Goal: Task Accomplishment & Management: Manage account settings

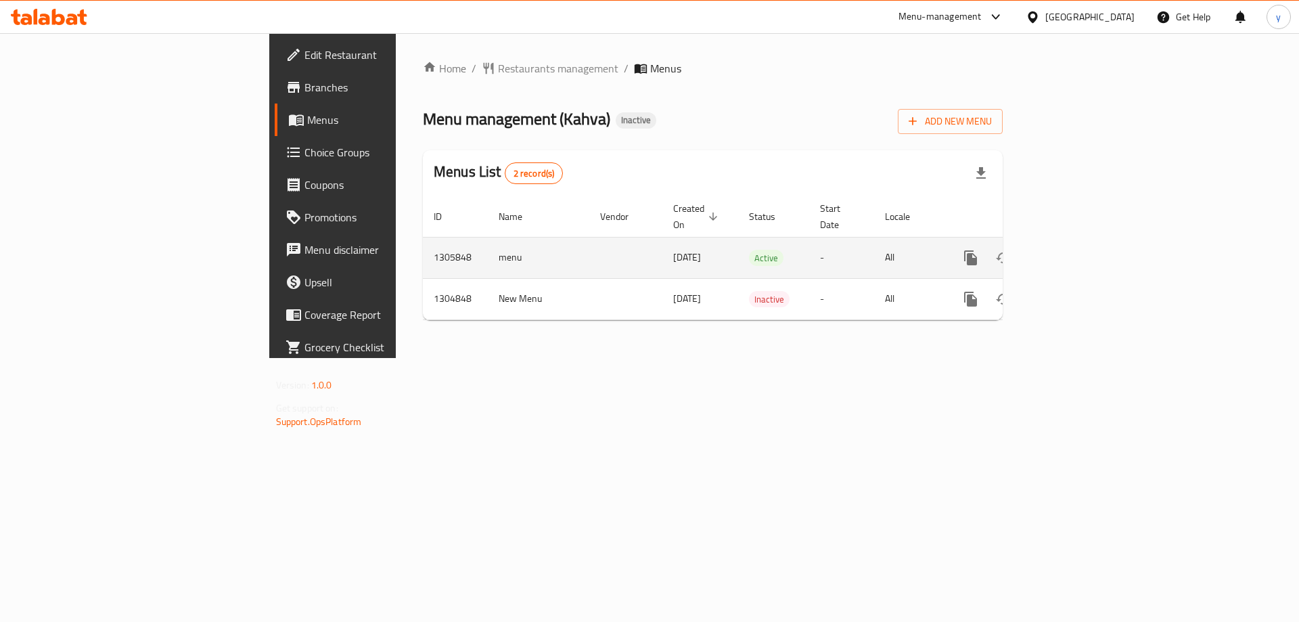
click at [1076, 250] on icon "enhanced table" at bounding box center [1068, 258] width 16 height 16
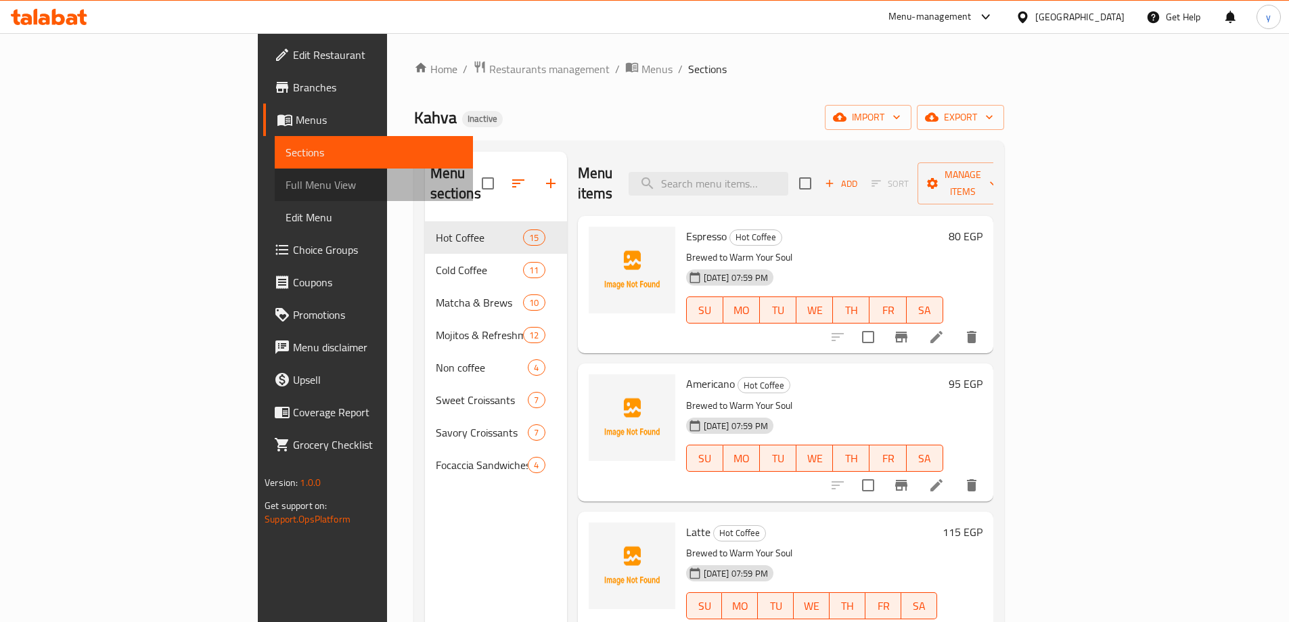
click at [285, 189] on span "Full Menu View" at bounding box center [373, 185] width 177 height 16
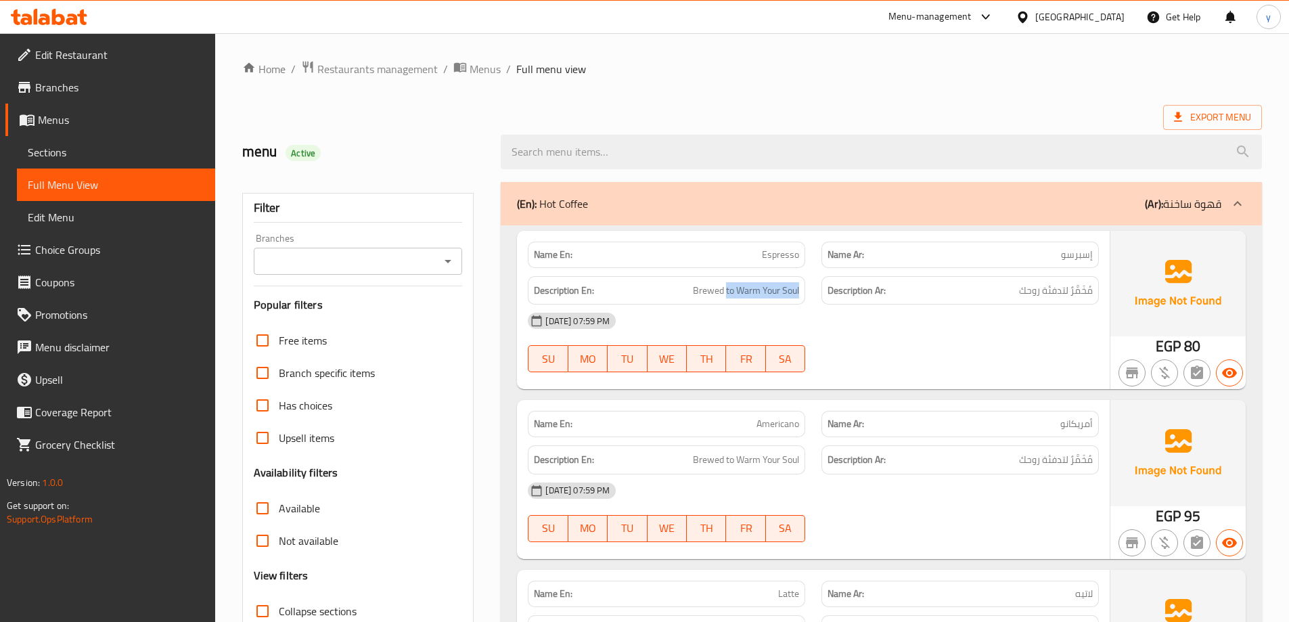
drag, startPoint x: 725, startPoint y: 290, endPoint x: 810, endPoint y: 295, distance: 86.0
click at [810, 295] on div "Description En: Brewed to Warm Your Soul" at bounding box center [667, 290] width 294 height 45
click at [920, 367] on div at bounding box center [960, 372] width 294 height 16
click at [87, 111] on link "Menus" at bounding box center [110, 120] width 210 height 32
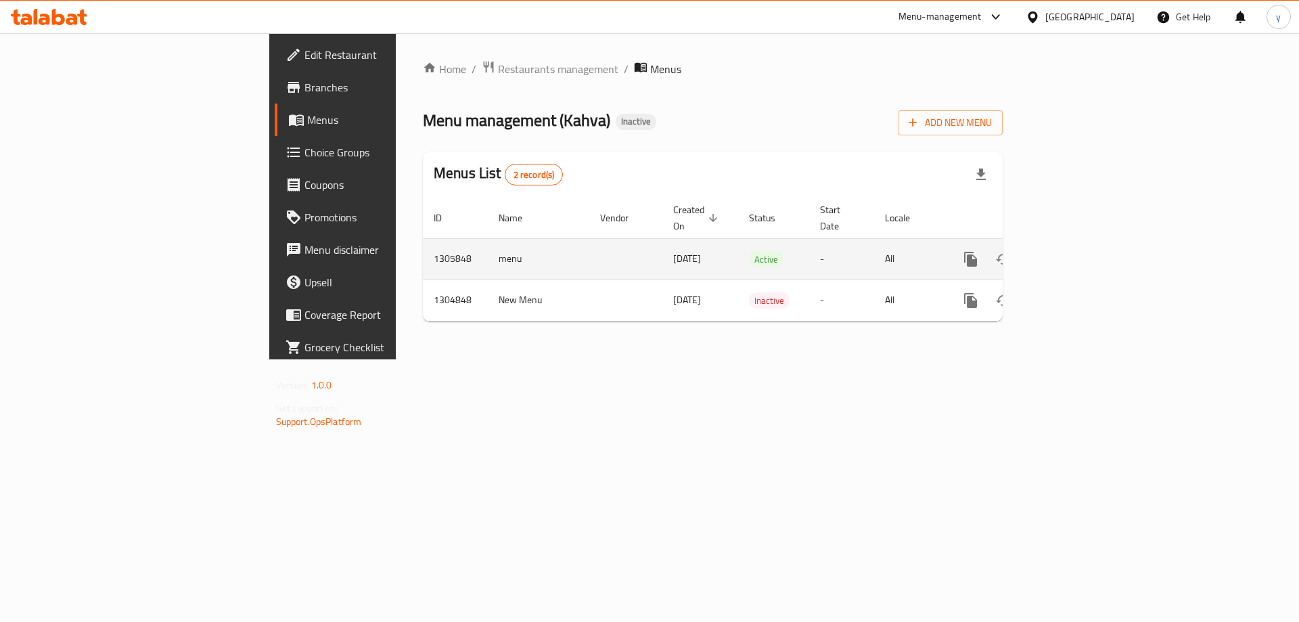
click at [1074, 253] on icon "enhanced table" at bounding box center [1068, 259] width 12 height 12
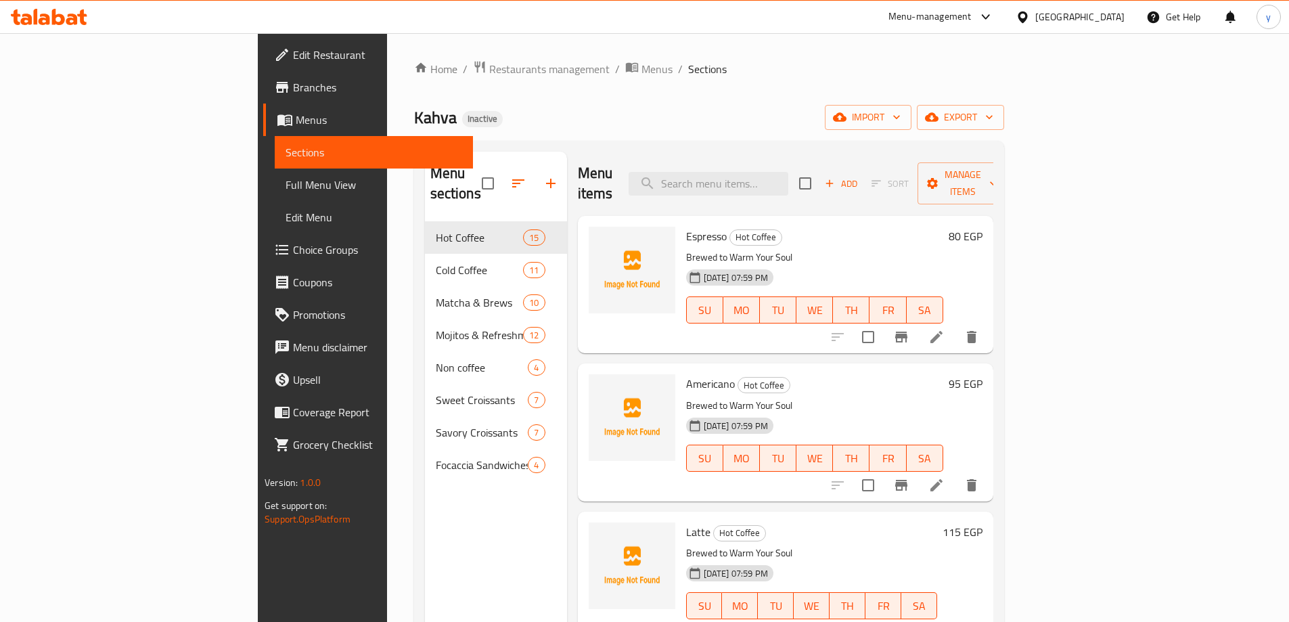
click at [955, 325] on li at bounding box center [936, 337] width 38 height 24
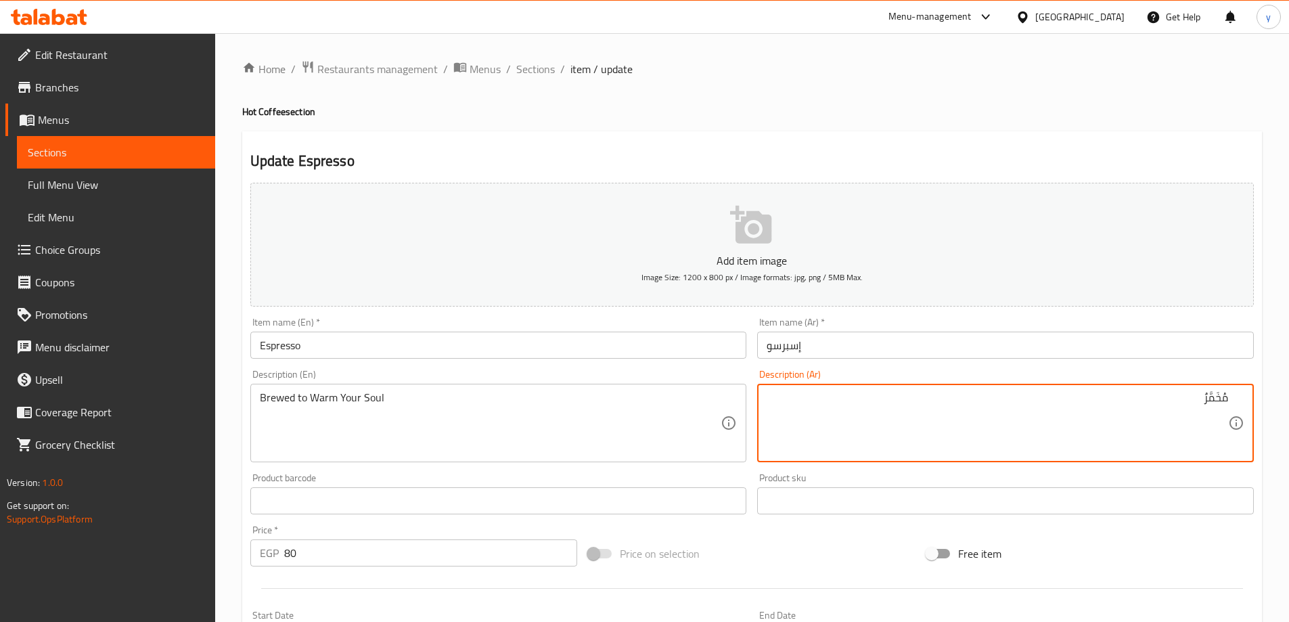
drag, startPoint x: 1199, startPoint y: 401, endPoint x: 1061, endPoint y: 402, distance: 138.7
type textarea "مُخَمَّرٌ"
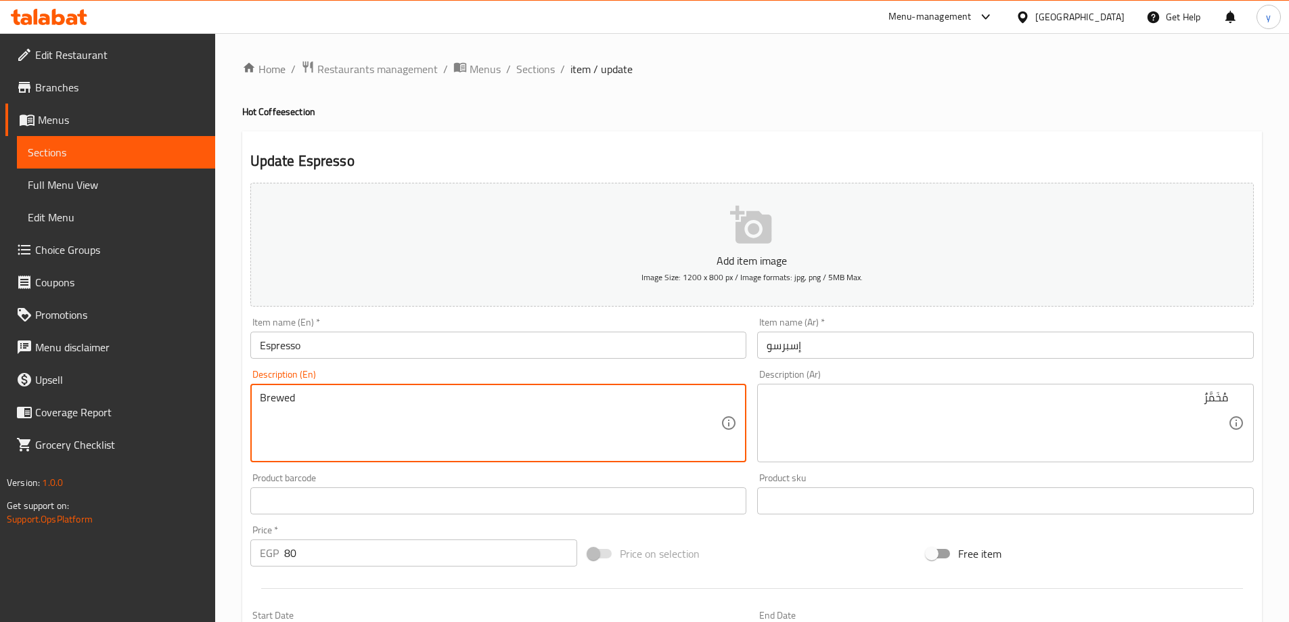
drag, startPoint x: 296, startPoint y: 403, endPoint x: 462, endPoint y: 402, distance: 166.4
type textarea "Brewed"
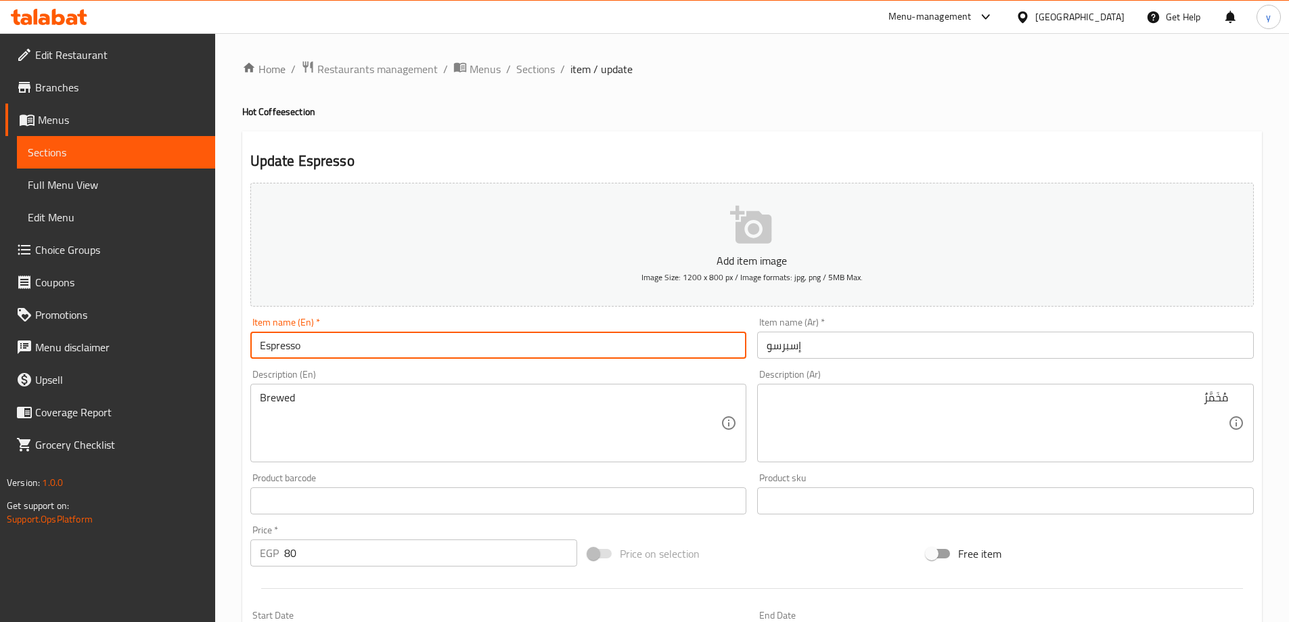
click at [455, 346] on input "Espresso" at bounding box center [498, 344] width 497 height 27
click at [536, 69] on span "Sections" at bounding box center [535, 69] width 39 height 16
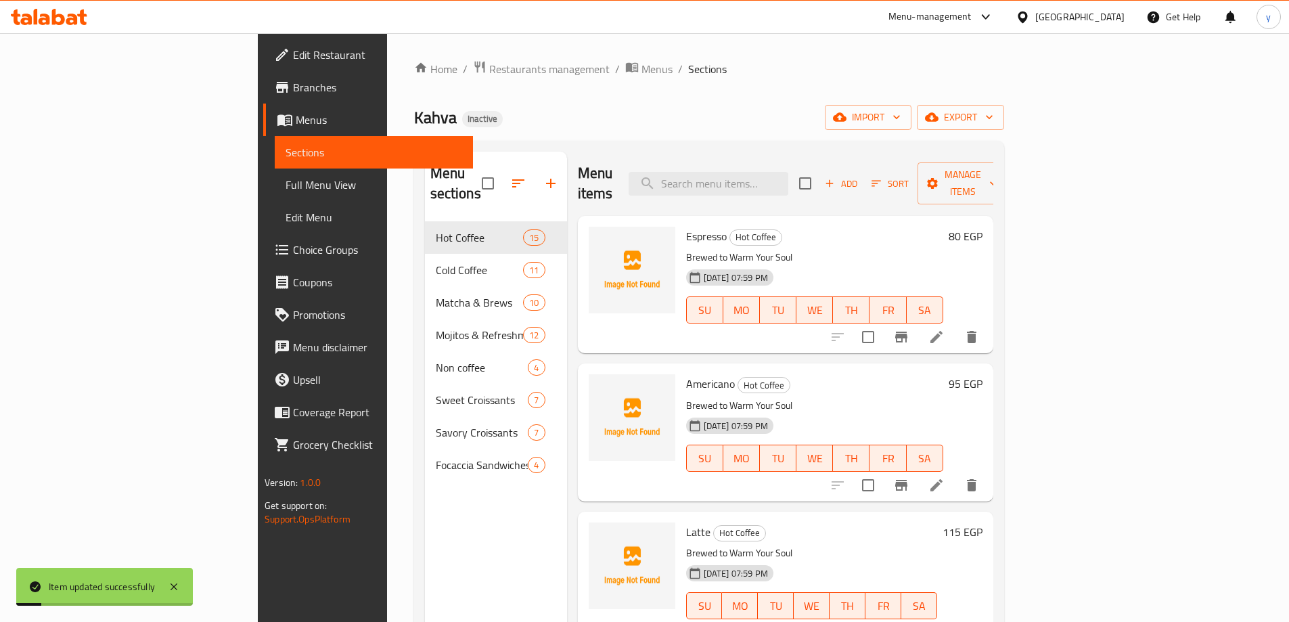
click at [942, 479] on icon at bounding box center [936, 485] width 12 height 12
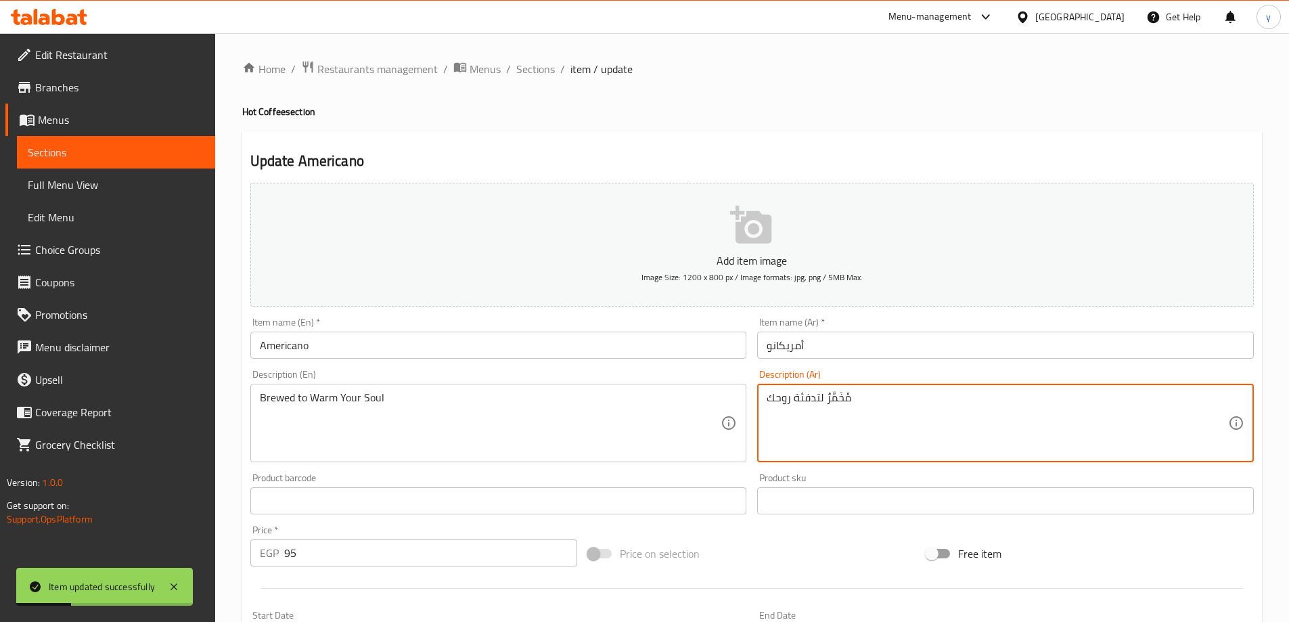
drag, startPoint x: 825, startPoint y: 401, endPoint x: 718, endPoint y: 395, distance: 107.1
type textarea "مُخَمَّرٌ"
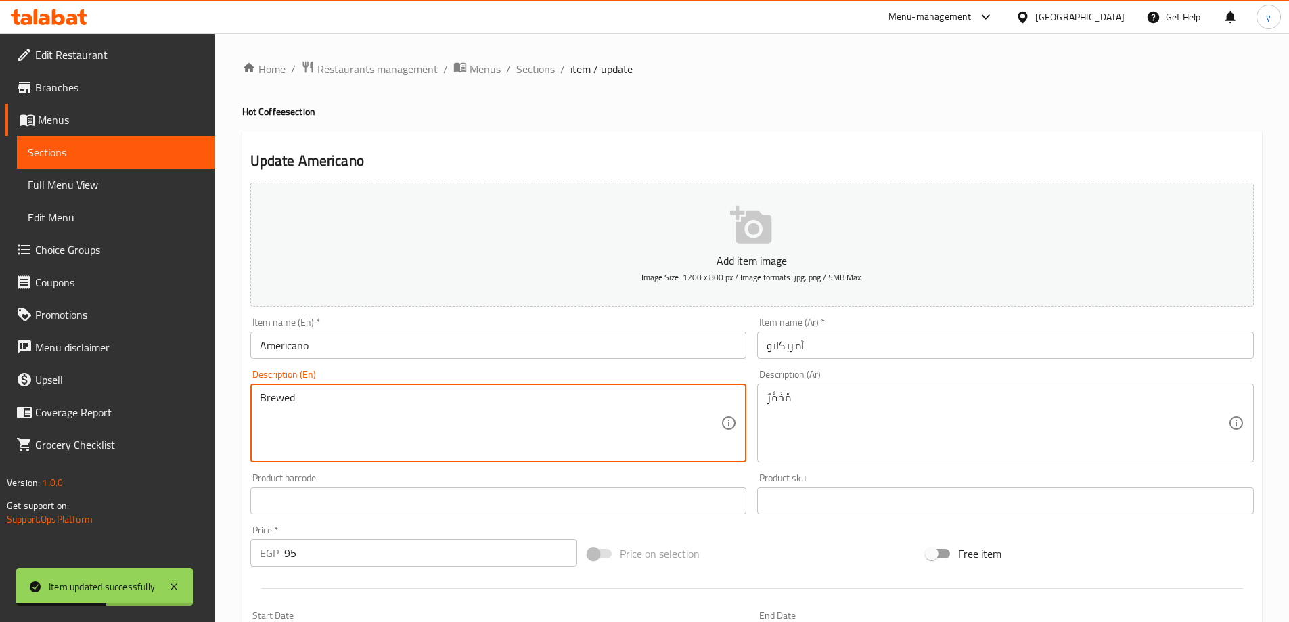
drag, startPoint x: 296, startPoint y: 400, endPoint x: 428, endPoint y: 398, distance: 131.3
type textarea "Brewed"
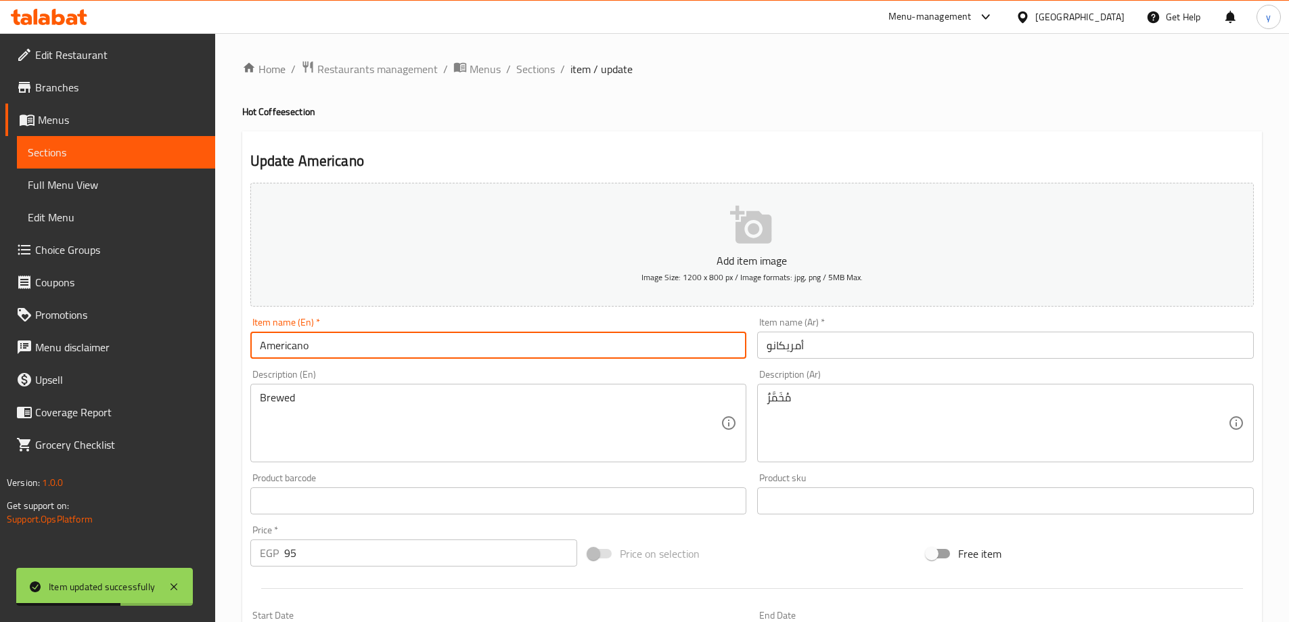
click at [443, 342] on input "Americano" at bounding box center [498, 344] width 497 height 27
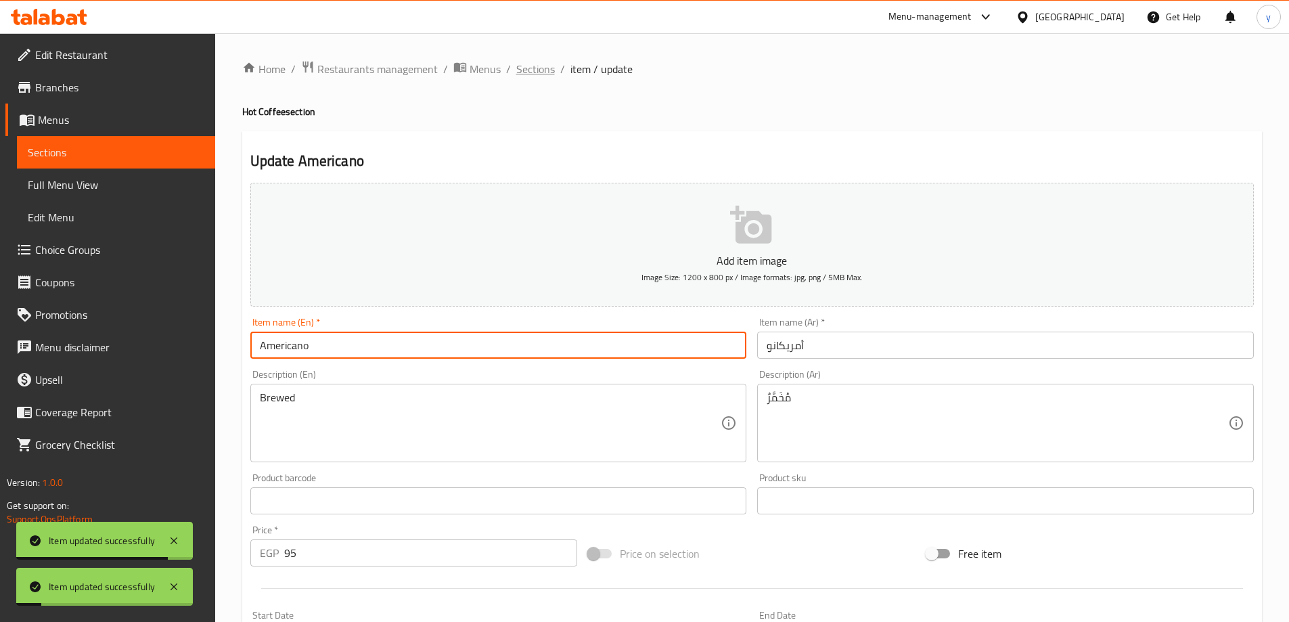
click at [530, 73] on span "Sections" at bounding box center [535, 69] width 39 height 16
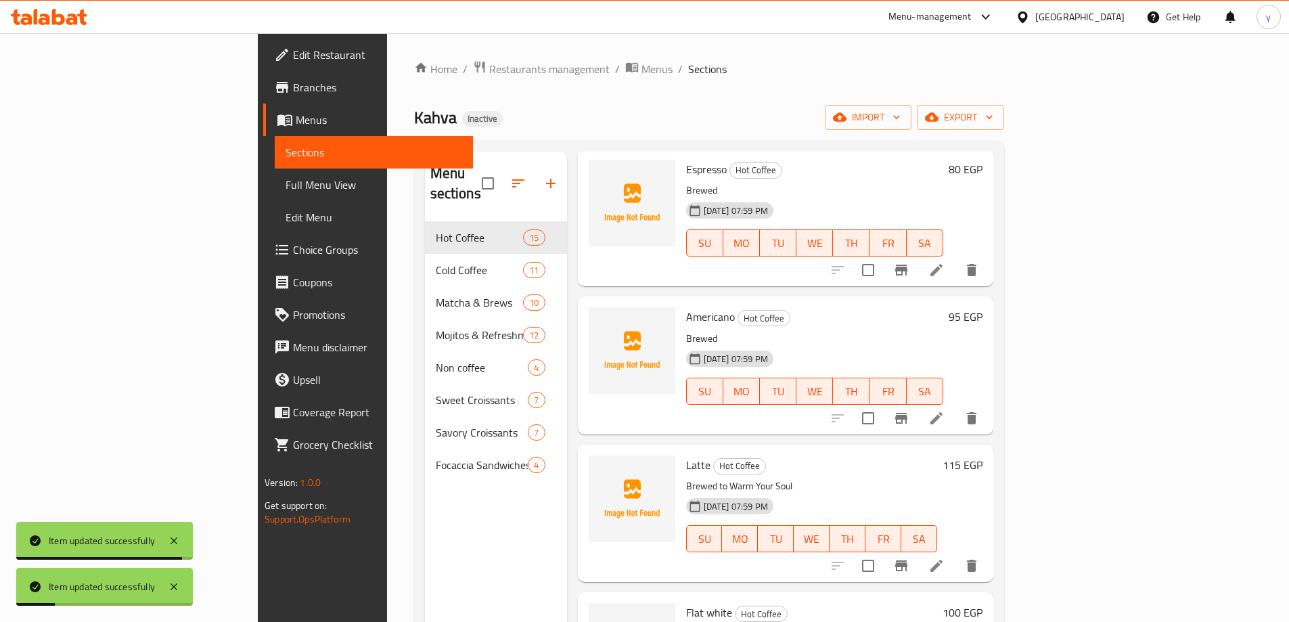
scroll to position [68, 0]
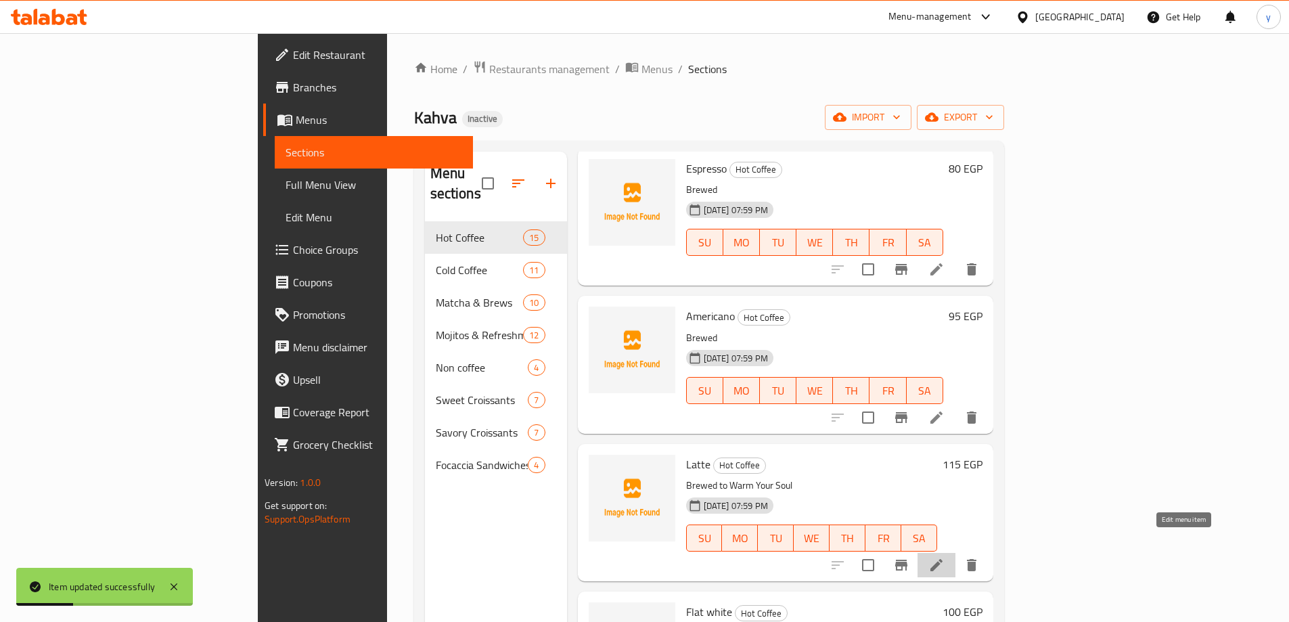
click at [944, 557] on icon at bounding box center [936, 565] width 16 height 16
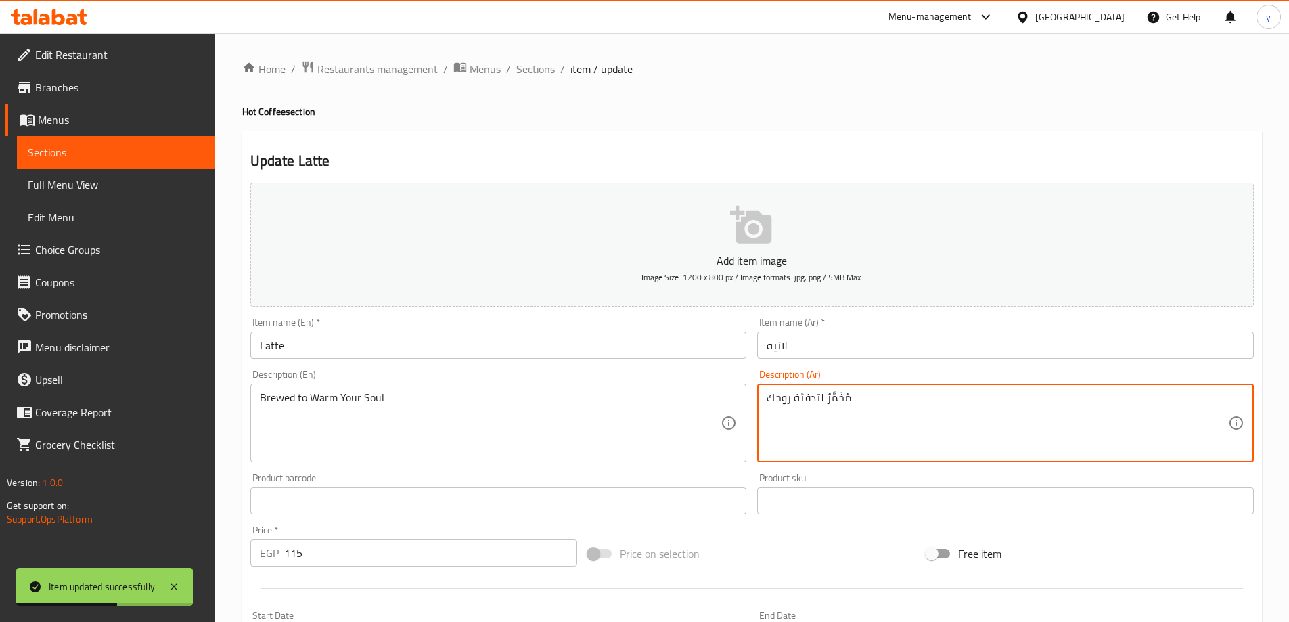
drag, startPoint x: 825, startPoint y: 401, endPoint x: 724, endPoint y: 406, distance: 100.9
type textarea "مُخَمَّرٌ"
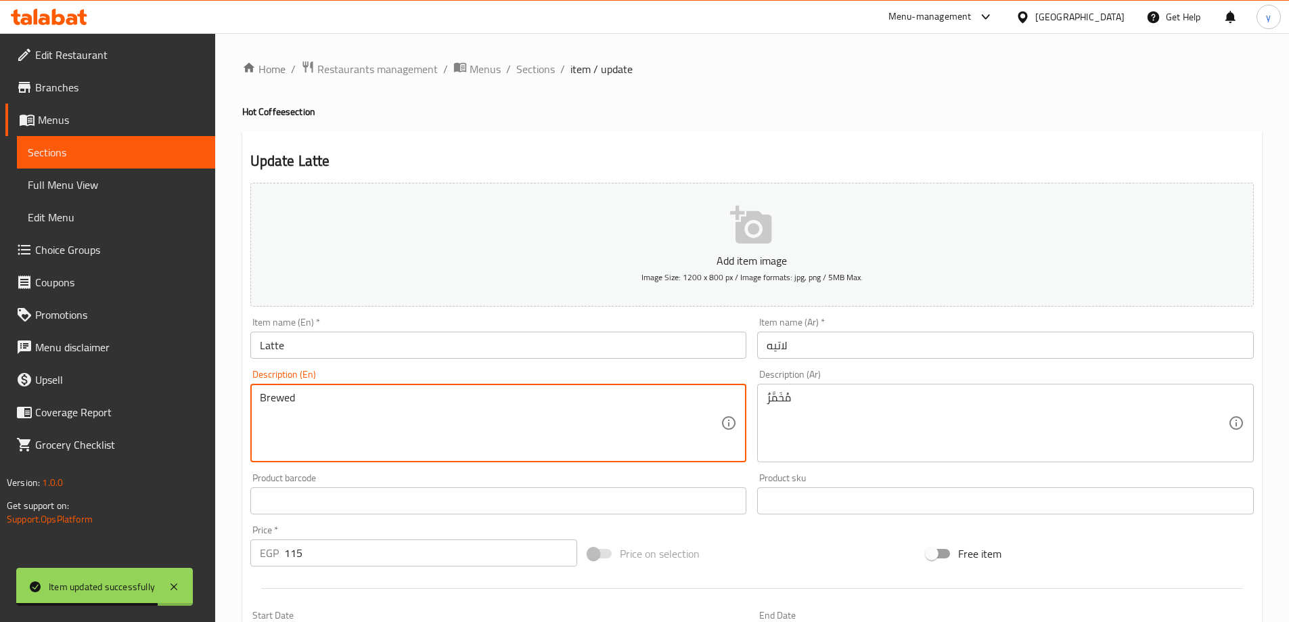
drag, startPoint x: 296, startPoint y: 398, endPoint x: 436, endPoint y: 398, distance: 140.7
type textarea "Brewed"
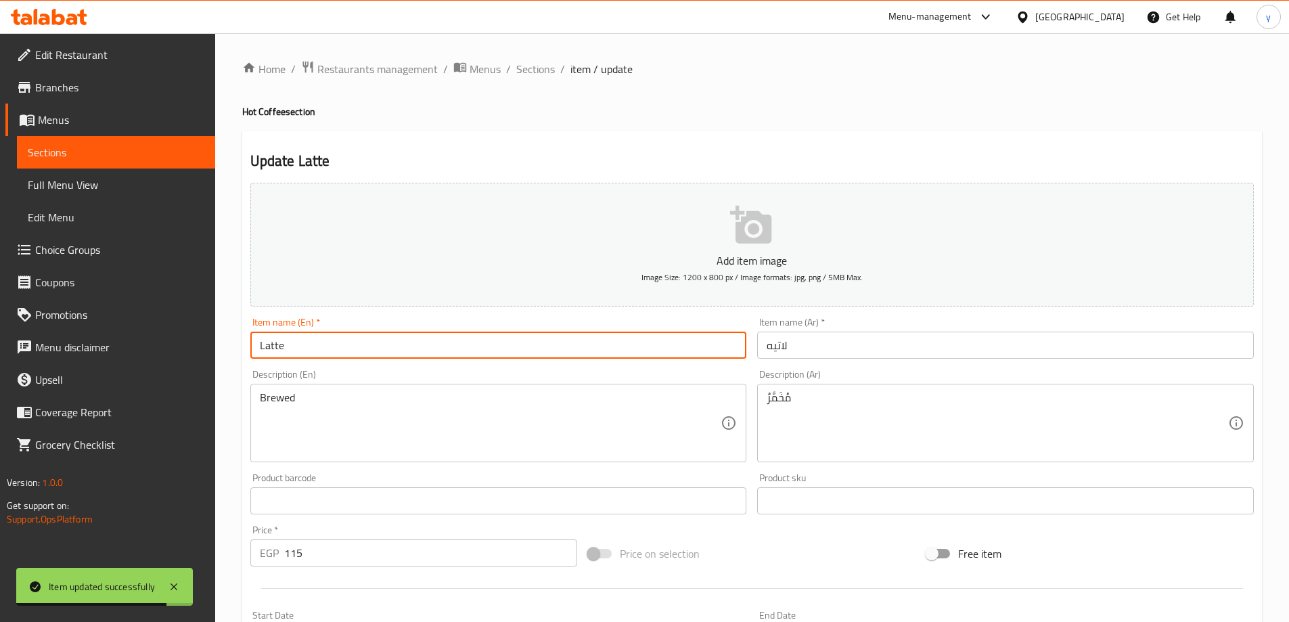
click at [438, 347] on input "Latte" at bounding box center [498, 344] width 497 height 27
click at [536, 76] on span "Sections" at bounding box center [535, 69] width 39 height 16
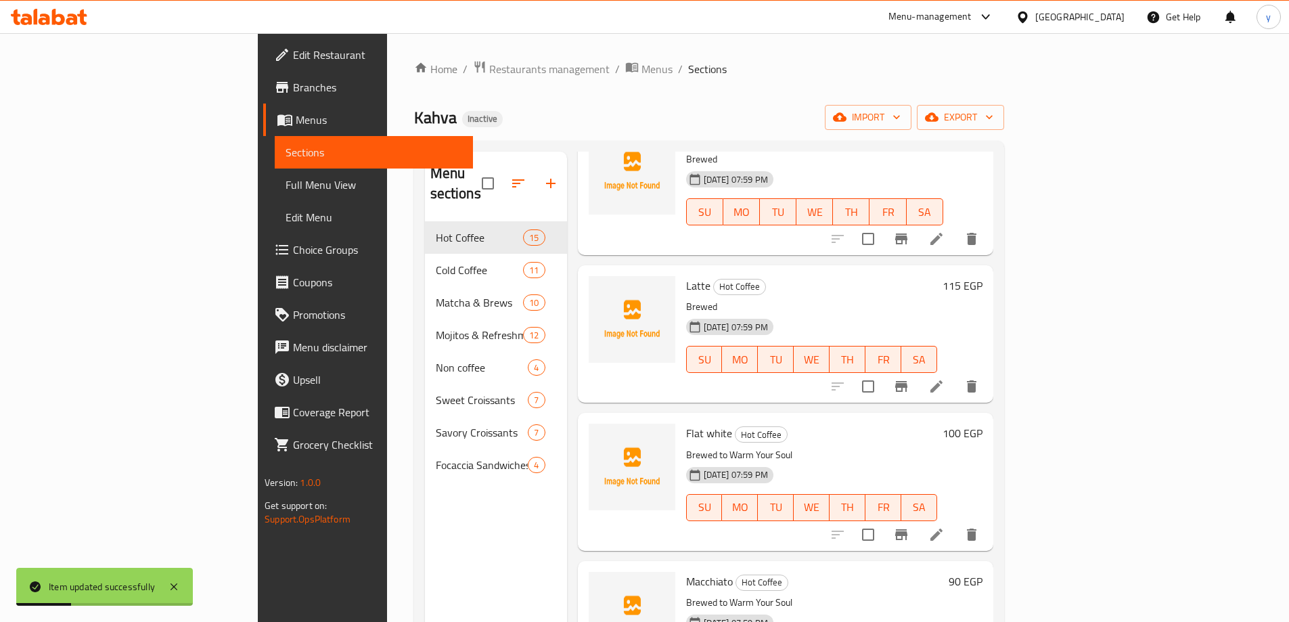
scroll to position [271, 0]
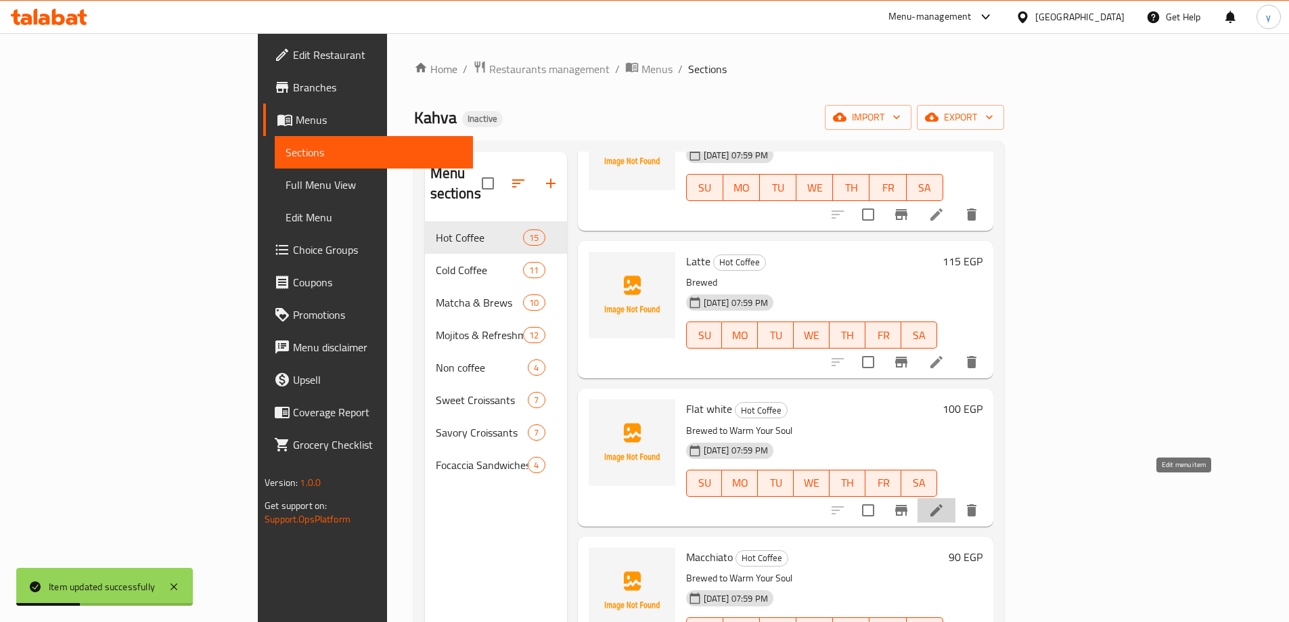
click at [942, 504] on icon at bounding box center [936, 510] width 12 height 12
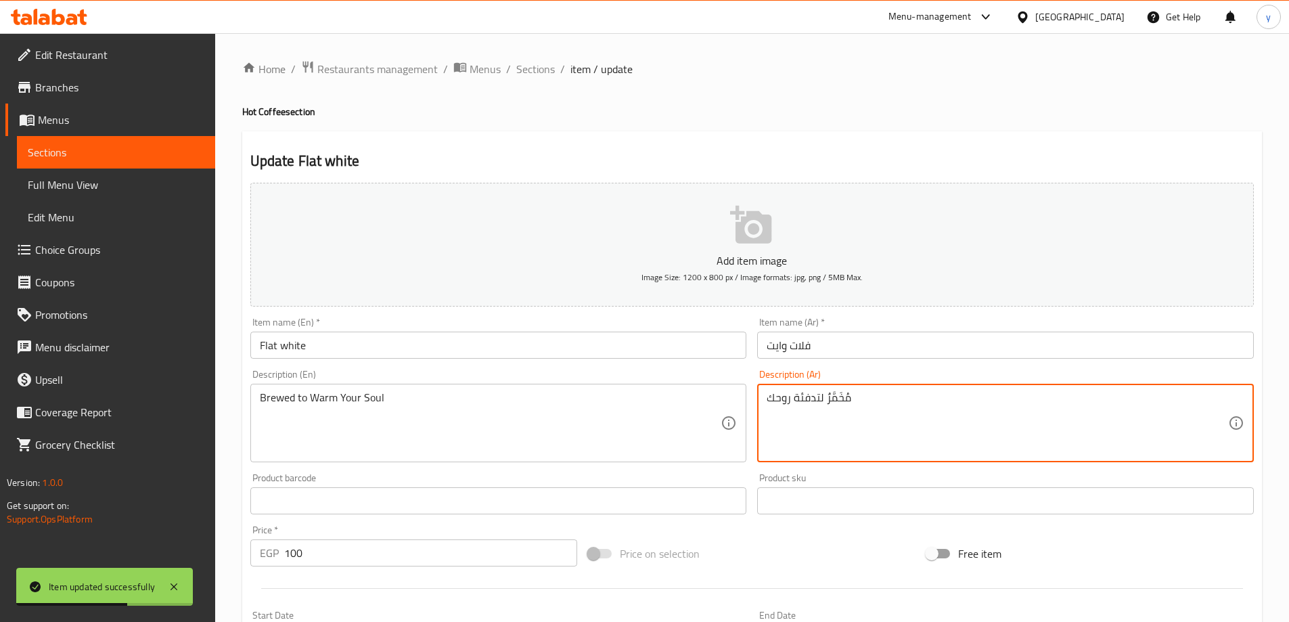
drag, startPoint x: 824, startPoint y: 402, endPoint x: 741, endPoint y: 398, distance: 83.3
type textarea "مُخَمَّرٌ"
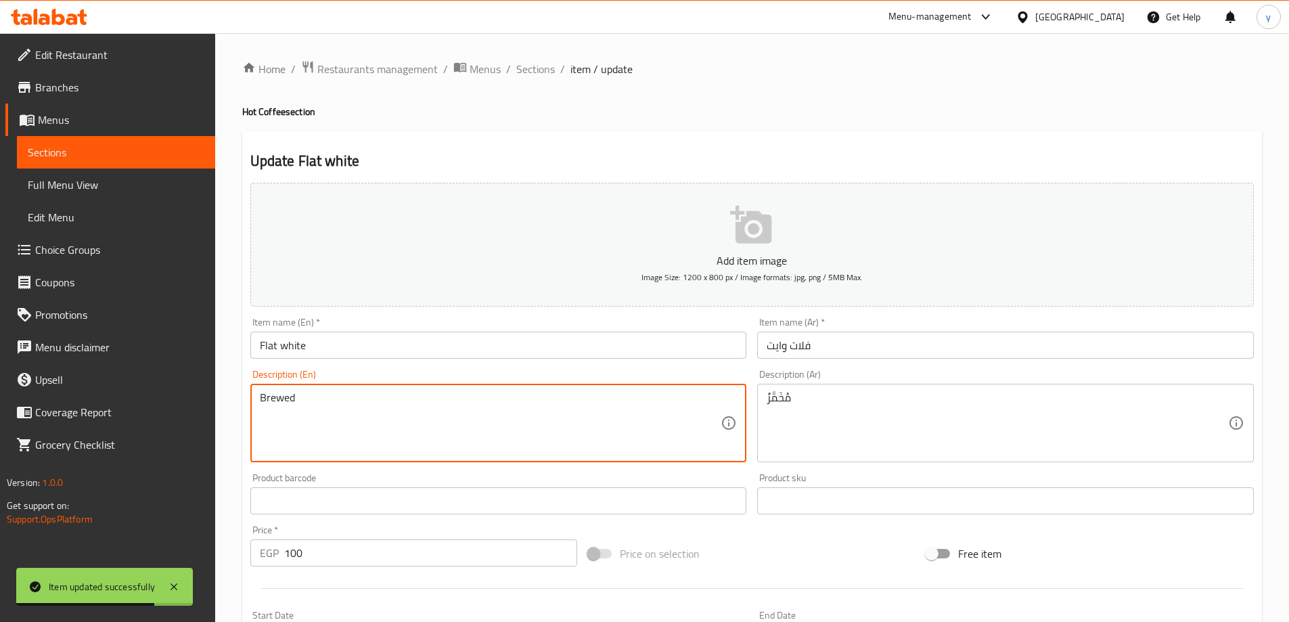
drag, startPoint x: 298, startPoint y: 402, endPoint x: 470, endPoint y: 419, distance: 172.7
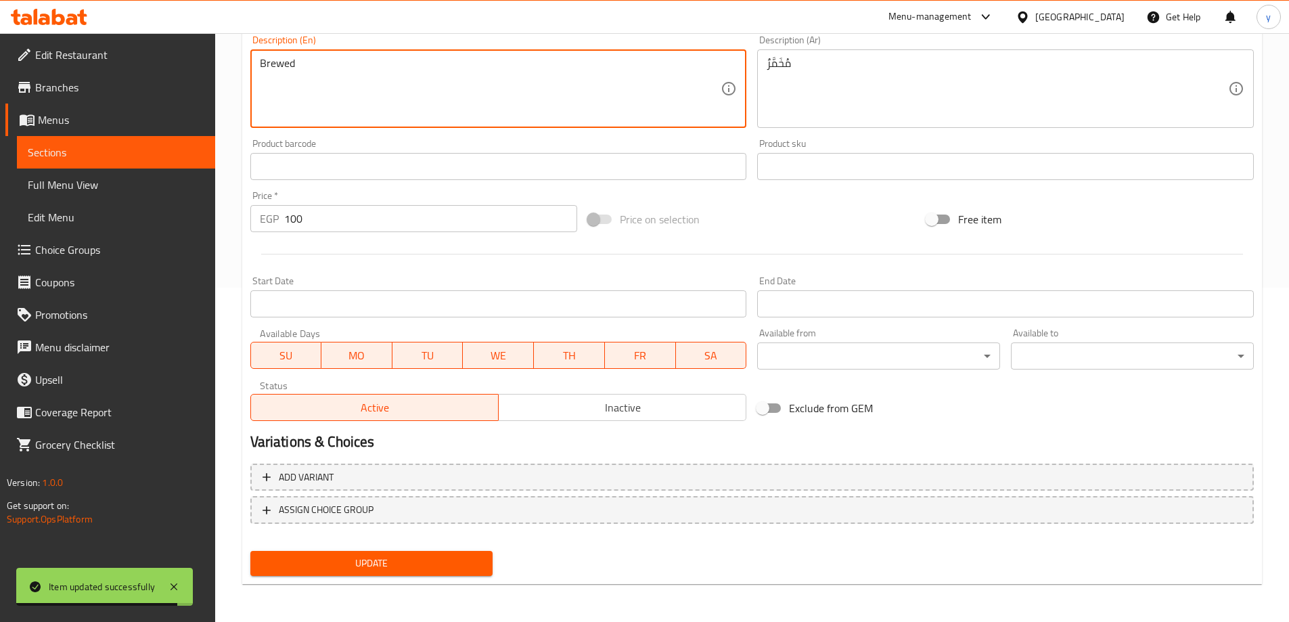
type textarea "Brewed"
click at [436, 566] on span "Update" at bounding box center [371, 563] width 221 height 17
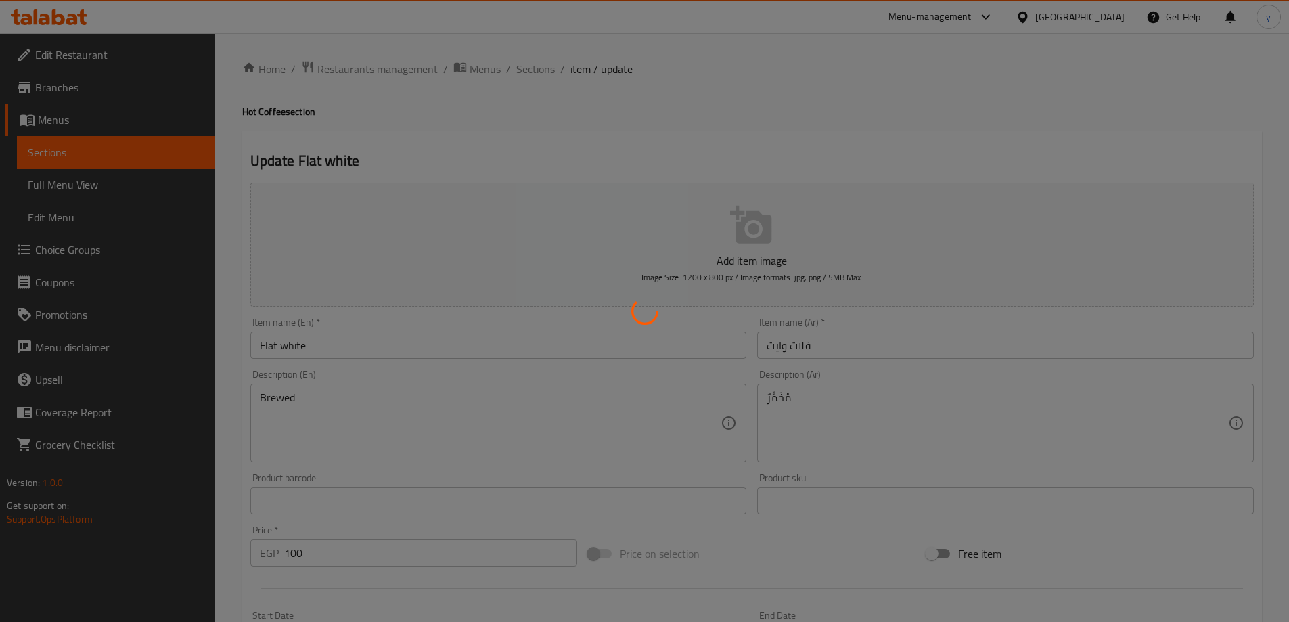
click at [515, 71] on div at bounding box center [644, 311] width 1289 height 622
click at [530, 68] on div at bounding box center [644, 311] width 1289 height 622
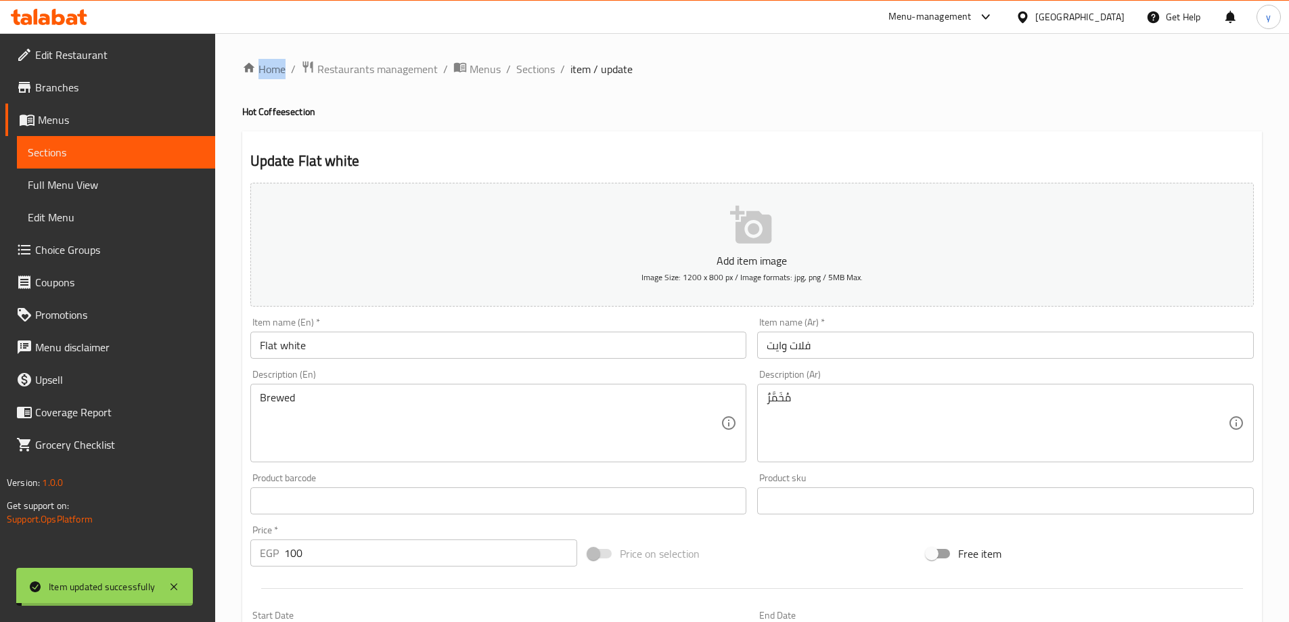
click at [530, 68] on span "Sections" at bounding box center [535, 69] width 39 height 16
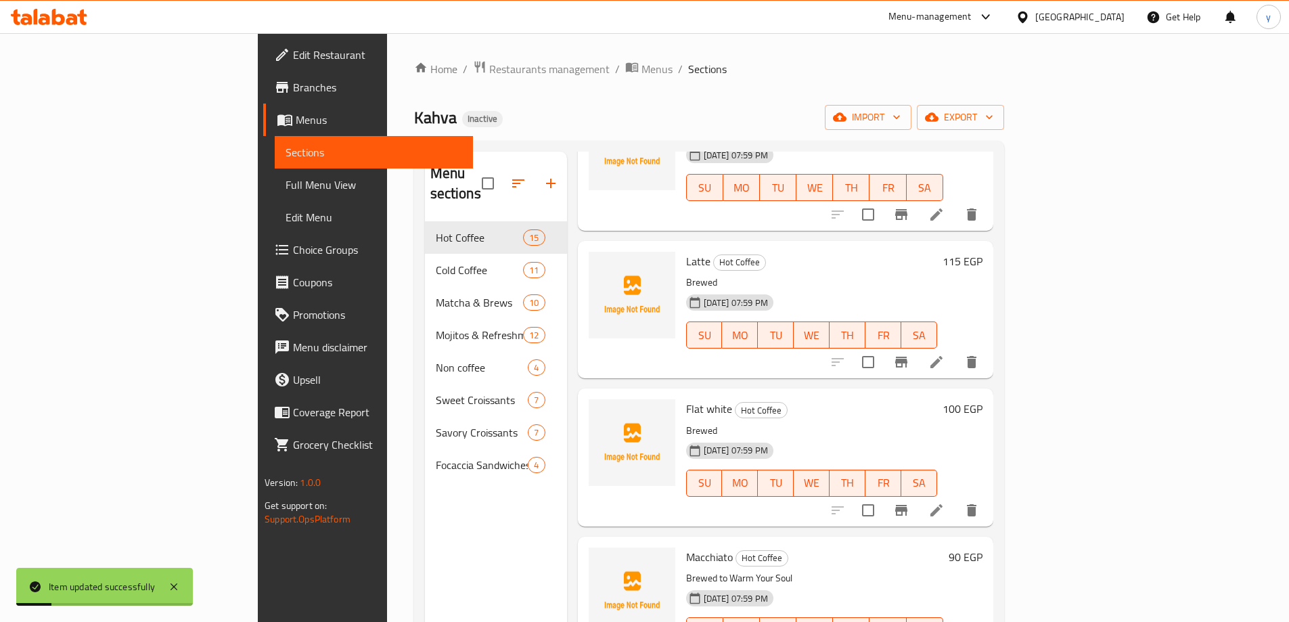
scroll to position [406, 0]
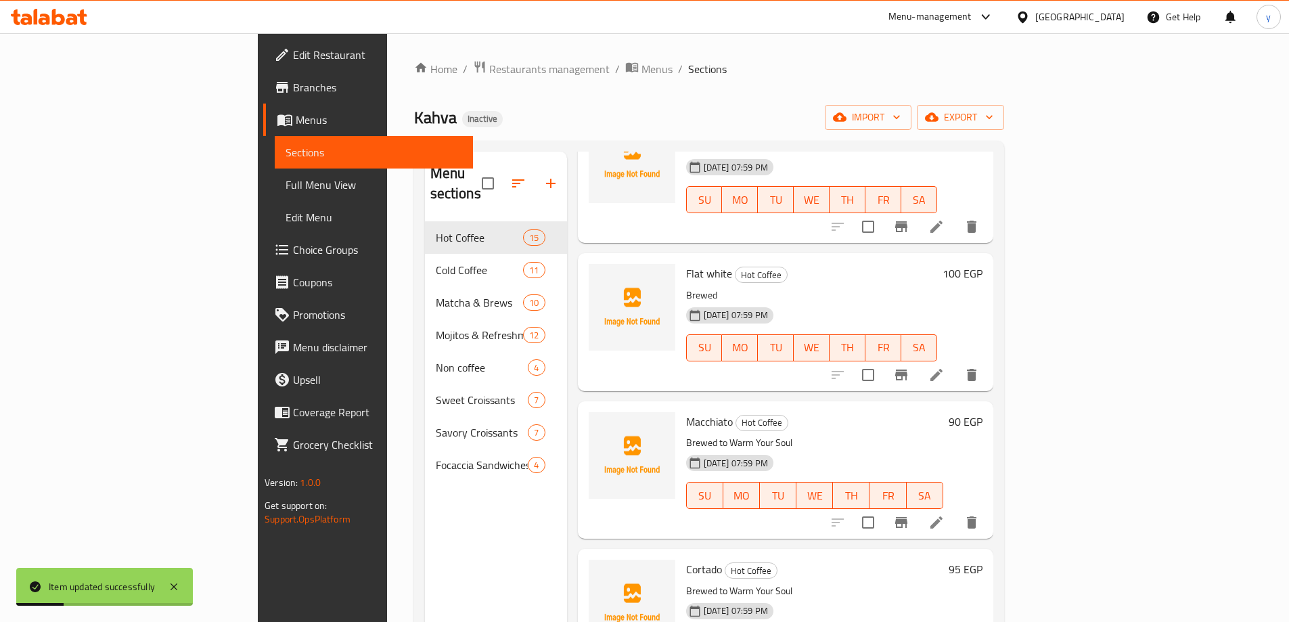
click at [944, 514] on icon at bounding box center [936, 522] width 16 height 16
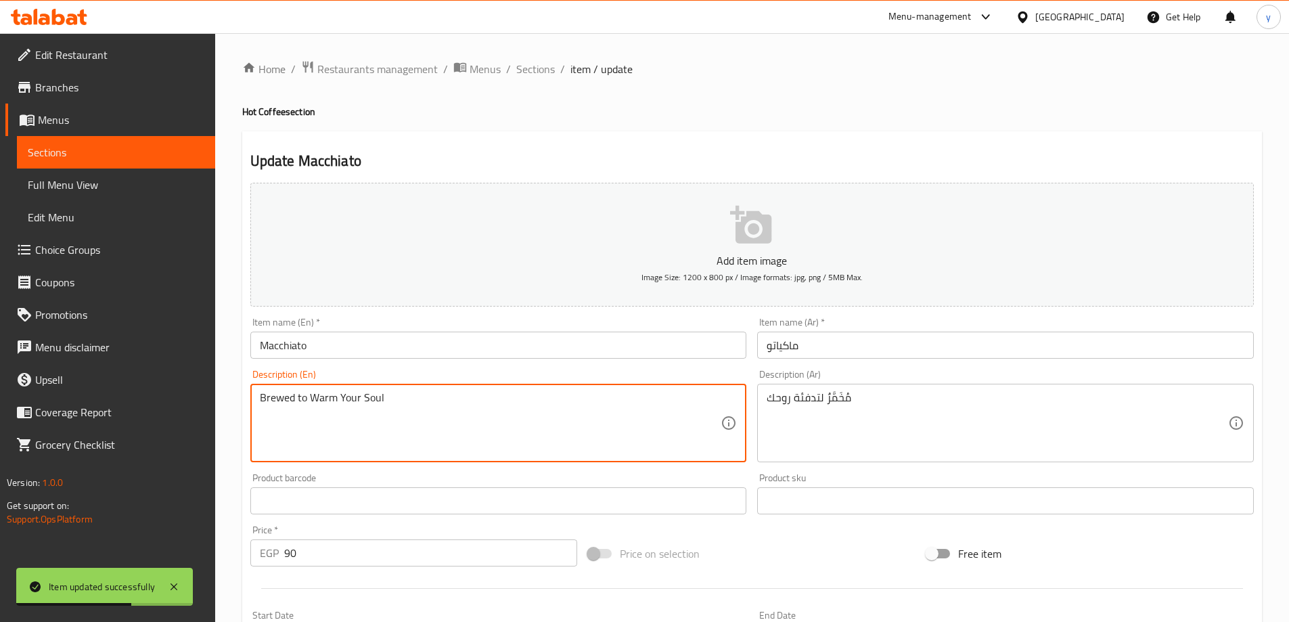
drag, startPoint x: 296, startPoint y: 400, endPoint x: 450, endPoint y: 405, distance: 153.6
type textarea "Brewed"
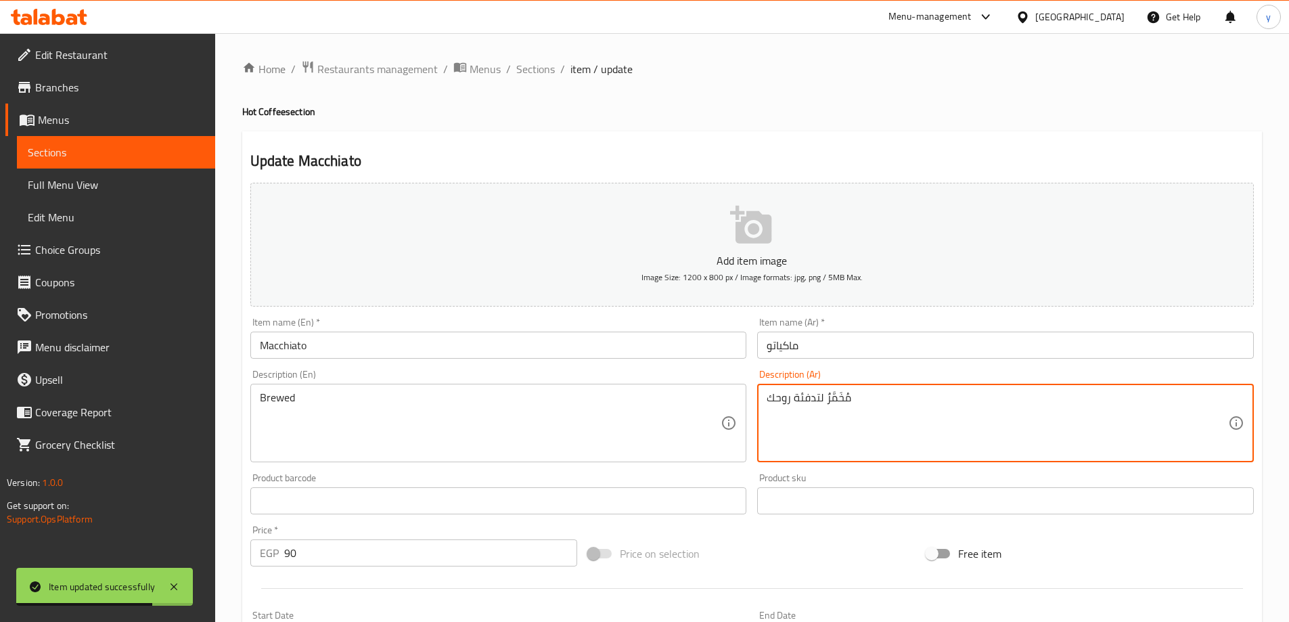
drag, startPoint x: 824, startPoint y: 394, endPoint x: 670, endPoint y: 413, distance: 155.4
type textarea "مُخَمَّرٌ"
click at [508, 340] on input "Macchiato" at bounding box center [498, 344] width 497 height 27
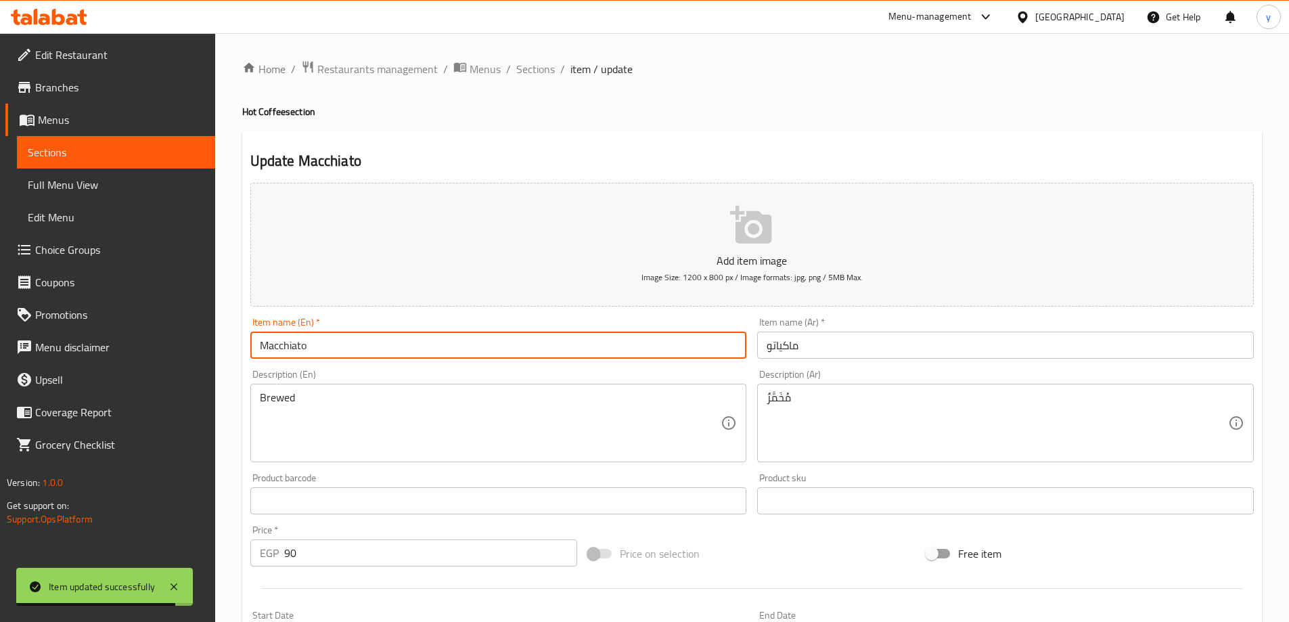
click at [535, 66] on span "Sections" at bounding box center [535, 69] width 39 height 16
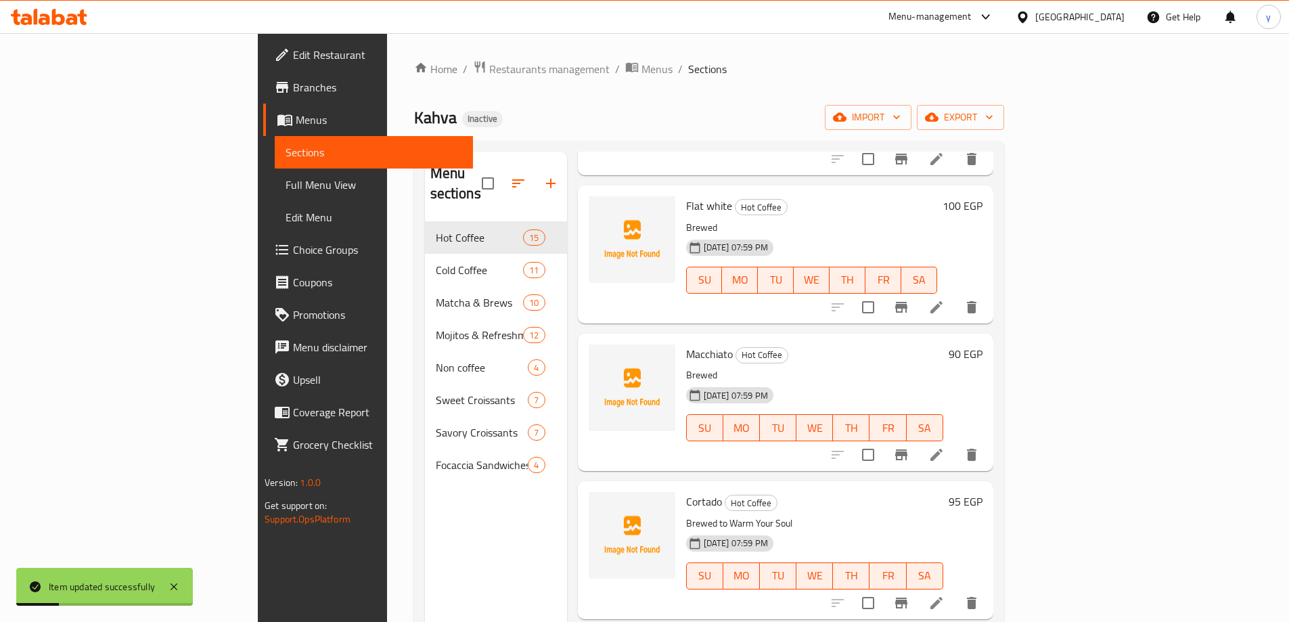
scroll to position [744, 0]
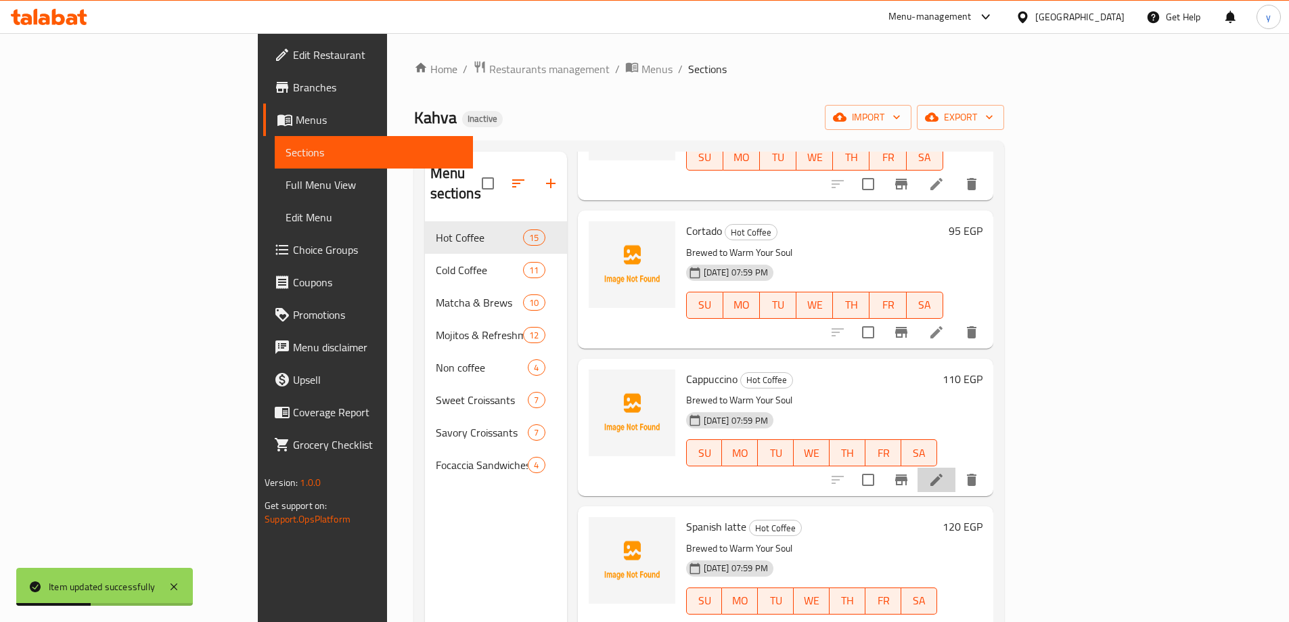
click at [955, 467] on li at bounding box center [936, 479] width 38 height 24
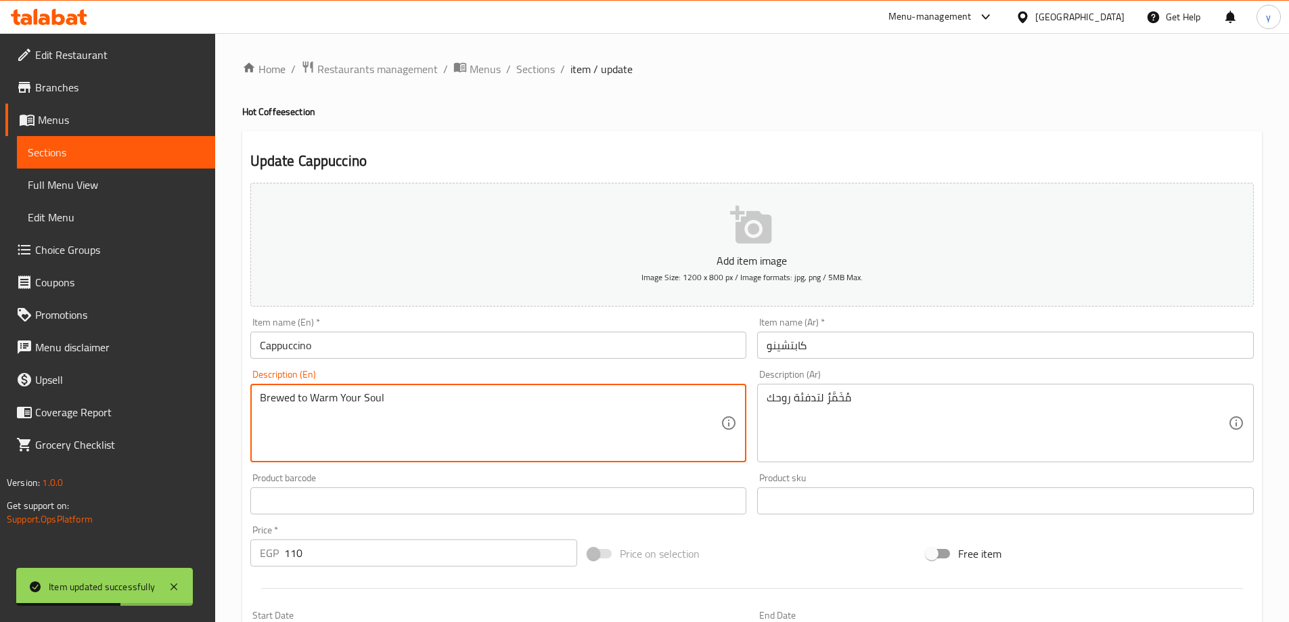
drag, startPoint x: 300, startPoint y: 396, endPoint x: 423, endPoint y: 407, distance: 124.3
click at [300, 398] on textarea "Brewed to Warm Your Soul" at bounding box center [490, 423] width 461 height 64
drag, startPoint x: 298, startPoint y: 400, endPoint x: 444, endPoint y: 418, distance: 146.6
click at [444, 418] on textarea "Brewed to Warm Your Soul" at bounding box center [490, 423] width 461 height 64
type textarea "Brewed"
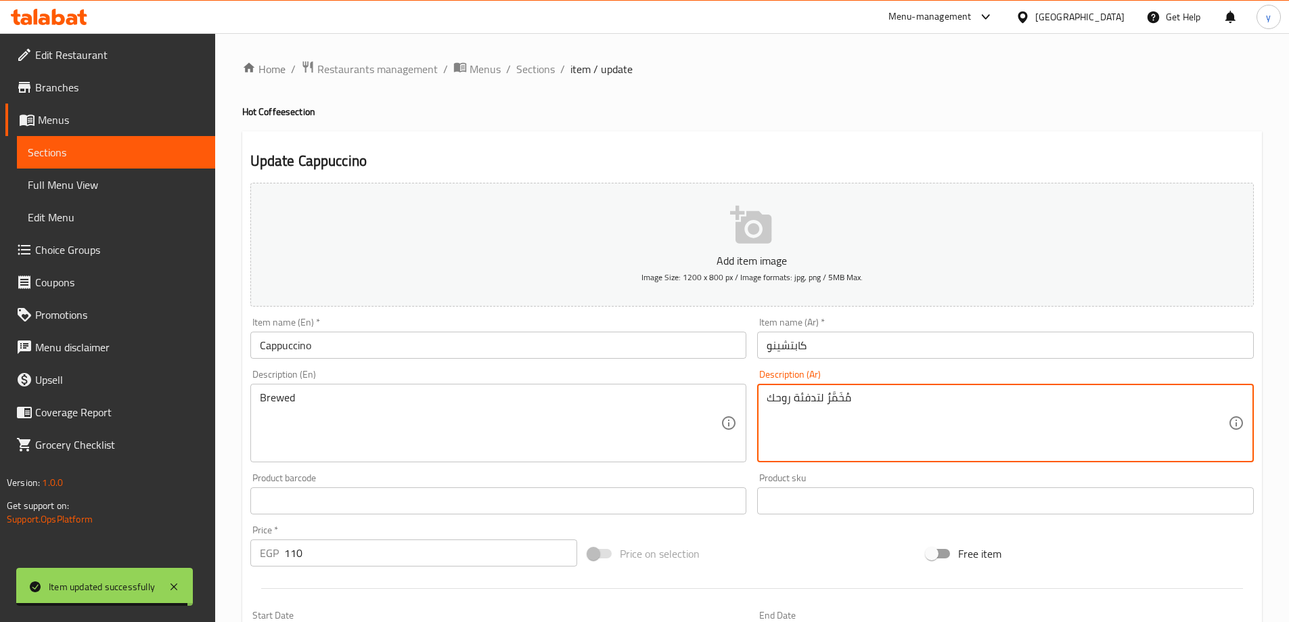
drag, startPoint x: 825, startPoint y: 400, endPoint x: 689, endPoint y: 407, distance: 136.2
type textarea "مُخَمَّرٌ"
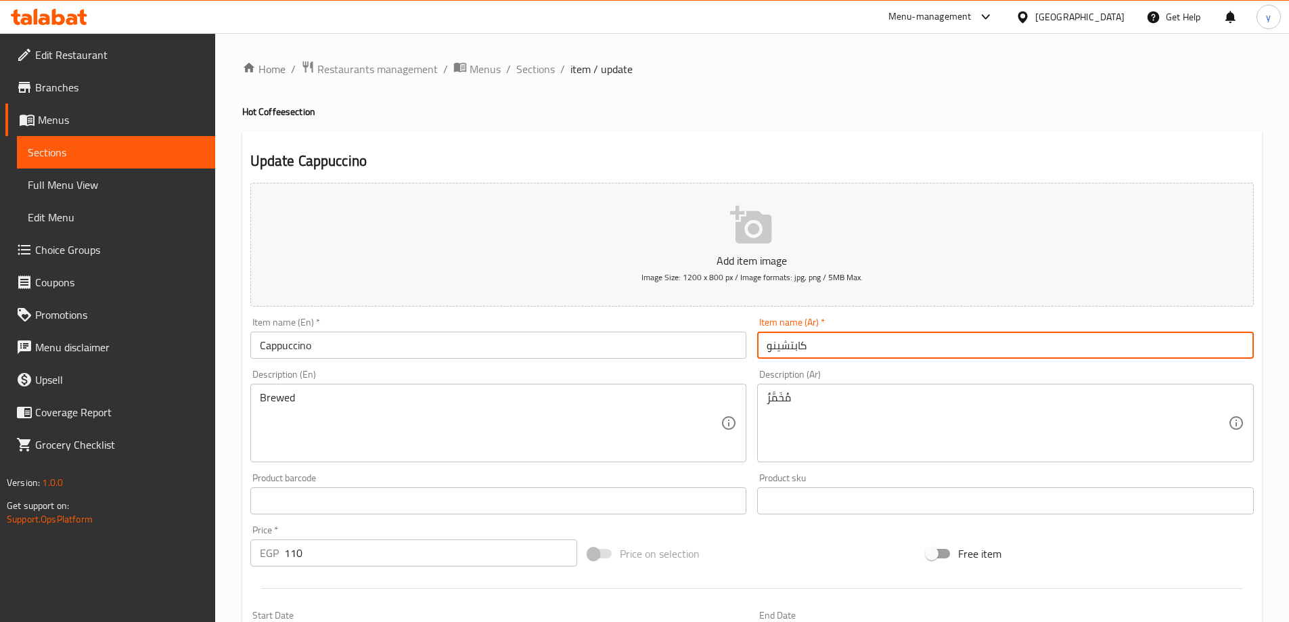
click at [837, 349] on input "كابتشينو" at bounding box center [1005, 344] width 497 height 27
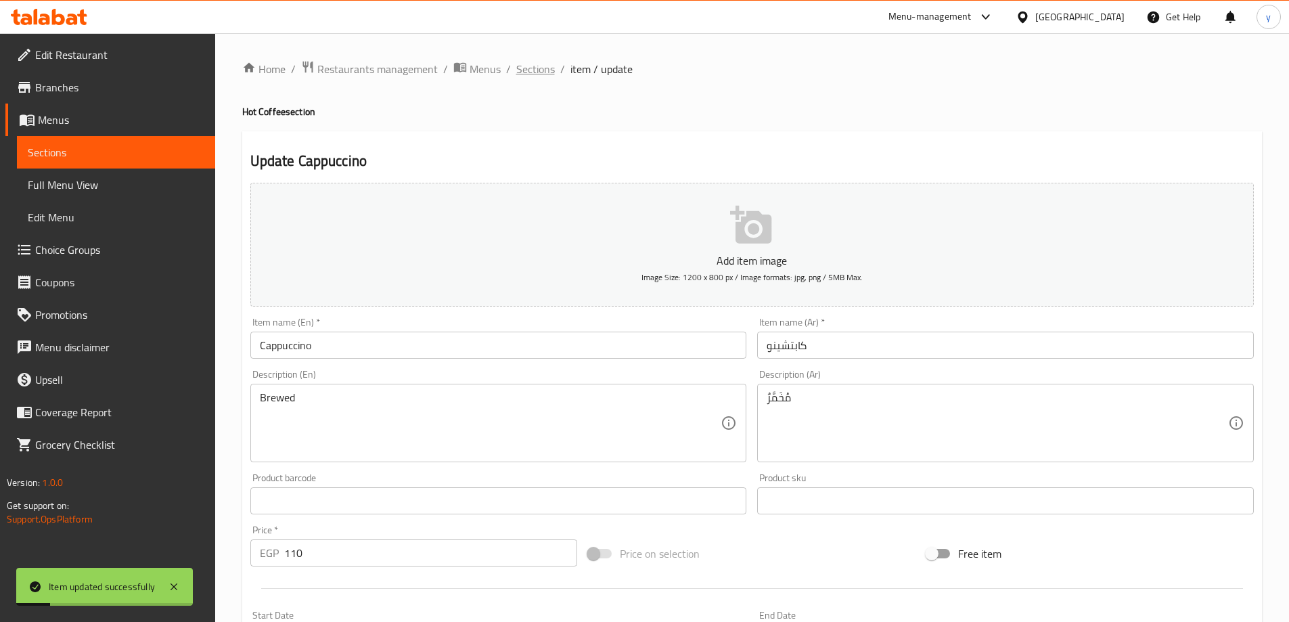
click at [522, 77] on span "Sections" at bounding box center [535, 69] width 39 height 16
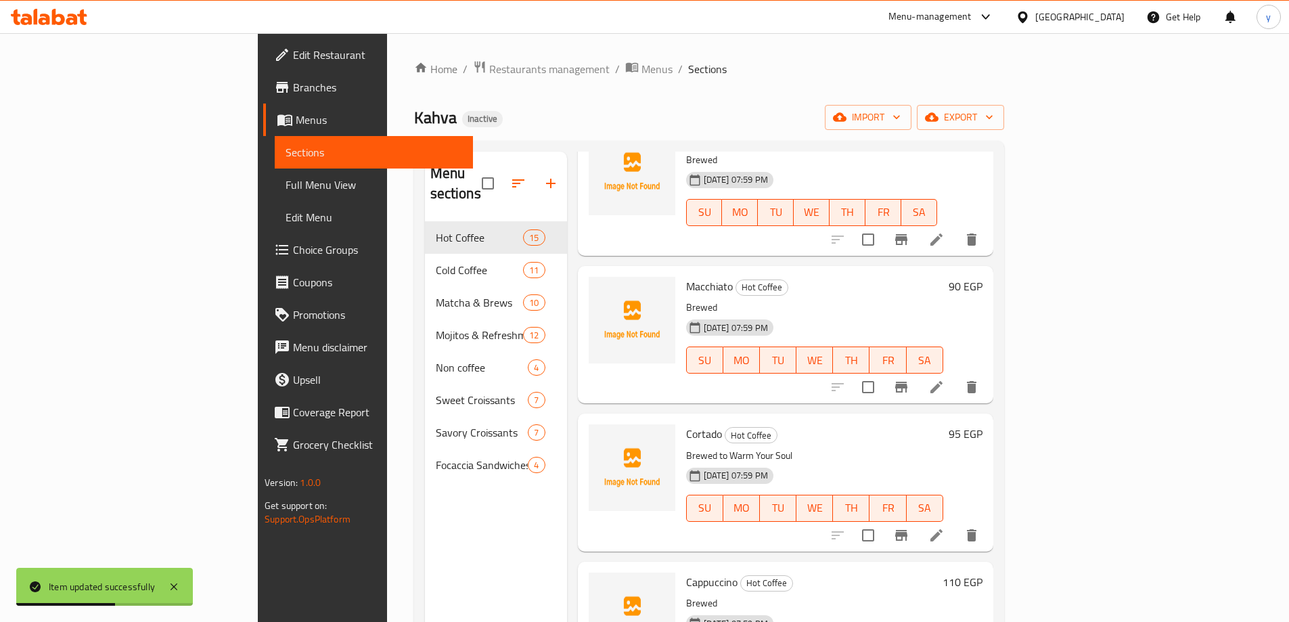
scroll to position [609, 0]
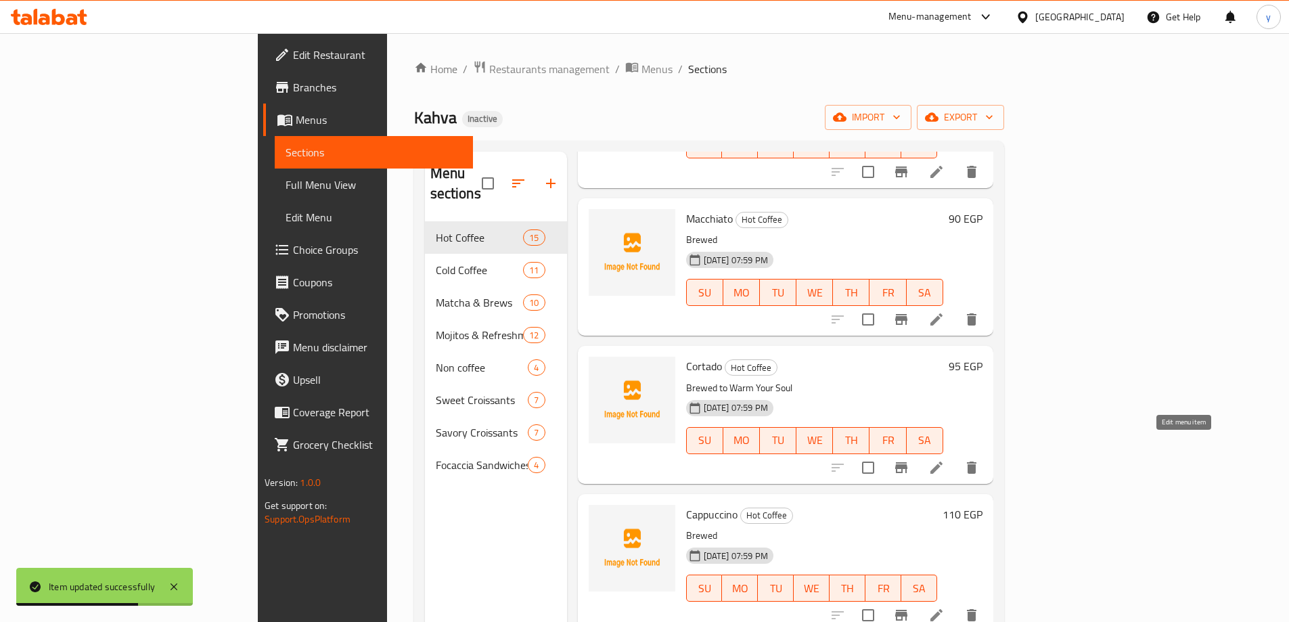
click at [942, 461] on icon at bounding box center [936, 467] width 12 height 12
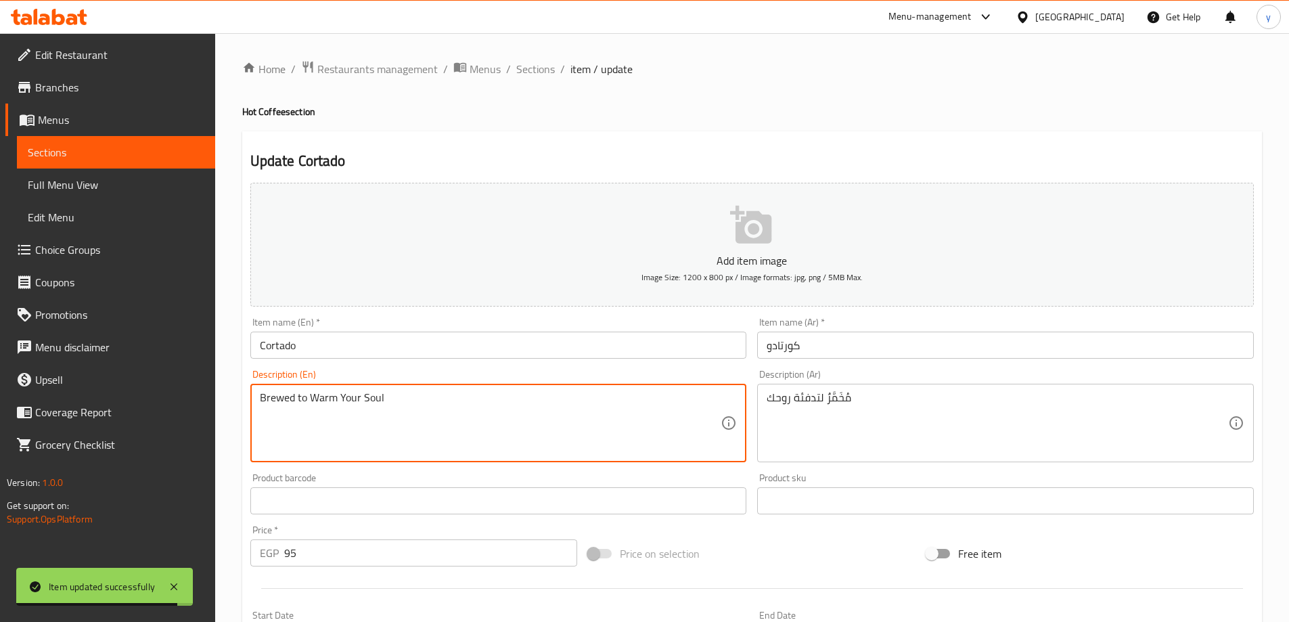
drag, startPoint x: 296, startPoint y: 397, endPoint x: 479, endPoint y: 407, distance: 183.6
type textarea "Brewed"
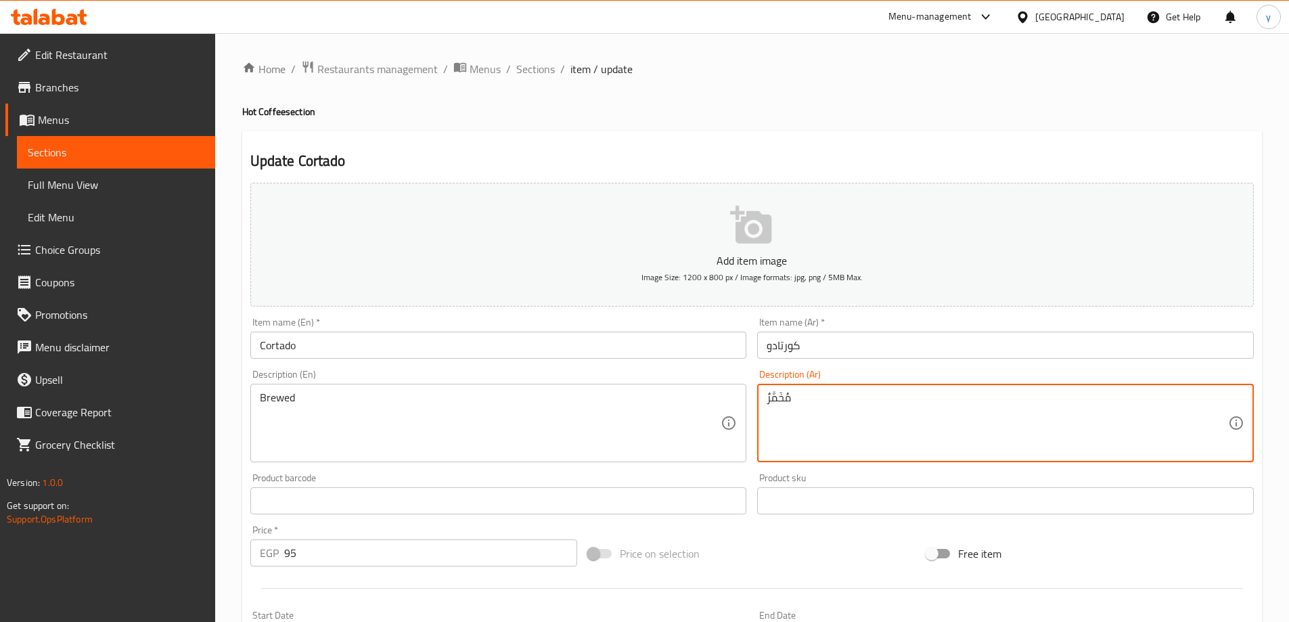
drag, startPoint x: 826, startPoint y: 403, endPoint x: 669, endPoint y: 405, distance: 157.0
type textarea "مُخَمَّرٌ"
click at [683, 361] on div "Item name (En)   * Cortado Item name (En) *" at bounding box center [498, 338] width 507 height 52
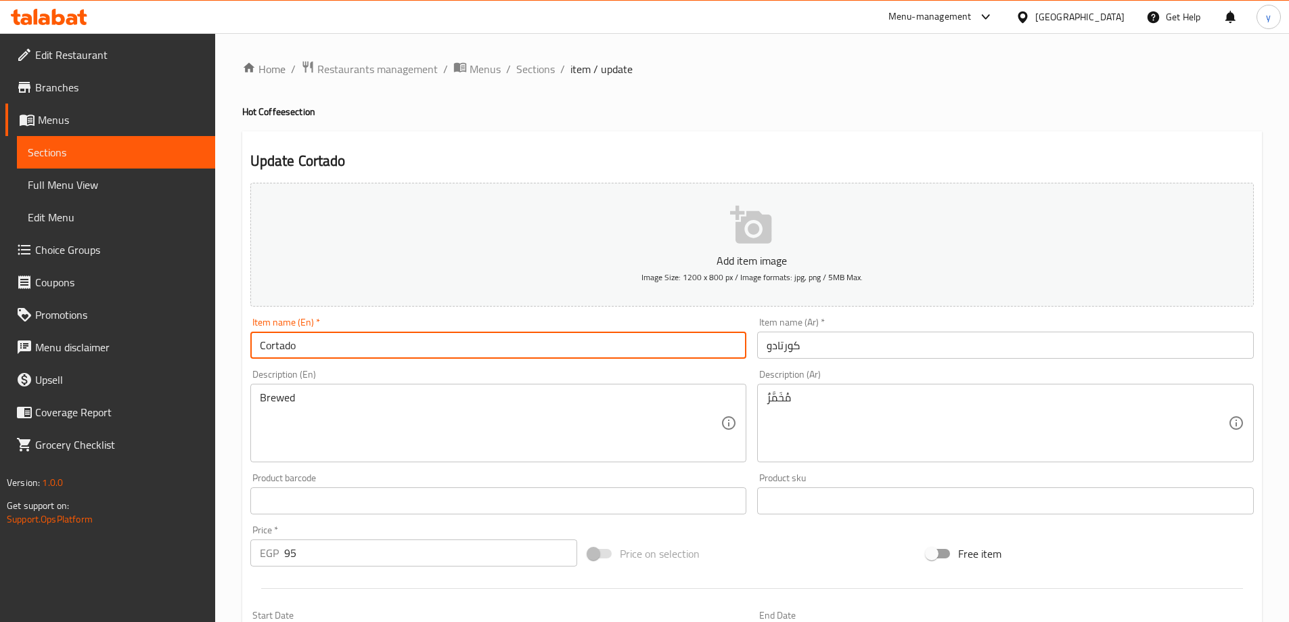
click at [671, 346] on div "Home / Restaurants management / Menus / Sections / item / update Hot Coffee sec…" at bounding box center [751, 494] width 1019 height 869
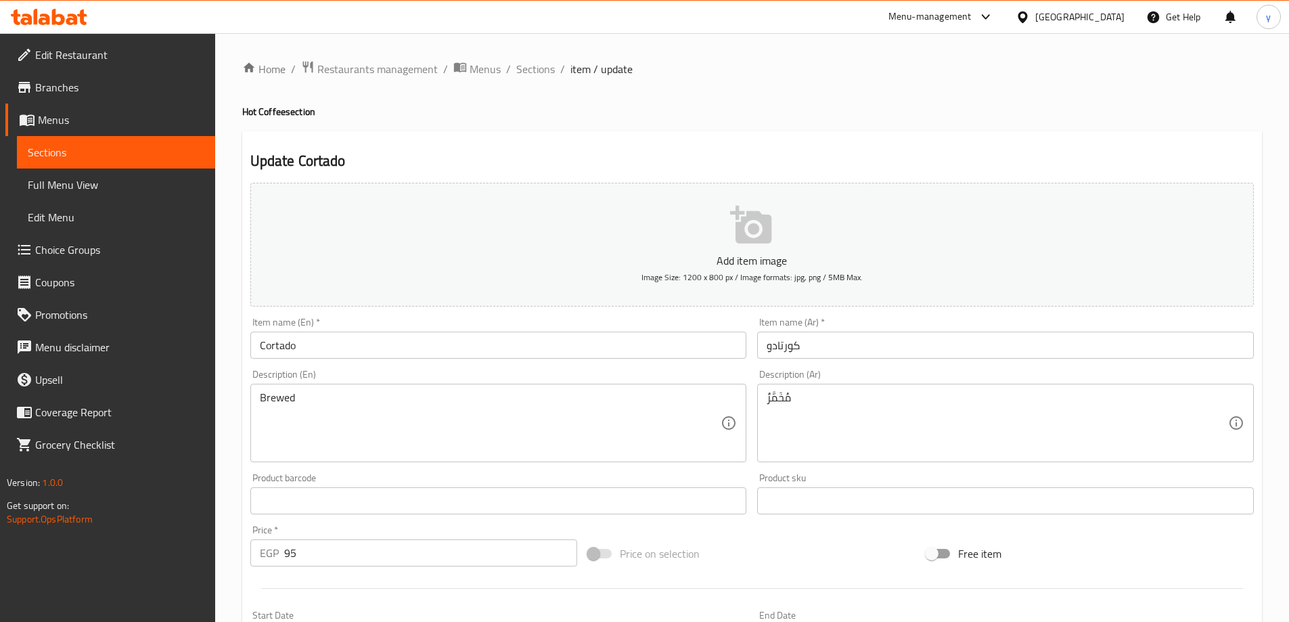
click at [536, 57] on div "Home / Restaurants management / Menus / Sections / item / update Hot Coffee sec…" at bounding box center [752, 494] width 1074 height 923
click at [530, 75] on span "Sections" at bounding box center [535, 69] width 39 height 16
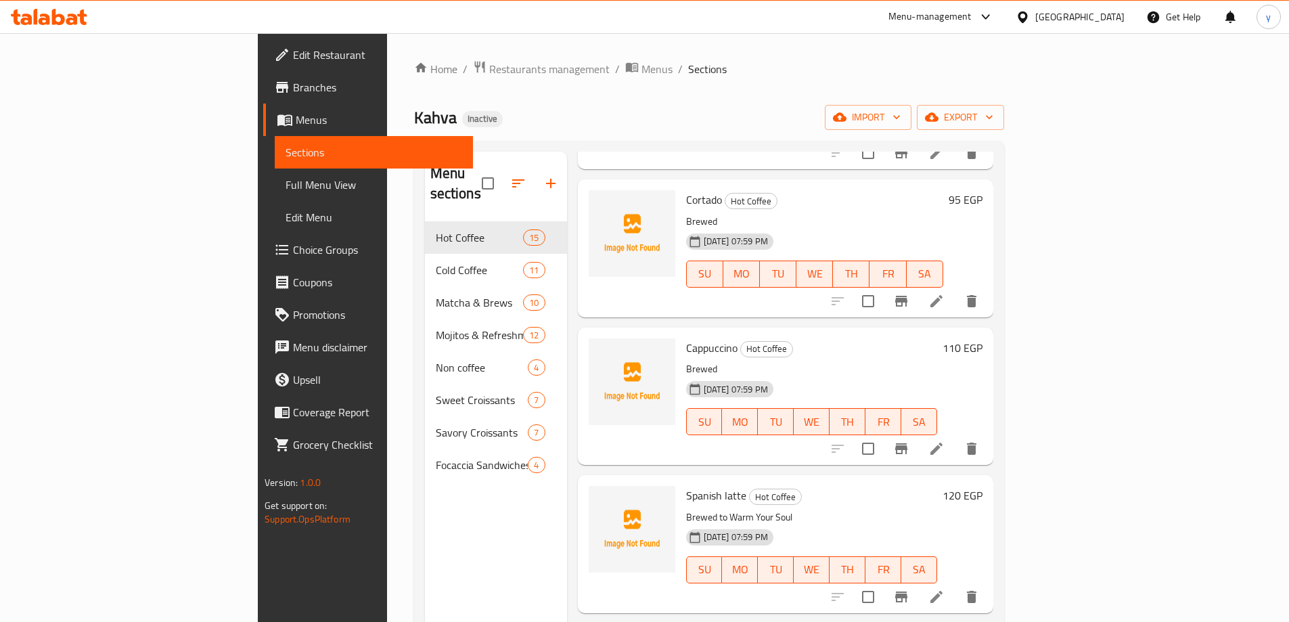
scroll to position [879, 0]
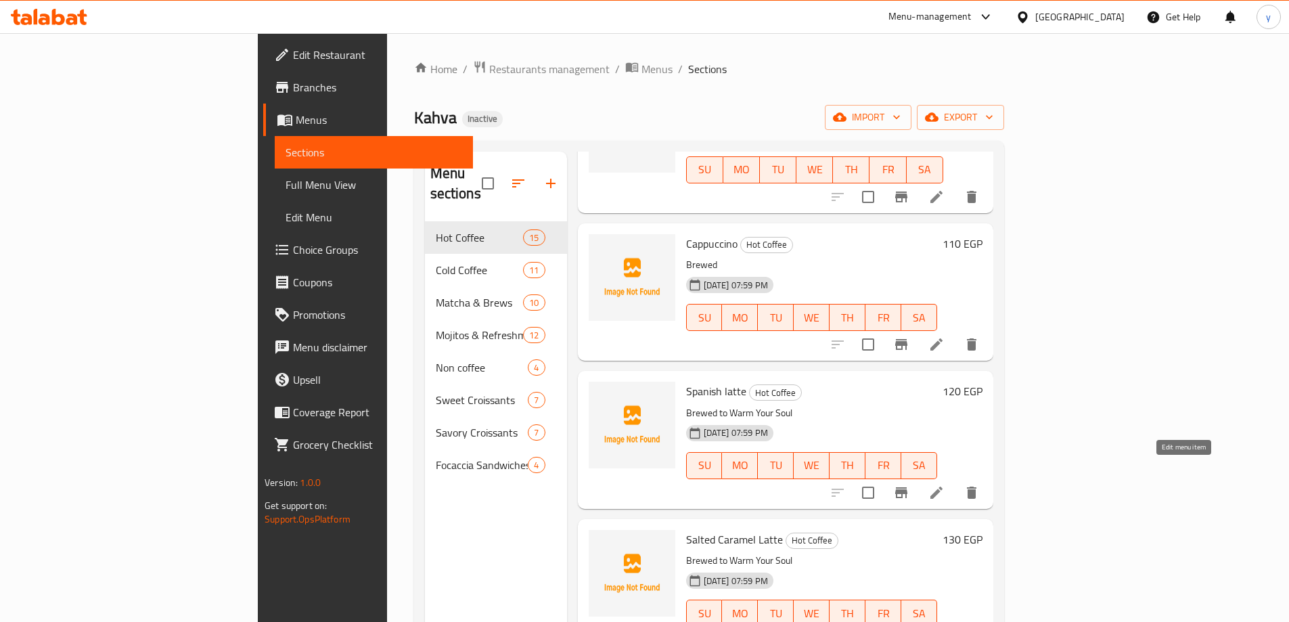
click at [944, 484] on icon at bounding box center [936, 492] width 16 height 16
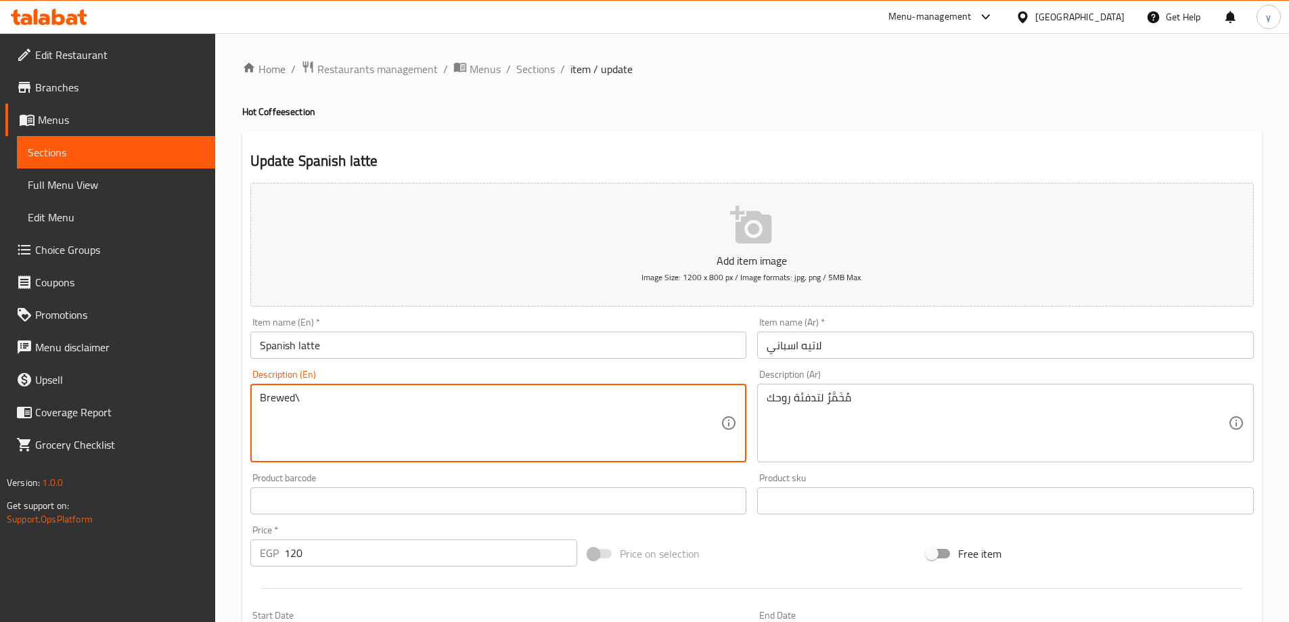
drag, startPoint x: 295, startPoint y: 401, endPoint x: 467, endPoint y: 424, distance: 173.4
type textarea "Brewed"
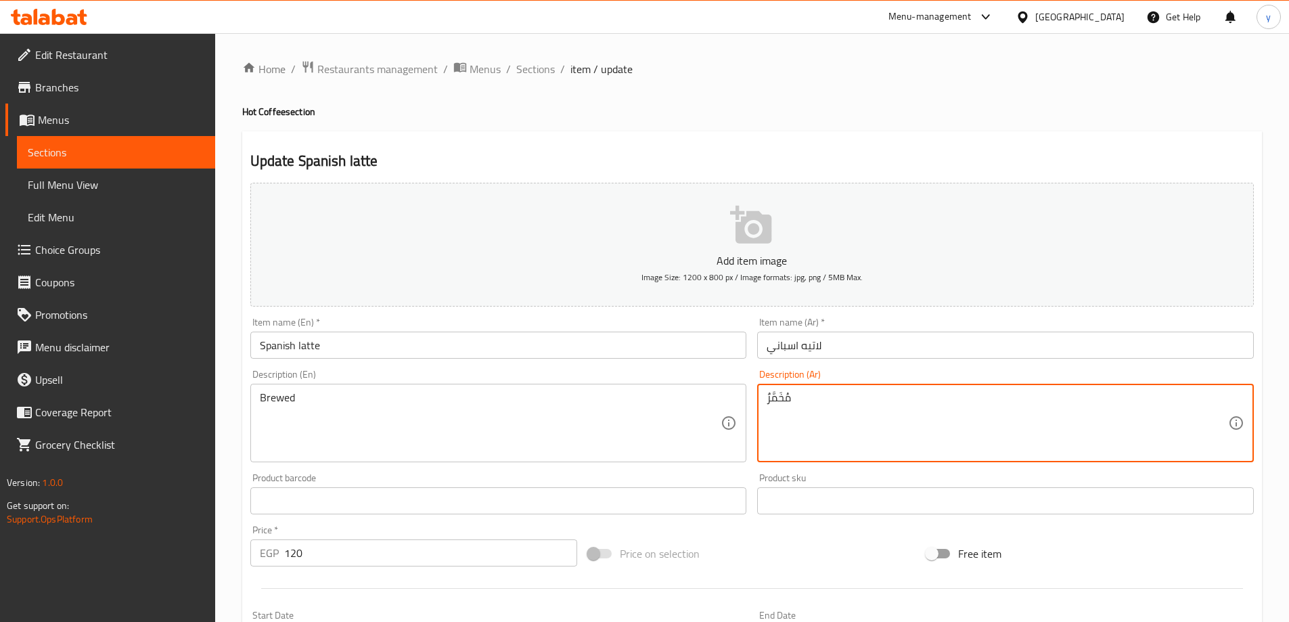
drag, startPoint x: 821, startPoint y: 400, endPoint x: 731, endPoint y: 409, distance: 90.4
type textarea "مُخَمَّرٌ"
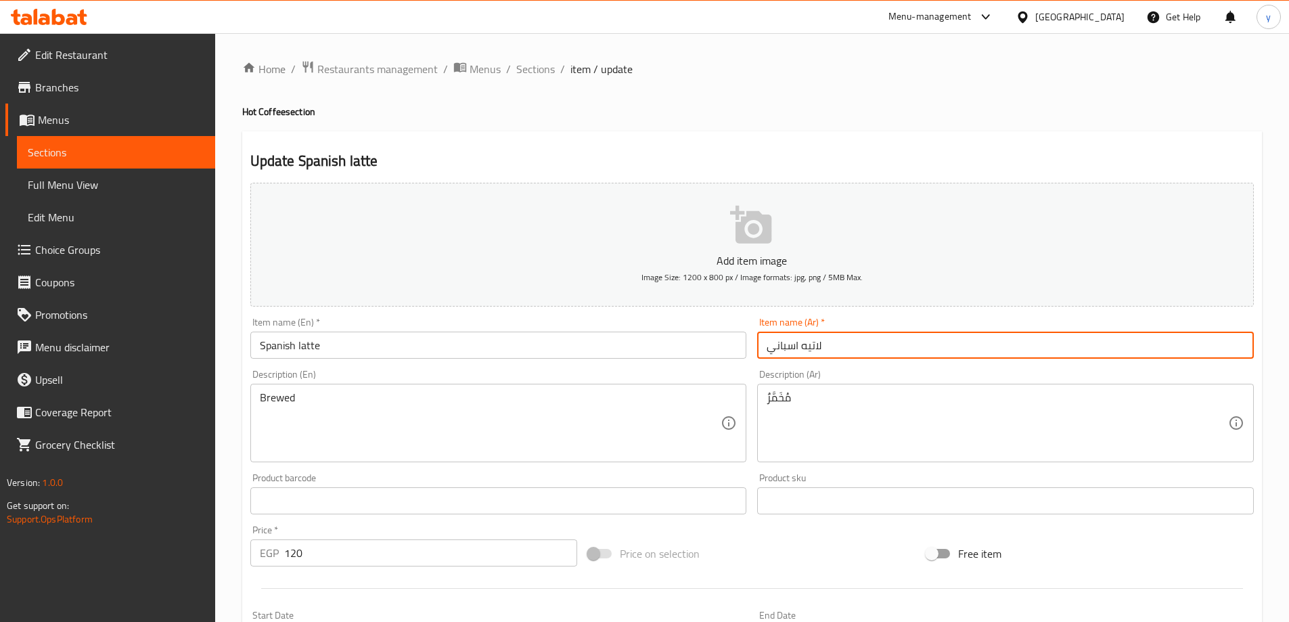
click at [849, 347] on input "لاتيه اسباني" at bounding box center [1005, 344] width 497 height 27
click at [547, 82] on div "Home / Restaurants management / Menus / Sections / item / update Hot Coffee sec…" at bounding box center [751, 494] width 1019 height 869
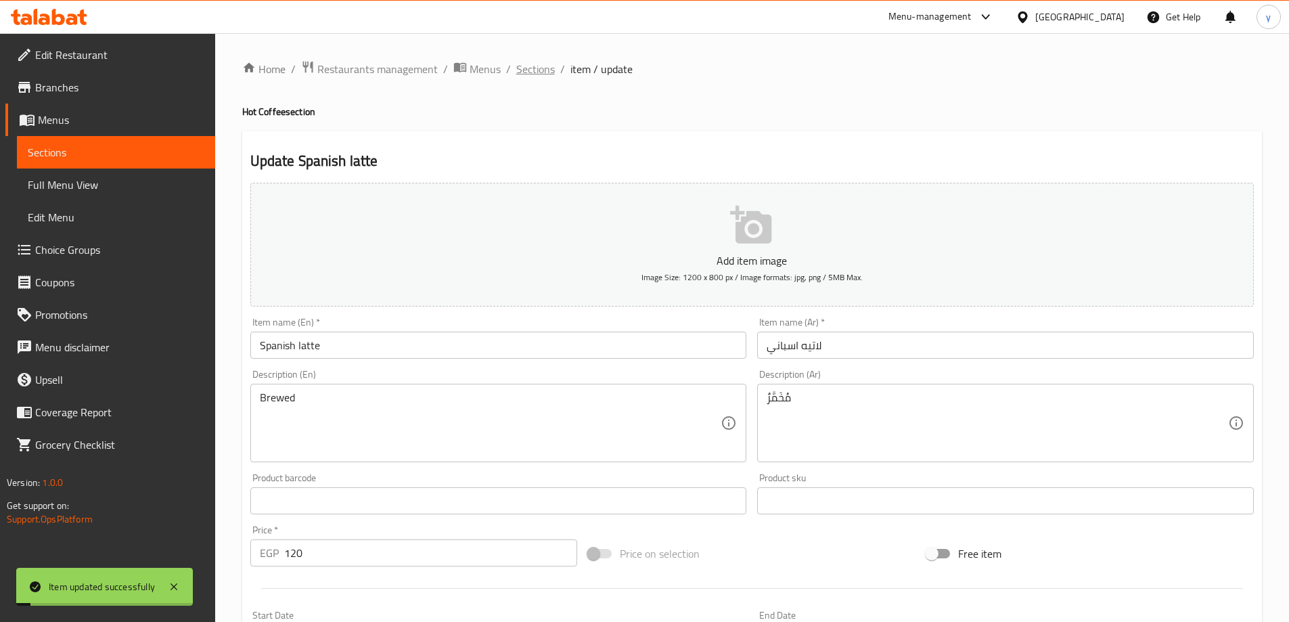
click at [537, 75] on span "Sections" at bounding box center [535, 69] width 39 height 16
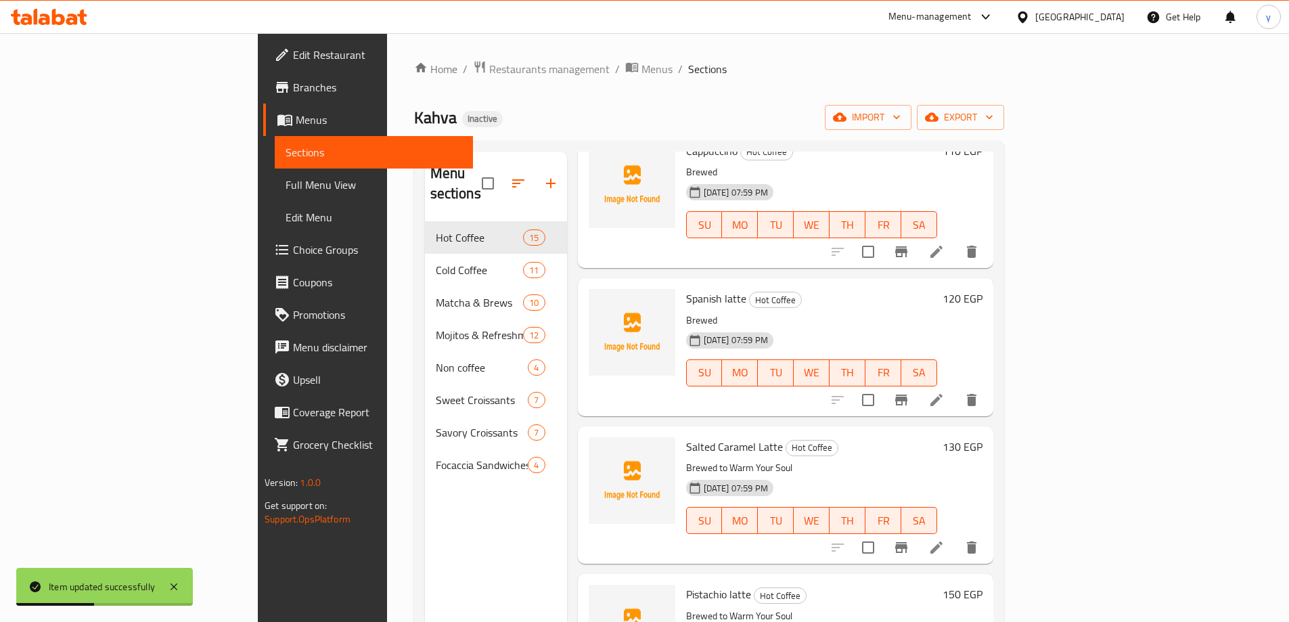
scroll to position [1015, 0]
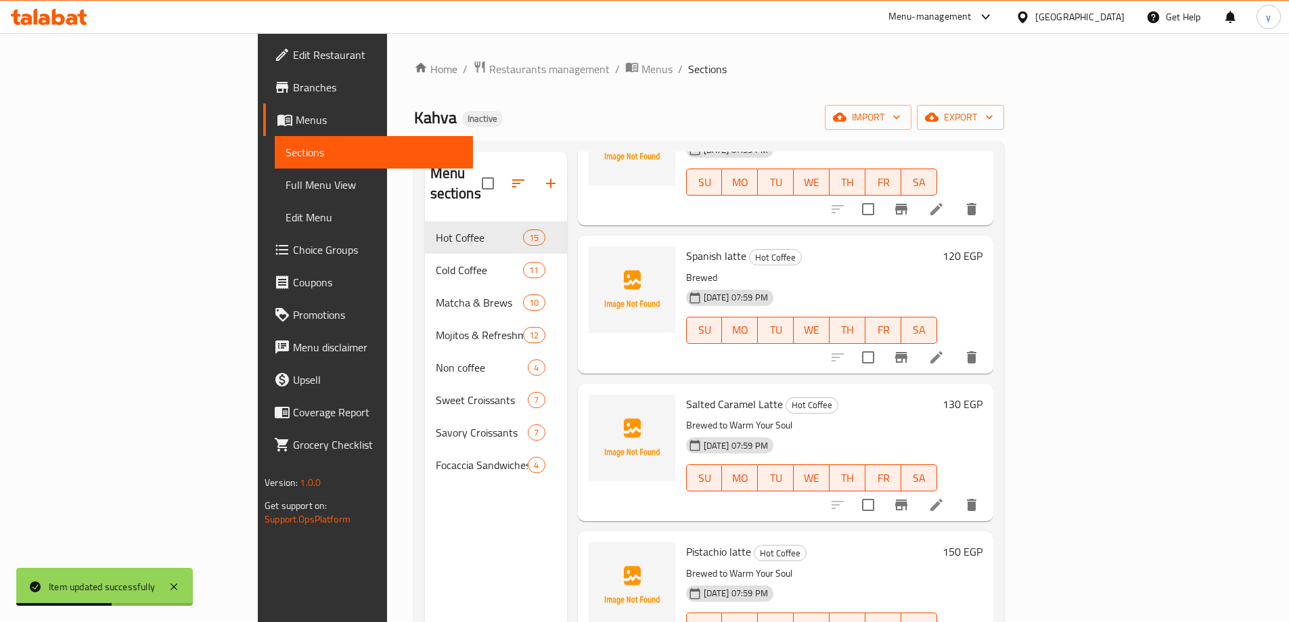
click at [944, 497] on icon at bounding box center [936, 505] width 16 height 16
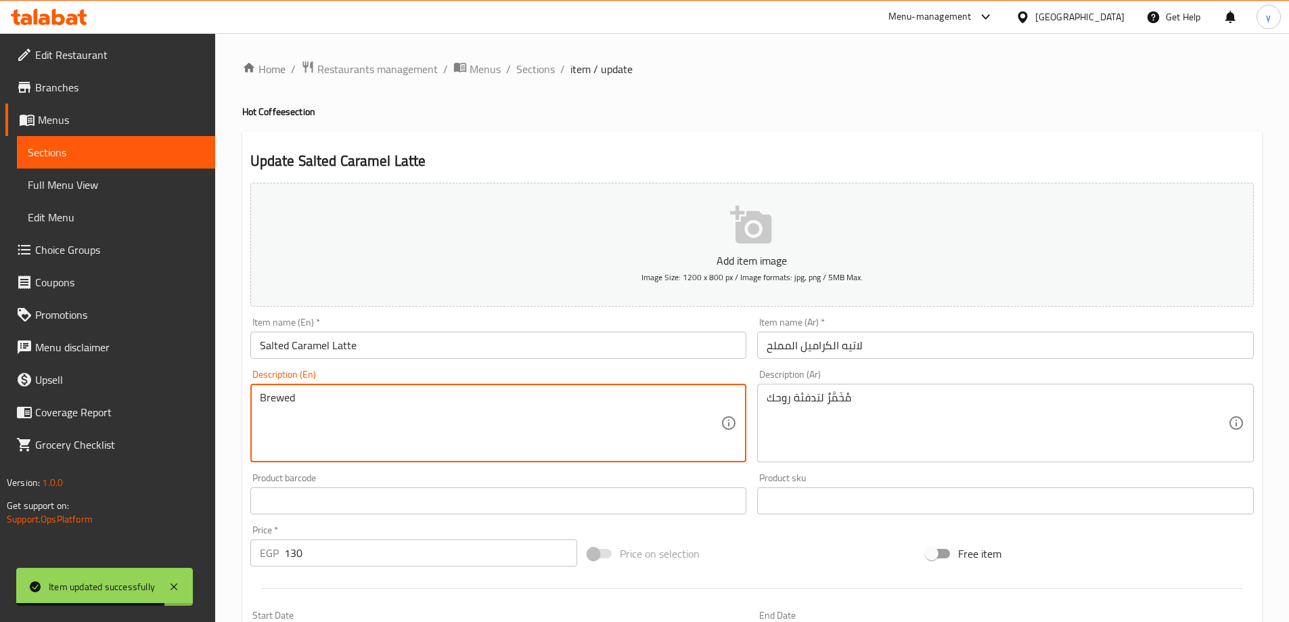
drag, startPoint x: 298, startPoint y: 400, endPoint x: 536, endPoint y: 412, distance: 237.7
type textarea "Brewed"
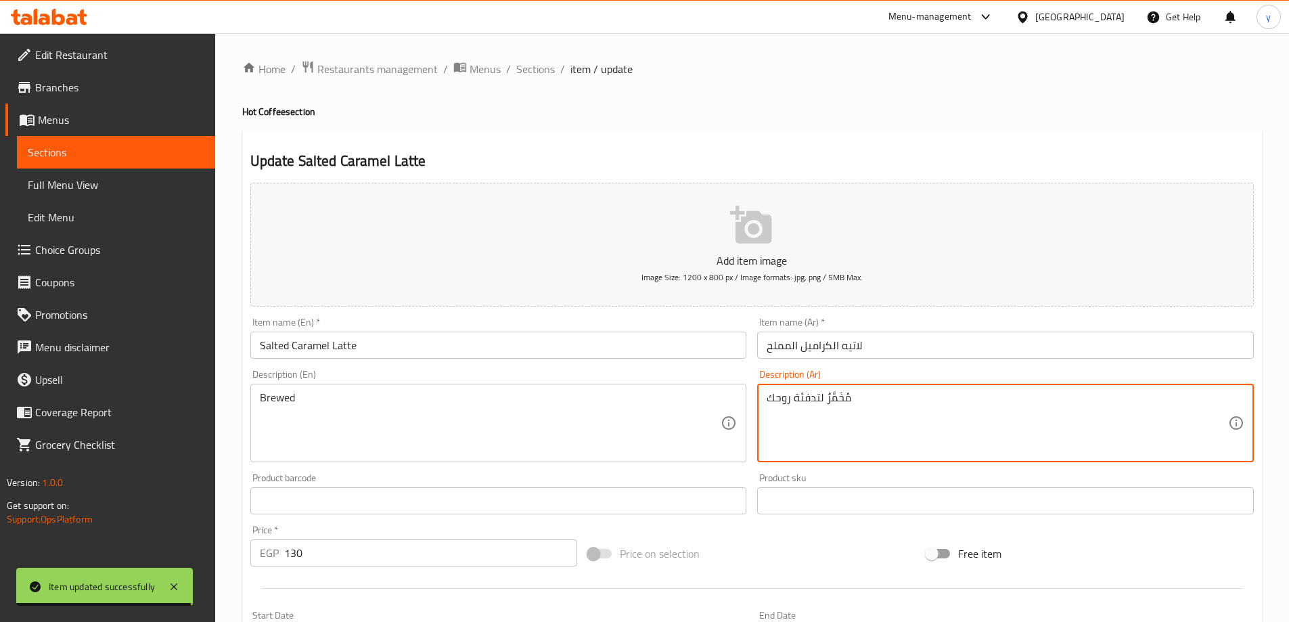
drag, startPoint x: 824, startPoint y: 403, endPoint x: 703, endPoint y: 408, distance: 121.2
type textarea "مُخَمَّرٌ"
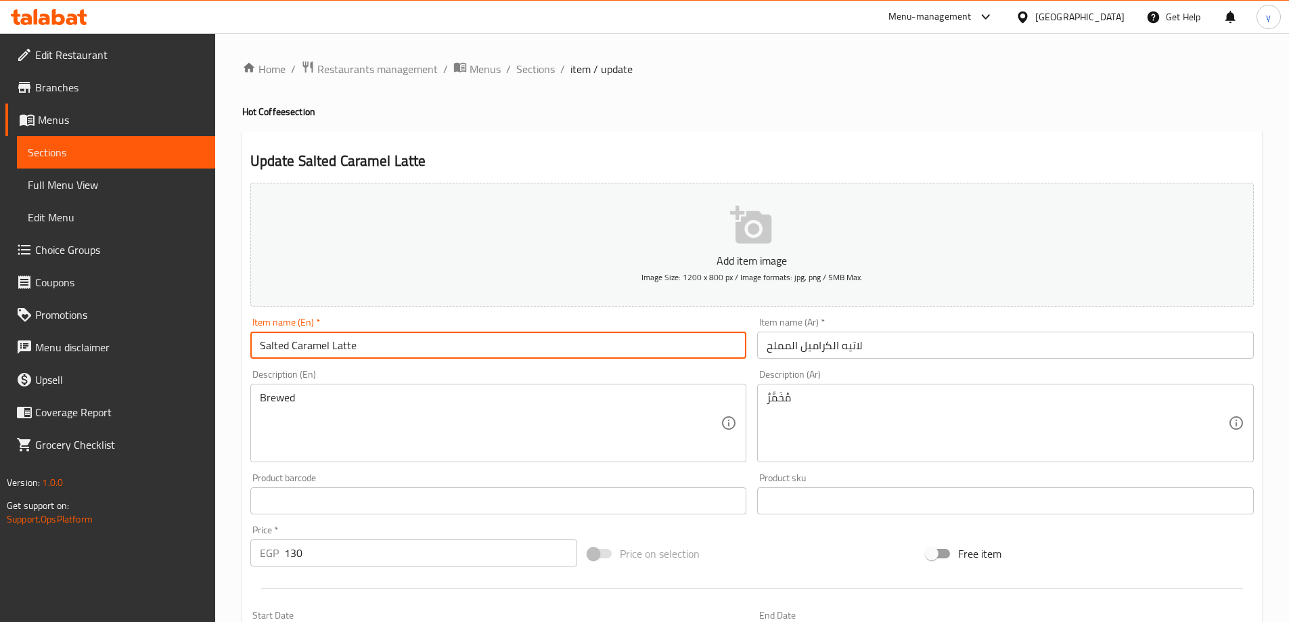
click at [606, 335] on input "Salted Caramel Latte" at bounding box center [498, 344] width 497 height 27
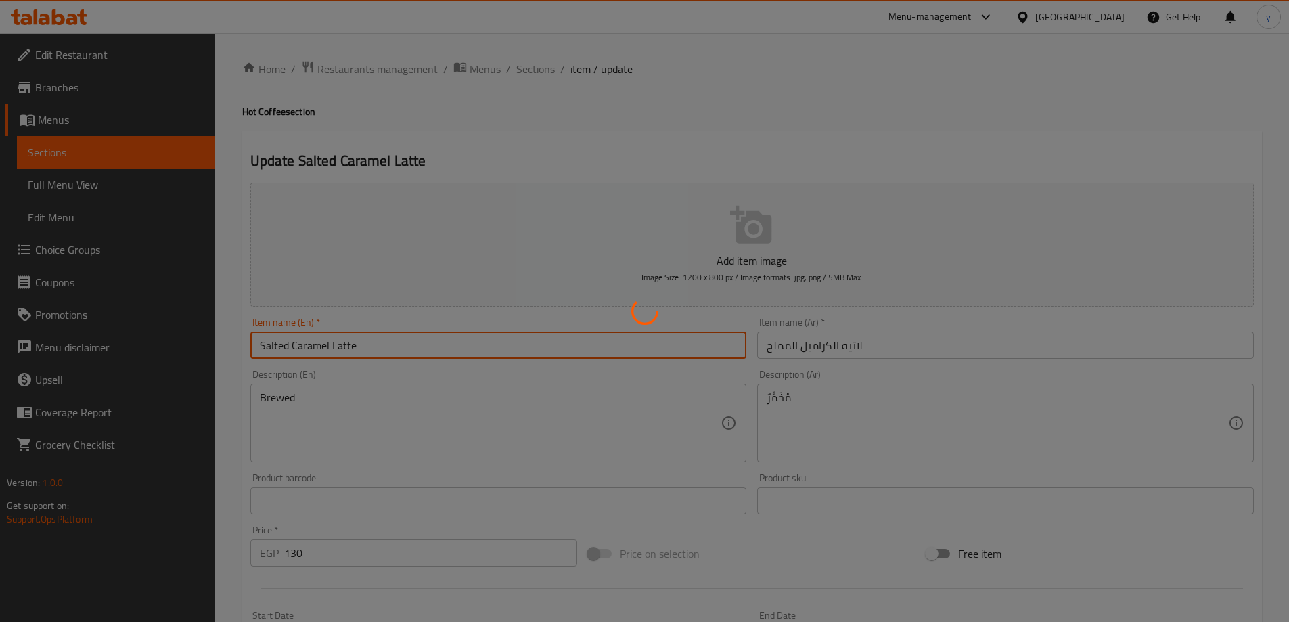
click at [527, 68] on div at bounding box center [644, 311] width 1289 height 622
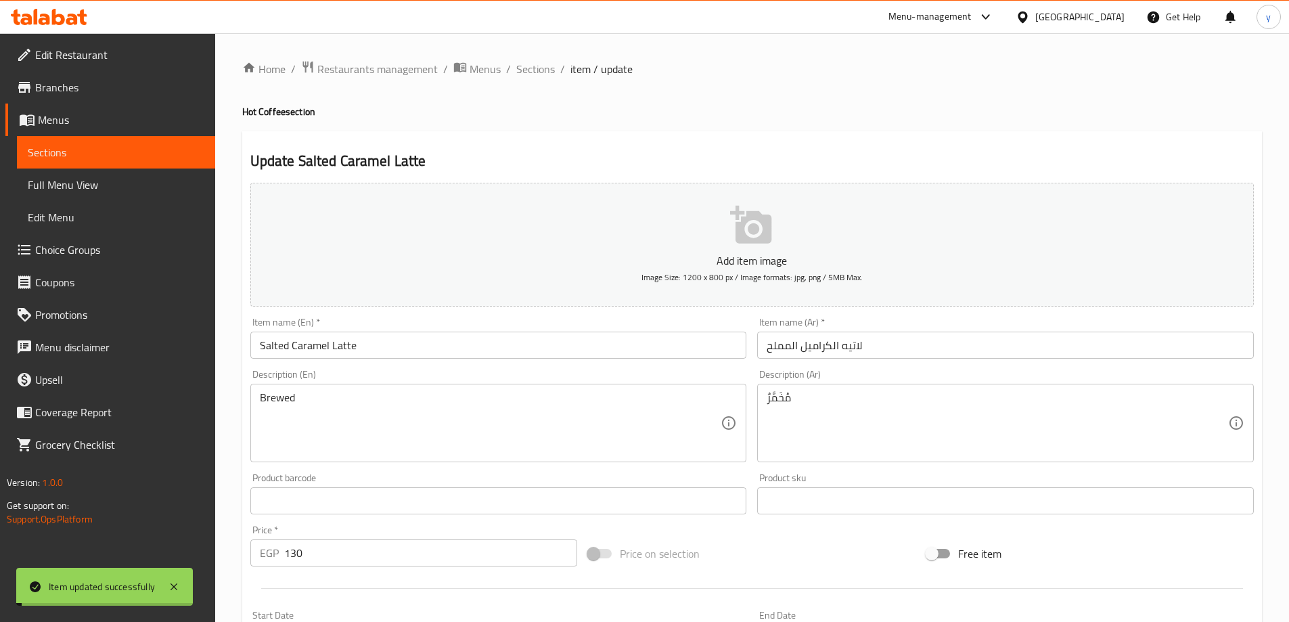
click at [527, 68] on span "Sections" at bounding box center [535, 69] width 39 height 16
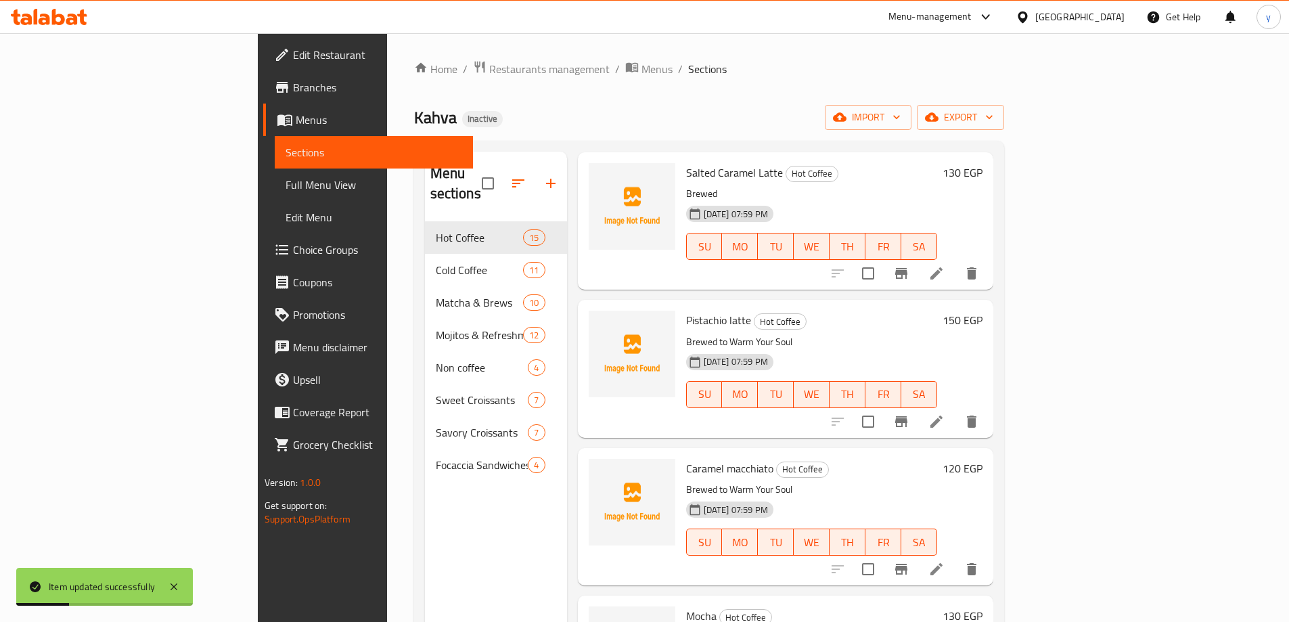
scroll to position [1285, 0]
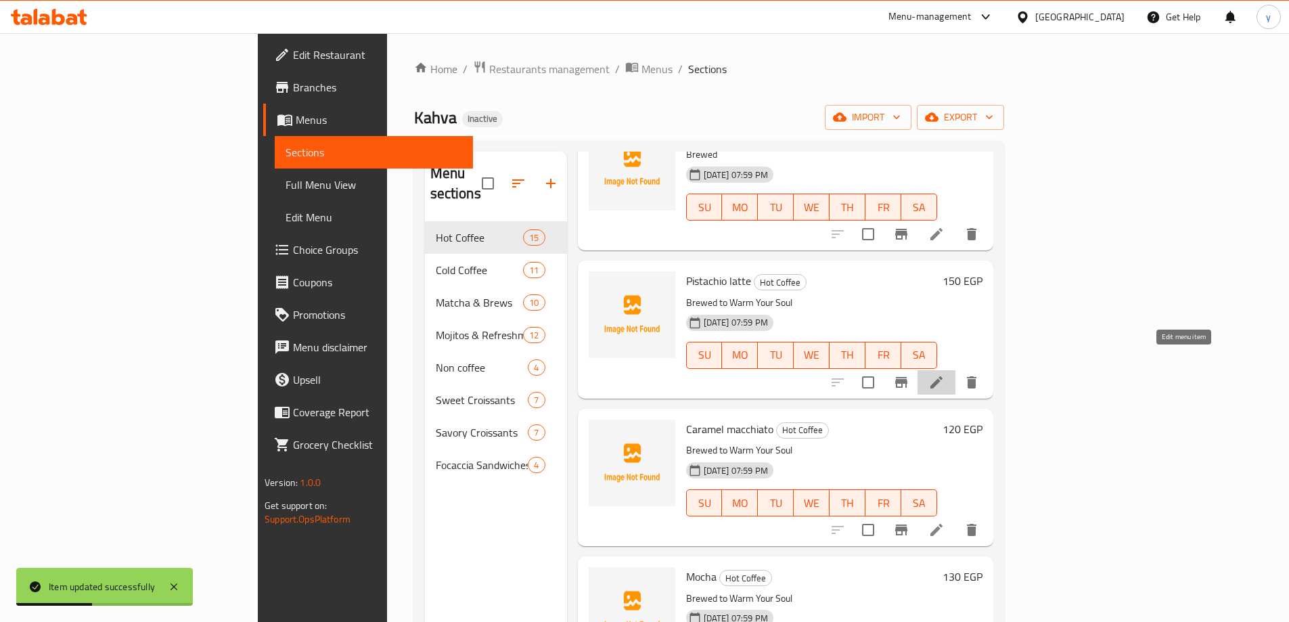
click at [944, 374] on icon at bounding box center [936, 382] width 16 height 16
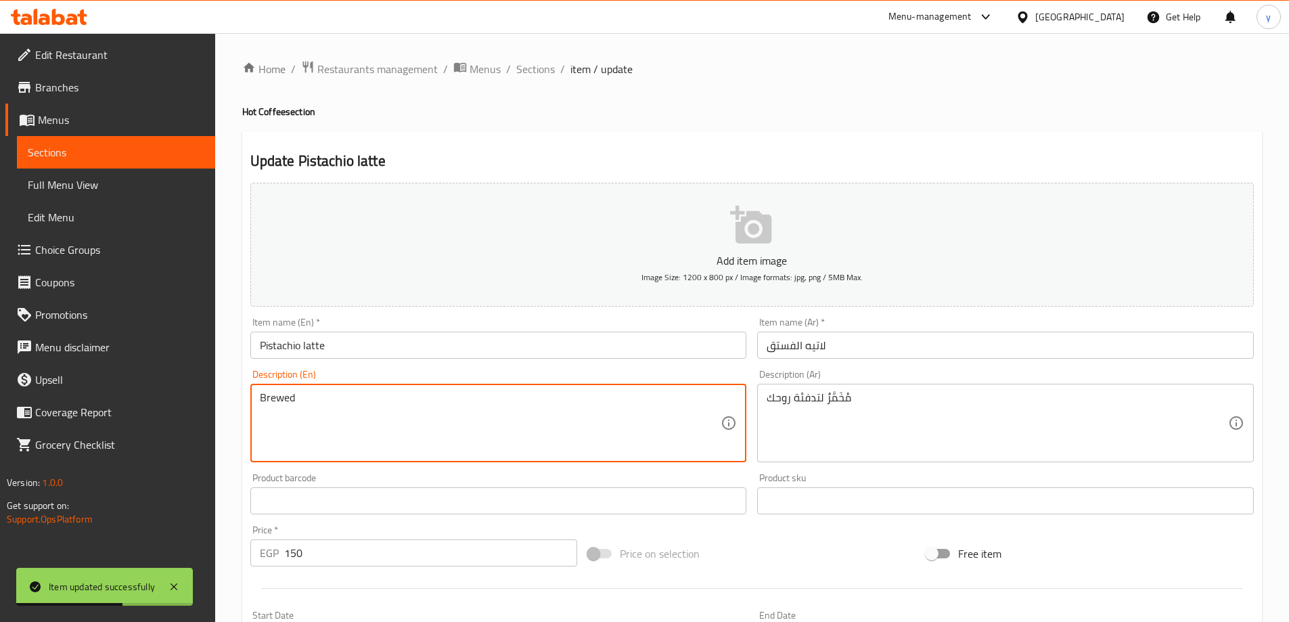
drag, startPoint x: 294, startPoint y: 400, endPoint x: 522, endPoint y: 409, distance: 227.5
type textarea "Brewed"
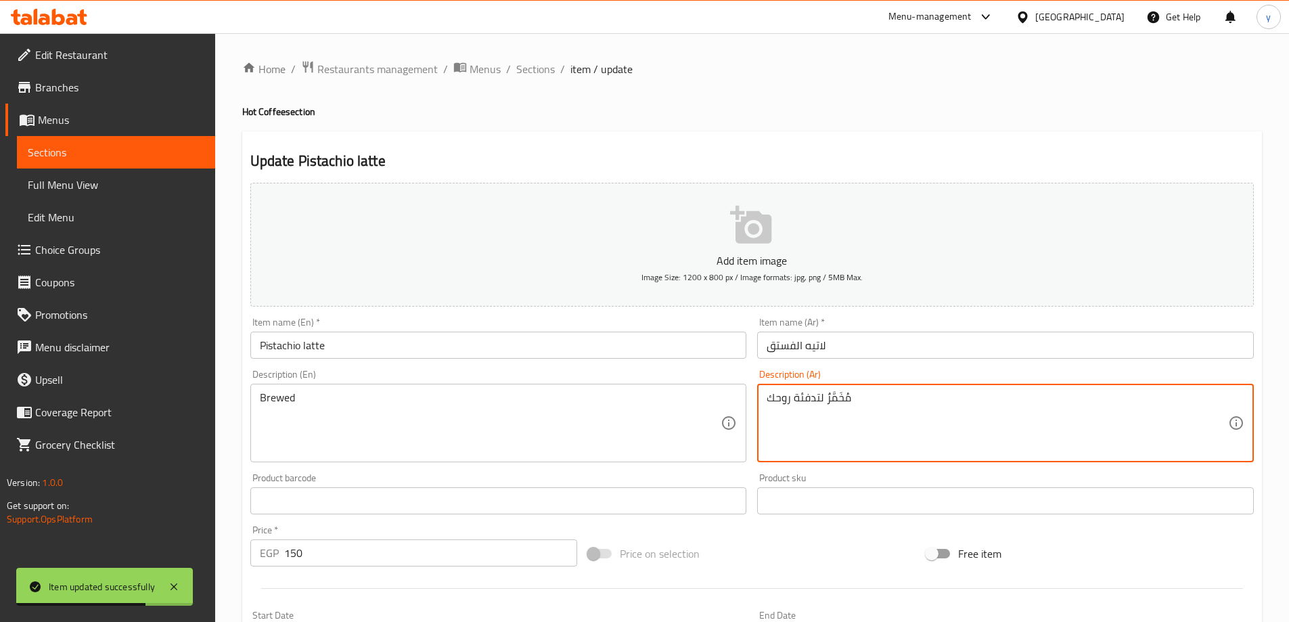
drag, startPoint x: 823, startPoint y: 400, endPoint x: 703, endPoint y: 408, distance: 120.7
type textarea "مُخَمَّرٌ"
click at [488, 350] on input "Pistachio latte" at bounding box center [498, 344] width 497 height 27
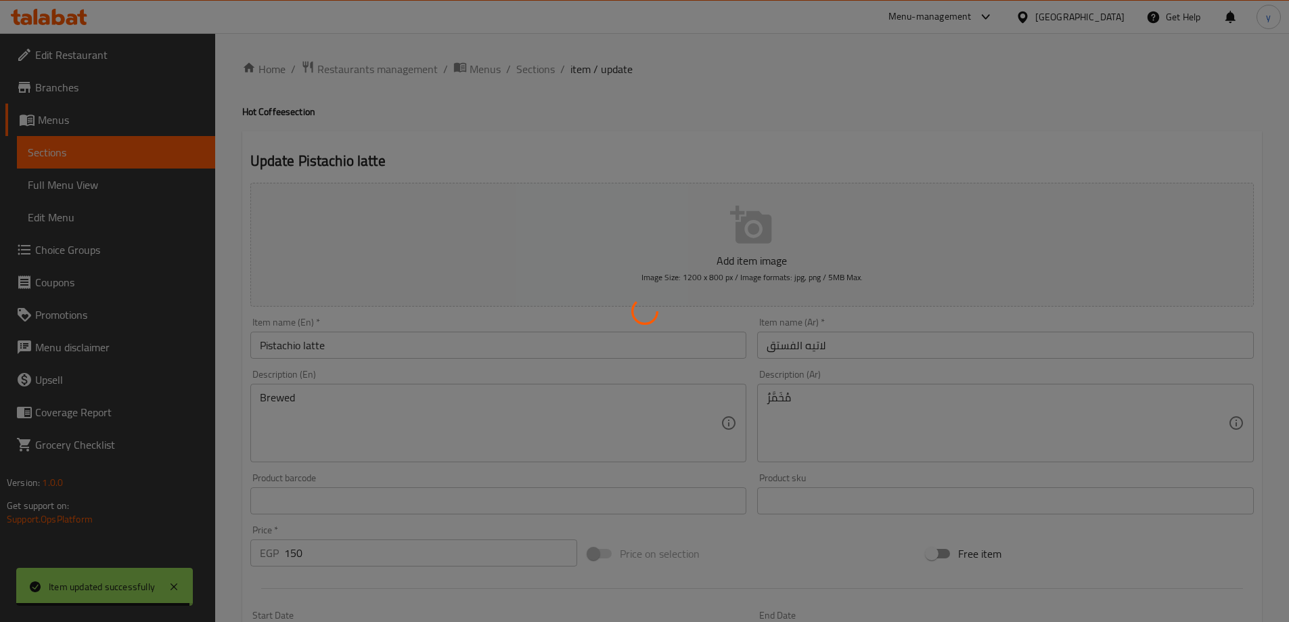
click at [541, 72] on div at bounding box center [644, 311] width 1289 height 622
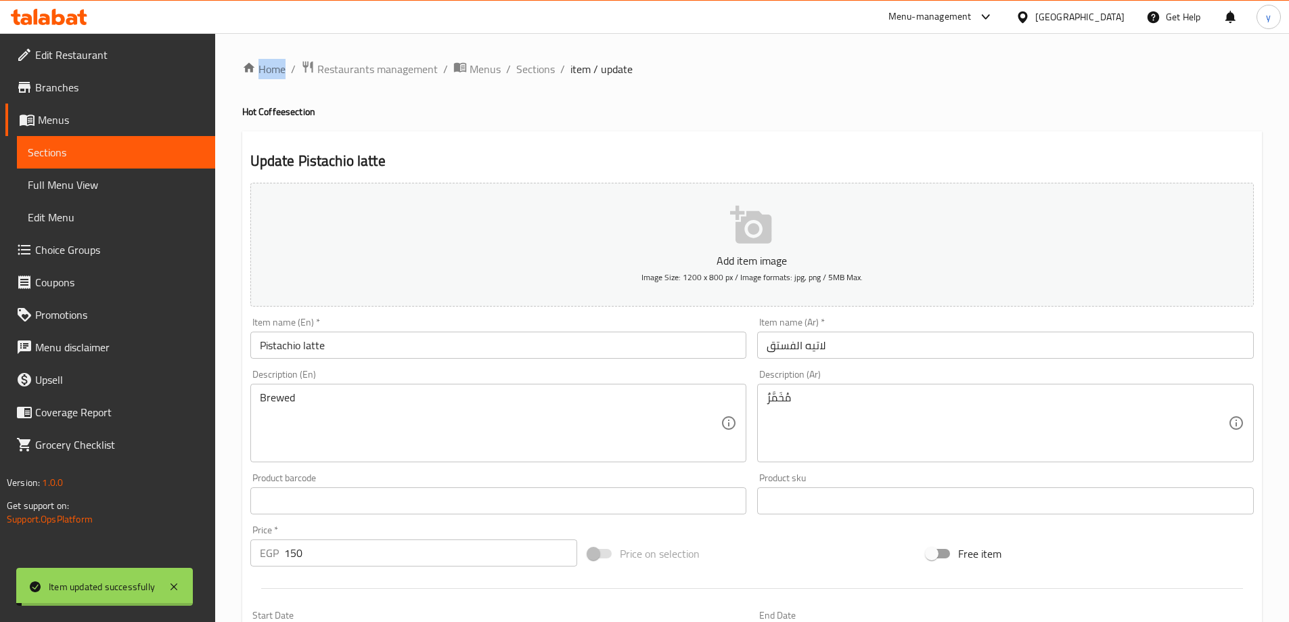
click at [541, 72] on span "Sections" at bounding box center [535, 69] width 39 height 16
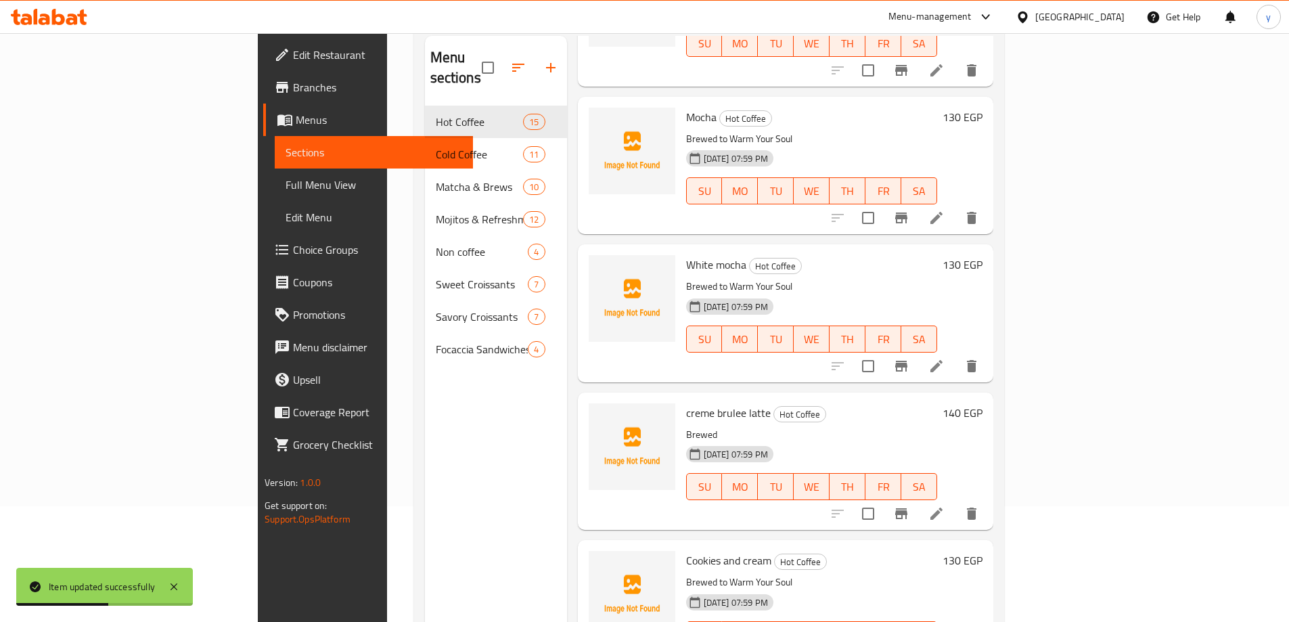
scroll to position [189, 0]
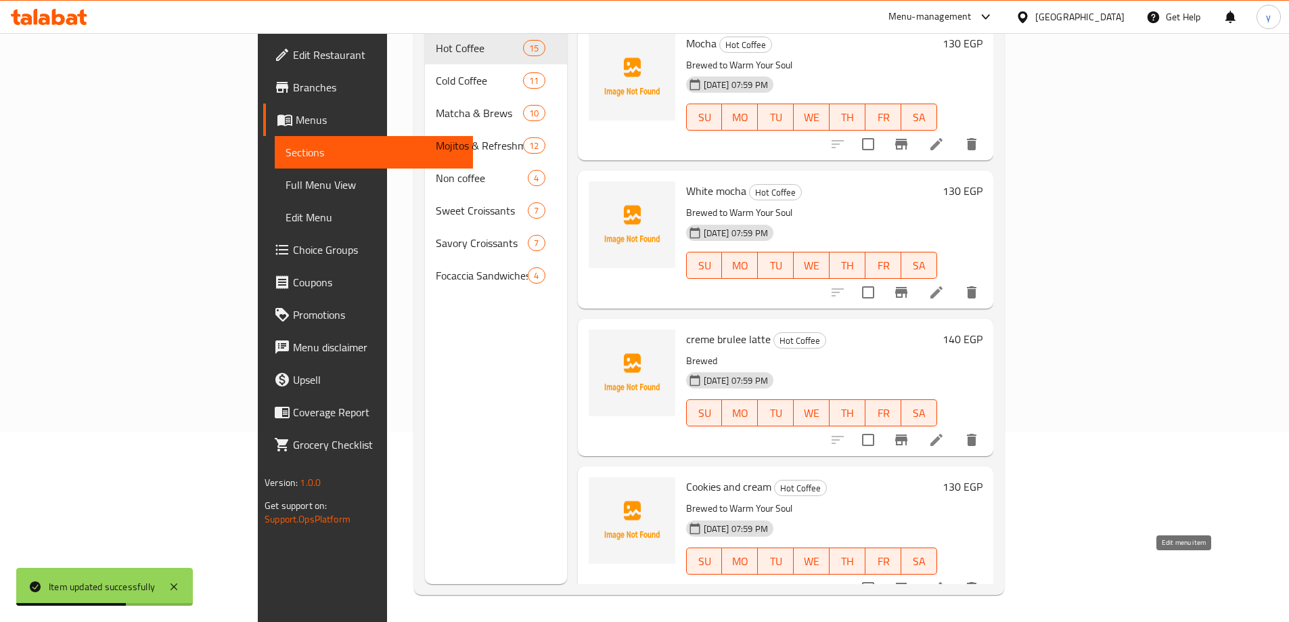
click at [944, 580] on icon at bounding box center [936, 588] width 16 height 16
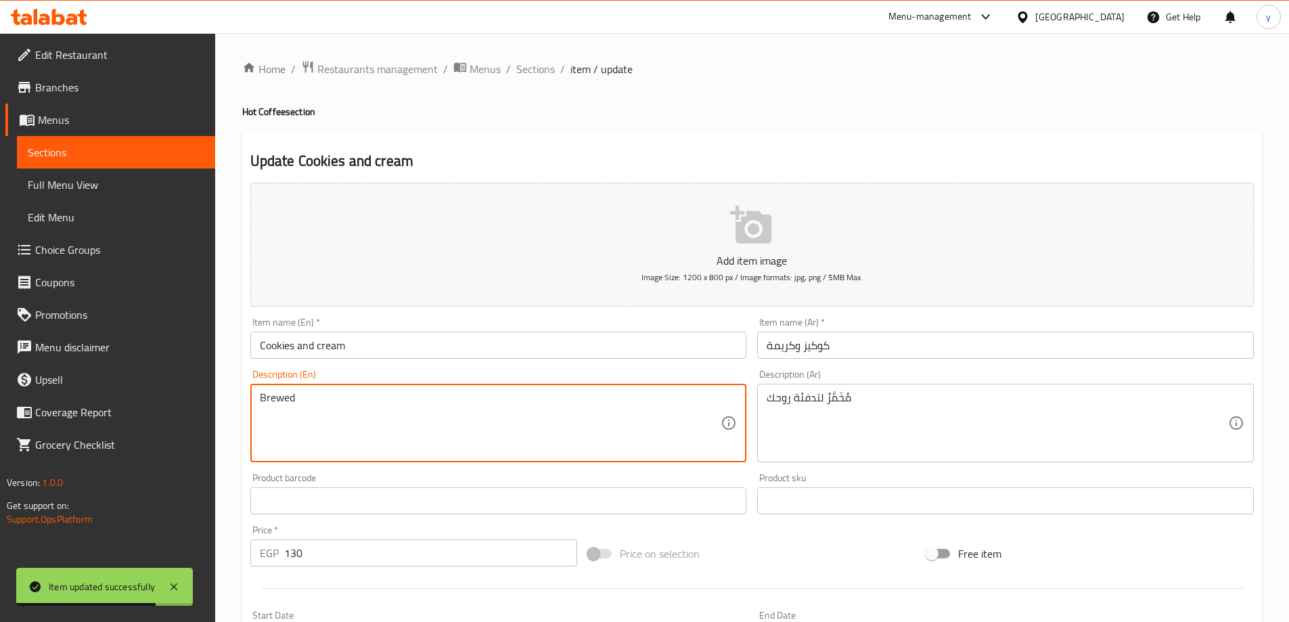
drag, startPoint x: 293, startPoint y: 401, endPoint x: 504, endPoint y: 407, distance: 211.2
type textarea "Brewed"
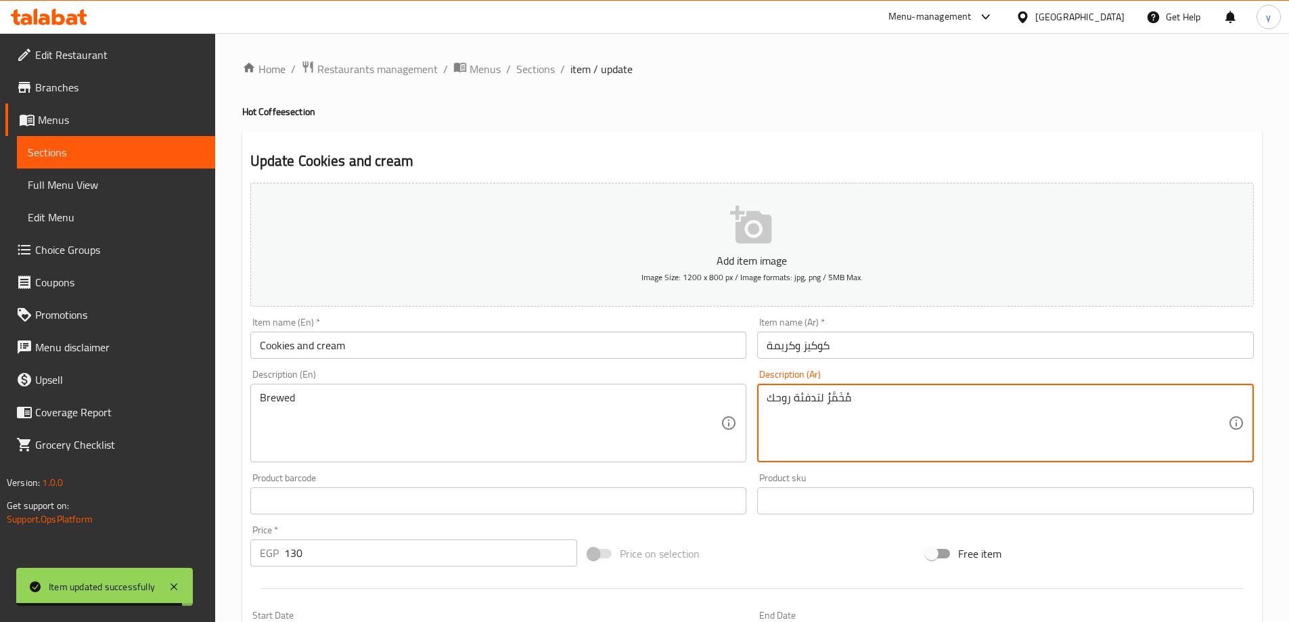
drag, startPoint x: 824, startPoint y: 399, endPoint x: 695, endPoint y: 403, distance: 129.3
type textarea "مُخَمَّرٌ"
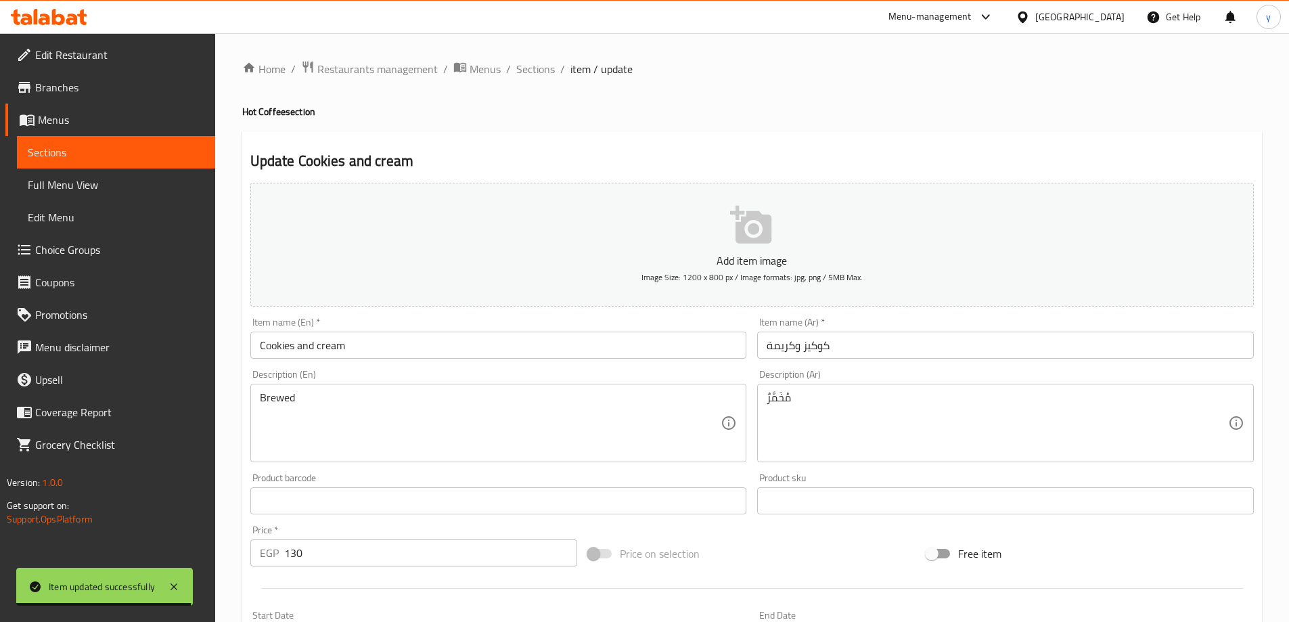
click at [593, 368] on div "Description (En) Brewed Description (En)" at bounding box center [498, 416] width 507 height 104
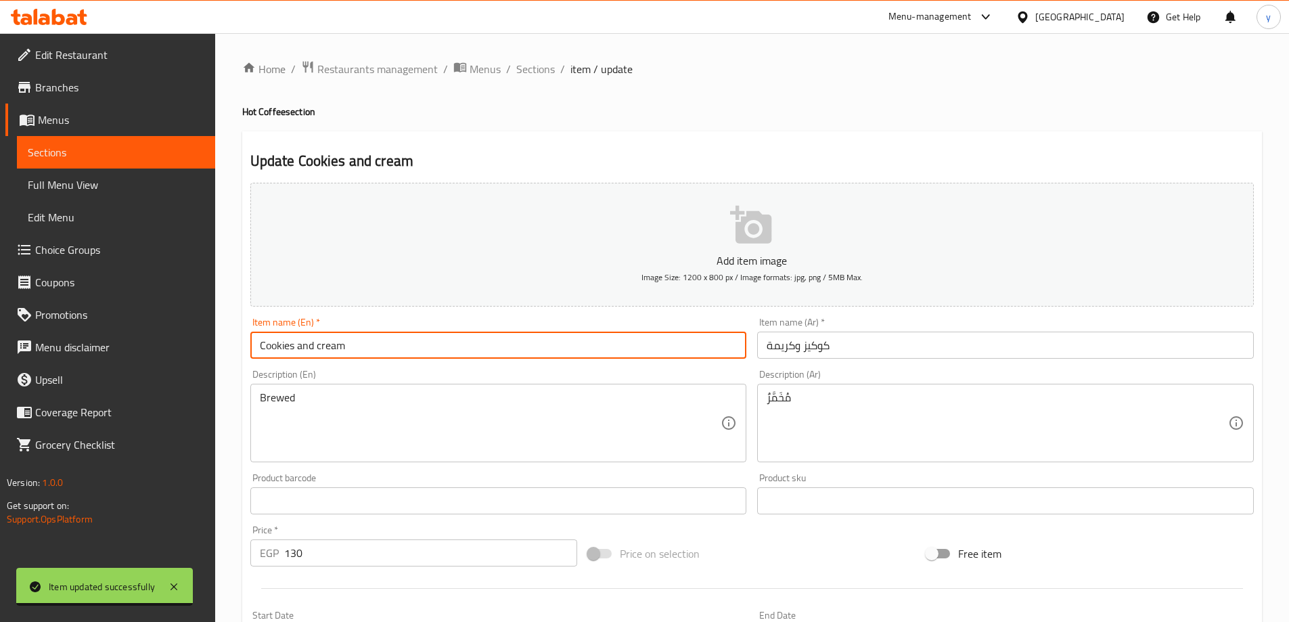
click at [595, 349] on input "Cookies and cream" at bounding box center [498, 344] width 497 height 27
type input "Cookies and cream"
click at [544, 68] on span "Sections" at bounding box center [535, 69] width 39 height 16
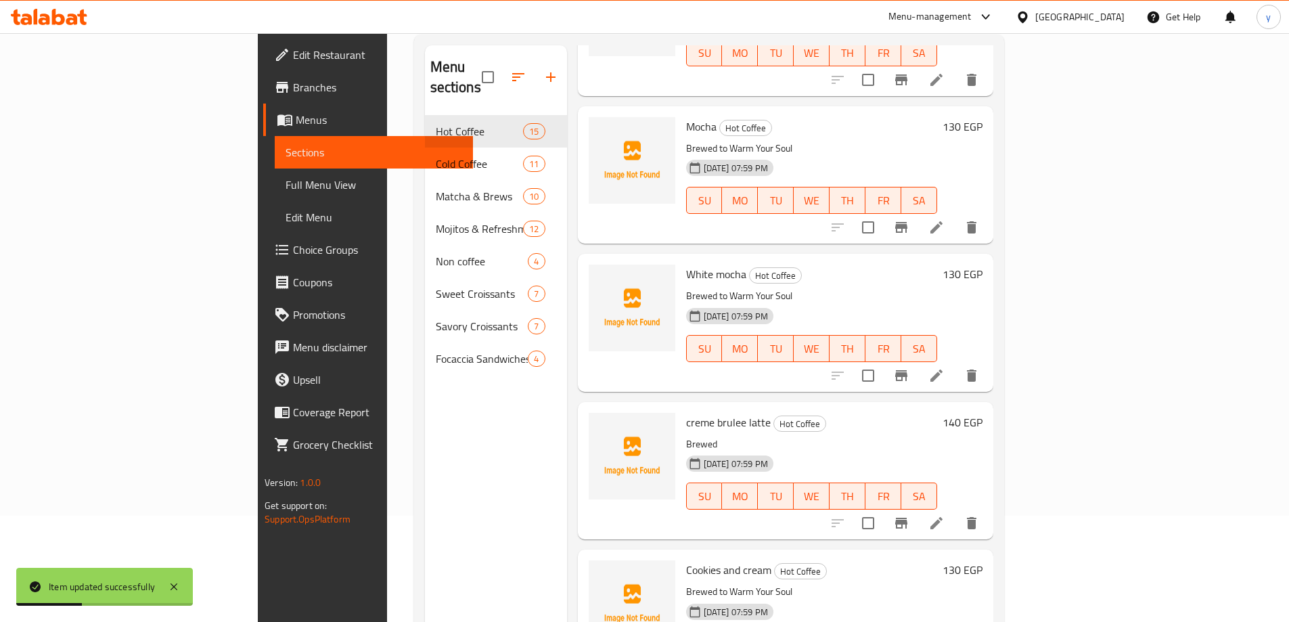
scroll to position [189, 0]
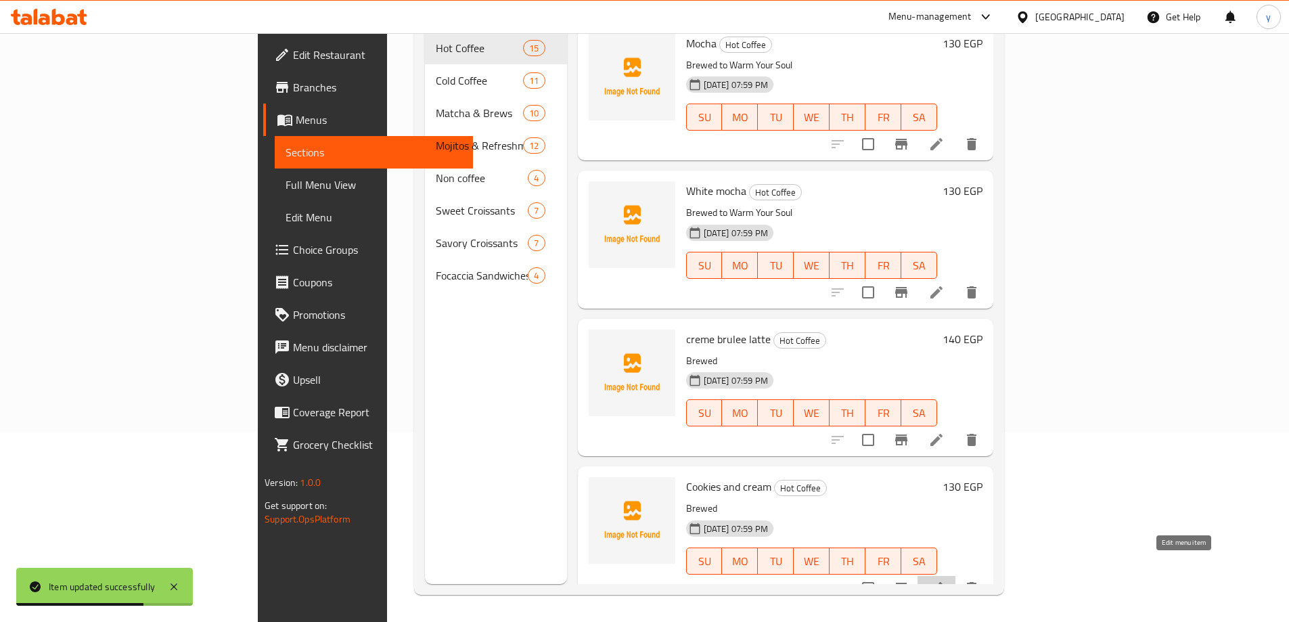
click at [944, 580] on icon at bounding box center [936, 588] width 16 height 16
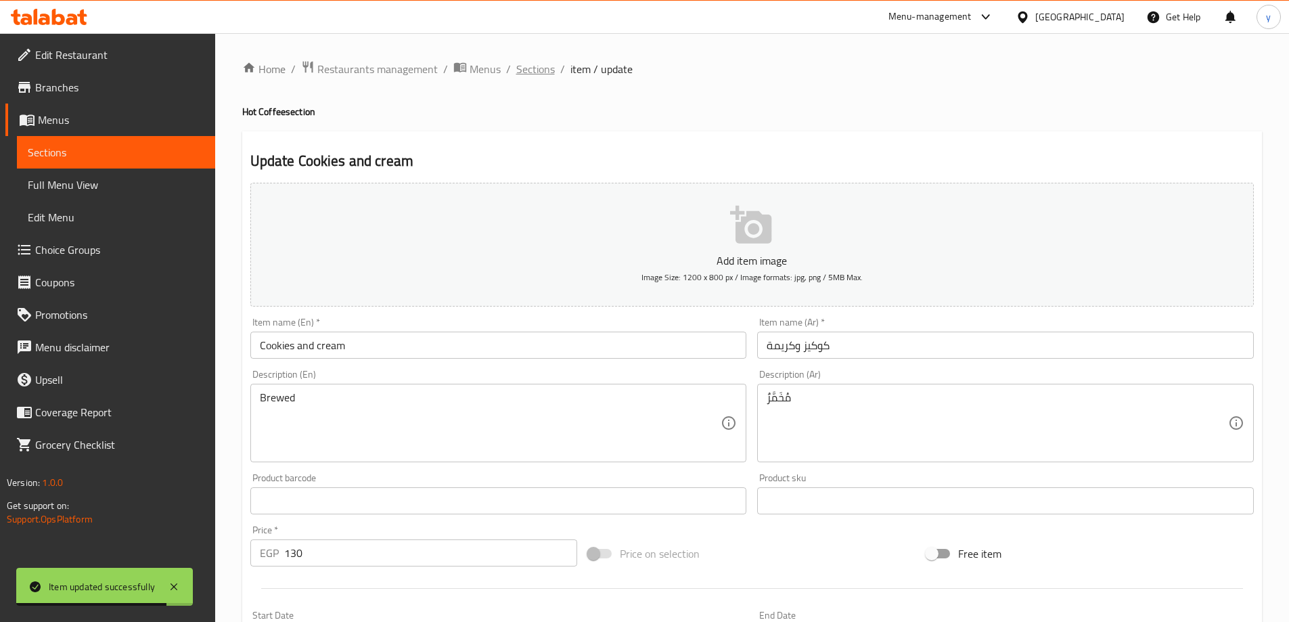
click at [543, 79] on div "Home / Restaurants management / Menus / Sections / item / update Hot Coffee sec…" at bounding box center [751, 494] width 1019 height 869
click at [543, 74] on span "Sections" at bounding box center [535, 69] width 39 height 16
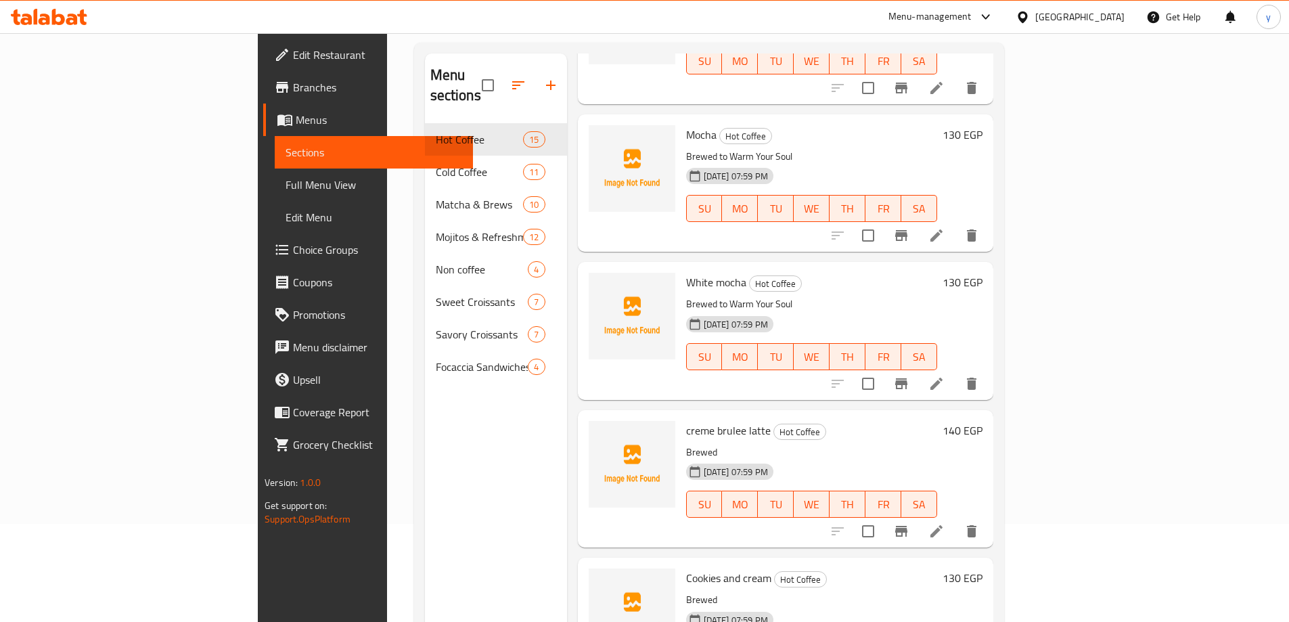
scroll to position [189, 0]
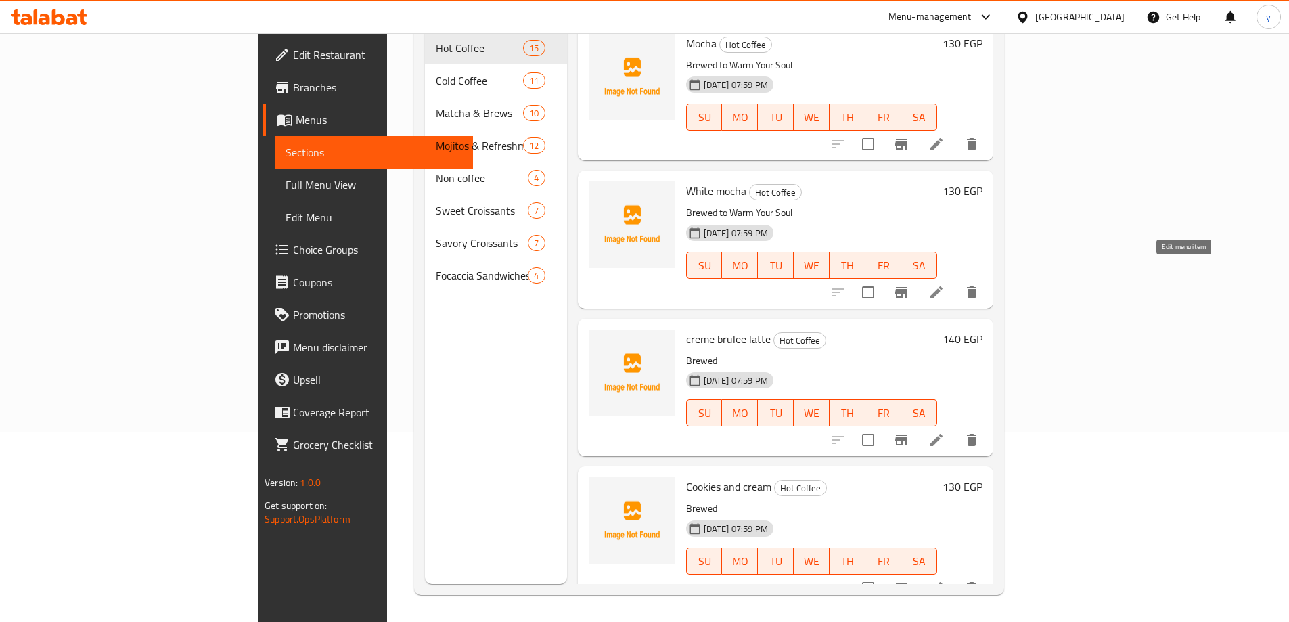
click at [944, 284] on icon at bounding box center [936, 292] width 16 height 16
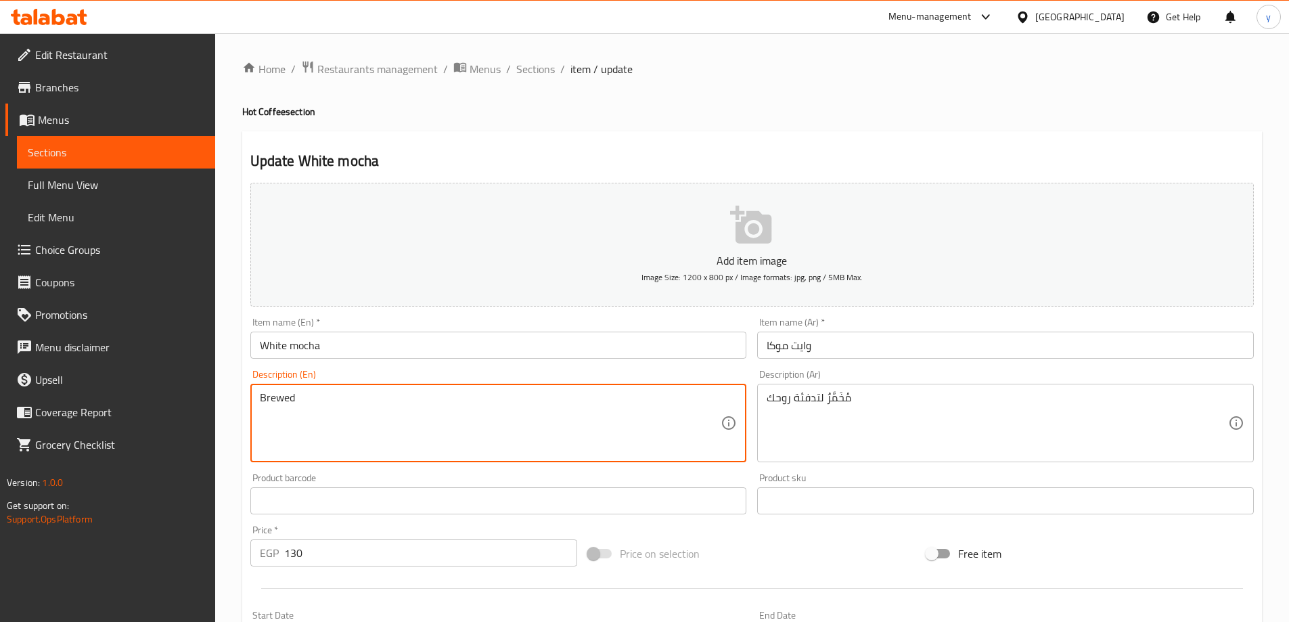
drag, startPoint x: 296, startPoint y: 400, endPoint x: 653, endPoint y: 413, distance: 356.8
type textarea "Brewed"
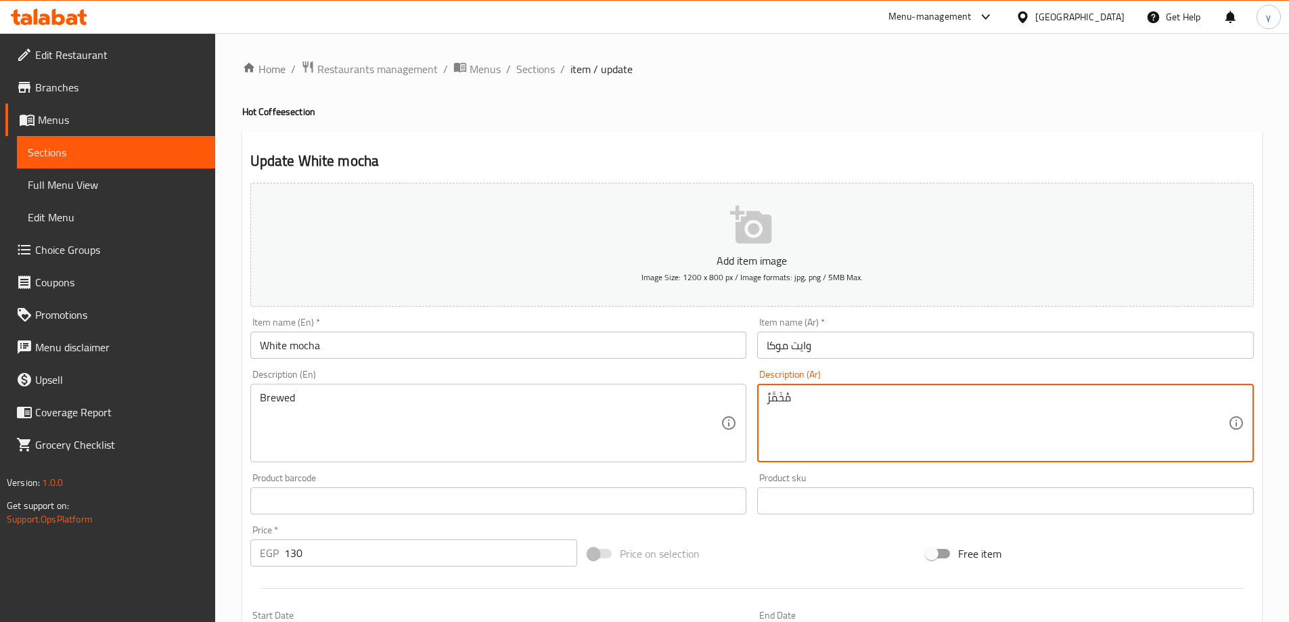
drag, startPoint x: 823, startPoint y: 401, endPoint x: 716, endPoint y: 407, distance: 107.0
type textarea "مُخَمَّرٌ"
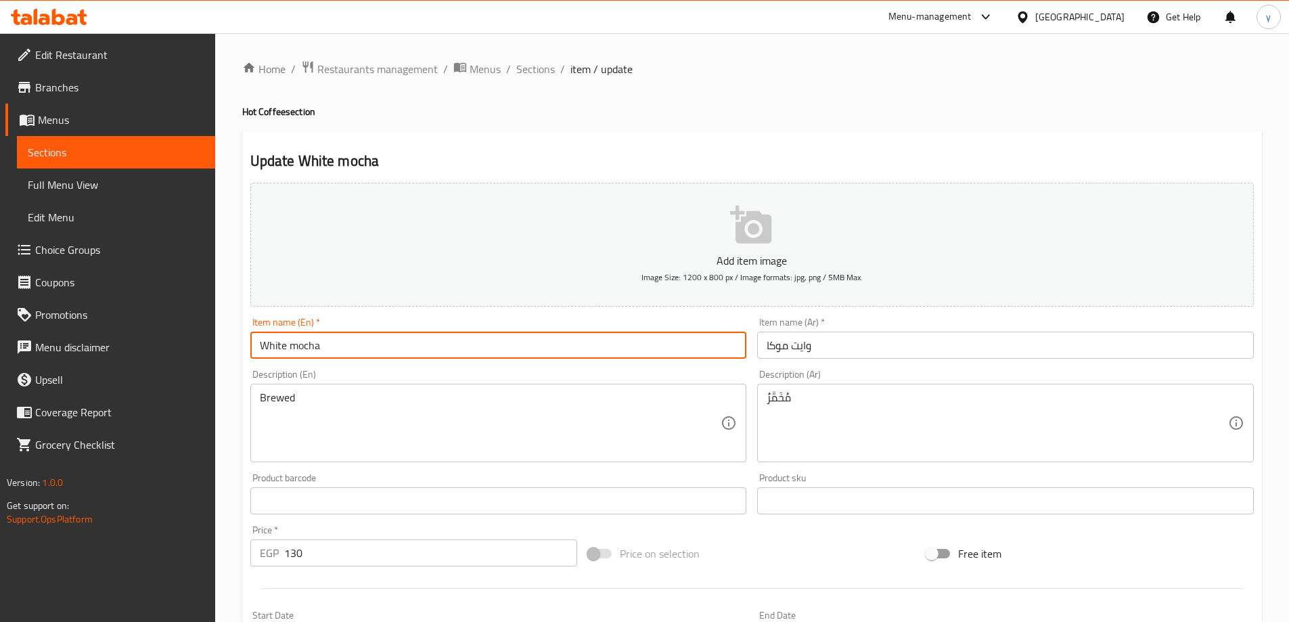
click at [592, 344] on input "White mocha" at bounding box center [498, 344] width 497 height 27
click at [544, 69] on span "Sections" at bounding box center [535, 69] width 39 height 16
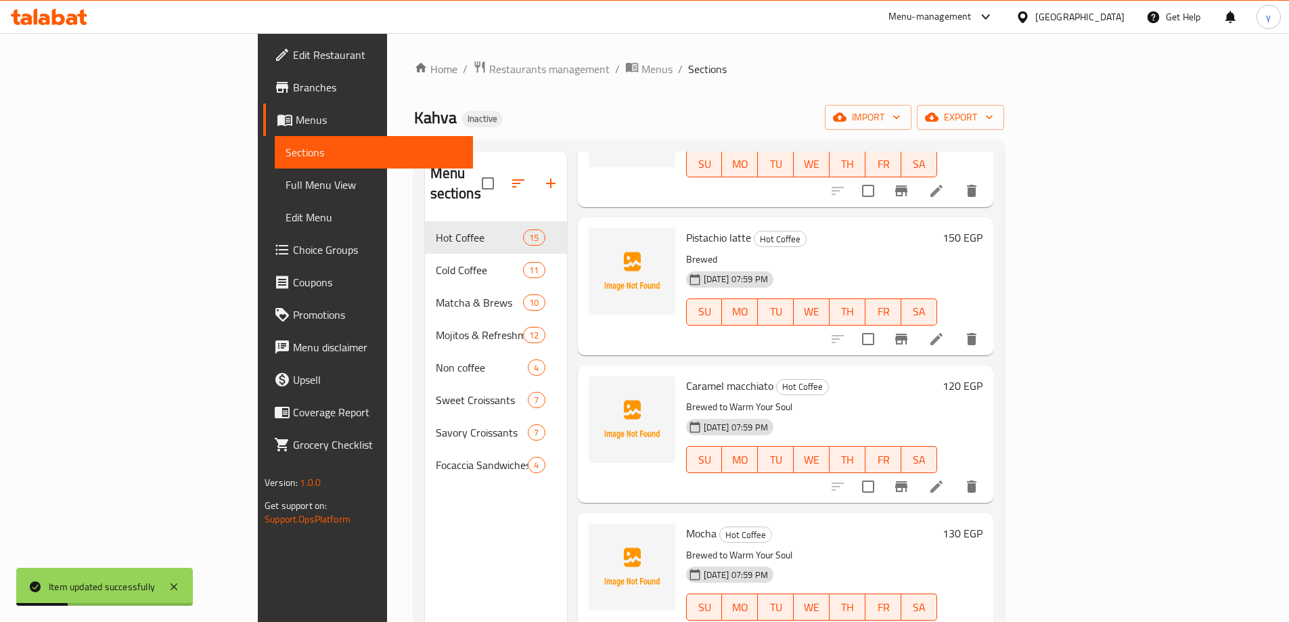
scroll to position [1353, 0]
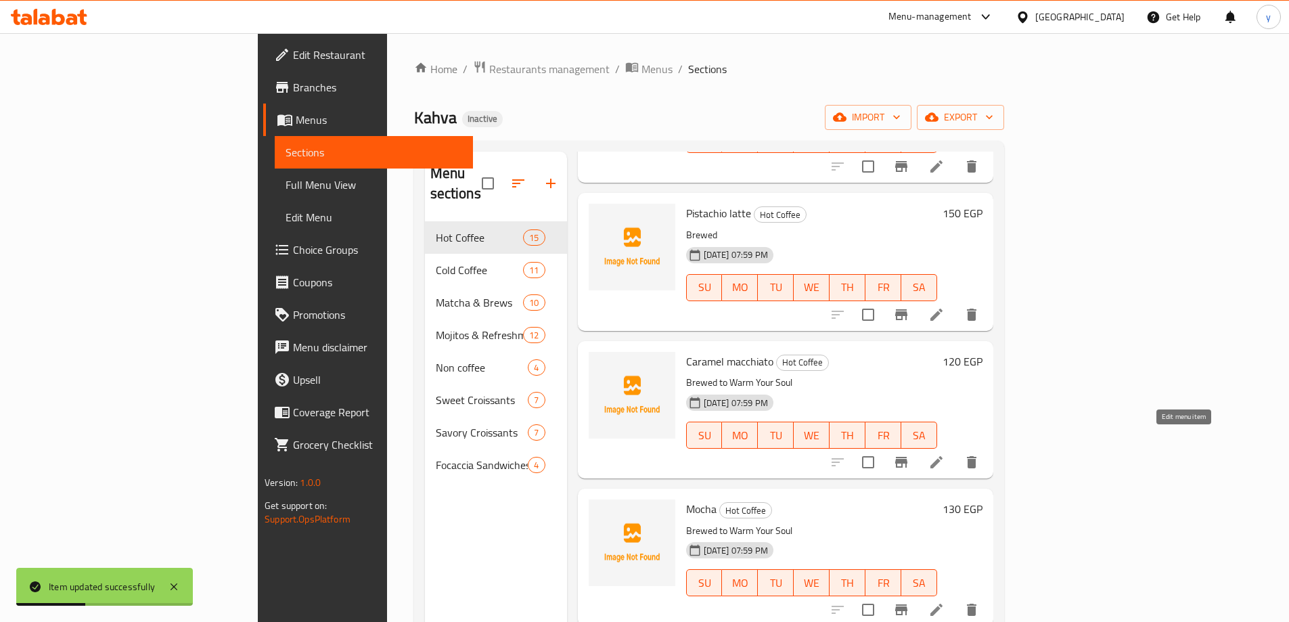
click at [944, 454] on icon at bounding box center [936, 462] width 16 height 16
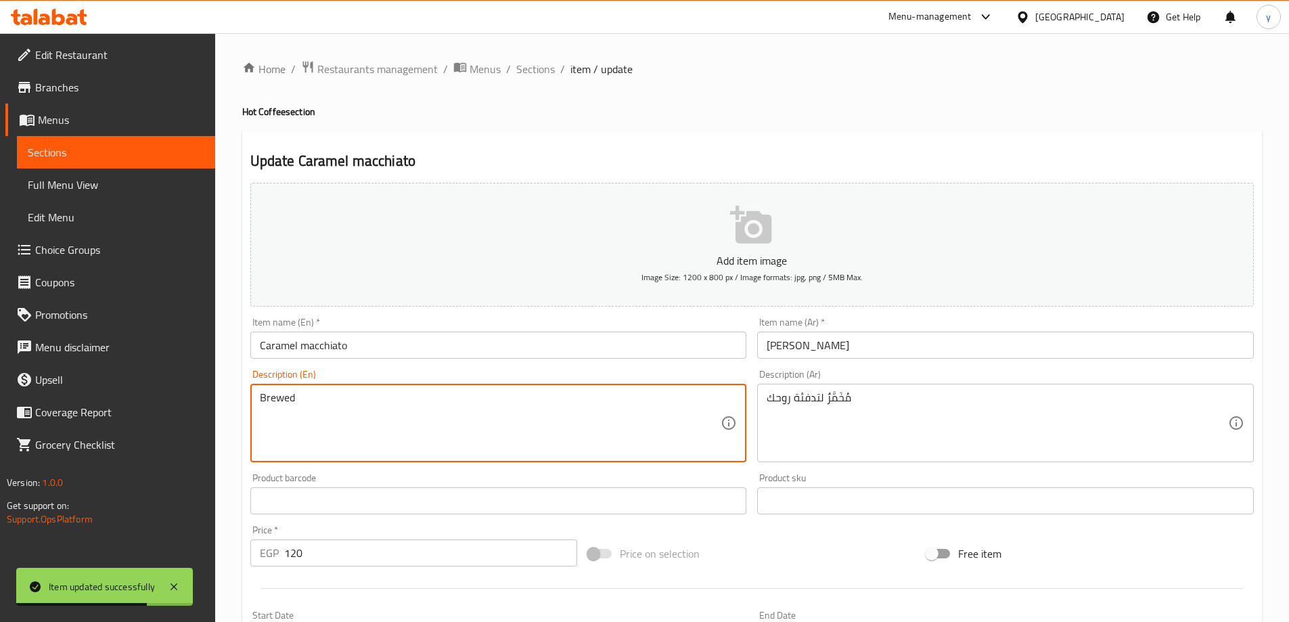
drag, startPoint x: 294, startPoint y: 399, endPoint x: 557, endPoint y: 420, distance: 264.0
type textarea "Brewed"
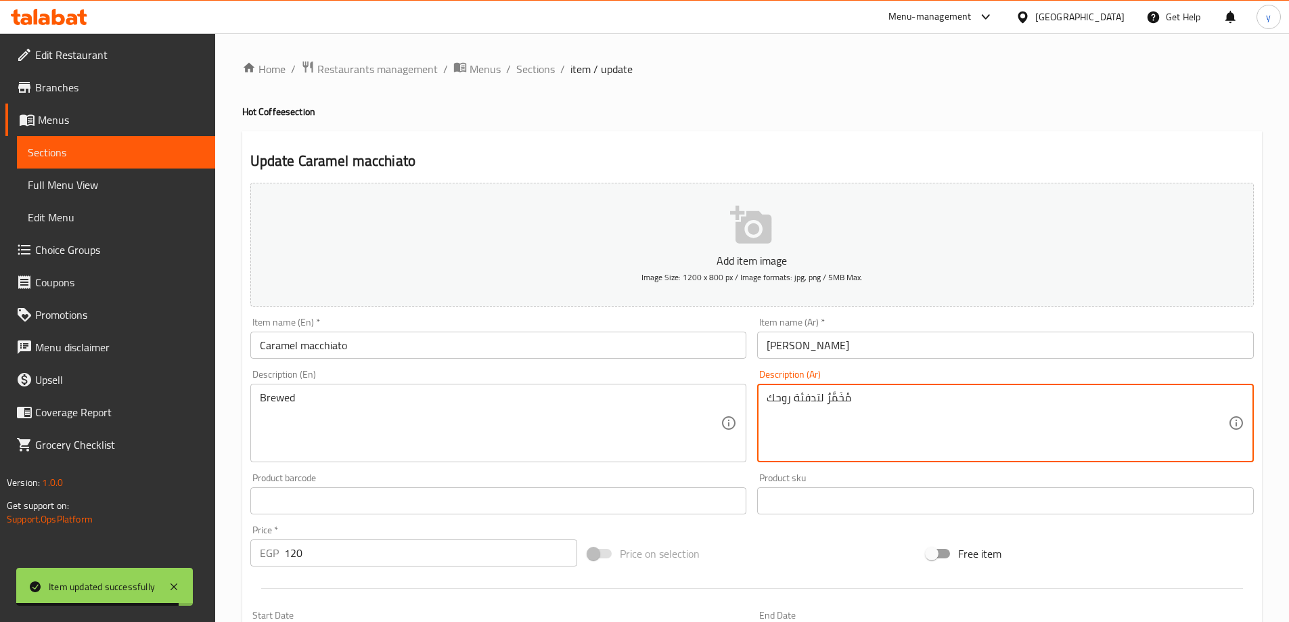
drag, startPoint x: 825, startPoint y: 400, endPoint x: 690, endPoint y: 413, distance: 136.0
type textarea "مُخَمَّرٌ"
click at [555, 344] on input "Caramel macchiato" at bounding box center [498, 344] width 497 height 27
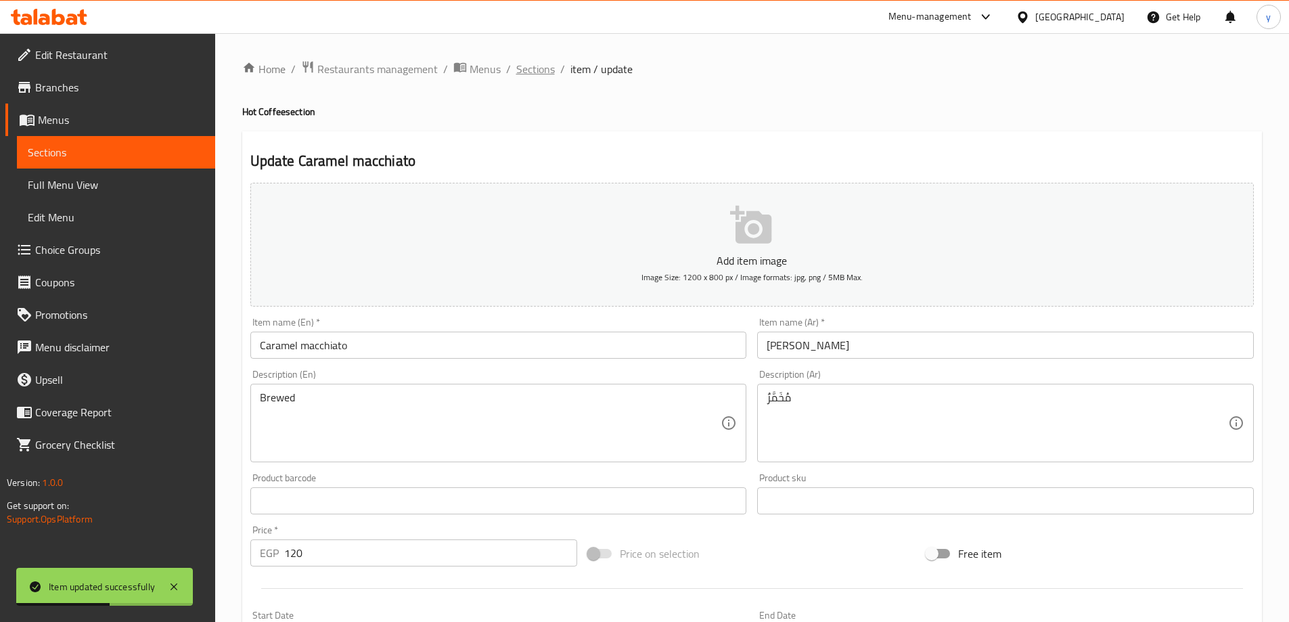
click at [533, 66] on span "Sections" at bounding box center [535, 69] width 39 height 16
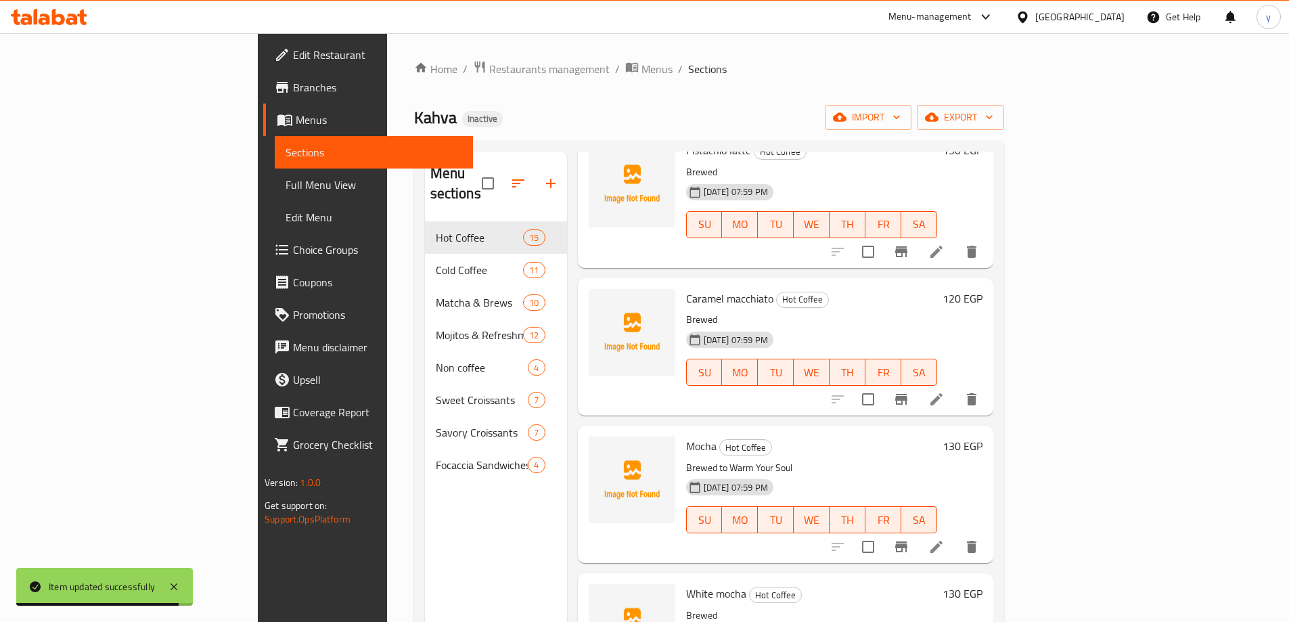
scroll to position [1556, 0]
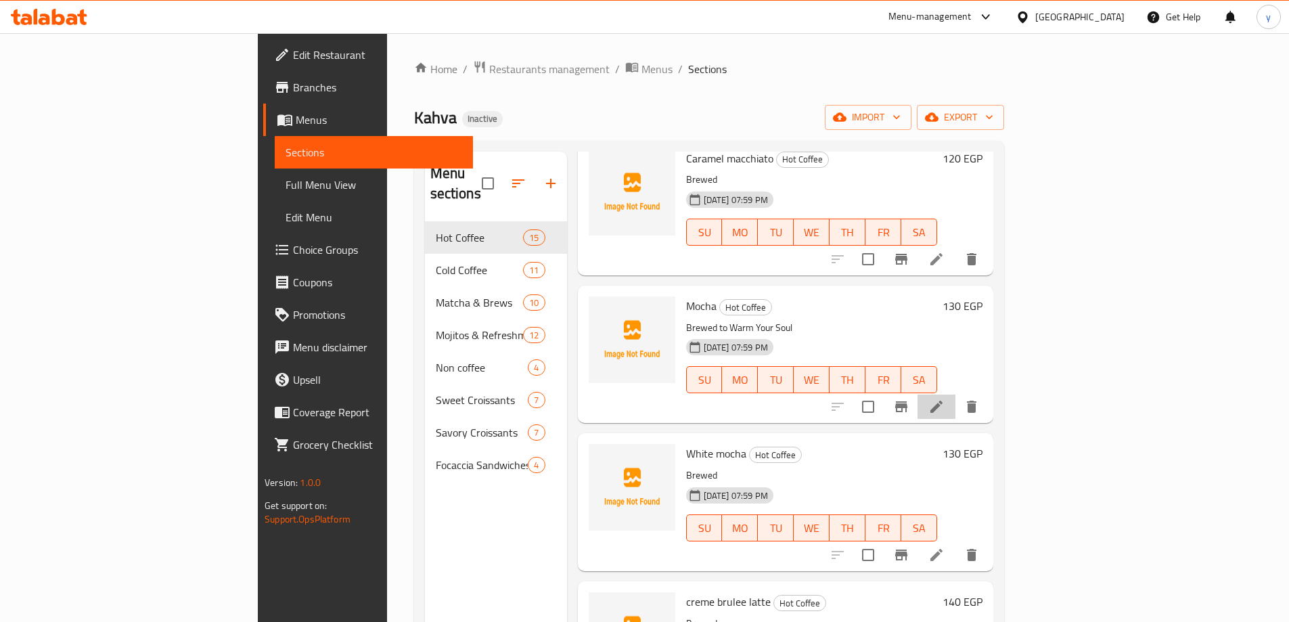
click at [955, 394] on li at bounding box center [936, 406] width 38 height 24
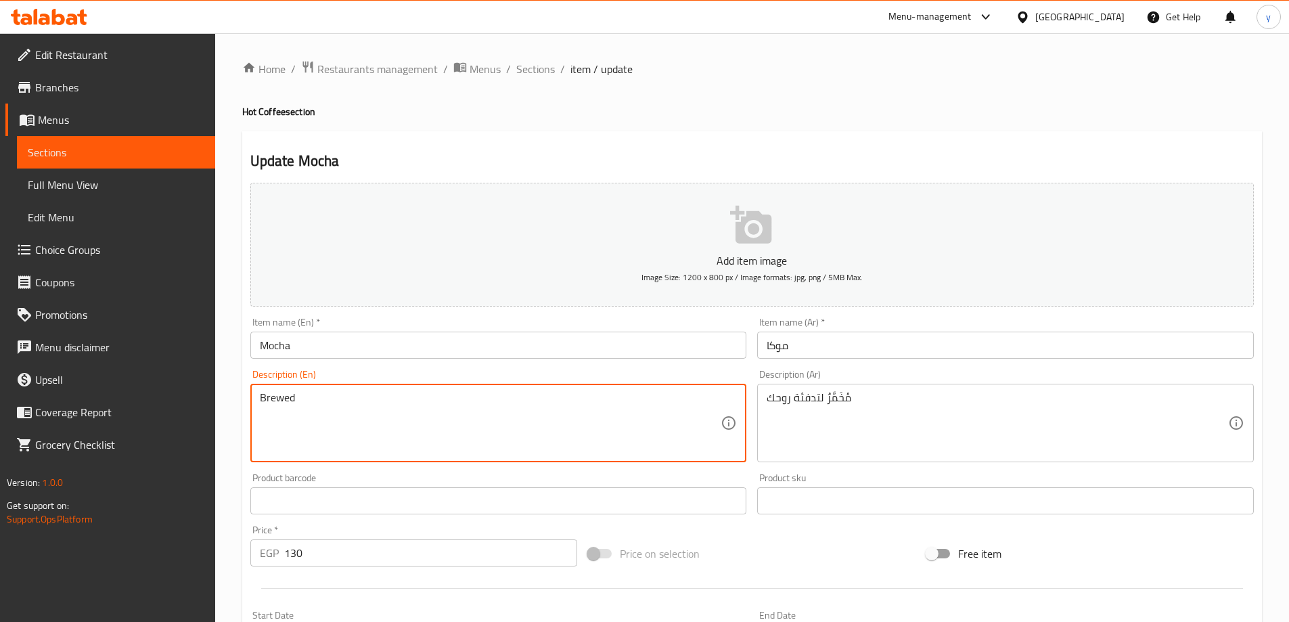
drag, startPoint x: 296, startPoint y: 398, endPoint x: 665, endPoint y: 416, distance: 369.8
type textarea "Brewed"
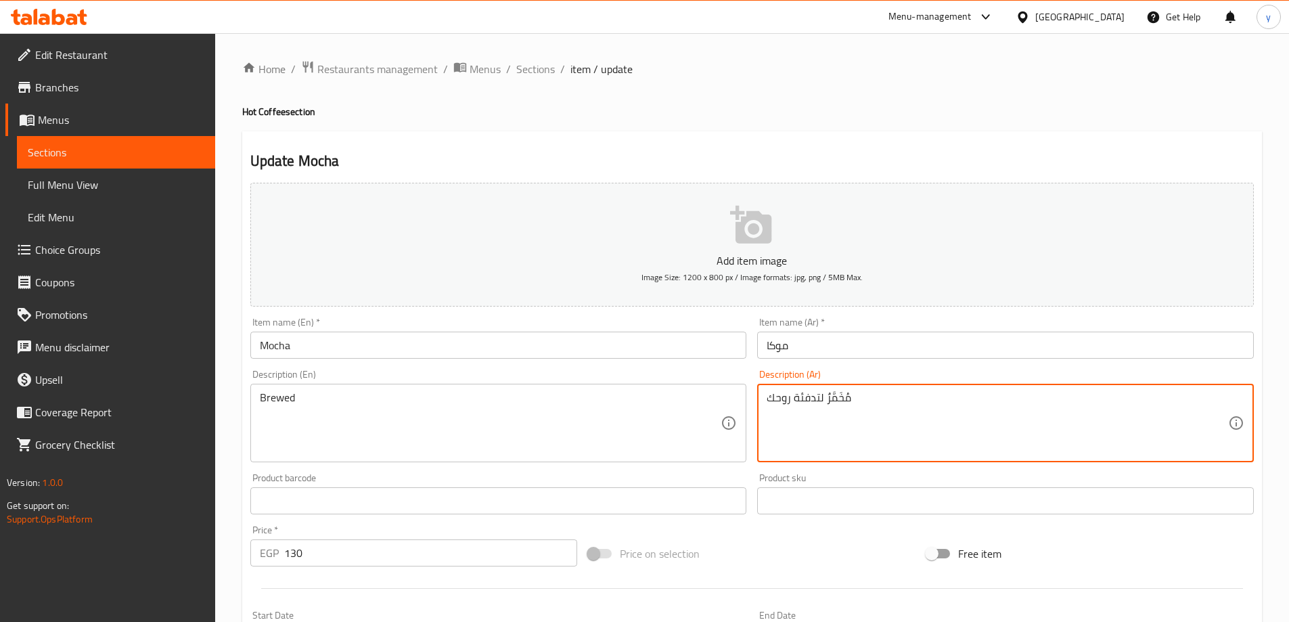
click at [823, 398] on textarea "مُخَمَّرٌ لتدفئة روحك" at bounding box center [996, 423] width 461 height 64
drag, startPoint x: 825, startPoint y: 398, endPoint x: 582, endPoint y: 403, distance: 242.2
click at [582, 403] on div "Add item image Image Size: 1200 x 800 px / Image formats: jpg, png / 5MB Max. I…" at bounding box center [752, 468] width 1014 height 583
type textarea "مُخَمَّرٌ"
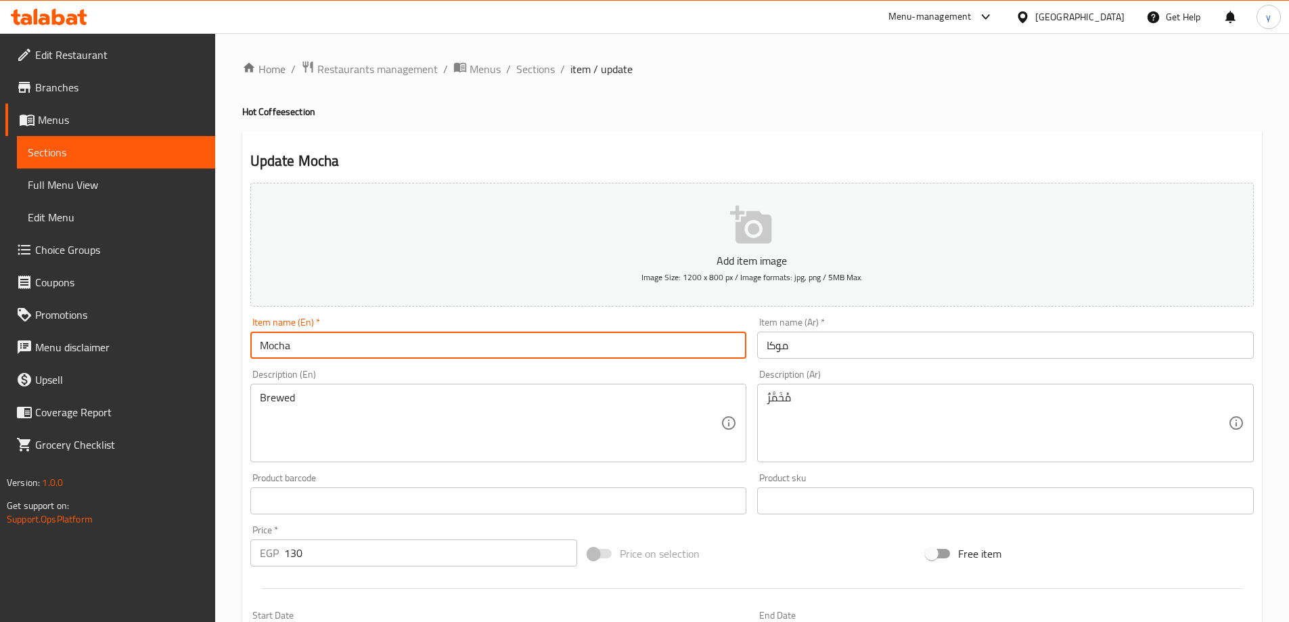
click at [598, 339] on input "Mocha" at bounding box center [498, 344] width 497 height 27
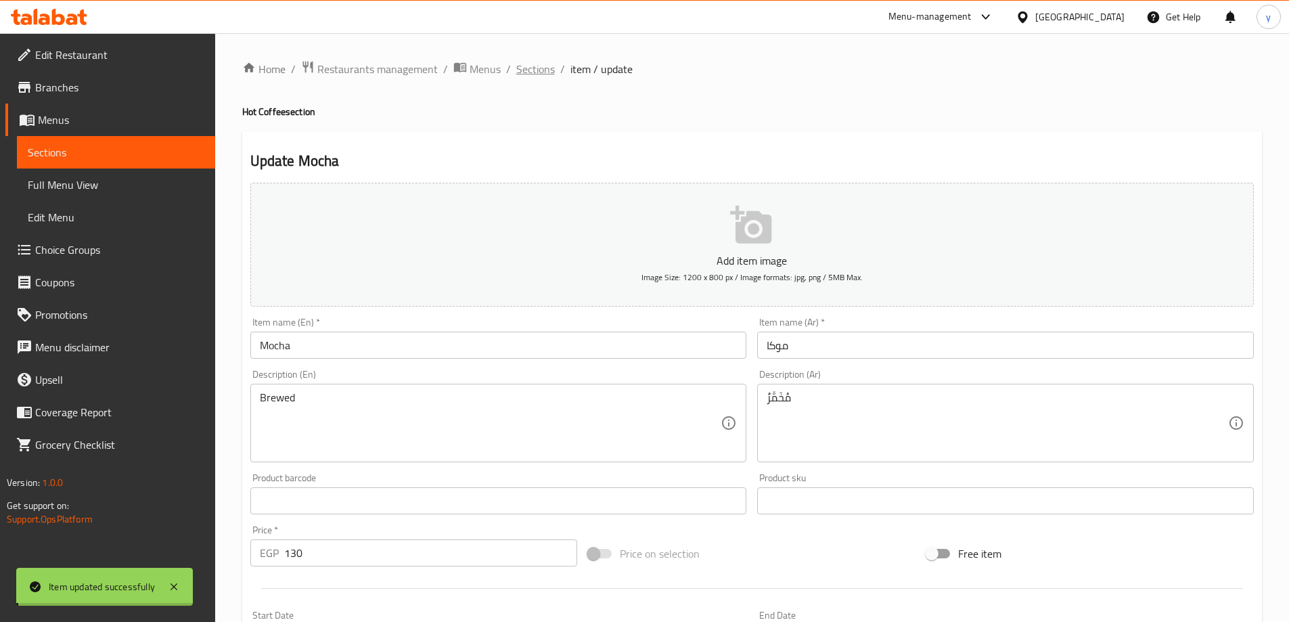
click at [534, 65] on div "Home / Restaurants management / Menus / Sections / item / update Hot Coffee sec…" at bounding box center [751, 494] width 1019 height 869
click at [534, 65] on span "Sections" at bounding box center [535, 69] width 39 height 16
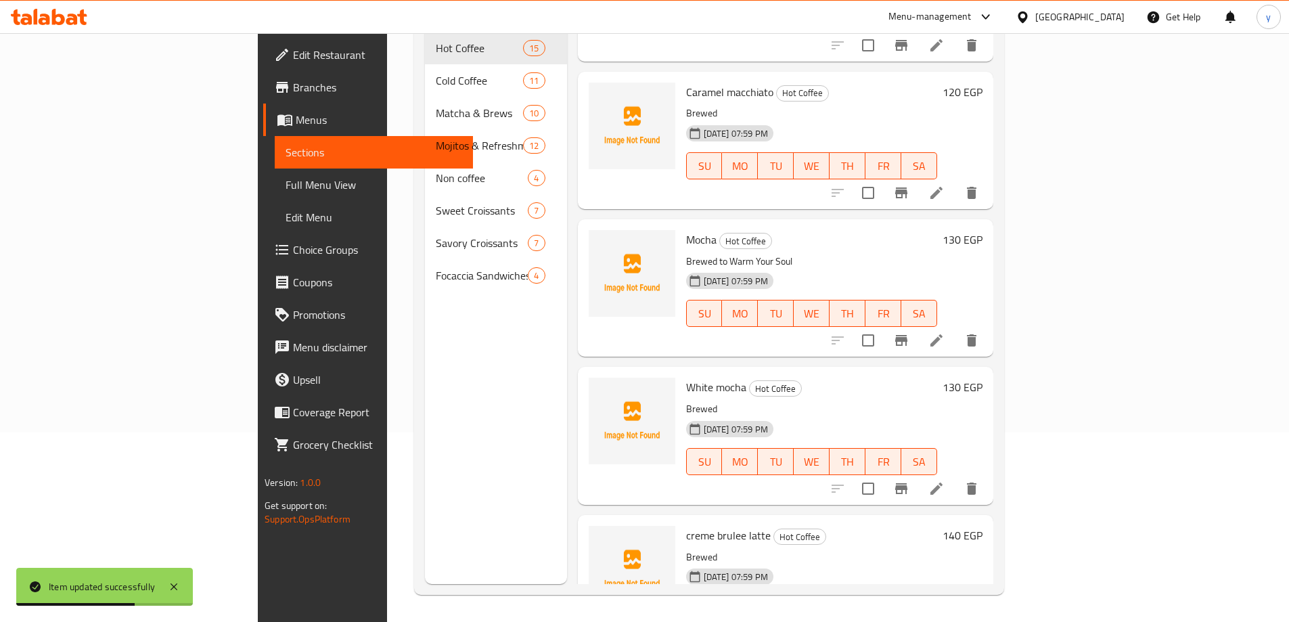
scroll to position [1426, 0]
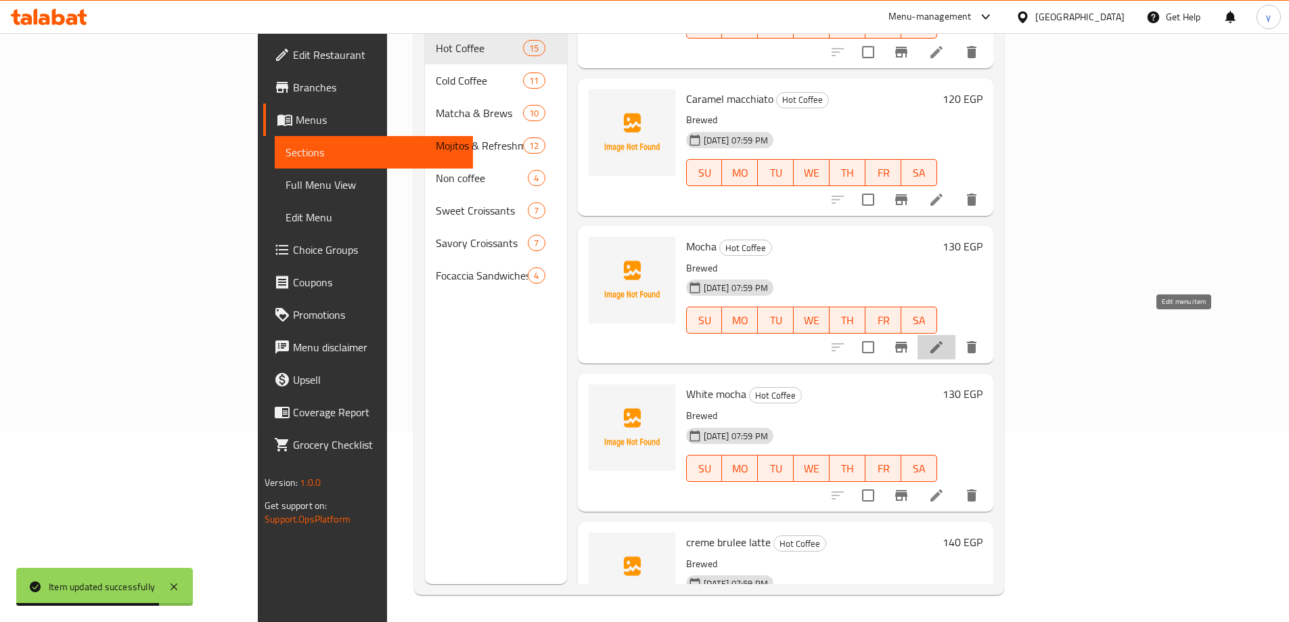
click at [944, 339] on icon at bounding box center [936, 347] width 16 height 16
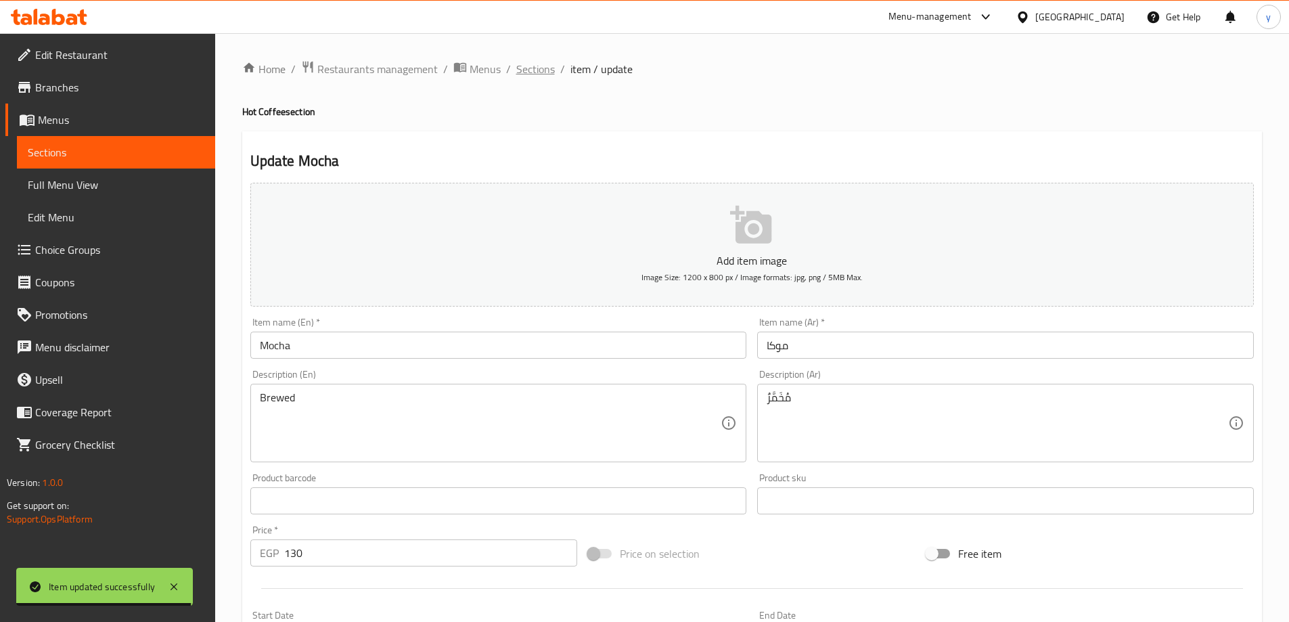
click at [535, 62] on span "Sections" at bounding box center [535, 69] width 39 height 16
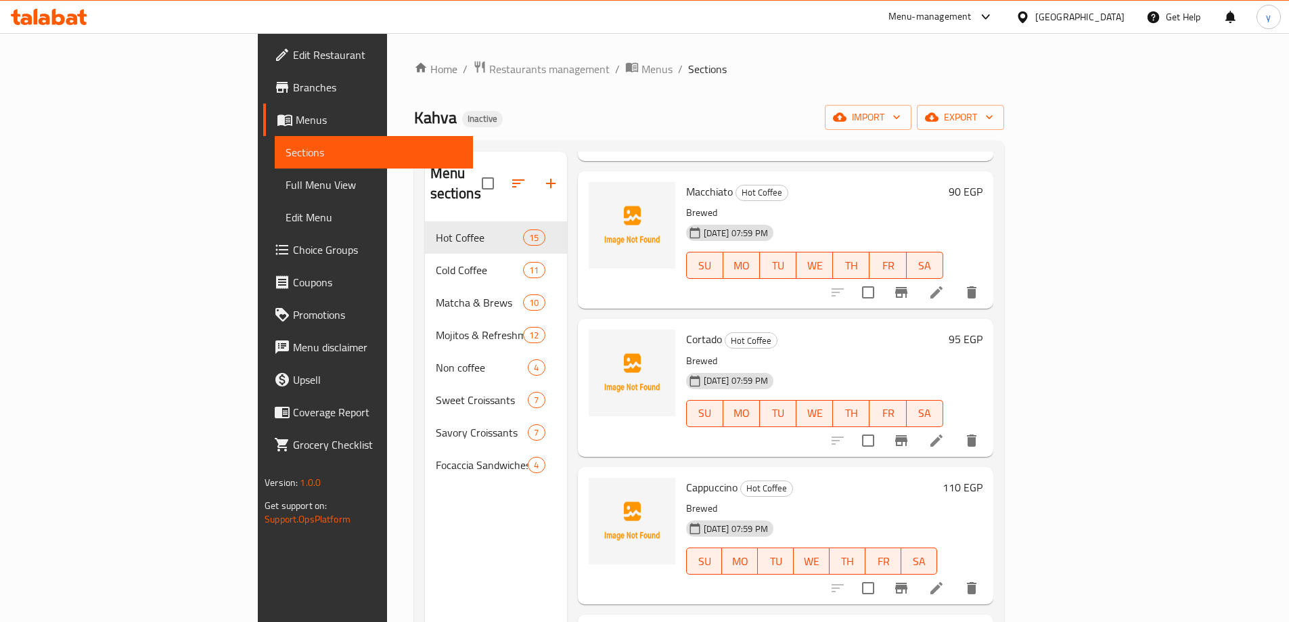
scroll to position [744, 0]
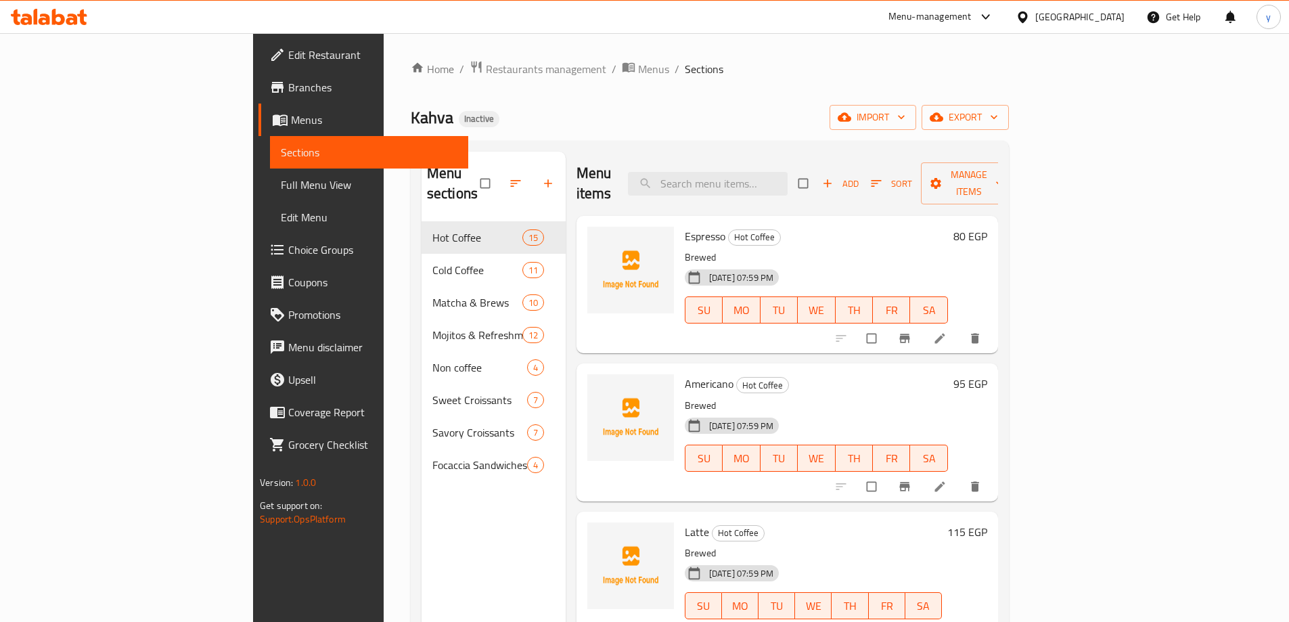
click at [959, 75] on ol "Home / Restaurants management / Menus / Sections" at bounding box center [710, 69] width 598 height 18
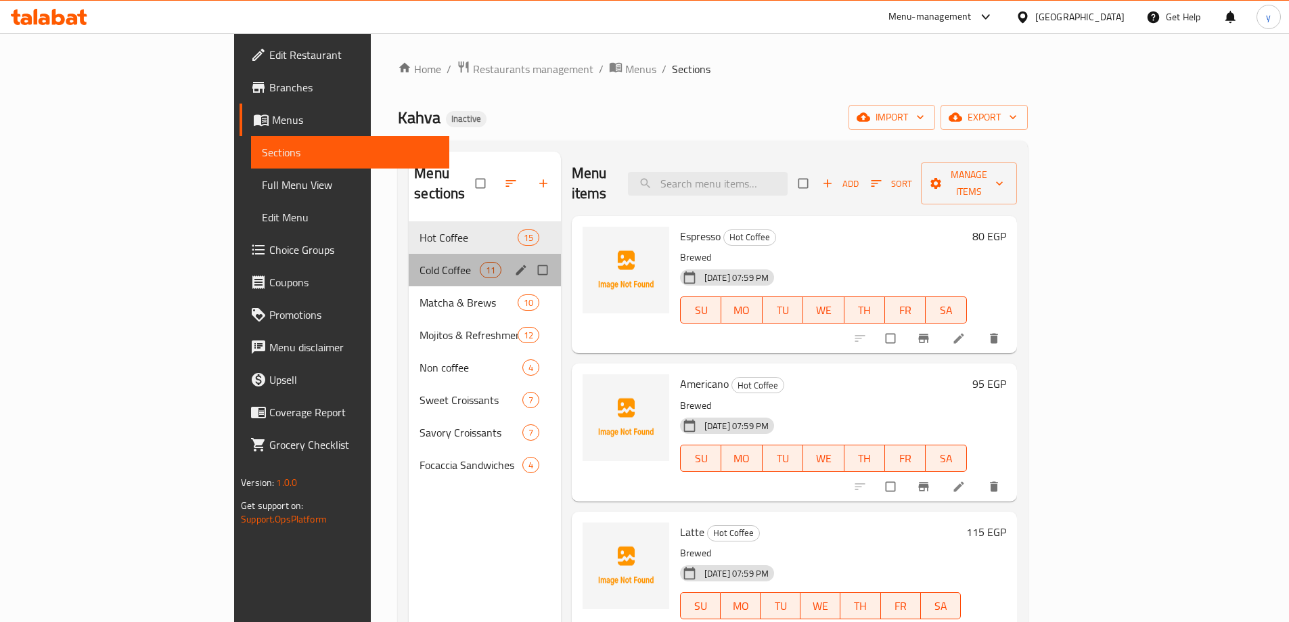
click at [409, 260] on div "Cold Coffee 11" at bounding box center [485, 270] width 152 height 32
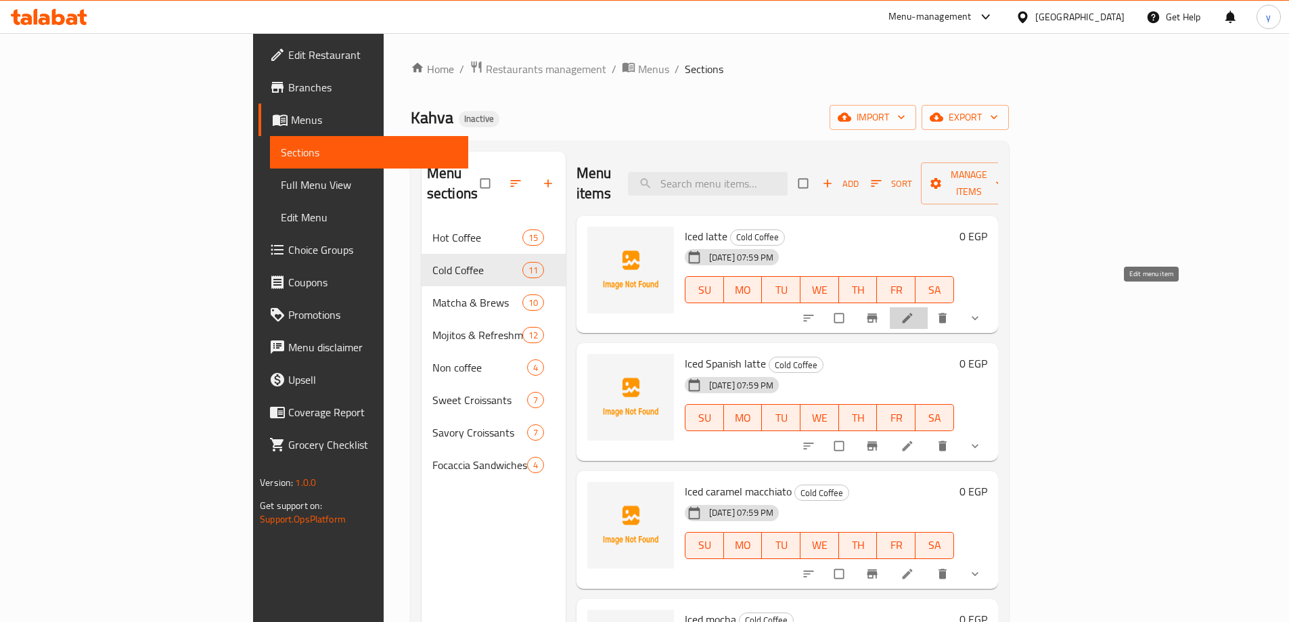
click at [914, 311] on icon at bounding box center [907, 318] width 14 height 14
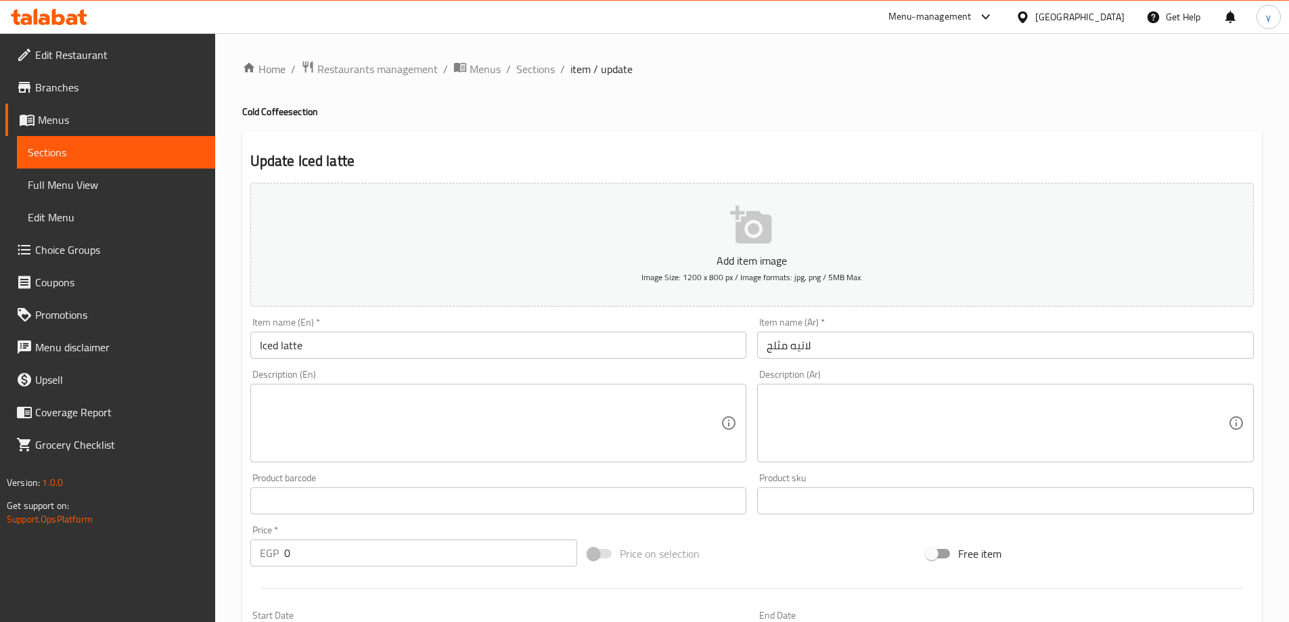
click at [329, 342] on input "Iced latte" at bounding box center [498, 344] width 497 height 27
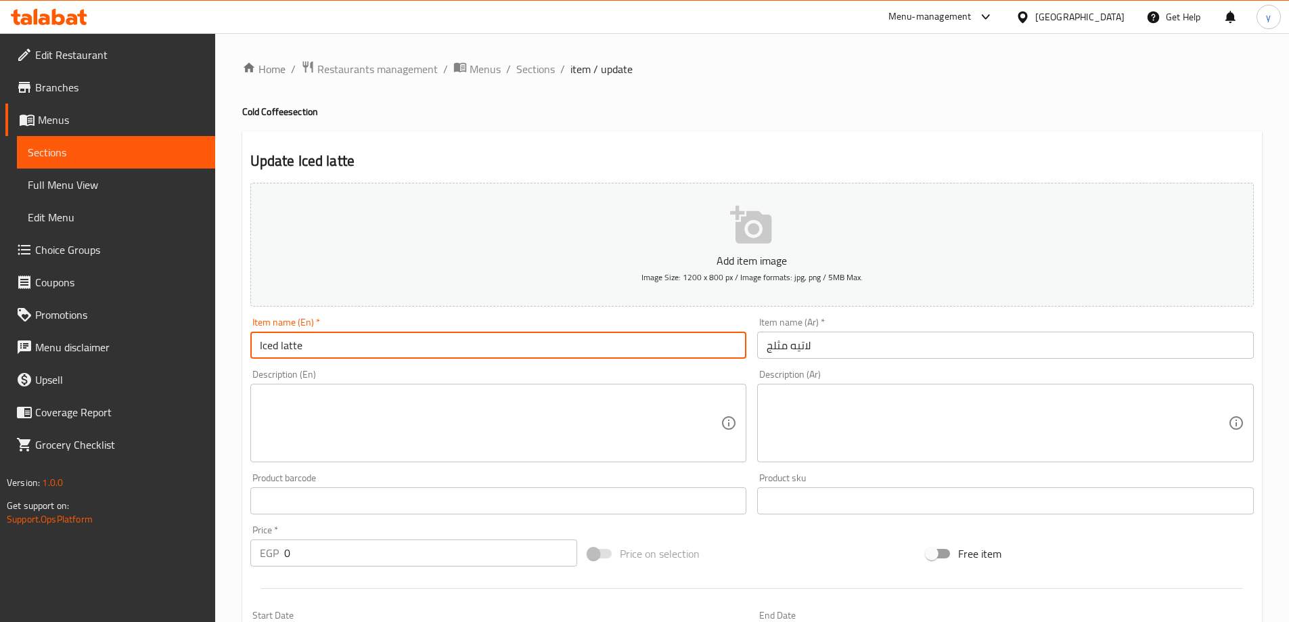
click at [329, 342] on input "Iced latte" at bounding box center [498, 344] width 497 height 27
click at [524, 430] on textarea at bounding box center [490, 423] width 461 height 64
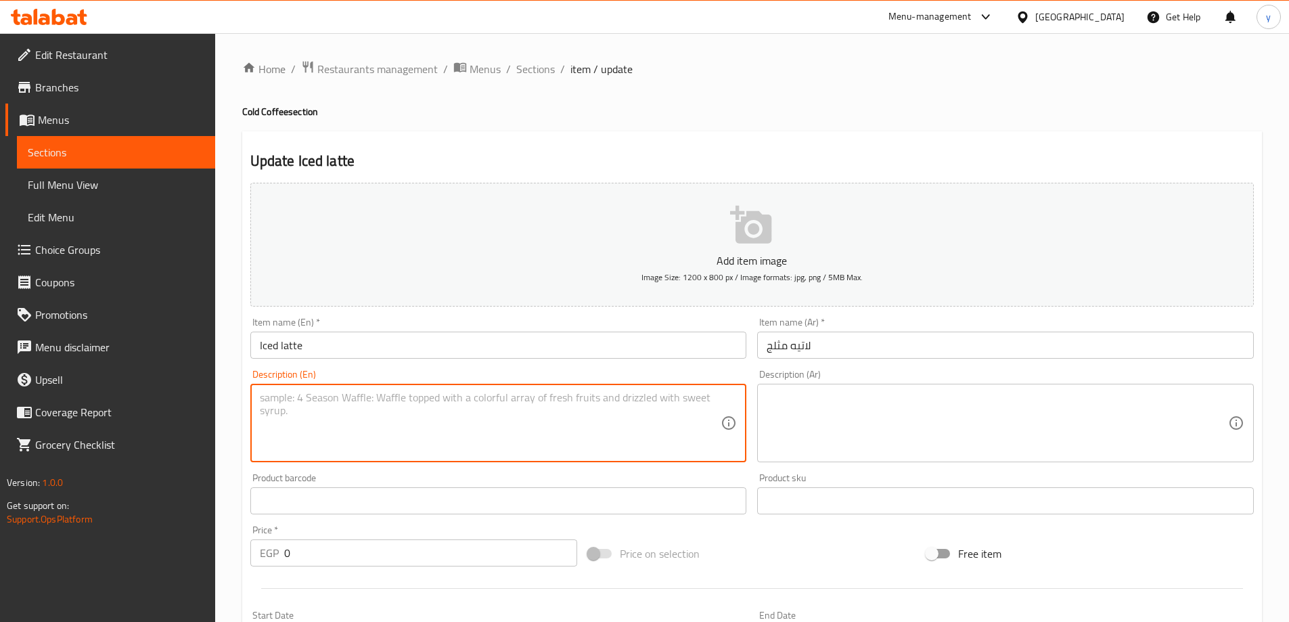
paste textarea "Made with rich espresso, milk, and ice"
type textarea "Made with rich espresso, milk, and ice"
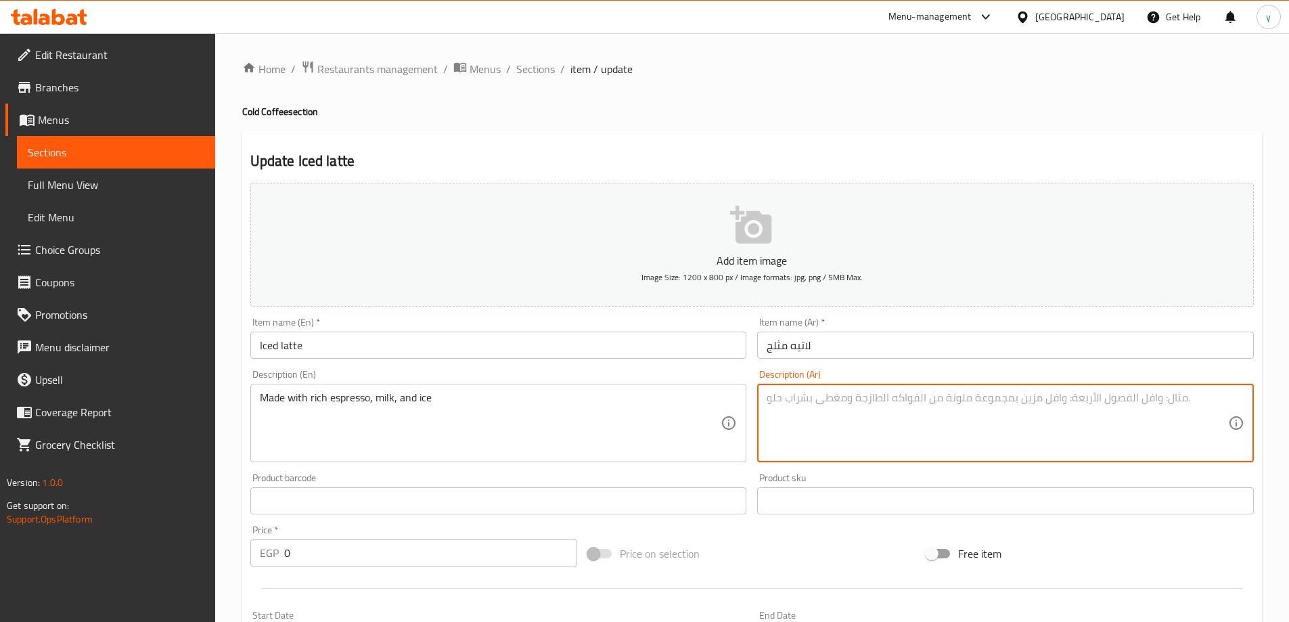
click at [810, 406] on textarea at bounding box center [996, 423] width 461 height 64
paste textarea "مصنوع من الإسبريسو الغني والحليب والثلج"
type textarea "مصنوع من الإسبريسو الغني والحليب والثلج"
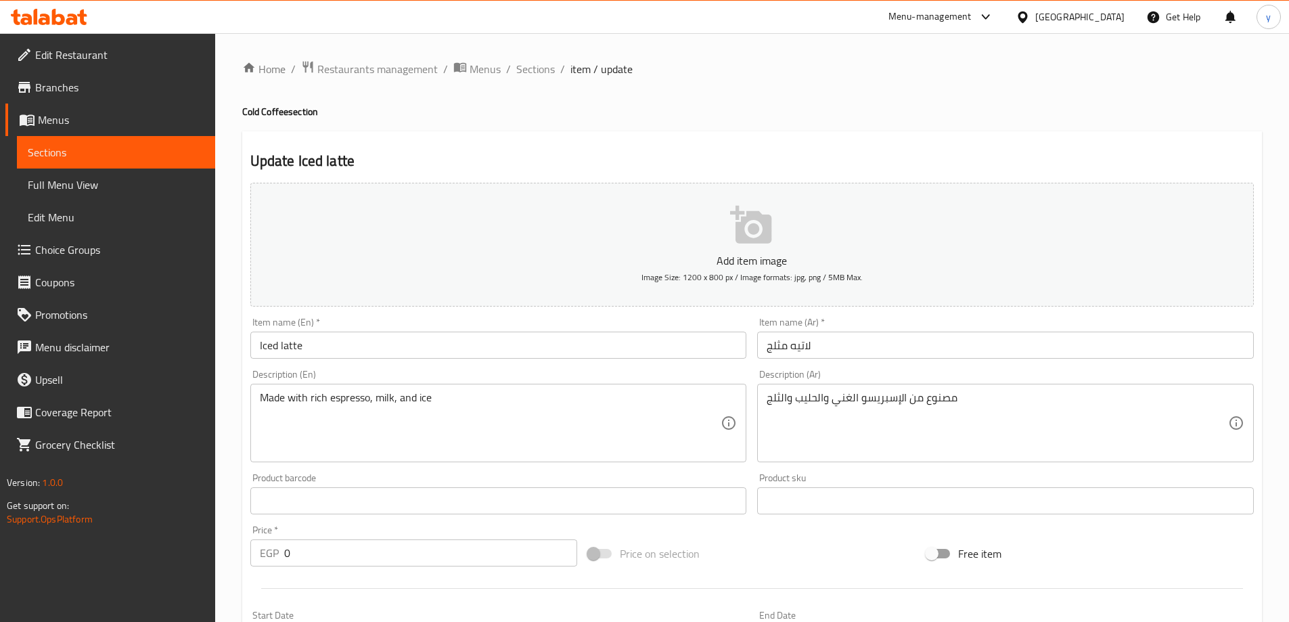
scroll to position [365, 0]
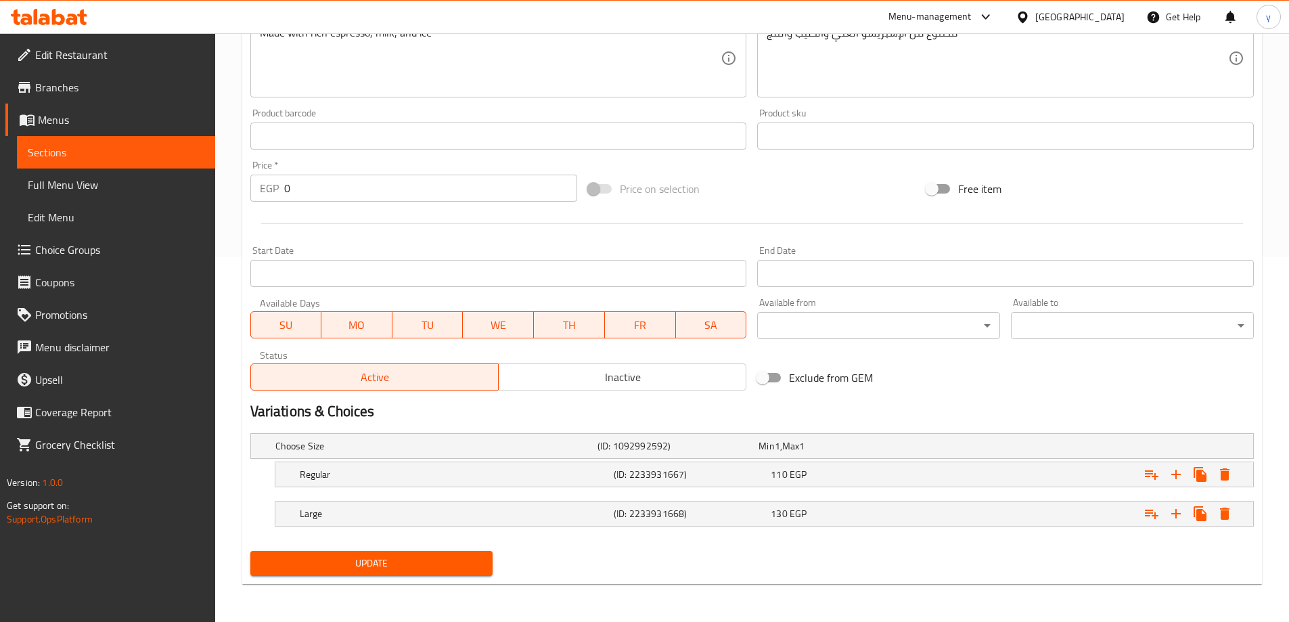
click at [423, 568] on span "Update" at bounding box center [371, 563] width 221 height 17
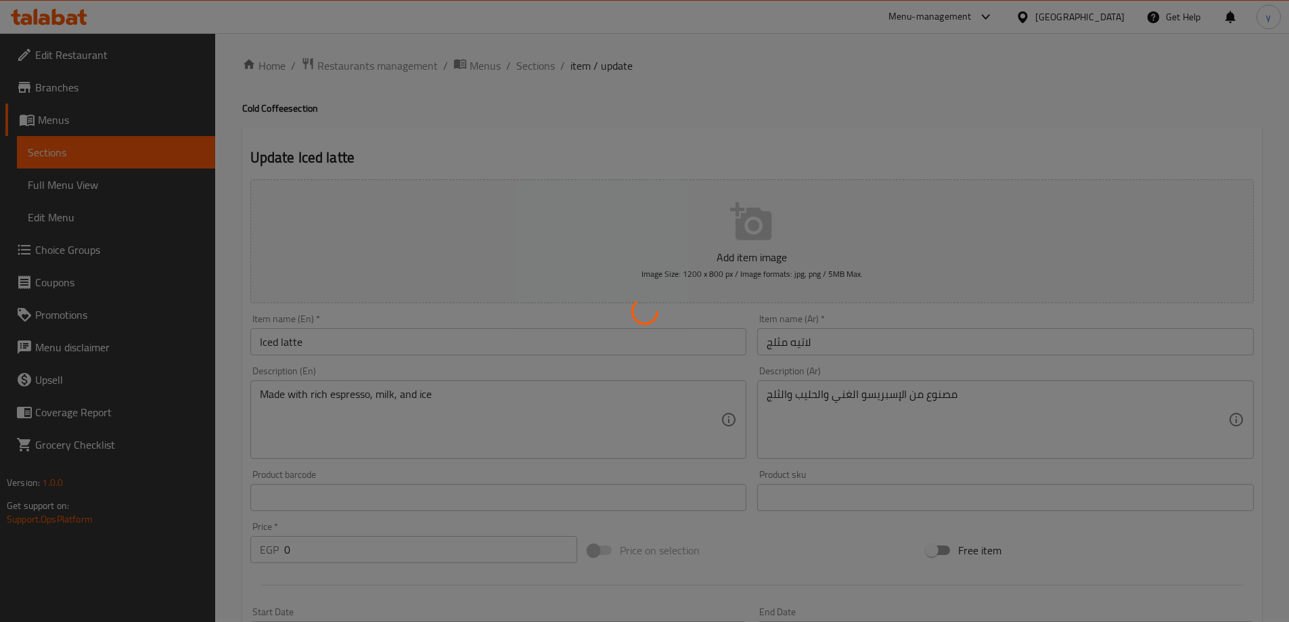
scroll to position [0, 0]
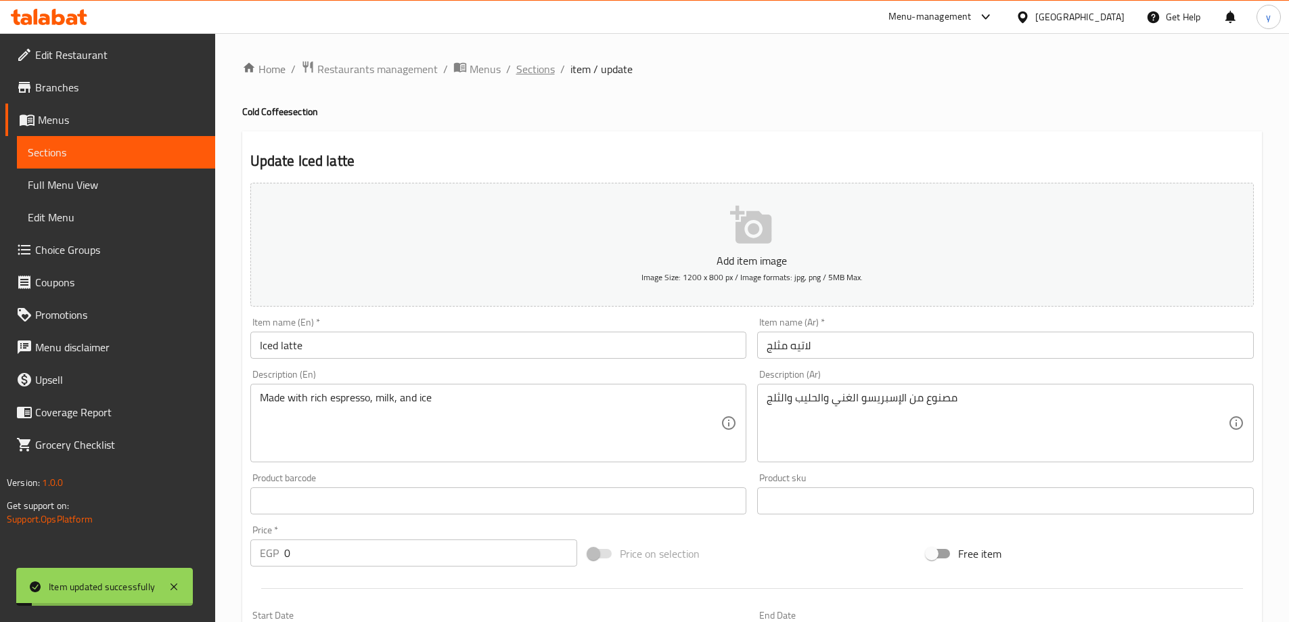
click at [533, 63] on span "Sections" at bounding box center [535, 69] width 39 height 16
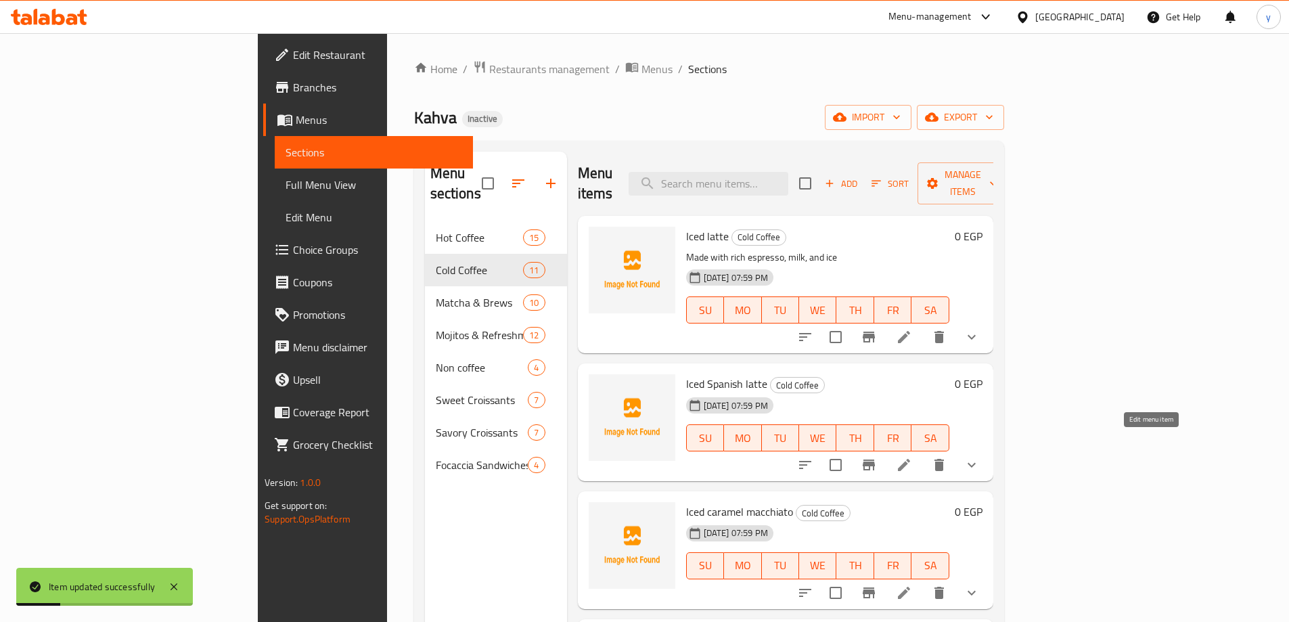
click at [912, 457] on icon at bounding box center [904, 465] width 16 height 16
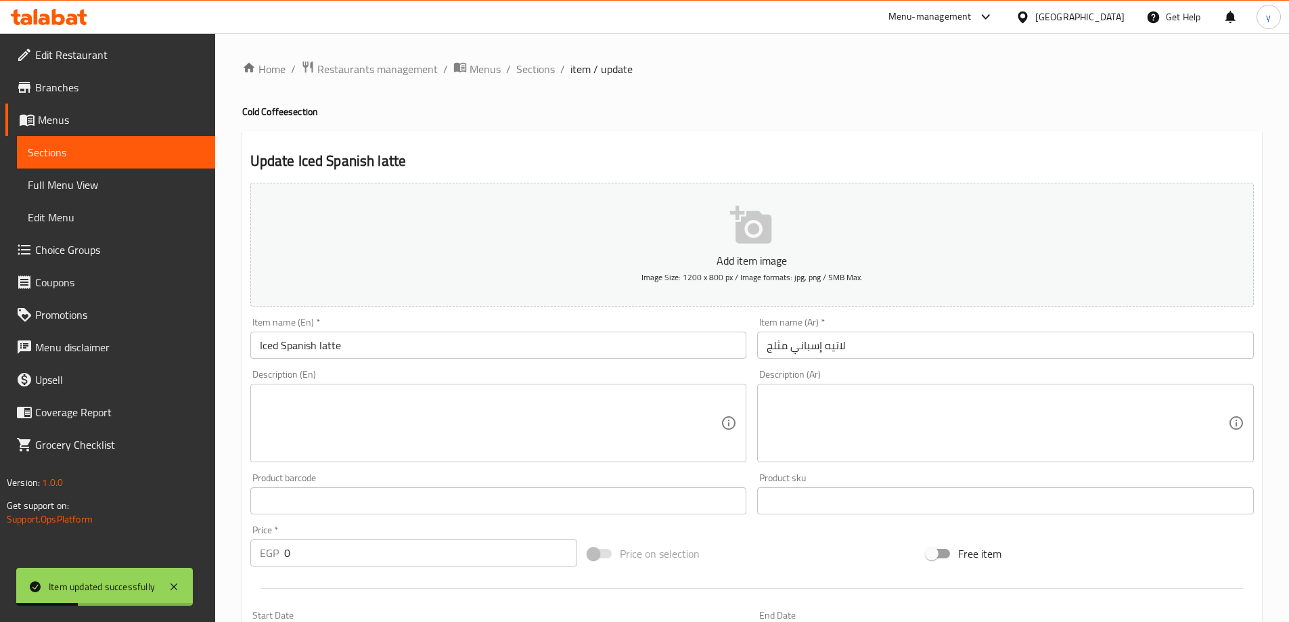
click at [344, 352] on input "Iced Spanish latte" at bounding box center [498, 344] width 497 height 27
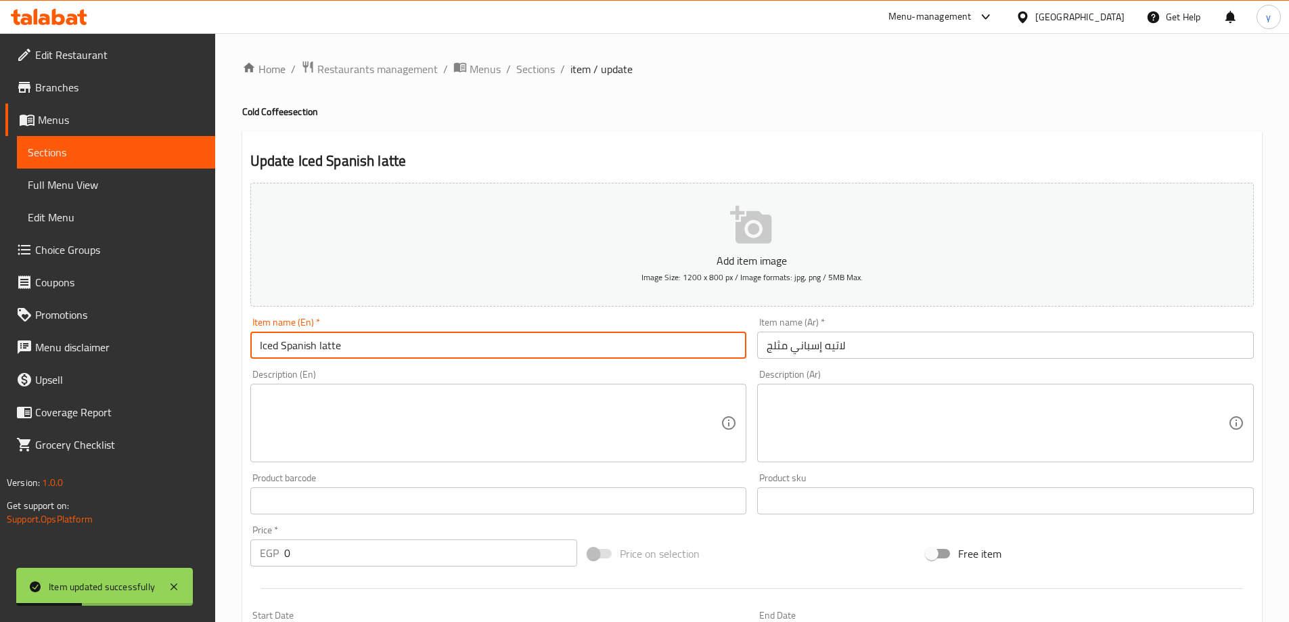
click at [344, 352] on input "Iced Spanish latte" at bounding box center [498, 344] width 497 height 27
click at [450, 417] on textarea at bounding box center [490, 423] width 461 height 64
paste textarea "Espresso, Milk, Ice, Sweetened condensed milk, Cinnamon"
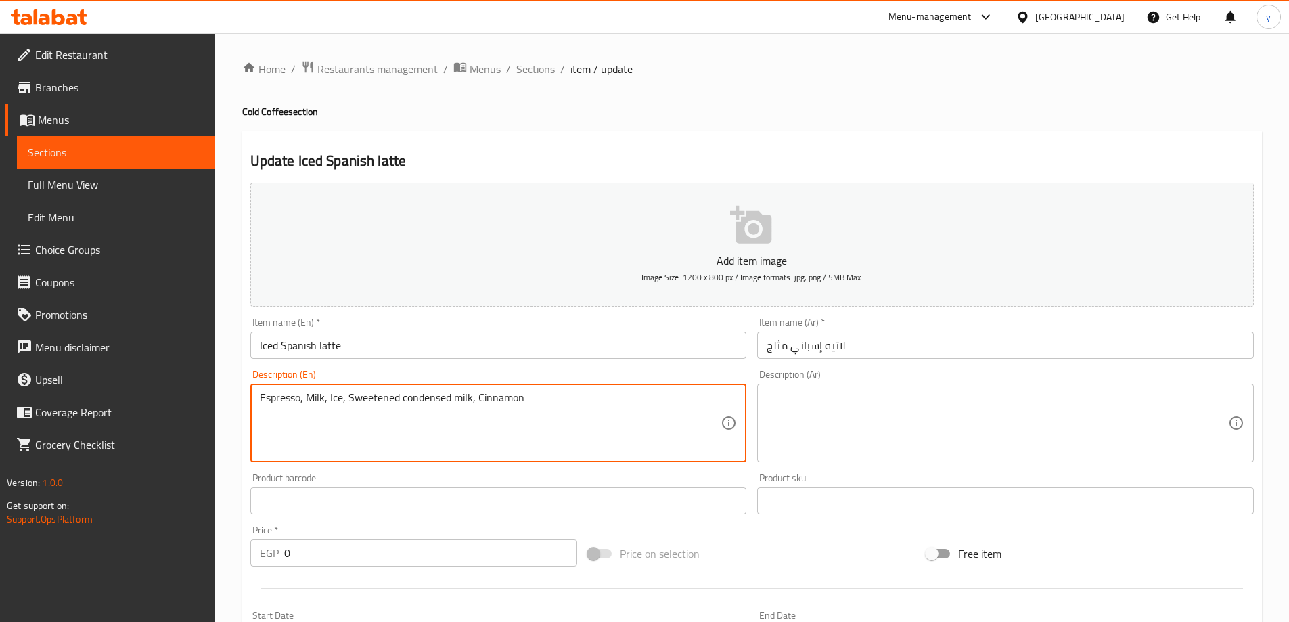
type textarea "Espresso, Milk, Ice, Sweetened condensed milk, Cinnamon"
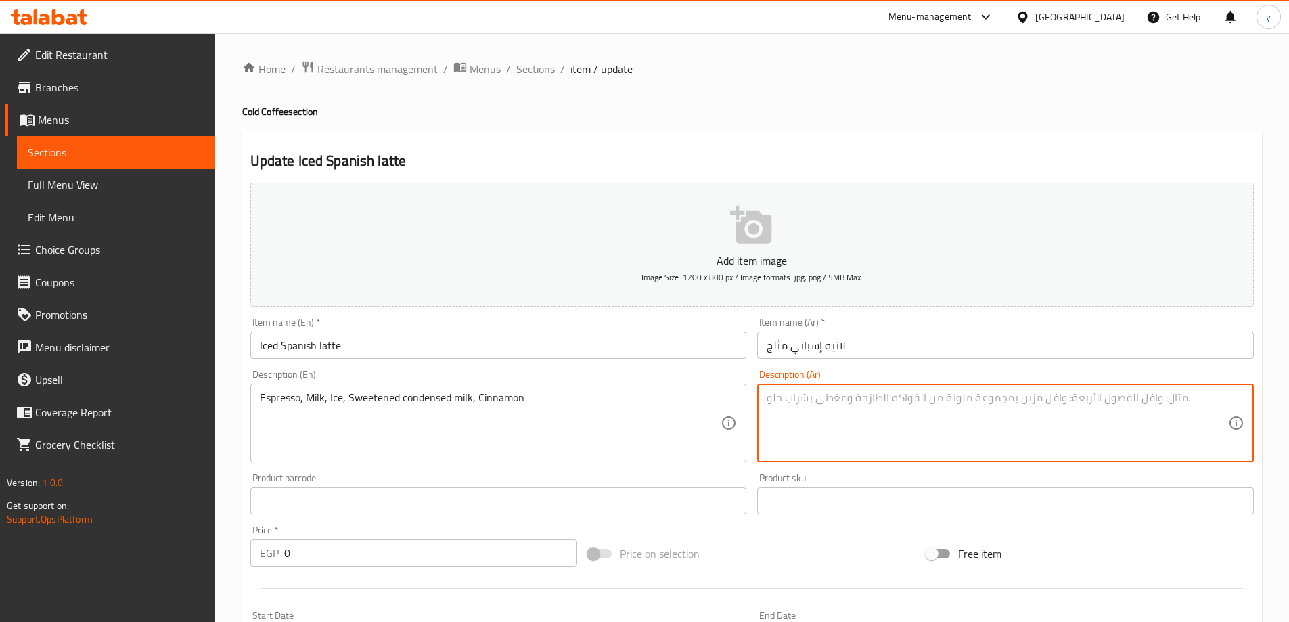
click at [831, 423] on textarea at bounding box center [996, 423] width 461 height 64
paste textarea "إسبريسو, حليب, ثلج, حليب مكثف محلى, قرفة"
type textarea "إسبريسو, حليب, ثلج, حليب مكثف محلى, قرفة"
click at [440, 327] on div "Item name (En)   * Iced Spanish latte Item name (En) *" at bounding box center [498, 337] width 497 height 41
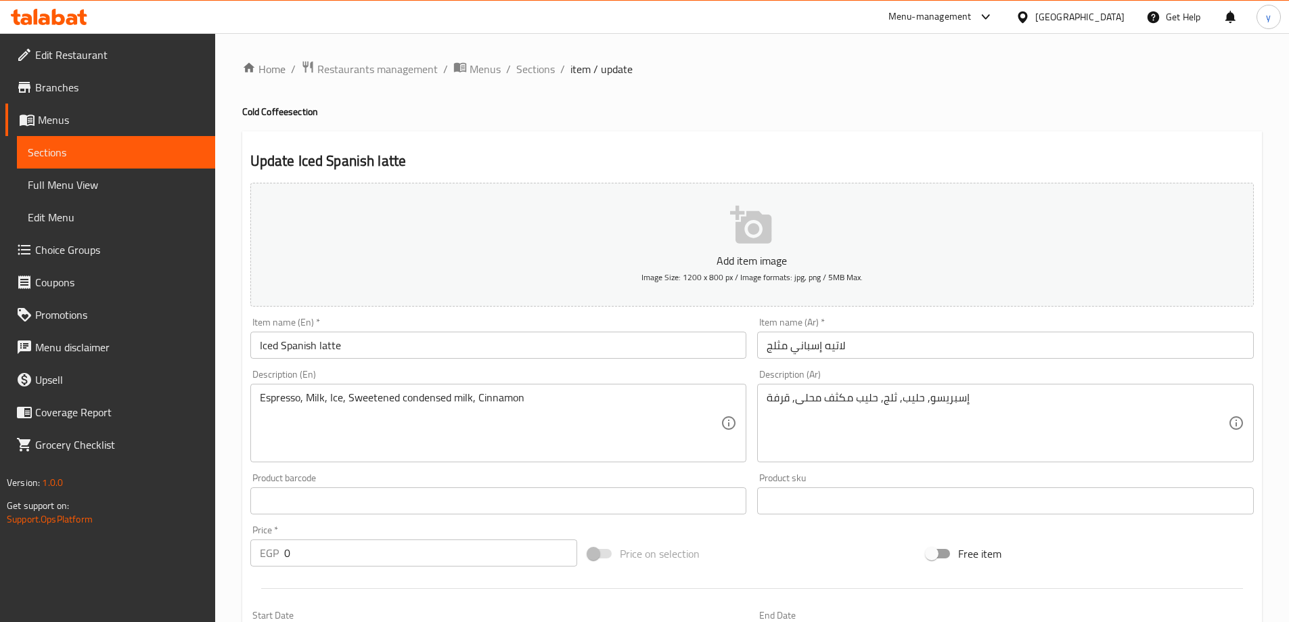
click at [442, 331] on div "Item name (En)   * Iced Spanish latte Item name (En) *" at bounding box center [498, 337] width 497 height 41
click at [446, 355] on input "Iced Spanish latte" at bounding box center [498, 344] width 497 height 27
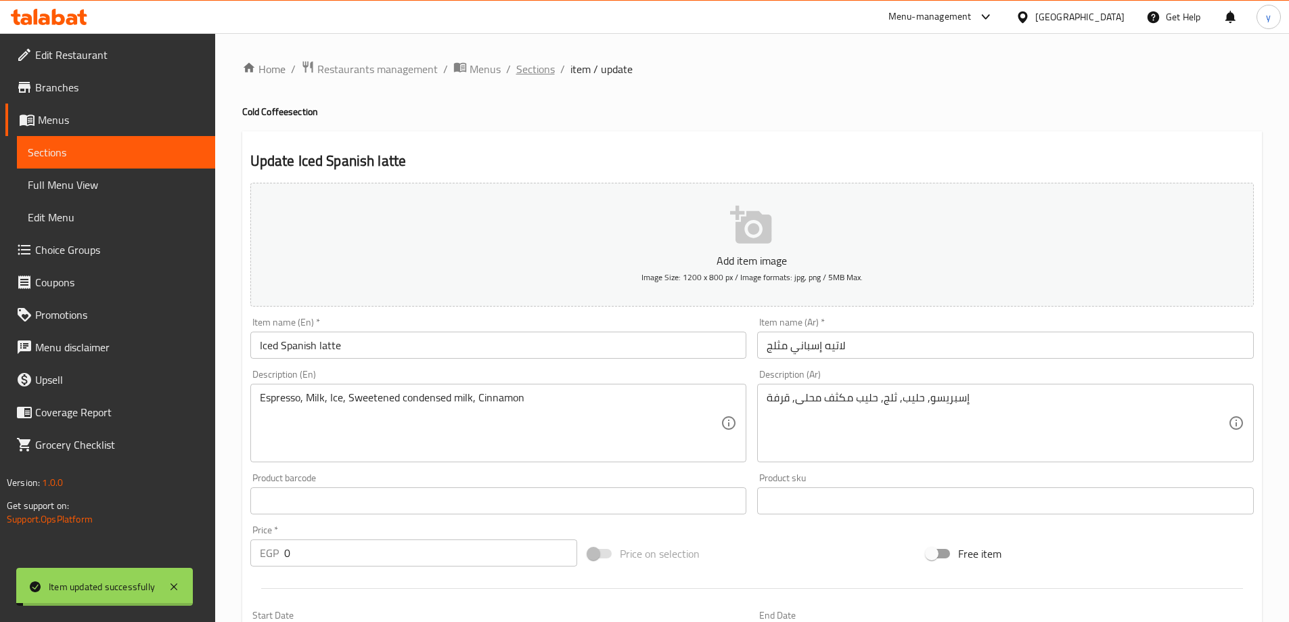
click at [544, 67] on span "Sections" at bounding box center [535, 69] width 39 height 16
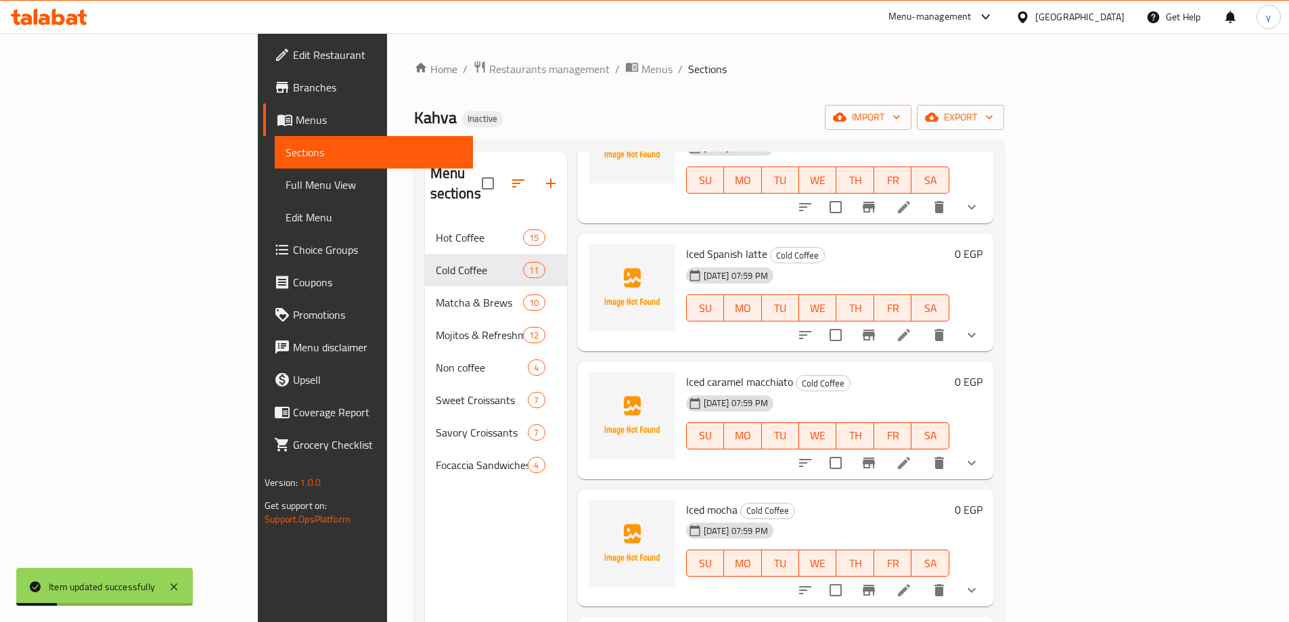
scroll to position [135, 0]
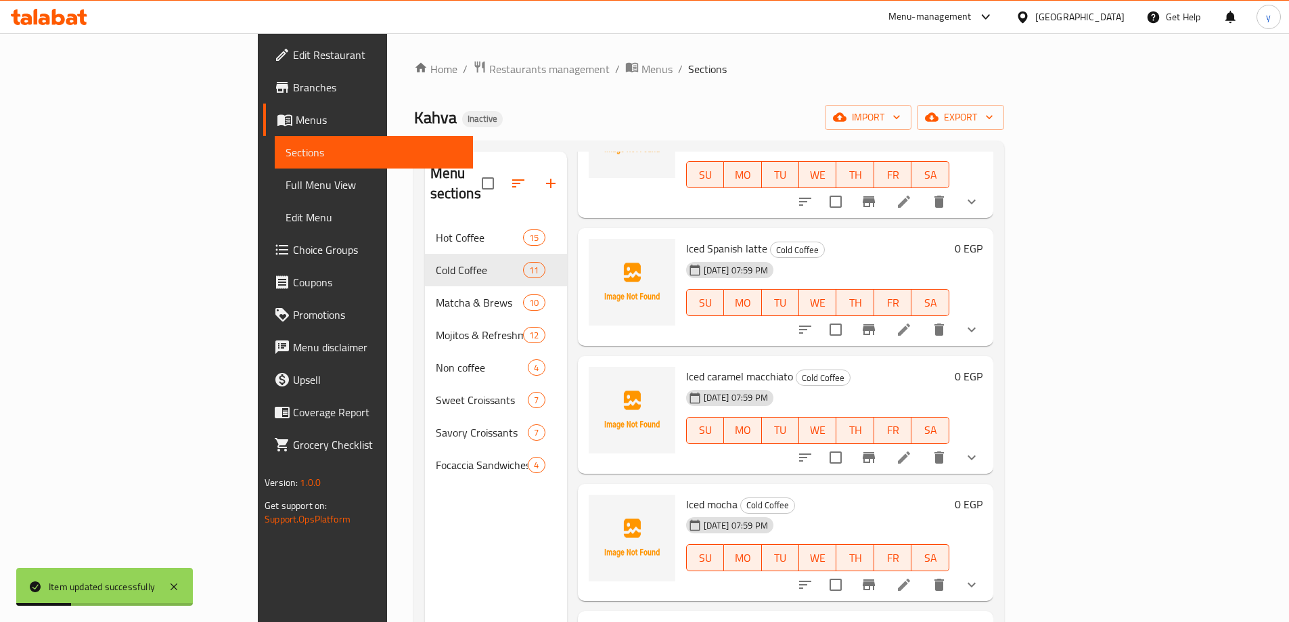
click at [910, 451] on icon at bounding box center [904, 457] width 12 height 12
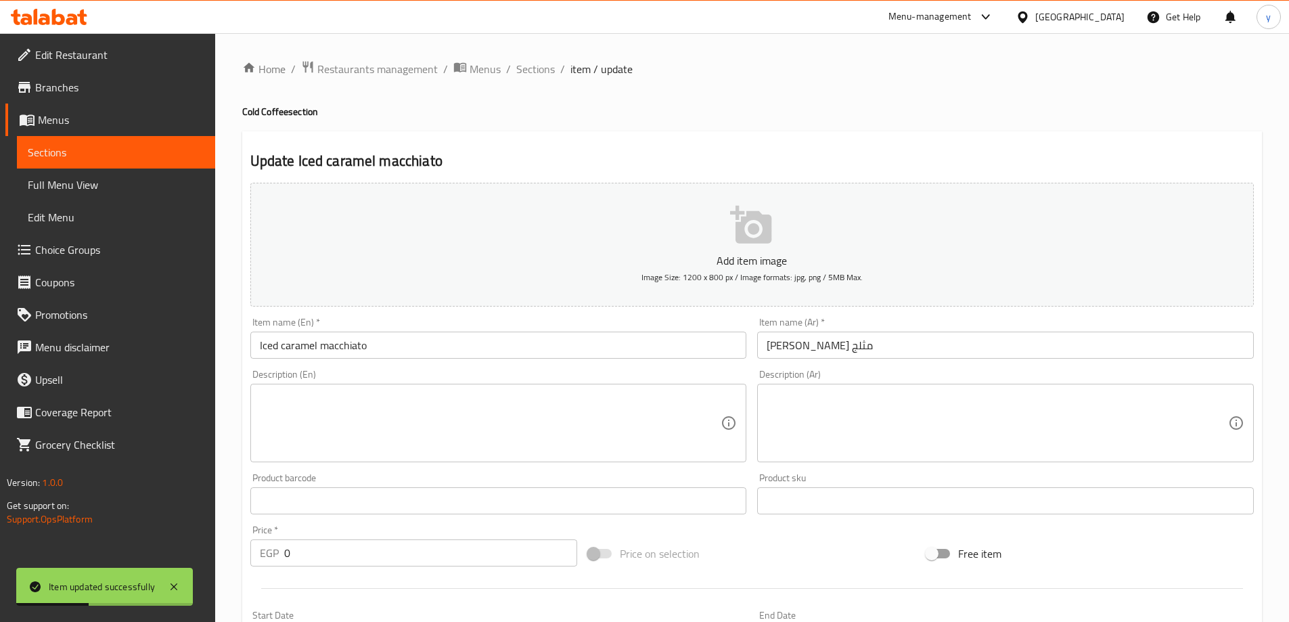
click at [330, 330] on div "Item name (En)   * Iced caramel macchiato Item name (En) *" at bounding box center [498, 337] width 497 height 41
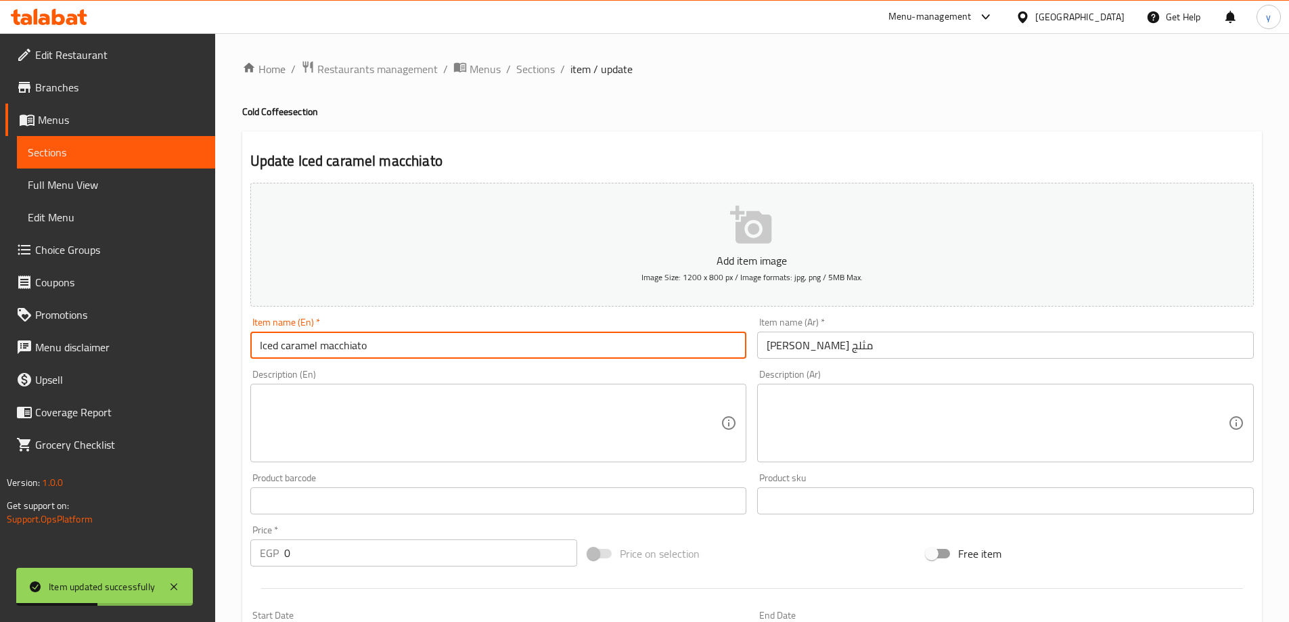
click at [336, 342] on input "Iced caramel macchiato" at bounding box center [498, 344] width 497 height 27
click at [461, 434] on textarea at bounding box center [490, 423] width 461 height 64
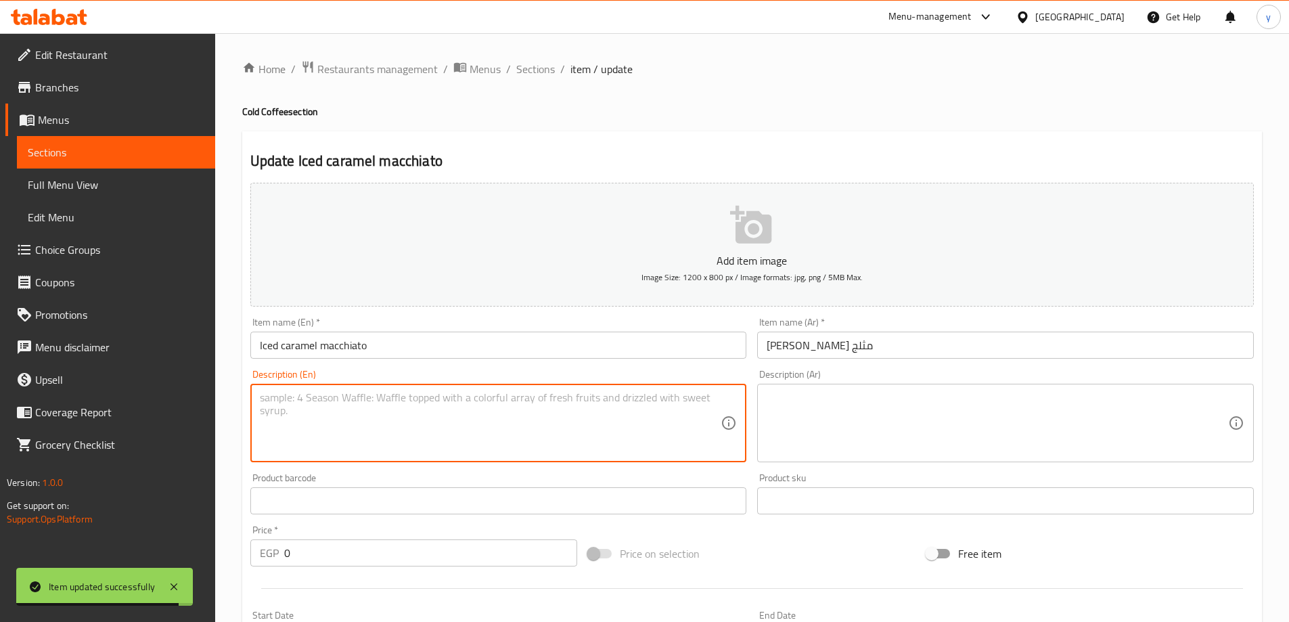
paste textarea "A blend of freshly brewed espresso, creamy milk, and sweet caramel syrup, serve…"
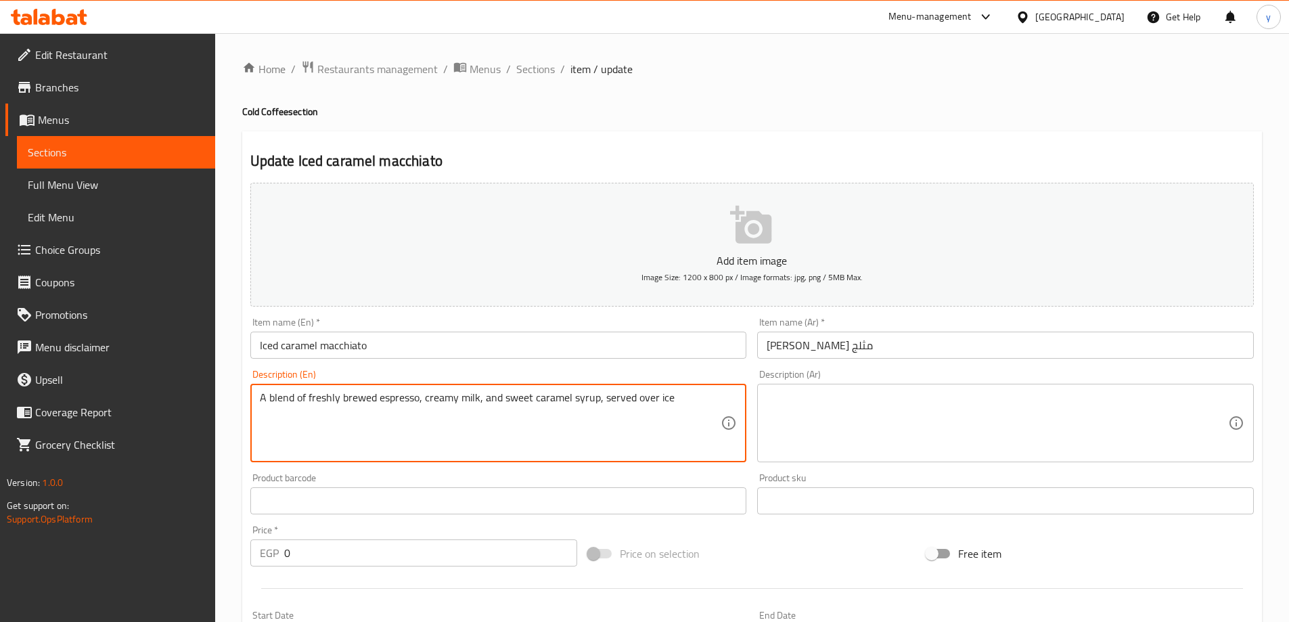
type textarea "A blend of freshly brewed espresso, creamy milk, and sweet caramel syrup, serve…"
click at [843, 398] on textarea at bounding box center [996, 423] width 461 height 64
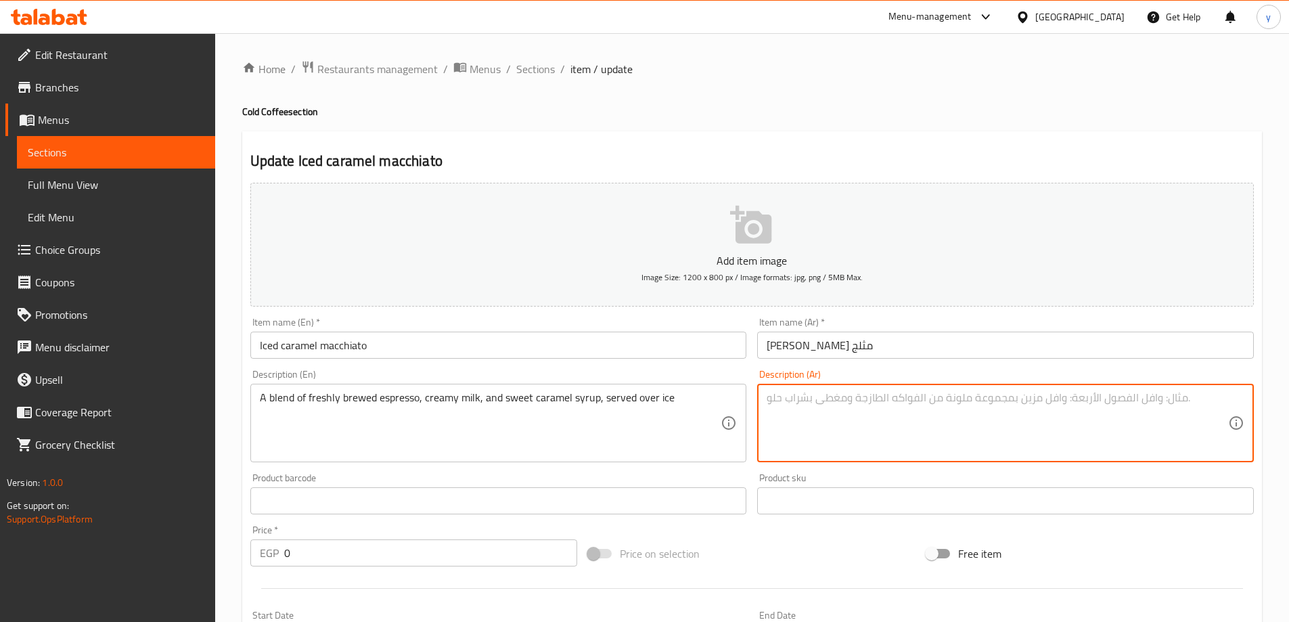
paste textarea "مزيج من الإسبريسو الطازج والحليب الكريمي وشراب الكراميل الحلو ، يقدم مع الثلج"
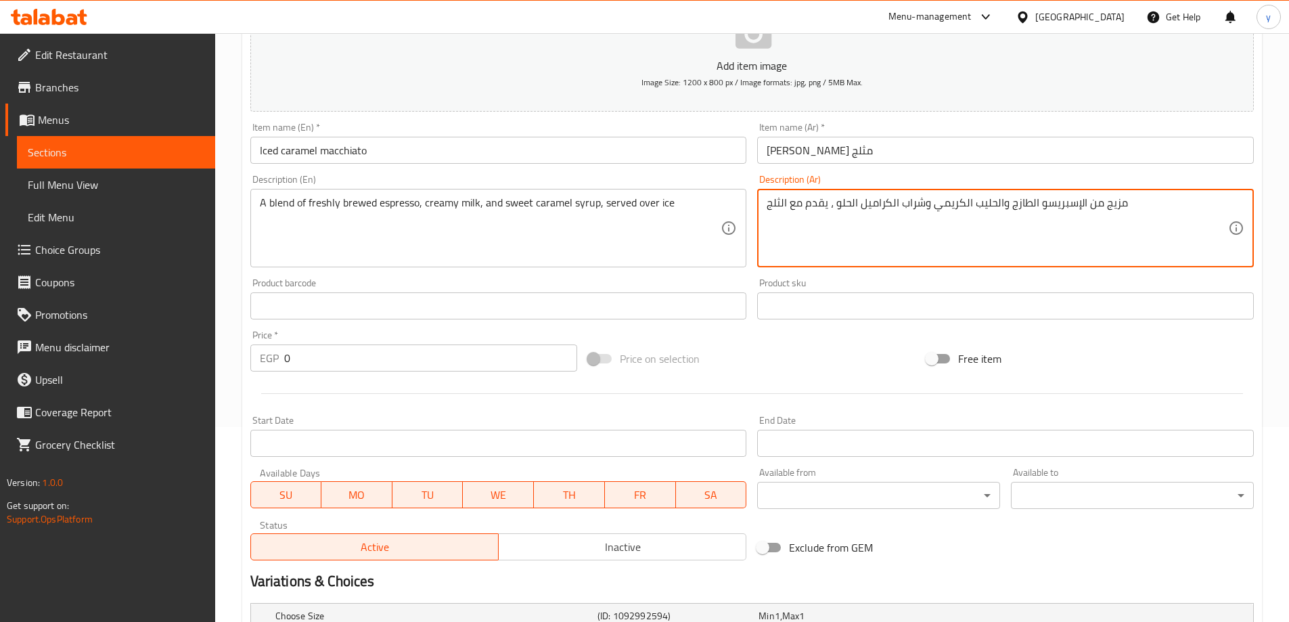
scroll to position [338, 0]
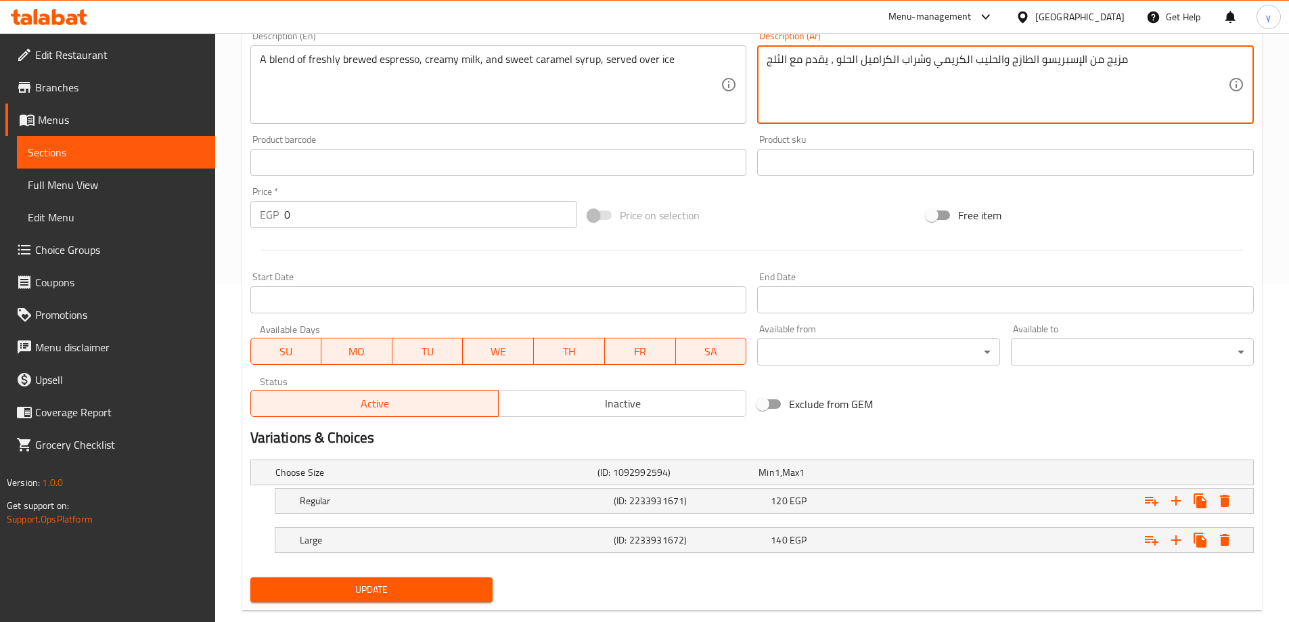
type textarea "مزيج من الإسبريسو الطازج والحليب الكريمي وشراب الكراميل الحلو ، يقدم مع الثلج"
click at [422, 587] on span "Update" at bounding box center [371, 589] width 221 height 17
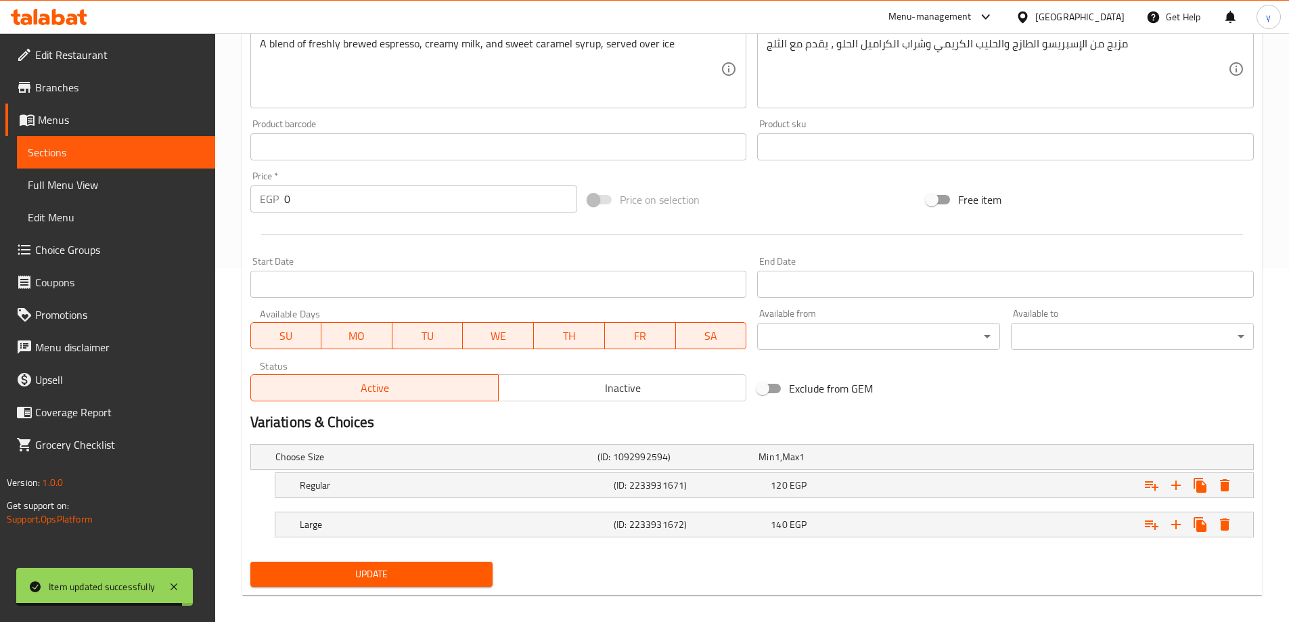
scroll to position [365, 0]
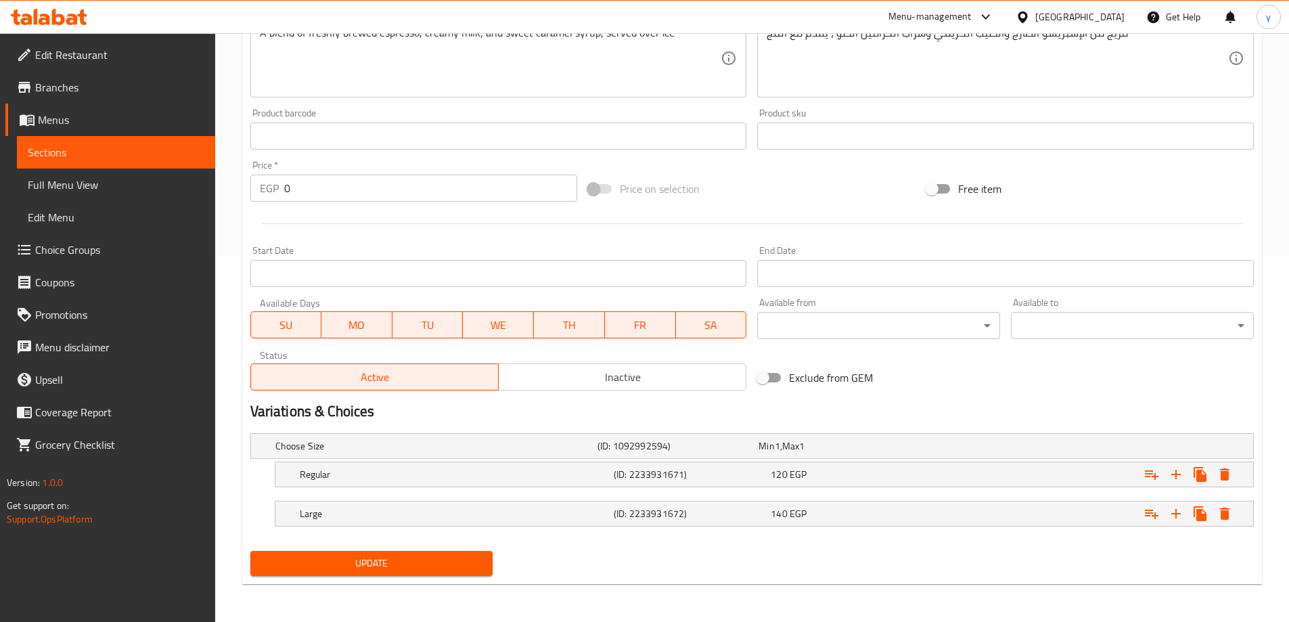
click at [428, 582] on div "Update Iced caramel macchiato Add item image Image Size: 1200 x 800 px / Image …" at bounding box center [751, 175] width 1019 height 817
click at [431, 576] on div "Update" at bounding box center [372, 563] width 254 height 36
click at [433, 571] on span "Update" at bounding box center [371, 563] width 221 height 17
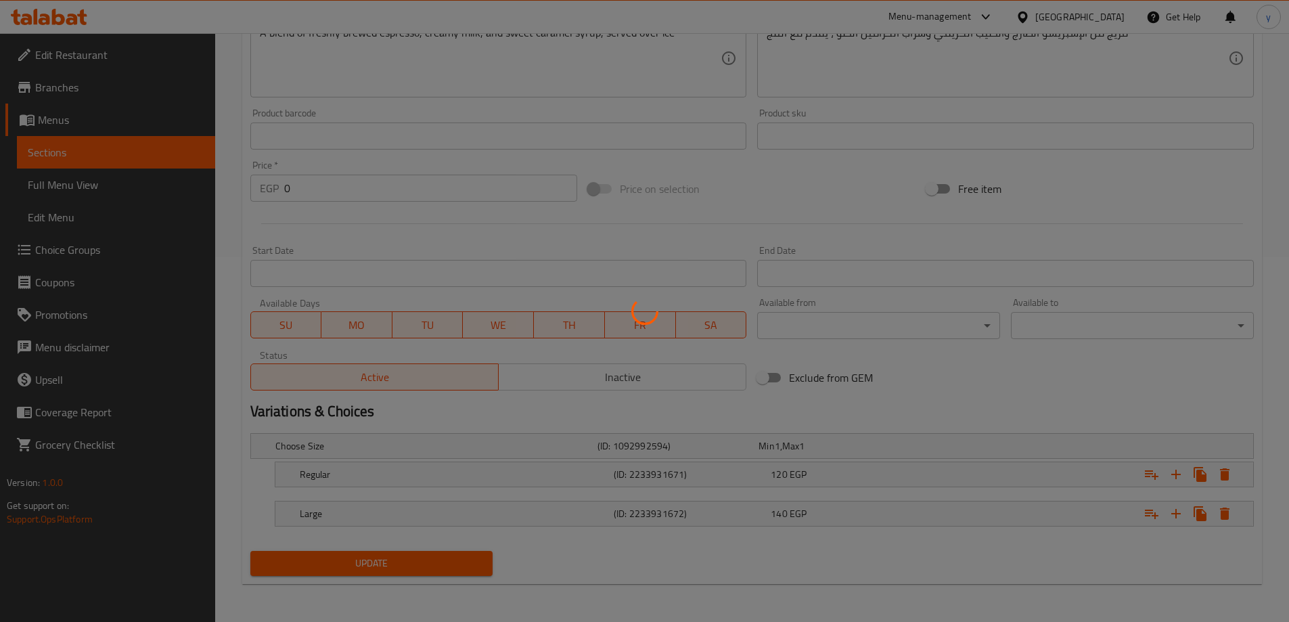
scroll to position [0, 0]
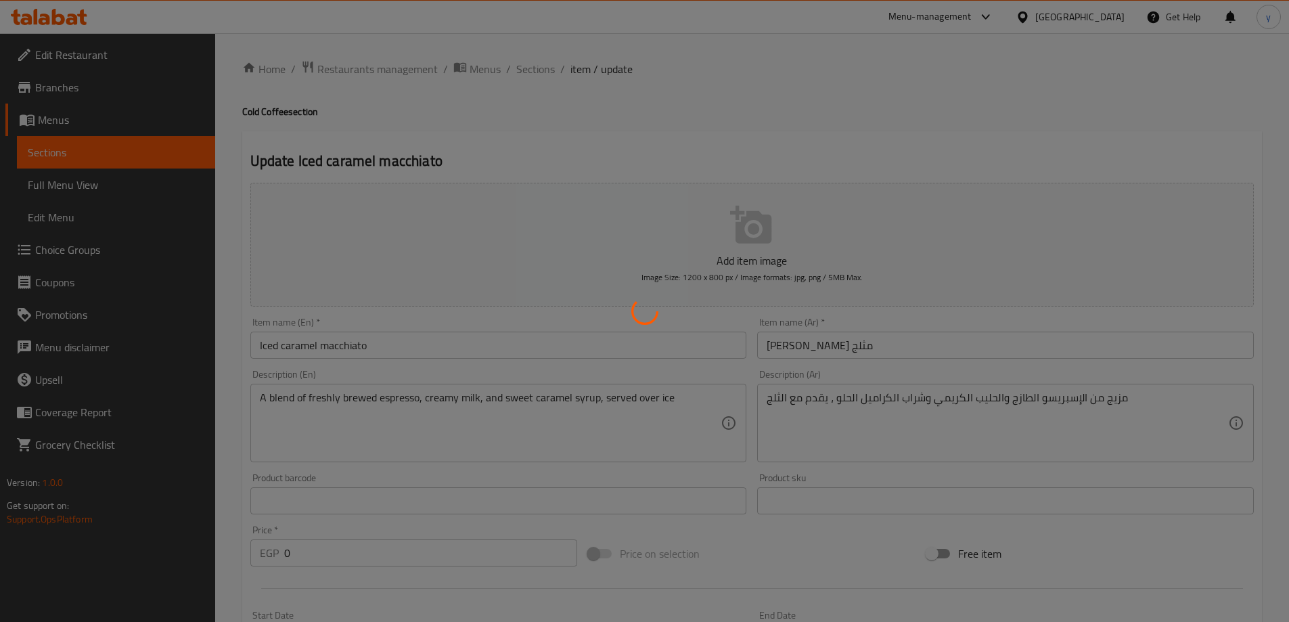
drag, startPoint x: 515, startPoint y: 55, endPoint x: 543, endPoint y: 67, distance: 29.4
click at [514, 55] on div at bounding box center [644, 311] width 1289 height 622
click at [543, 67] on div at bounding box center [644, 311] width 1289 height 622
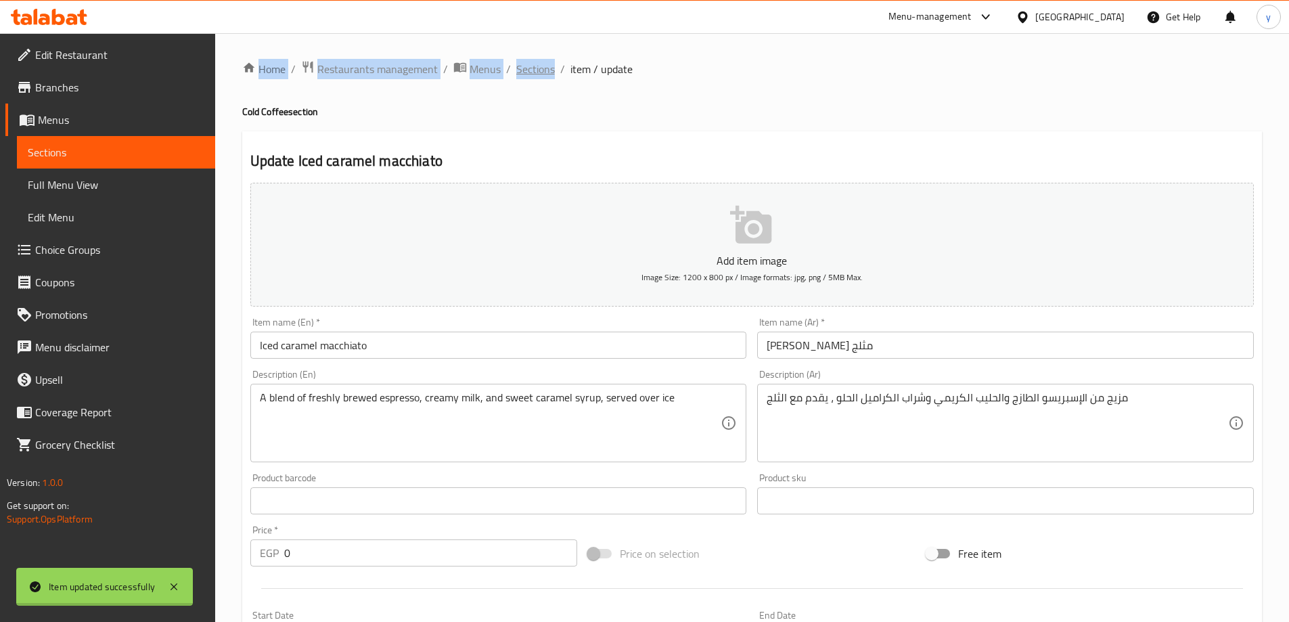
click at [543, 67] on div "Home / Restaurants management / Menus / Sections / item / update Cold Coffee se…" at bounding box center [751, 509] width 1019 height 899
click at [543, 70] on span "Sections" at bounding box center [535, 69] width 39 height 16
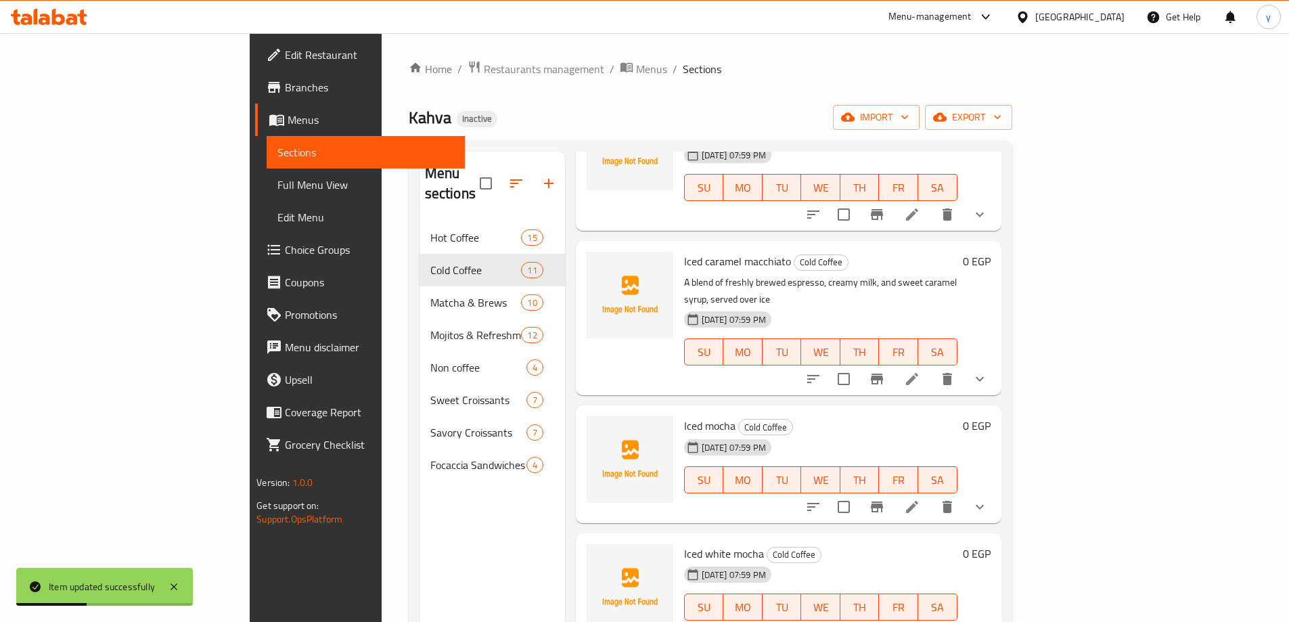
scroll to position [203, 0]
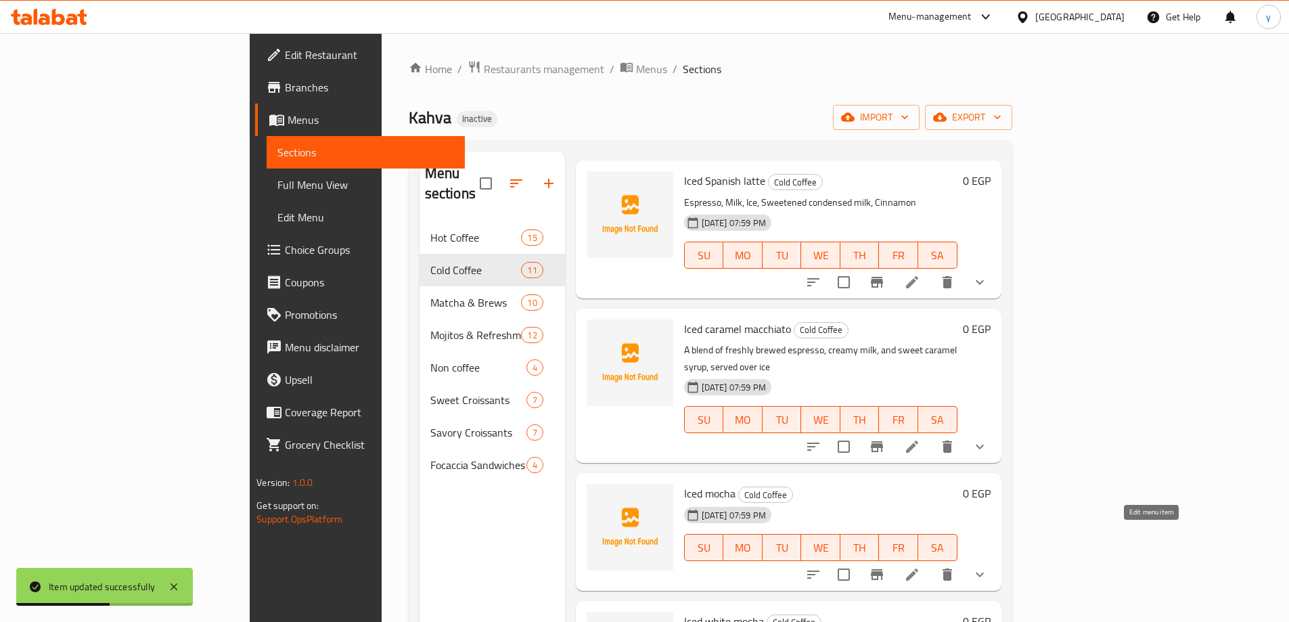
click at [920, 566] on icon at bounding box center [912, 574] width 16 height 16
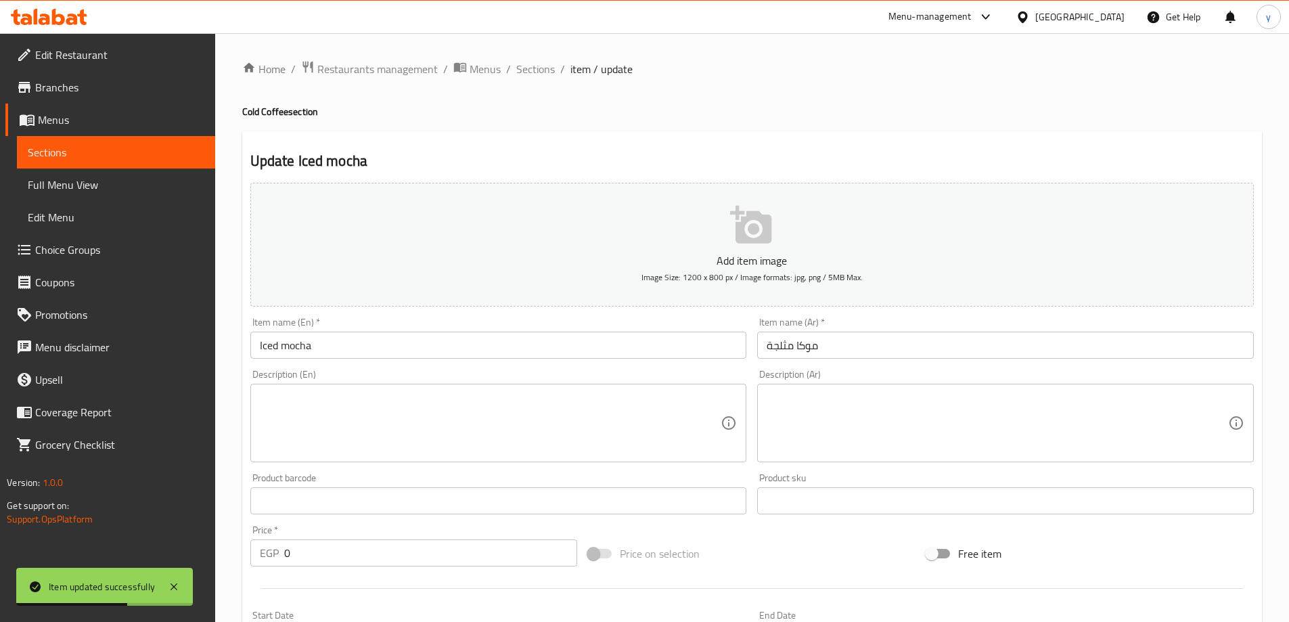
click at [356, 348] on input "Iced mocha" at bounding box center [498, 344] width 497 height 27
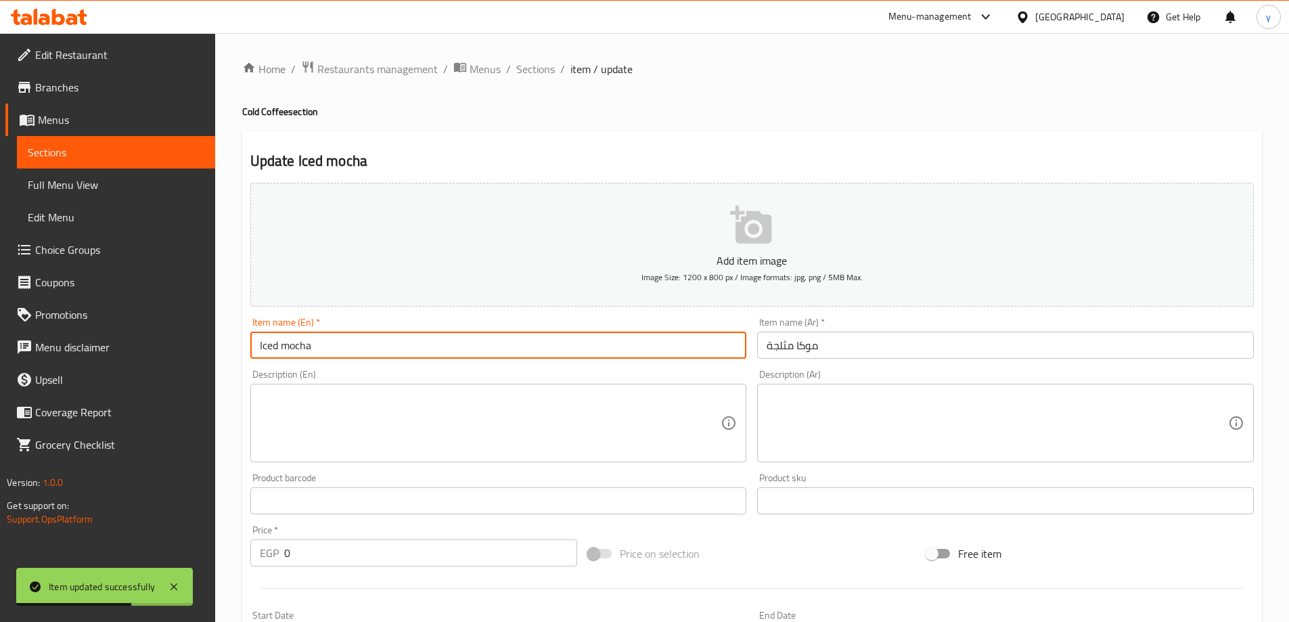
click at [356, 348] on input "Iced mocha" at bounding box center [498, 344] width 497 height 27
click at [300, 454] on textarea at bounding box center [490, 423] width 461 height 64
paste textarea "Rich and creamy blend of espresso, chocolate, and milk"
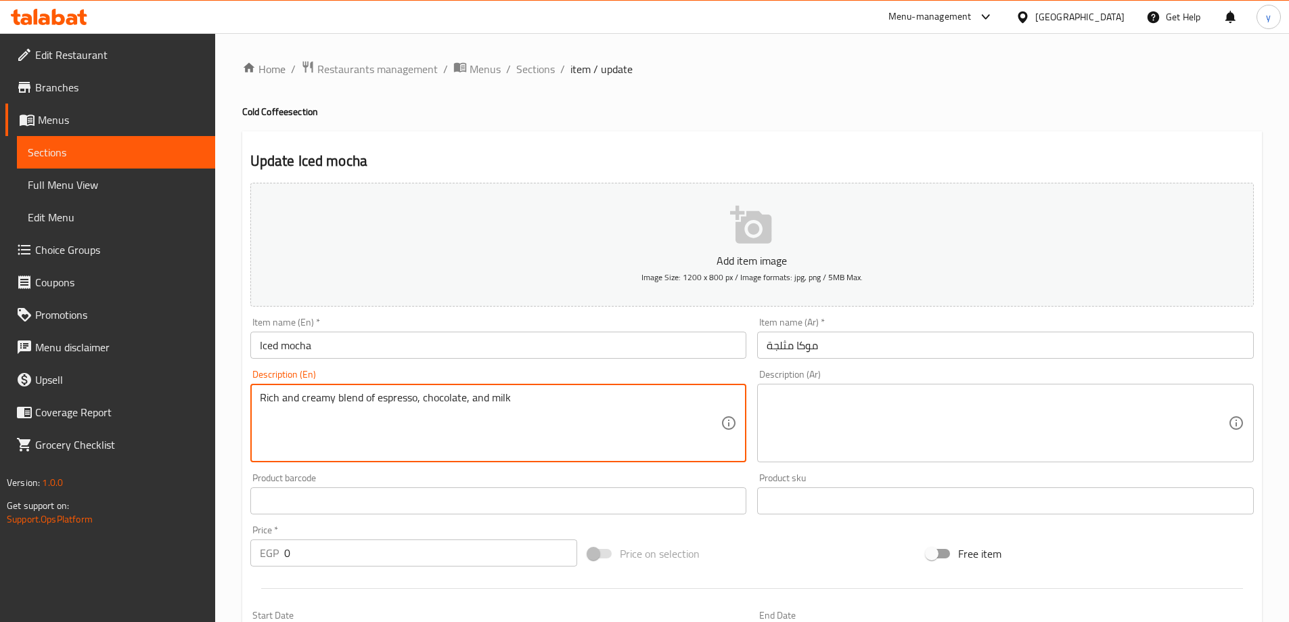
type textarea "Rich and creamy blend of espresso, chocolate, and milk"
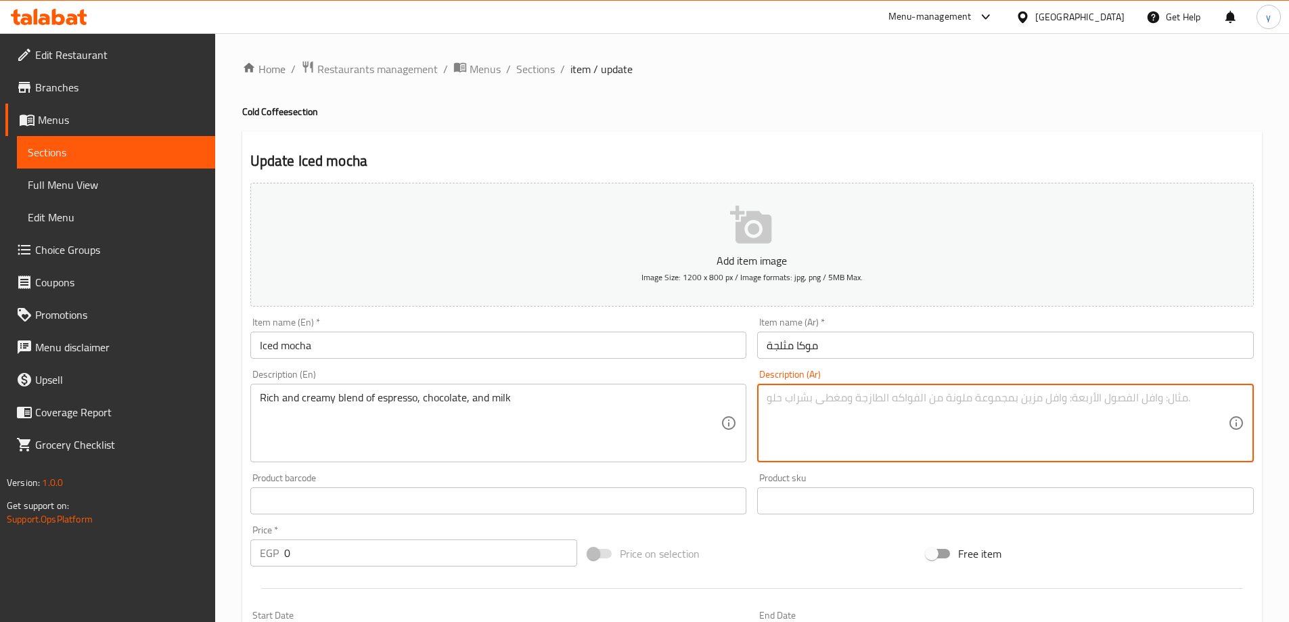
click at [857, 418] on textarea at bounding box center [996, 423] width 461 height 64
paste textarea "مزيج غني ودسم من الإسبريسو والشوكولاتة والحليب"
type textarea "مزيج غني ودسم من الإسبريسو والشوكولاتة والحليب"
click at [894, 348] on input "موكا مثلجة" at bounding box center [1005, 344] width 497 height 27
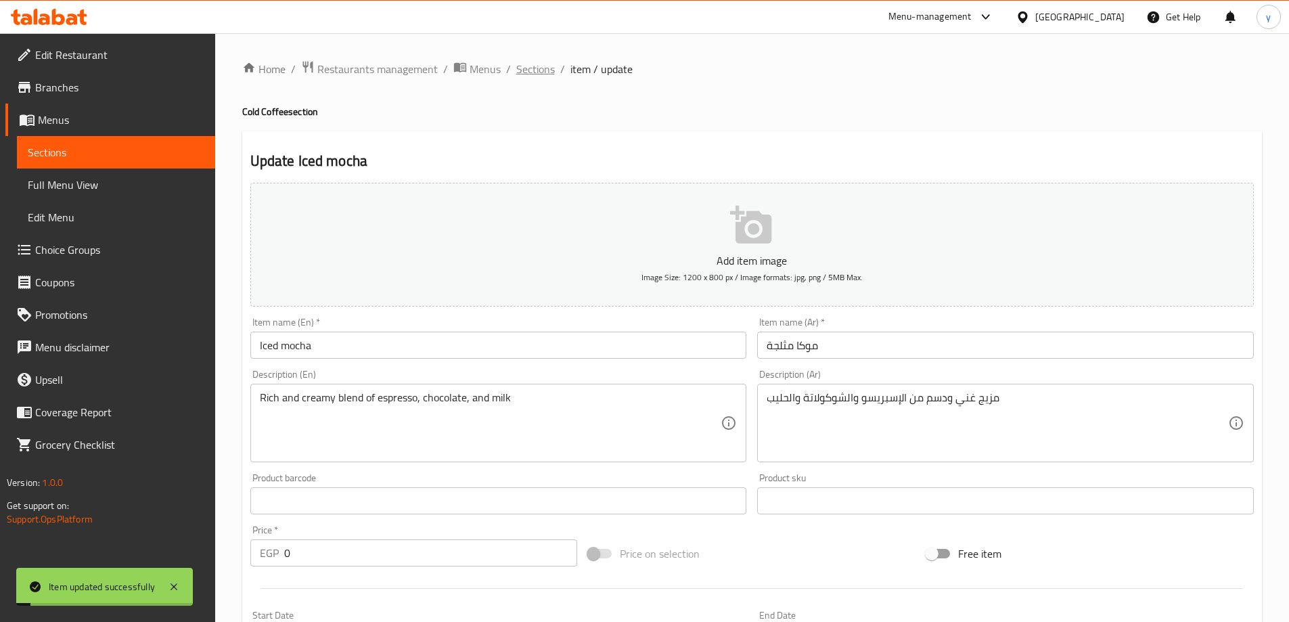
click at [524, 77] on span "Sections" at bounding box center [535, 69] width 39 height 16
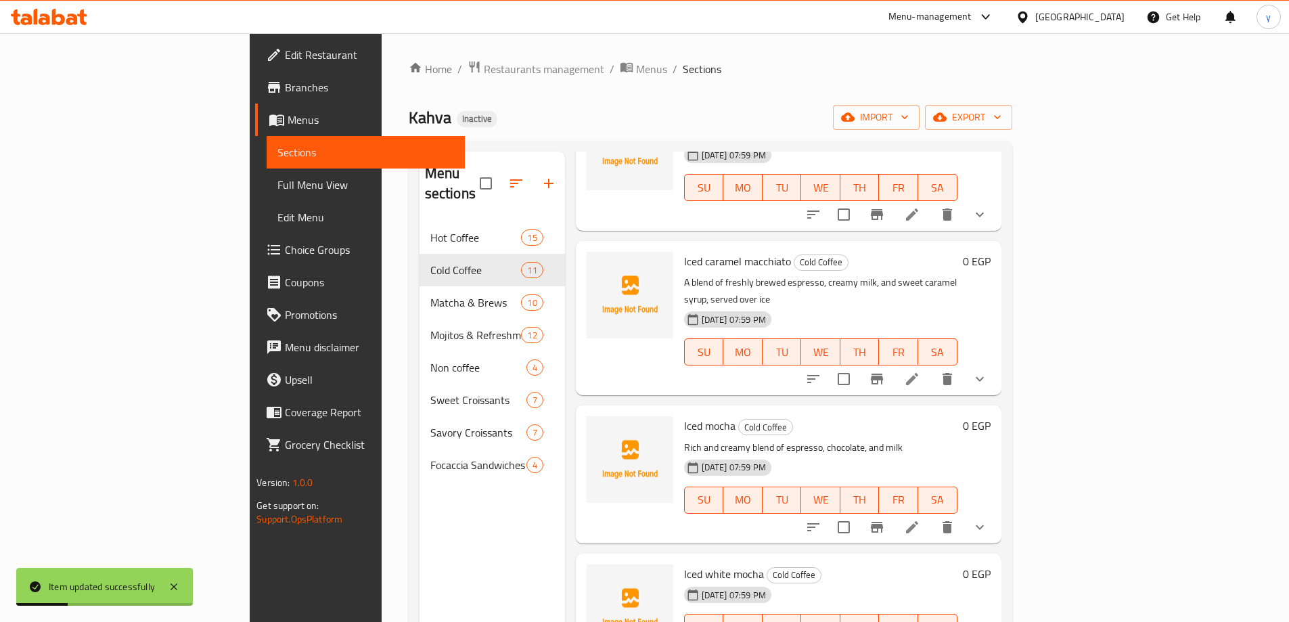
scroll to position [338, 0]
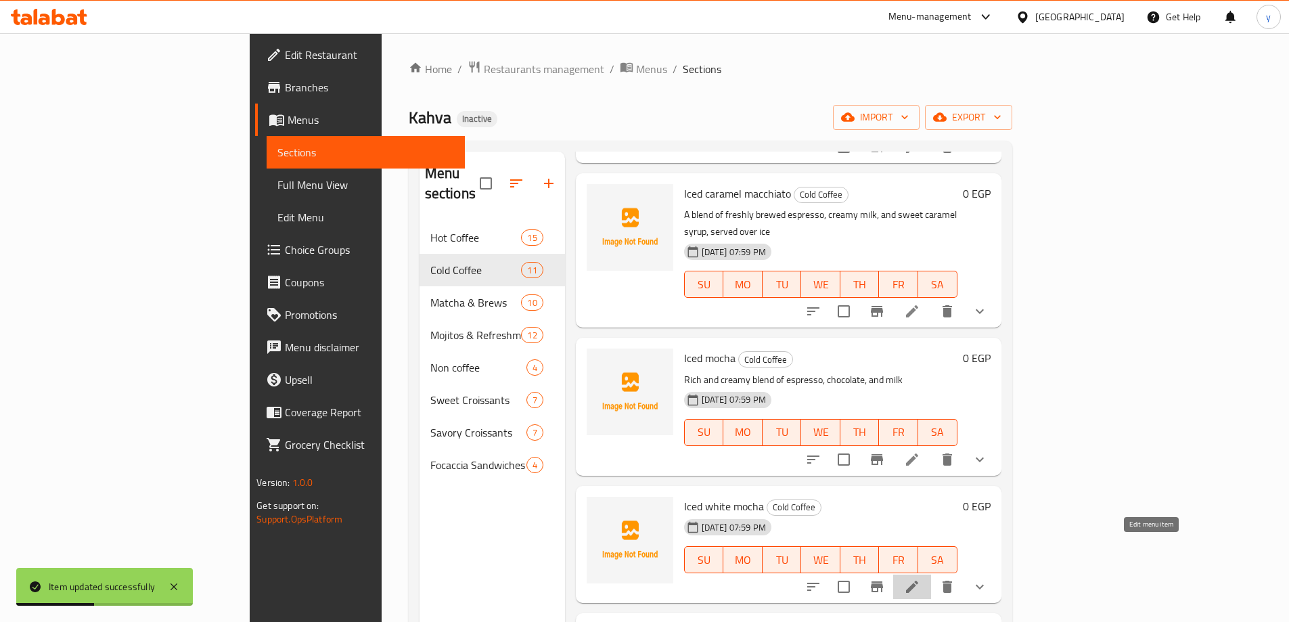
click at [918, 580] on icon at bounding box center [912, 586] width 12 height 12
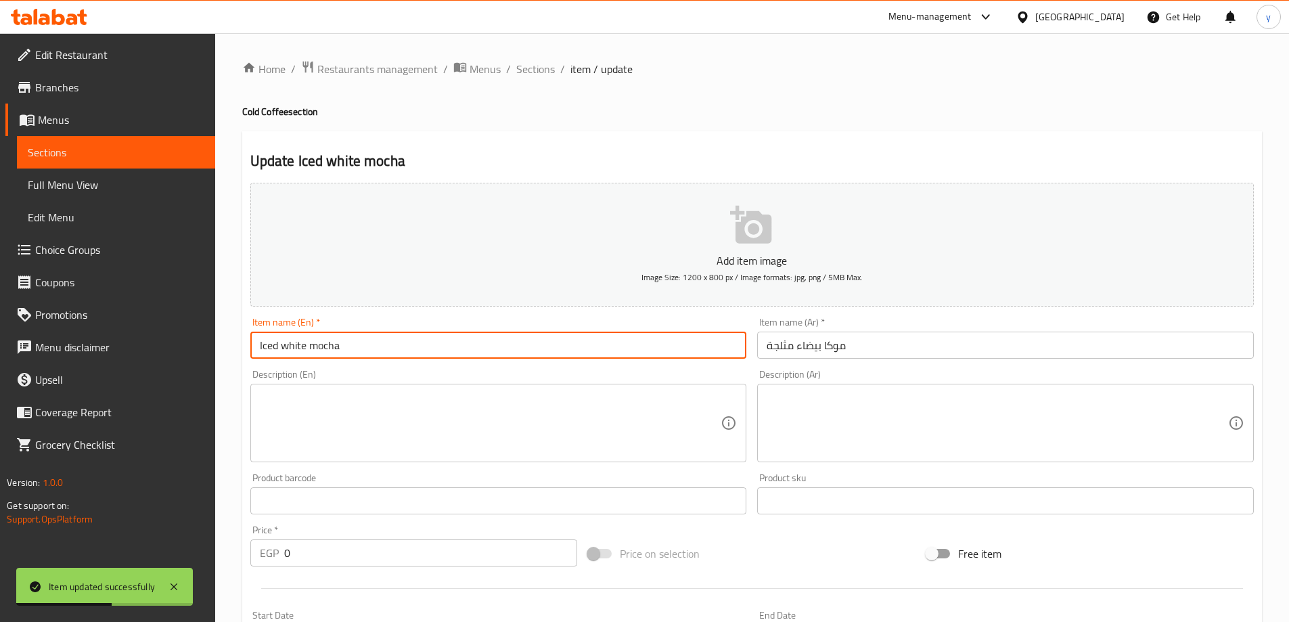
click at [350, 344] on input "Iced white mocha" at bounding box center [498, 344] width 497 height 27
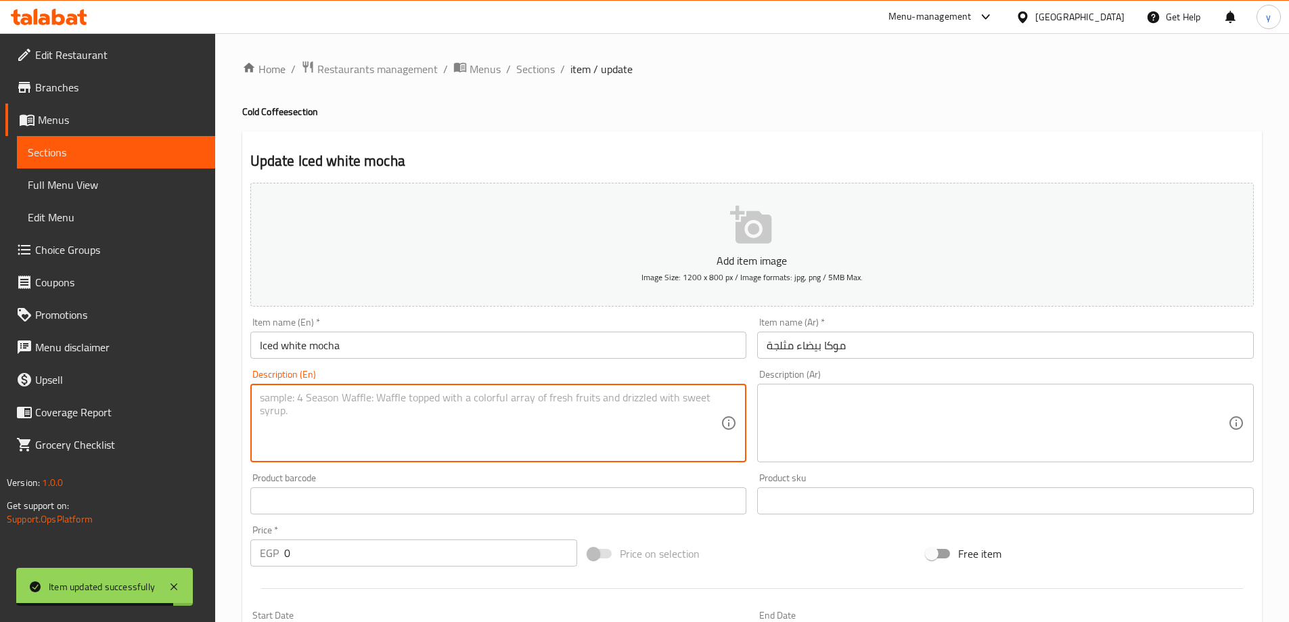
click at [523, 391] on textarea at bounding box center [490, 423] width 461 height 64
paste textarea "Fusion of smooth white chocolate, bold espresso, and chilled milk"
type textarea "Fusion of smooth white chocolate, bold espresso, and chilled milk"
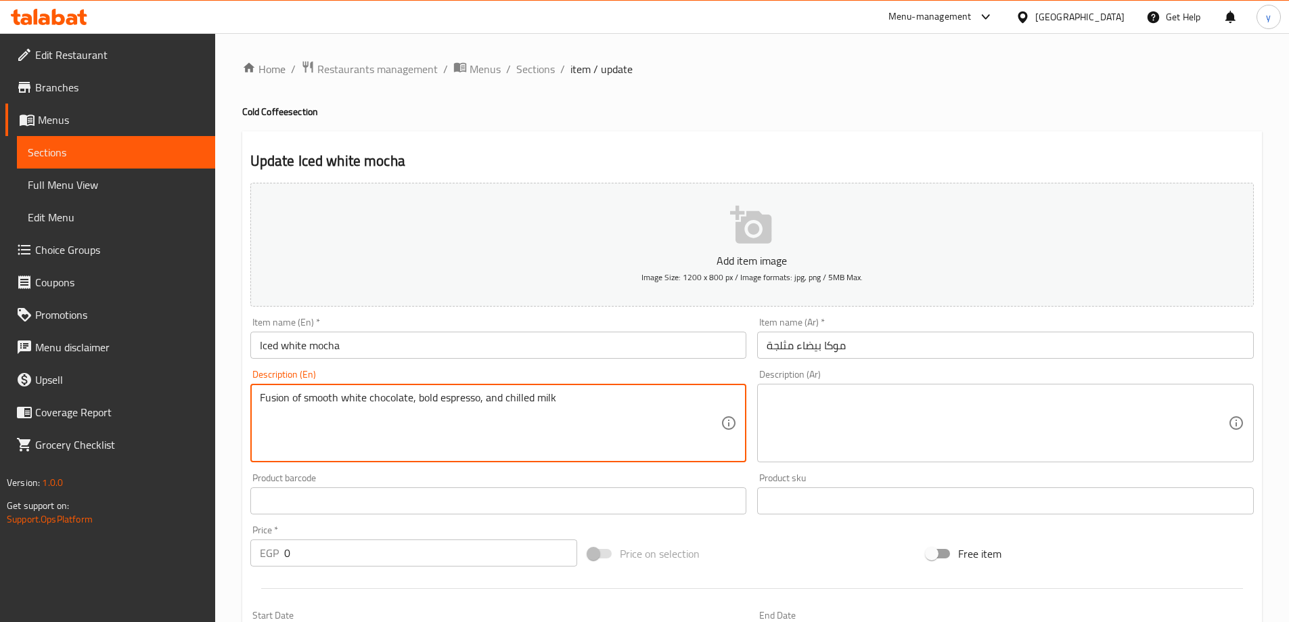
click at [827, 396] on textarea at bounding box center [996, 423] width 461 height 64
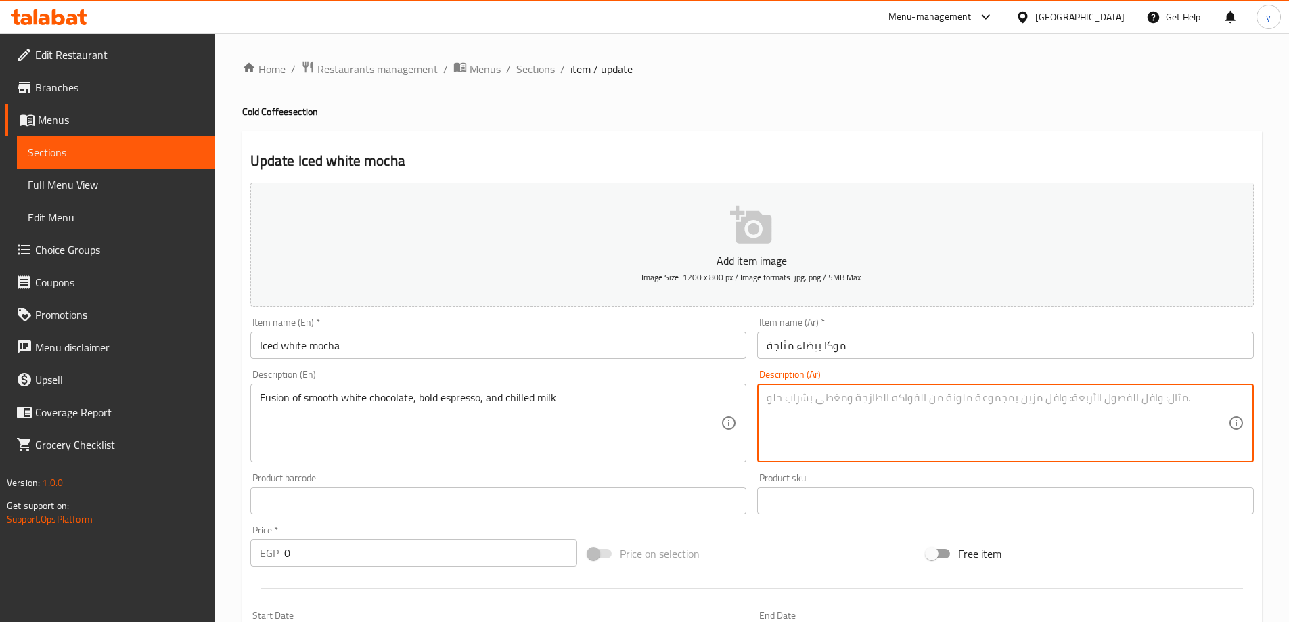
paste textarea "مزيج من الشوكولاتة البيضاء الناعمة ، والإسبريسو الجريء ، والحليب المبرد"
type textarea "مزيج من الشوكولاتة البيضاء الناعمة ، والإسبريسو الجريء ، والحليب المبرد"
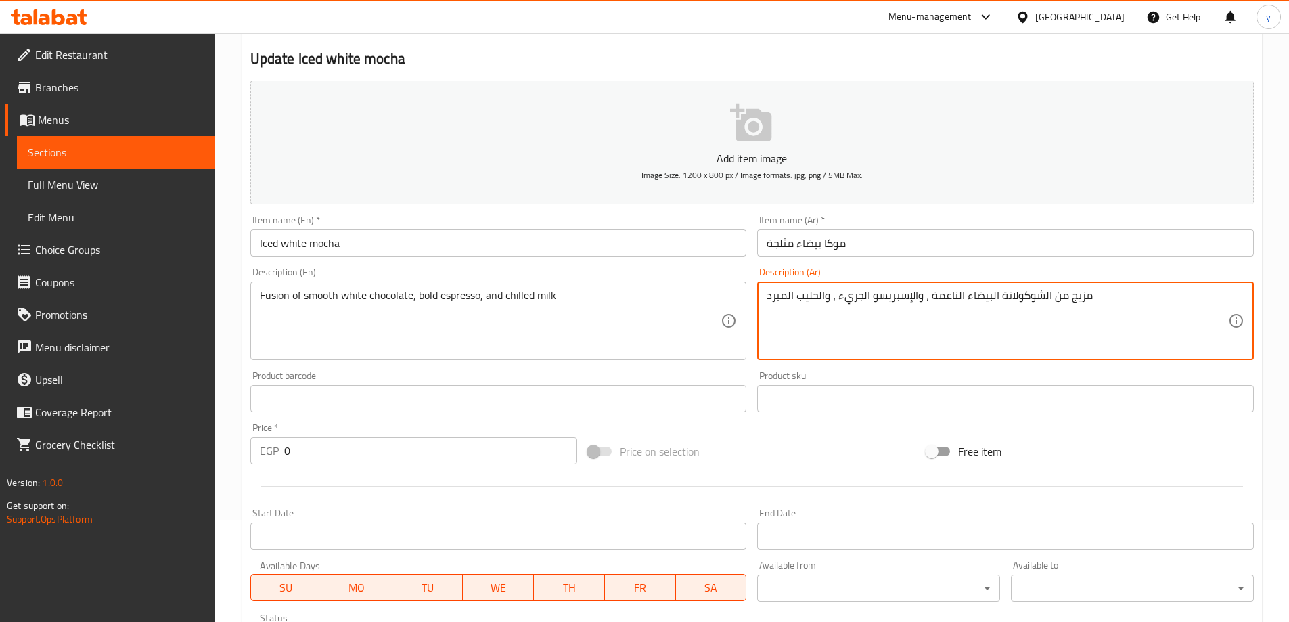
scroll to position [135, 0]
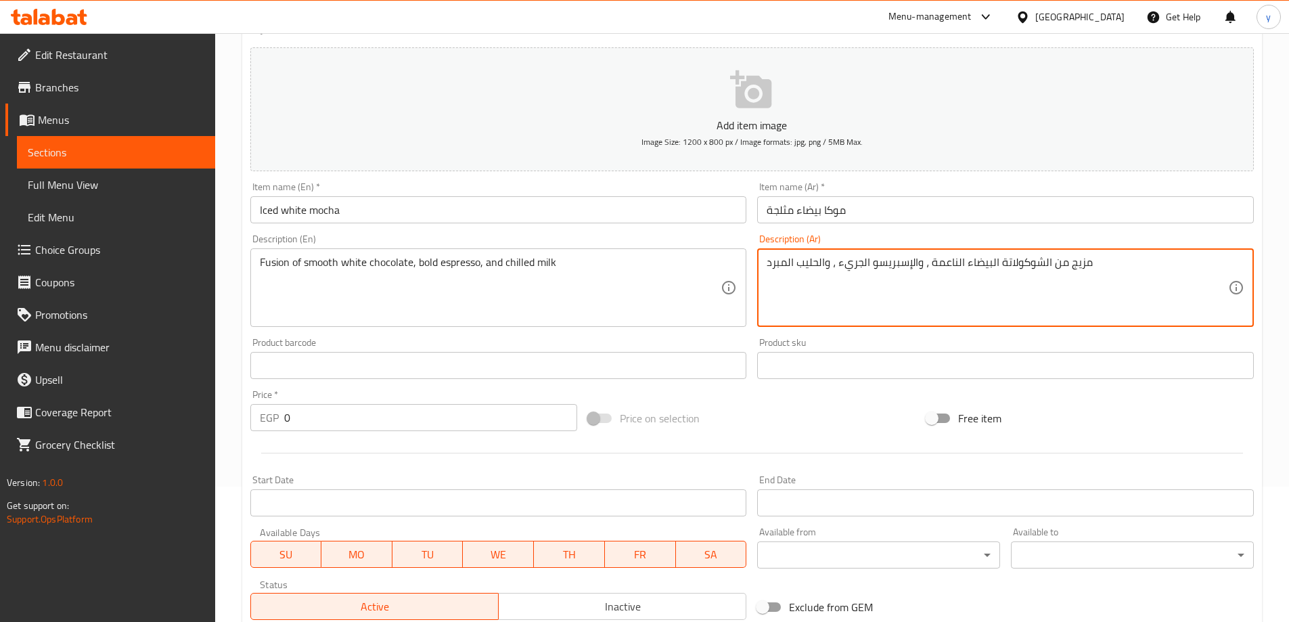
click at [567, 207] on input "Iced white mocha" at bounding box center [498, 209] width 497 height 27
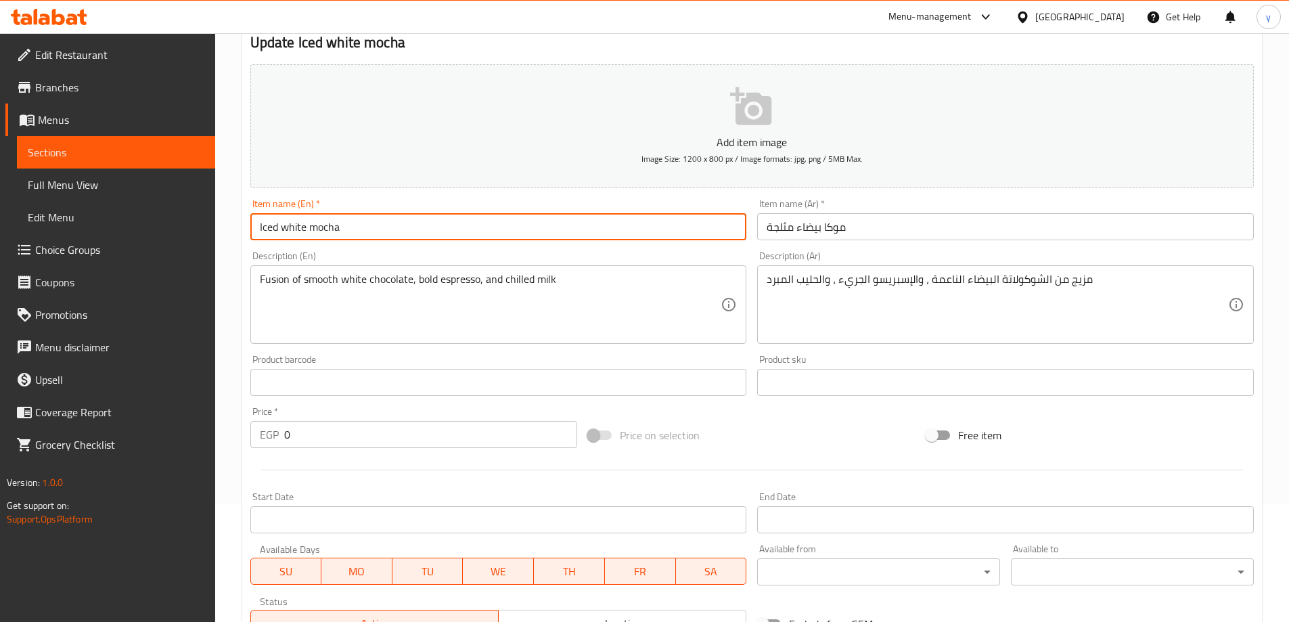
scroll to position [94, 0]
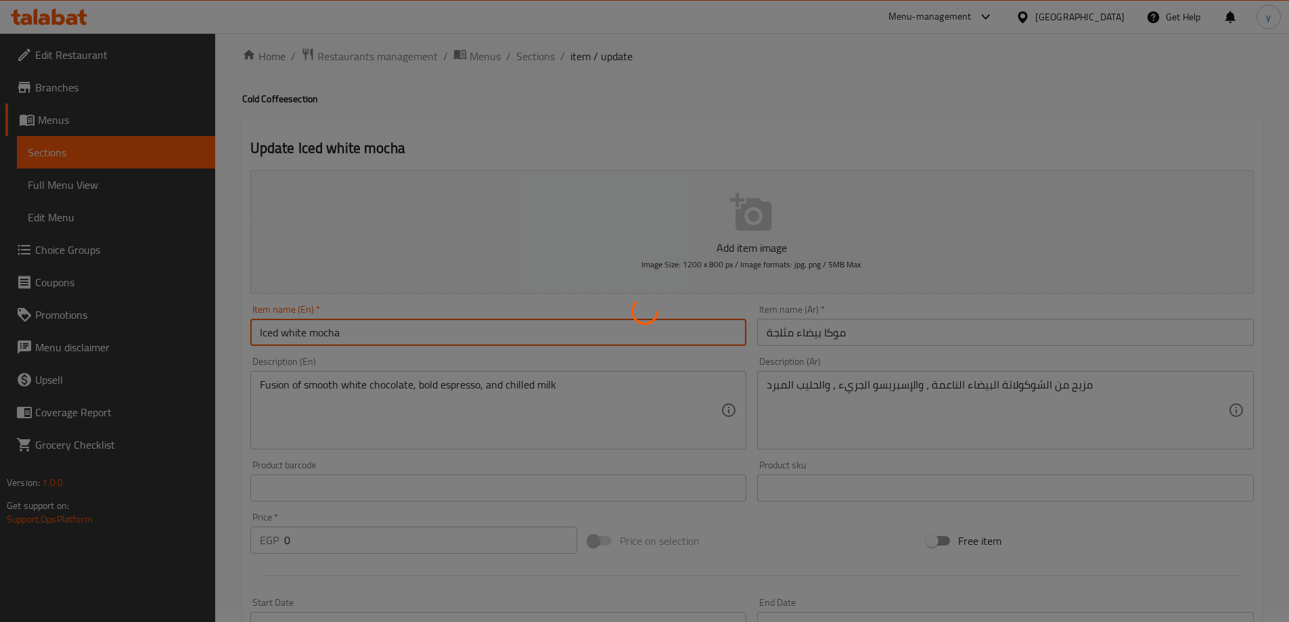
scroll to position [0, 0]
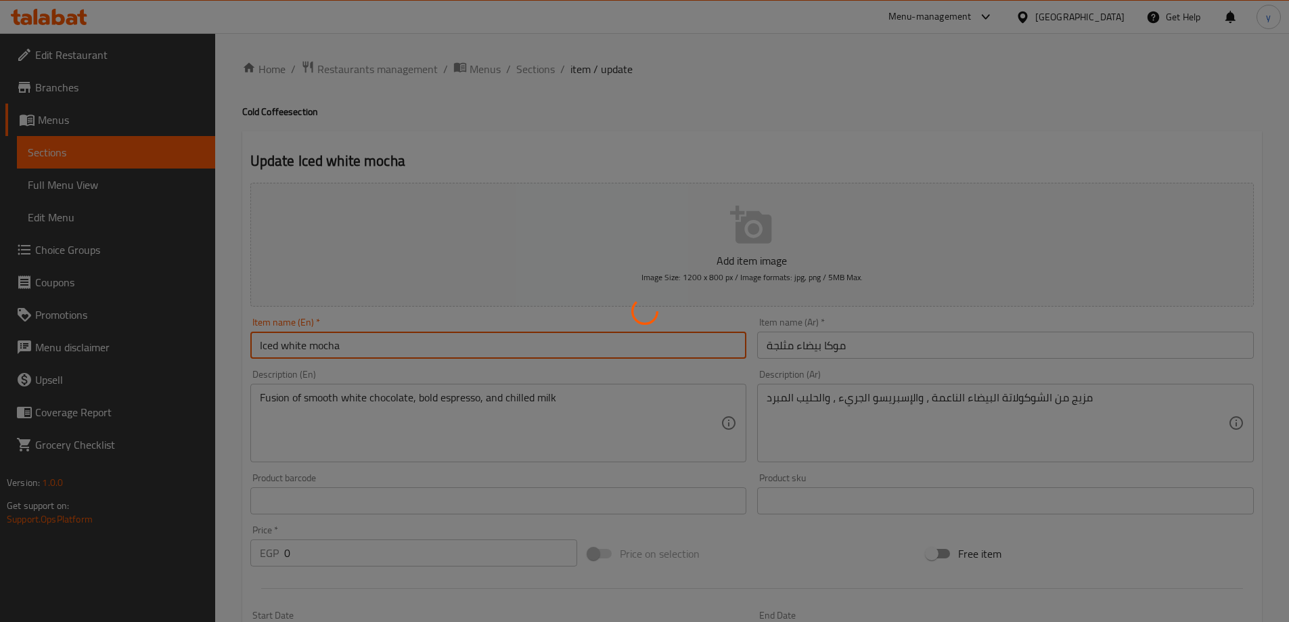
click at [524, 71] on div at bounding box center [644, 311] width 1289 height 622
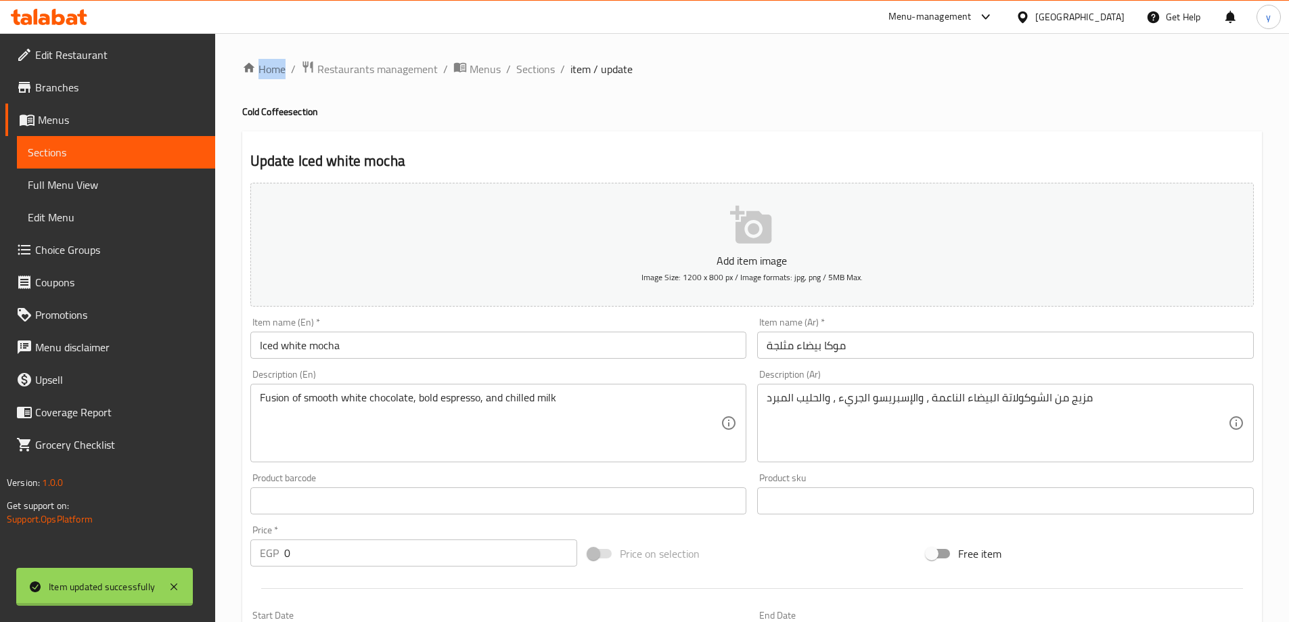
click at [524, 71] on div at bounding box center [644, 311] width 1289 height 622
click at [524, 70] on span "Sections" at bounding box center [535, 69] width 39 height 16
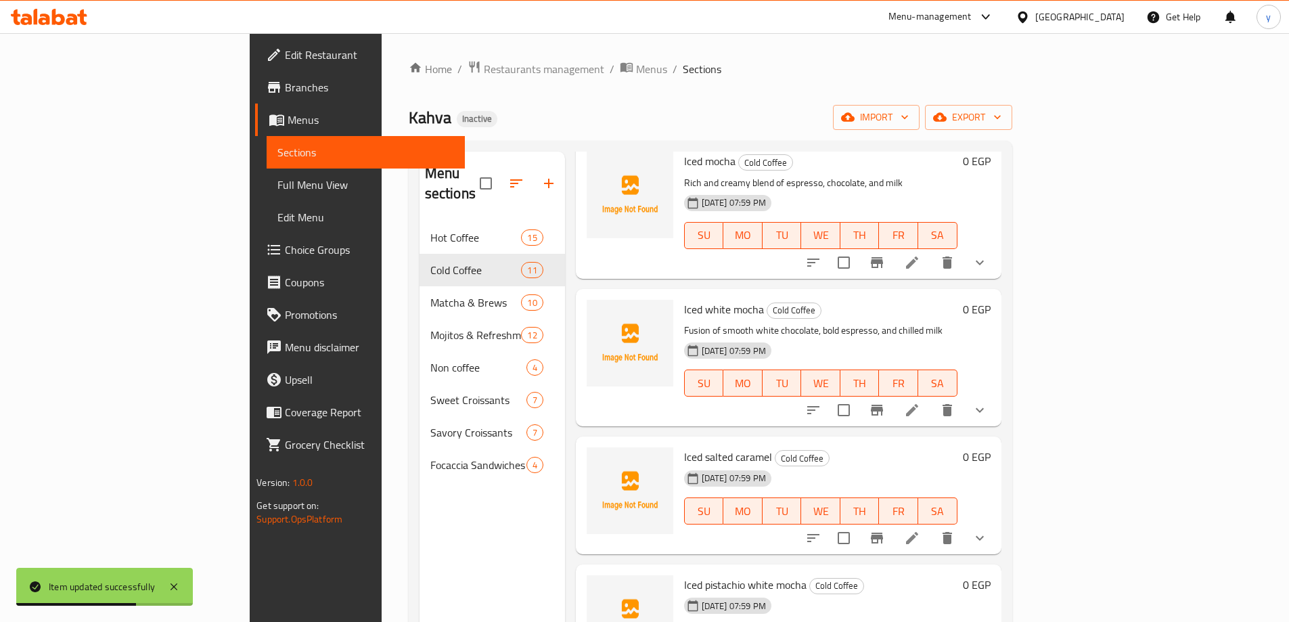
scroll to position [609, 0]
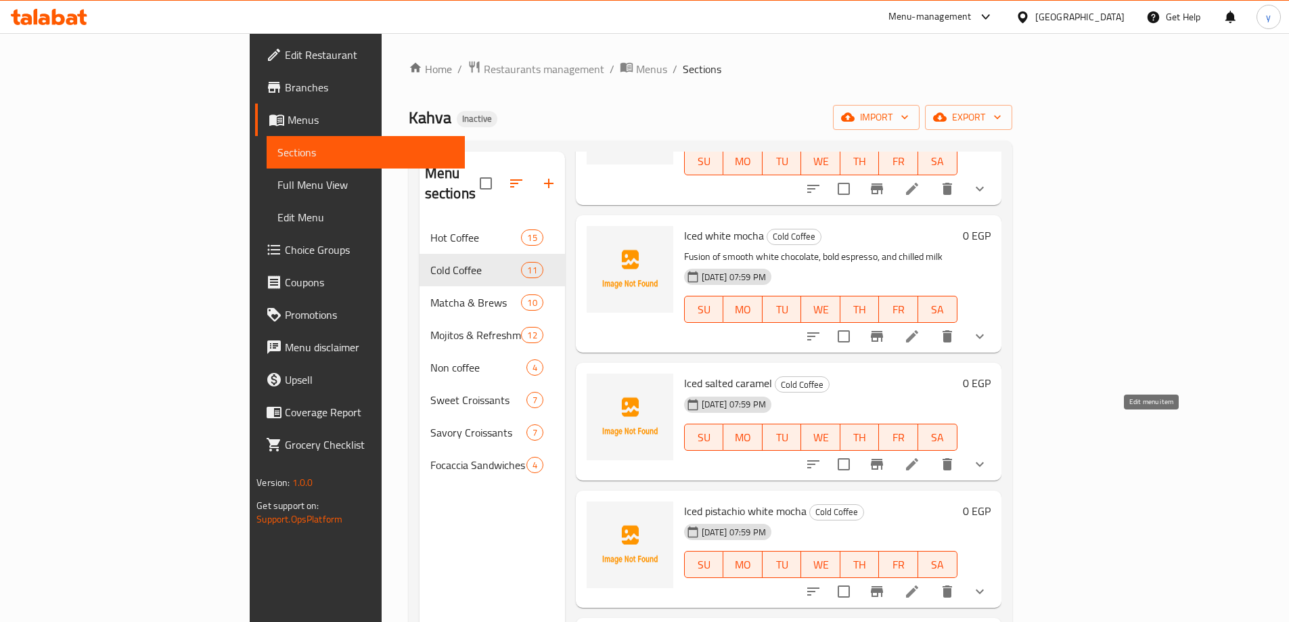
click at [918, 458] on icon at bounding box center [912, 464] width 12 height 12
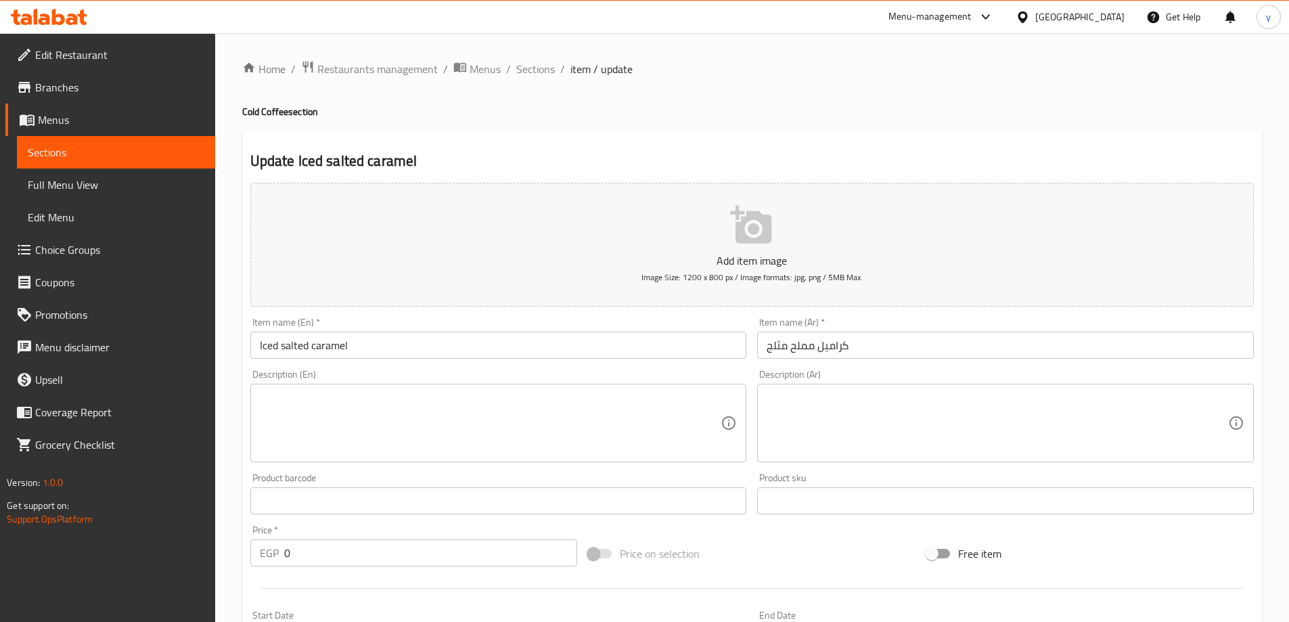
click at [377, 349] on input "Iced salted caramel" at bounding box center [498, 344] width 497 height 27
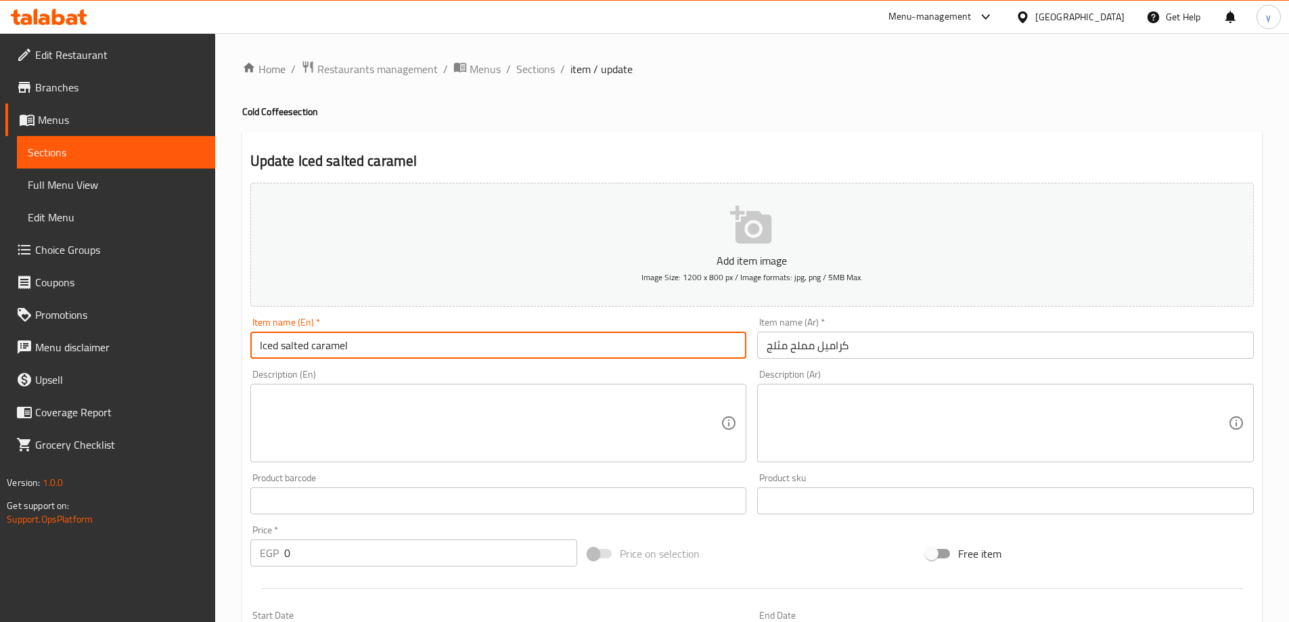
click at [377, 349] on input "Iced salted caramel" at bounding box center [498, 344] width 497 height 27
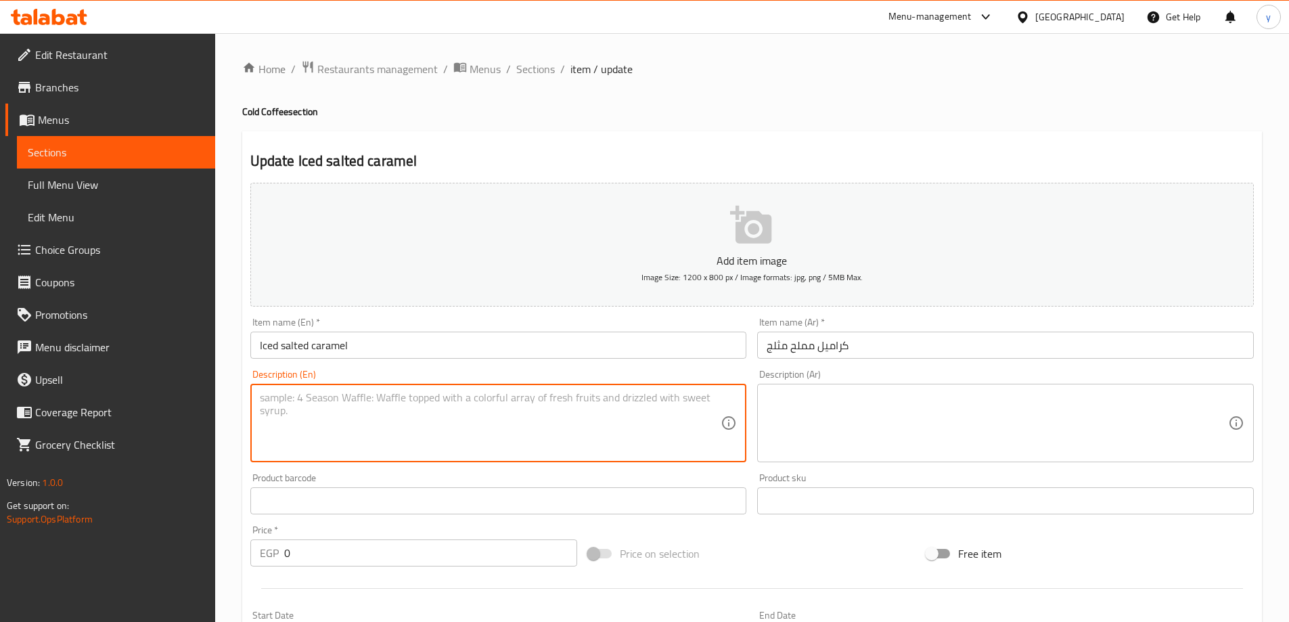
click at [426, 412] on textarea at bounding box center [490, 423] width 461 height 64
paste textarea "Rich, creamy flavor that is balanced by the sweetness of the salted caramel syr…"
type textarea "Rich, creamy flavor that is balanced by the sweetness of the salted caramel syr…"
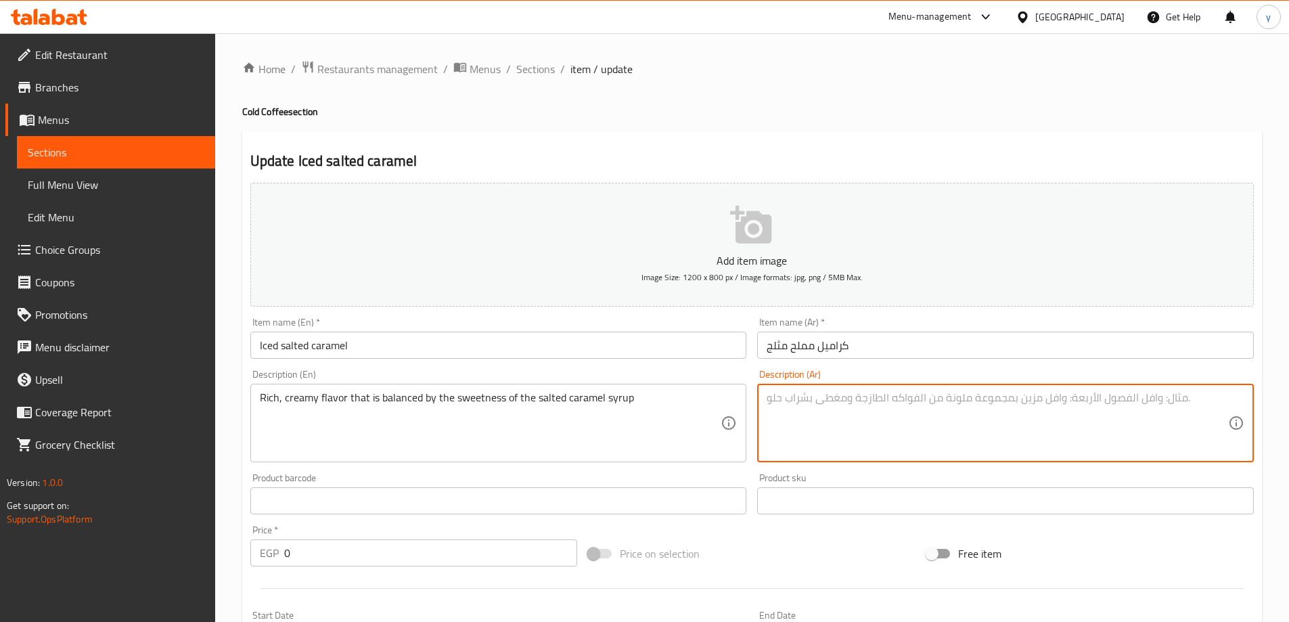
click at [909, 408] on textarea at bounding box center [996, 423] width 461 height 64
paste textarea "نكهة [DEMOGRAPHIC_DATA] متوازنة مع حلاوة شراب الكراميل المملح"
type textarea "نكهة [DEMOGRAPHIC_DATA] متوازنة مع حلاوة شراب الكراميل المملح"
click at [652, 346] on input "Iced salted caramel" at bounding box center [498, 344] width 497 height 27
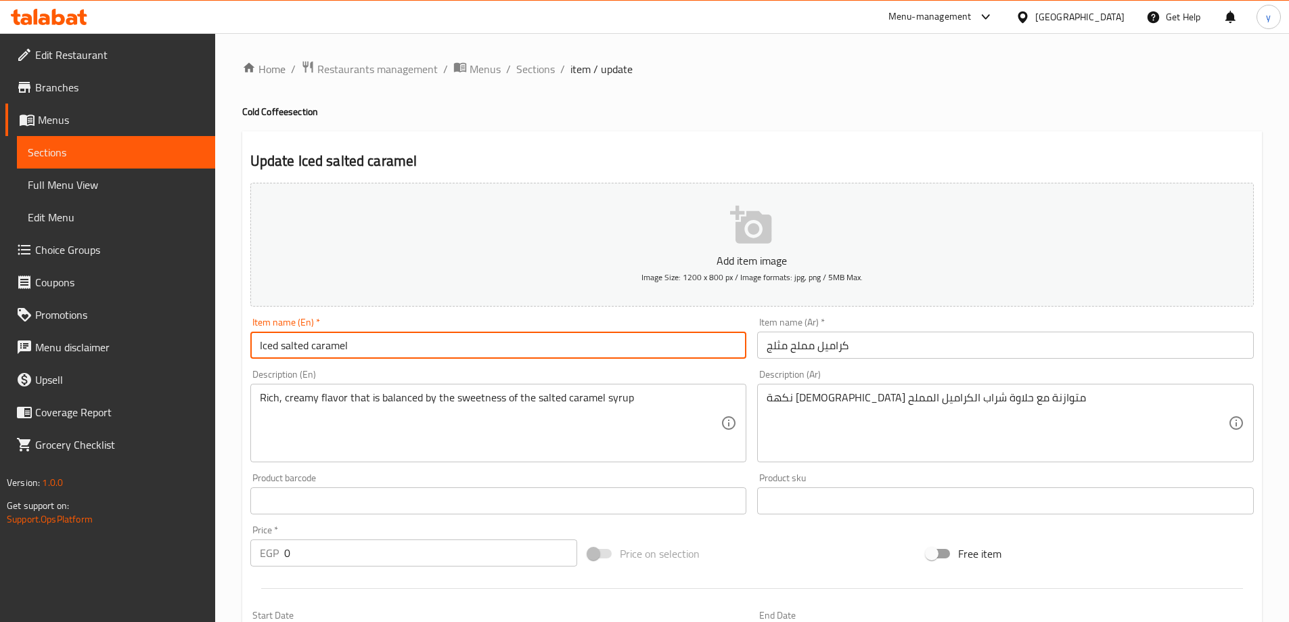
click at [519, 74] on span "Sections" at bounding box center [535, 69] width 39 height 16
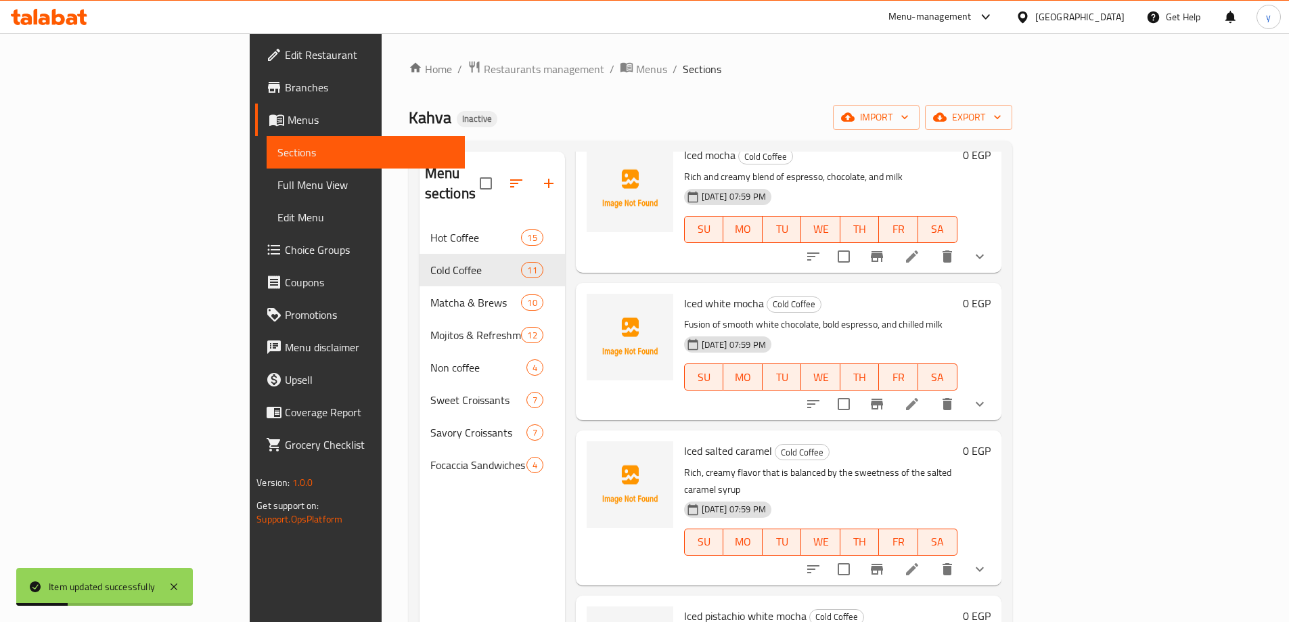
scroll to position [744, 0]
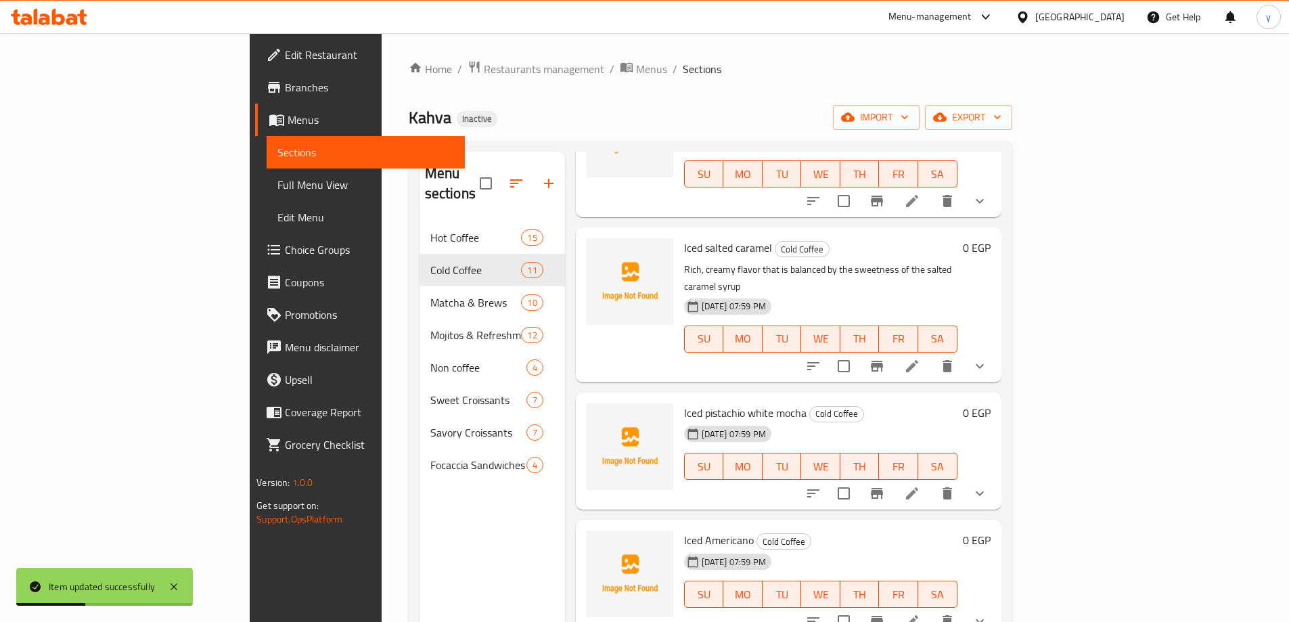
click at [931, 481] on li at bounding box center [912, 493] width 38 height 24
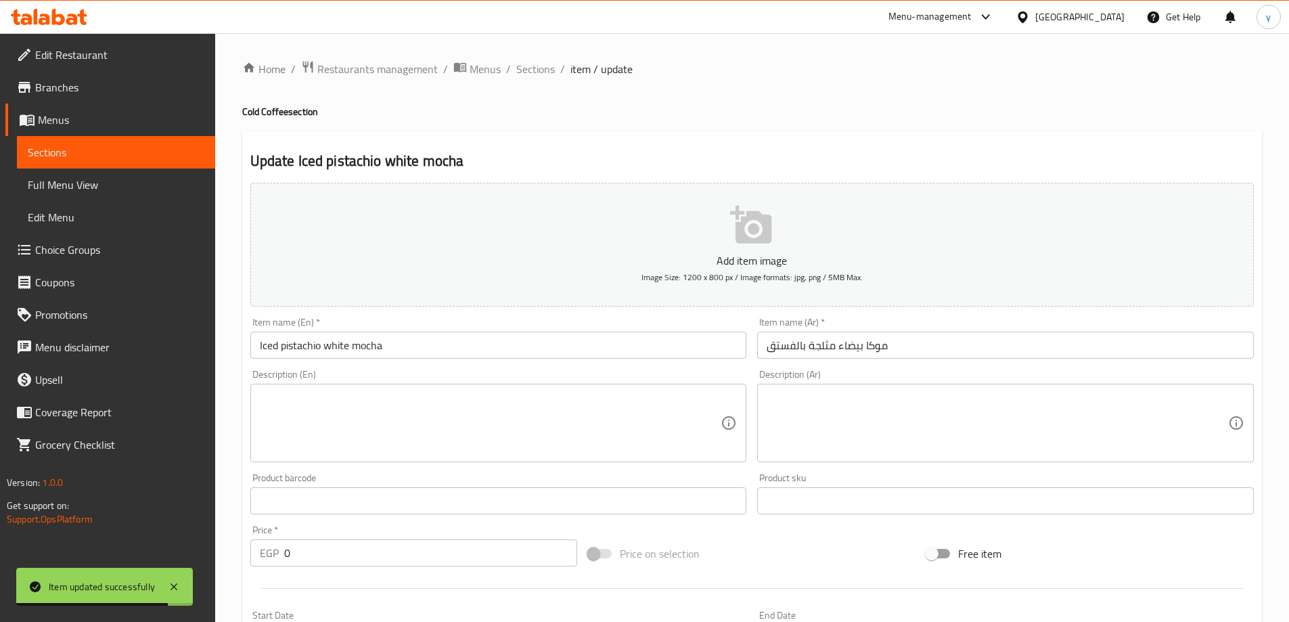
click at [400, 356] on input "Iced pistachio white mocha" at bounding box center [498, 344] width 497 height 27
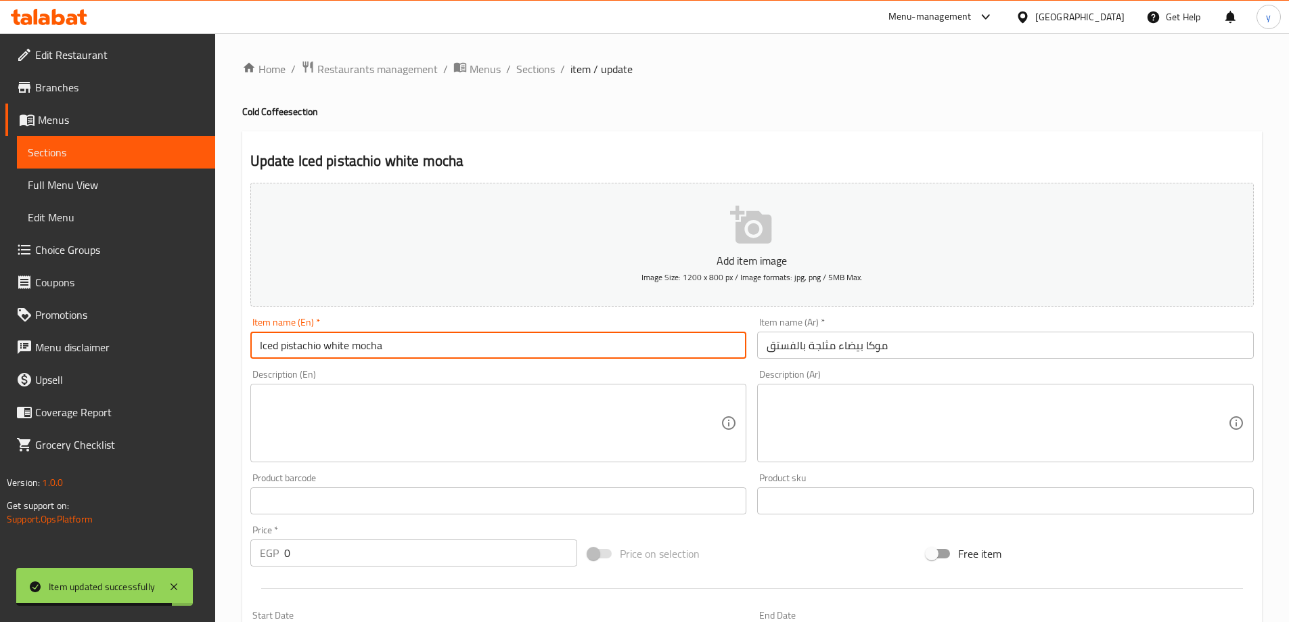
click at [400, 356] on input "Iced pistachio white mocha" at bounding box center [498, 344] width 497 height 27
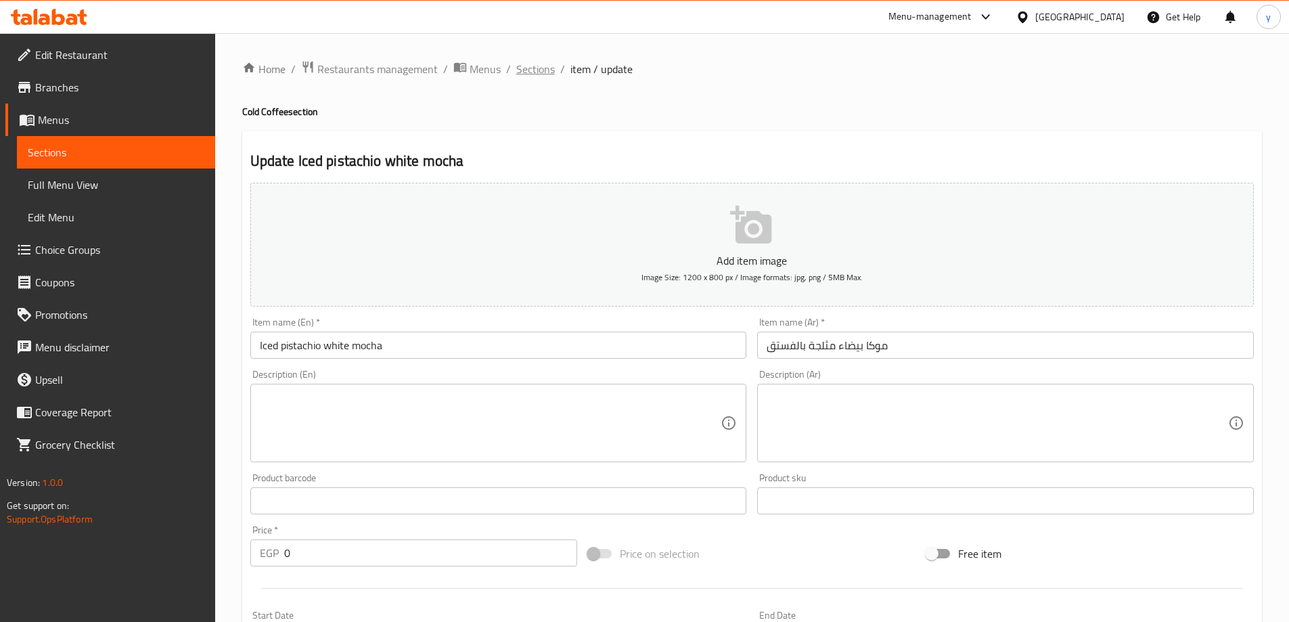
click at [517, 68] on span "Sections" at bounding box center [535, 69] width 39 height 16
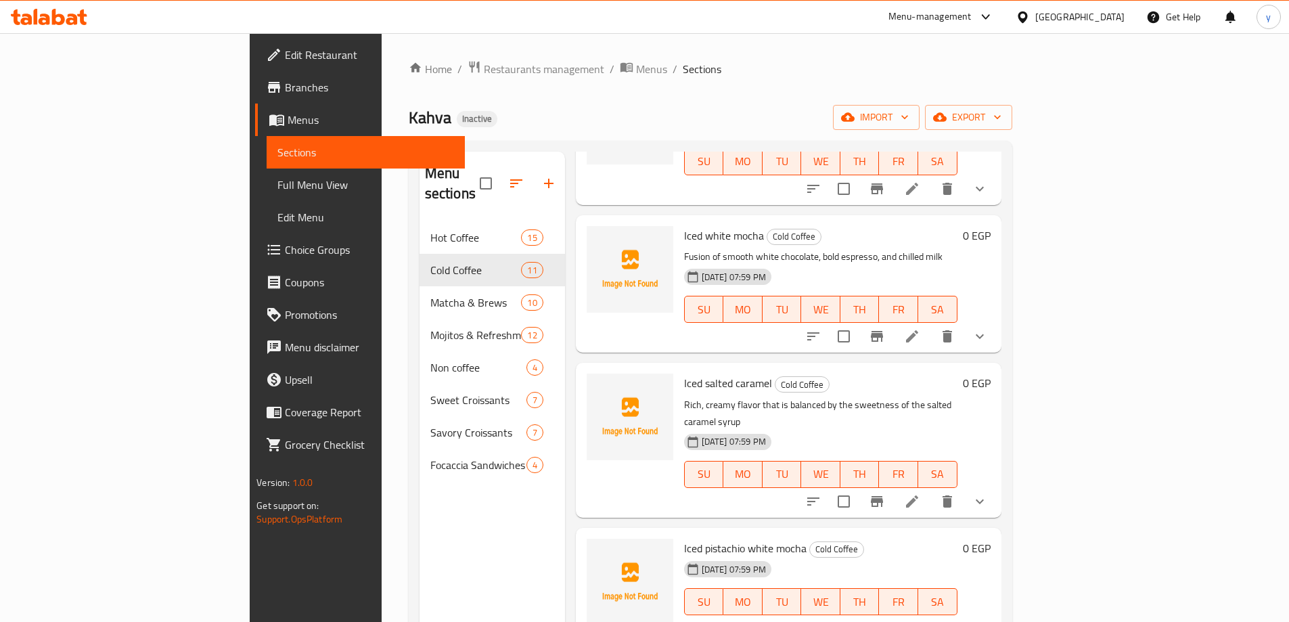
scroll to position [812, 0]
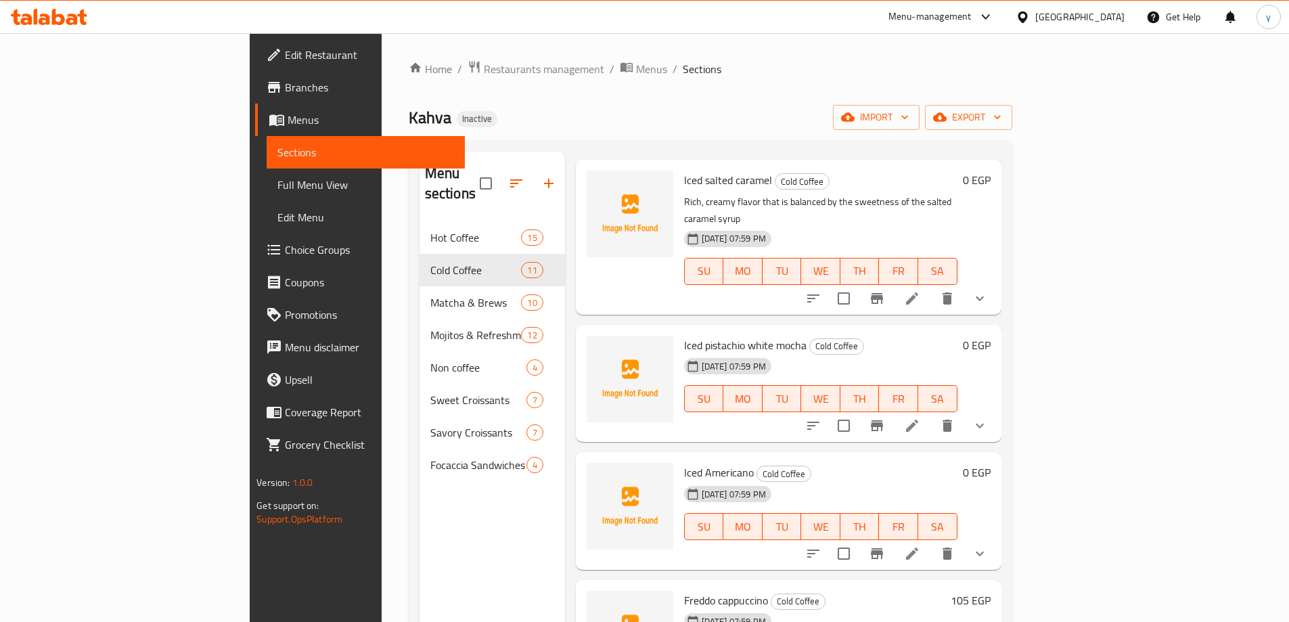
click at [684, 462] on span "Iced Americano" at bounding box center [719, 472] width 70 height 20
copy h6 "Iced Americano"
click at [920, 545] on icon at bounding box center [912, 553] width 16 height 16
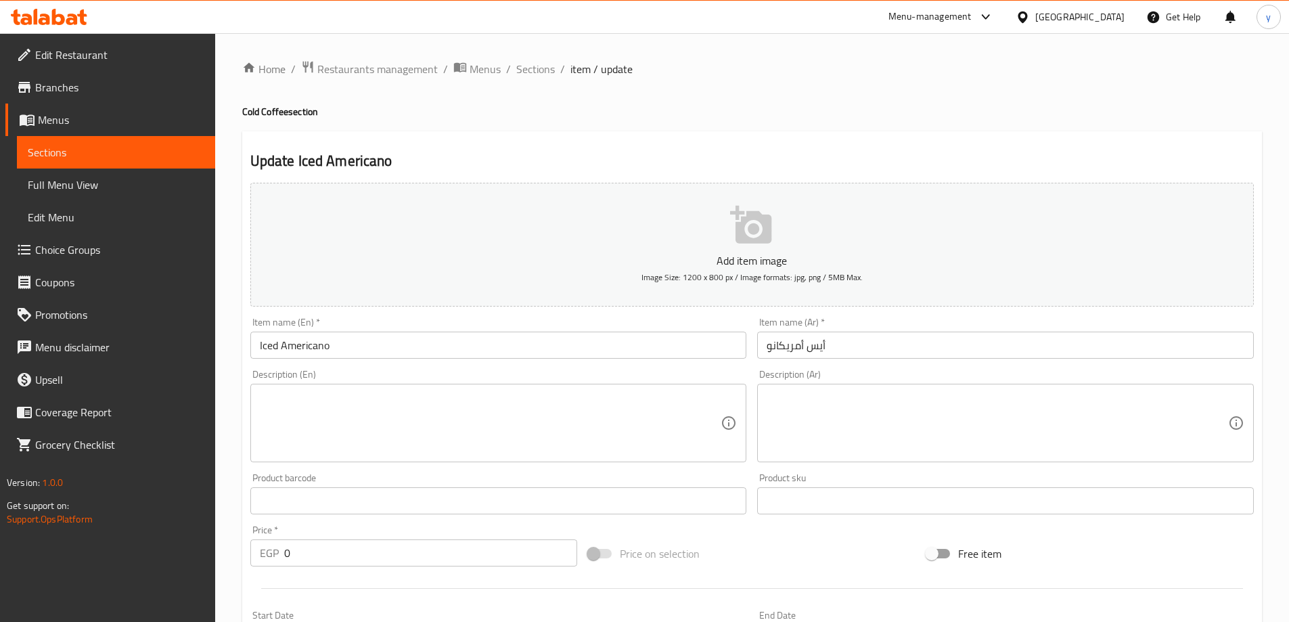
click at [521, 438] on textarea at bounding box center [490, 423] width 461 height 64
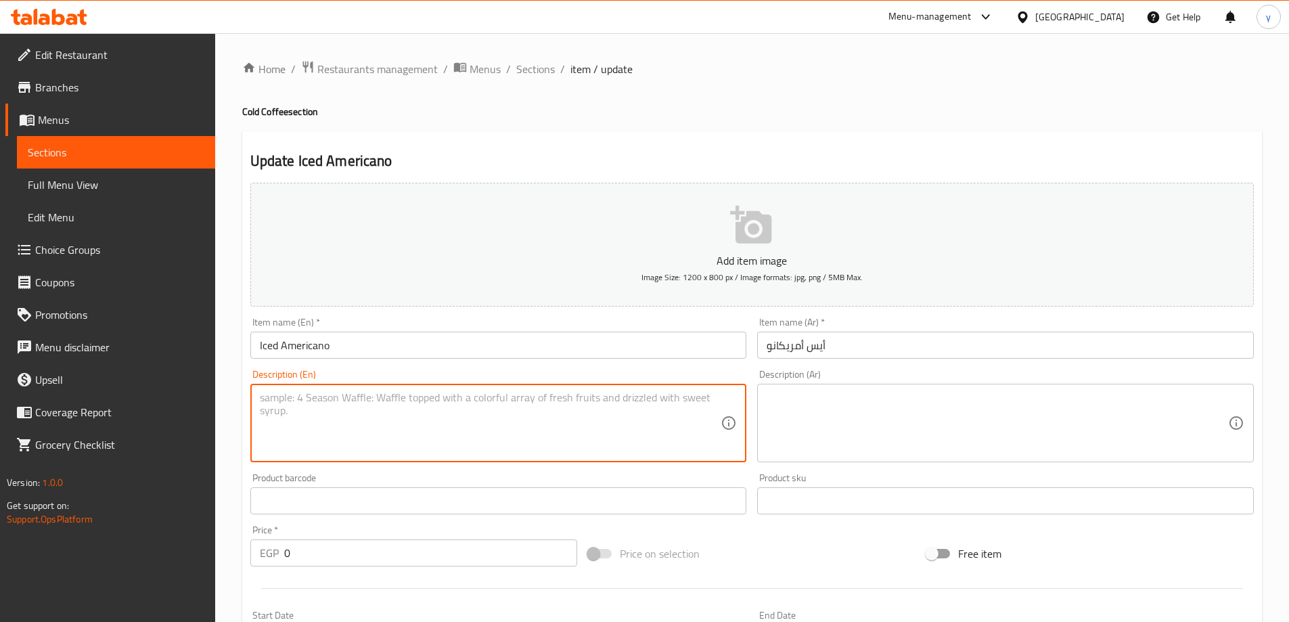
paste textarea "Made with dark espresso and ice"
type textarea "Made with dark espresso and ice"
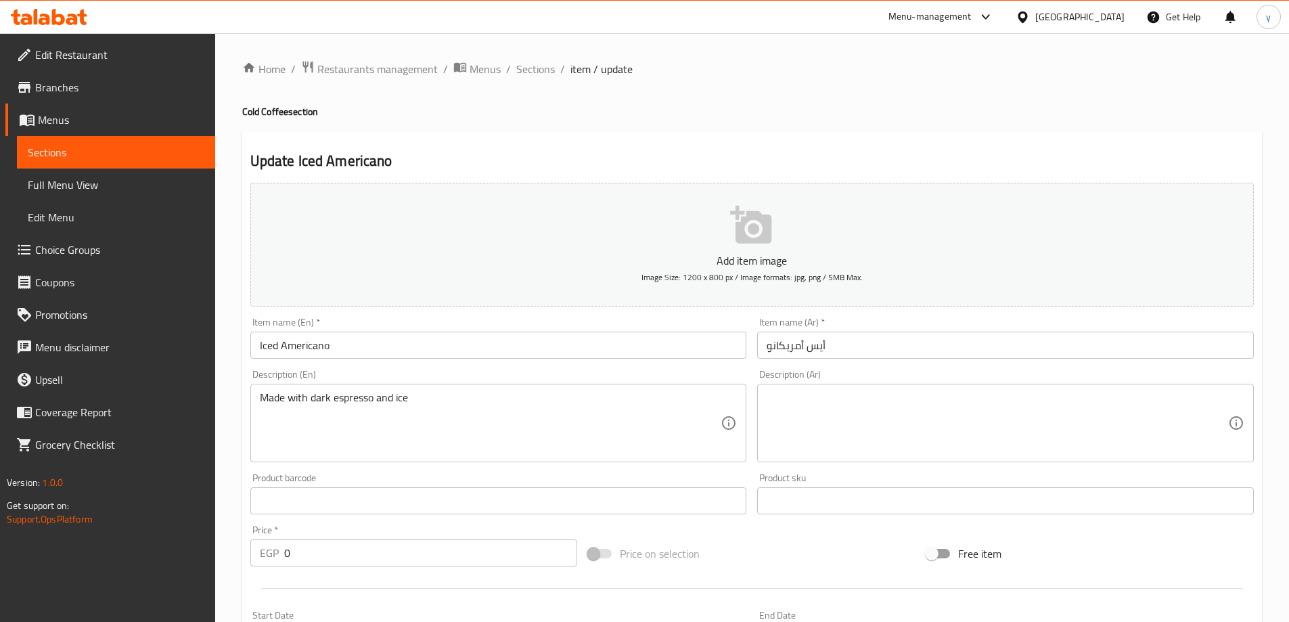
click at [890, 436] on textarea at bounding box center [996, 423] width 461 height 64
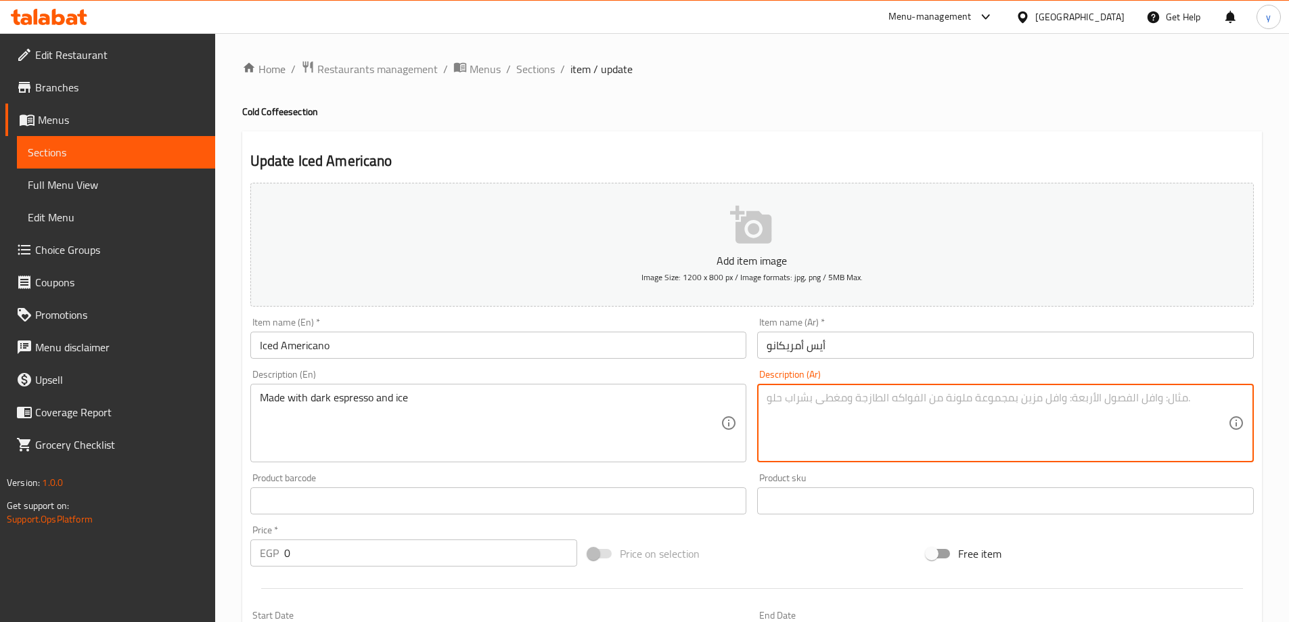
paste textarea "مصنوع من الإسبريسو الداكن والثلج"
type textarea "مصنوع من الإسبريسو الداكن والثلج"
click at [864, 336] on input "أيس أمريكانو" at bounding box center [1005, 344] width 497 height 27
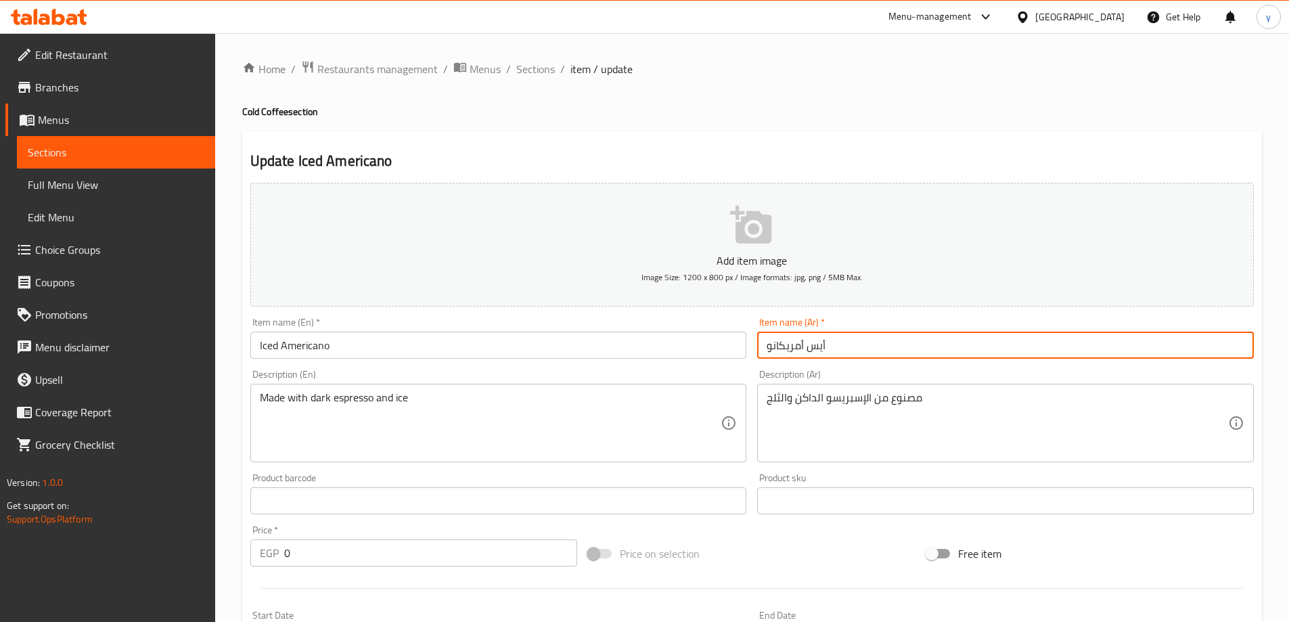
click at [543, 67] on span "Sections" at bounding box center [535, 69] width 39 height 16
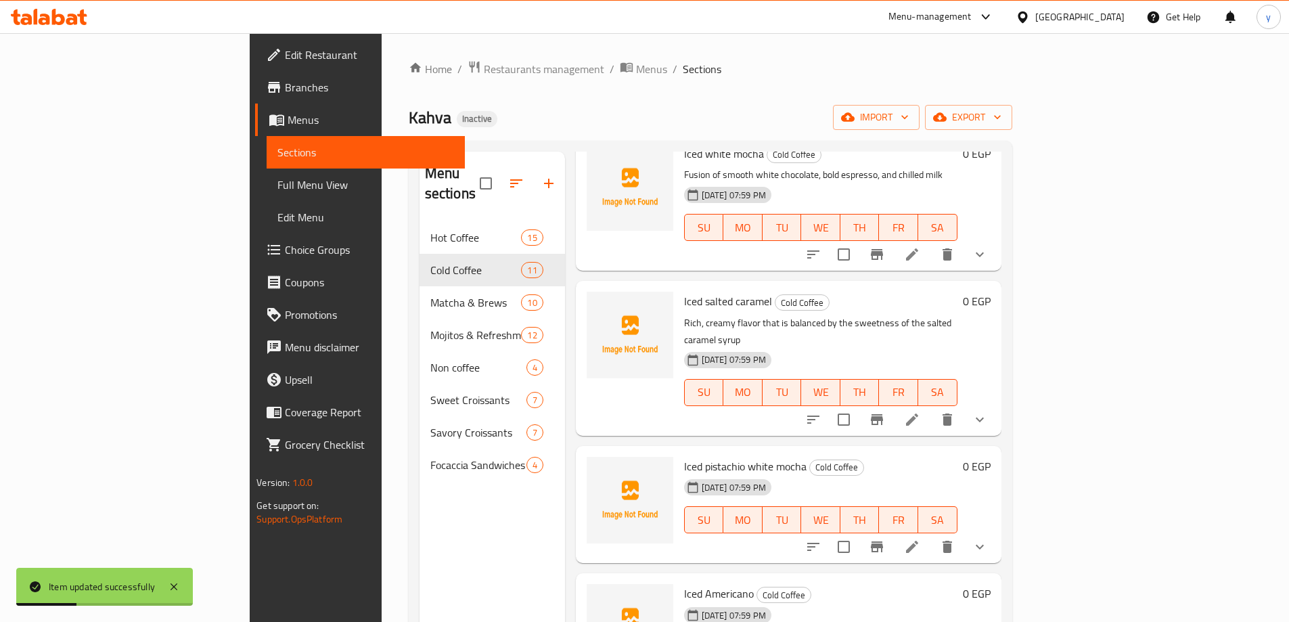
scroll to position [812, 0]
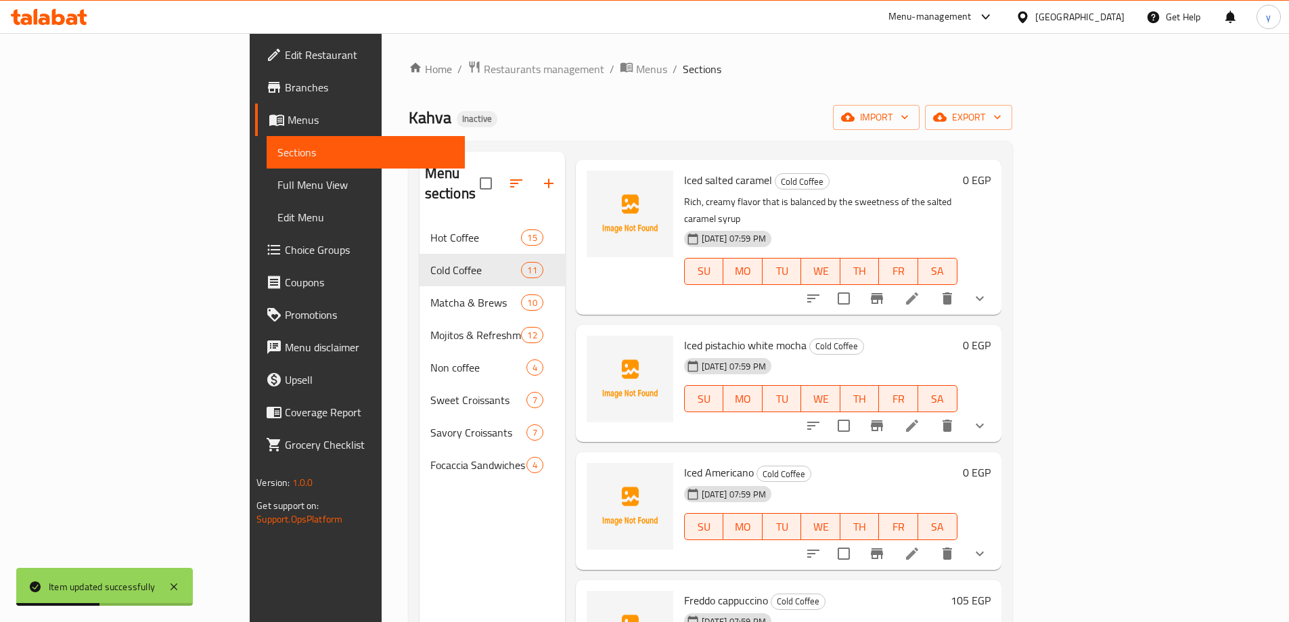
click at [687, 335] on span "Iced pistachio white mocha" at bounding box center [745, 345] width 122 height 20
click at [684, 335] on span "Iced pistachio white mocha" at bounding box center [745, 345] width 122 height 20
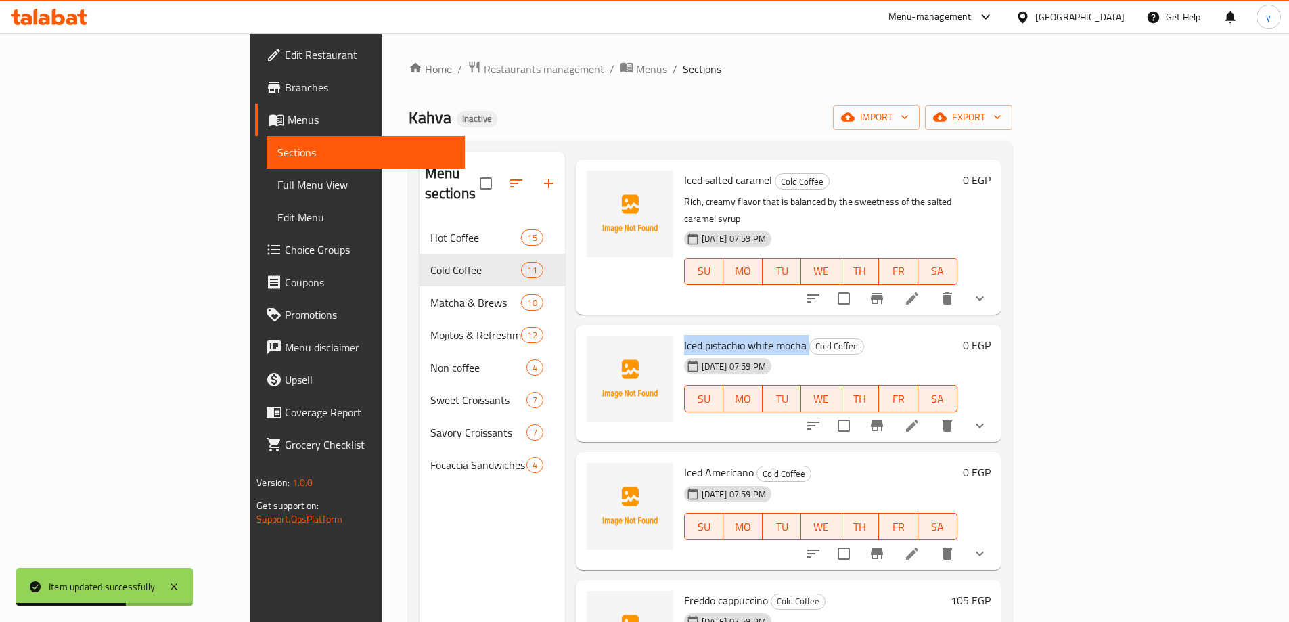
copy h6 "Iced pistachio white mocha"
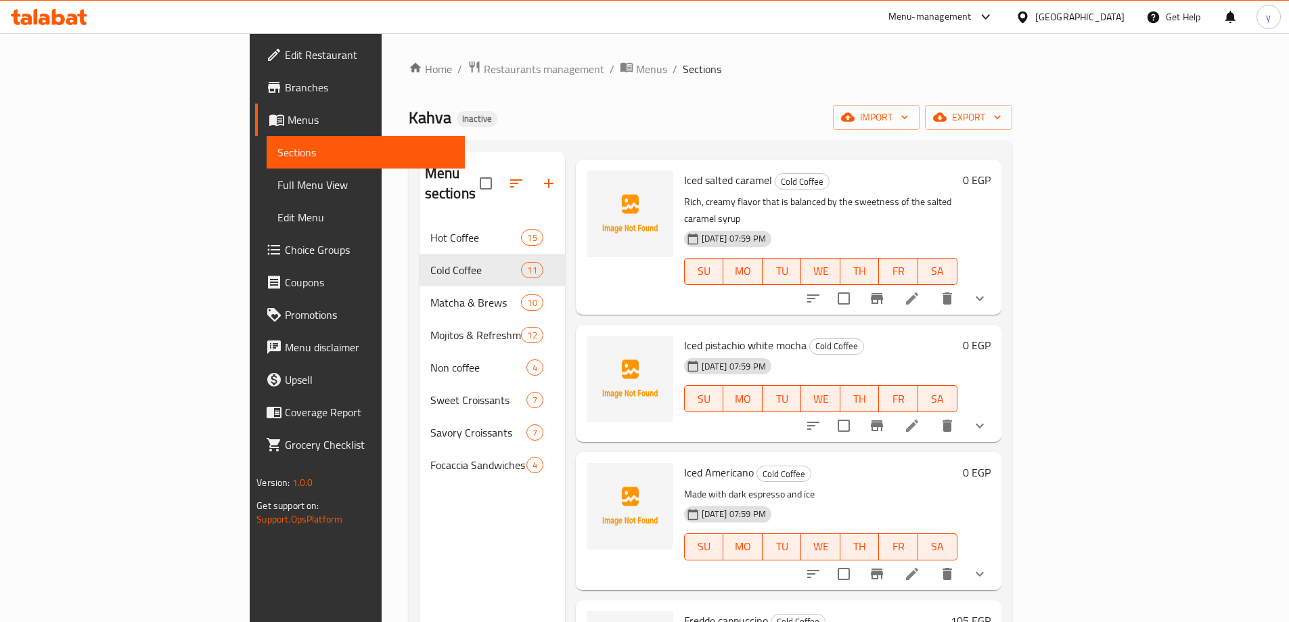
click at [684, 610] on span "Freddo cappuccino" at bounding box center [726, 620] width 84 height 20
copy h6 "Freddo cappuccino"
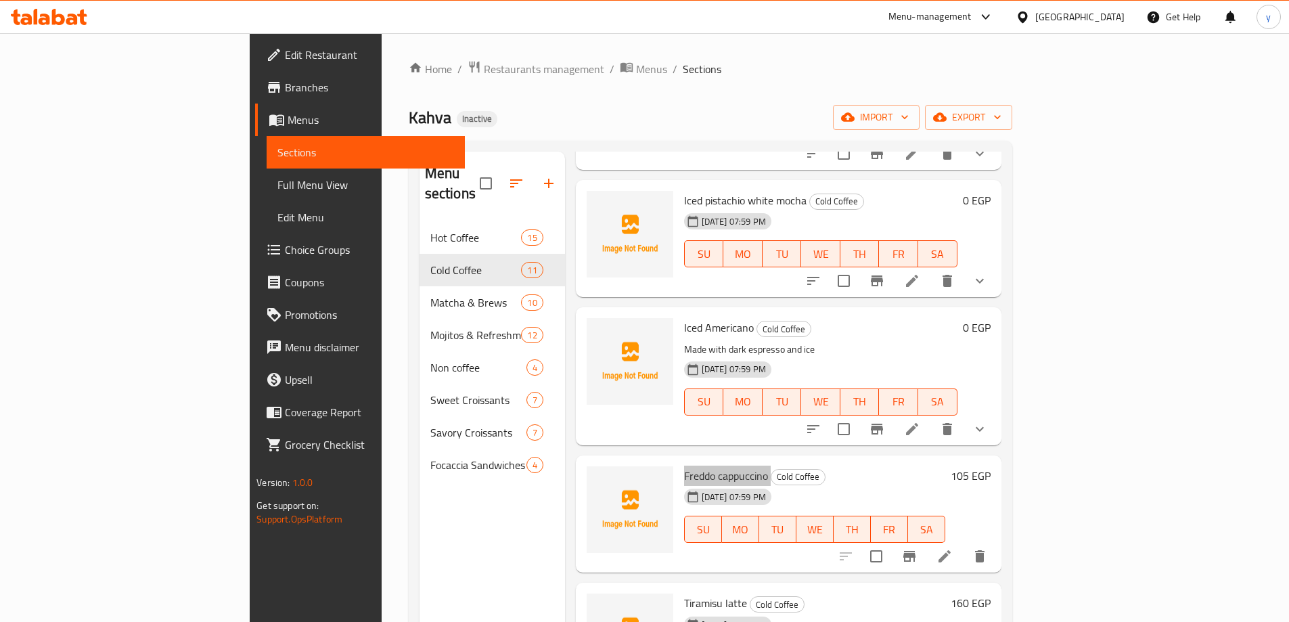
scroll to position [957, 0]
click at [953, 547] on icon at bounding box center [944, 555] width 16 height 16
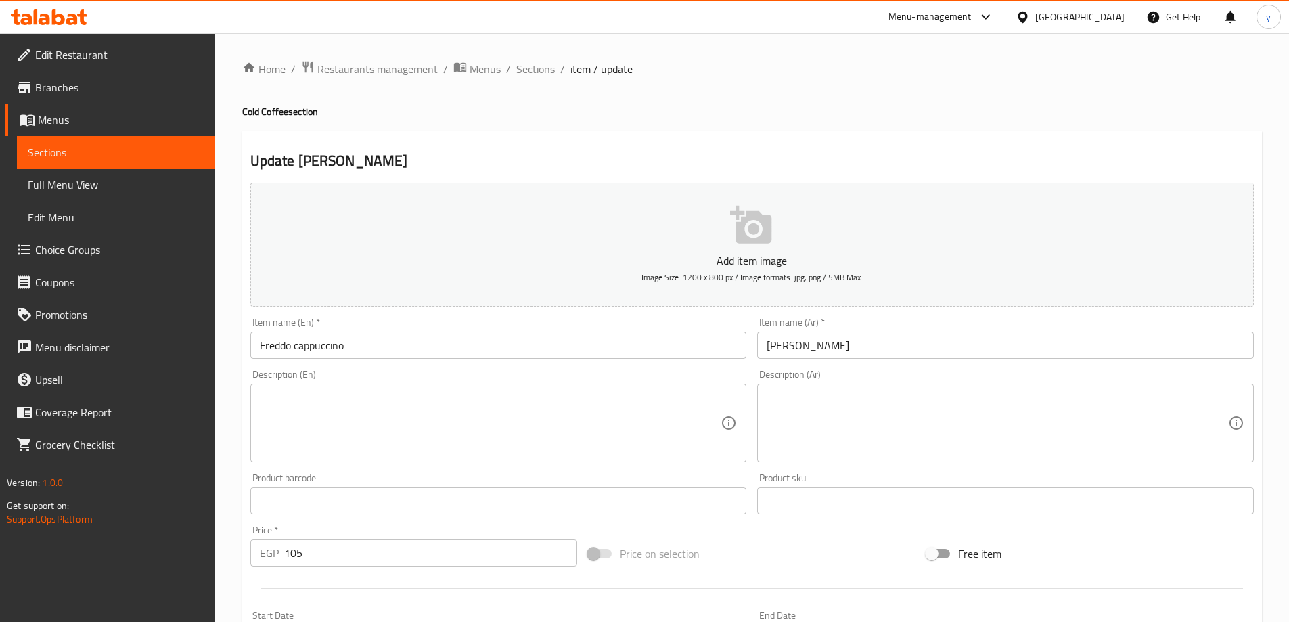
drag, startPoint x: 546, startPoint y: 74, endPoint x: 699, endPoint y: 104, distance: 156.4
click at [546, 74] on span "Sections" at bounding box center [535, 69] width 39 height 16
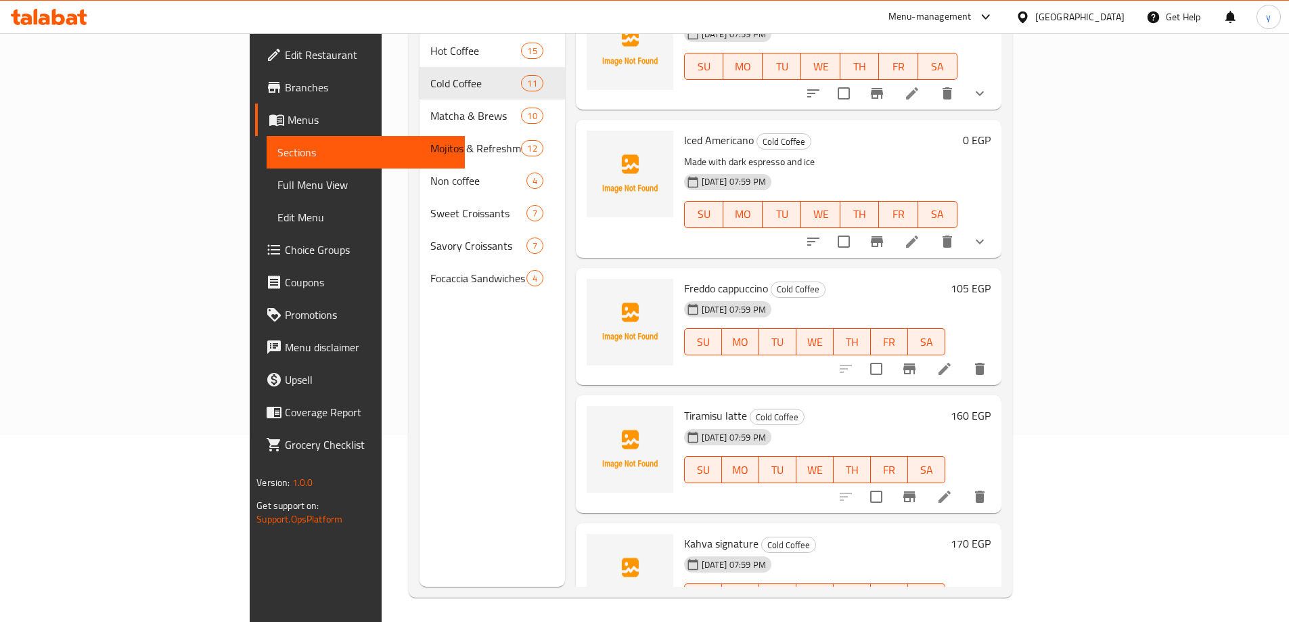
scroll to position [189, 0]
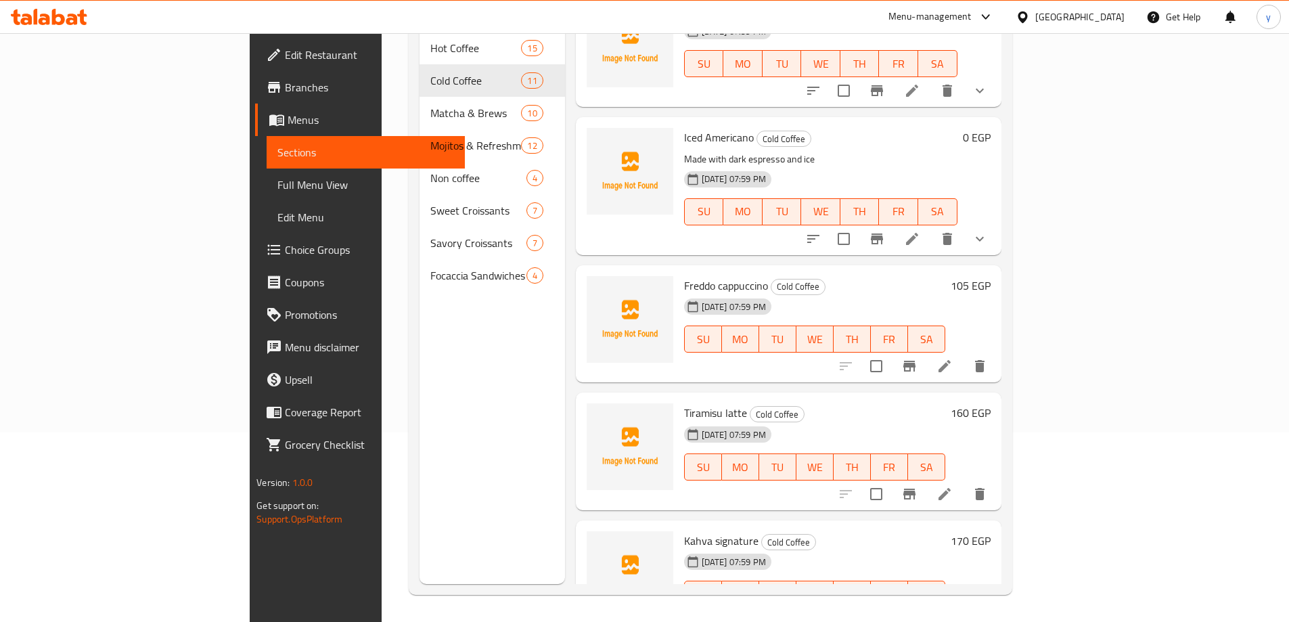
click at [684, 403] on span "Tiramisu latte" at bounding box center [715, 413] width 63 height 20
copy h6 "Tiramisu latte"
click at [953, 486] on icon at bounding box center [944, 494] width 16 height 16
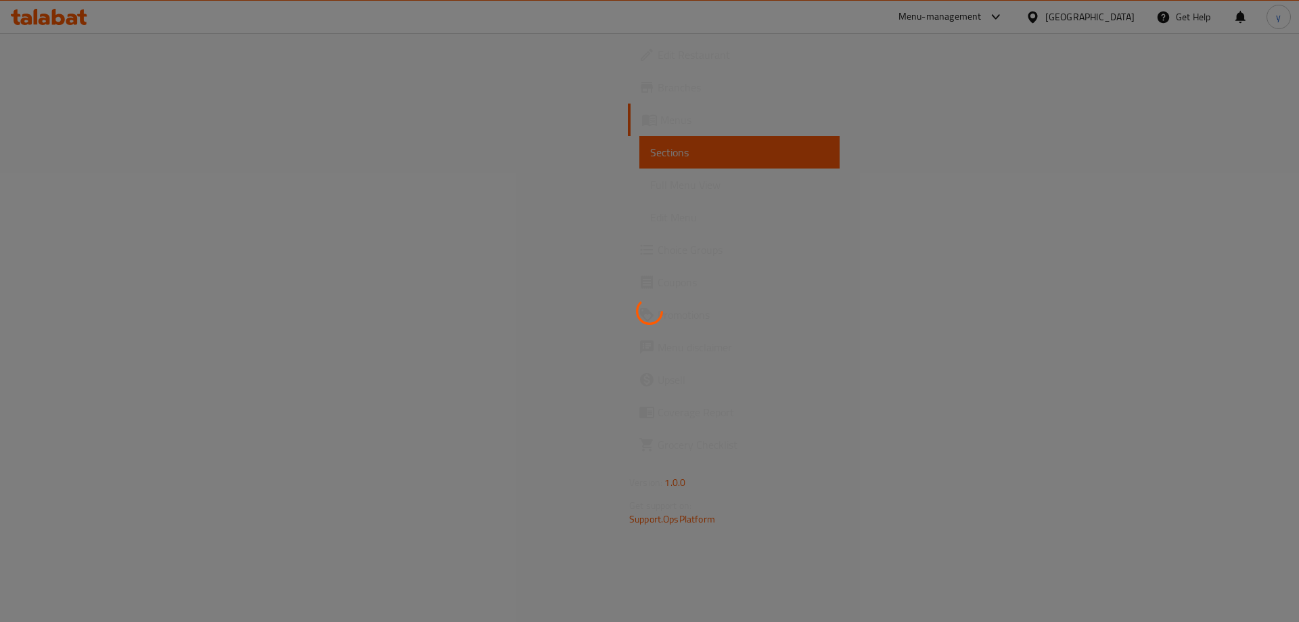
click at [564, 405] on div at bounding box center [649, 311] width 1299 height 622
click at [409, 313] on div at bounding box center [649, 311] width 1299 height 622
click at [409, 312] on div at bounding box center [649, 311] width 1299 height 622
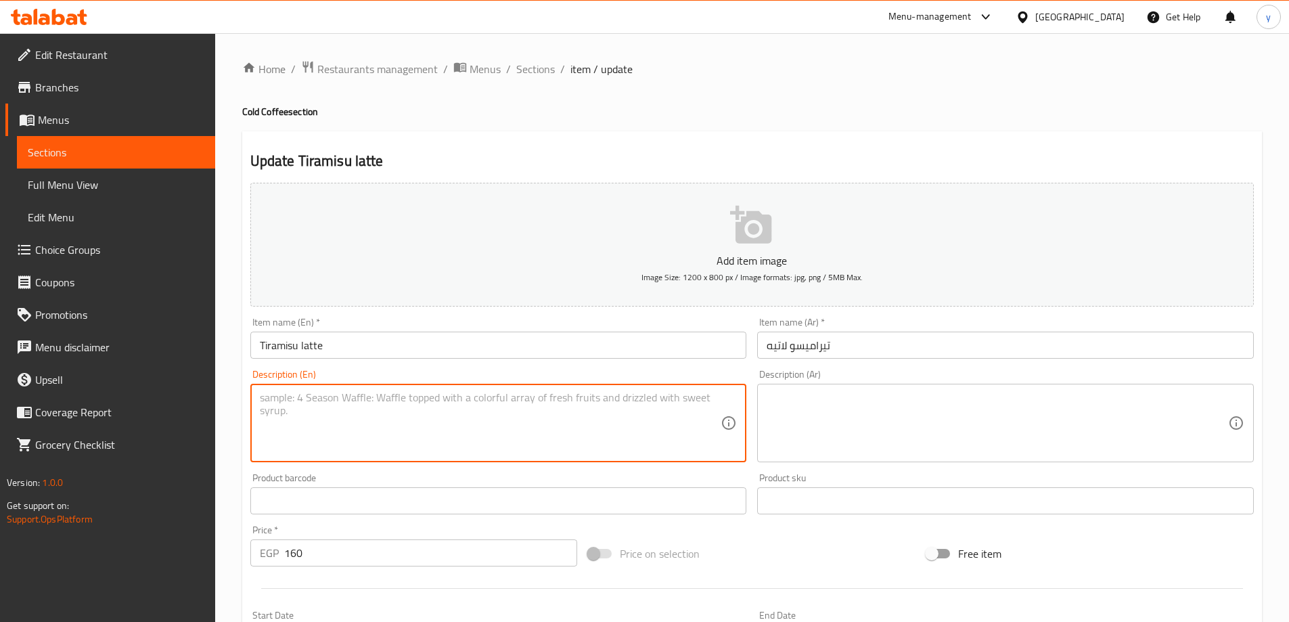
click at [398, 432] on textarea at bounding box center [490, 423] width 461 height 64
paste textarea "A latte flavored with tiramisu, an Italian dessert."
type textarea "A latte flavored with tiramisu, an Italian dessert."
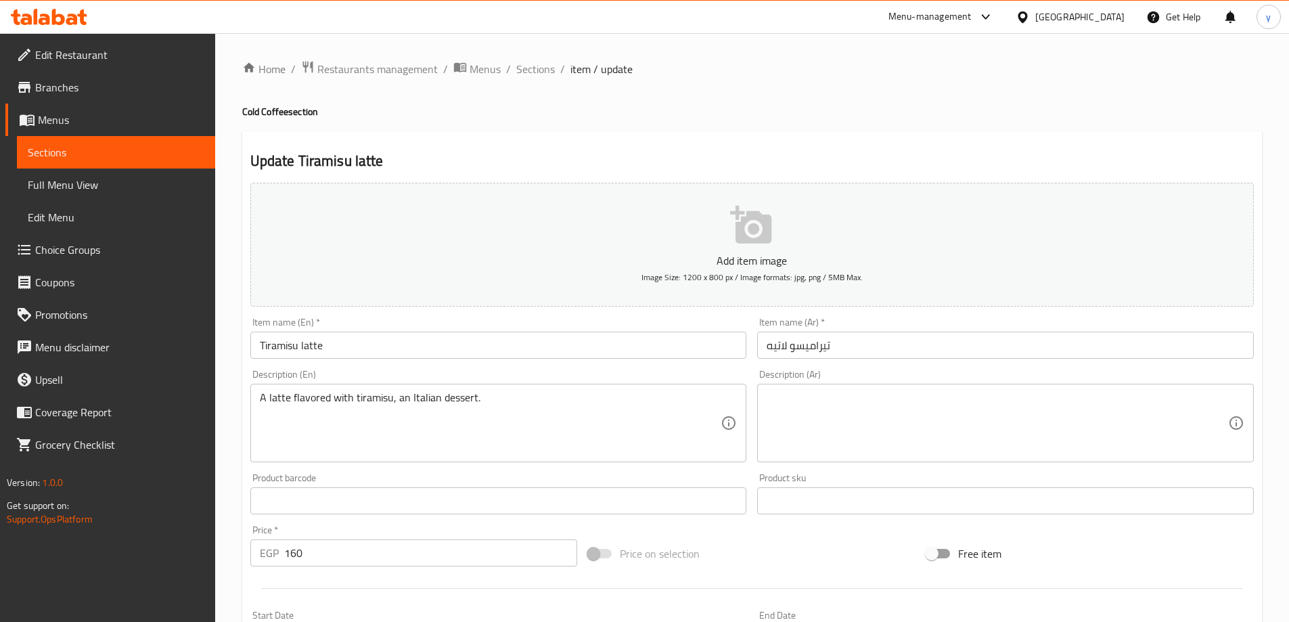
click at [896, 417] on textarea at bounding box center [996, 423] width 461 height 64
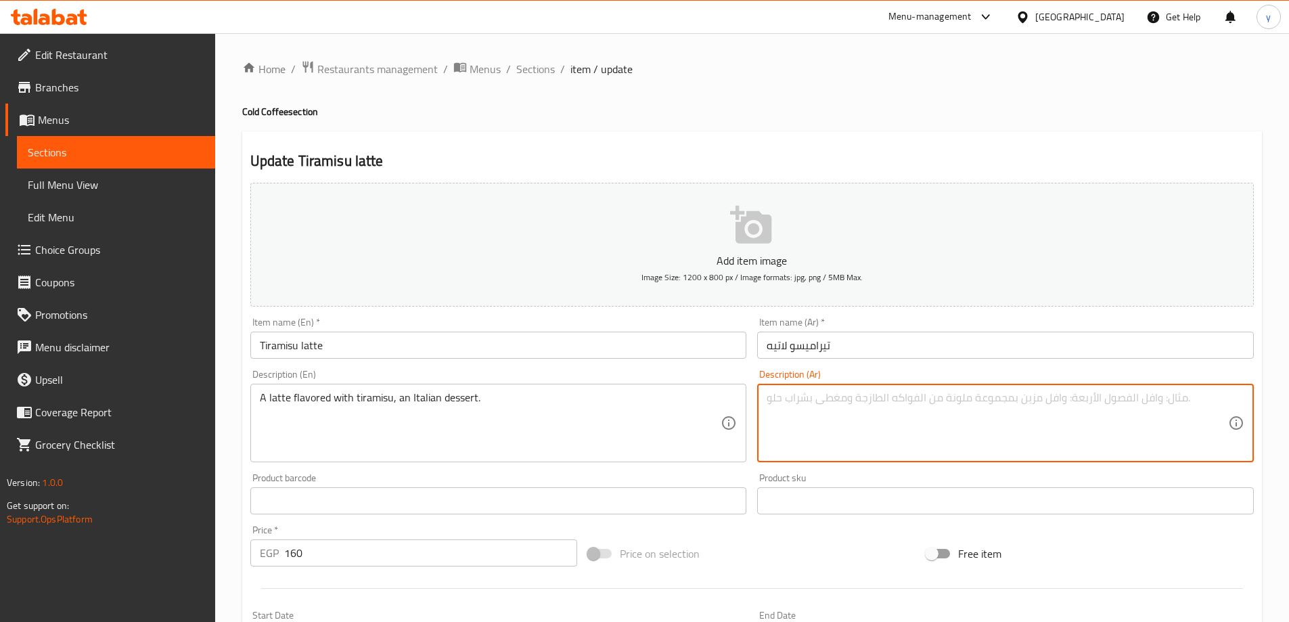
paste textarea "لاتيه بنكهة التيراميسو، حلوى إيطالية."
type textarea "لاتيه بنكهة التيراميسو، حلوى إيطالية."
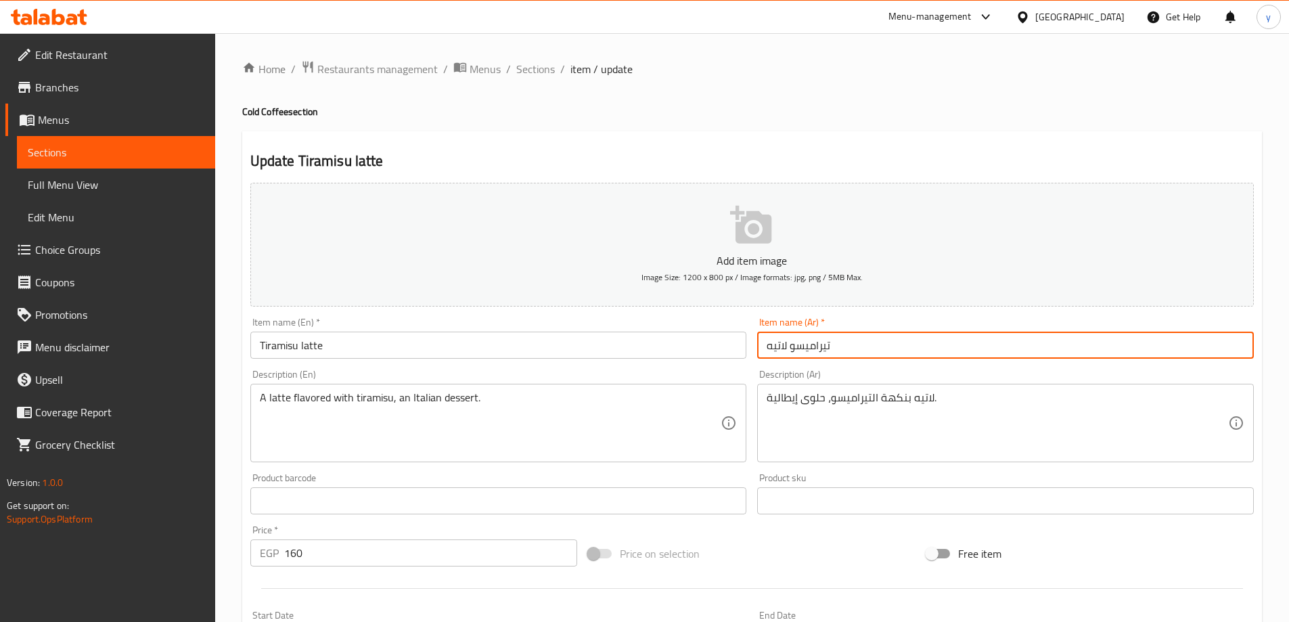
click at [913, 348] on input "تيراميسو لاتيه" at bounding box center [1005, 344] width 497 height 27
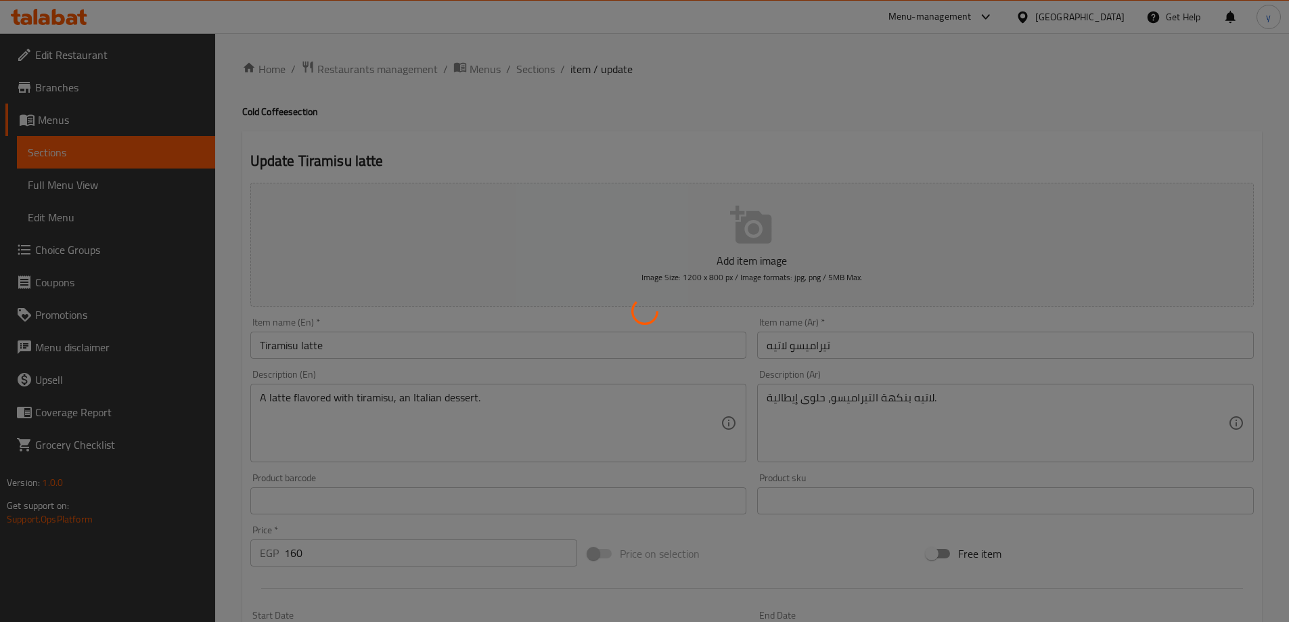
click at [540, 68] on div at bounding box center [644, 311] width 1289 height 622
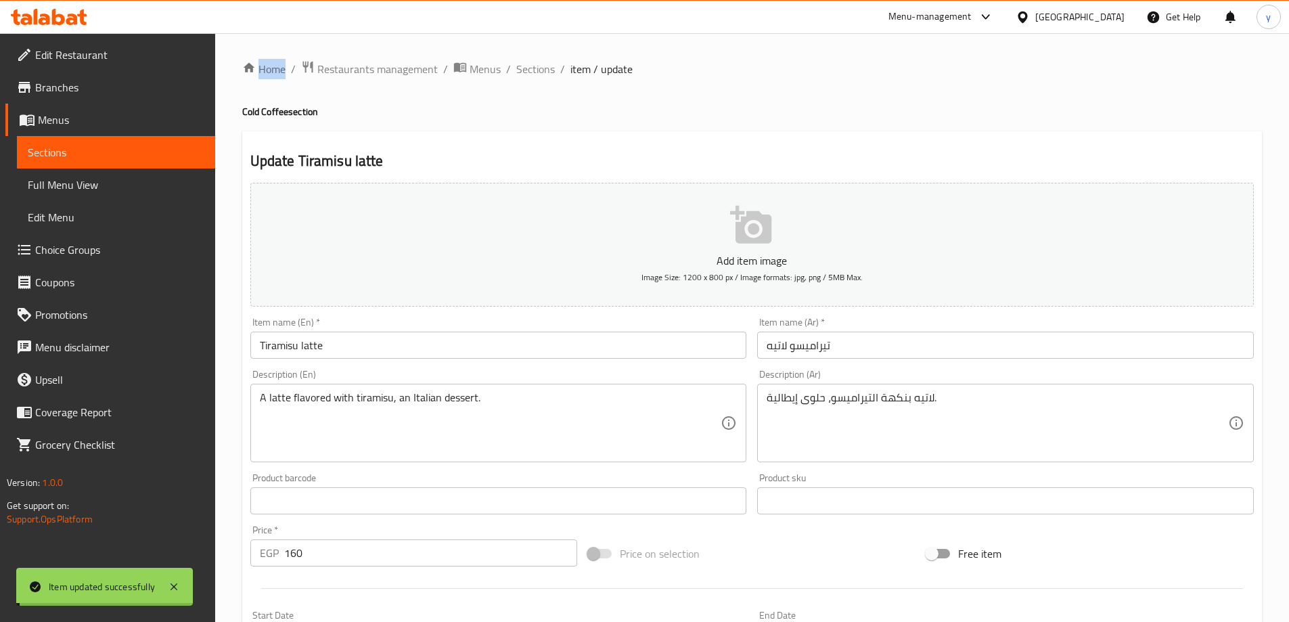
click at [540, 68] on span "Sections" at bounding box center [535, 69] width 39 height 16
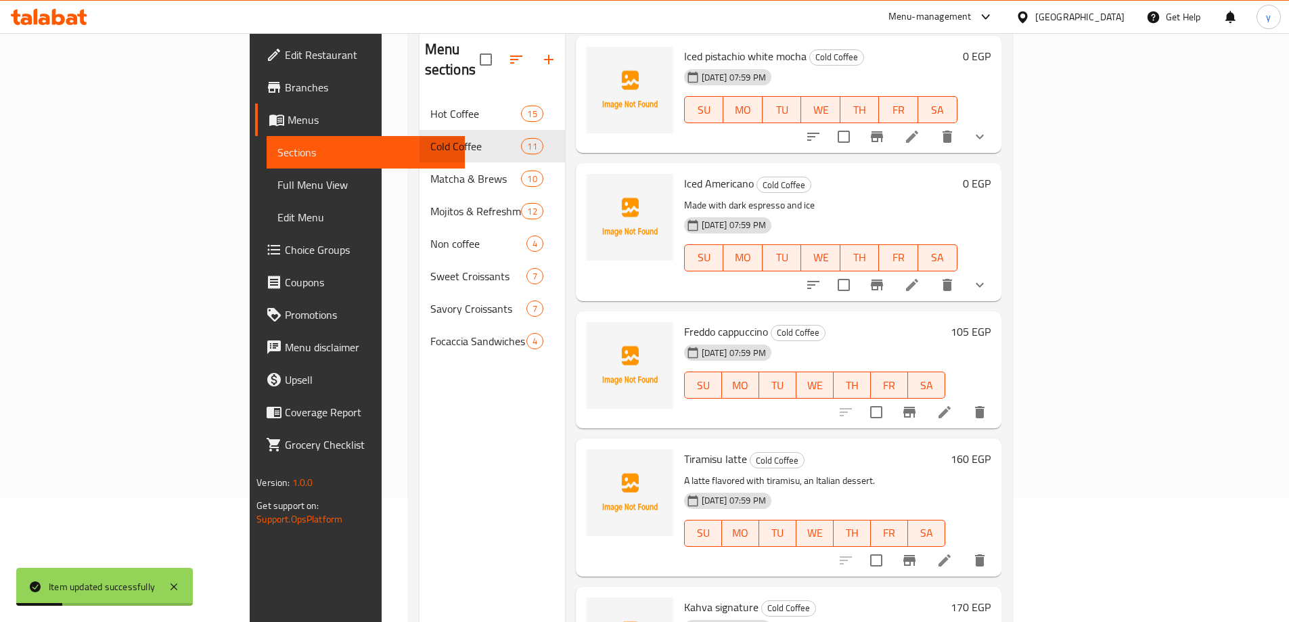
scroll to position [189, 0]
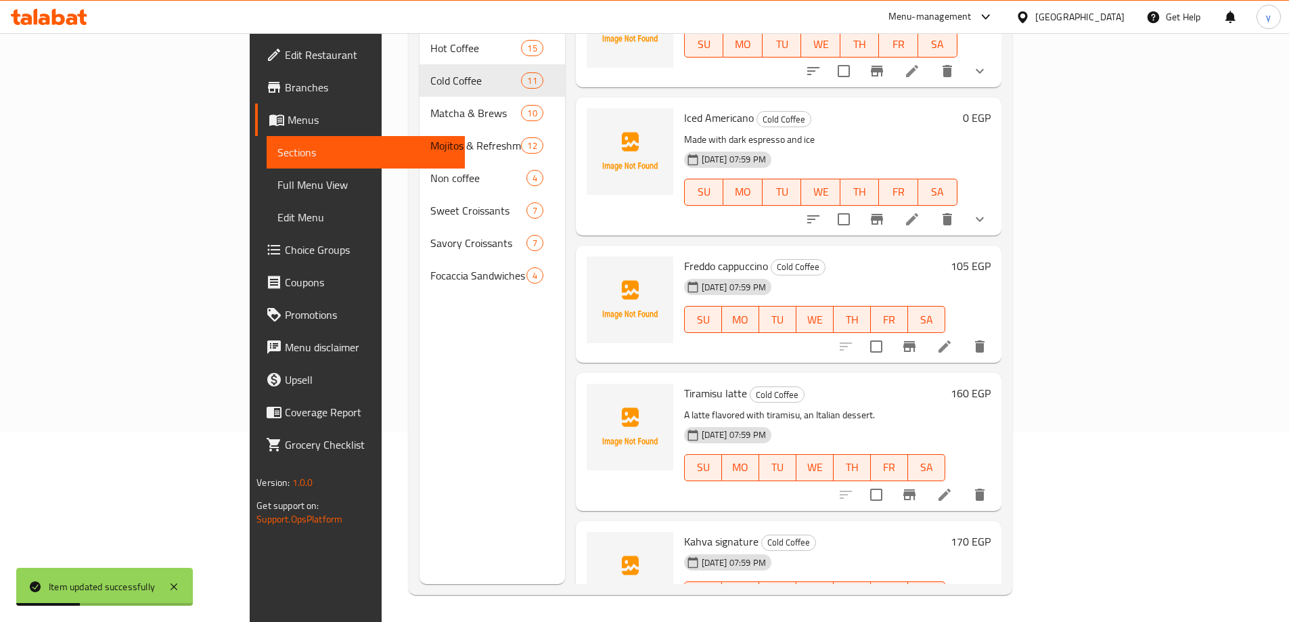
click at [684, 531] on span "Kahva signature" at bounding box center [721, 541] width 74 height 20
copy h6 "Kahva signature"
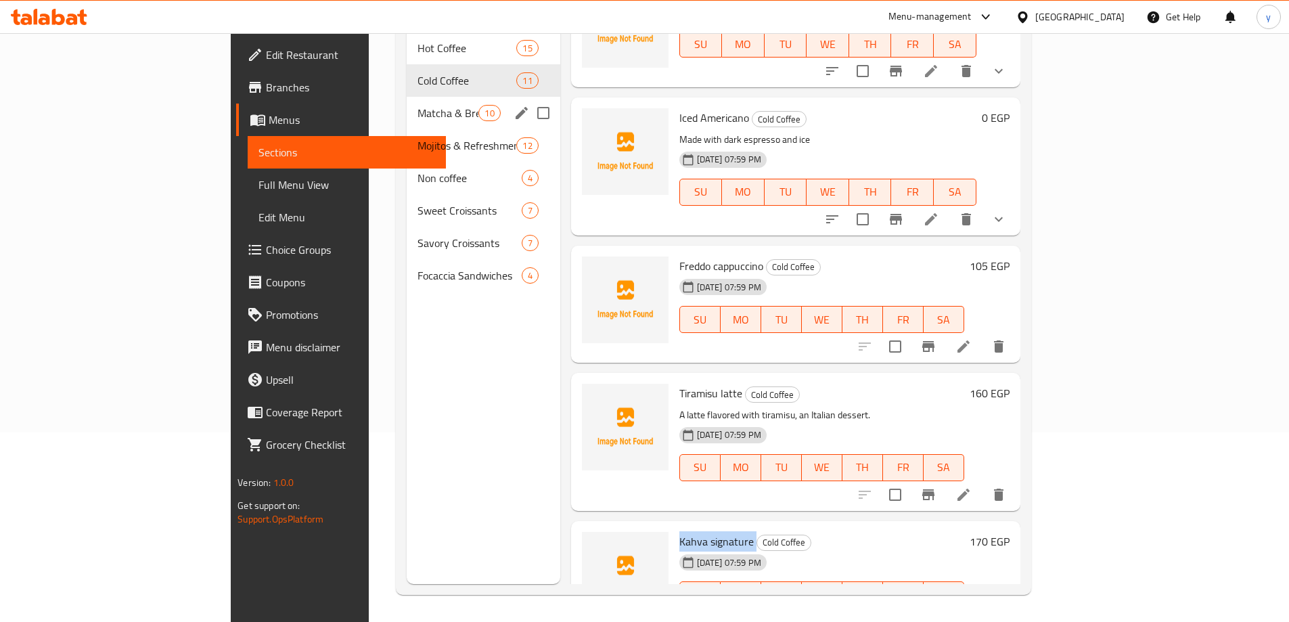
click at [417, 105] on span "Matcha & Brews" at bounding box center [447, 113] width 61 height 16
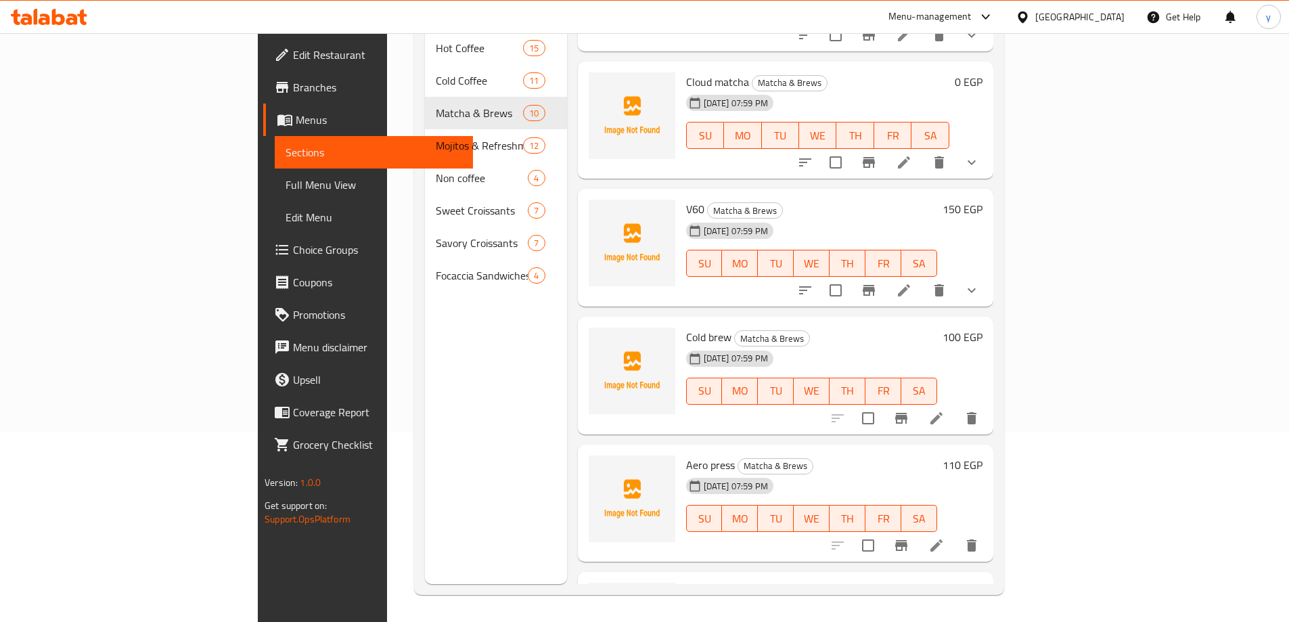
scroll to position [676, 0]
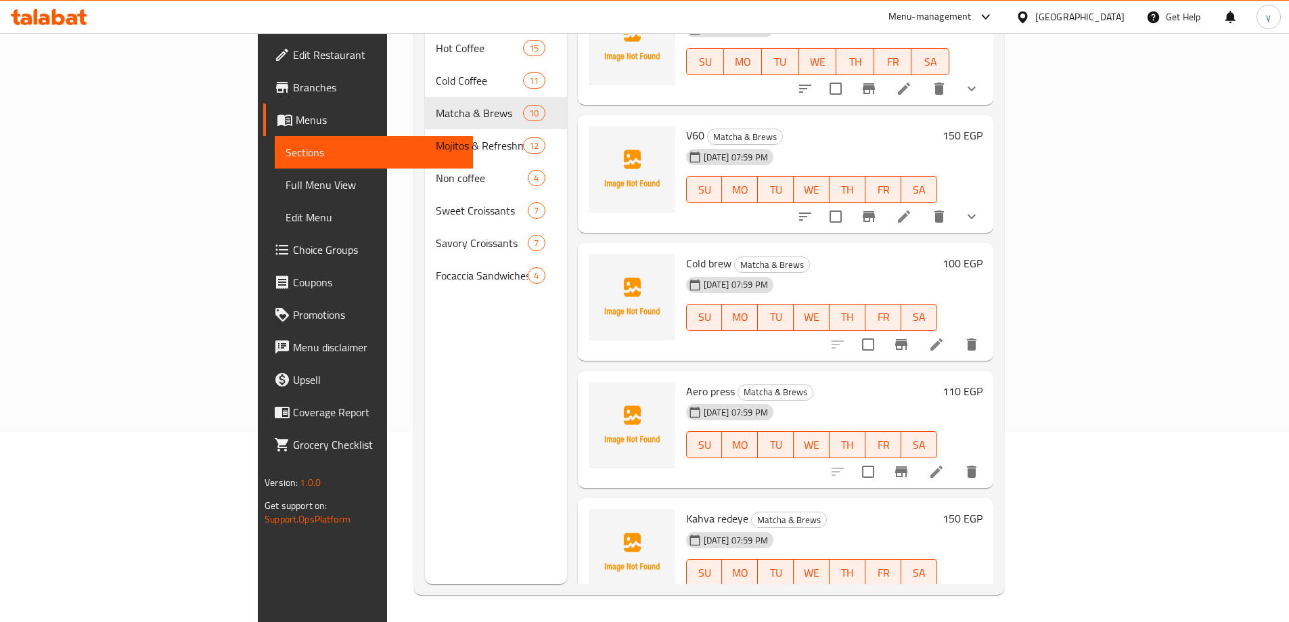
click at [980, 208] on icon "show more" at bounding box center [971, 216] width 16 height 16
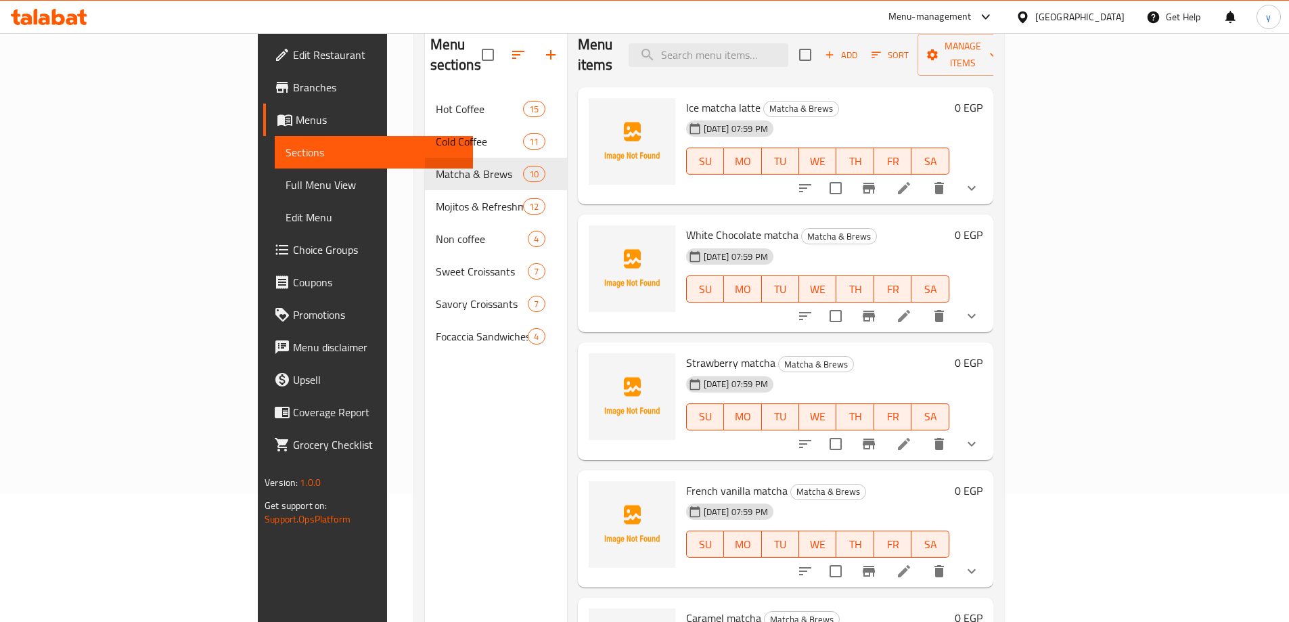
scroll to position [0, 0]
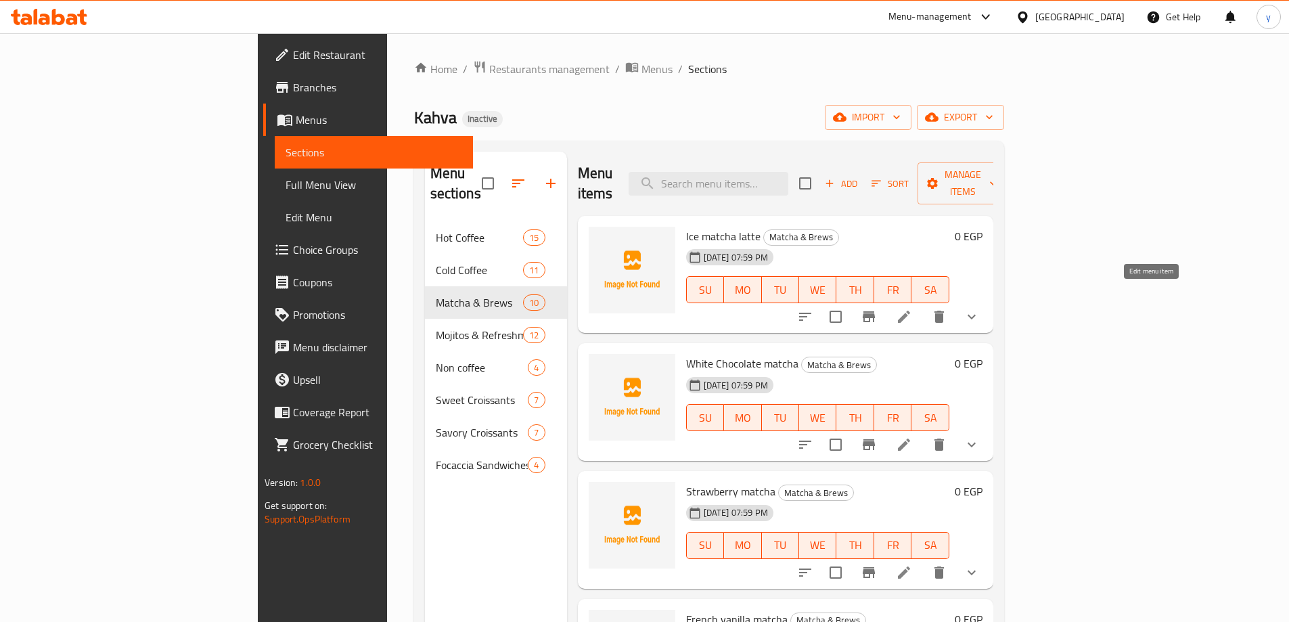
click at [912, 308] on icon at bounding box center [904, 316] width 16 height 16
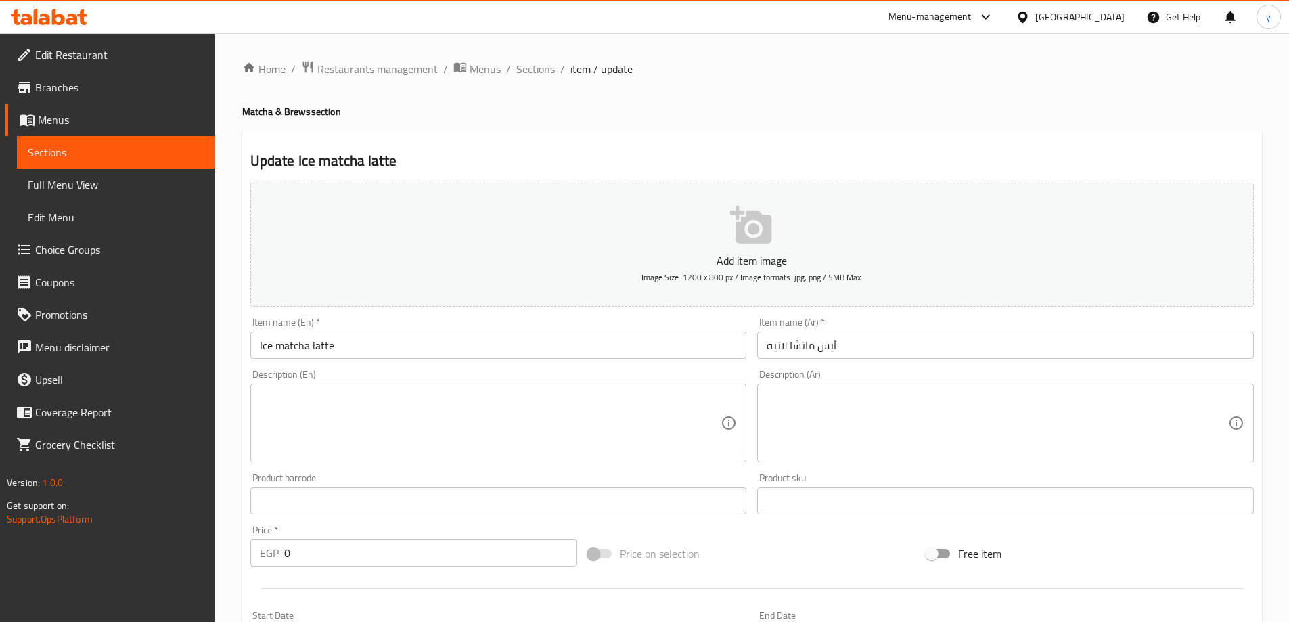
click at [475, 339] on input "Ice matcha latte" at bounding box center [498, 344] width 497 height 27
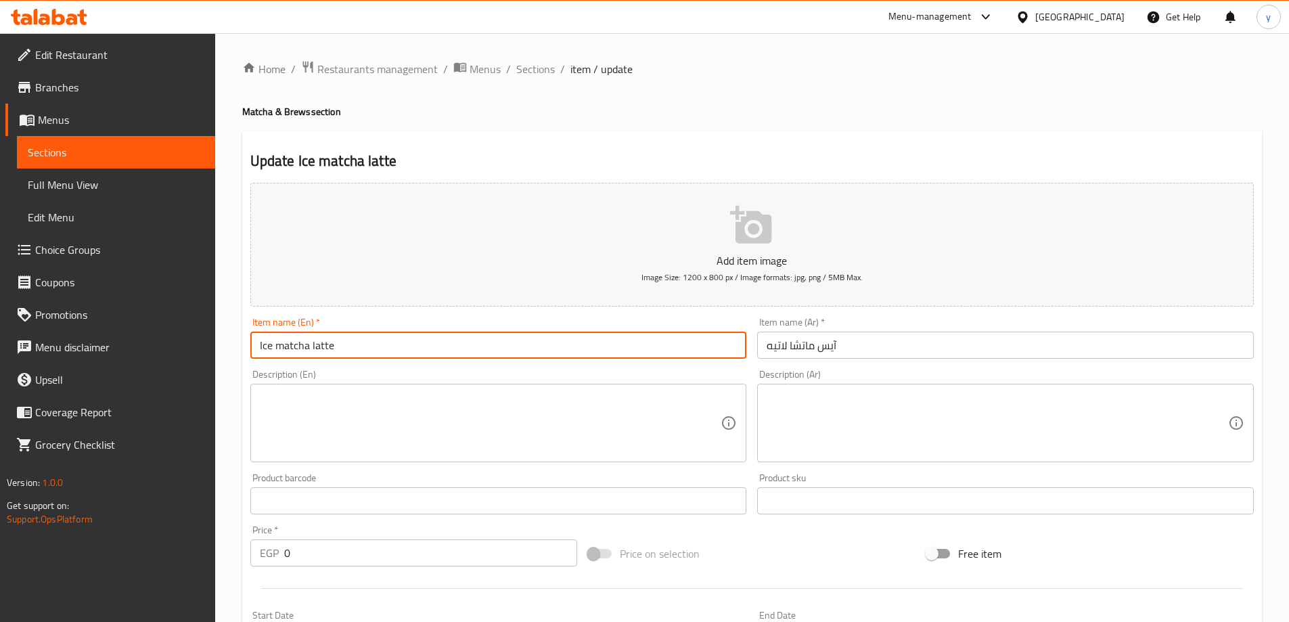
click at [475, 339] on input "Ice matcha latte" at bounding box center [498, 344] width 497 height 27
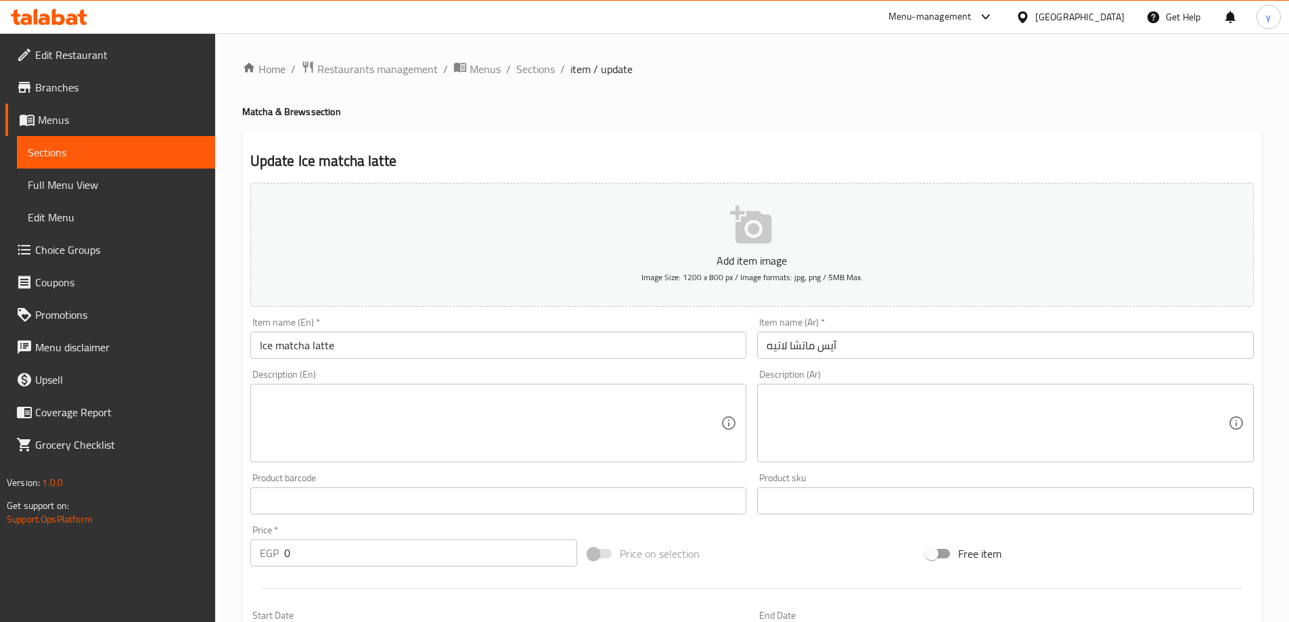
click at [453, 453] on textarea at bounding box center [490, 423] width 461 height 64
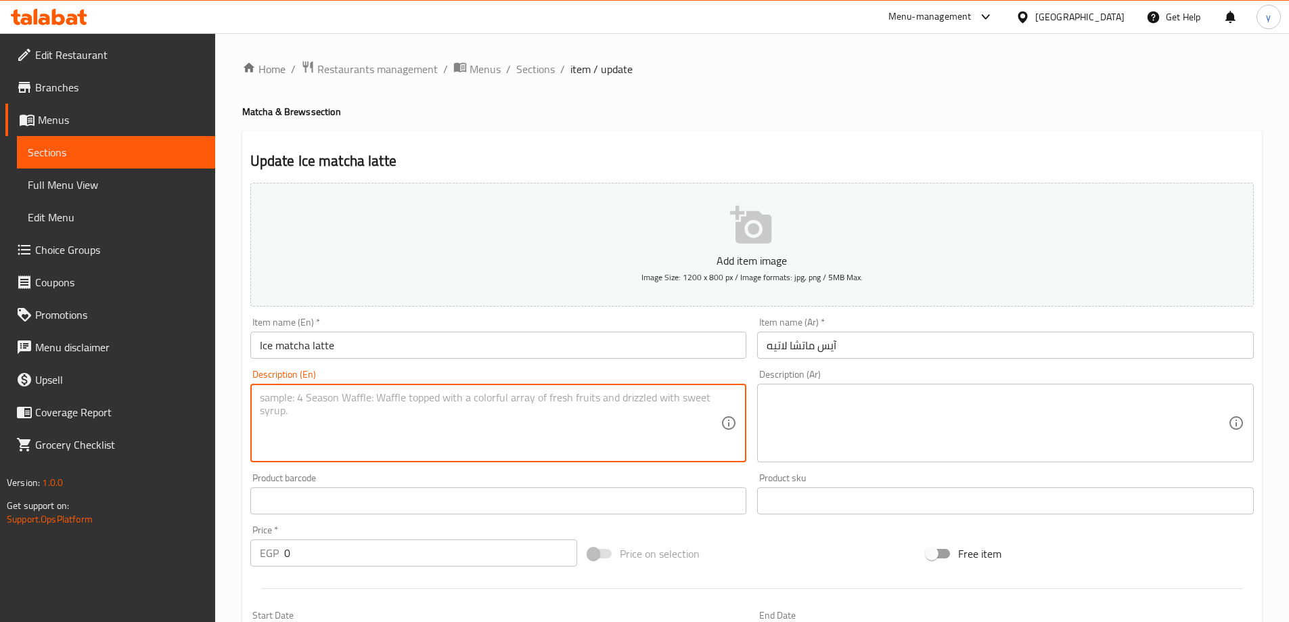
paste textarea "A latte with a matcha flavor and served cold."
type textarea "A latte with a matcha flavor and served cold."
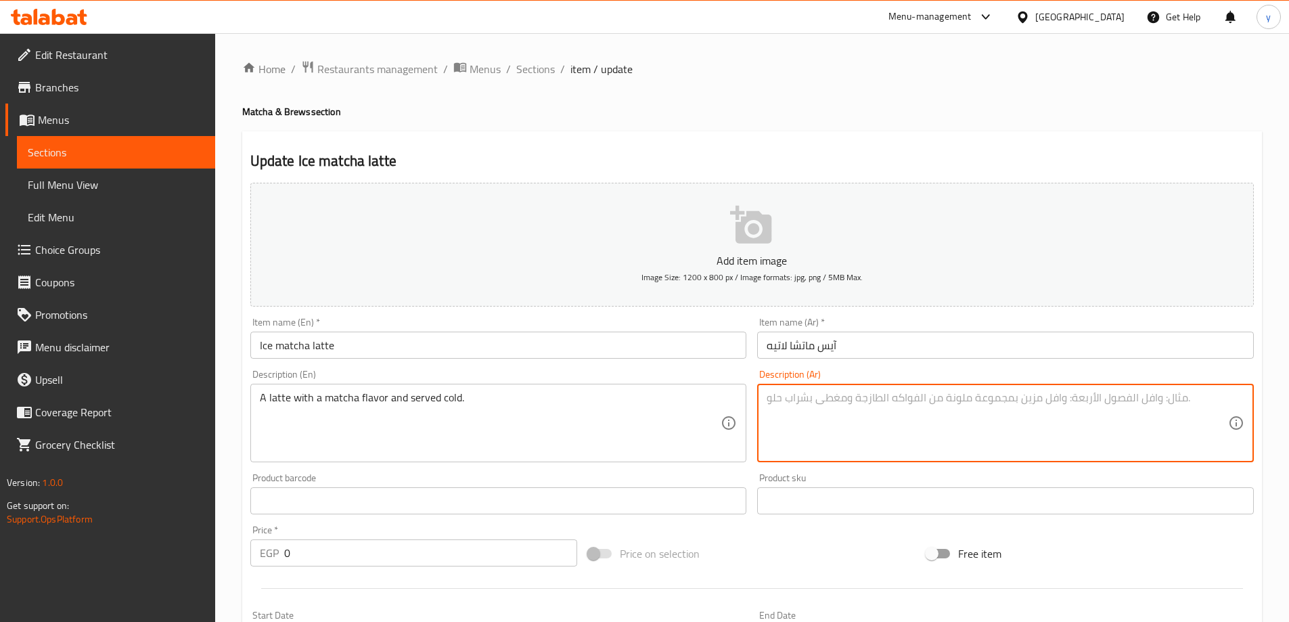
click at [999, 415] on textarea at bounding box center [996, 423] width 461 height 64
paste textarea "لاتيه بنكهة الماتشا ويقدم باردا."
type textarea "لاتيه بنكهة الماتشا ويقدم باردا."
click at [928, 354] on input "آيس ماتشا لاتيه" at bounding box center [1005, 344] width 497 height 27
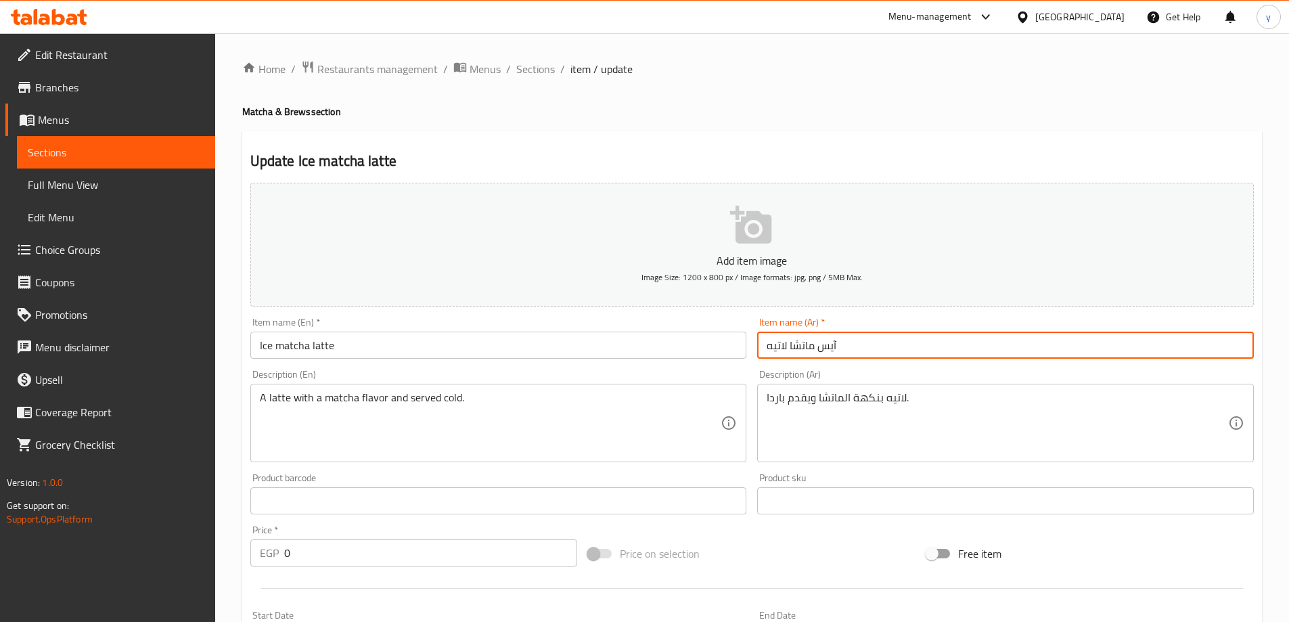
click at [529, 69] on span "Sections" at bounding box center [535, 69] width 39 height 16
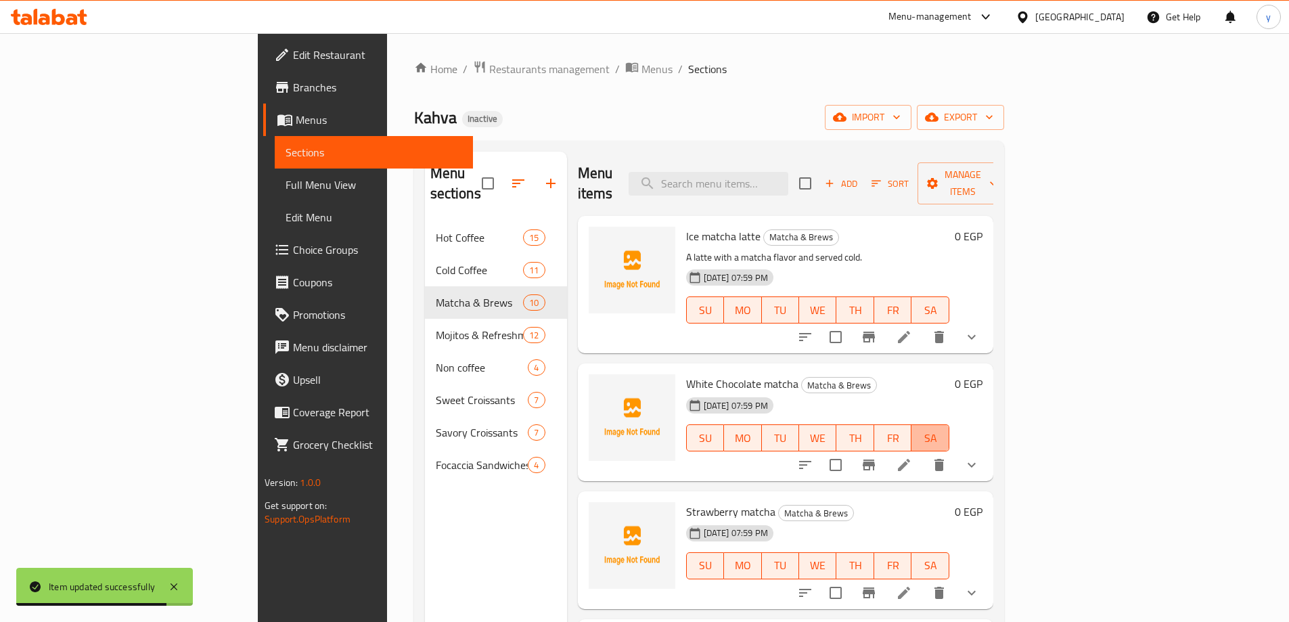
click at [943, 428] on span "SA" at bounding box center [930, 438] width 26 height 20
click at [910, 459] on icon at bounding box center [904, 465] width 12 height 12
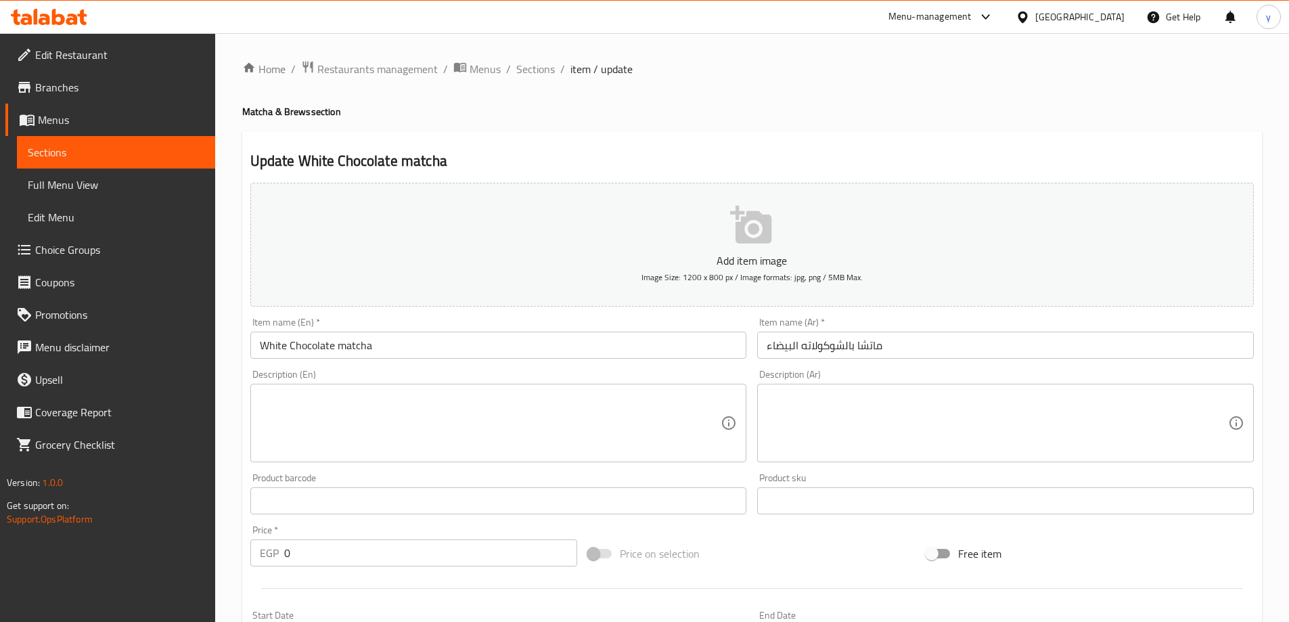
click at [572, 327] on div "Item name (En)   * White Chocolate matcha Item name (En) *" at bounding box center [498, 337] width 497 height 41
click at [566, 345] on input "White Chocolate matcha" at bounding box center [498, 344] width 497 height 27
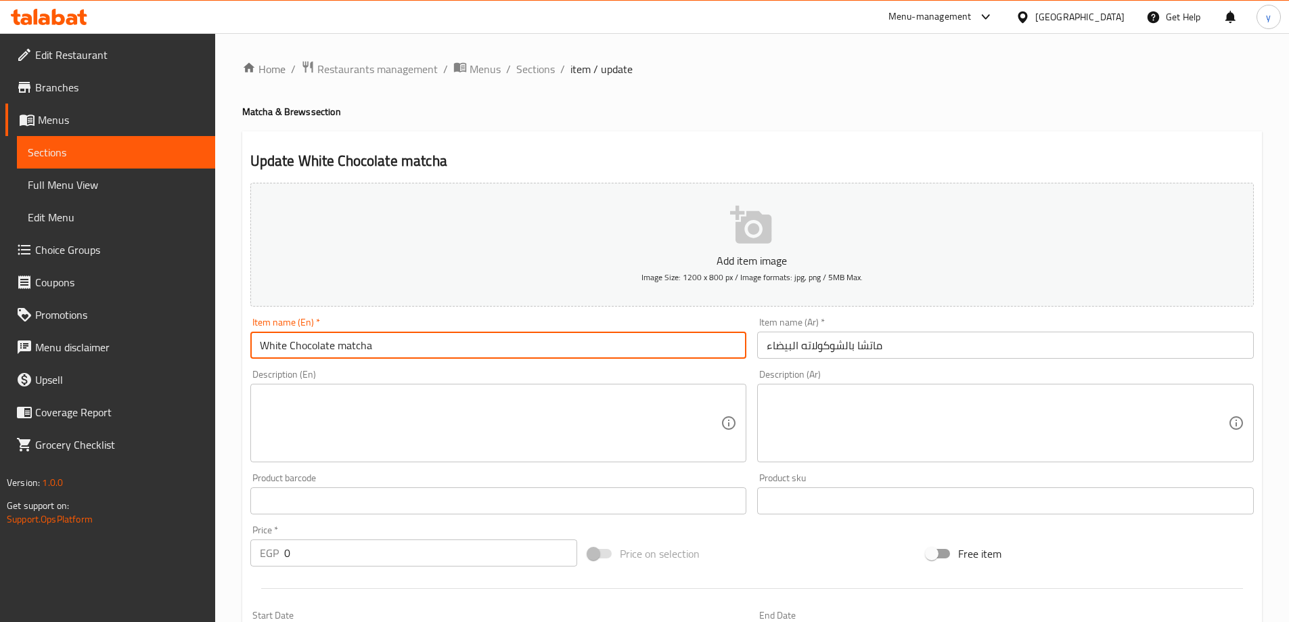
click at [566, 345] on input "White Chocolate matcha" at bounding box center [498, 344] width 497 height 27
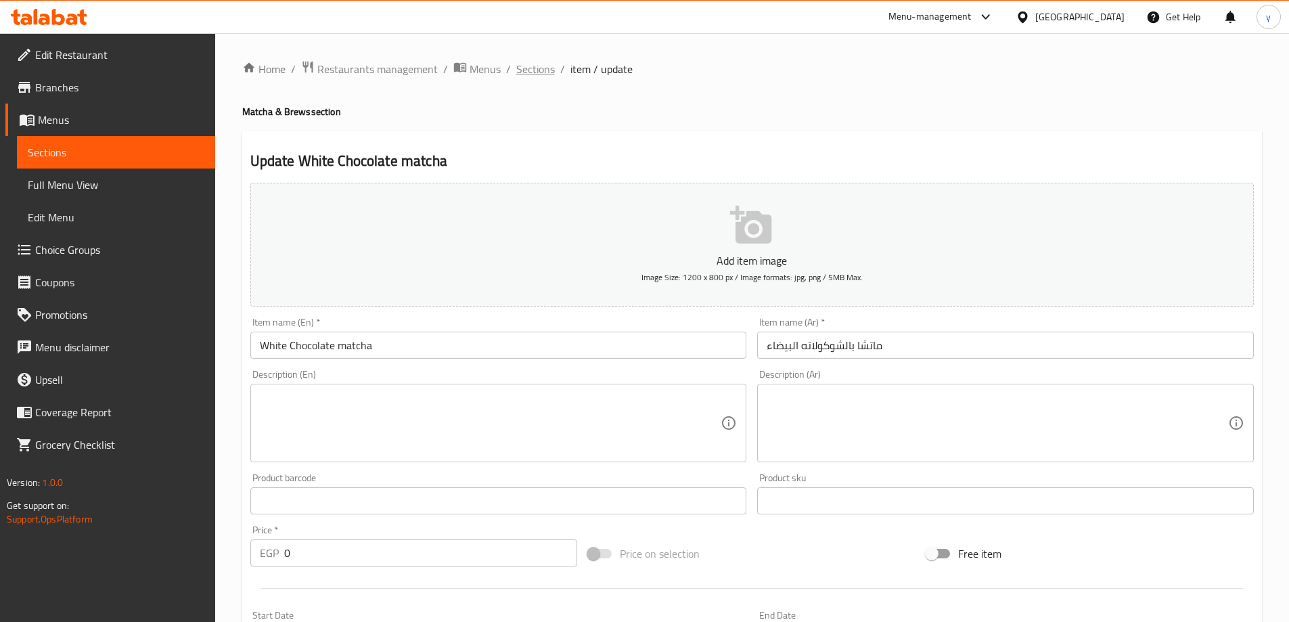
click at [523, 66] on span "Sections" at bounding box center [535, 69] width 39 height 16
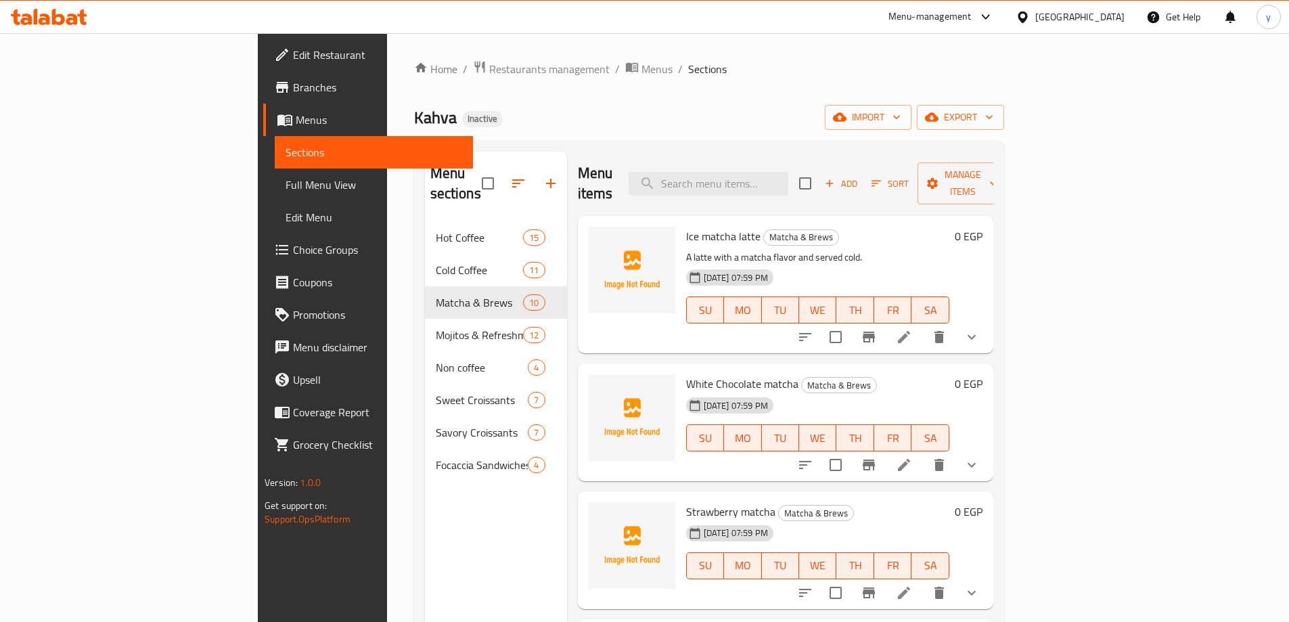
click at [686, 501] on span "Strawberry matcha" at bounding box center [730, 511] width 89 height 20
copy h6 "Strawberry matcha"
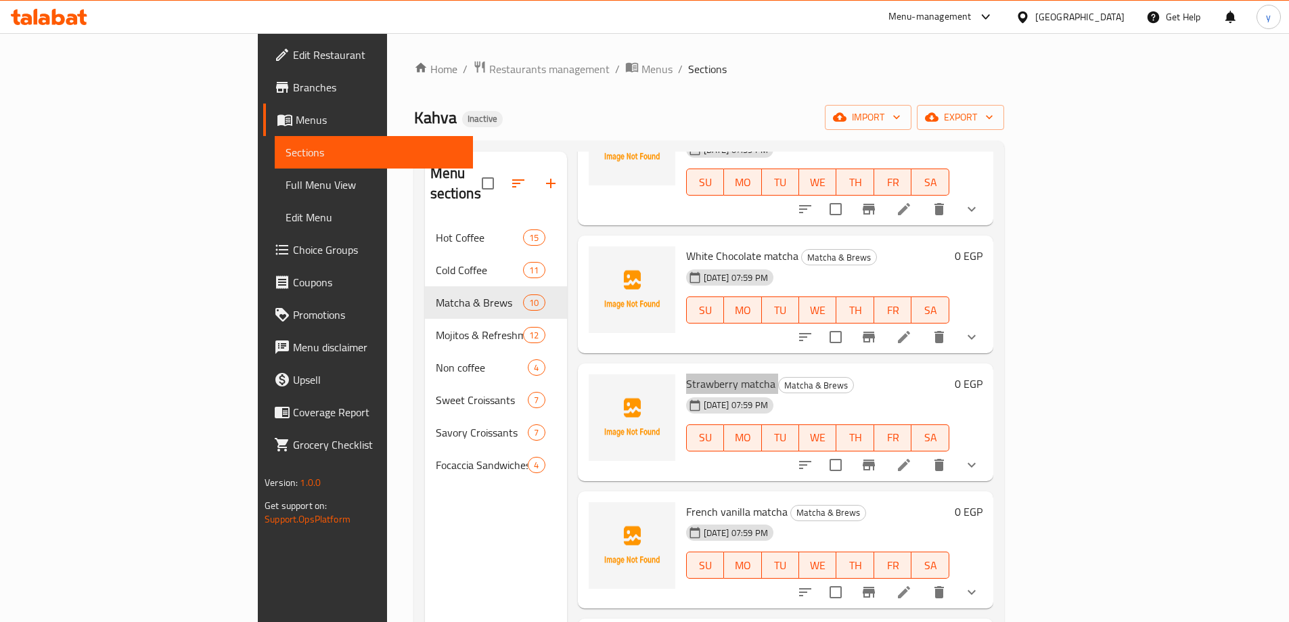
scroll to position [203, 0]
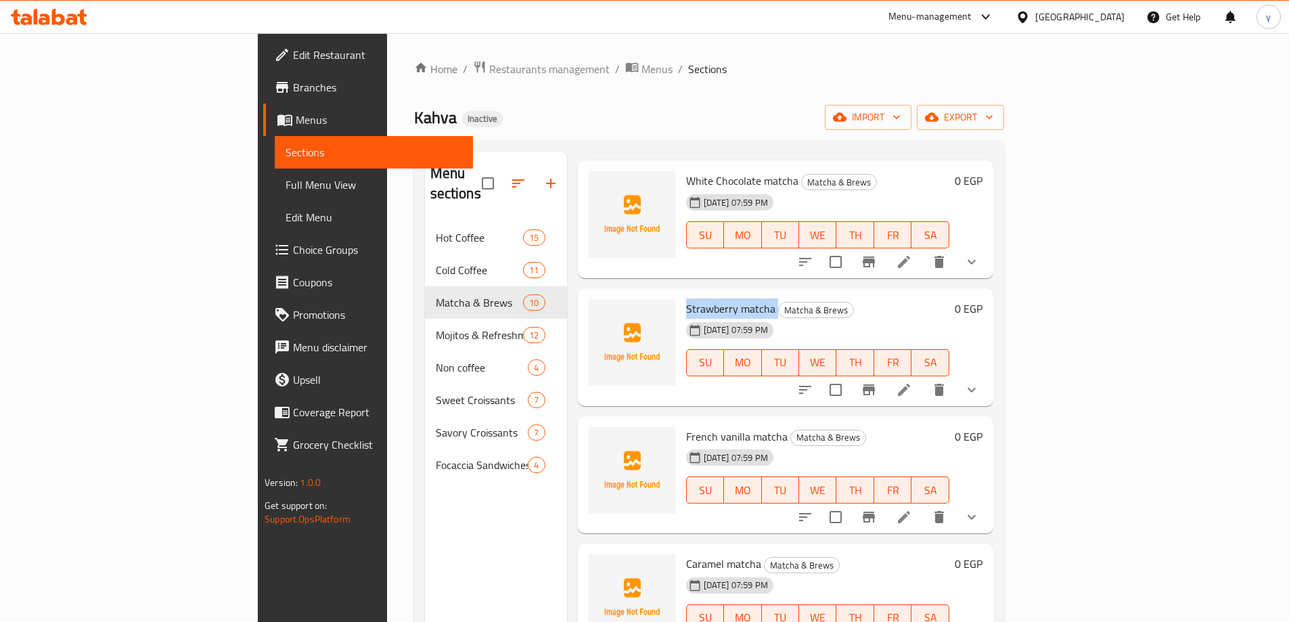
click at [686, 426] on span "French vanilla matcha" at bounding box center [736, 436] width 101 height 20
copy h6 "French vanilla matcha"
click at [686, 553] on span "Caramel matcha" at bounding box center [723, 563] width 75 height 20
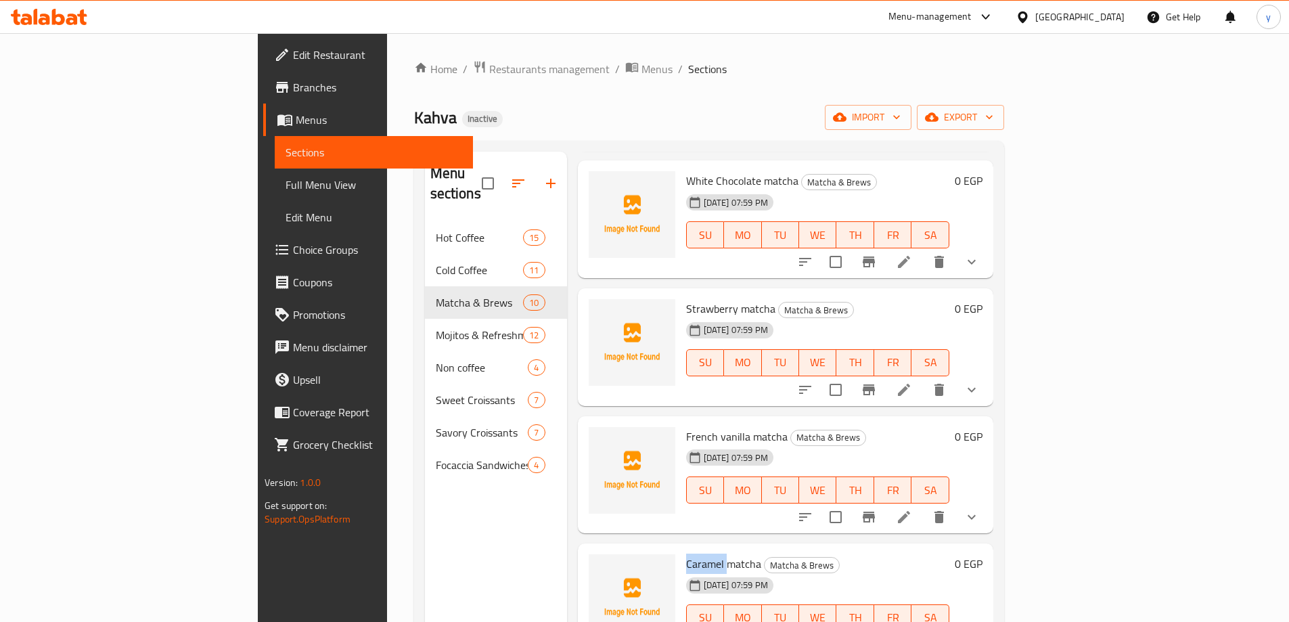
click at [686, 553] on span "Caramel matcha" at bounding box center [723, 563] width 75 height 20
copy h6 "Caramel matcha"
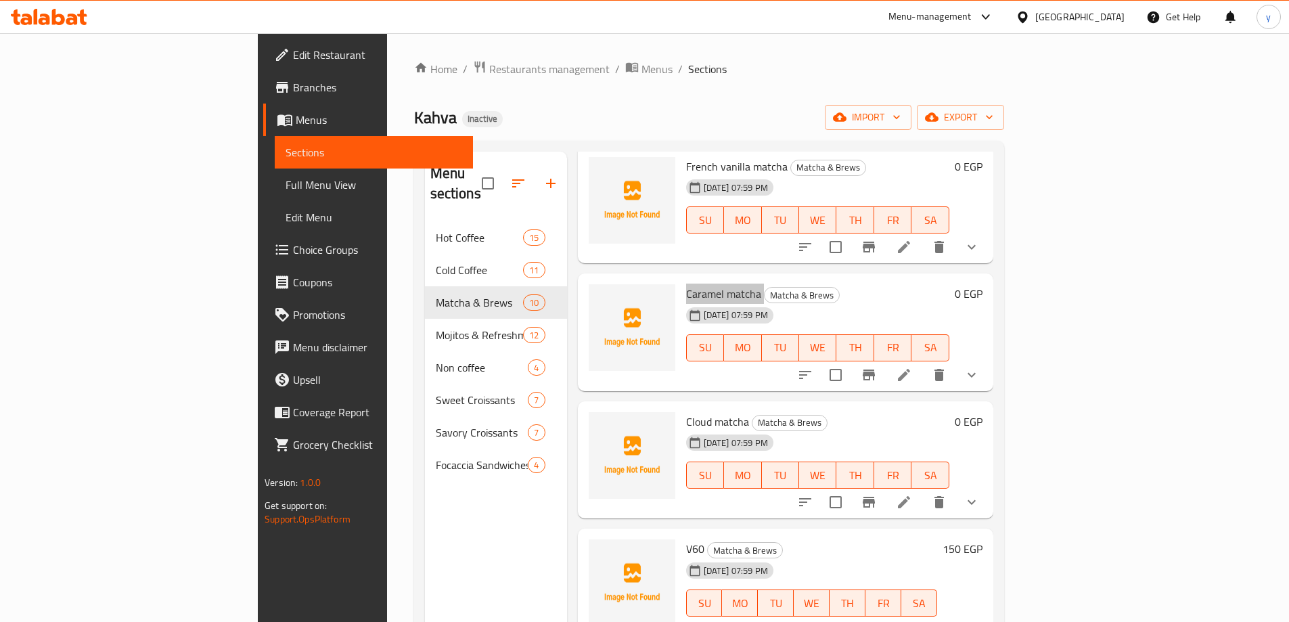
scroll to position [474, 0]
click at [686, 411] on span "Cloud matcha" at bounding box center [717, 421] width 63 height 20
copy h6 "Cloud matcha"
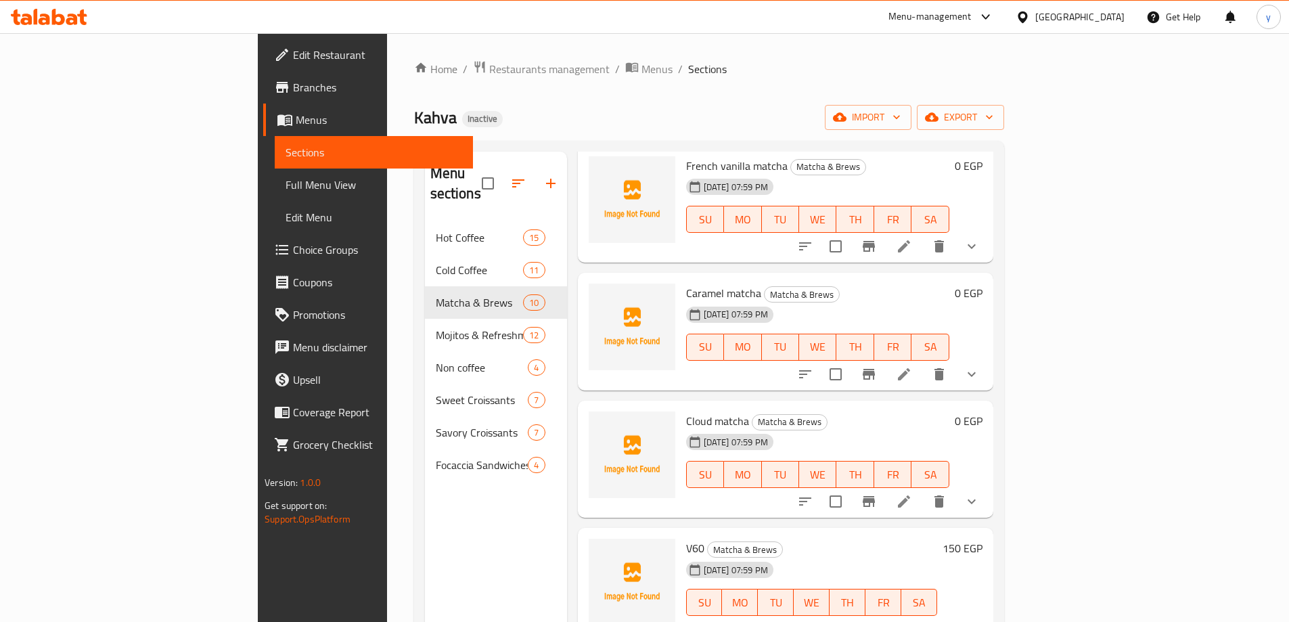
click at [686, 538] on span "V60" at bounding box center [695, 548] width 18 height 20
copy h6 "V60"
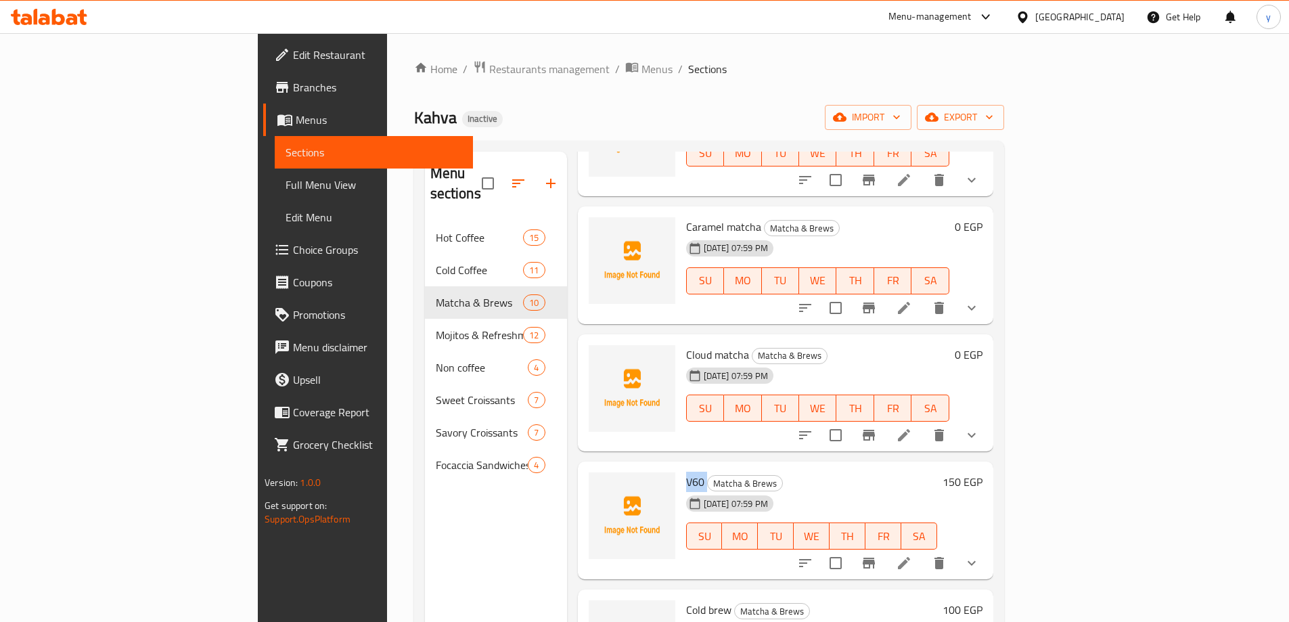
scroll to position [676, 0]
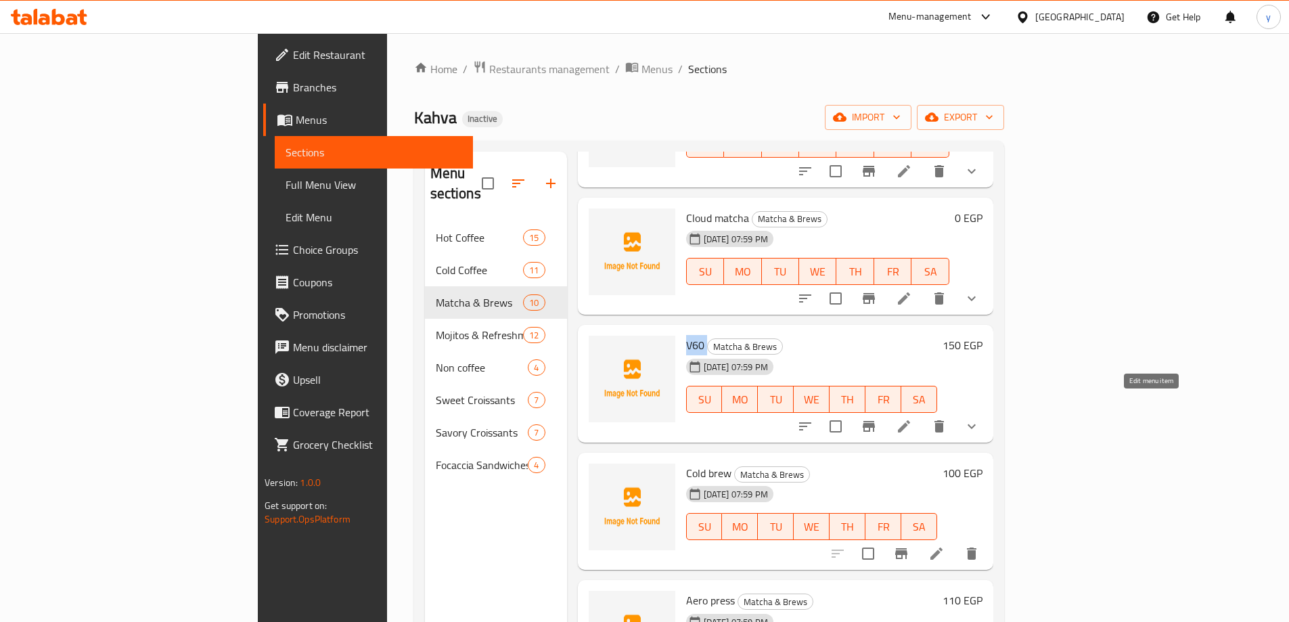
click at [912, 418] on icon at bounding box center [904, 426] width 16 height 16
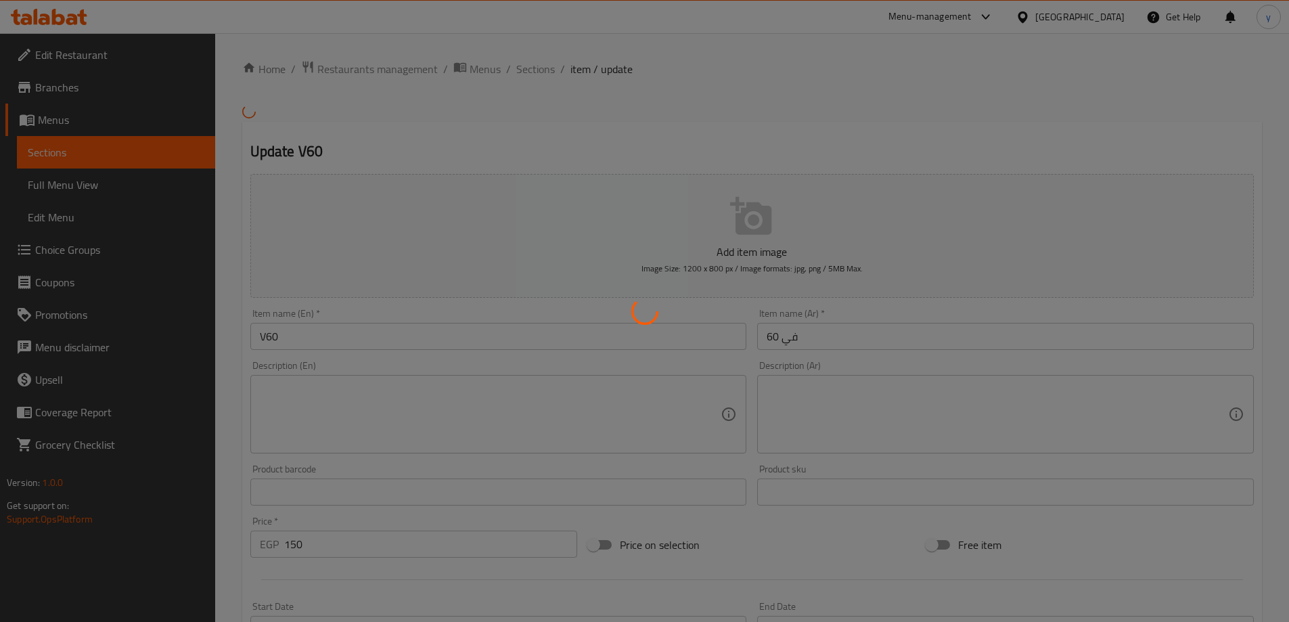
type input "اختيارك من"
type input "1"
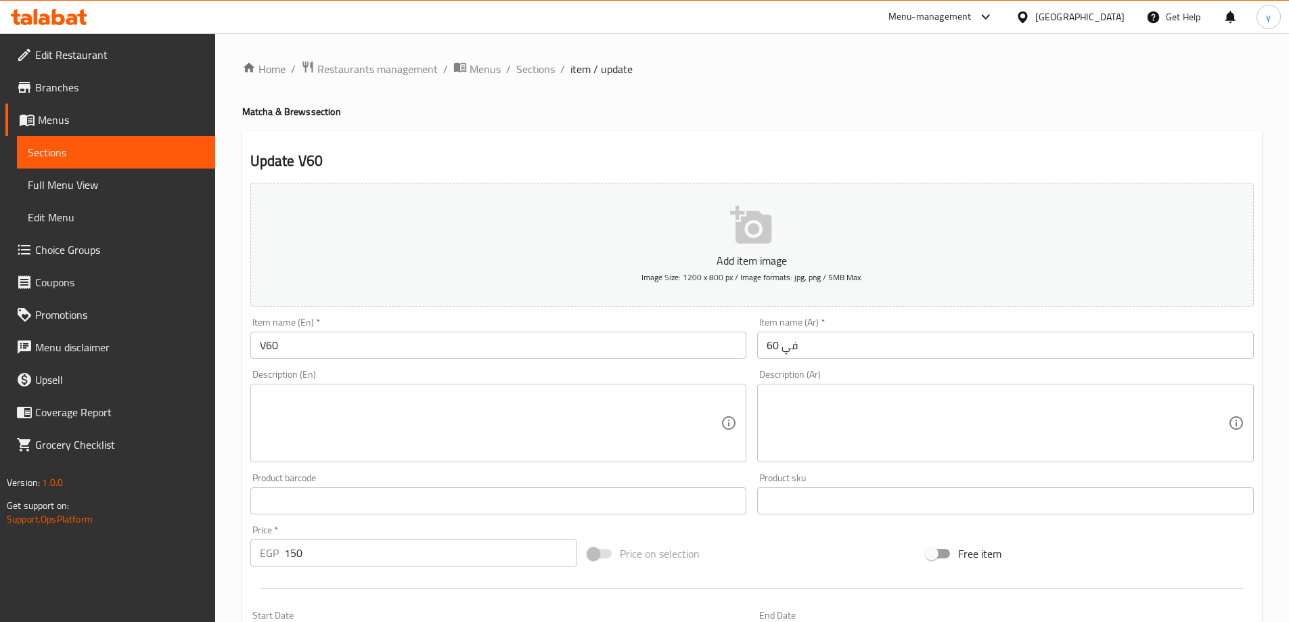
click at [569, 419] on textarea at bounding box center [490, 423] width 461 height 64
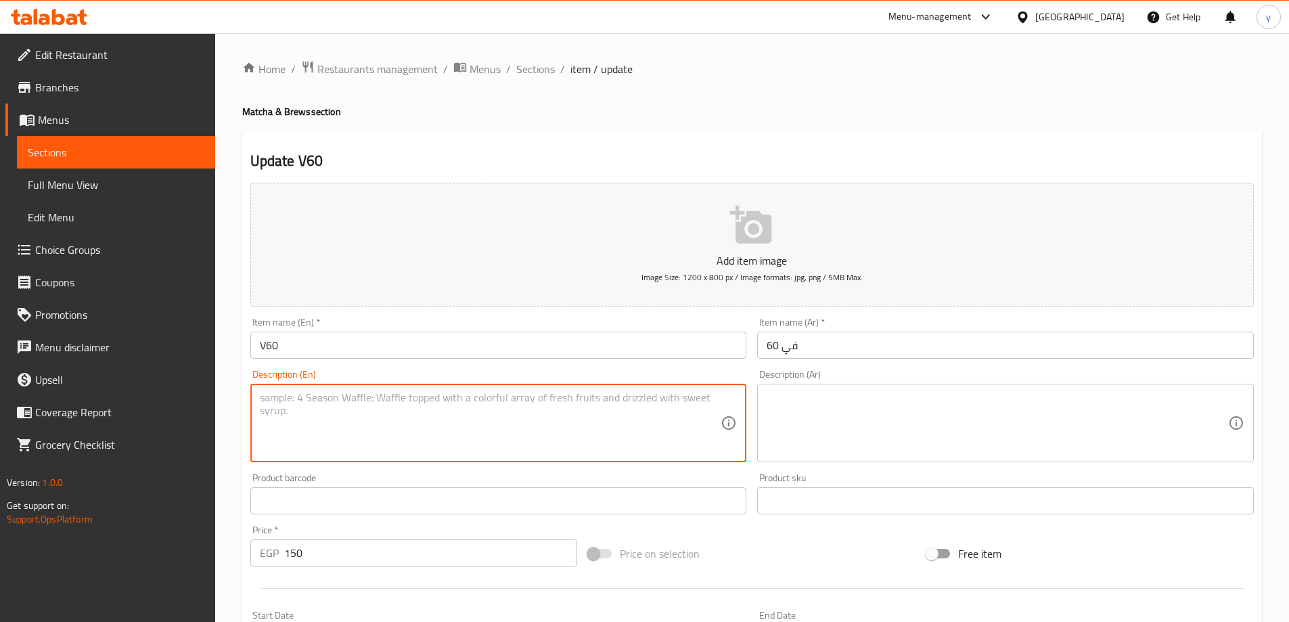
paste textarea "V60 coffee, Ground coffee, Hot water"
type textarea "V60 coffee, Ground coffee, Hot water"
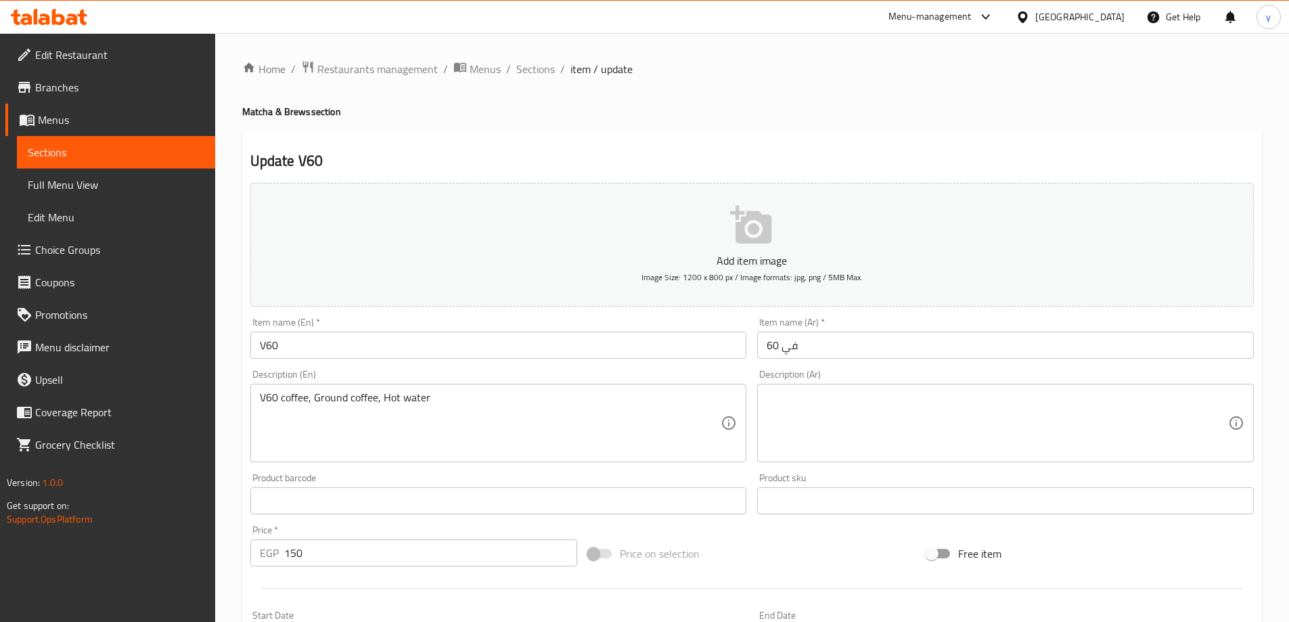
click at [840, 426] on textarea at bounding box center [996, 423] width 461 height 64
paste textarea "قهوة في 60، قهوة مطحونة، ماء ساخن"
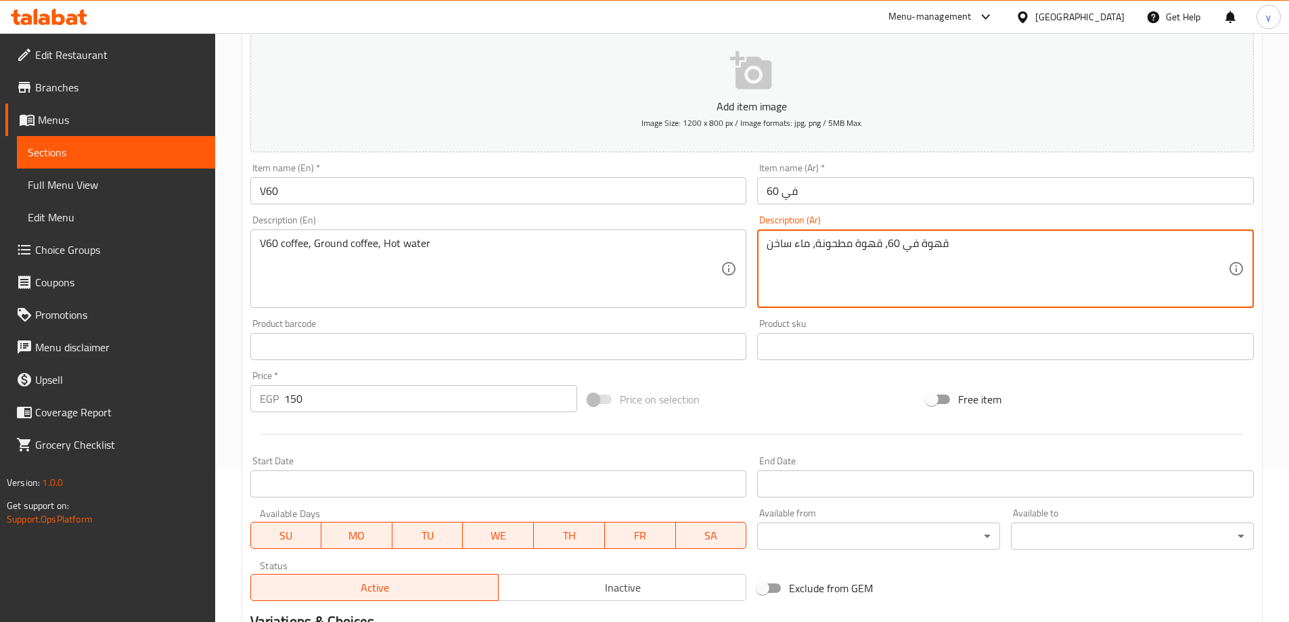
scroll to position [338, 0]
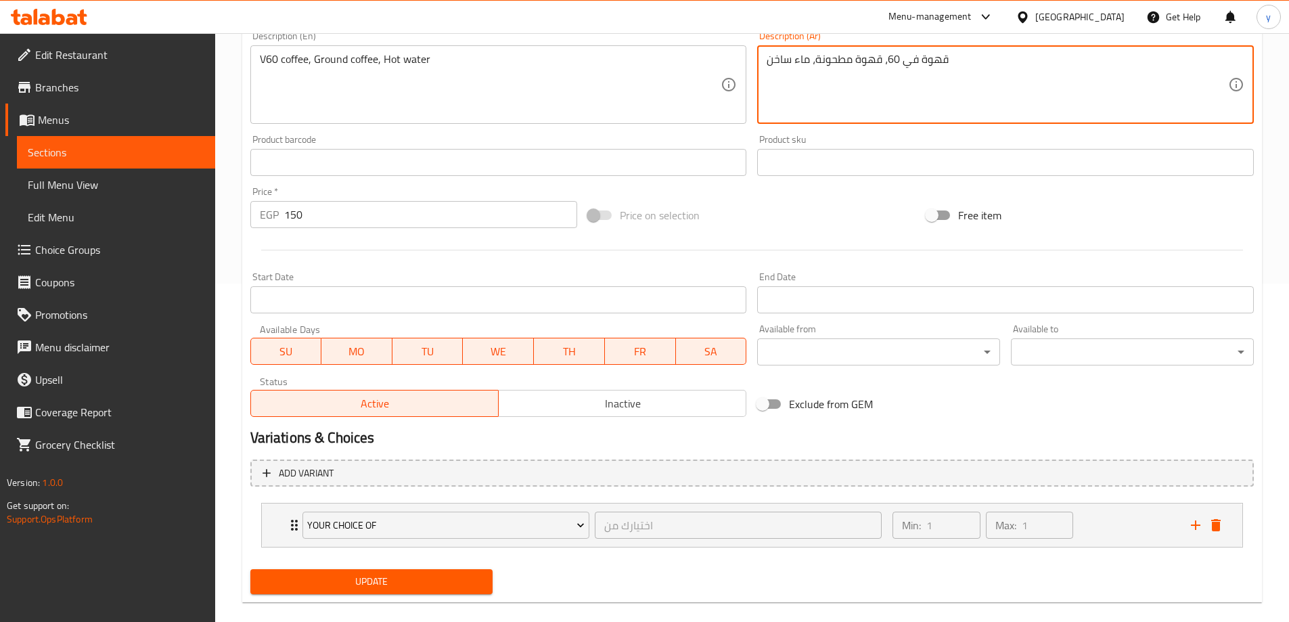
type textarea "قهوة في 60، قهوة مطحونة، ماء ساخن"
click at [373, 213] on input "150" at bounding box center [431, 214] width 294 height 27
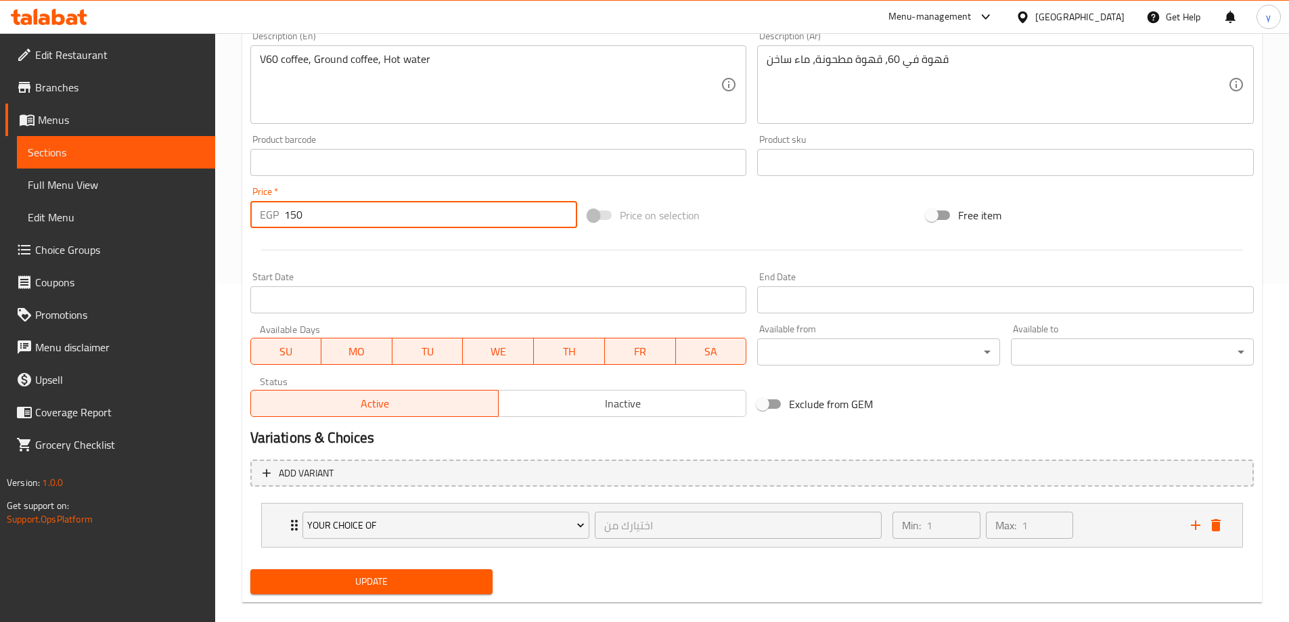
click at [373, 213] on input "150" at bounding box center [431, 214] width 294 height 27
click at [414, 577] on div "Add item image Image Size: 1200 x 800 px / Image formats: jpg, png / 5MB Max. I…" at bounding box center [752, 219] width 1014 height 760
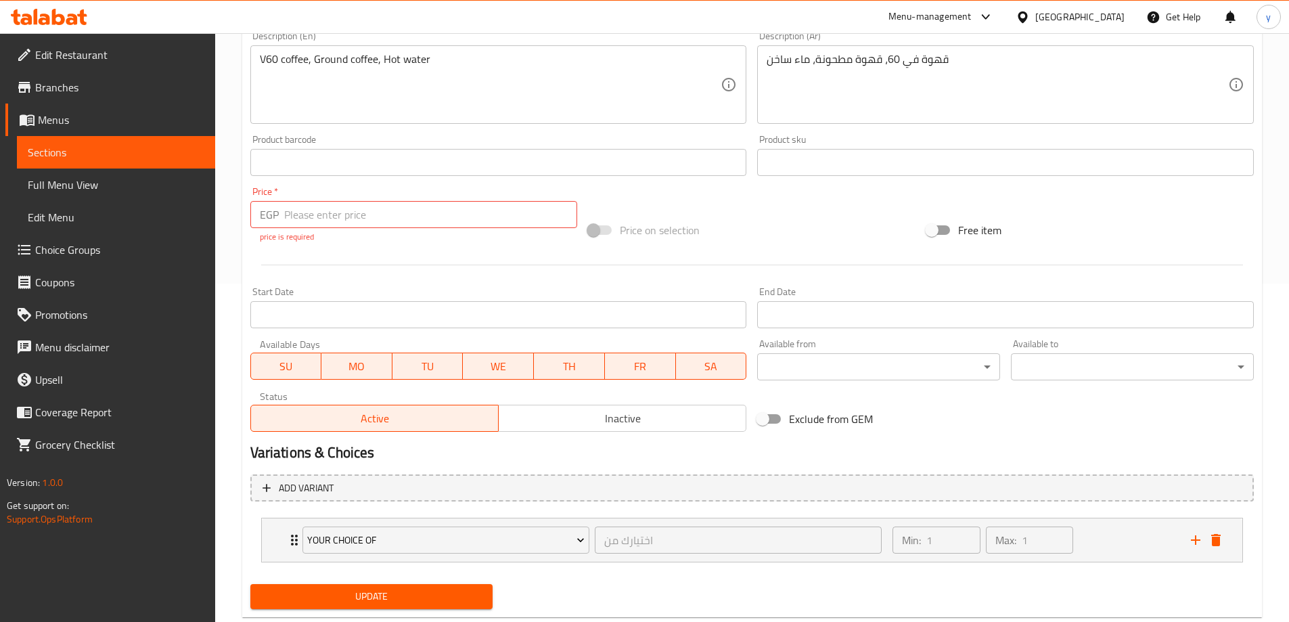
click at [395, 613] on div "Update" at bounding box center [372, 596] width 254 height 36
click at [398, 597] on span "Update" at bounding box center [371, 596] width 221 height 17
click at [405, 599] on span "Update" at bounding box center [371, 596] width 221 height 17
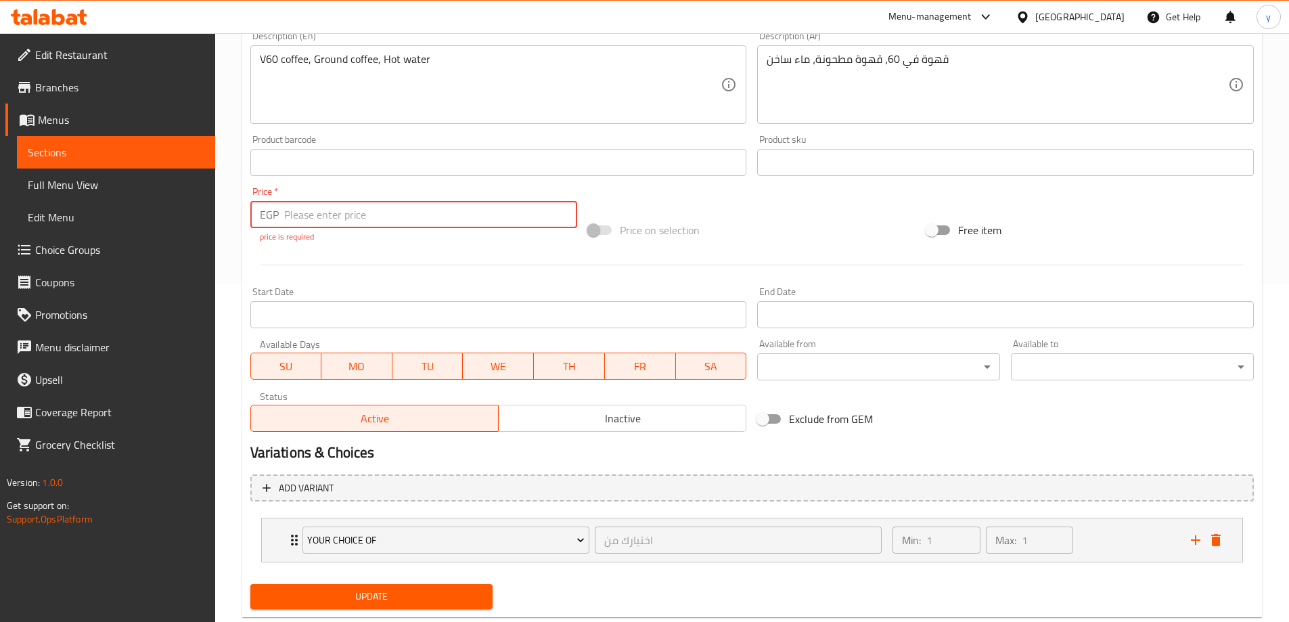
click at [405, 599] on span "Update" at bounding box center [371, 596] width 221 height 17
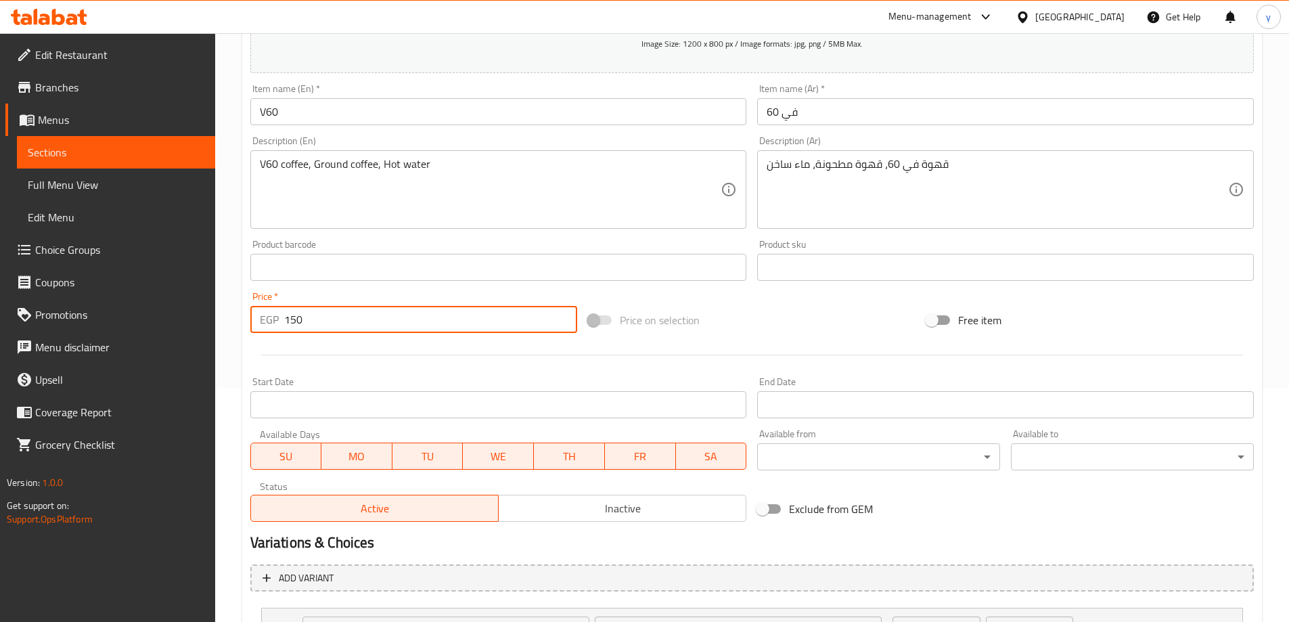
scroll to position [357, 0]
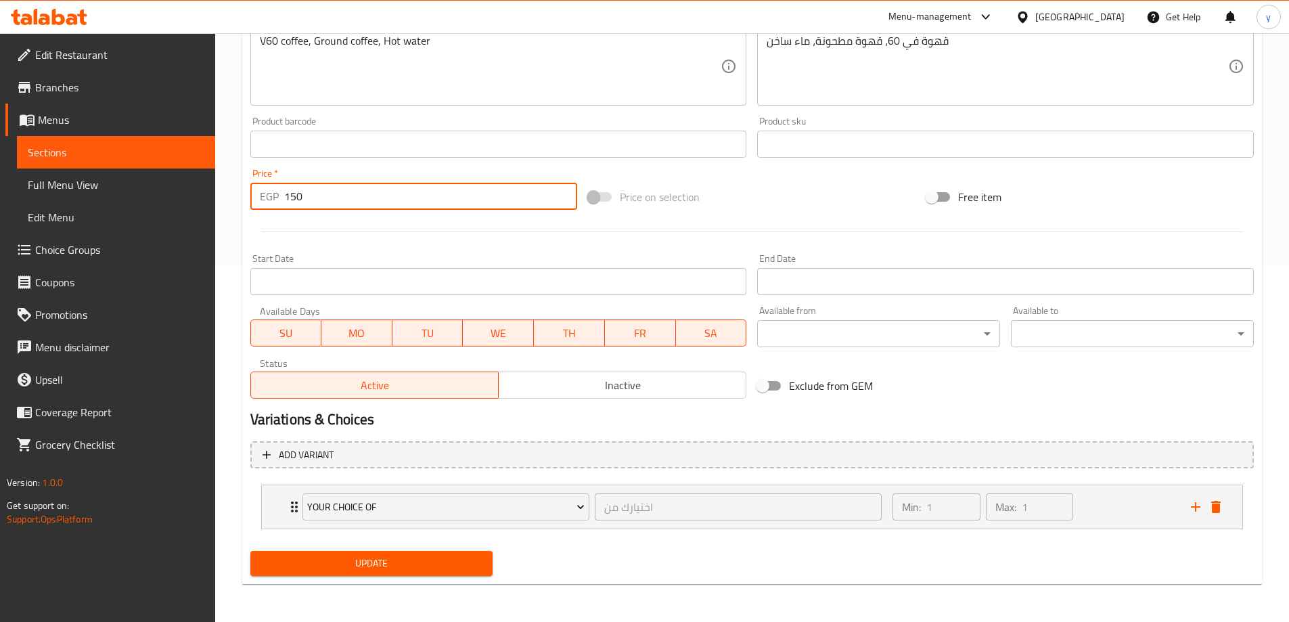
type input "150"
click at [416, 553] on button "Update" at bounding box center [371, 563] width 243 height 25
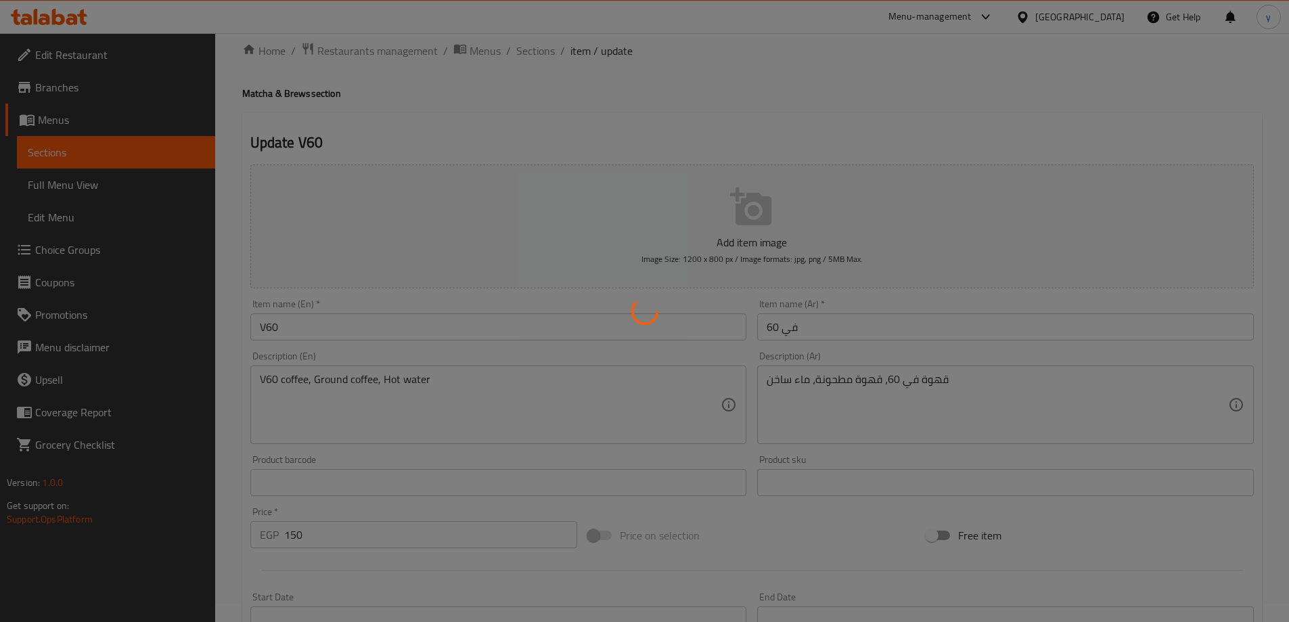
scroll to position [0, 0]
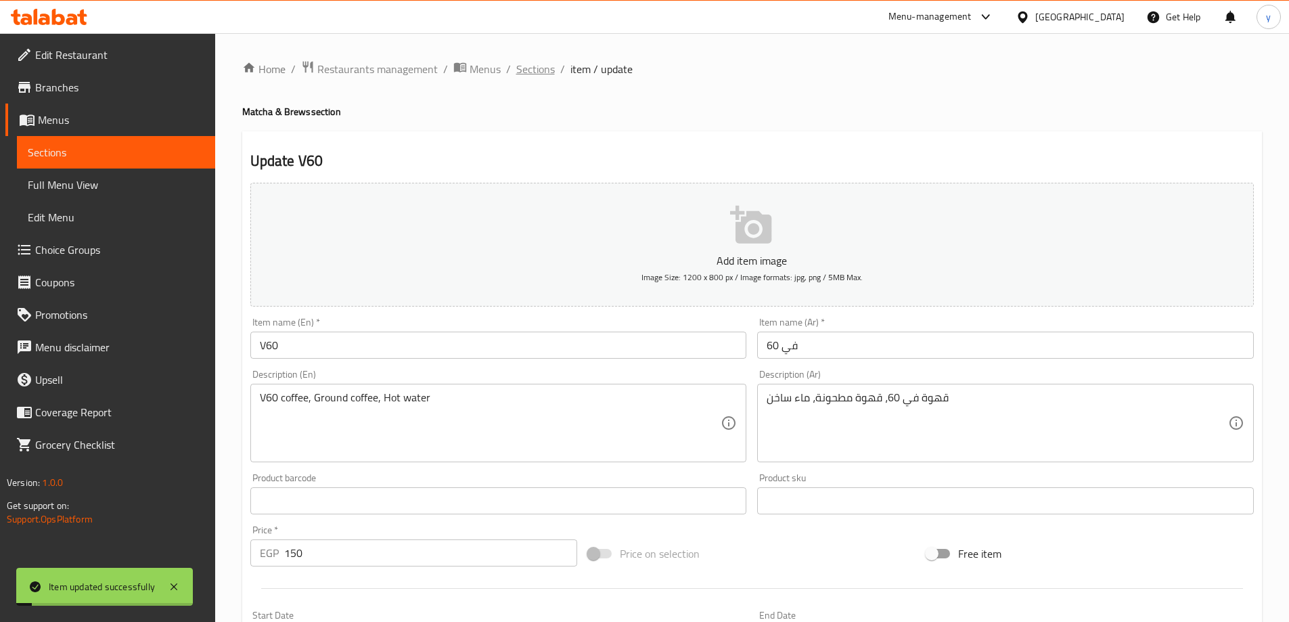
click at [538, 74] on span "Sections" at bounding box center [535, 69] width 39 height 16
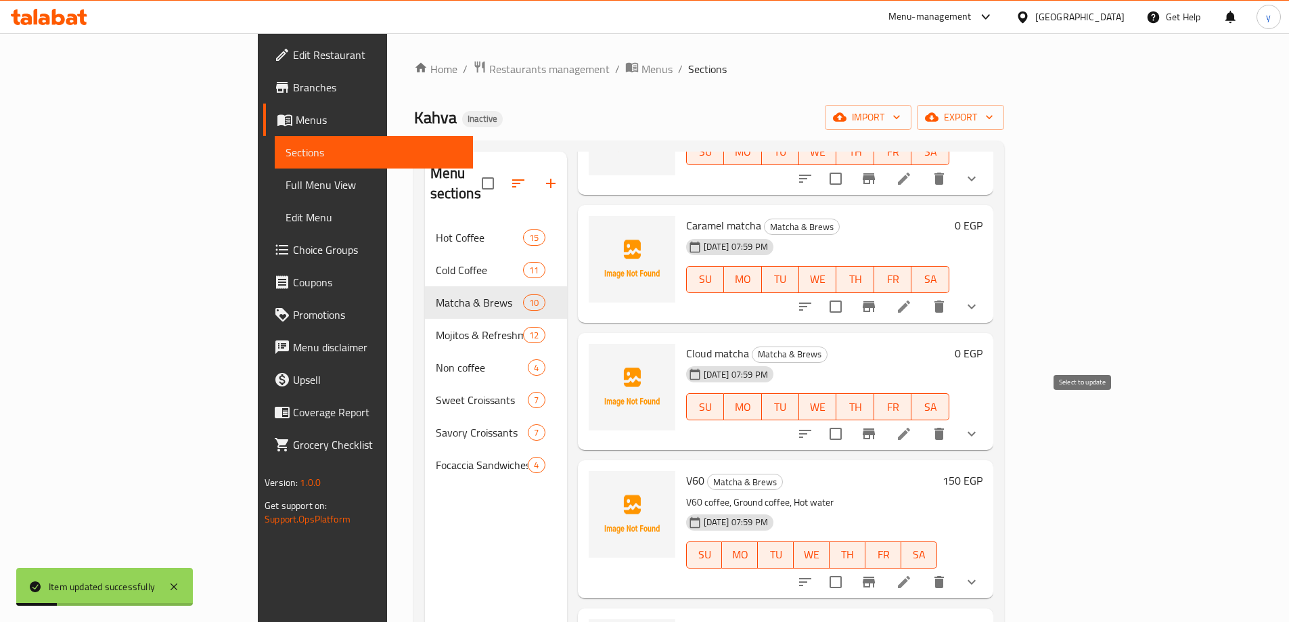
scroll to position [676, 0]
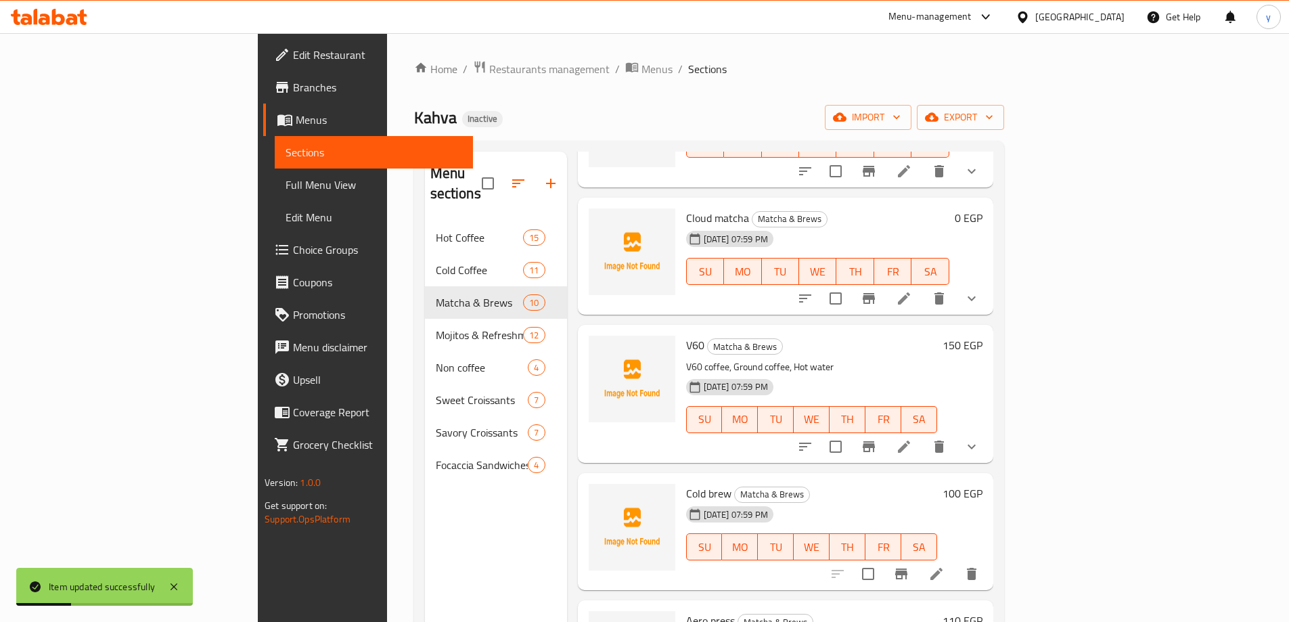
click at [982, 336] on h6 "150 EGP" at bounding box center [962, 345] width 40 height 19
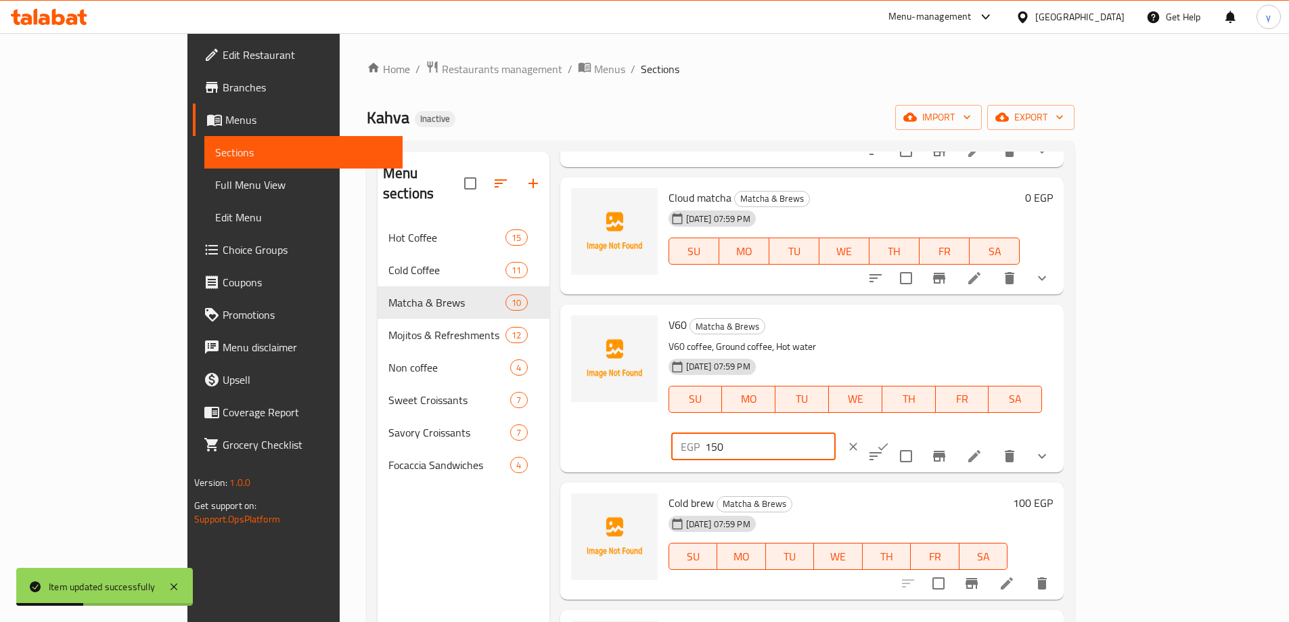
click at [835, 433] on input "150" at bounding box center [770, 446] width 131 height 27
click at [888, 442] on icon "ok" at bounding box center [883, 445] width 10 height 7
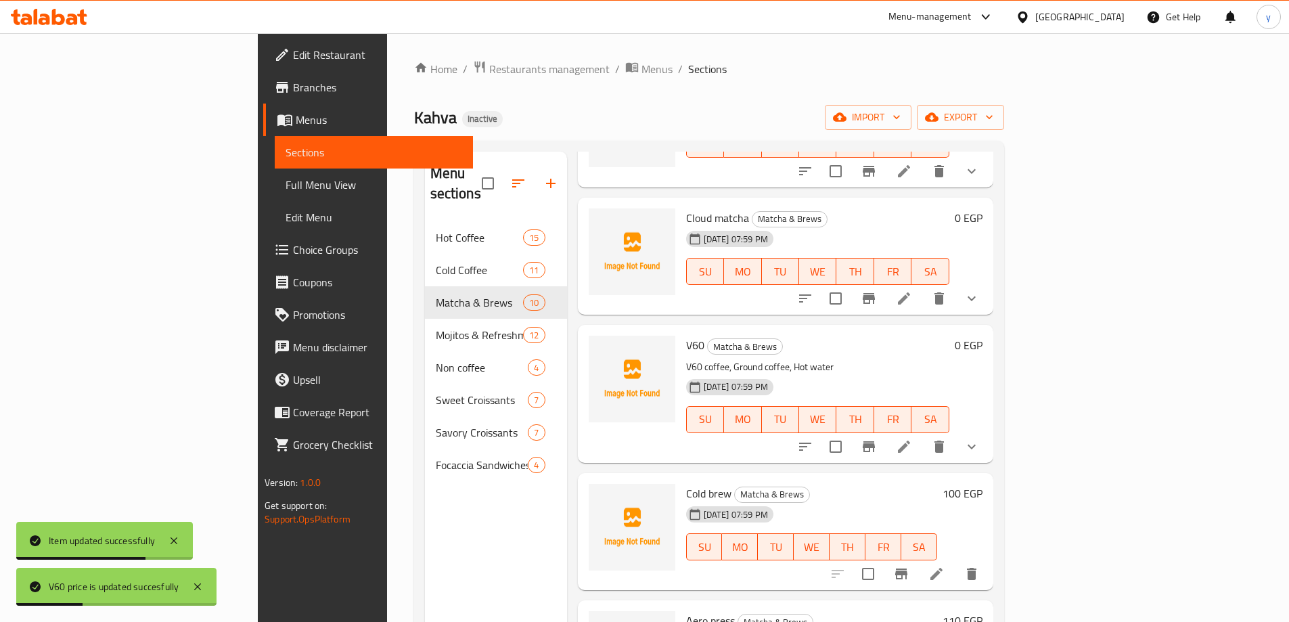
click at [980, 438] on icon "show more" at bounding box center [971, 446] width 16 height 16
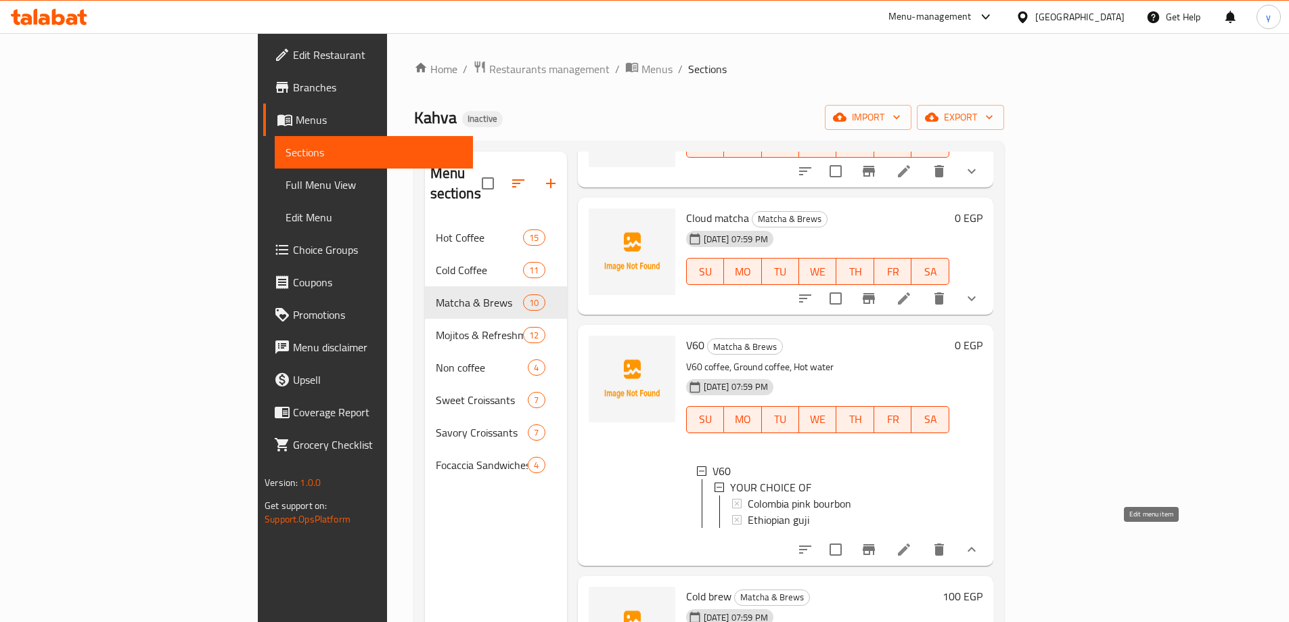
click at [912, 541] on icon at bounding box center [904, 549] width 16 height 16
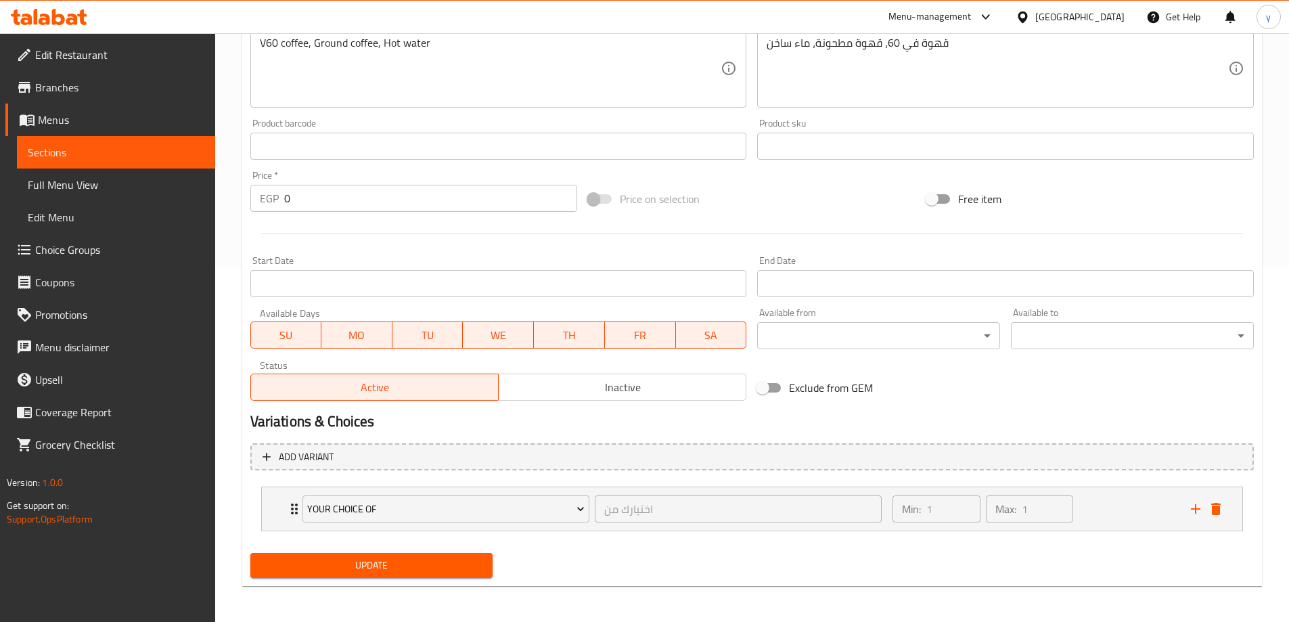
scroll to position [357, 0]
click at [1108, 510] on div "Min: 1 ​ Max: 1 ​" at bounding box center [1033, 506] width 298 height 43
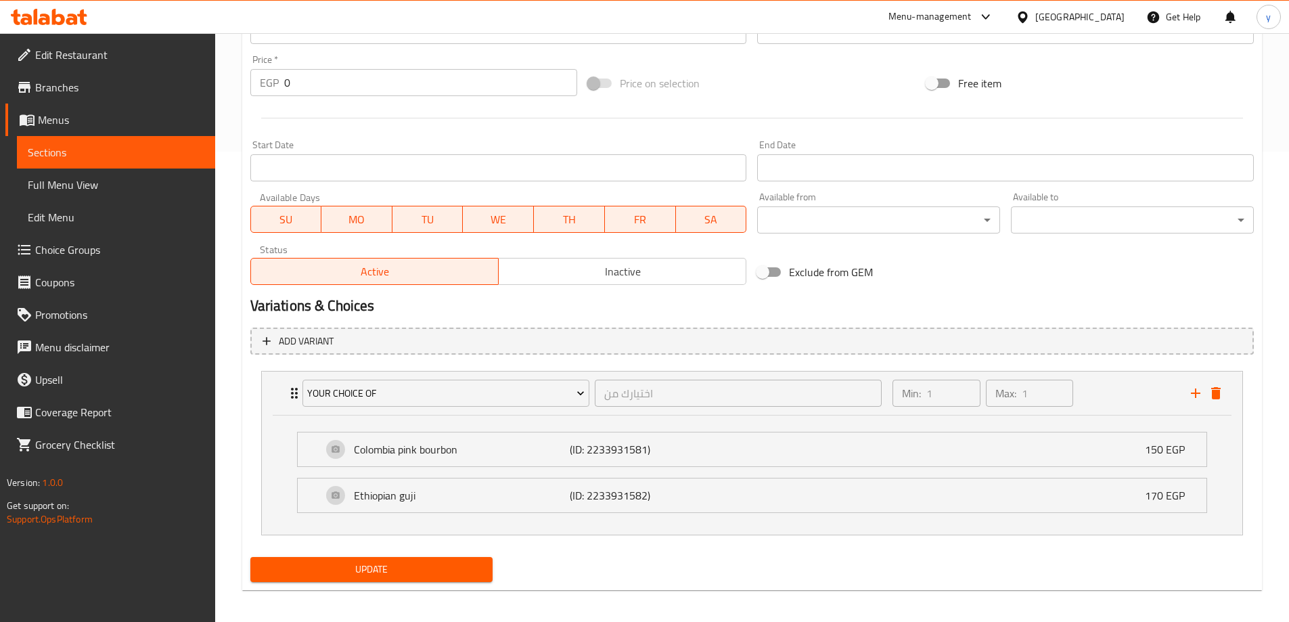
scroll to position [476, 0]
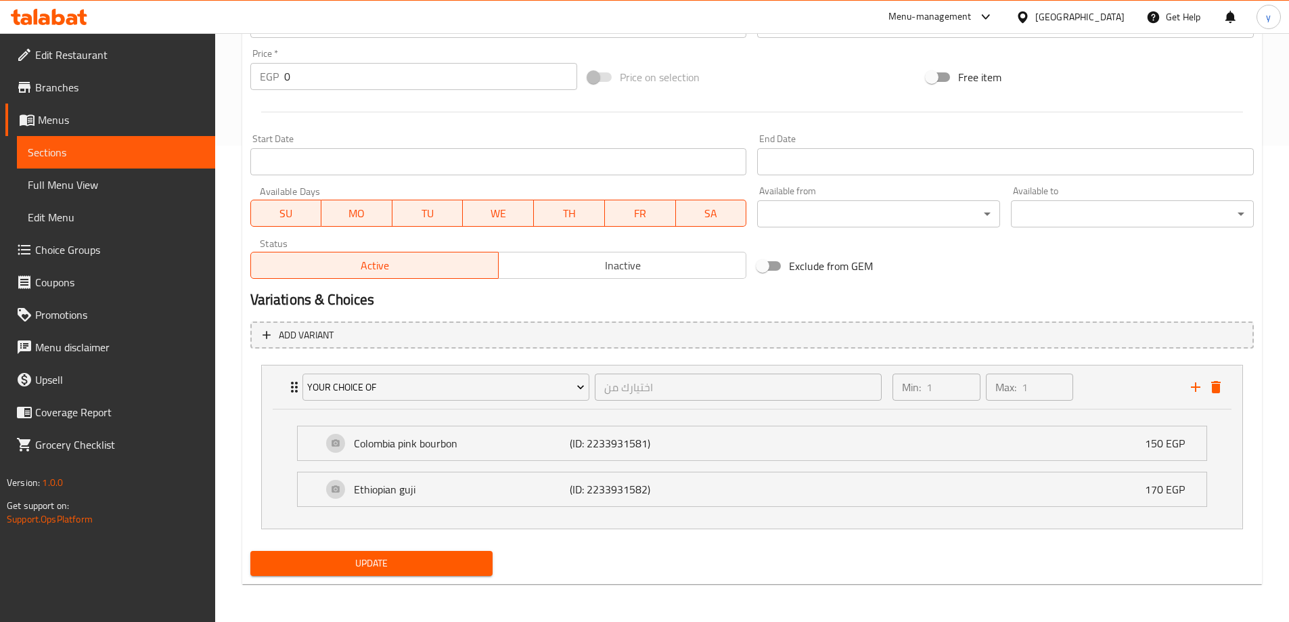
click at [440, 559] on span "Update" at bounding box center [371, 563] width 221 height 17
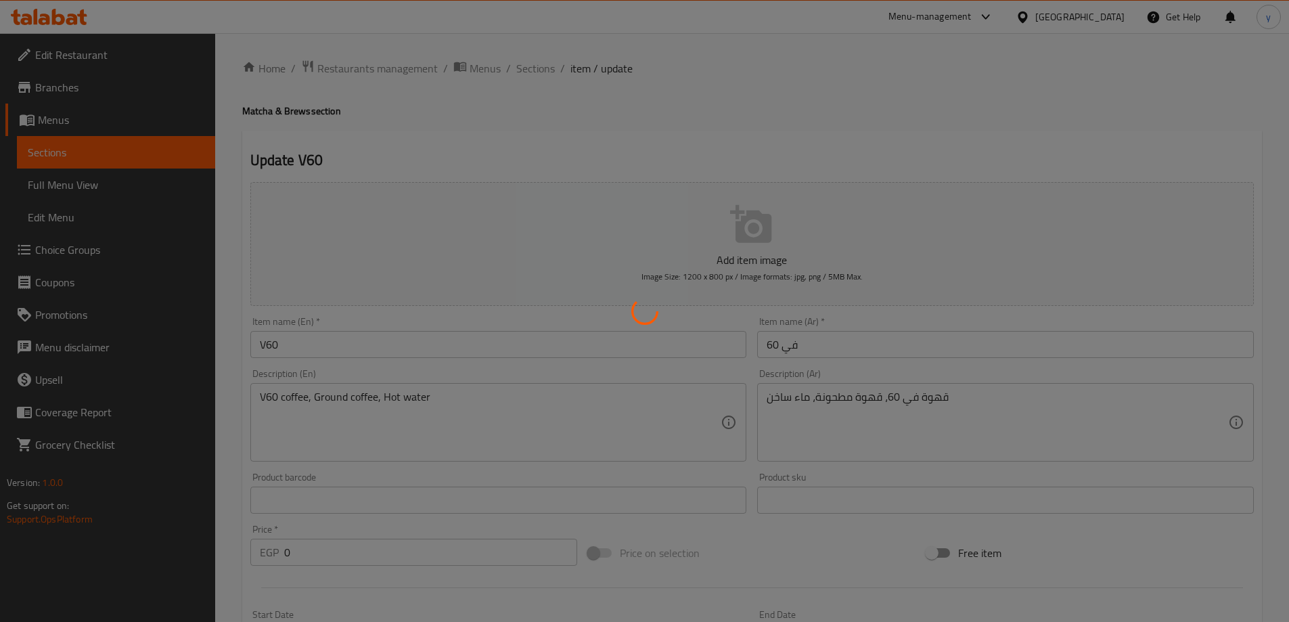
scroll to position [0, 0]
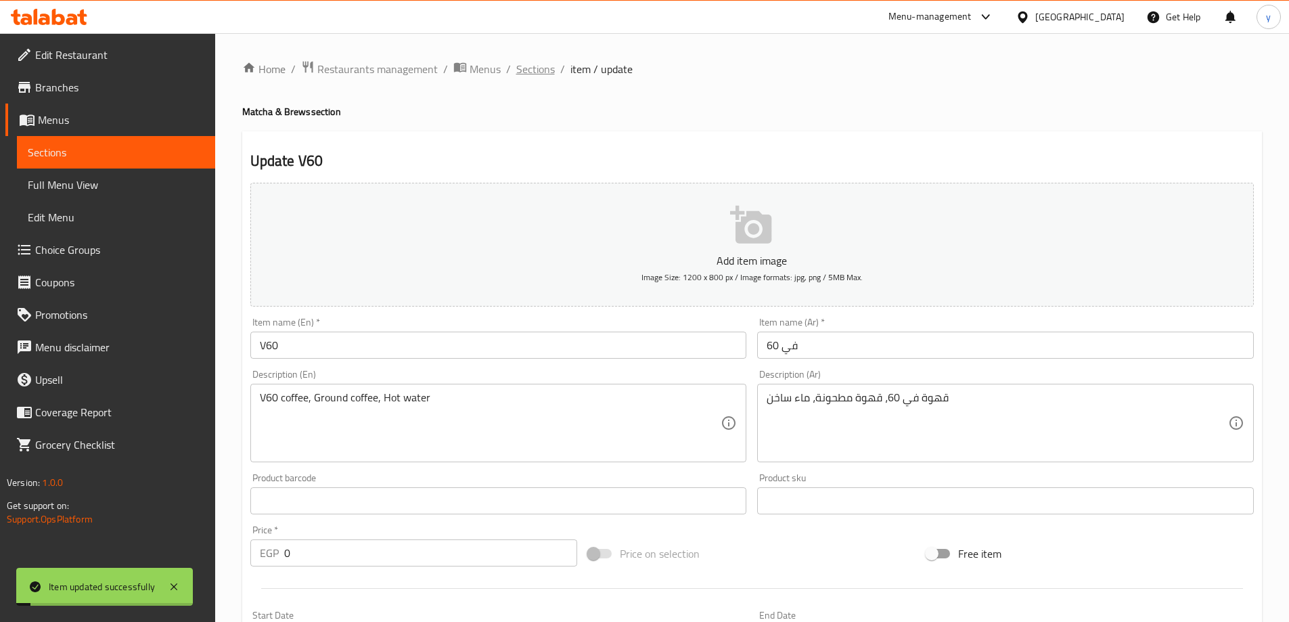
click at [526, 68] on span "Sections" at bounding box center [535, 69] width 39 height 16
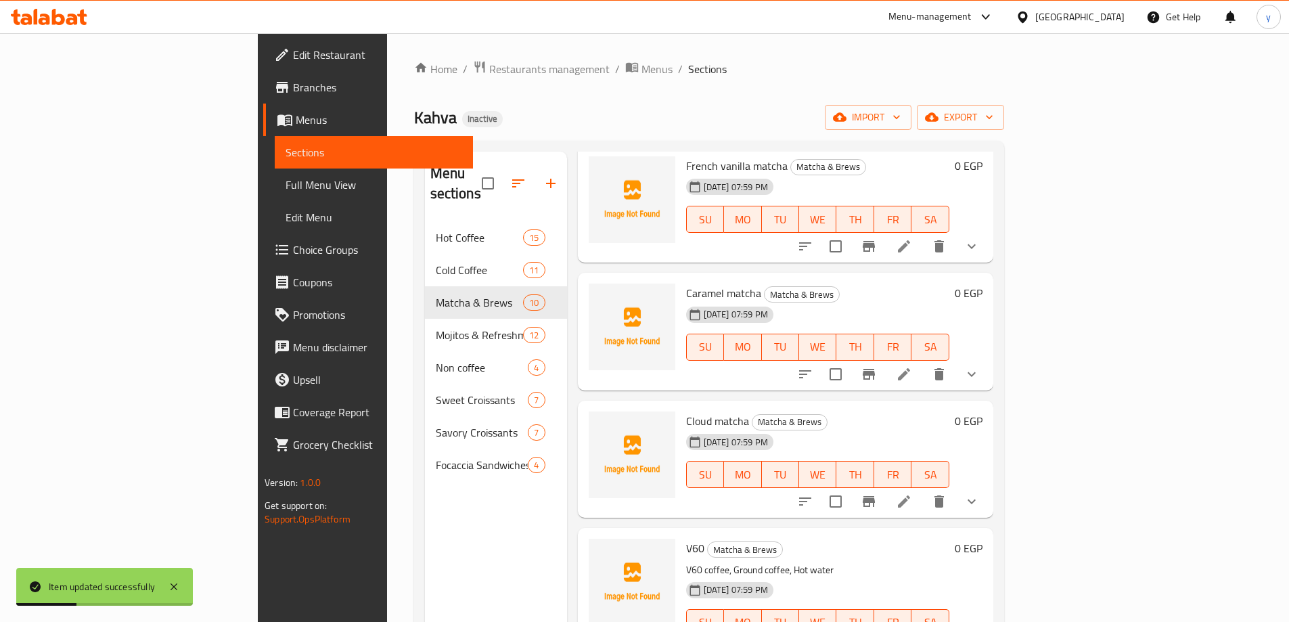
scroll to position [676, 0]
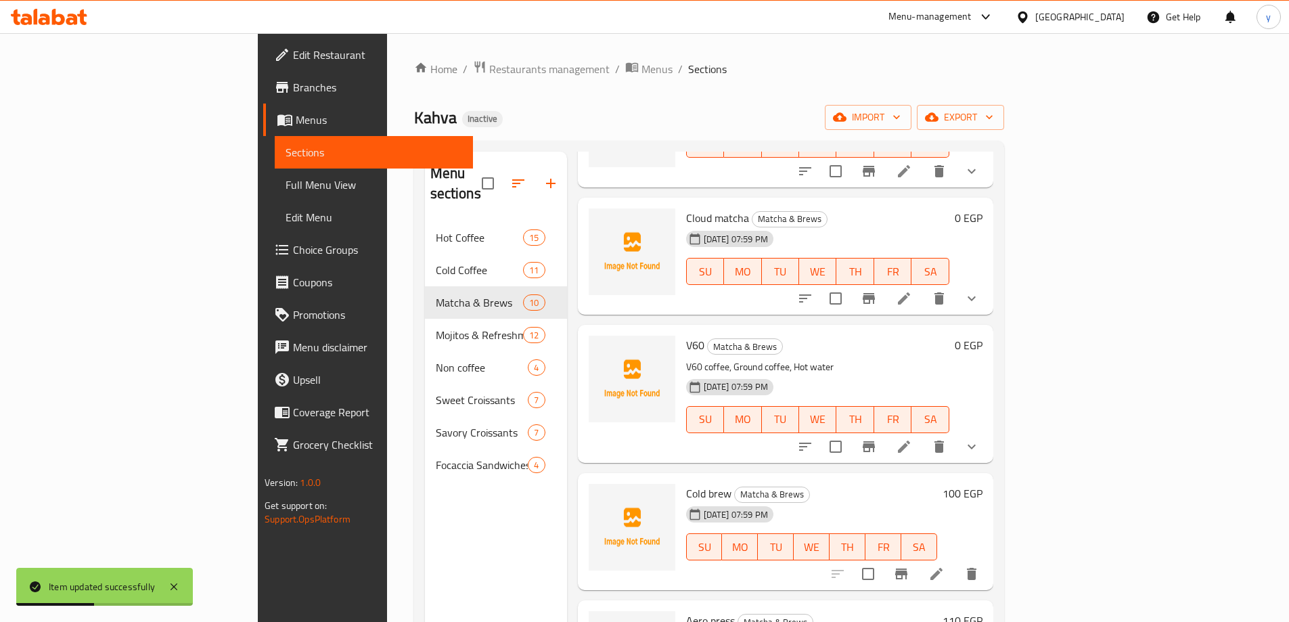
click at [686, 483] on span "Cold brew" at bounding box center [708, 493] width 45 height 20
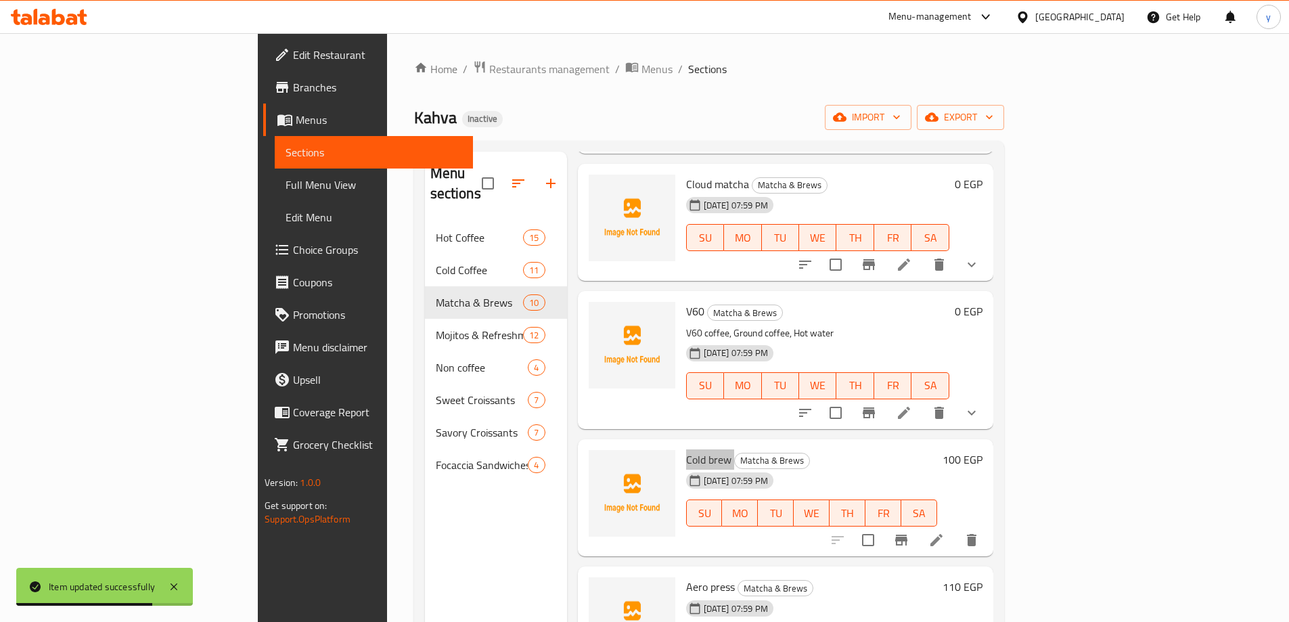
scroll to position [729, 0]
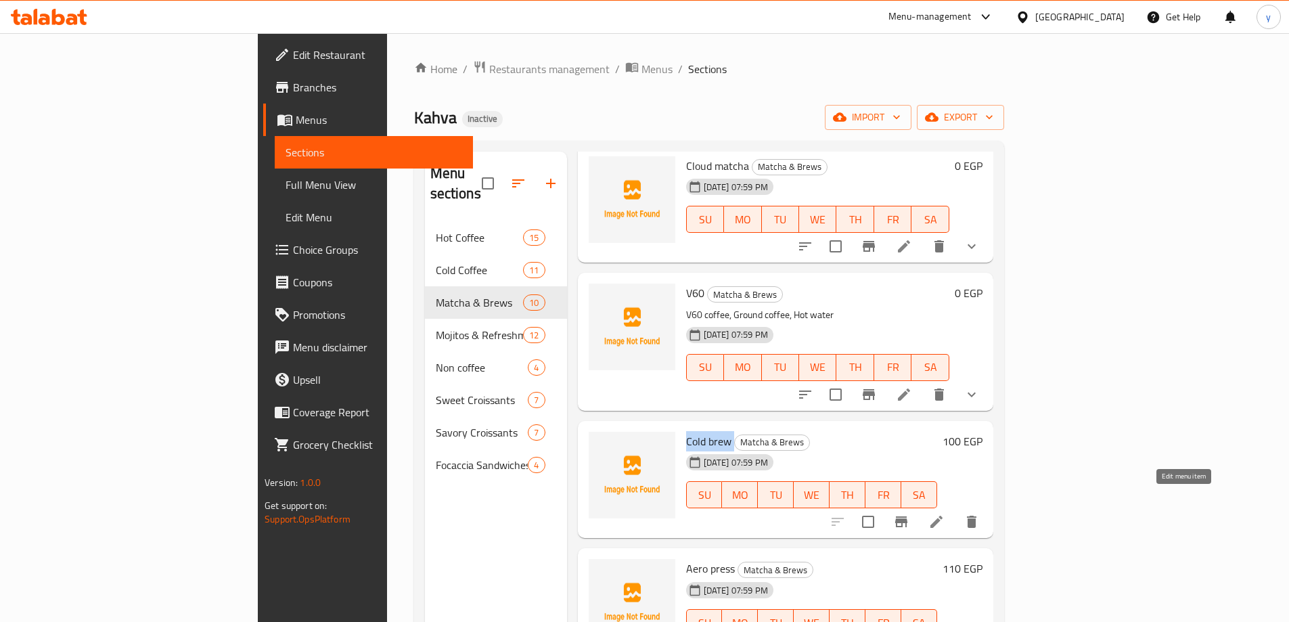
click at [942, 515] on icon at bounding box center [936, 521] width 12 height 12
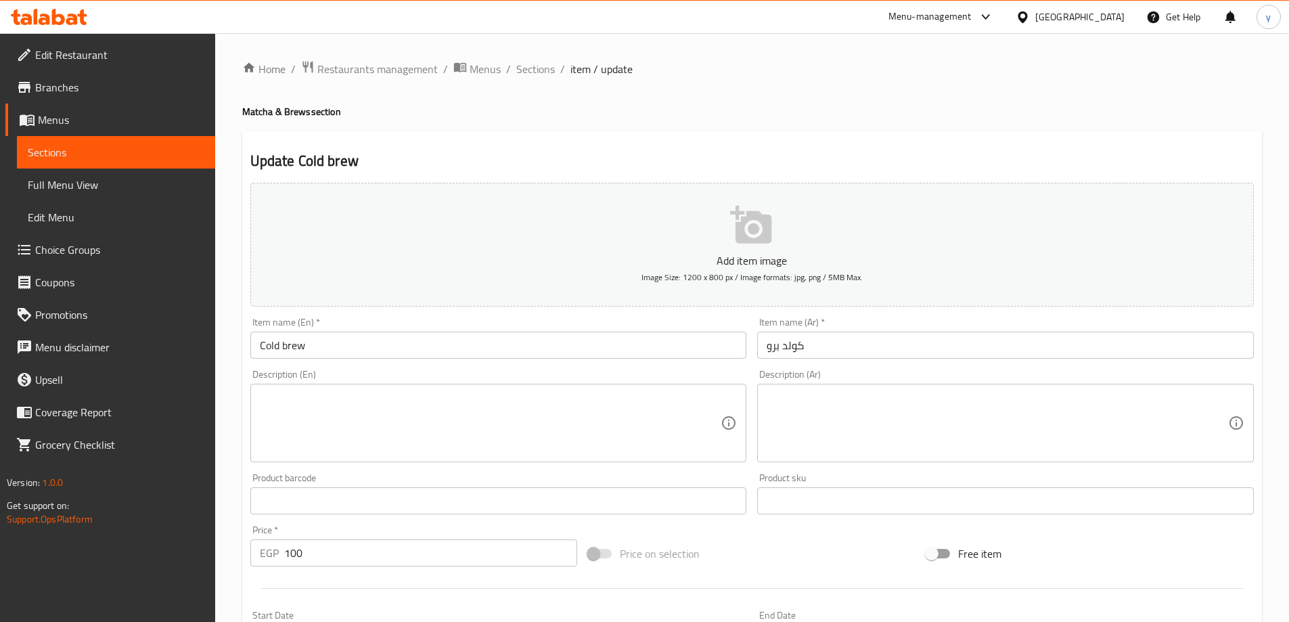
click at [359, 400] on textarea at bounding box center [490, 423] width 461 height 64
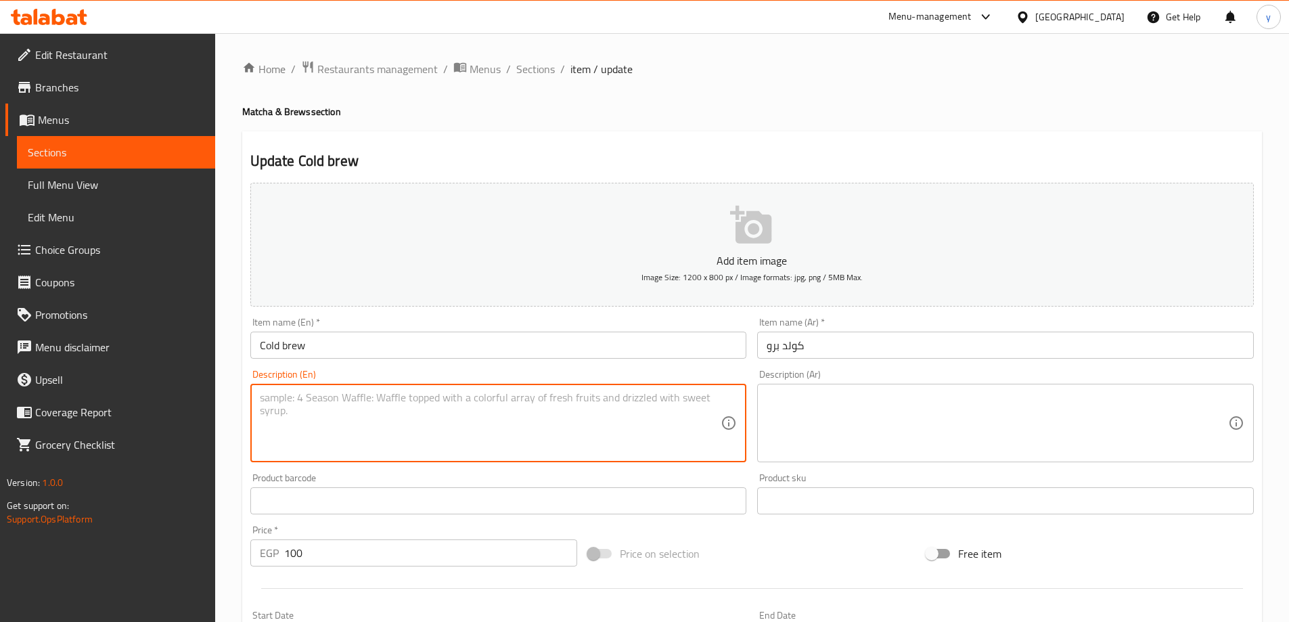
paste textarea "ground coffee beans and Cold water"
type textarea "ground coffee beans and Cold water"
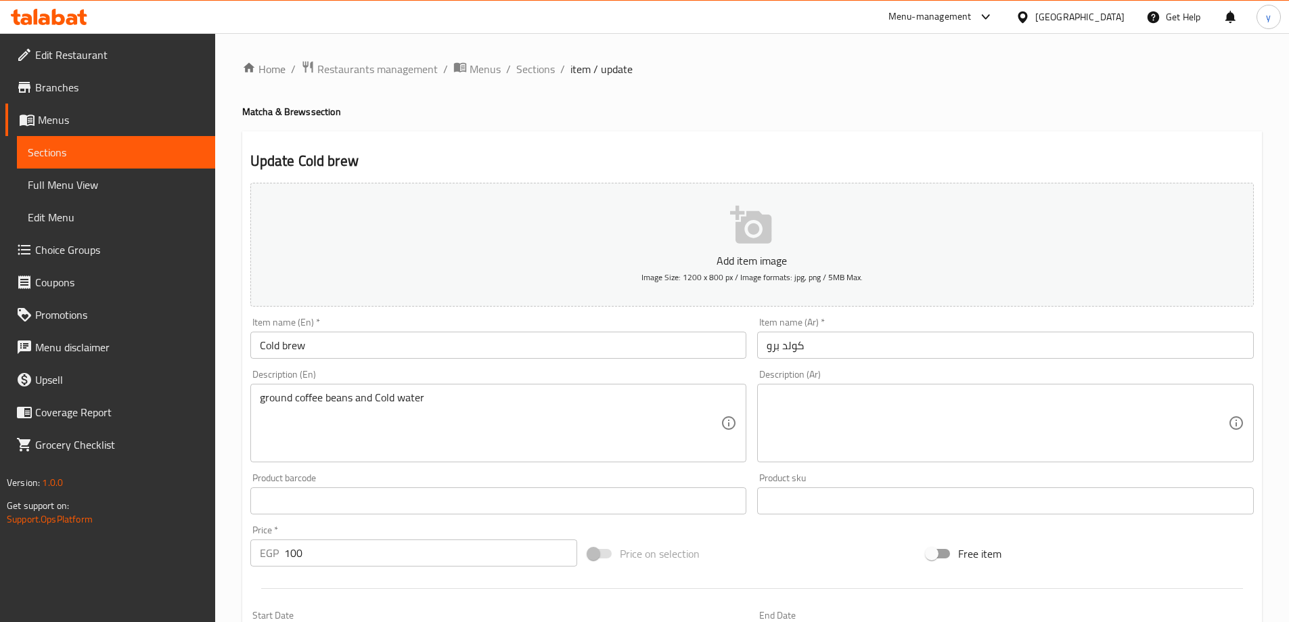
click at [843, 434] on textarea at bounding box center [996, 423] width 461 height 64
paste textarea "حبوب قهوة مطحونة ومياه باردة"
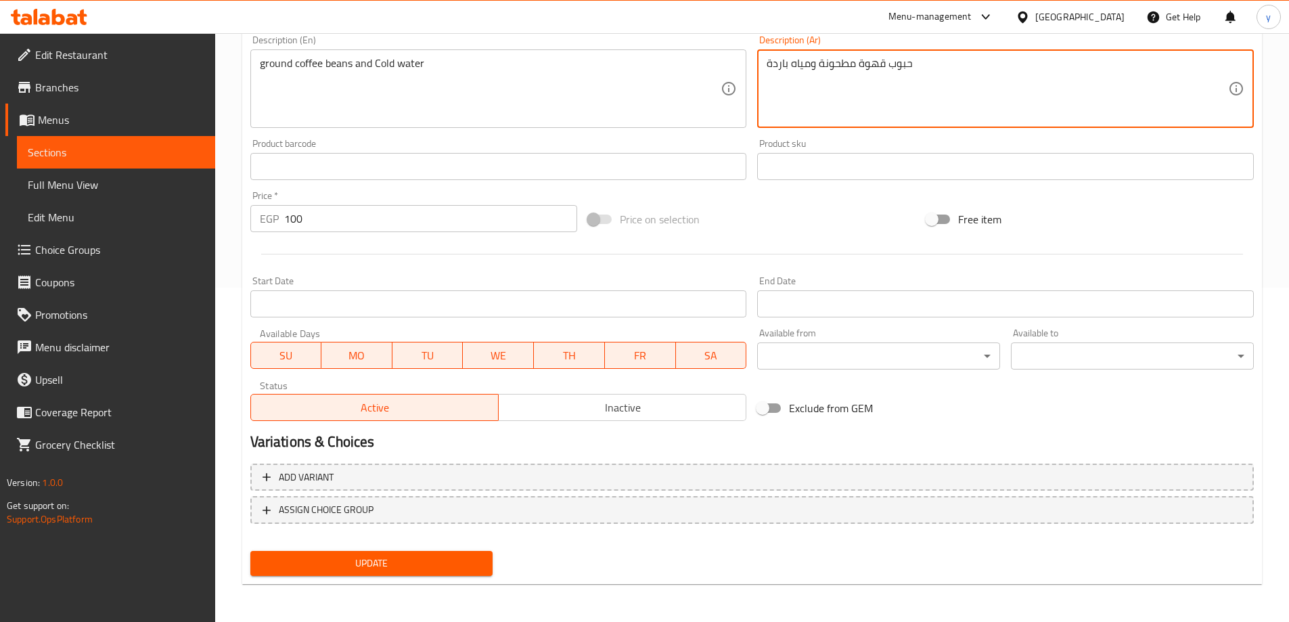
type textarea "حبوب قهوة مطحونة ومياه باردة"
click at [413, 568] on span "Update" at bounding box center [371, 563] width 221 height 17
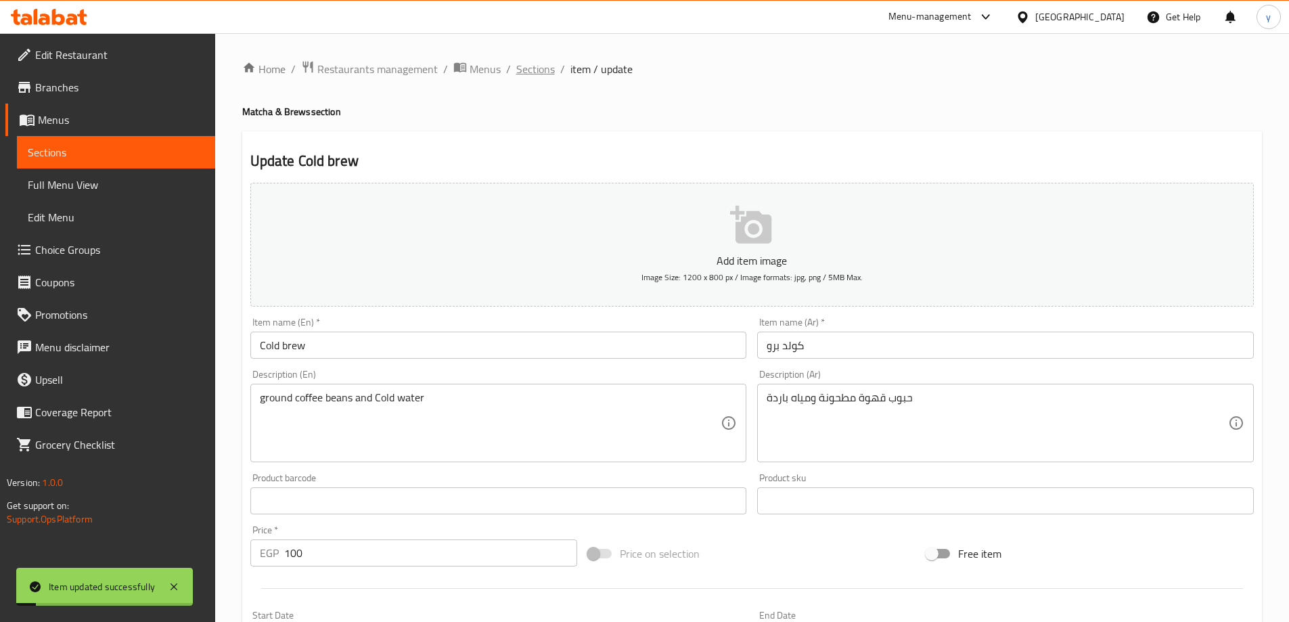
click at [543, 74] on span "Sections" at bounding box center [535, 69] width 39 height 16
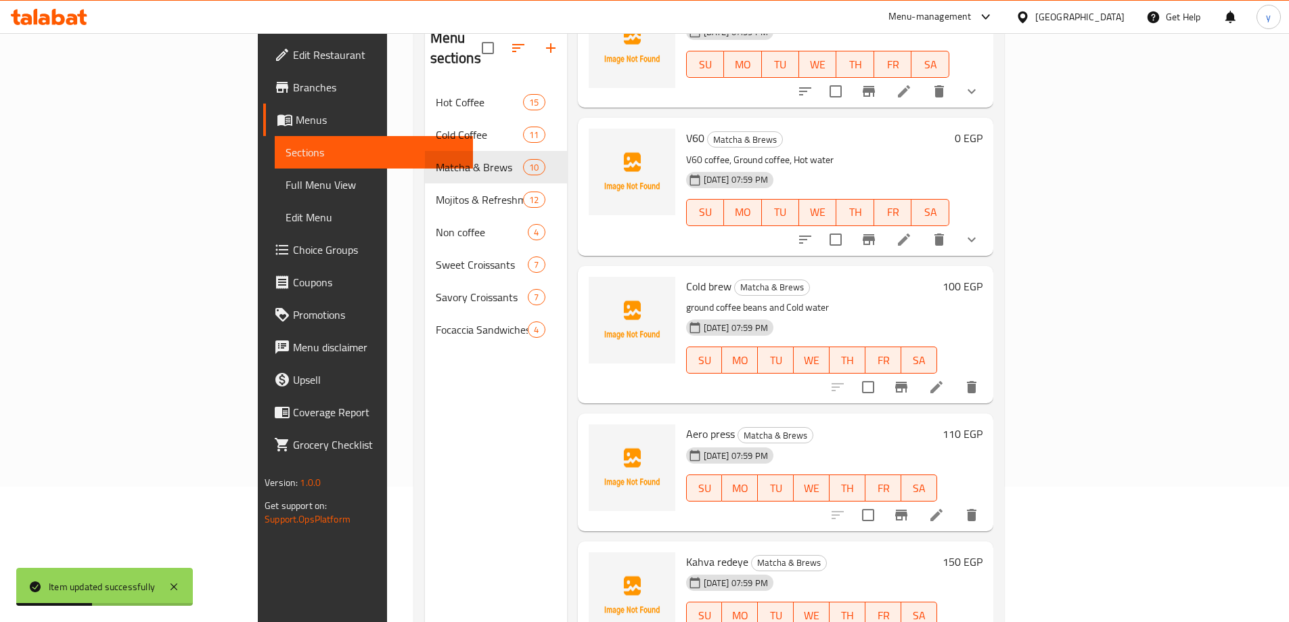
scroll to position [189, 0]
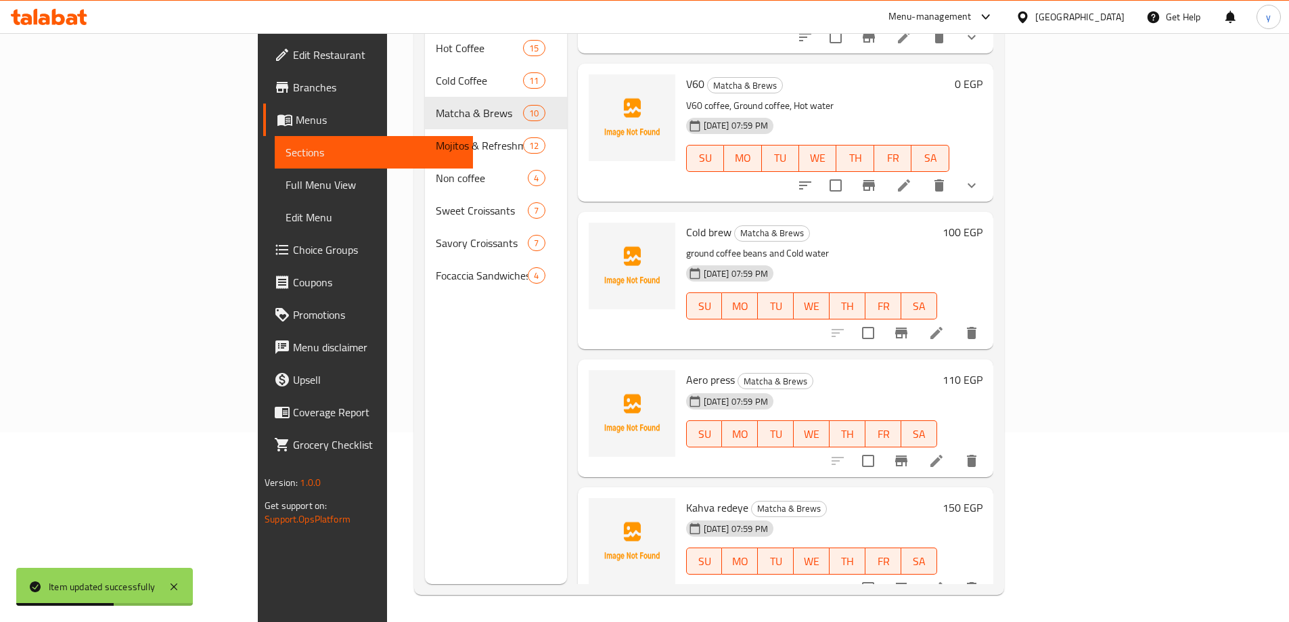
click at [942, 455] on icon at bounding box center [936, 461] width 12 height 12
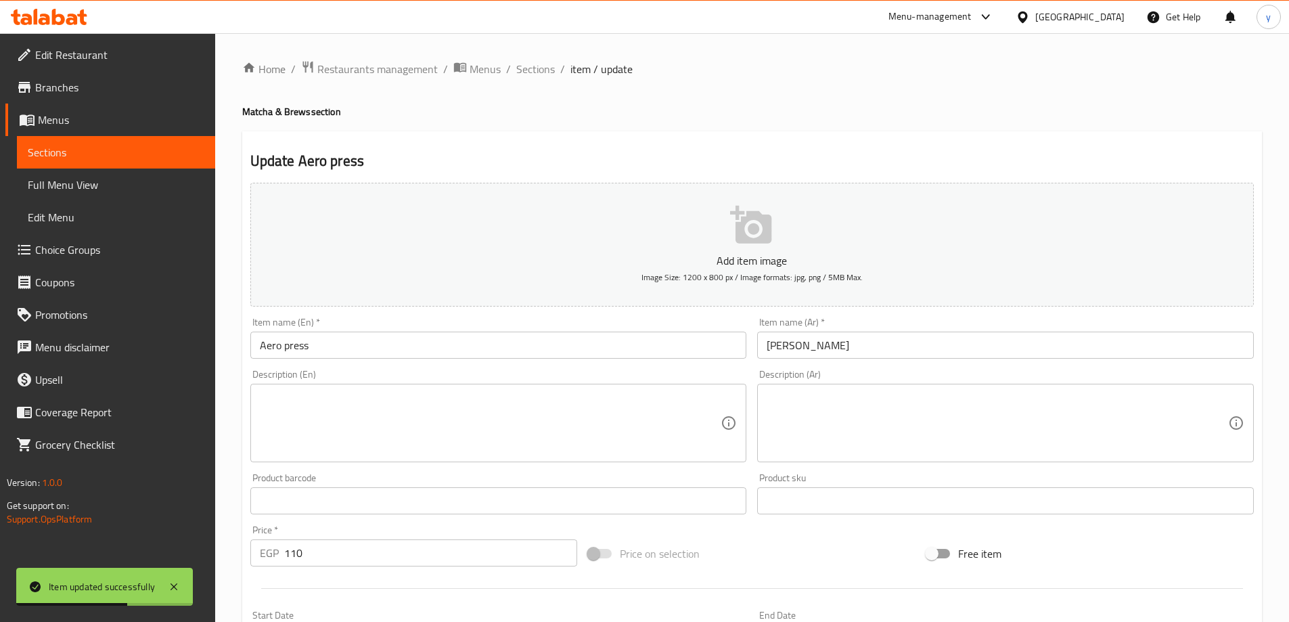
click at [329, 353] on input "Aero press" at bounding box center [498, 344] width 497 height 27
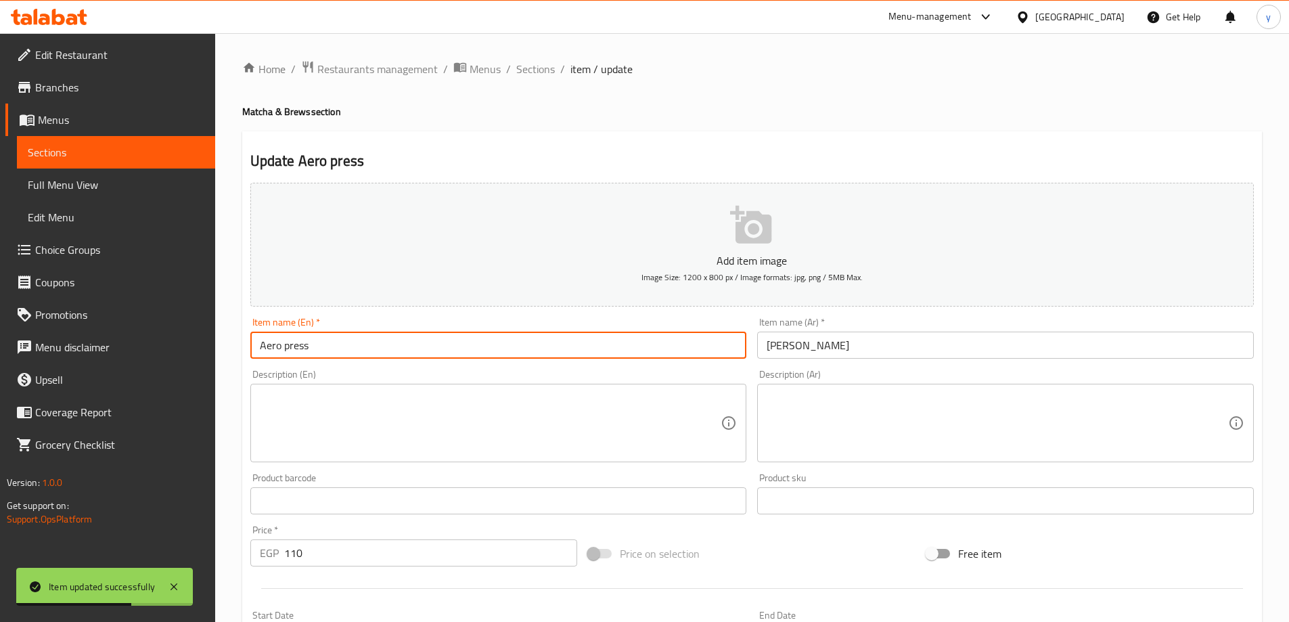
click at [329, 353] on input "Aero press" at bounding box center [498, 344] width 497 height 27
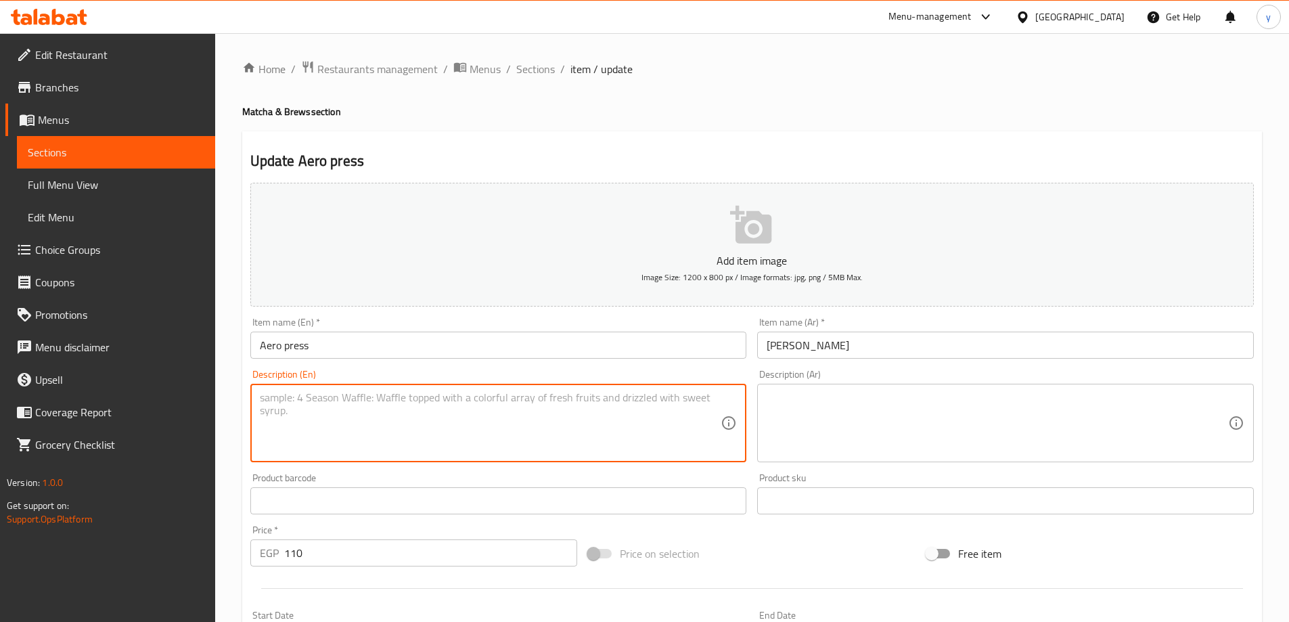
click at [623, 404] on textarea at bounding box center [490, 423] width 461 height 64
paste textarea "A device used for brewing smooth and rich coffee."
type textarea "A device used for brewing smooth and rich coffee."
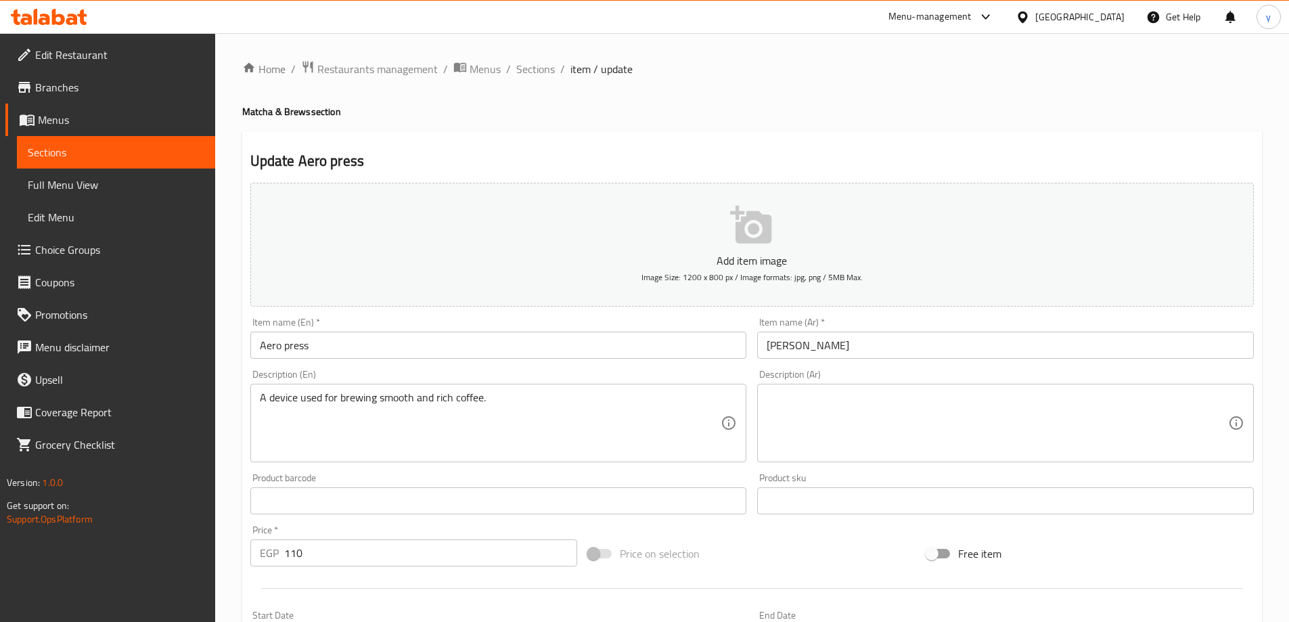
click at [917, 432] on textarea at bounding box center [996, 423] width 461 height 64
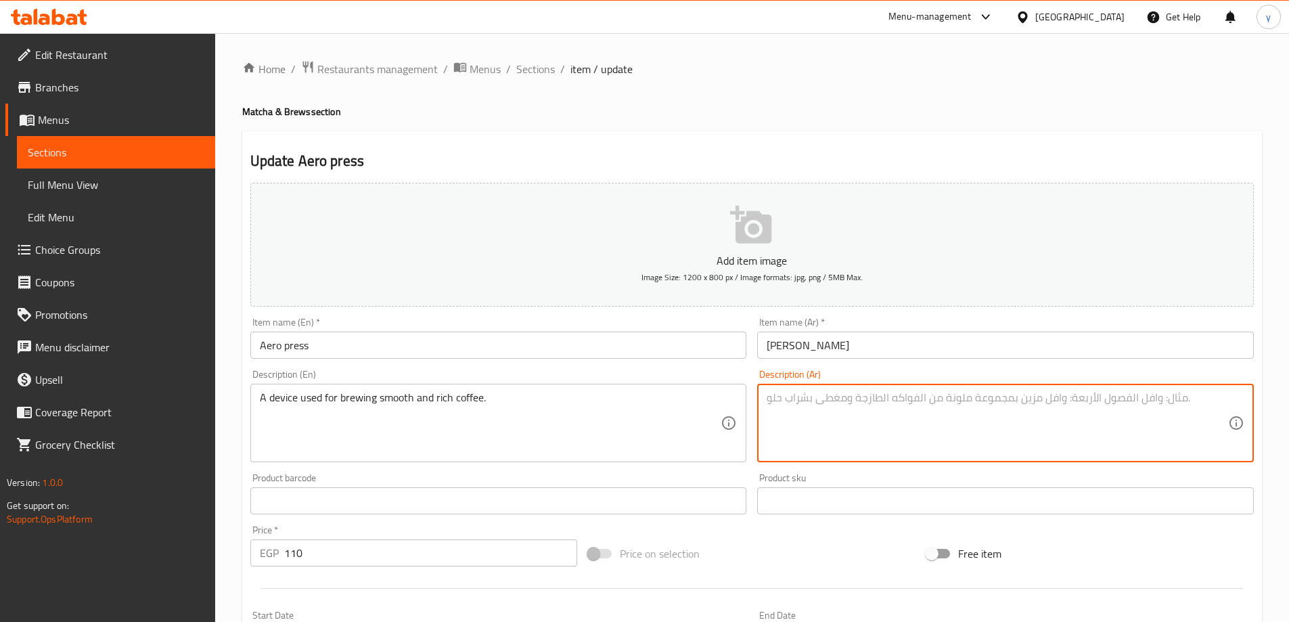
paste textarea "جهاز مستخدم لتحضير قهوة ناعمة وغنية."
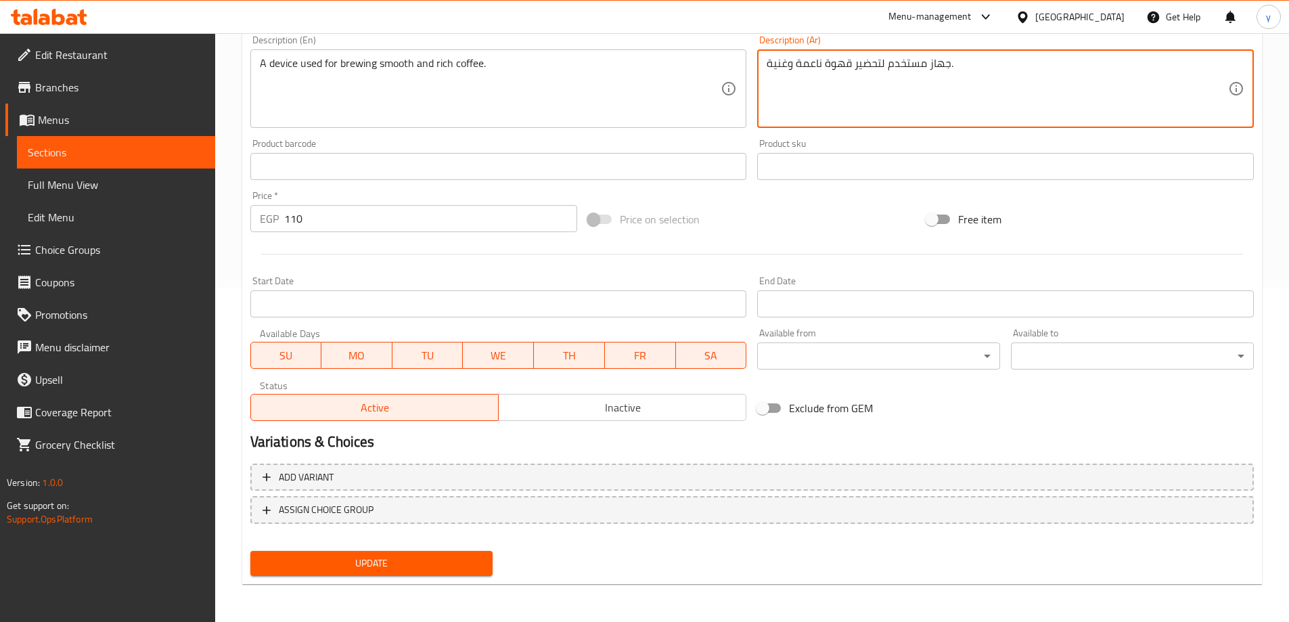
type textarea "جهاز مستخدم لتحضير قهوة ناعمة وغنية."
click at [355, 569] on span "Update" at bounding box center [371, 563] width 221 height 17
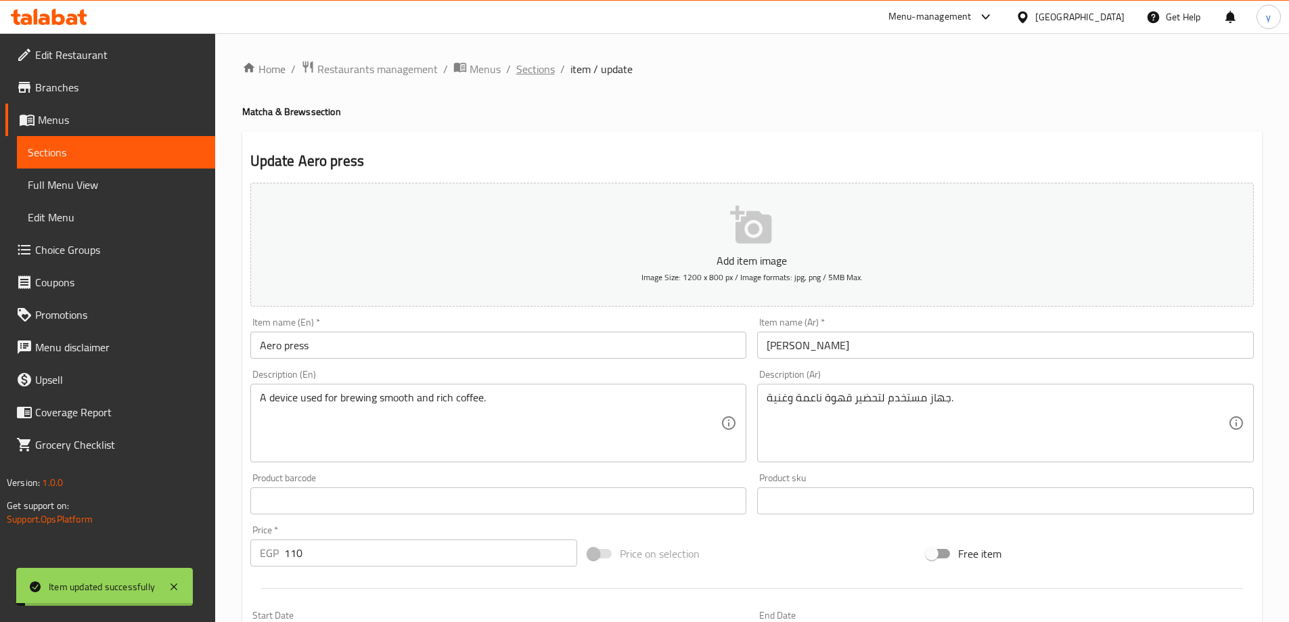
click at [535, 71] on span "Sections" at bounding box center [535, 69] width 39 height 16
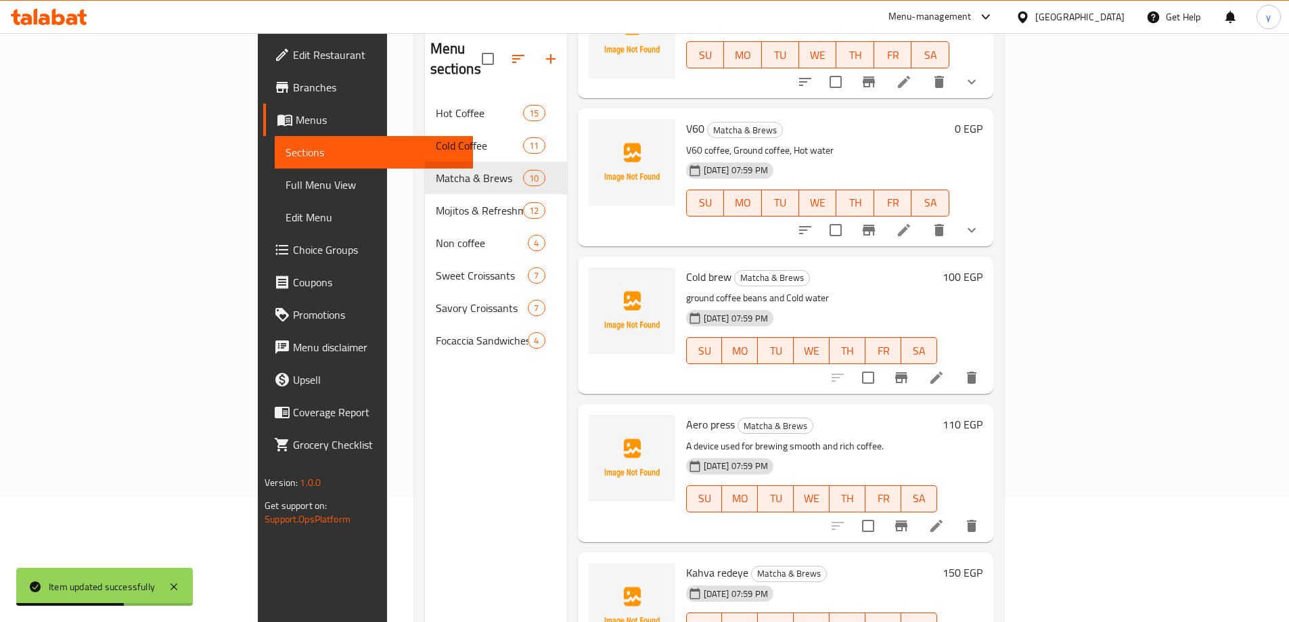
scroll to position [189, 0]
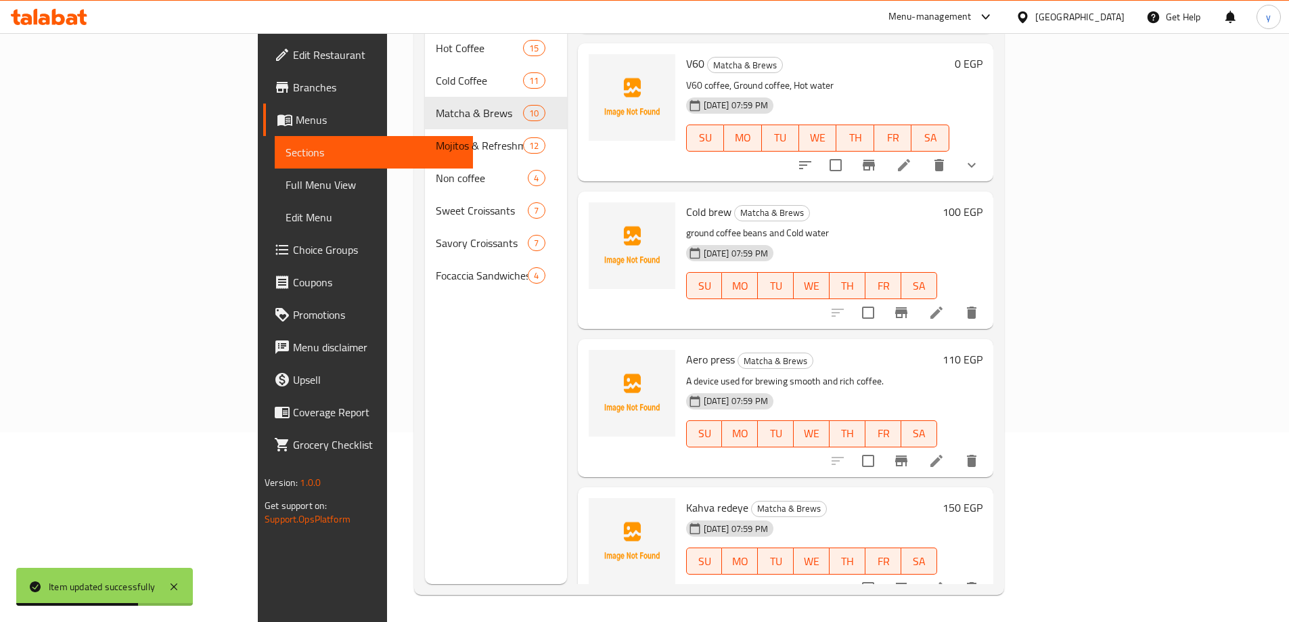
click at [686, 497] on span "Kahva redeye" at bounding box center [717, 507] width 62 height 20
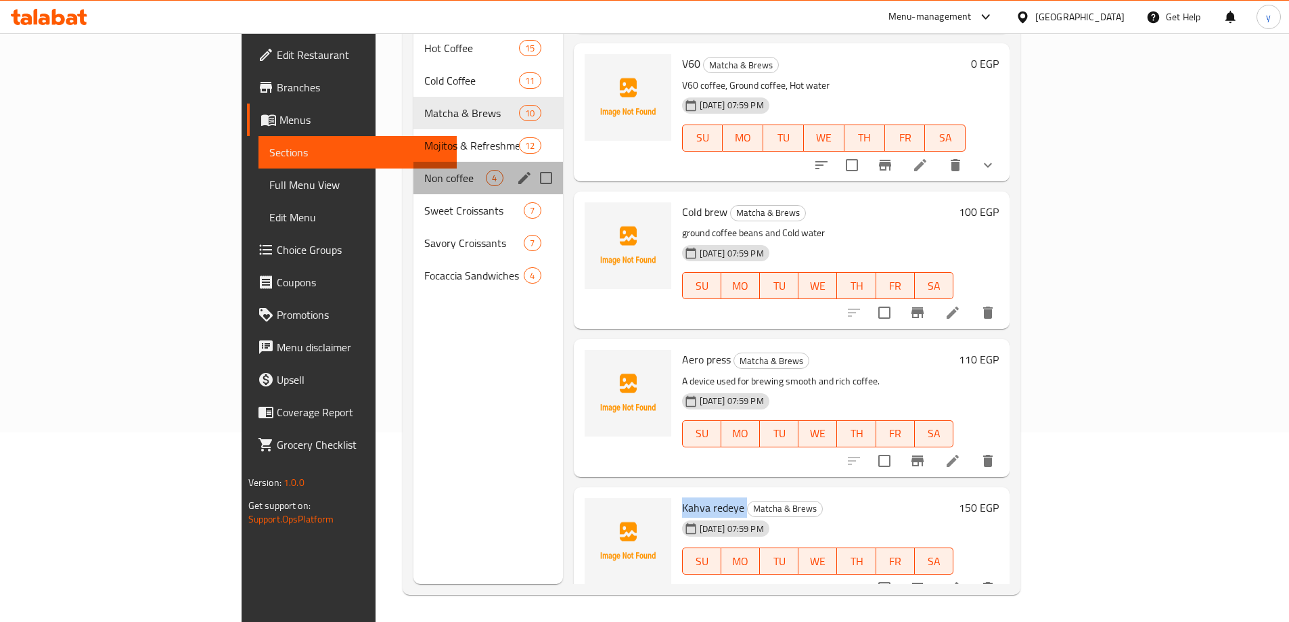
click at [413, 162] on div "Non coffee 4" at bounding box center [487, 178] width 149 height 32
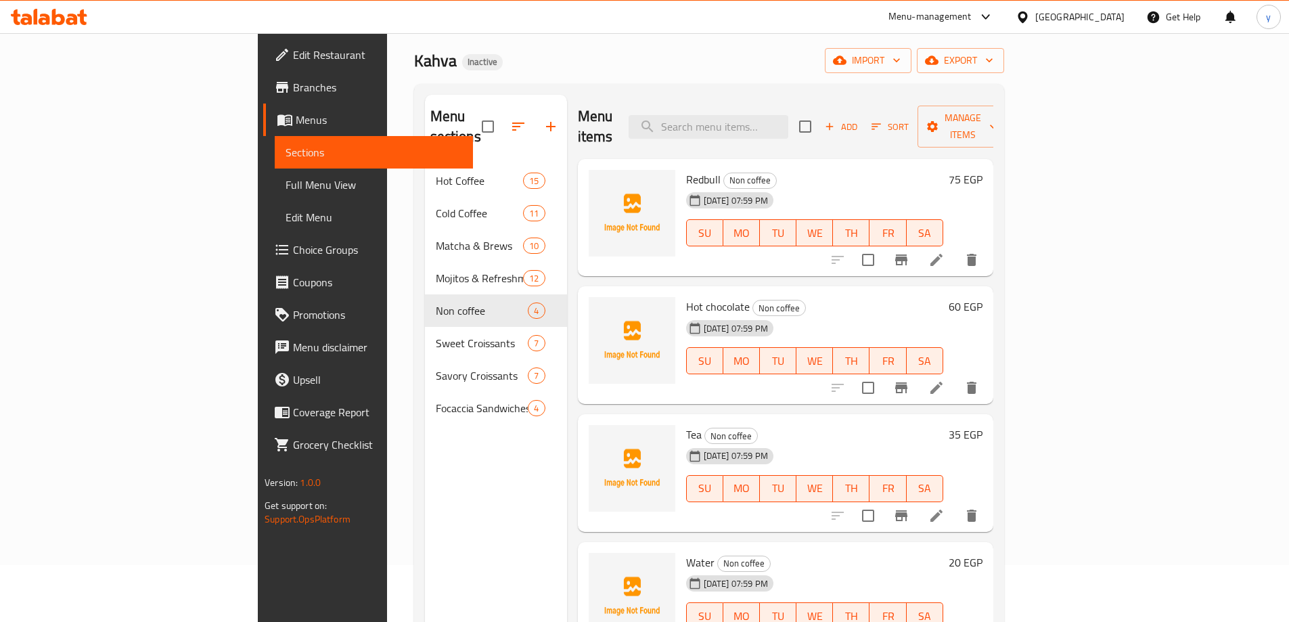
scroll to position [54, 0]
click at [942, 256] on icon at bounding box center [936, 262] width 12 height 12
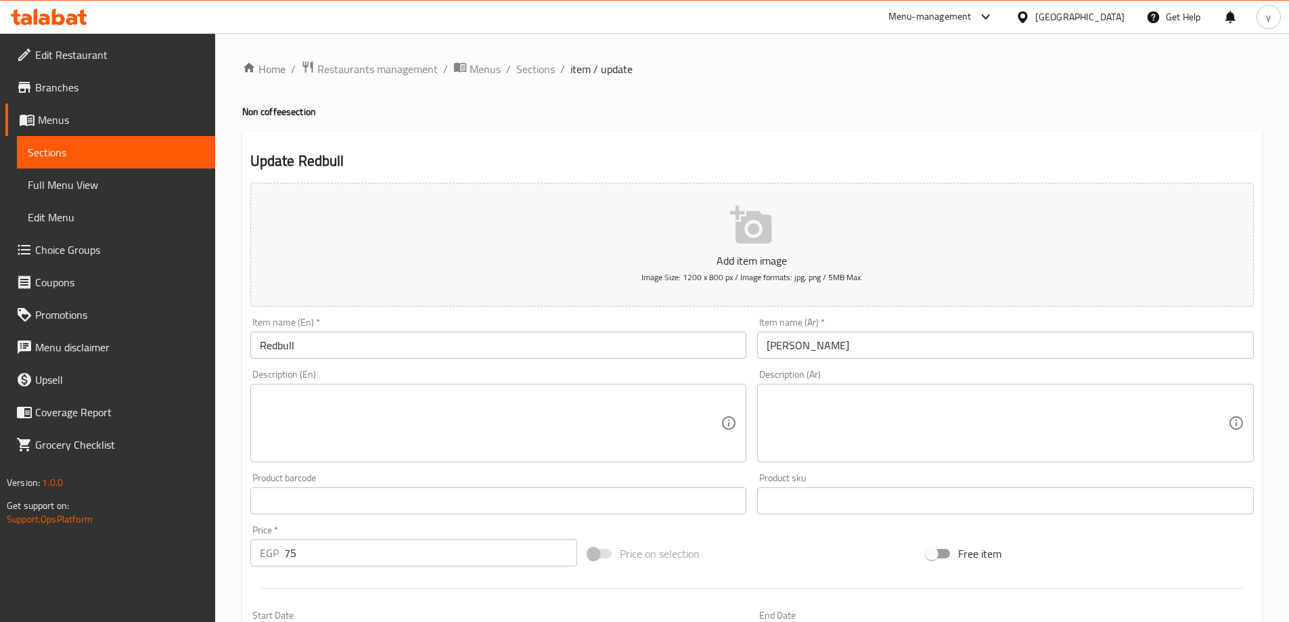
click at [539, 333] on input "Redbull" at bounding box center [498, 344] width 497 height 27
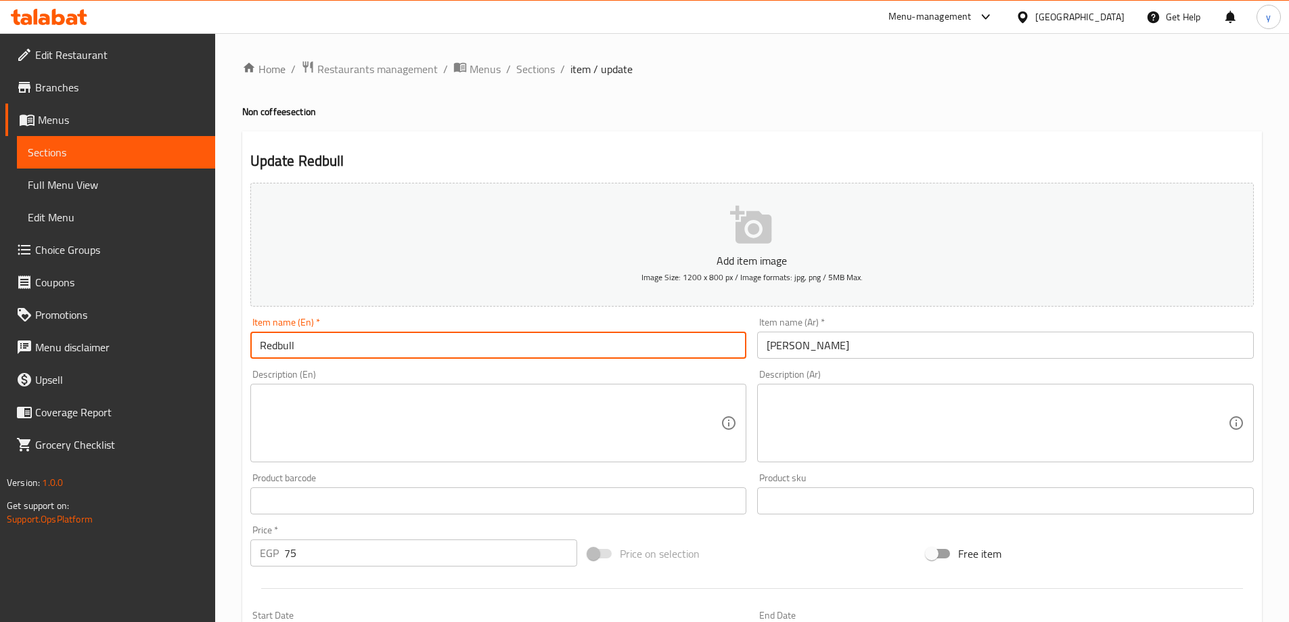
click at [539, 333] on input "Redbull" at bounding box center [498, 344] width 497 height 27
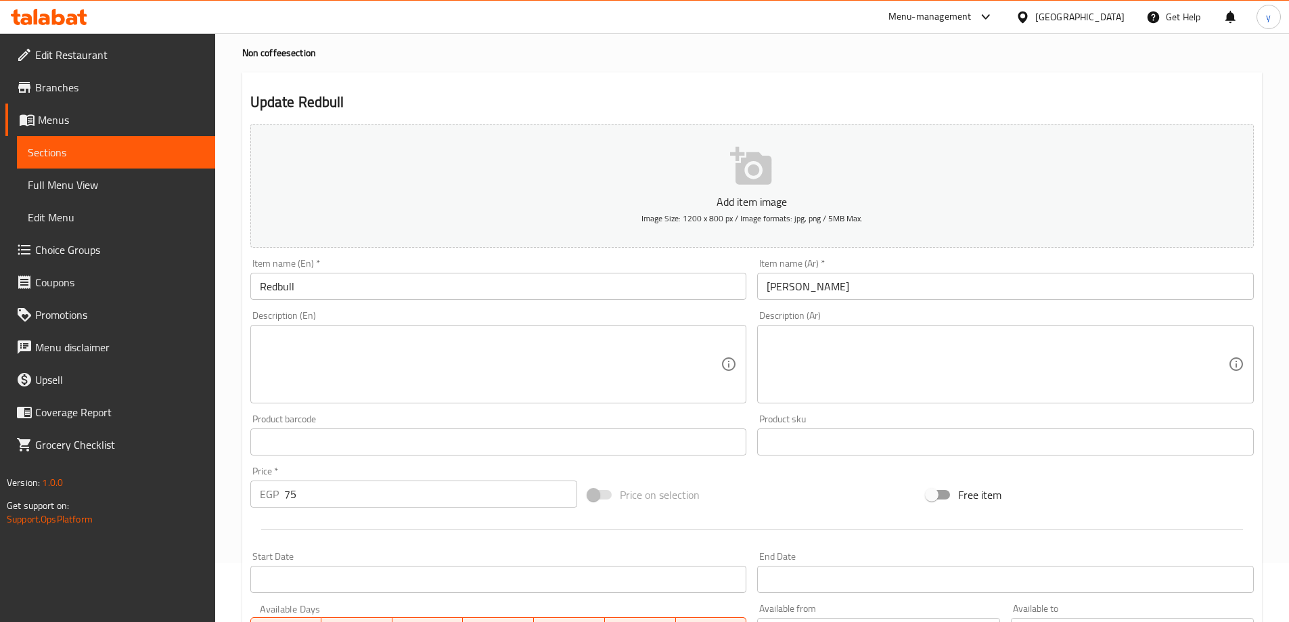
scroll to position [135, 0]
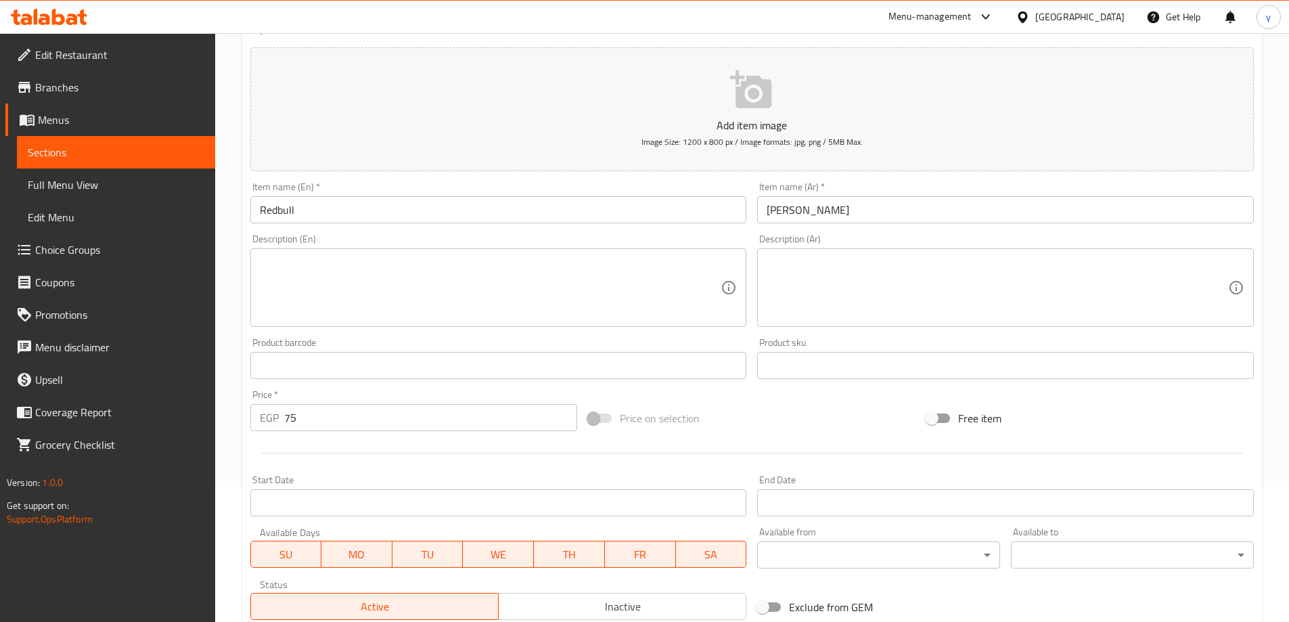
click at [447, 294] on textarea at bounding box center [490, 288] width 461 height 64
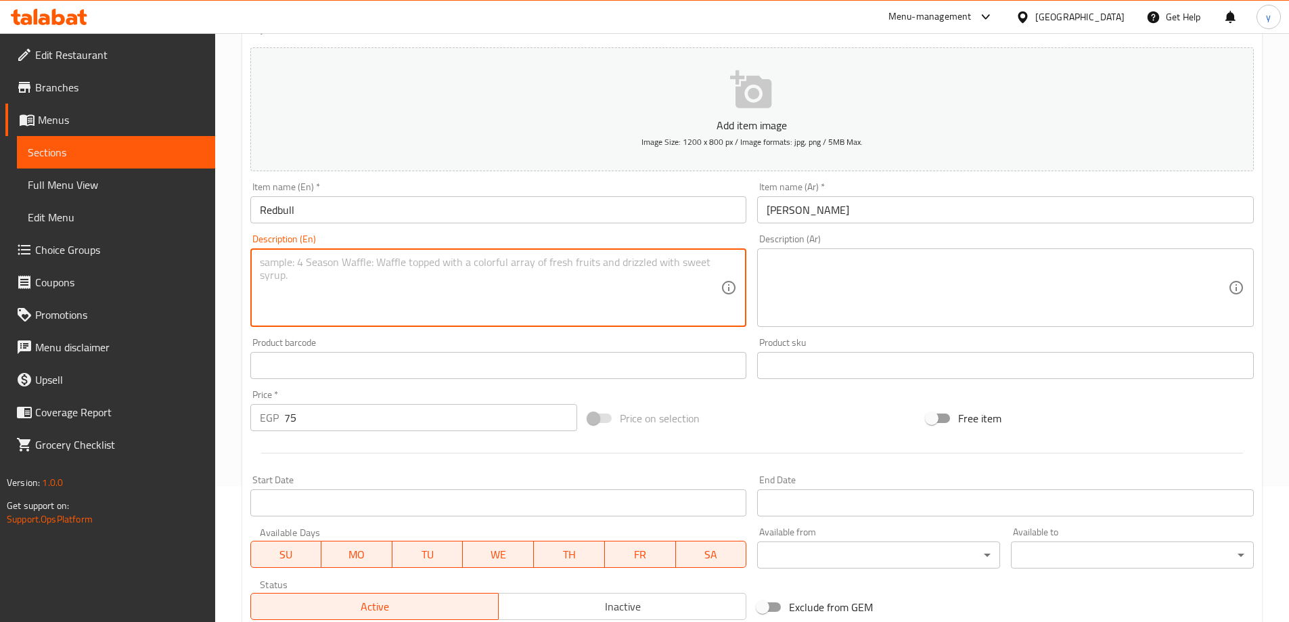
paste textarea "Made with a blend of caffeine, taurine, and b-group vitamins"
type textarea "Made with a blend of caffeine, taurine, and b-group vitamins"
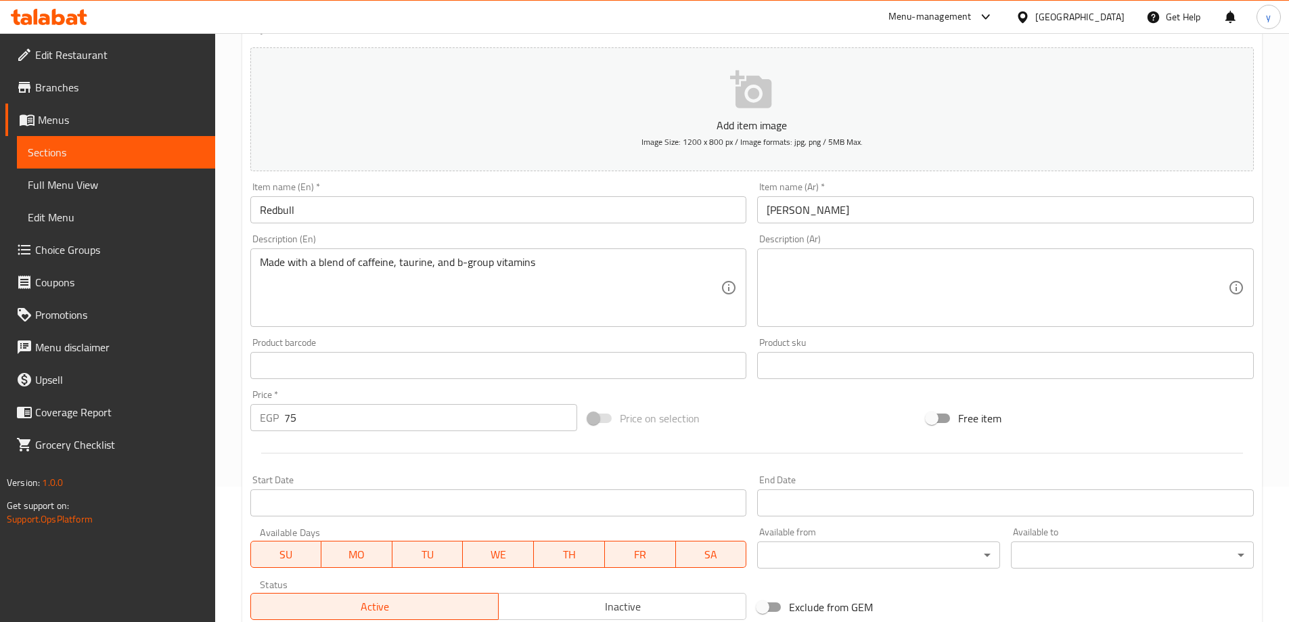
click at [970, 296] on textarea at bounding box center [996, 288] width 461 height 64
paste textarea "مصنوع من مزيج من فيتامينات الكافيين والتورين ومجموعة ب"
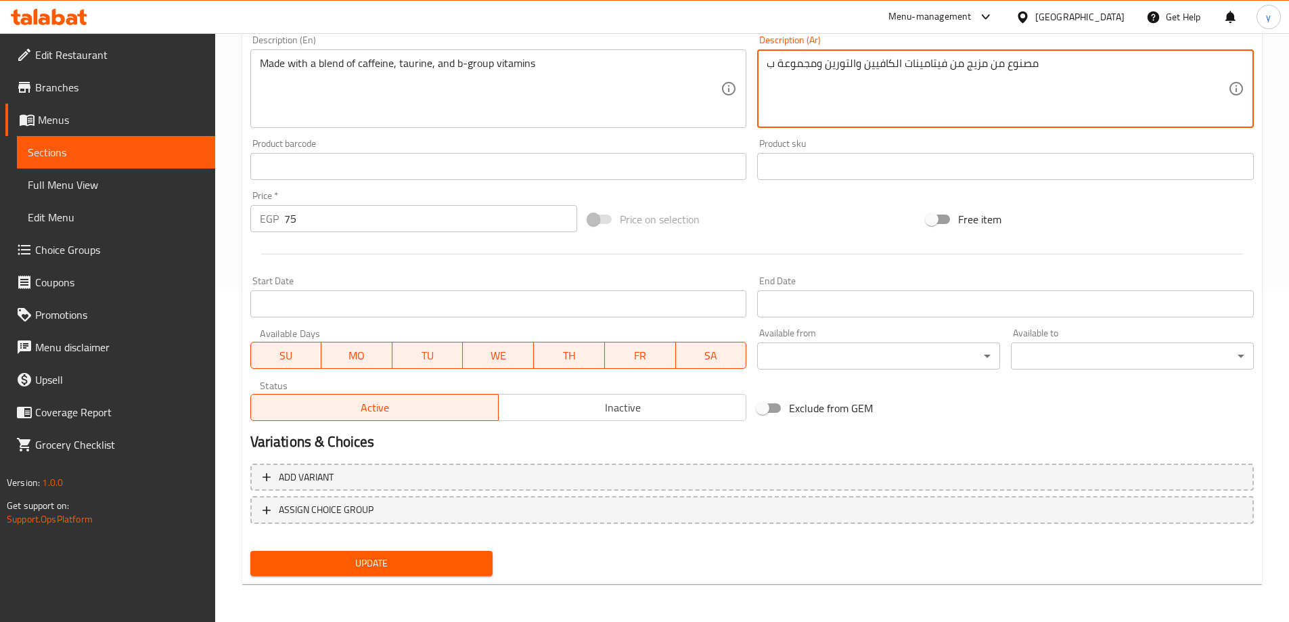
type textarea "مصنوع من مزيج من فيتامينات الكافيين والتورين ومجموعة ب"
click at [450, 570] on span "Update" at bounding box center [371, 563] width 221 height 17
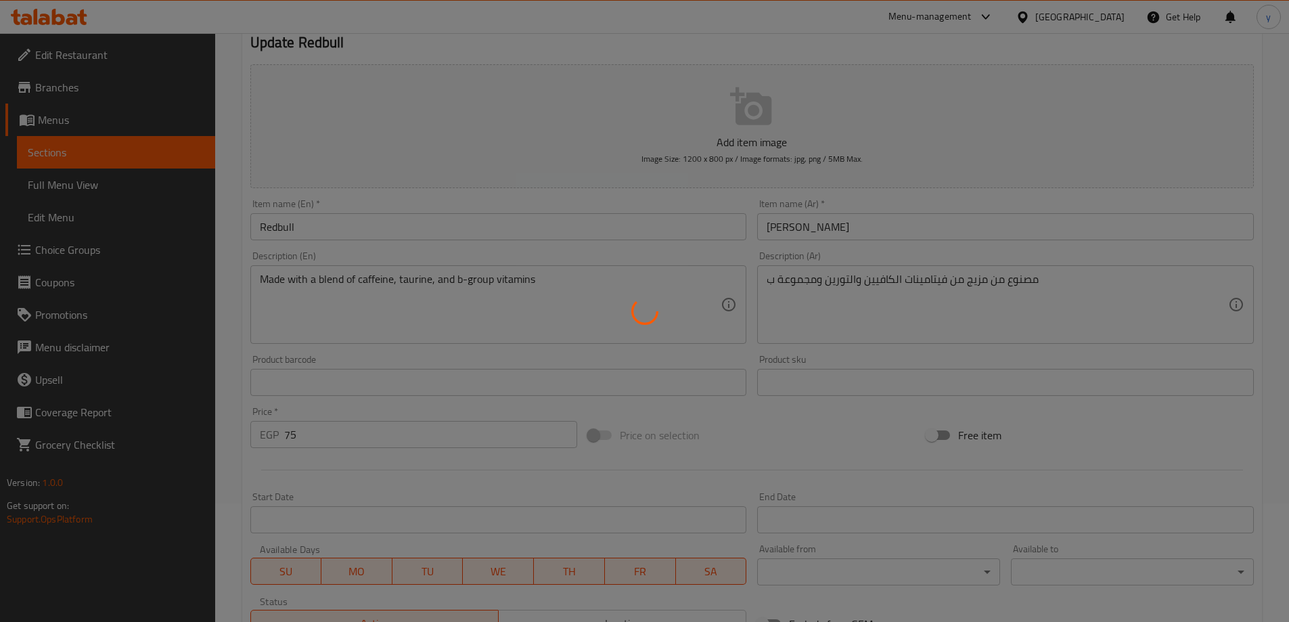
scroll to position [0, 0]
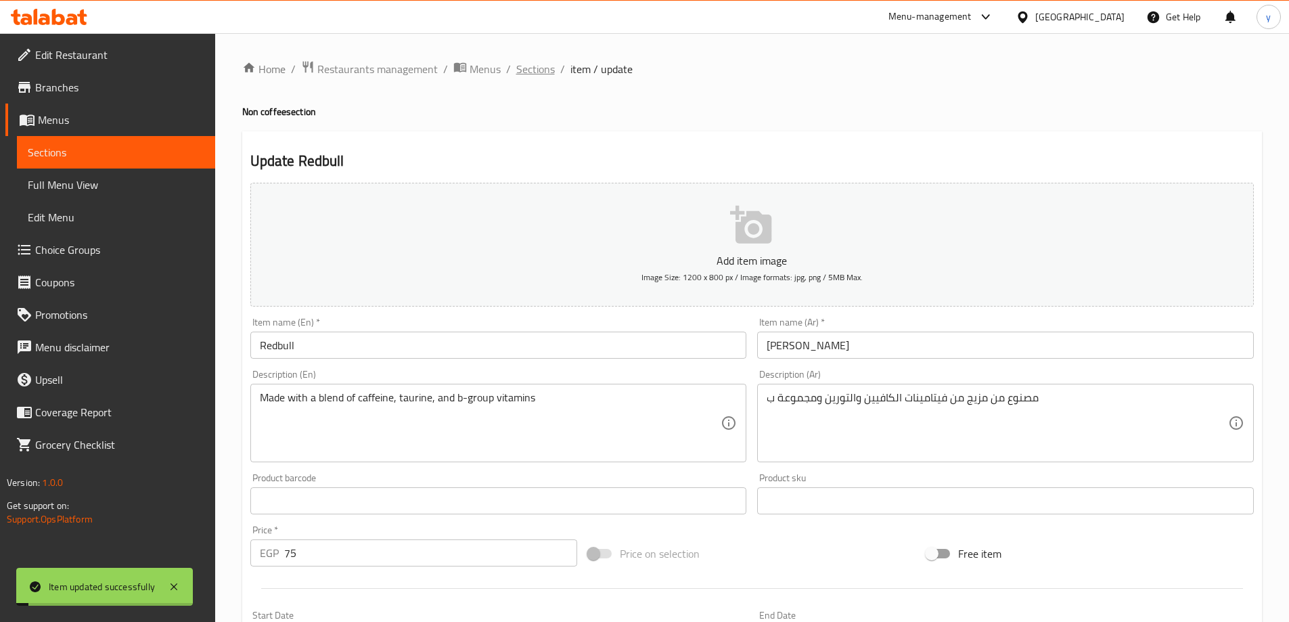
click at [528, 69] on span "Sections" at bounding box center [535, 69] width 39 height 16
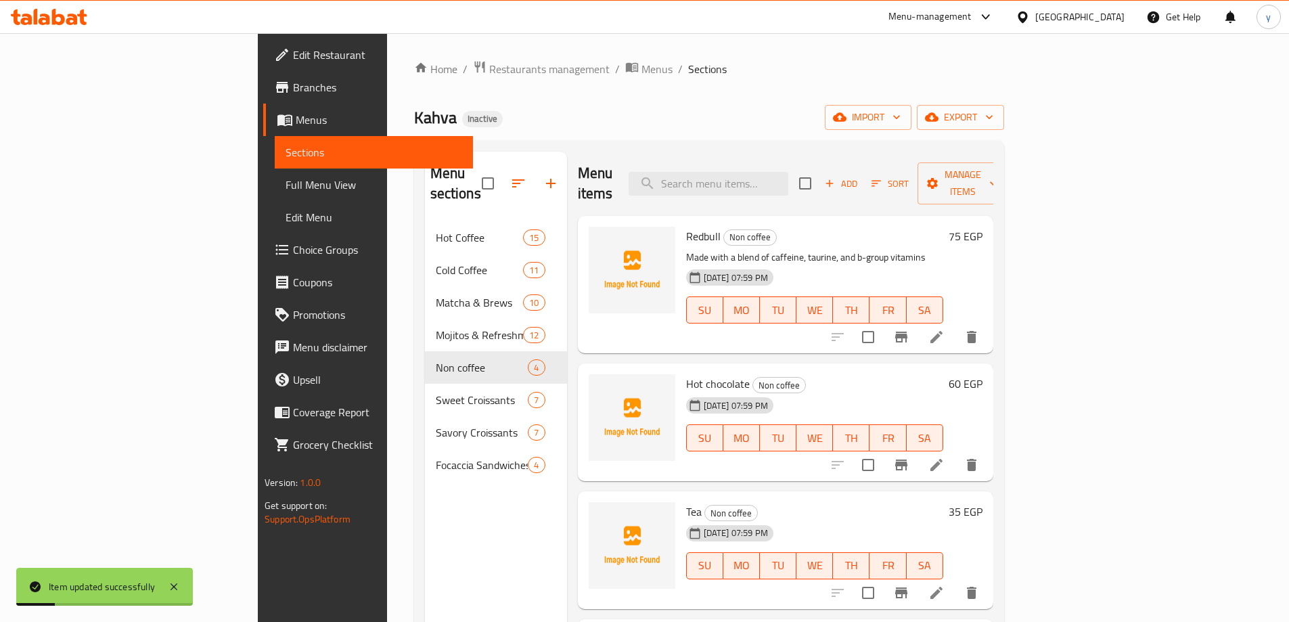
click at [686, 373] on span "Hot chocolate" at bounding box center [718, 383] width 64 height 20
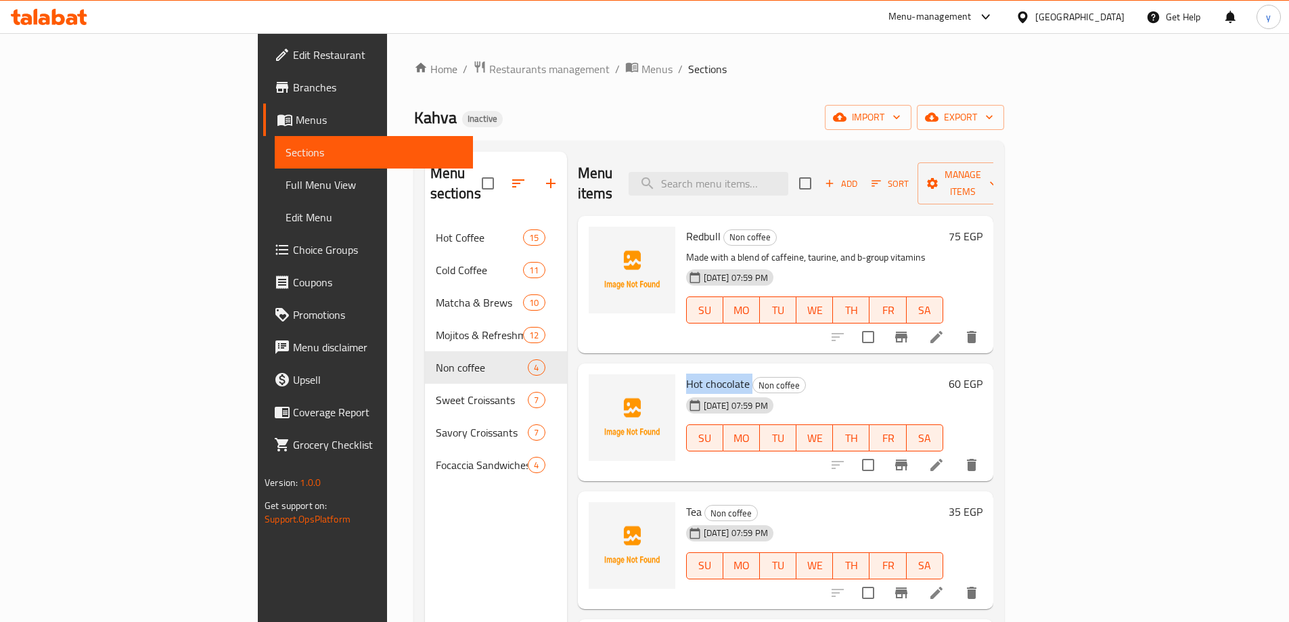
click at [686, 501] on span "Tea" at bounding box center [694, 511] width 16 height 20
click at [944, 584] on icon at bounding box center [936, 592] width 16 height 16
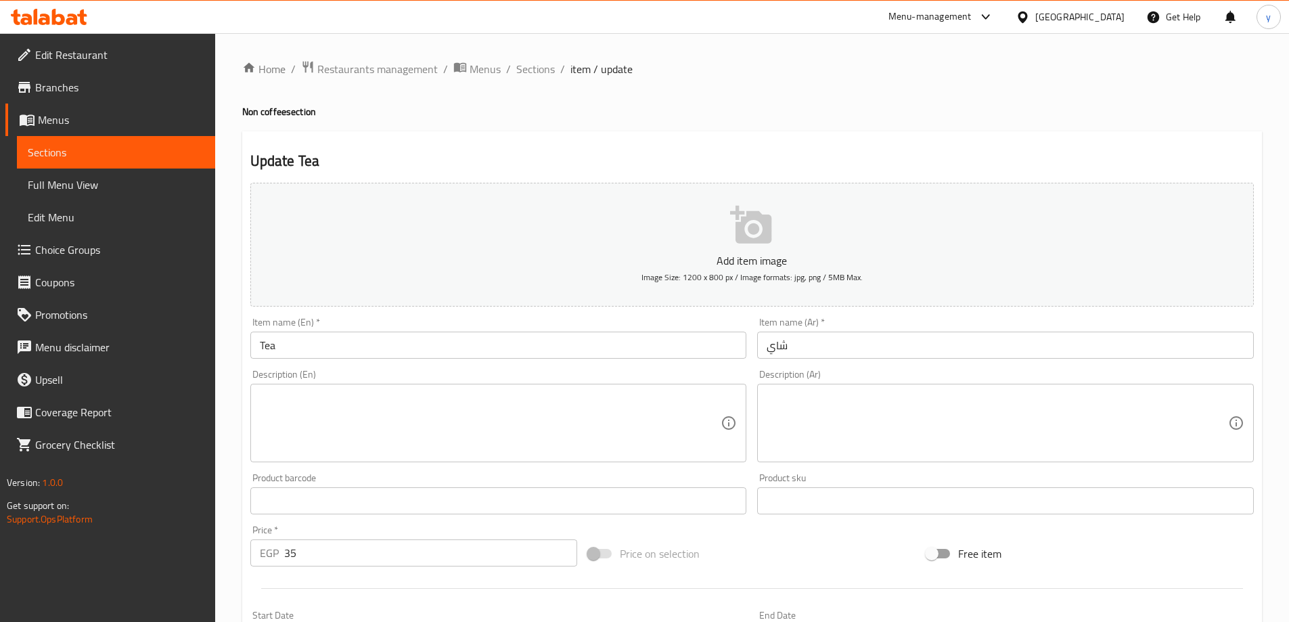
click at [618, 439] on textarea at bounding box center [490, 423] width 461 height 64
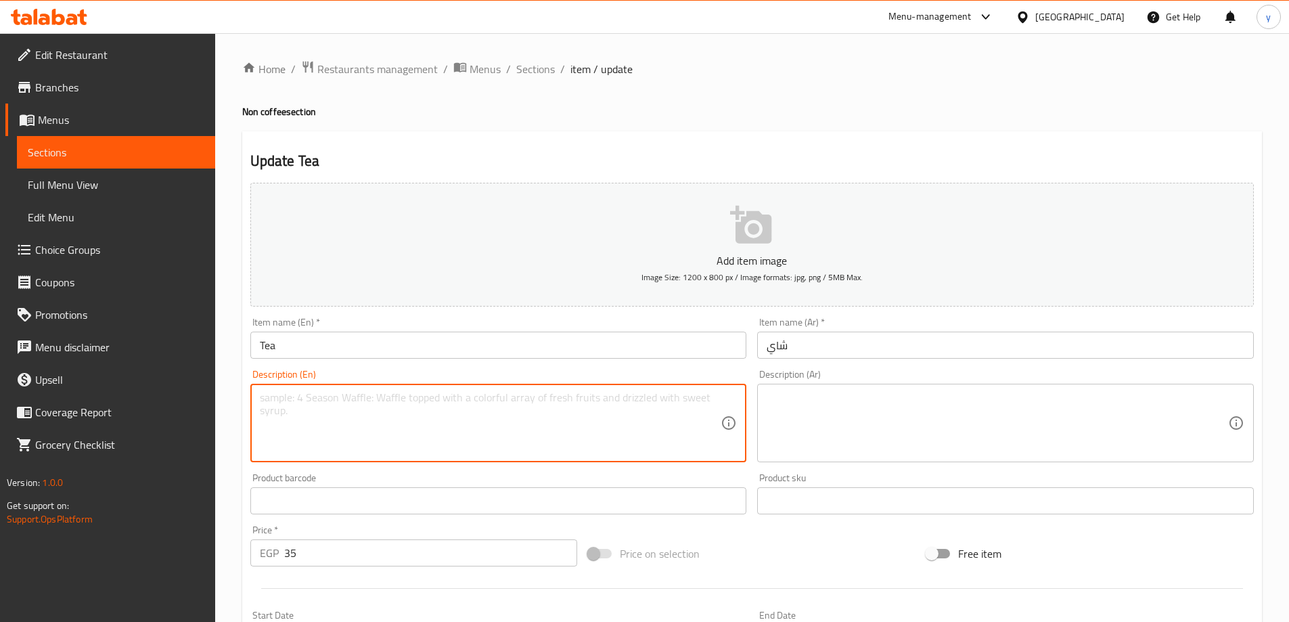
paste textarea "Standard cup of tea, hot water and sugar"
type textarea "Standard cup of tea, hot water and sugar"
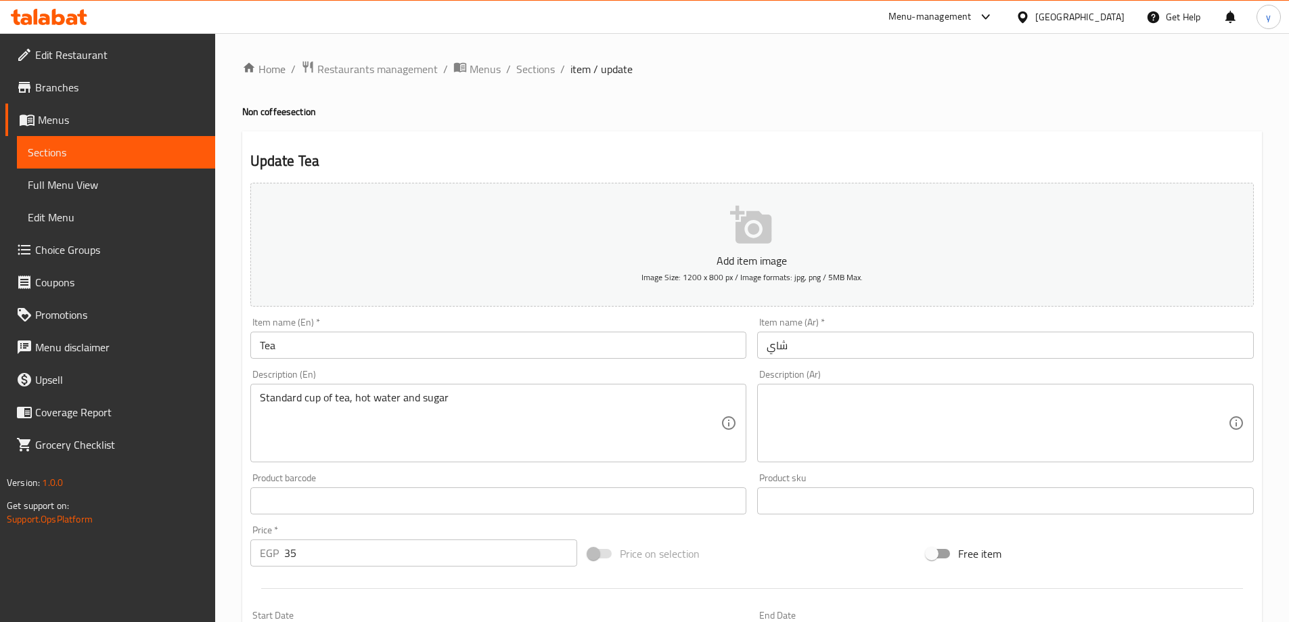
click at [884, 420] on textarea at bounding box center [996, 423] width 461 height 64
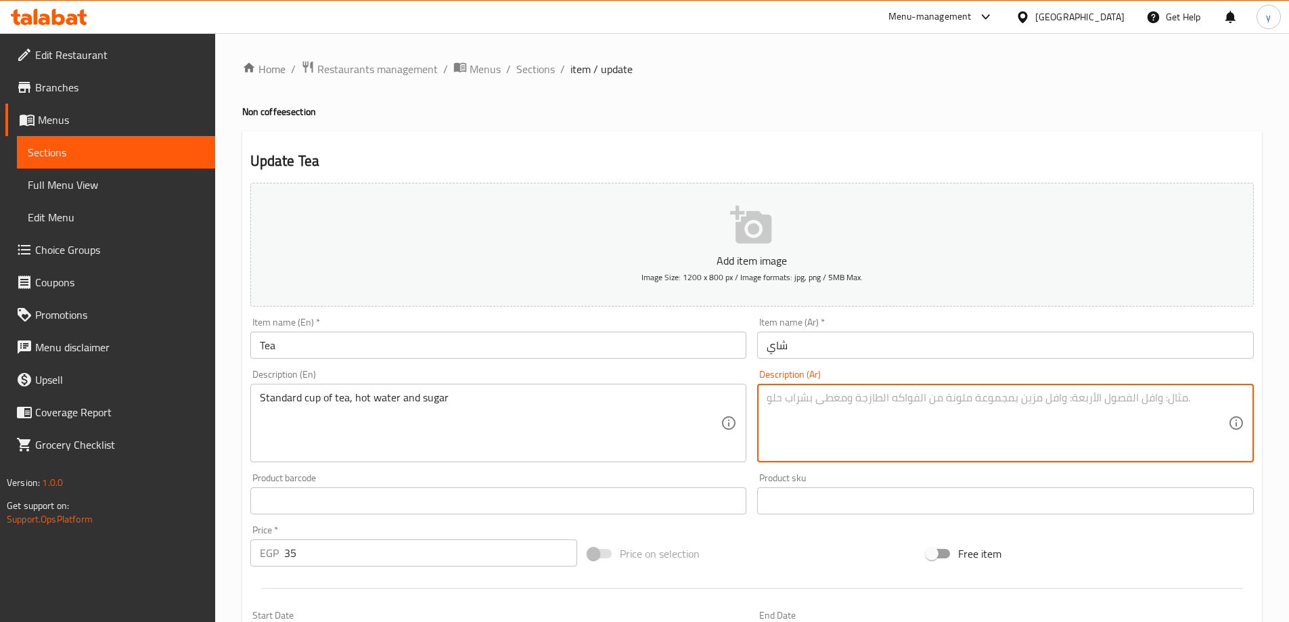
paste textarea "كوب عادي من شاي، مياه ساخنة وسكر"
type textarea "كوب عادي من شاي، مياه ساخنة وسكر"
click at [502, 338] on input "Tea" at bounding box center [498, 344] width 497 height 27
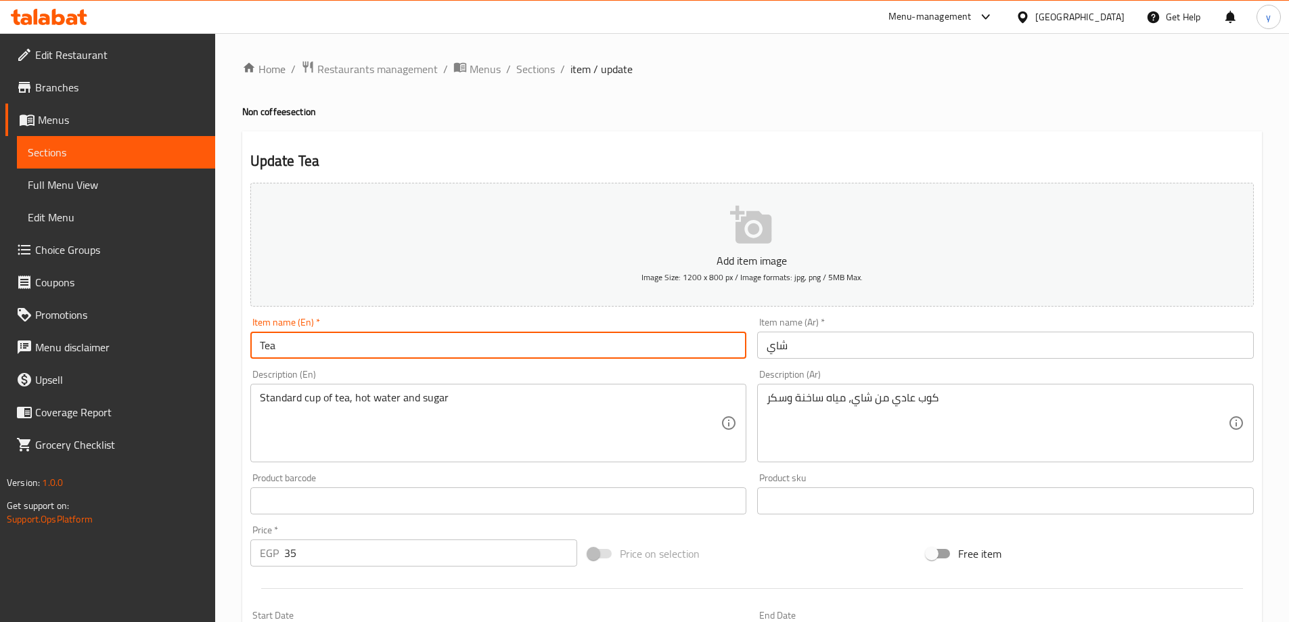
click at [544, 74] on span "Sections" at bounding box center [535, 69] width 39 height 16
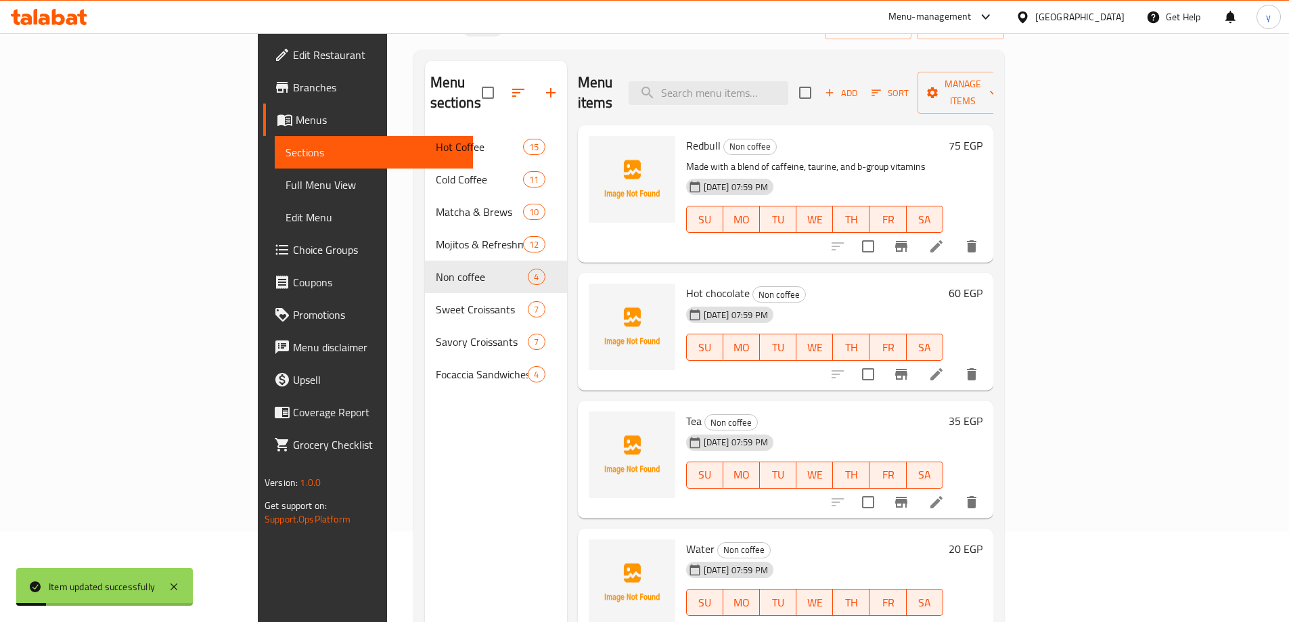
scroll to position [189, 0]
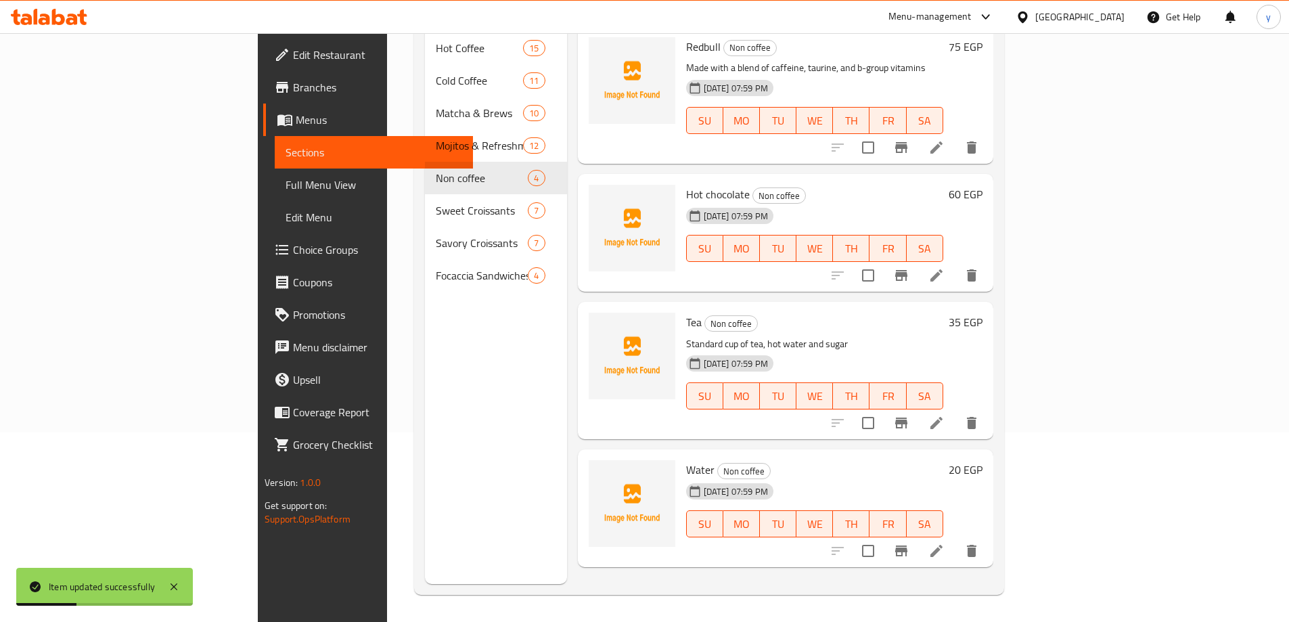
click at [955, 538] on li at bounding box center [936, 550] width 38 height 24
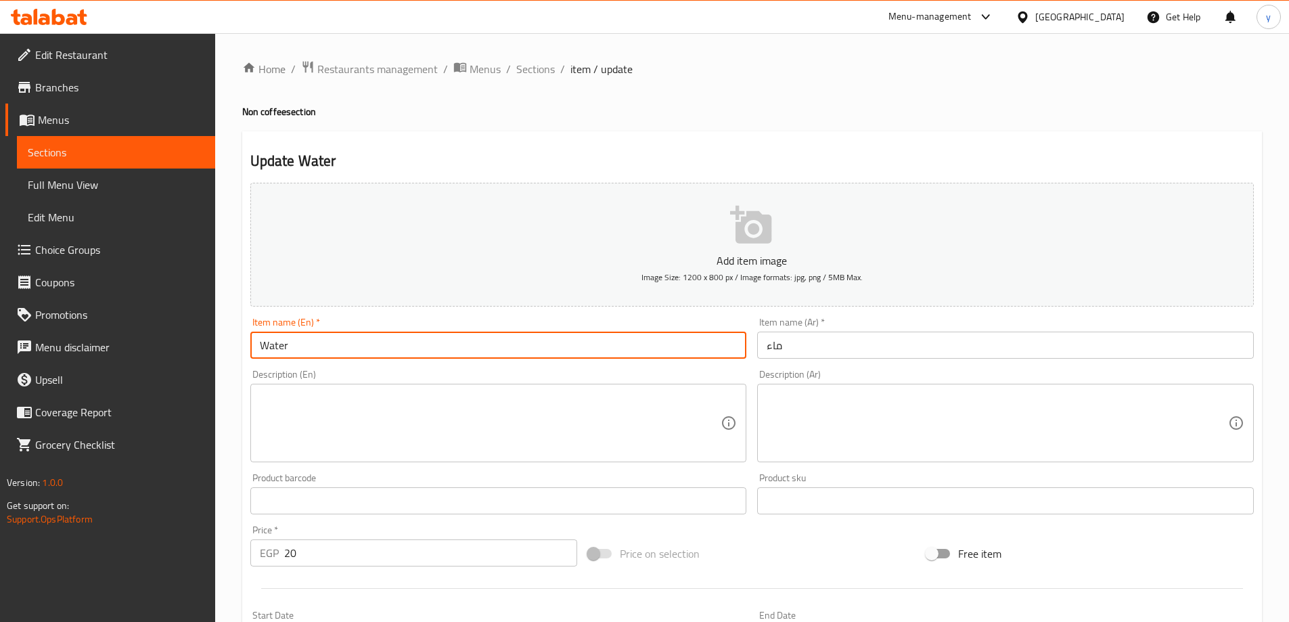
click at [323, 357] on input "Water" at bounding box center [498, 344] width 497 height 27
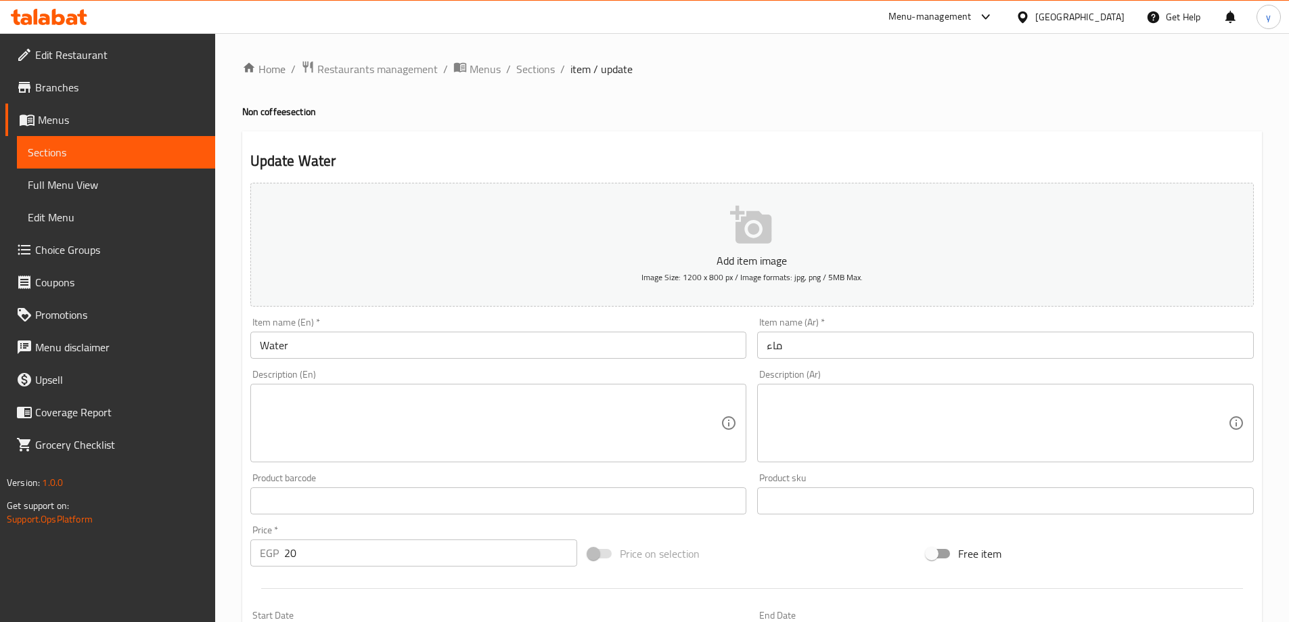
click at [437, 417] on textarea at bounding box center [490, 423] width 461 height 64
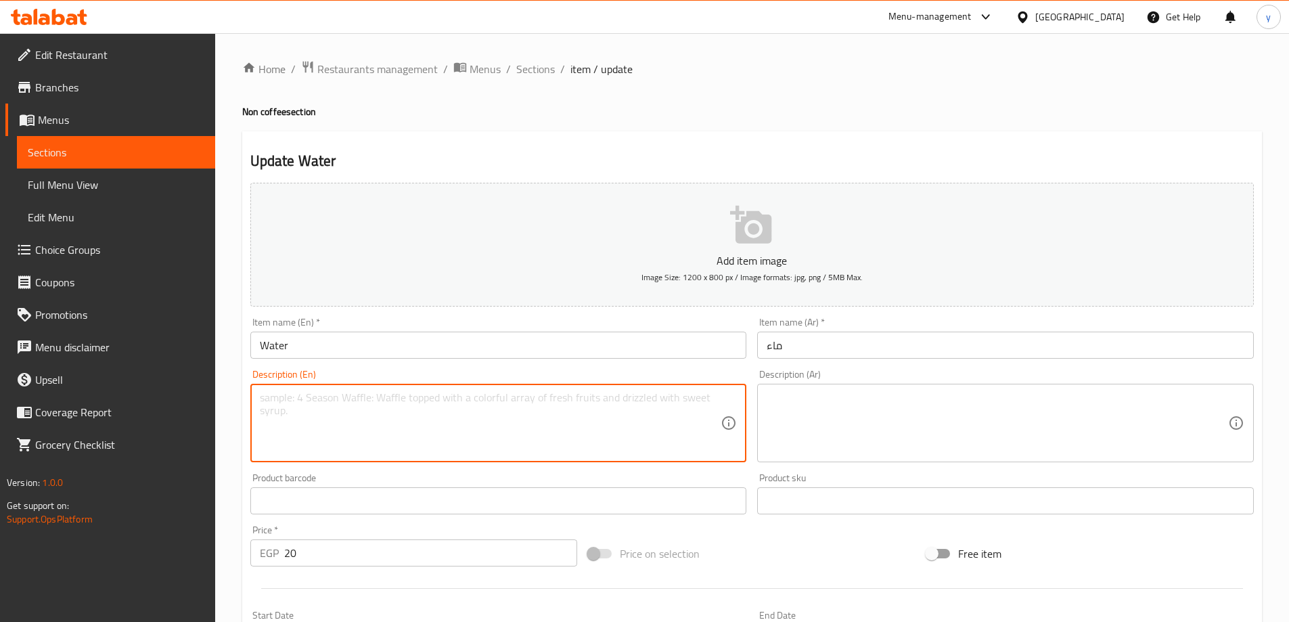
paste textarea "Normal water."
type textarea "Normal water."
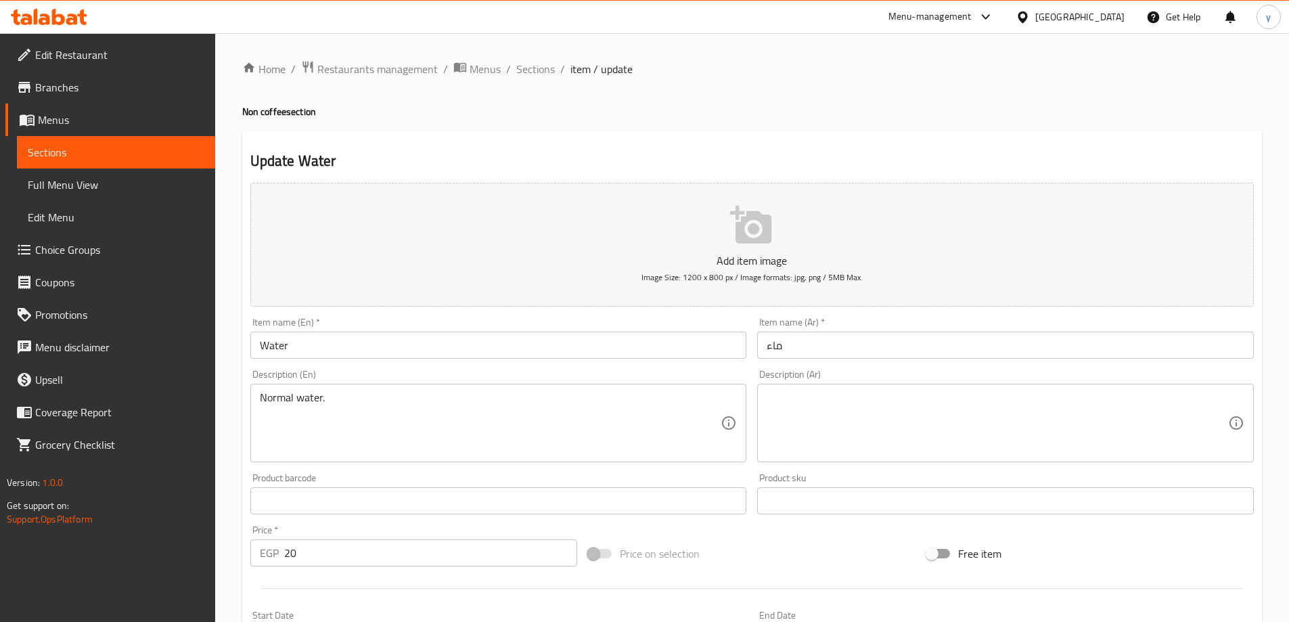
click at [889, 432] on textarea at bounding box center [996, 423] width 461 height 64
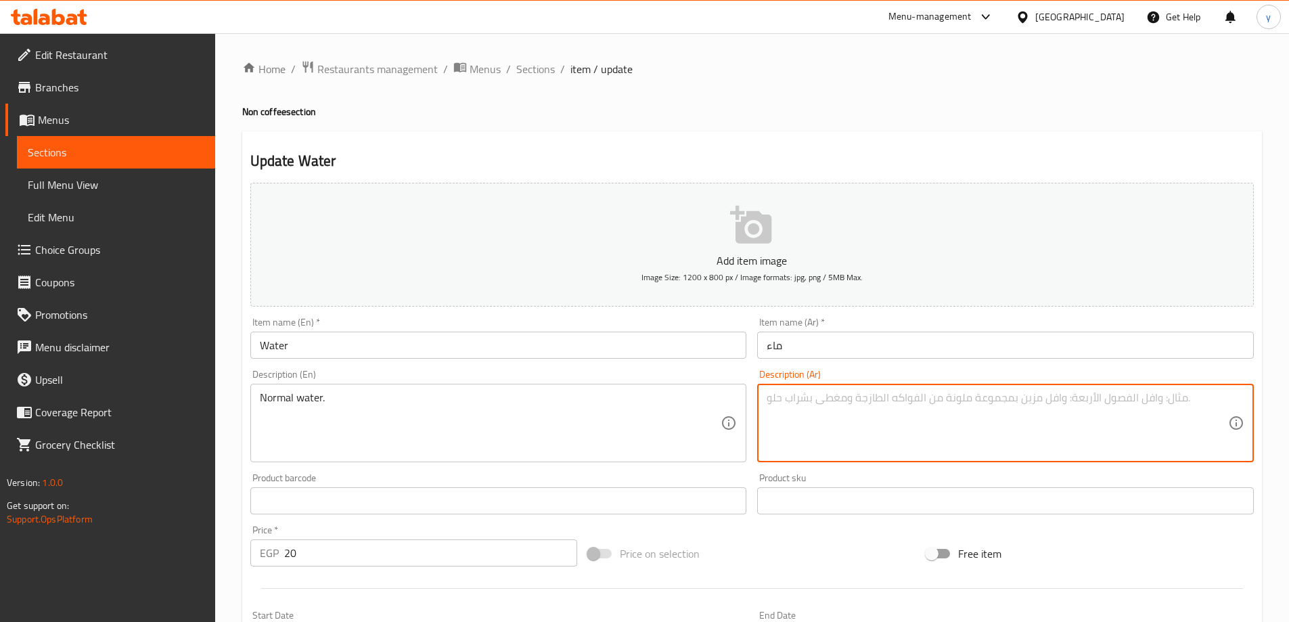
paste textarea "مياه عادية"
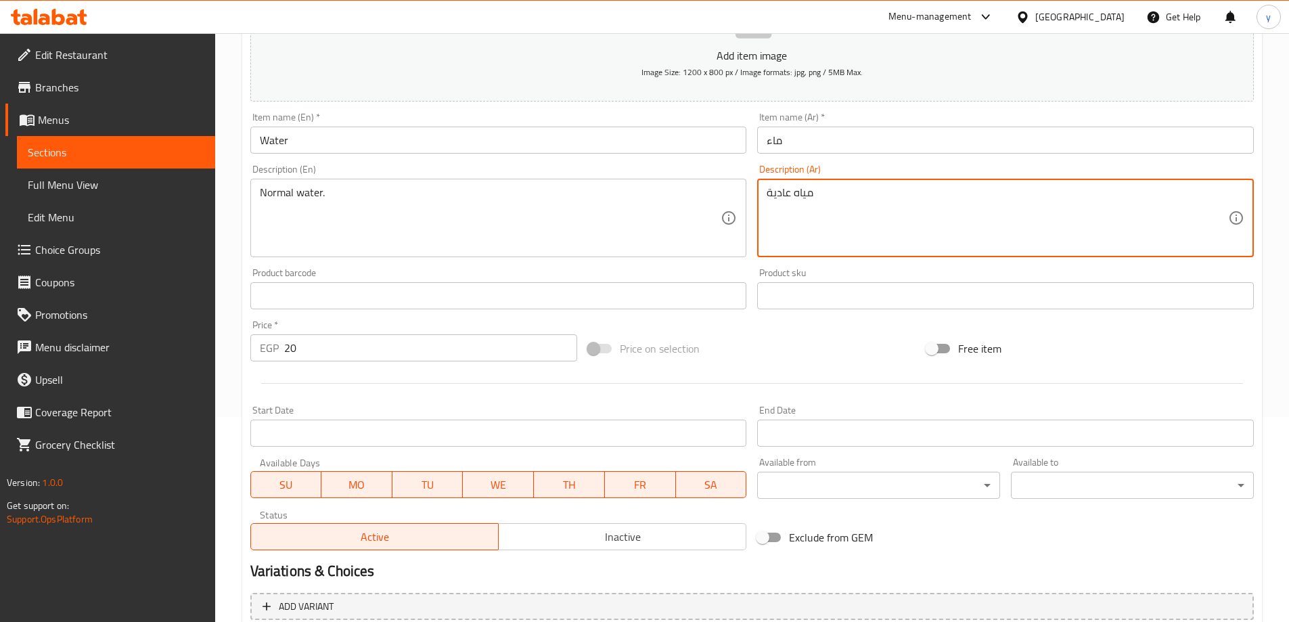
scroll to position [334, 0]
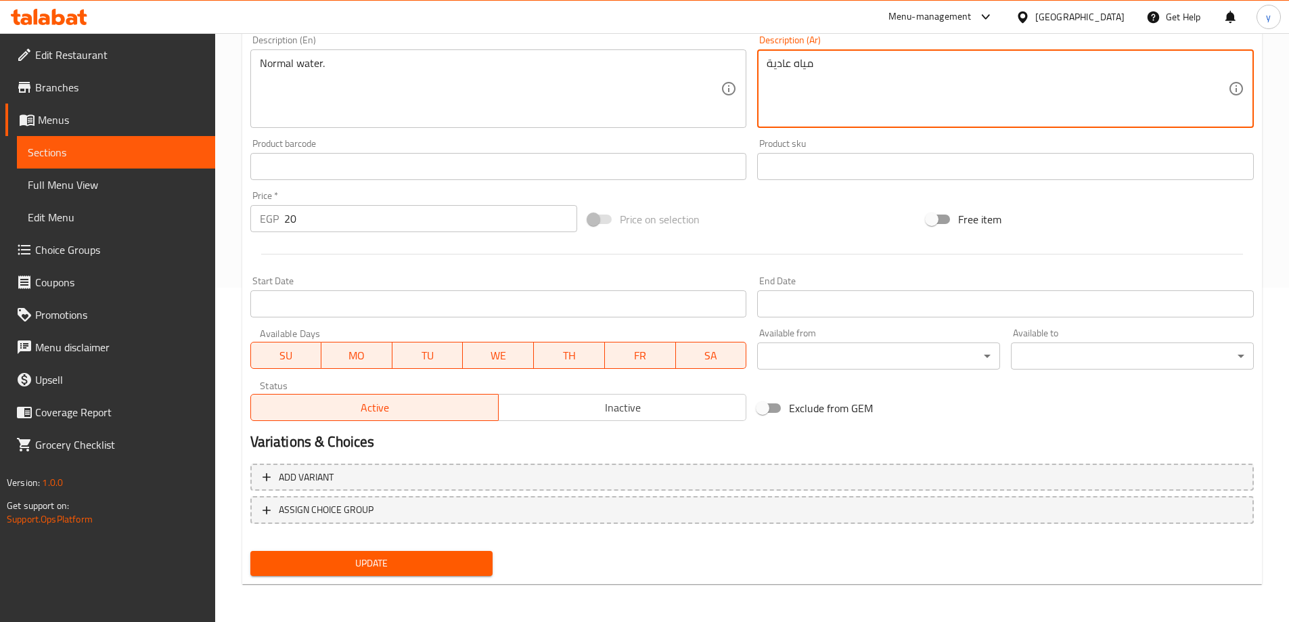
type textarea "مياه عادية"
click at [478, 564] on span "Update" at bounding box center [371, 563] width 221 height 17
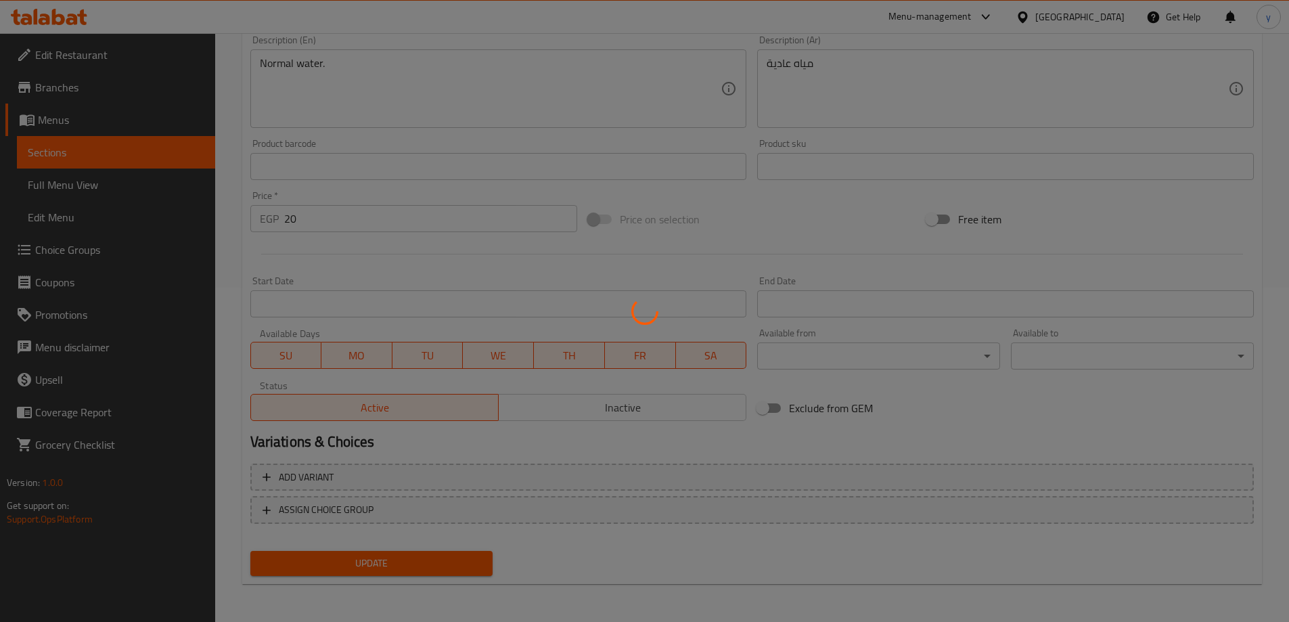
scroll to position [0, 0]
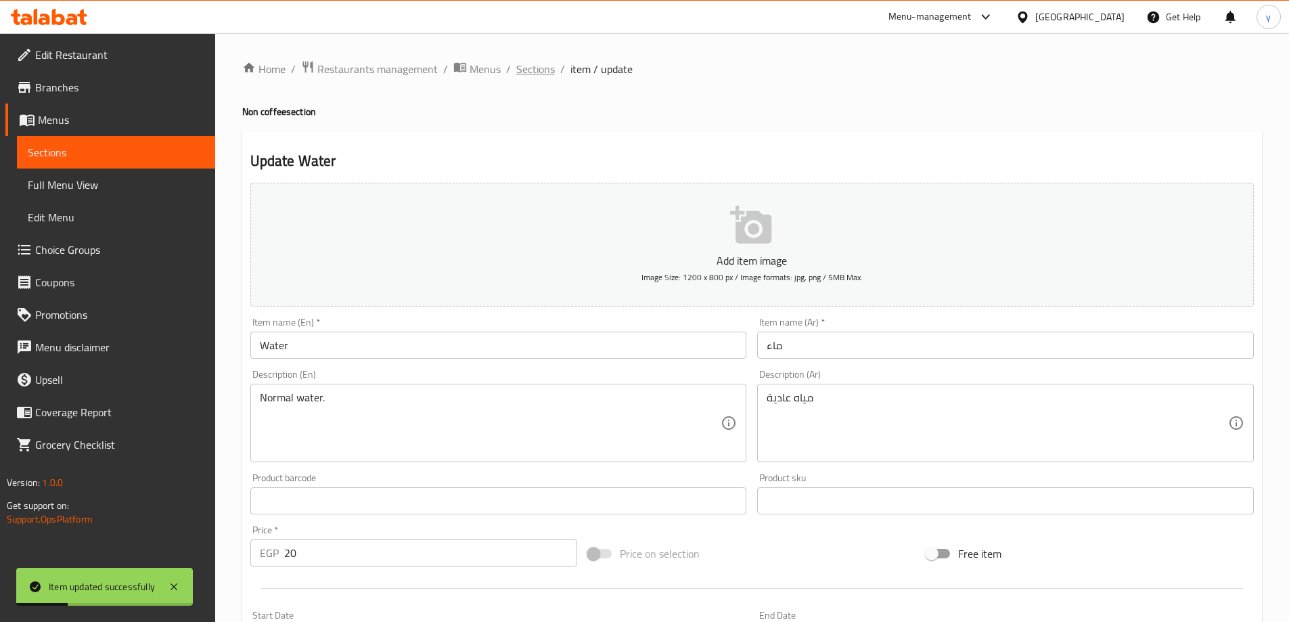
click at [524, 70] on span "Sections" at bounding box center [535, 69] width 39 height 16
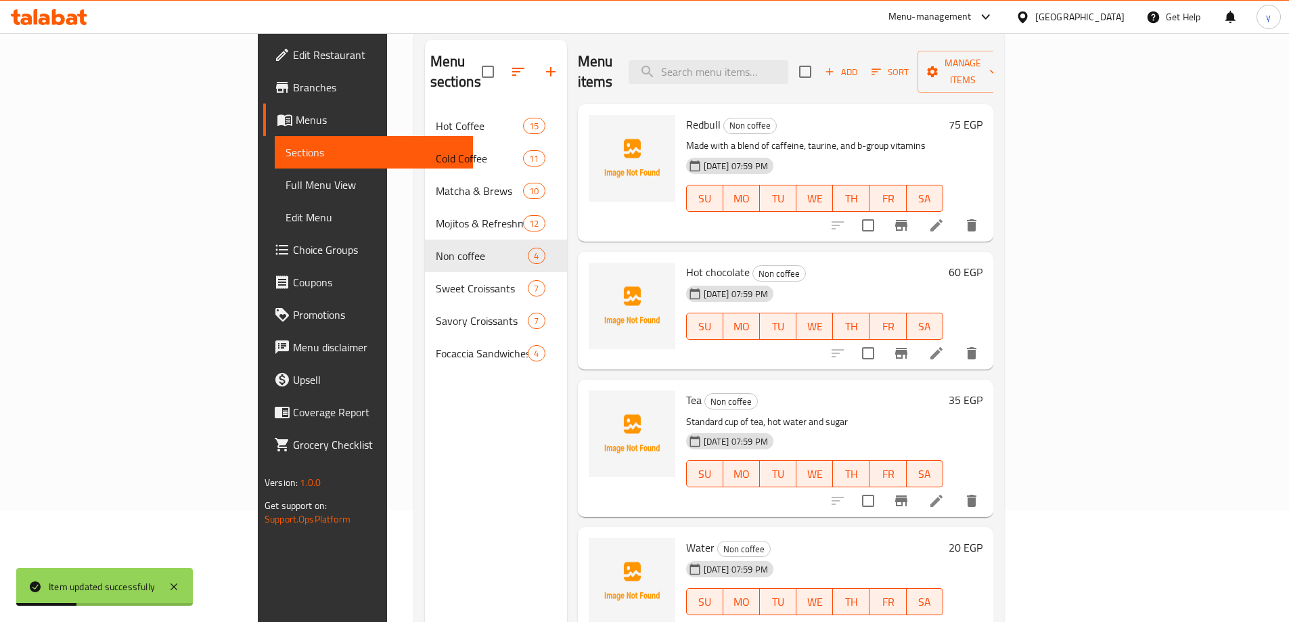
scroll to position [189, 0]
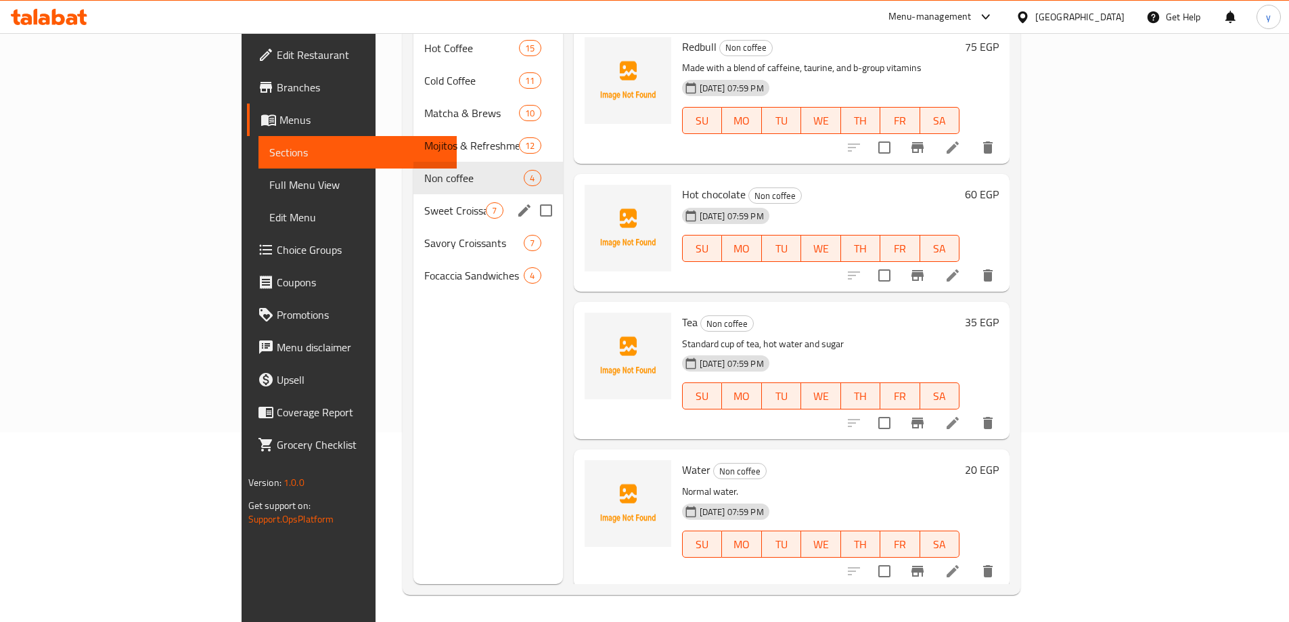
click at [413, 204] on div "Sweet Croissants 7" at bounding box center [487, 210] width 149 height 32
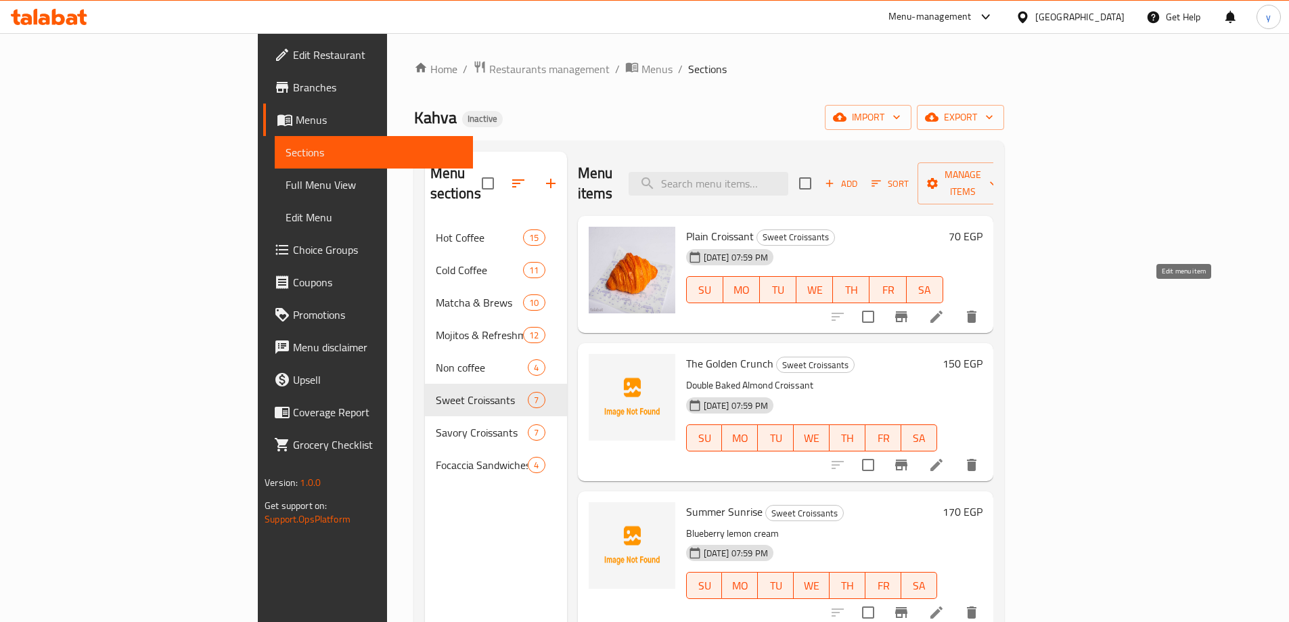
click at [944, 308] on icon at bounding box center [936, 316] width 16 height 16
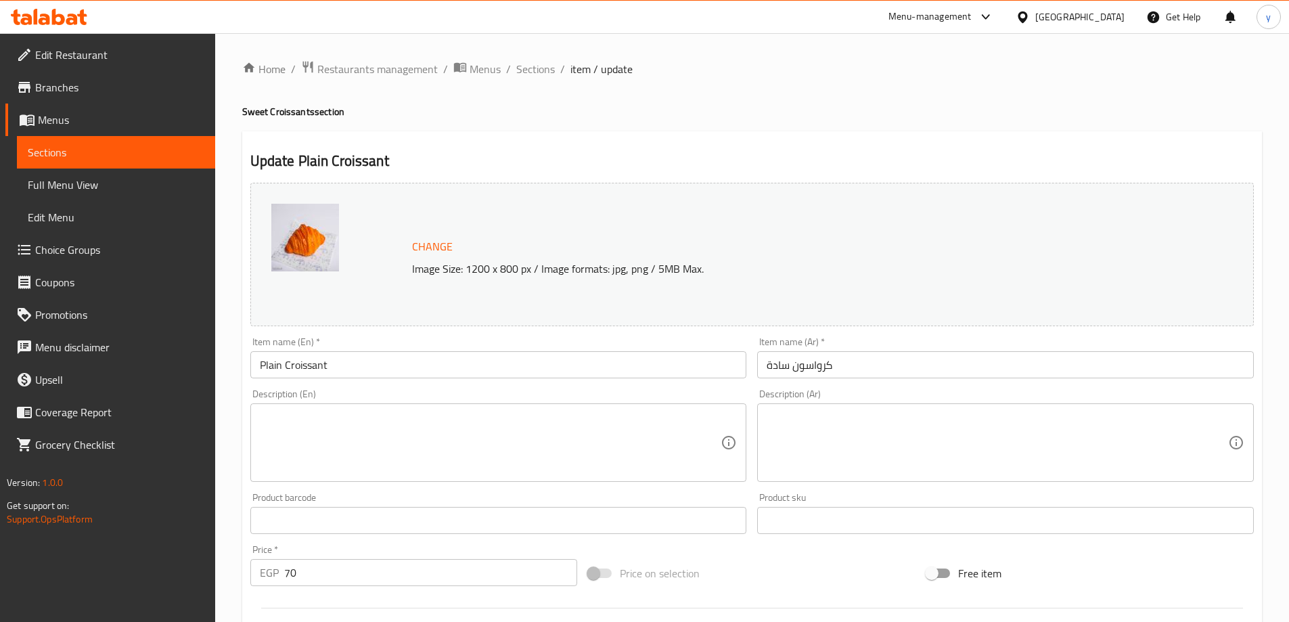
click at [390, 366] on input "Plain Croissant" at bounding box center [498, 364] width 497 height 27
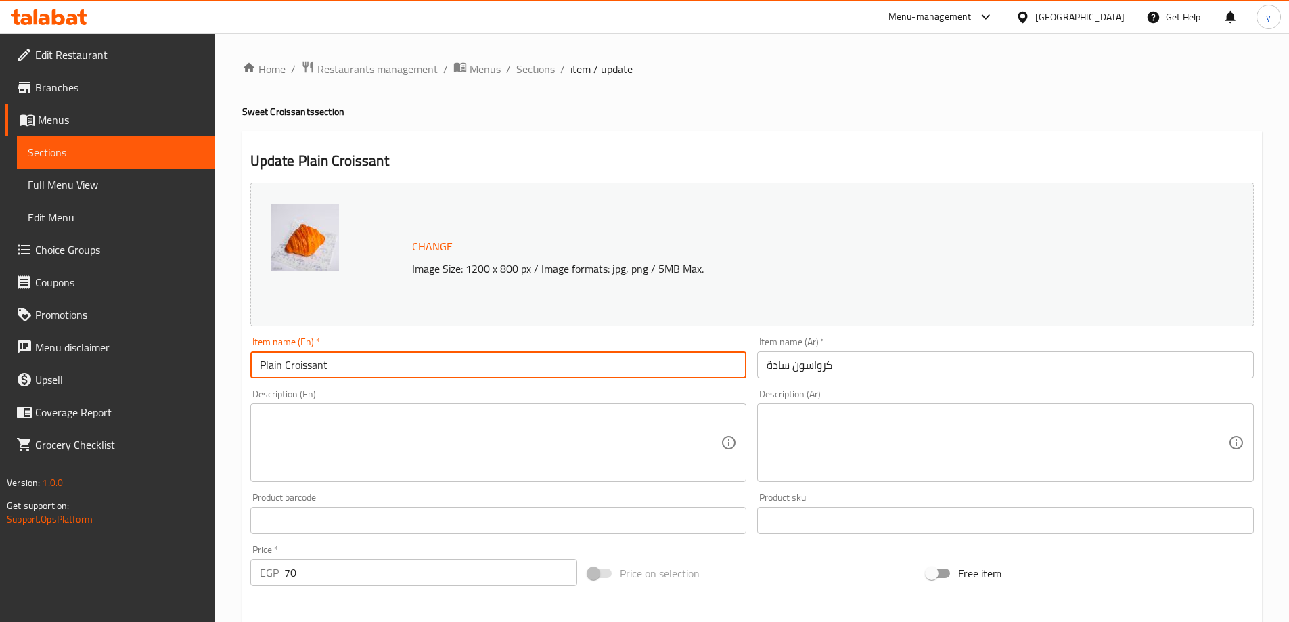
click at [390, 366] on input "Plain Croissant" at bounding box center [498, 364] width 497 height 27
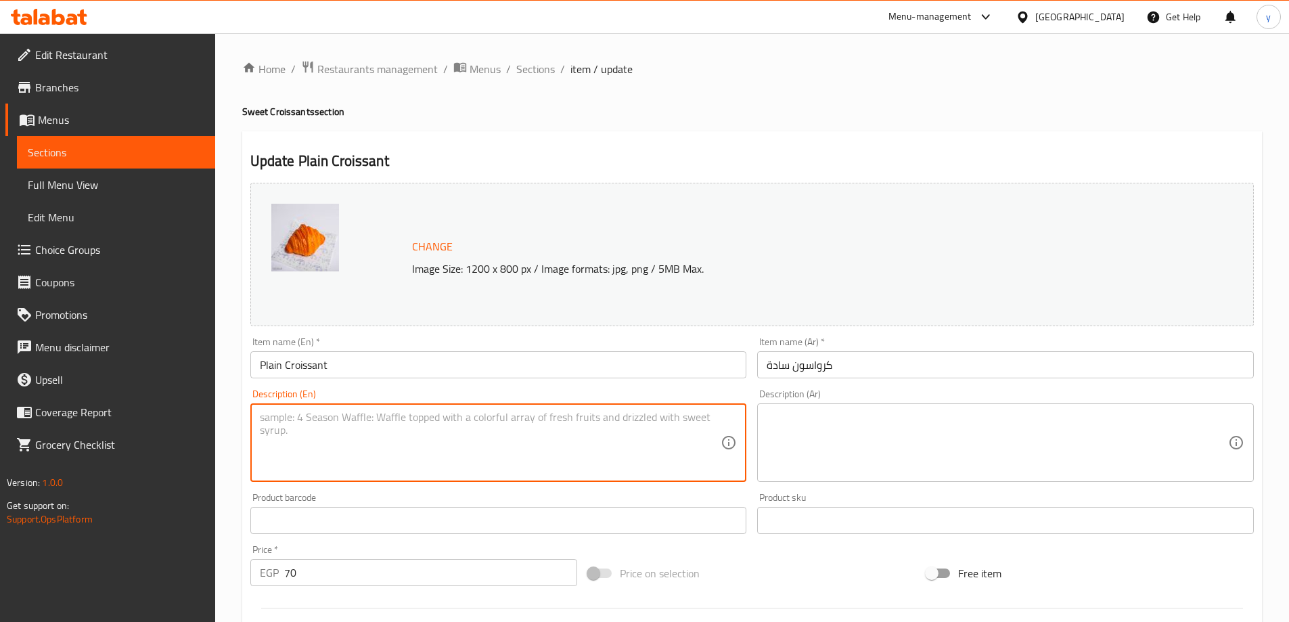
click at [554, 411] on textarea at bounding box center [490, 443] width 461 height 64
paste textarea "Made with layers of flaky, buttery pastry dough, the croissant has a light and …"
type textarea "Made with layers of flaky, buttery pastry dough, the croissant has a light and …"
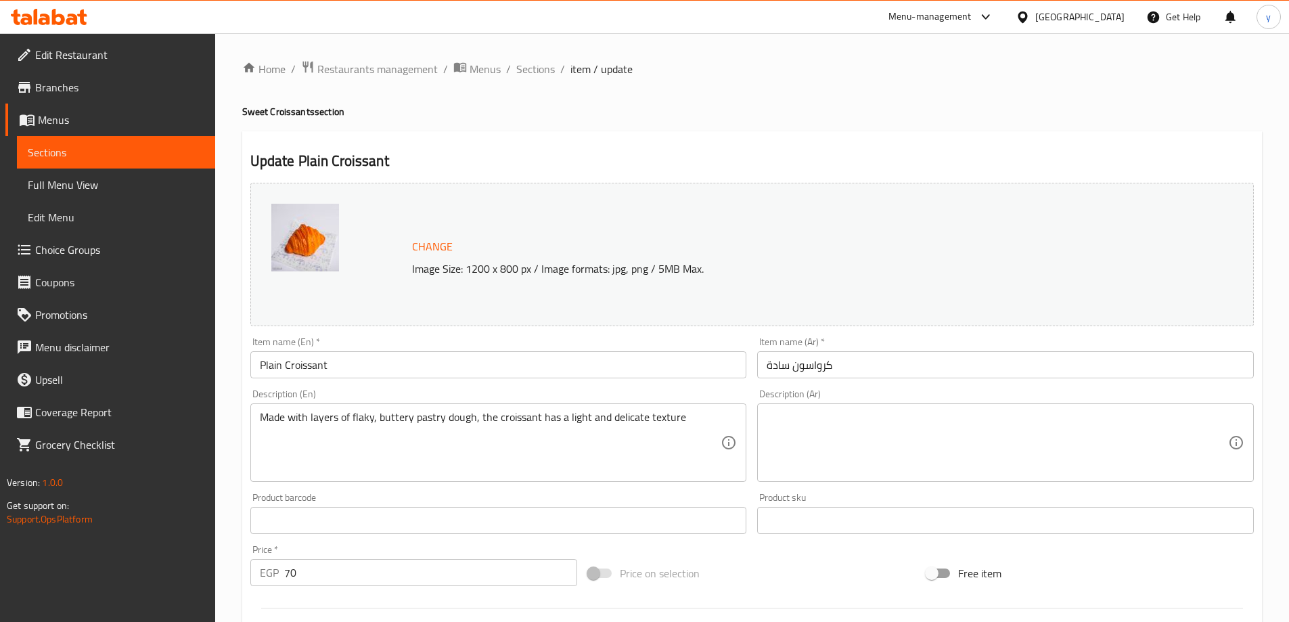
click at [980, 429] on textarea at bounding box center [996, 443] width 461 height 64
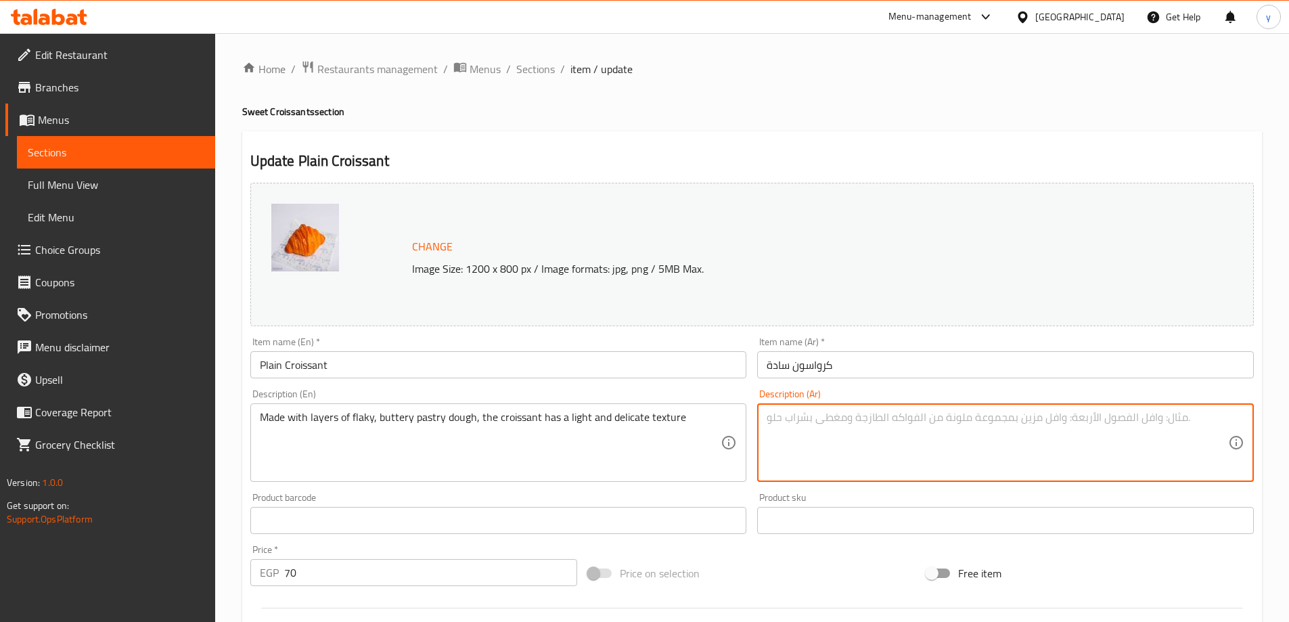
paste textarea "يتكون الكرواسون من طبقات من عجينة المعجنات مزبدة فليكي، ويتميز بقوامه الخفيف وا…"
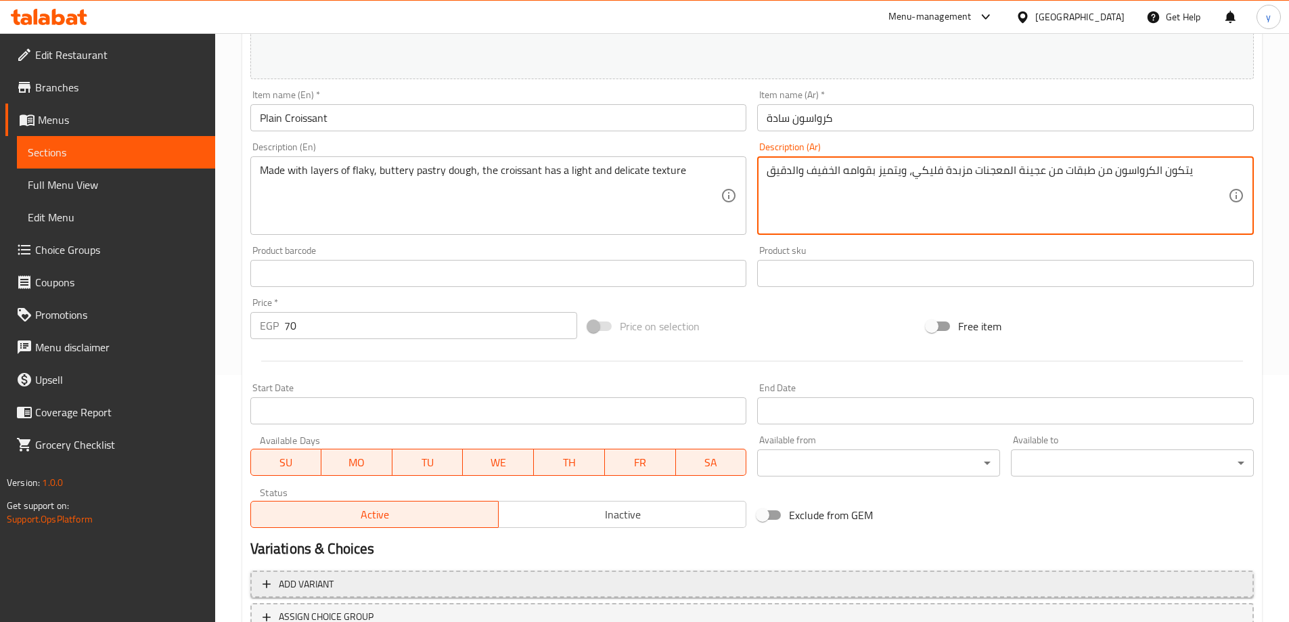
scroll to position [354, 0]
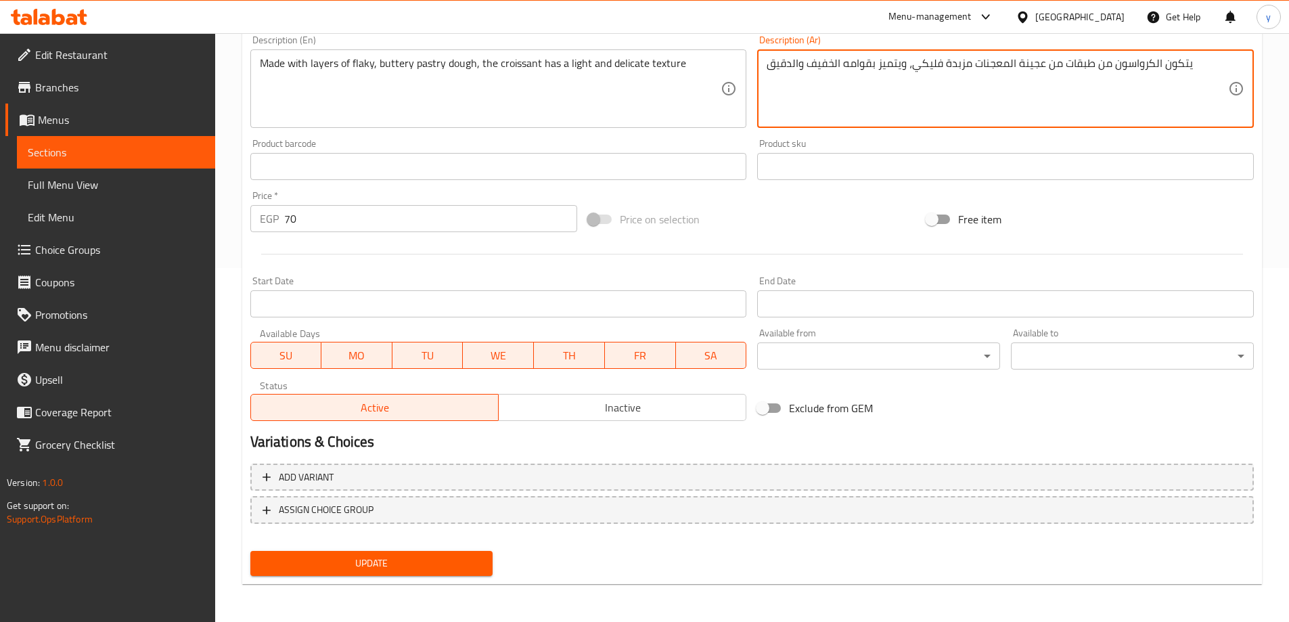
type textarea "يتكون الكرواسون من طبقات من عجينة المعجنات مزبدة فليكي، ويتميز بقوامه الخفيف وا…"
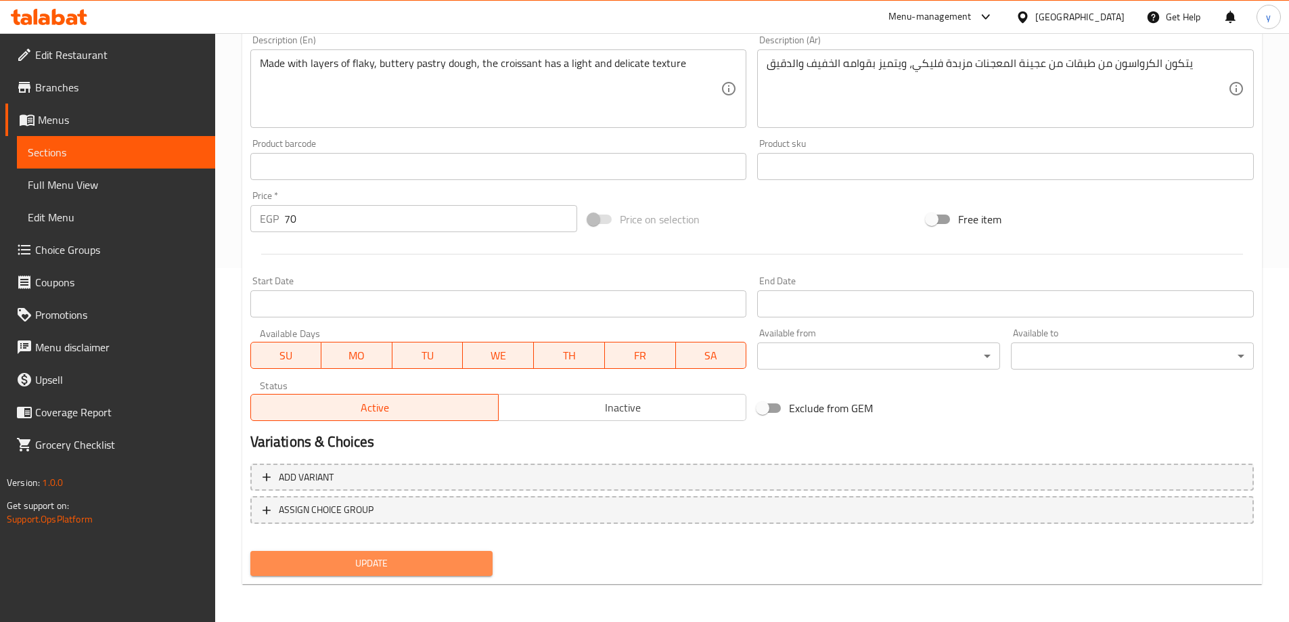
click at [399, 567] on span "Update" at bounding box center [371, 563] width 221 height 17
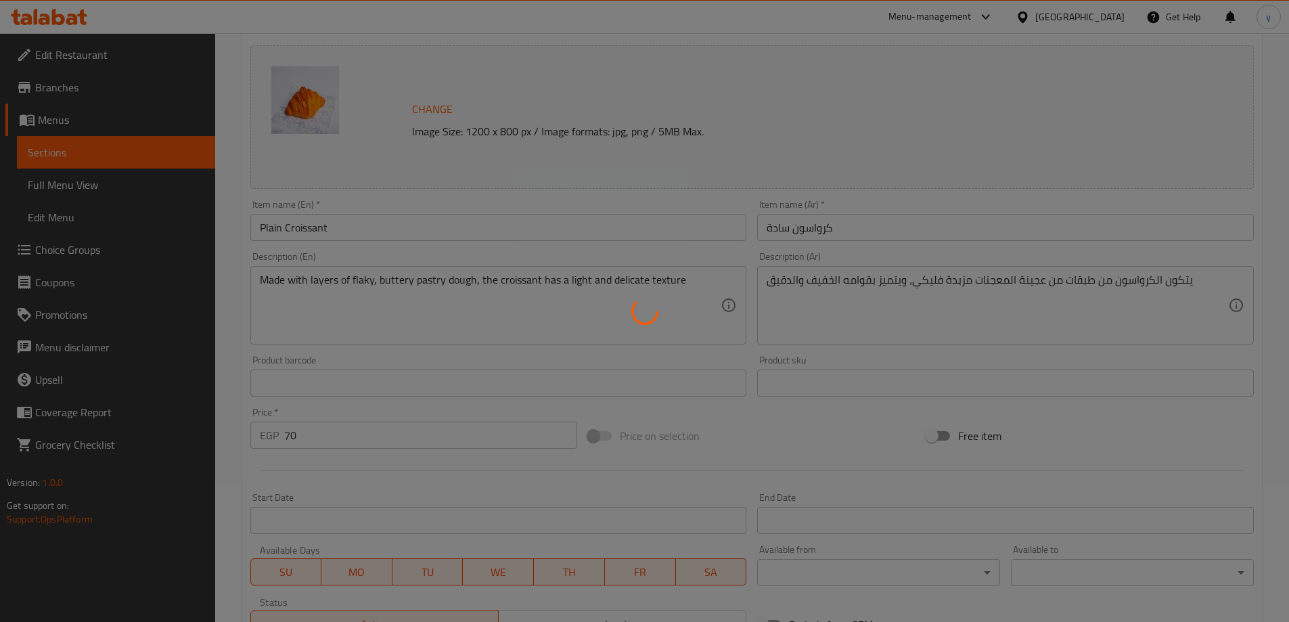
scroll to position [0, 0]
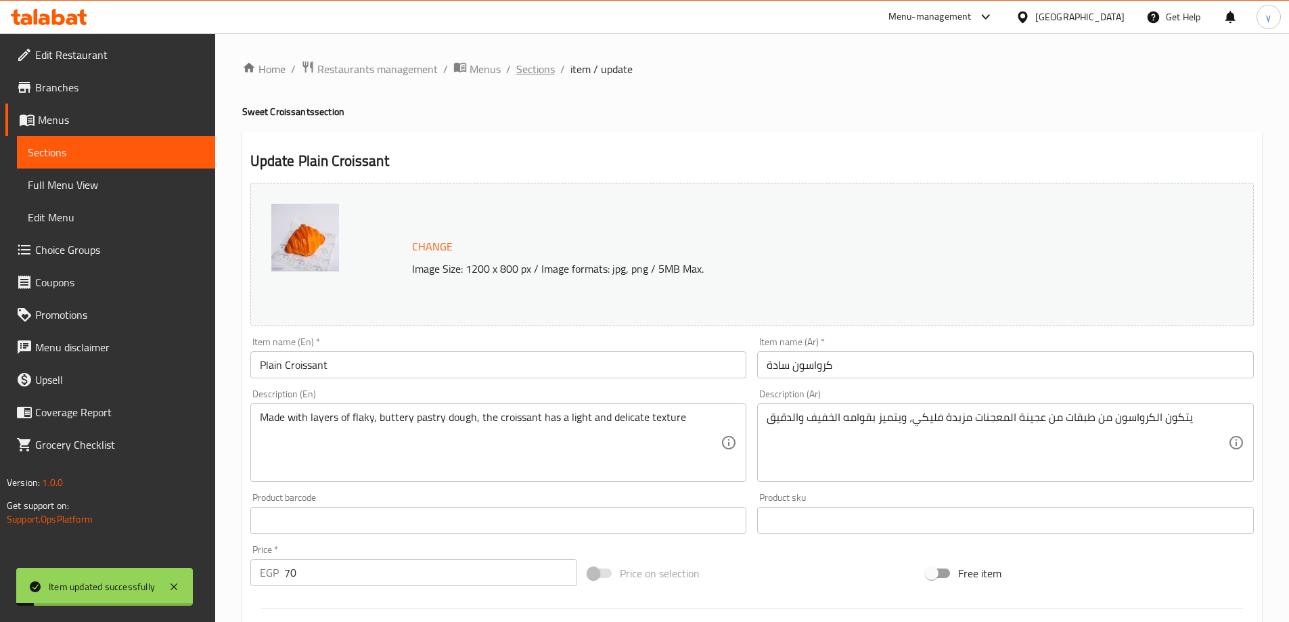
click at [530, 75] on span "Sections" at bounding box center [535, 69] width 39 height 16
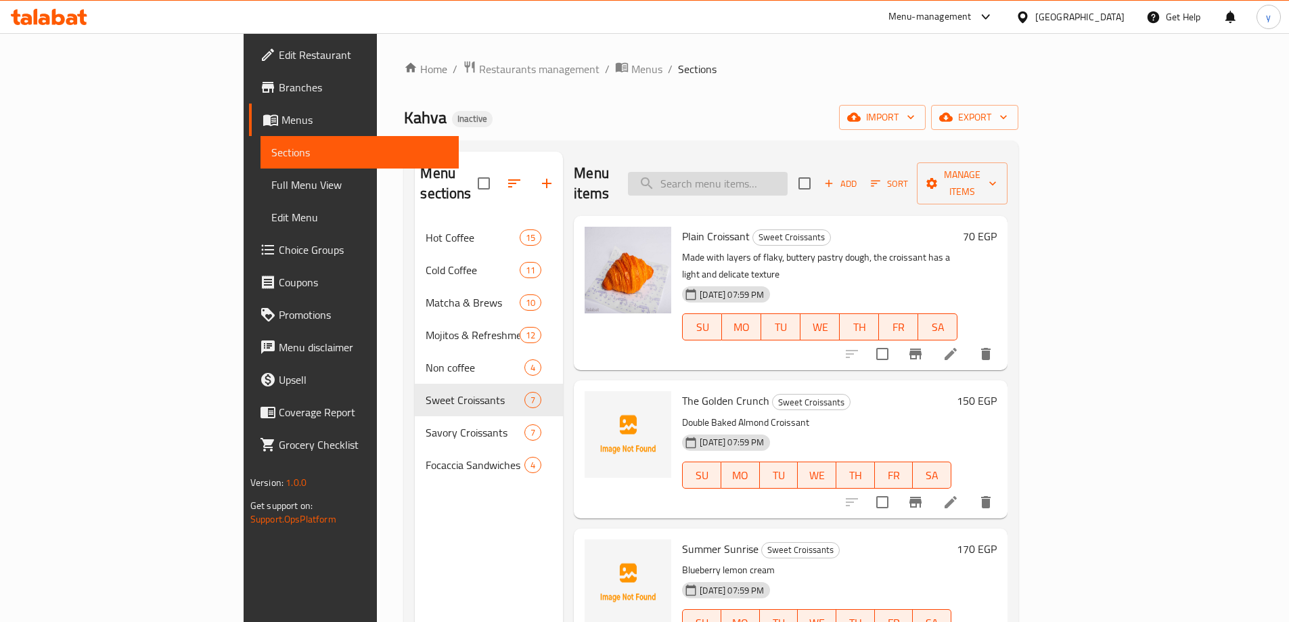
click at [787, 178] on input "search" at bounding box center [708, 184] width 160 height 24
paste input "Cream Cheese Pain Suisse"
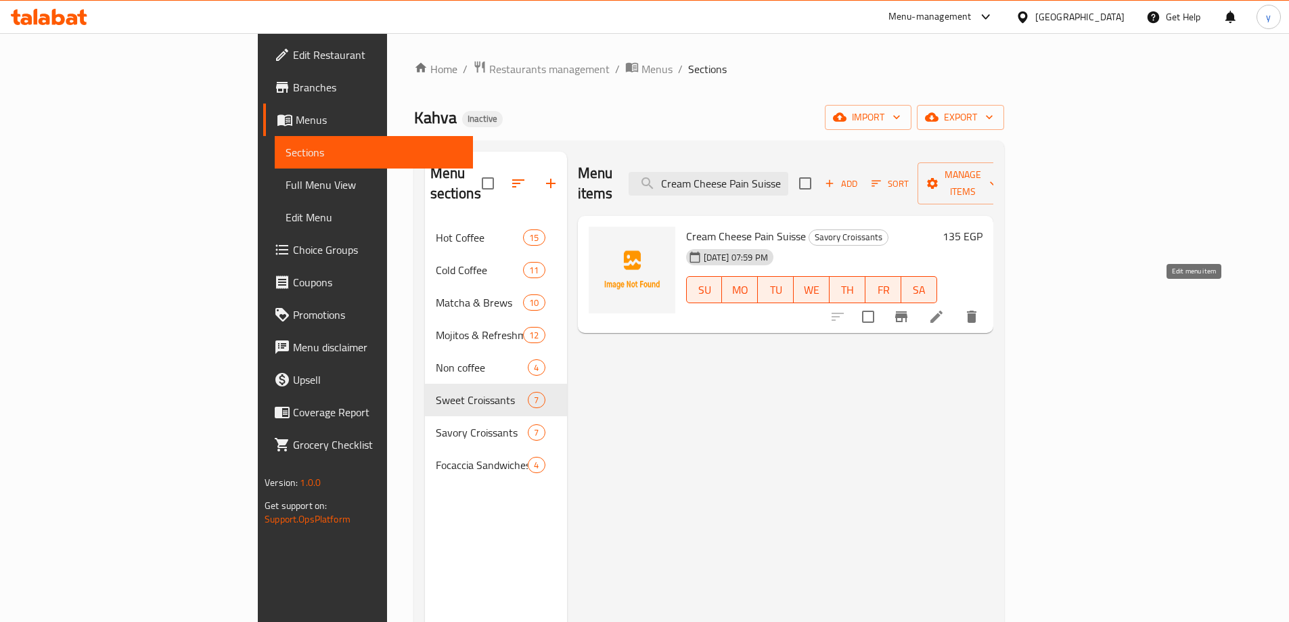
type input "Cream Cheese Pain Suisse"
click at [944, 308] on icon at bounding box center [936, 316] width 16 height 16
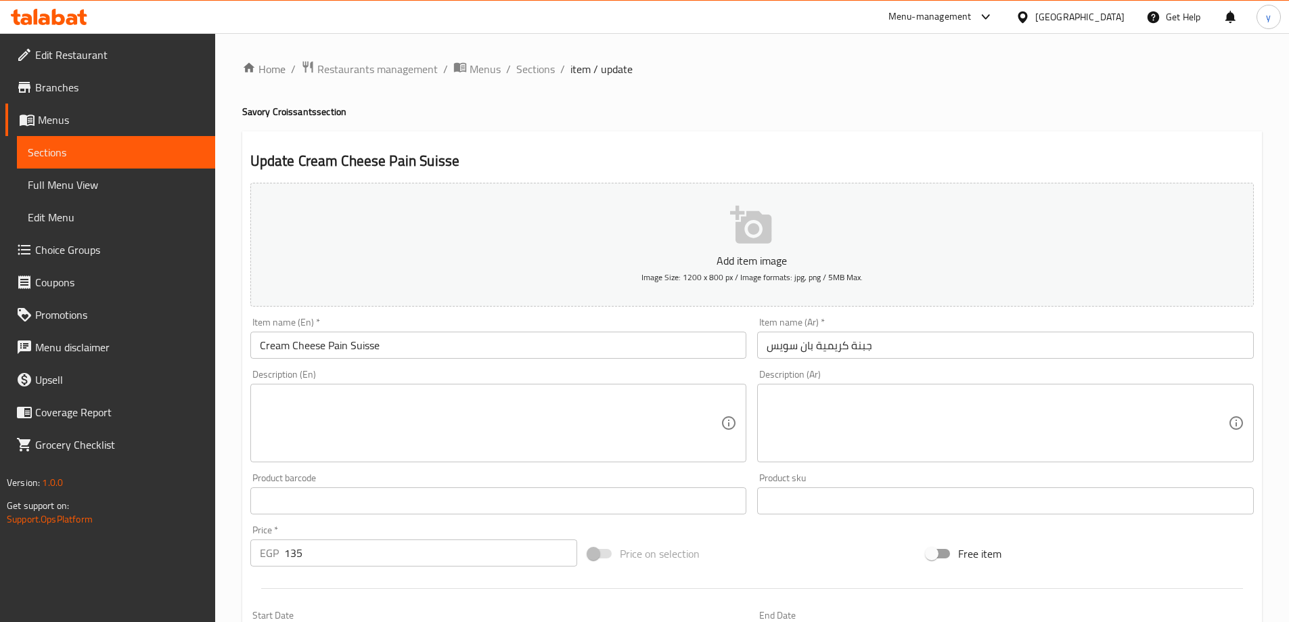
click at [548, 398] on textarea at bounding box center [490, 423] width 461 height 64
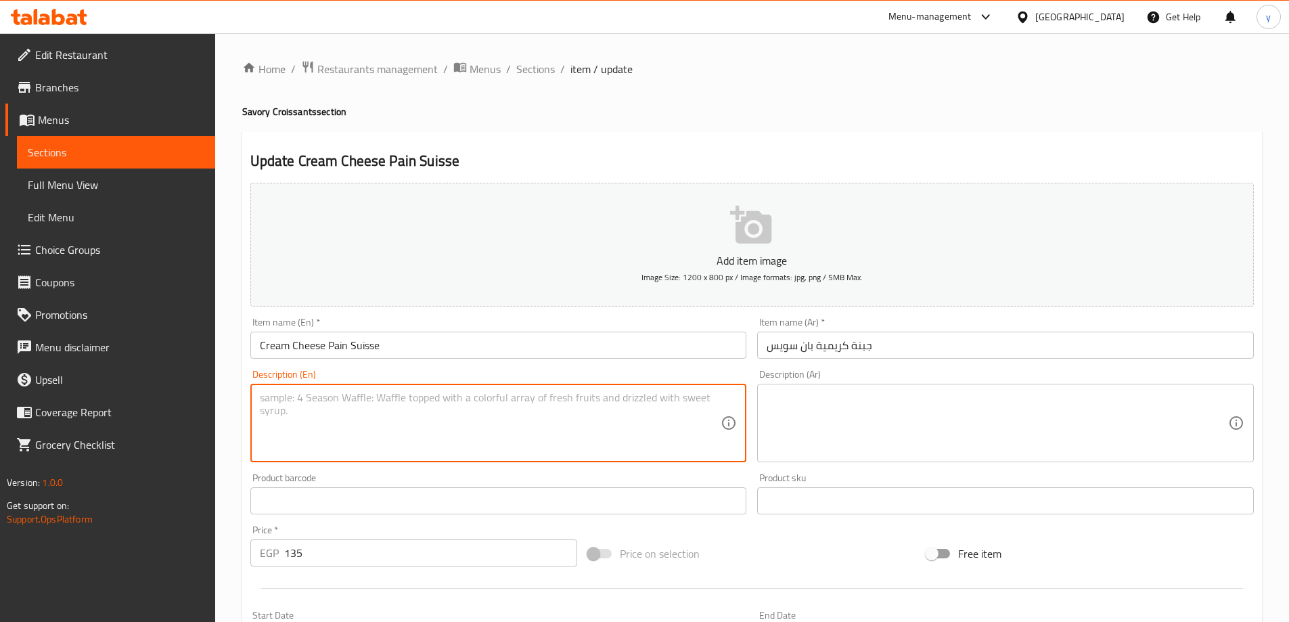
paste textarea "-Flaky twisted pastry filled with cream cheese, olives, & a hint of jalapeño & …"
click at [265, 395] on textarea "-Flaky twisted pastry filled with cream cheese, olives, & a hint of jalapeño & …" at bounding box center [490, 423] width 461 height 64
click at [447, 406] on textarea "Flaky twisted pastry filled with cream cheese, olives, & a hint of jalapeño & b…" at bounding box center [490, 423] width 461 height 64
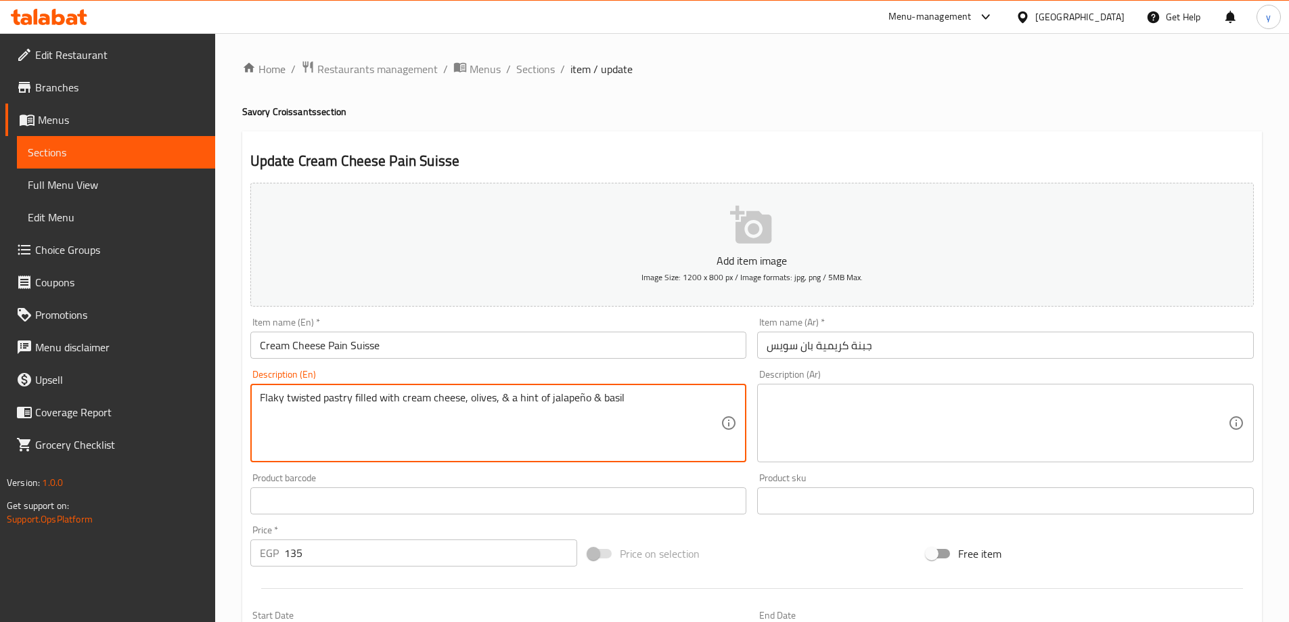
type textarea "Flaky twisted pastry filled with cream cheese, olives, & a hint of jalapeño & b…"
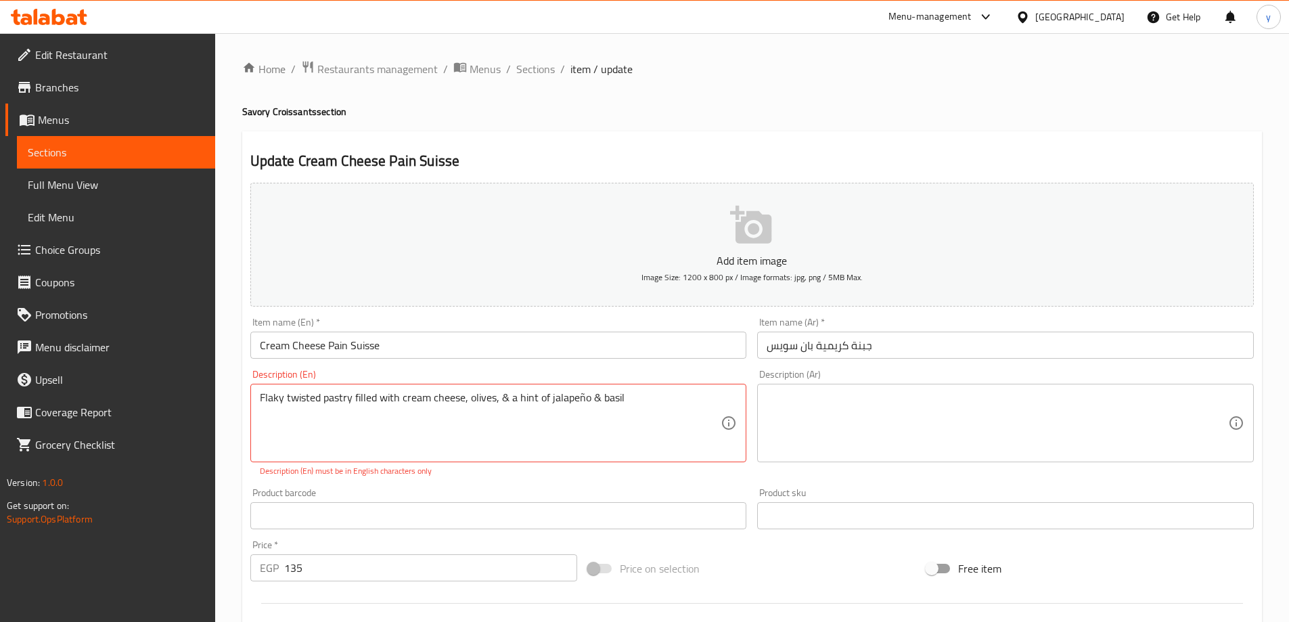
click at [1143, 405] on textarea at bounding box center [996, 423] width 461 height 64
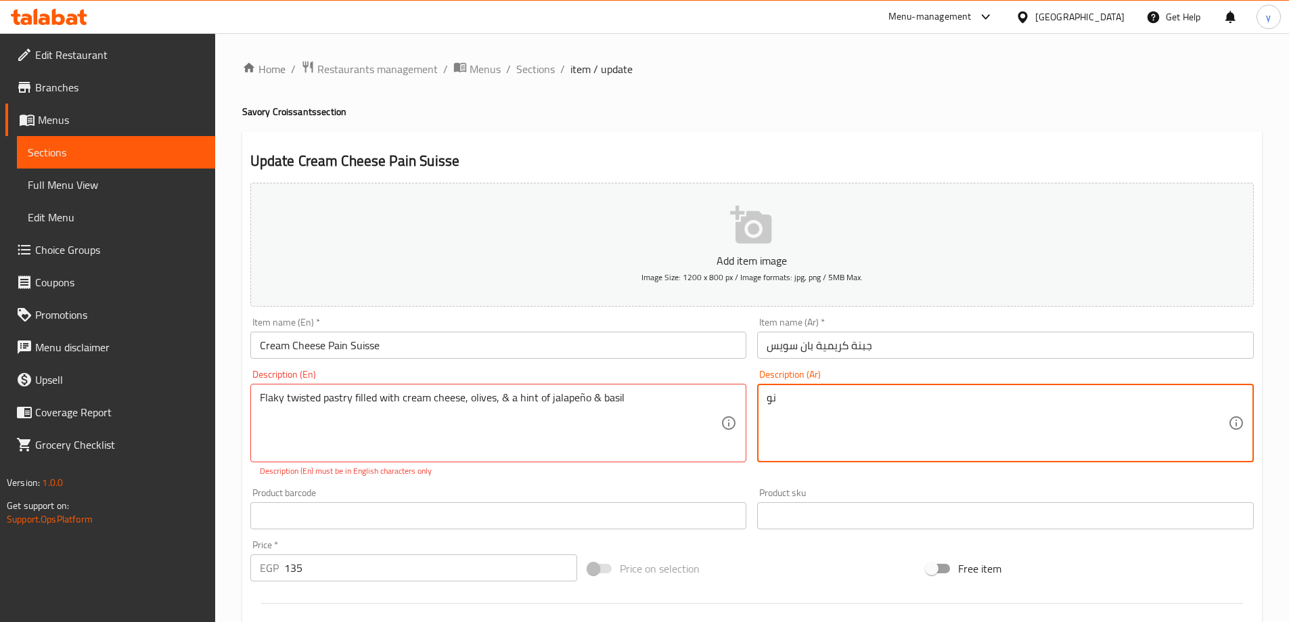
type textarea "ن"
type textarea "معجنات تويستيد فلاكي محشوة مع جبنة كريمية, زيتون& لمسة من الهالبينو & ريحان"
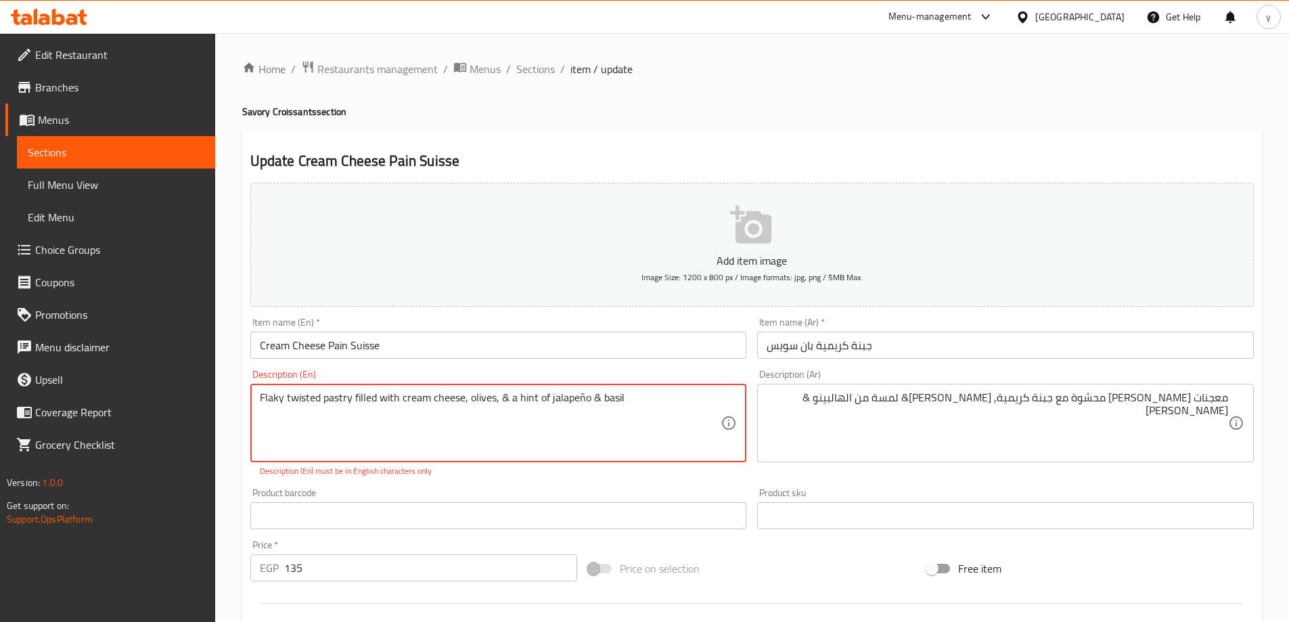
click at [403, 404] on textarea "Flaky twisted pastry filled with cream cheese, olives, & a hint of jalapeño & b…" at bounding box center [490, 423] width 461 height 64
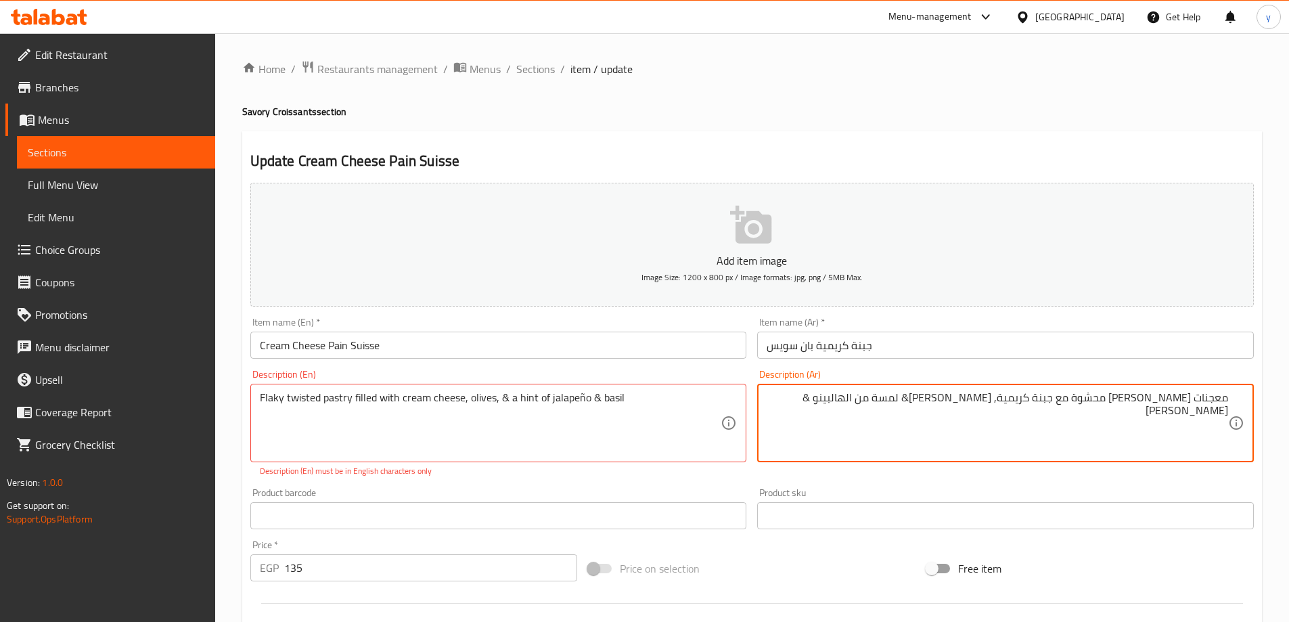
click at [1170, 398] on textarea "معجنات تويستيد فلاكي محشوة مع جبنة كريمية, زيتون& لمسة من الهالبينو & ريحان" at bounding box center [996, 423] width 461 height 64
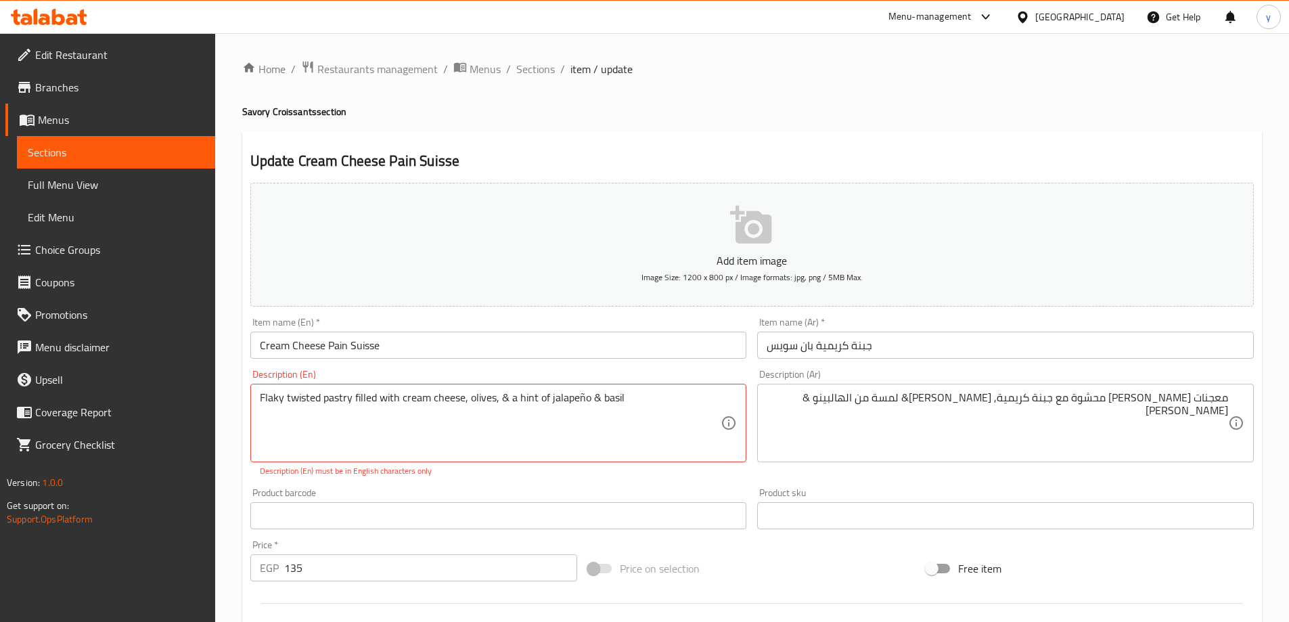
click at [821, 436] on textarea "معجنات تويستيد فلاكي محشوة مع جبنة كريمية, زيتون& لمسة من الهالبينو & ريحان" at bounding box center [996, 423] width 461 height 64
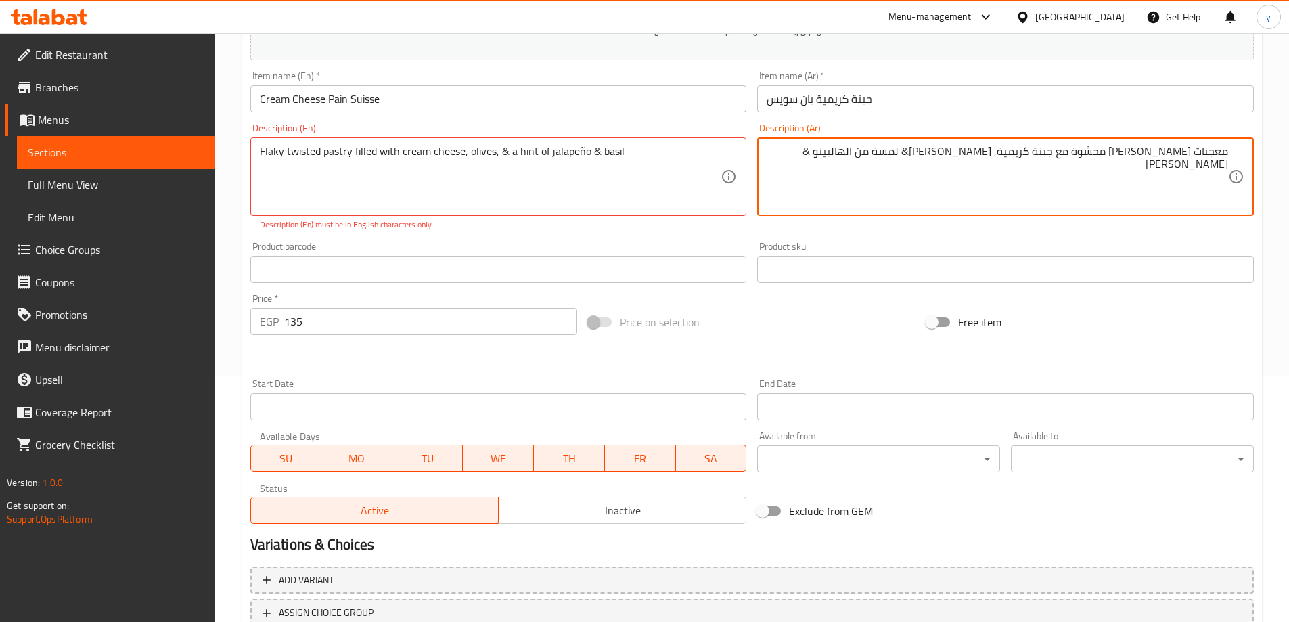
scroll to position [349, 0]
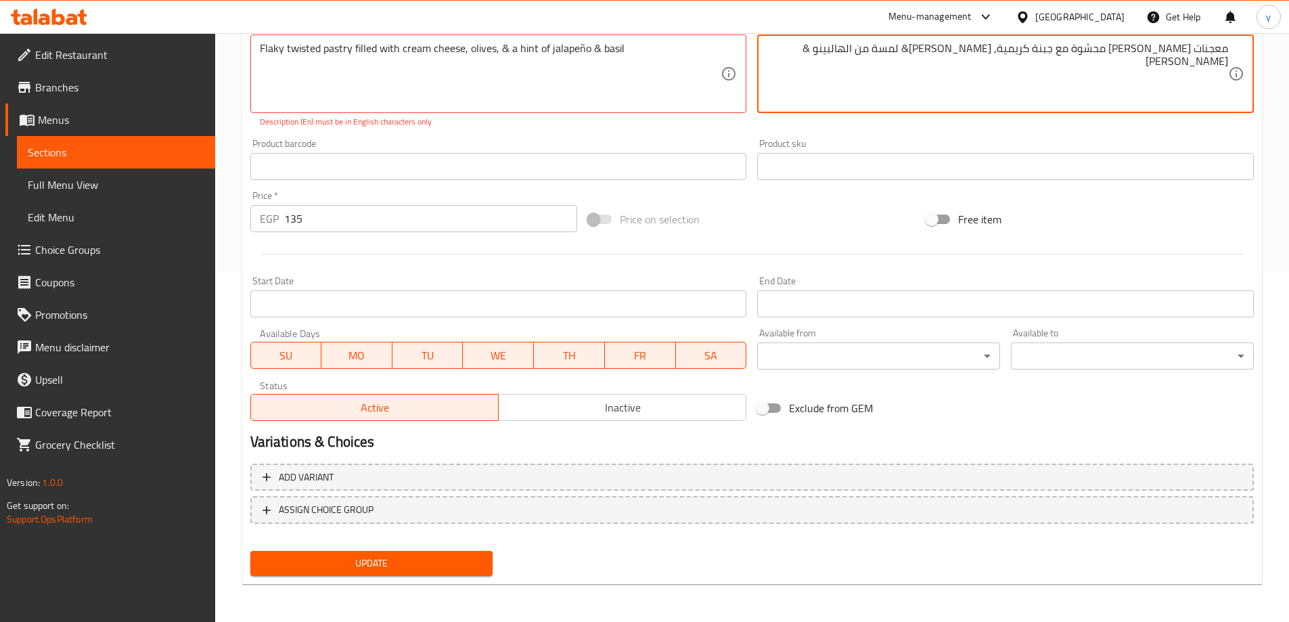
click at [409, 580] on div "Update" at bounding box center [372, 563] width 254 height 36
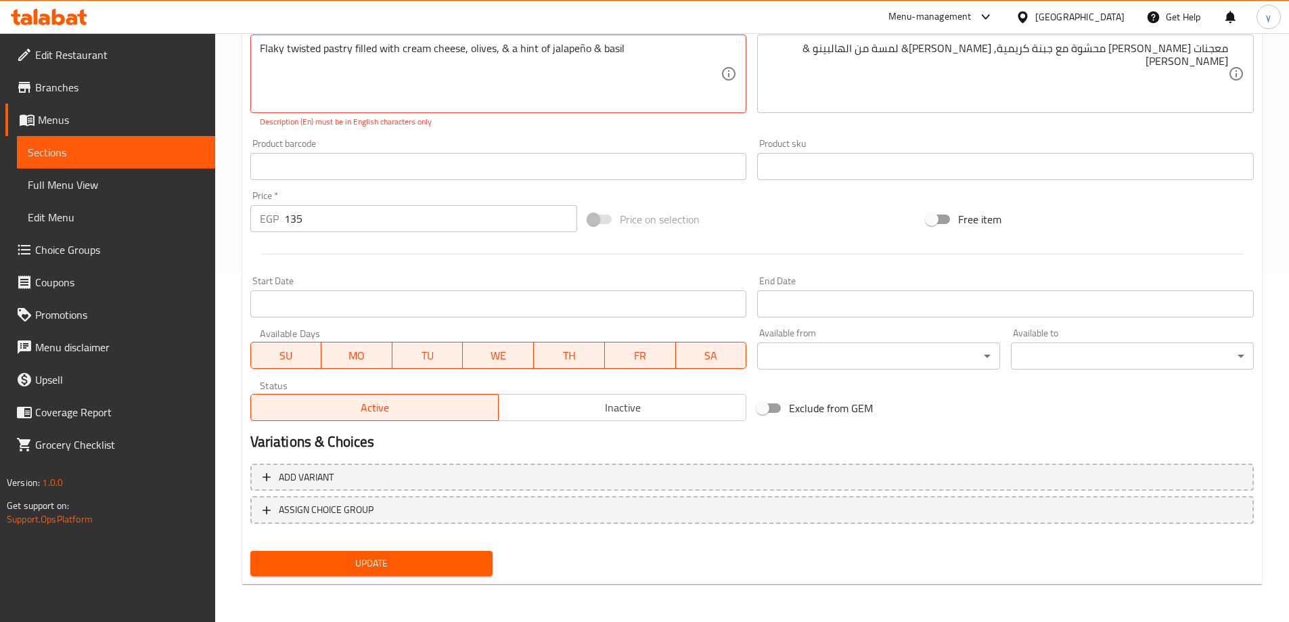
click at [411, 576] on button "Update" at bounding box center [371, 563] width 243 height 25
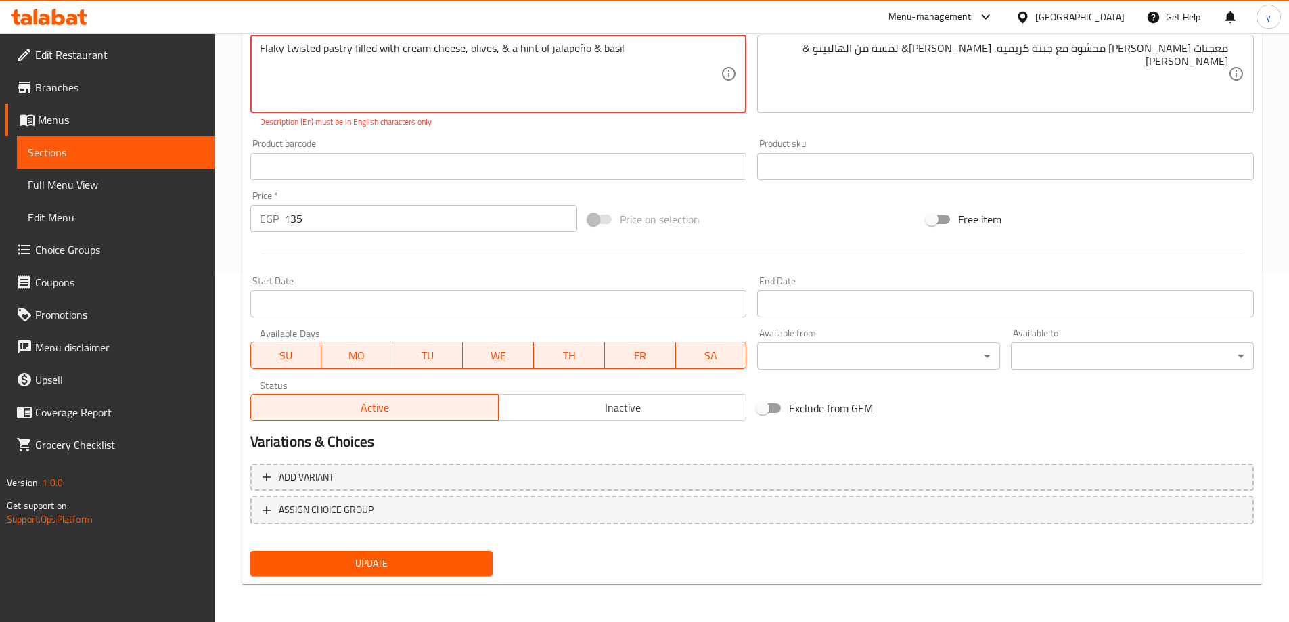
click at [411, 576] on button "Update" at bounding box center [371, 563] width 243 height 25
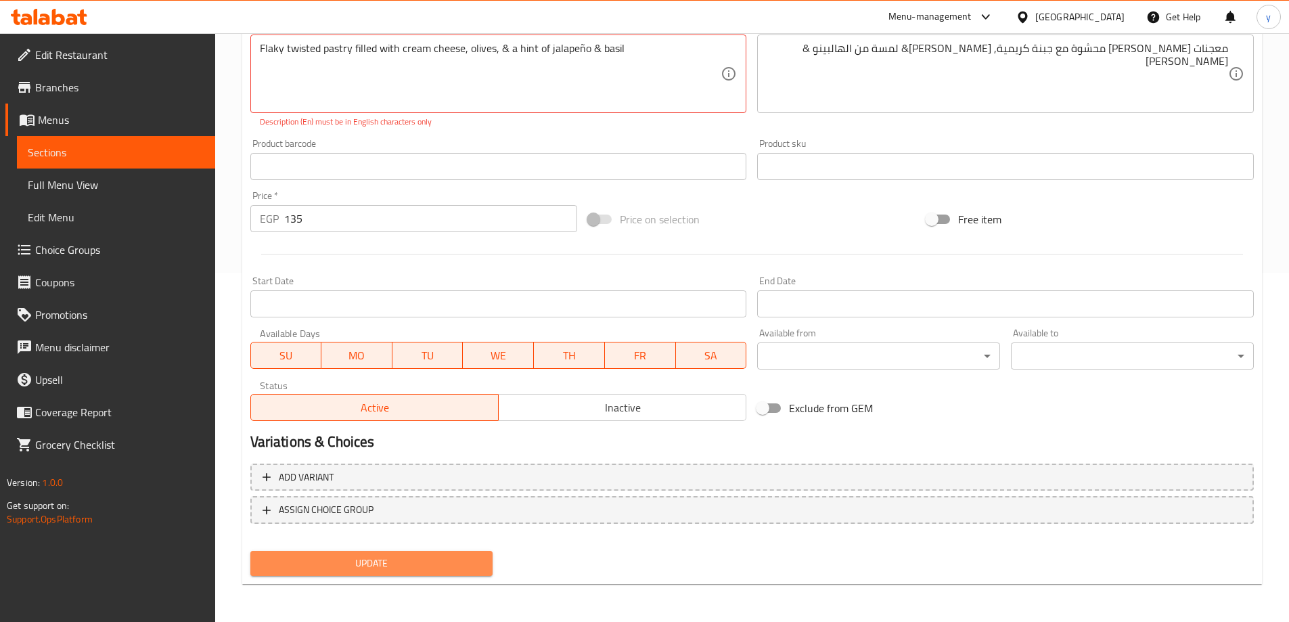
click at [380, 555] on span "Update" at bounding box center [371, 563] width 221 height 17
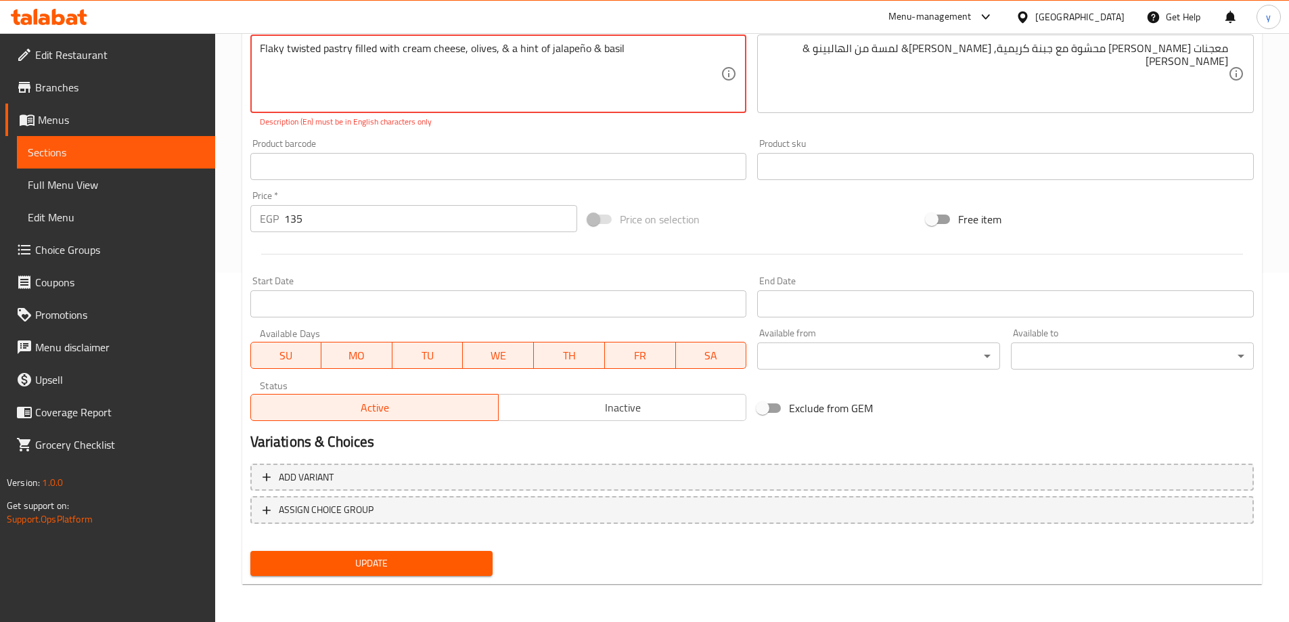
click at [380, 555] on span "Update" at bounding box center [371, 563] width 221 height 17
click at [582, 50] on textarea "Flaky twisted pastry filled with cream cheese, olives, & a hint of jalapeño & b…" at bounding box center [490, 74] width 461 height 64
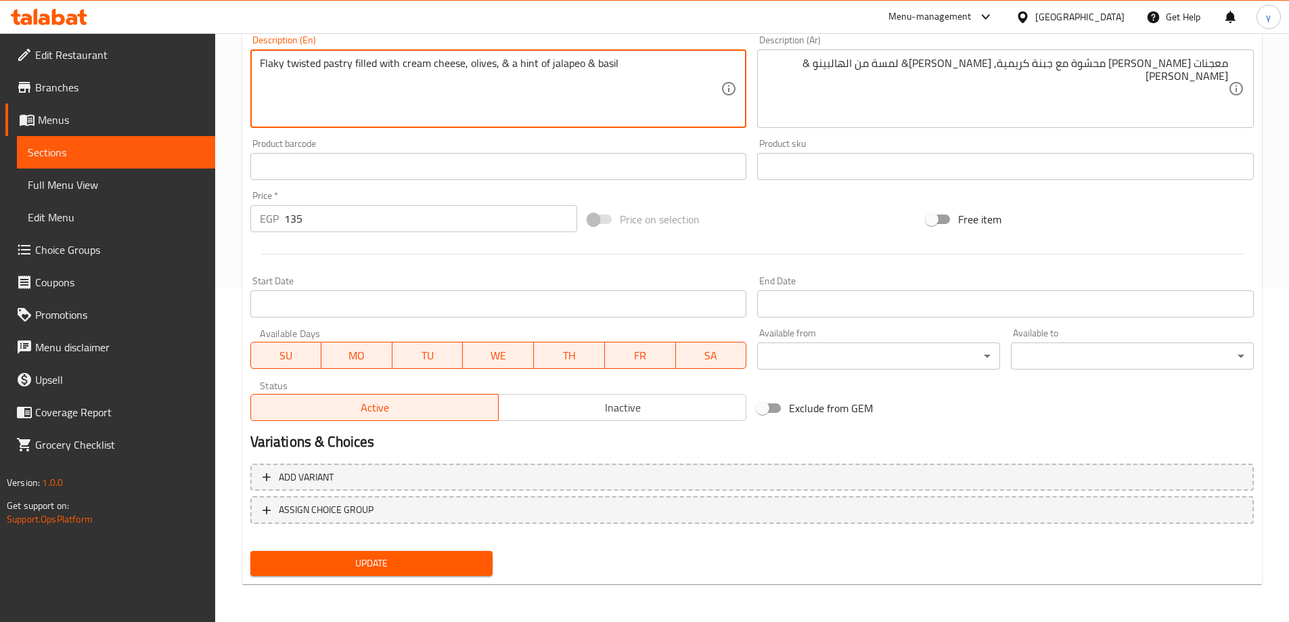
scroll to position [334, 0]
type textarea "Flaky twisted pastry filled with cream cheese, olives, & a hint of jalapeno & b…"
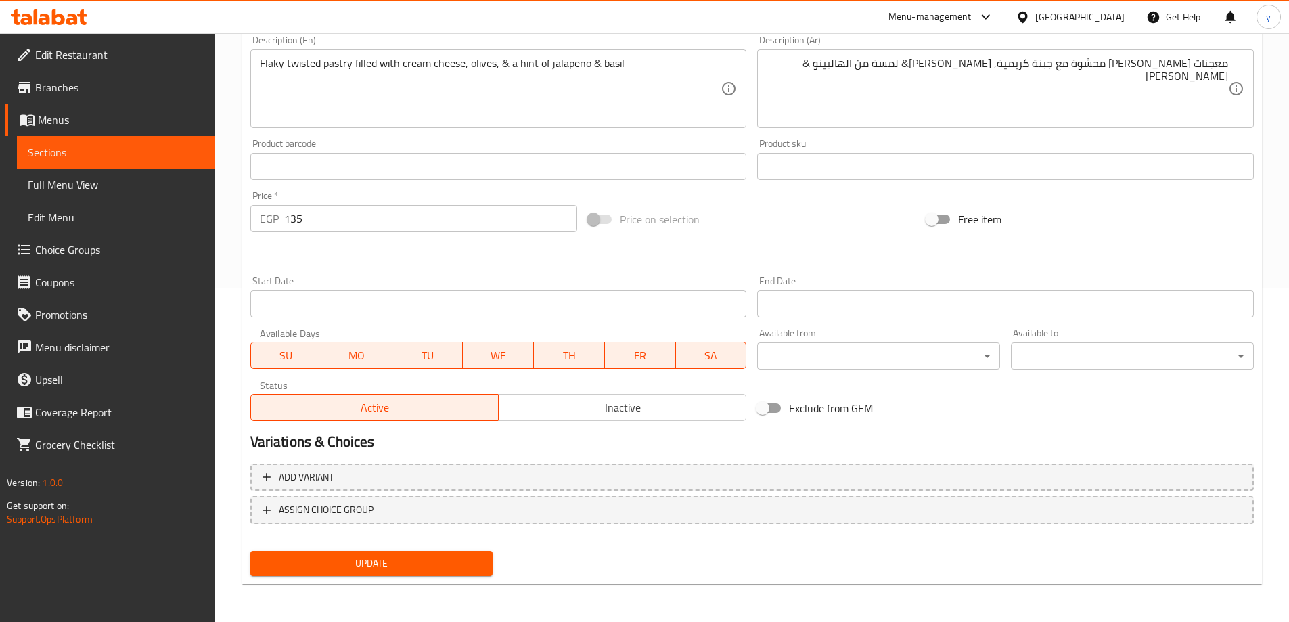
click at [331, 545] on div "Add item image Image Size: 1200 x 800 px / Image formats: jpg, png / 5MB Max. I…" at bounding box center [752, 212] width 1014 height 738
click at [331, 555] on span "Update" at bounding box center [371, 563] width 221 height 17
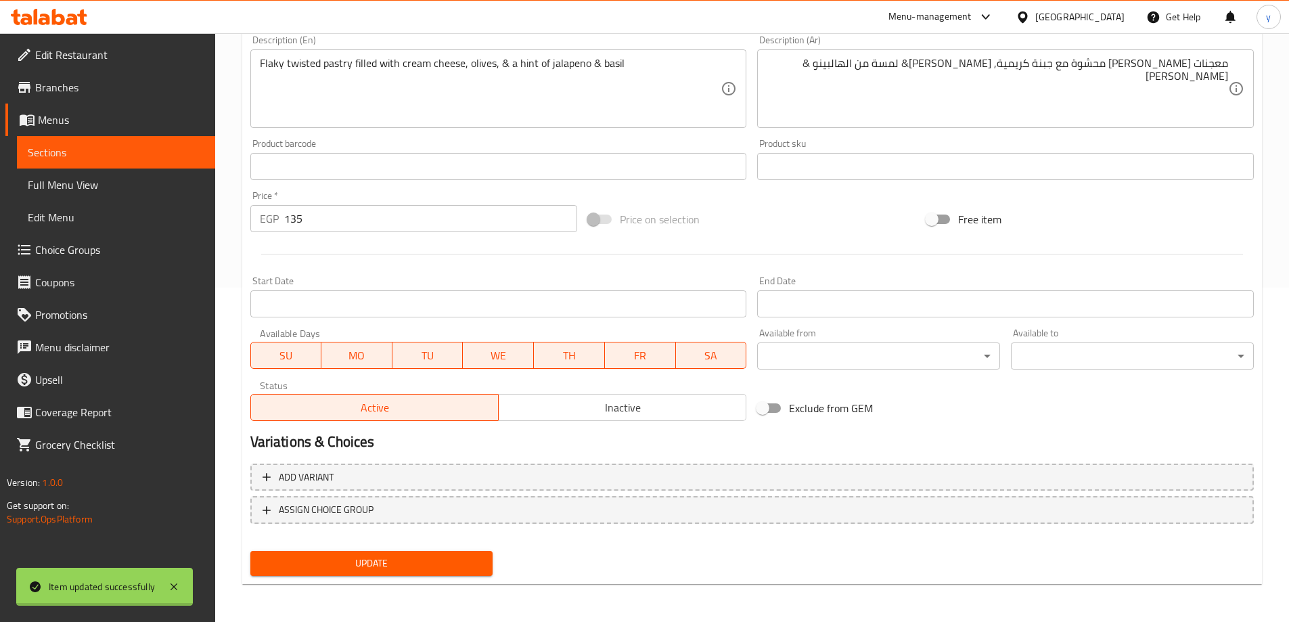
scroll to position [0, 0]
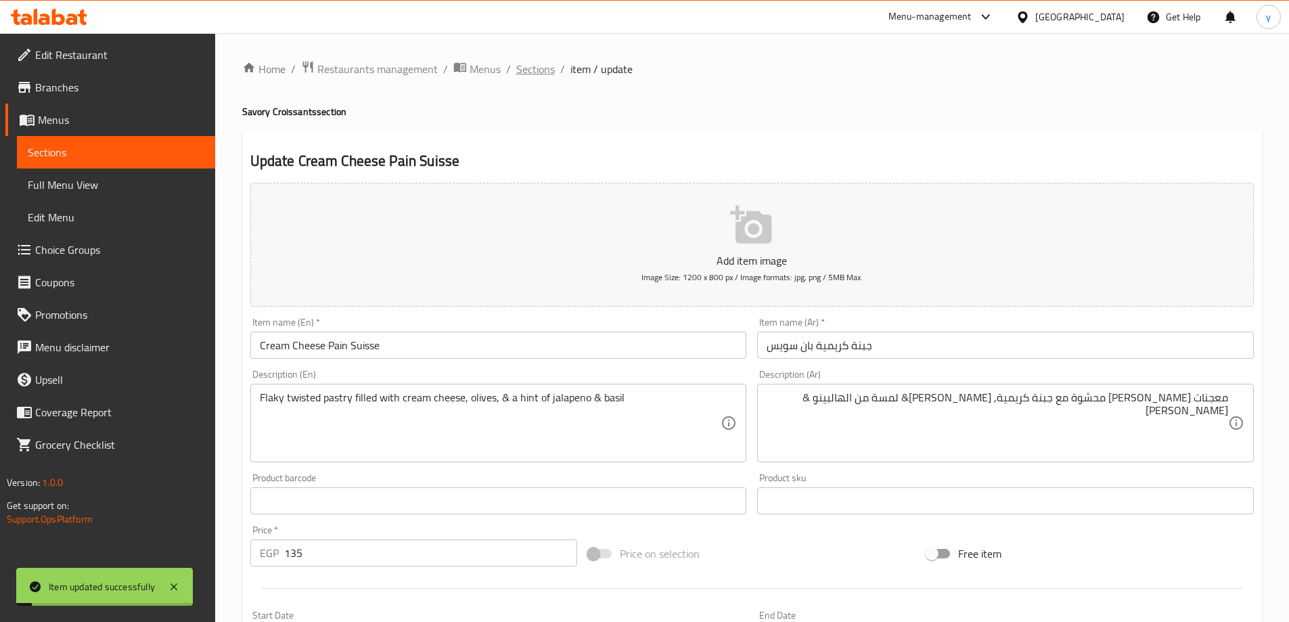
click at [532, 71] on span "Sections" at bounding box center [535, 69] width 39 height 16
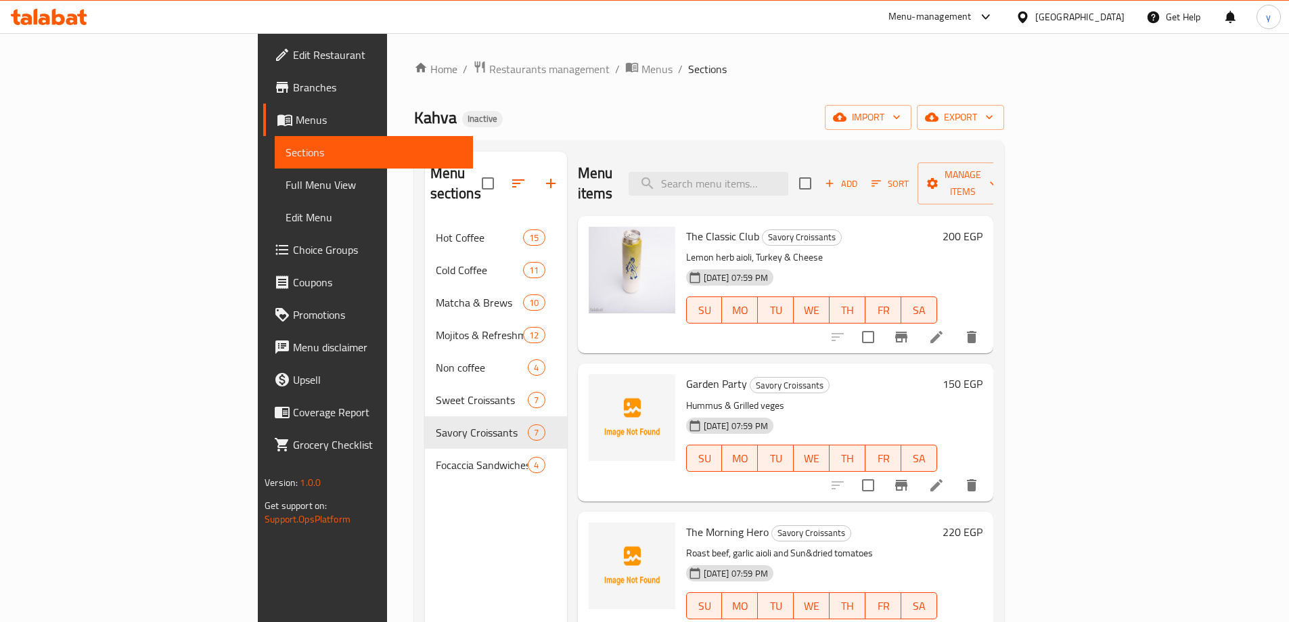
click at [285, 193] on span "Full Menu View" at bounding box center [373, 185] width 177 height 16
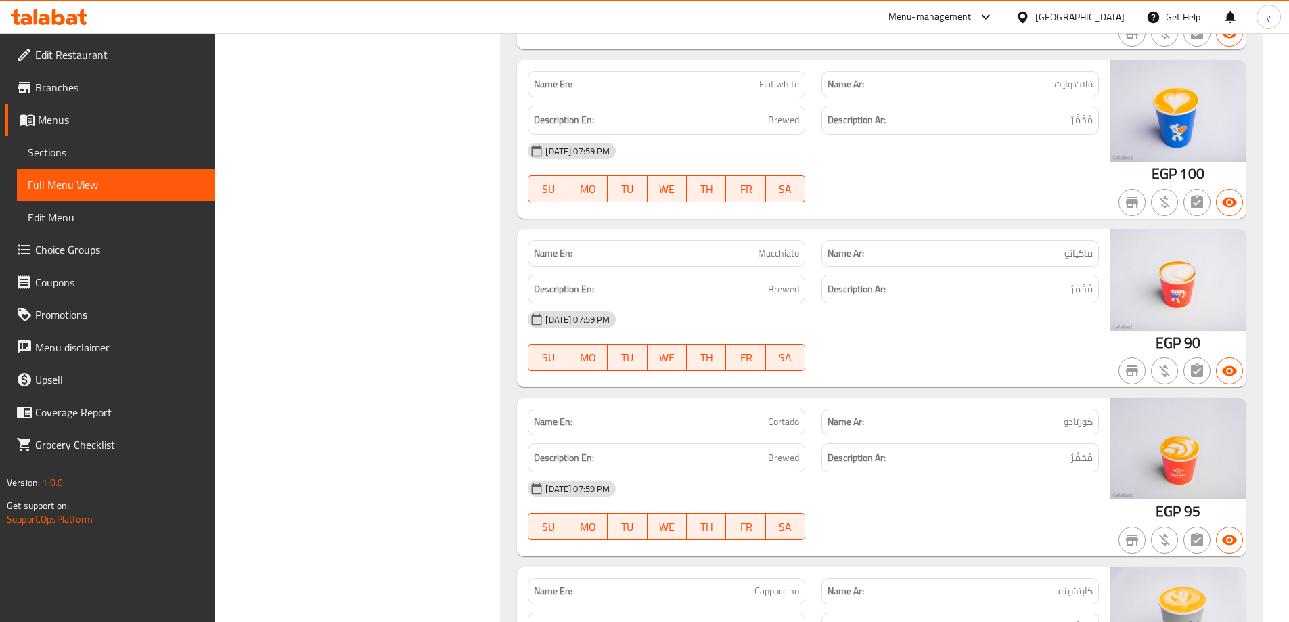
scroll to position [271, 0]
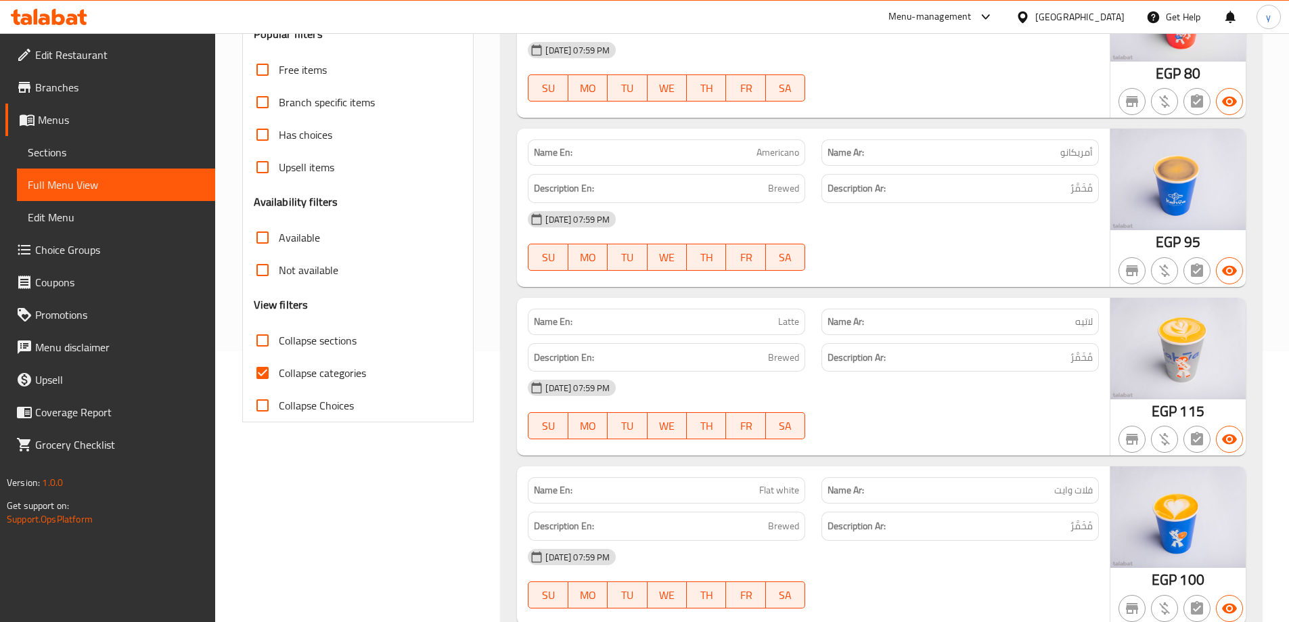
drag, startPoint x: 307, startPoint y: 380, endPoint x: 737, endPoint y: 310, distance: 435.9
click at [307, 380] on span "Collapse categories" at bounding box center [322, 373] width 87 height 16
click at [279, 380] on input "Collapse categories" at bounding box center [262, 373] width 32 height 32
checkbox input "false"
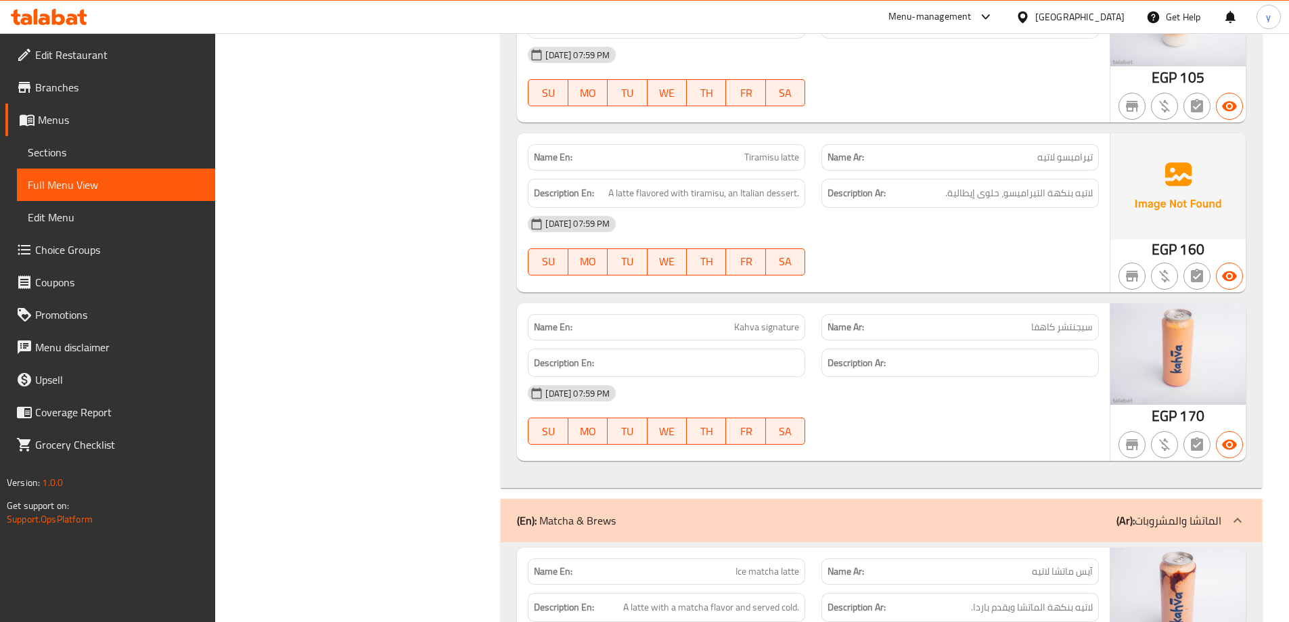
scroll to position [5818, 0]
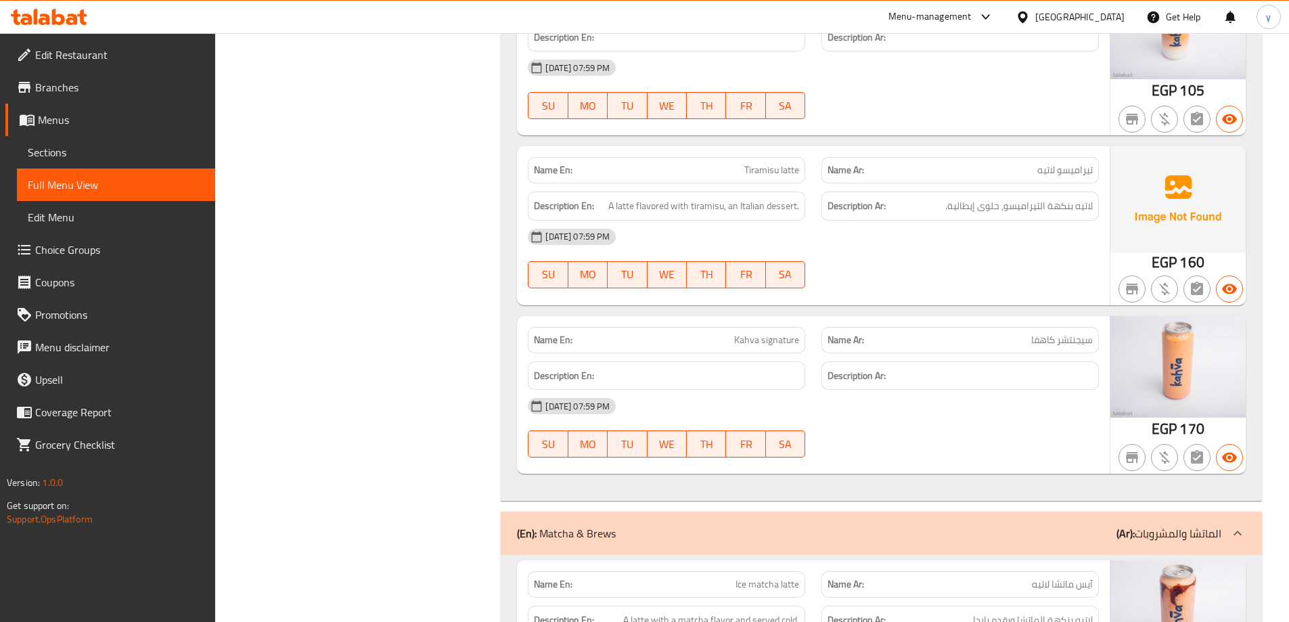
scroll to position [6088, 0]
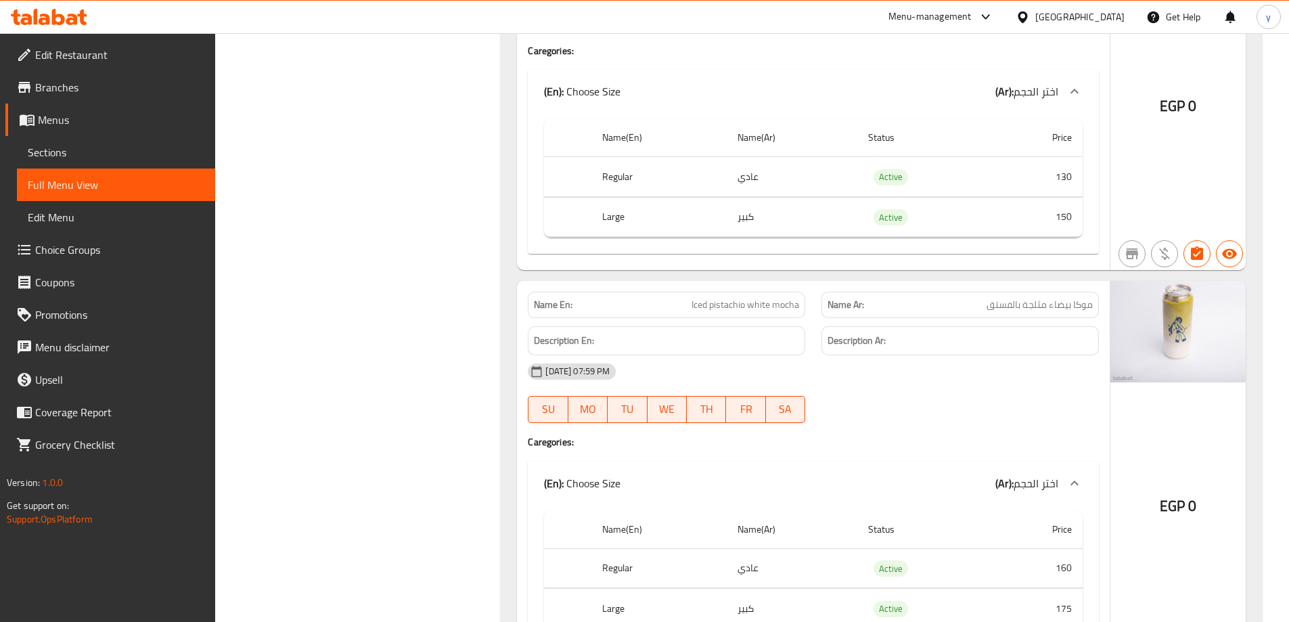
scroll to position [5074, 0]
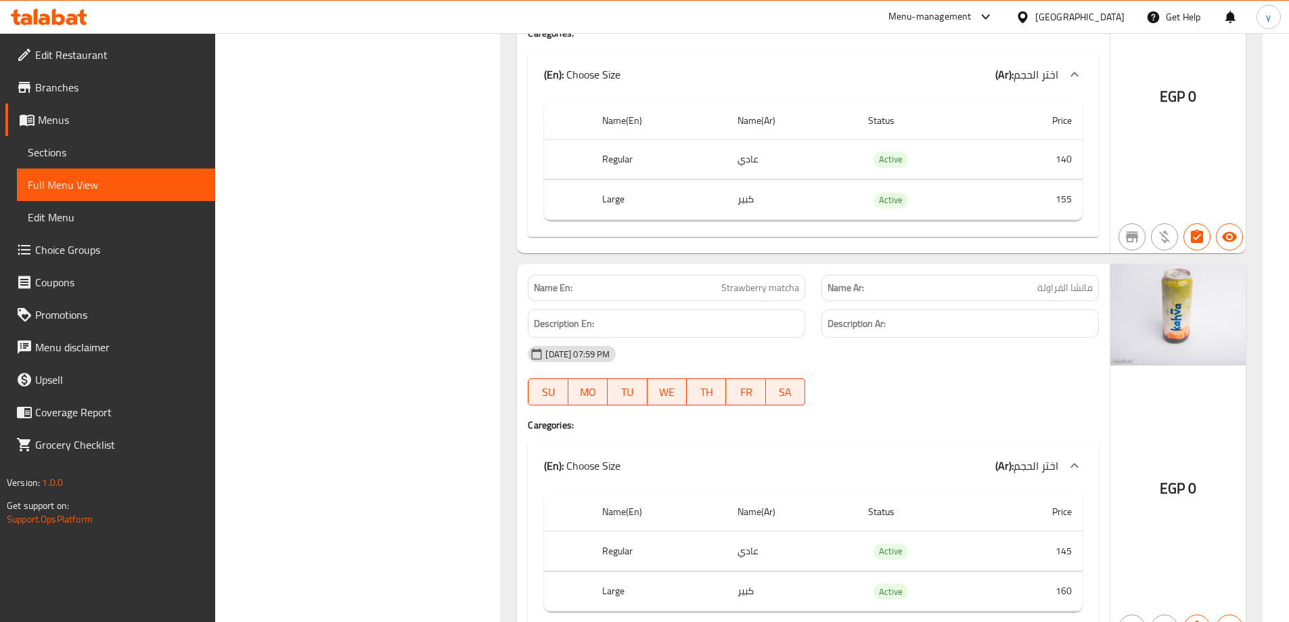
scroll to position [7171, 0]
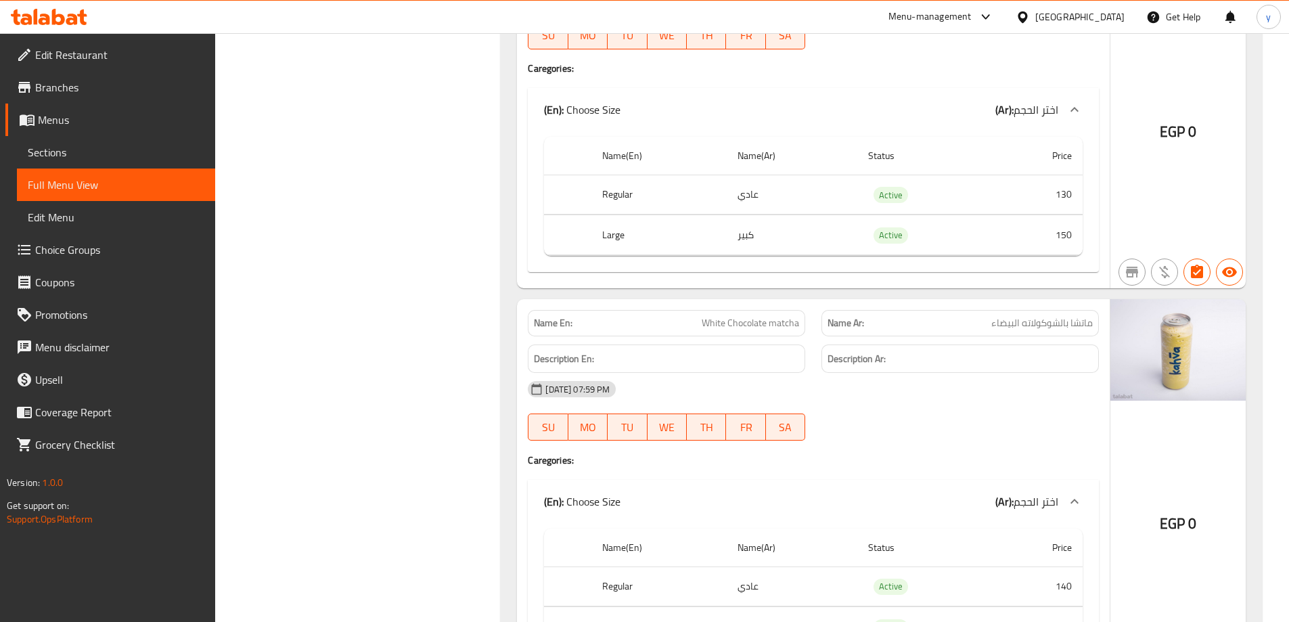
scroll to position [6833, 0]
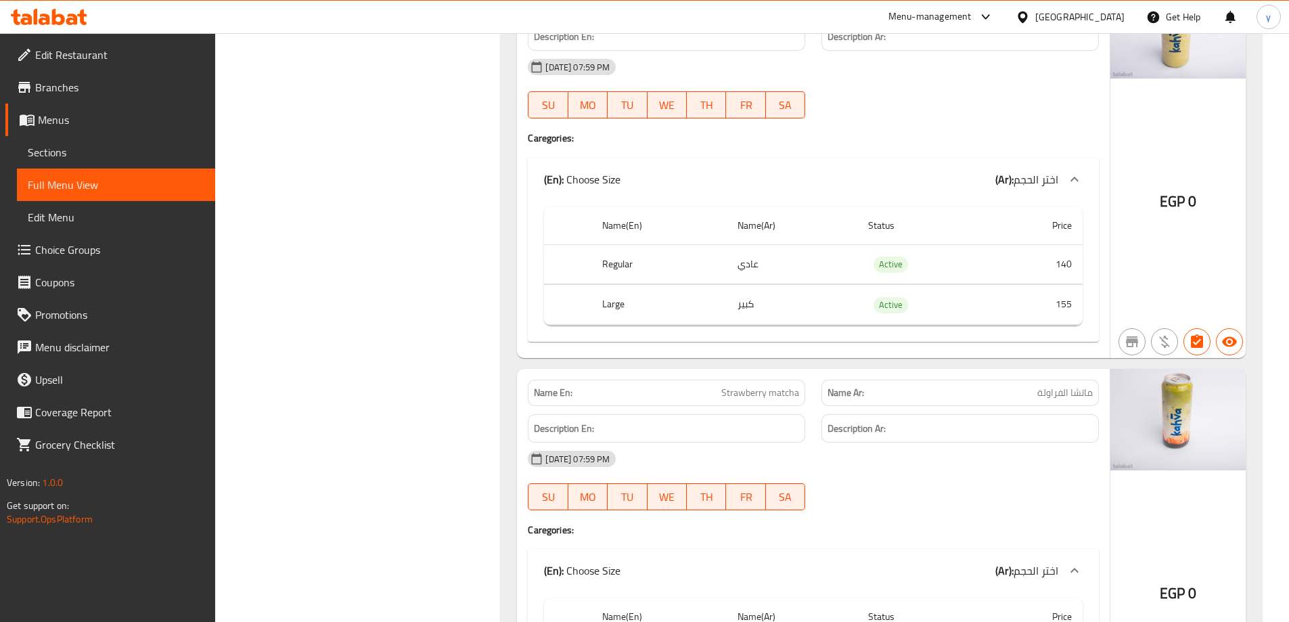
scroll to position [7103, 0]
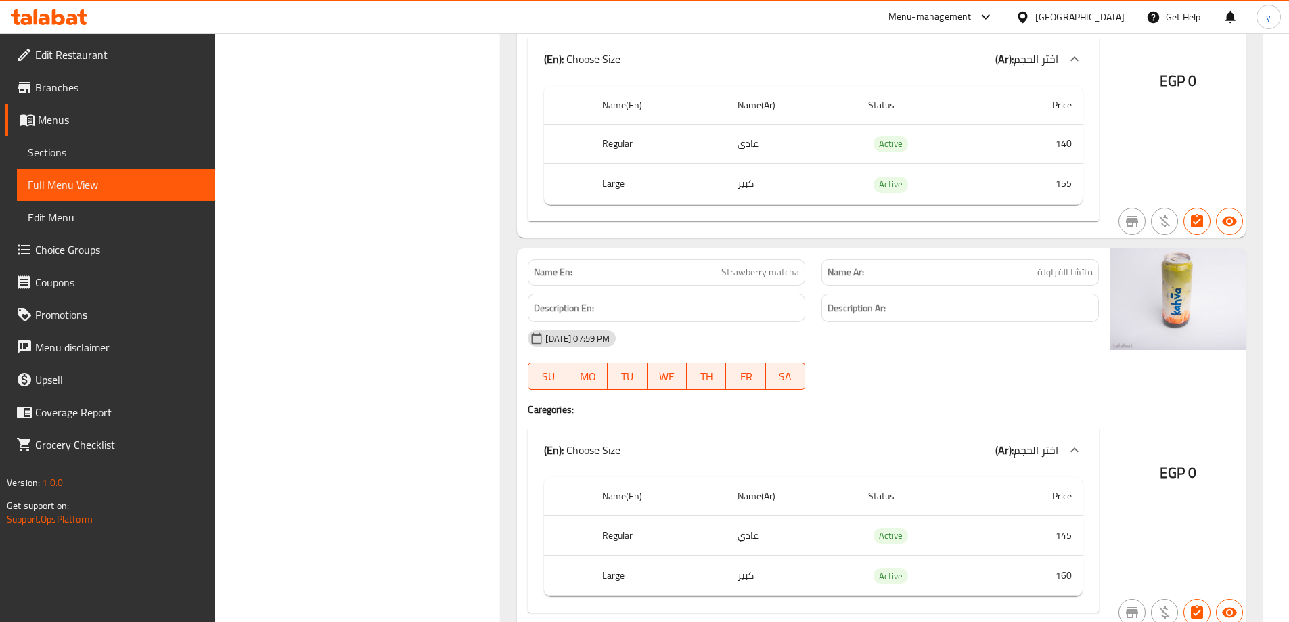
scroll to position [7441, 0]
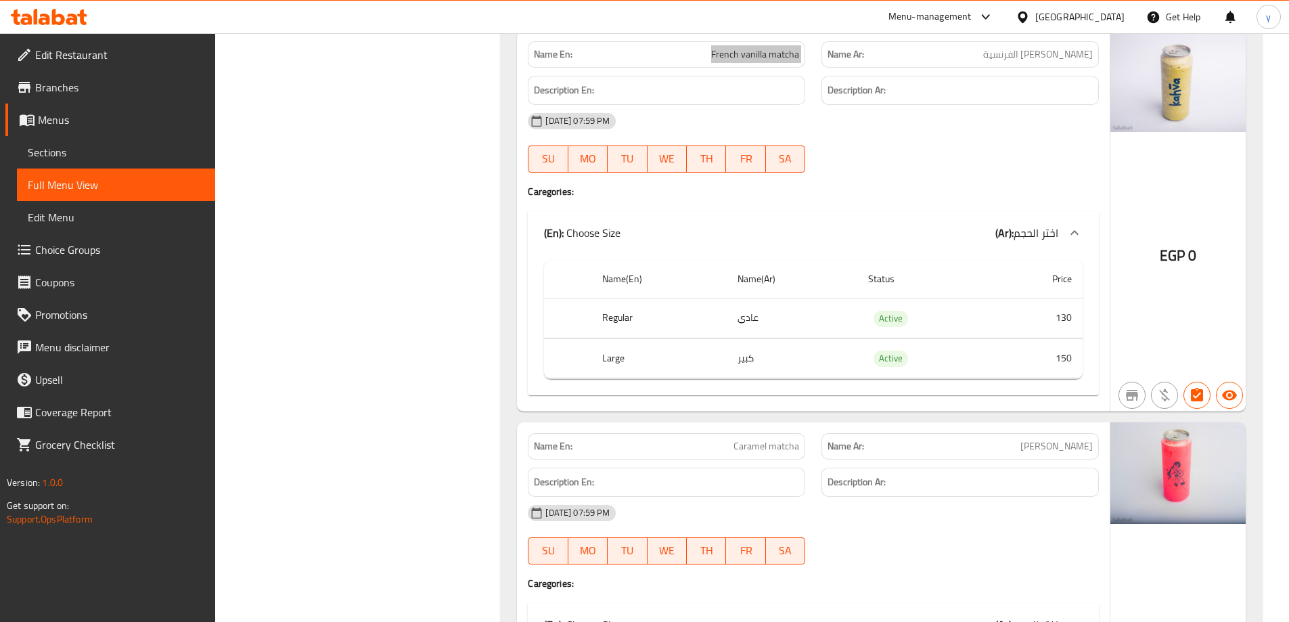
scroll to position [8050, 0]
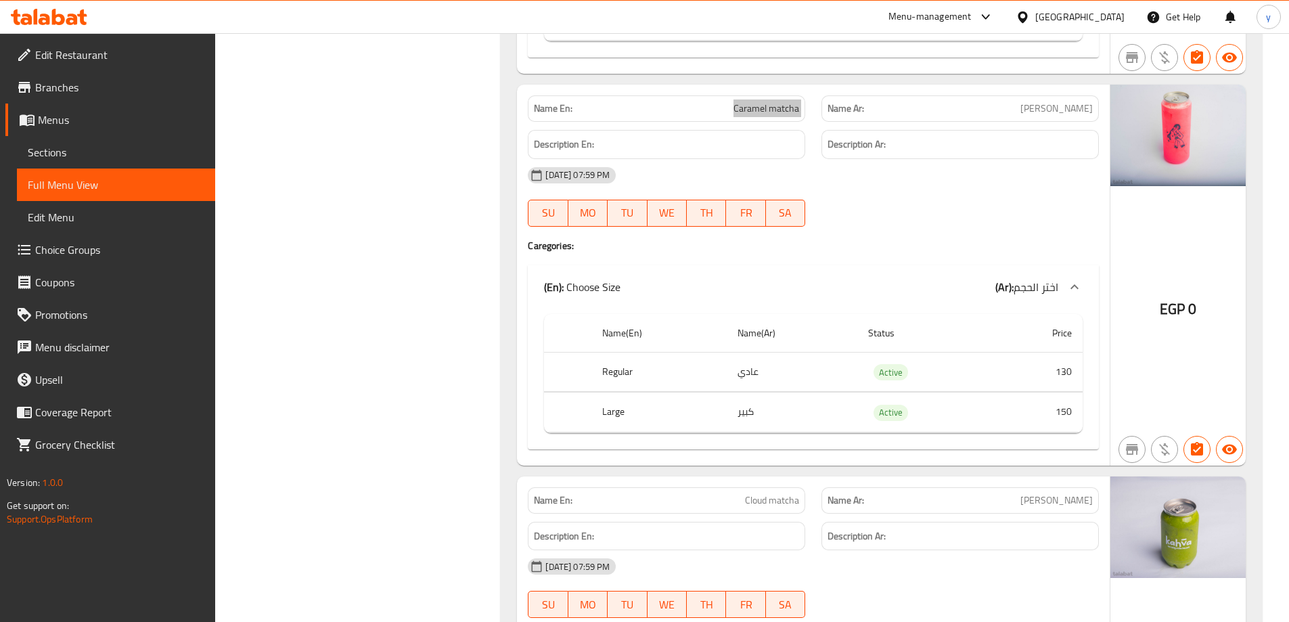
scroll to position [8118, 0]
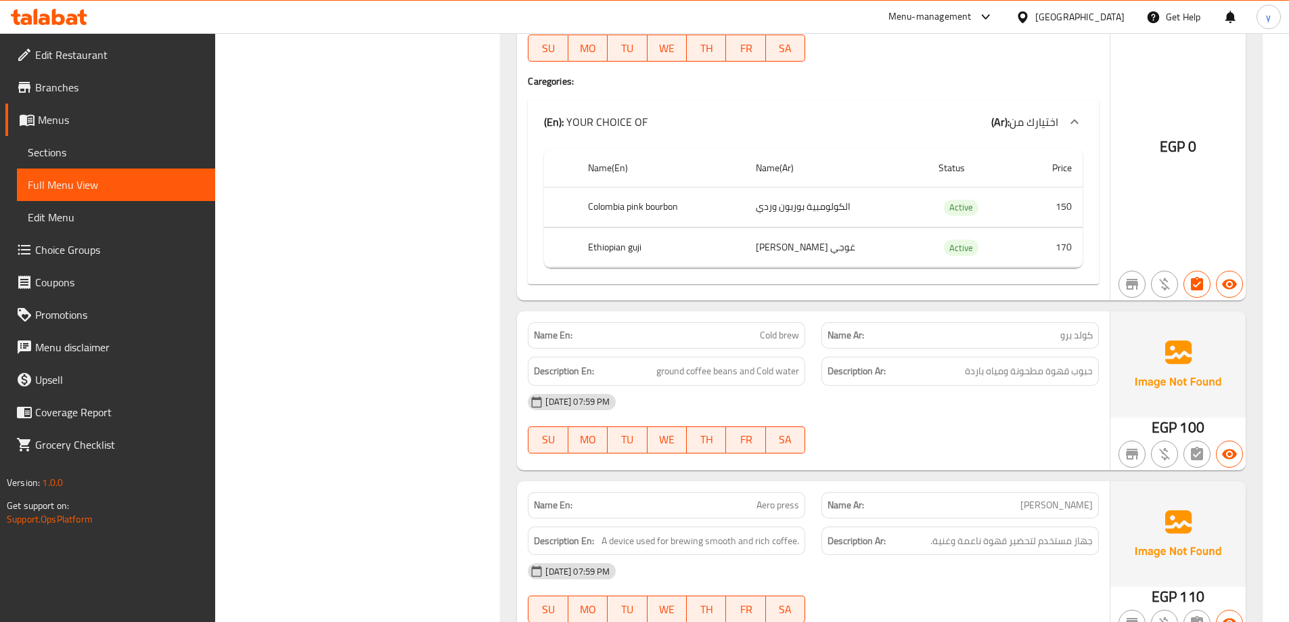
scroll to position [9268, 0]
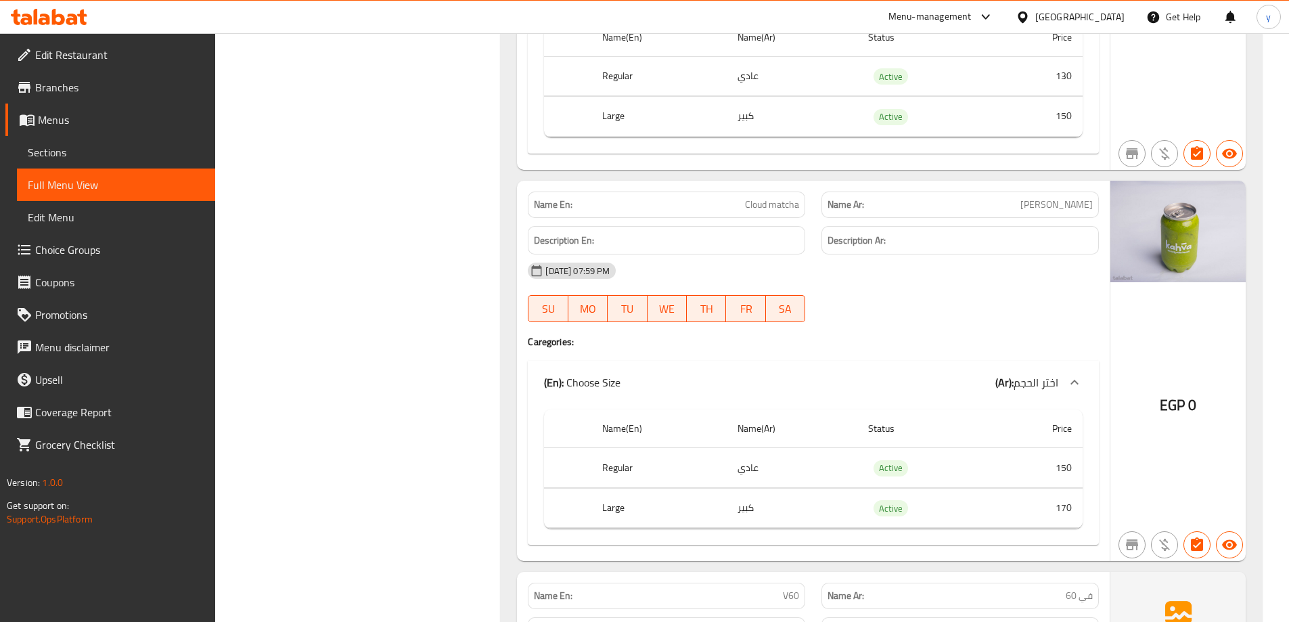
scroll to position [8389, 0]
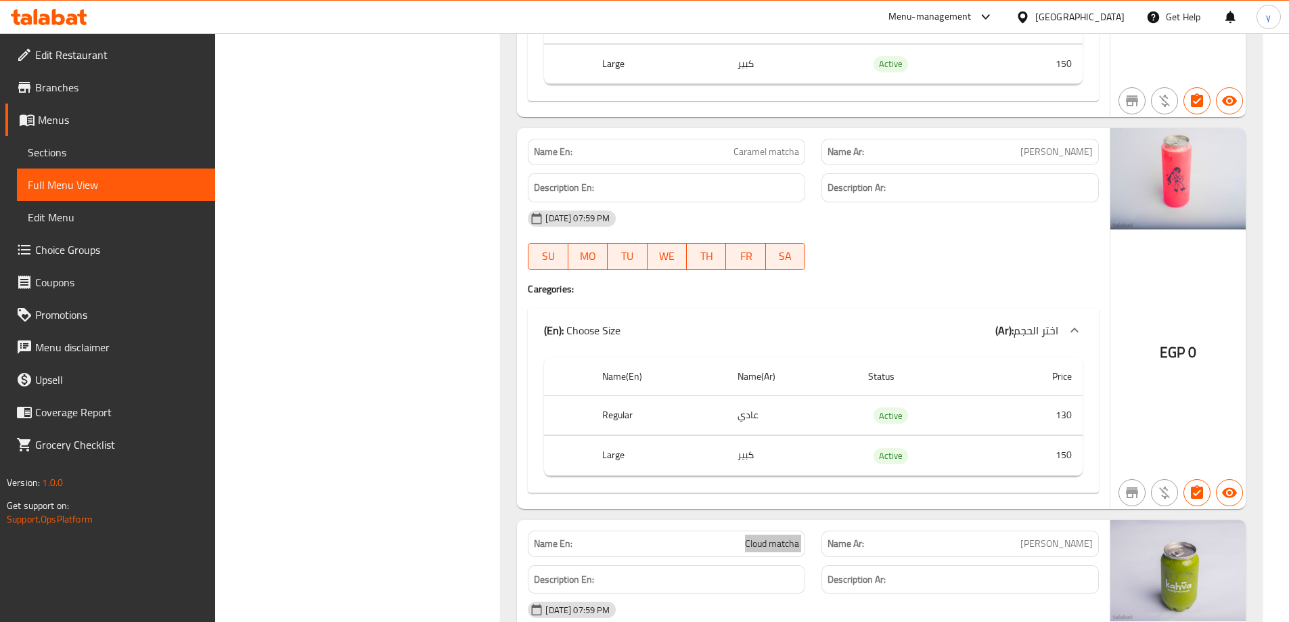
scroll to position [8050, 0]
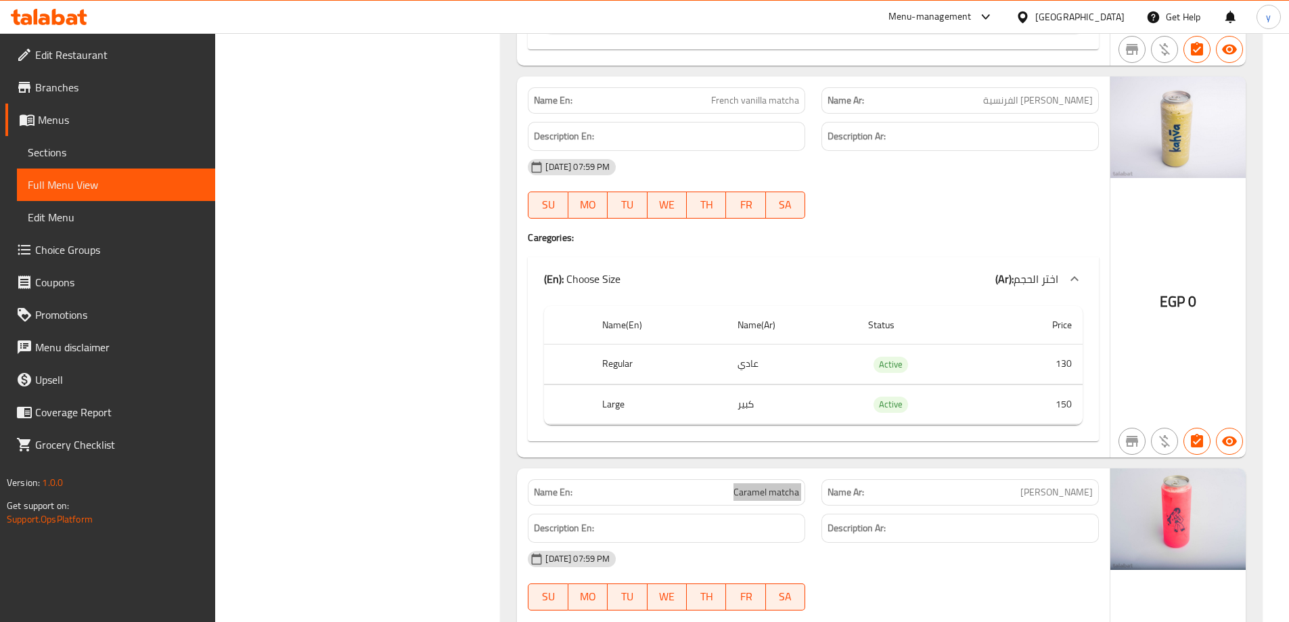
scroll to position [7644, 0]
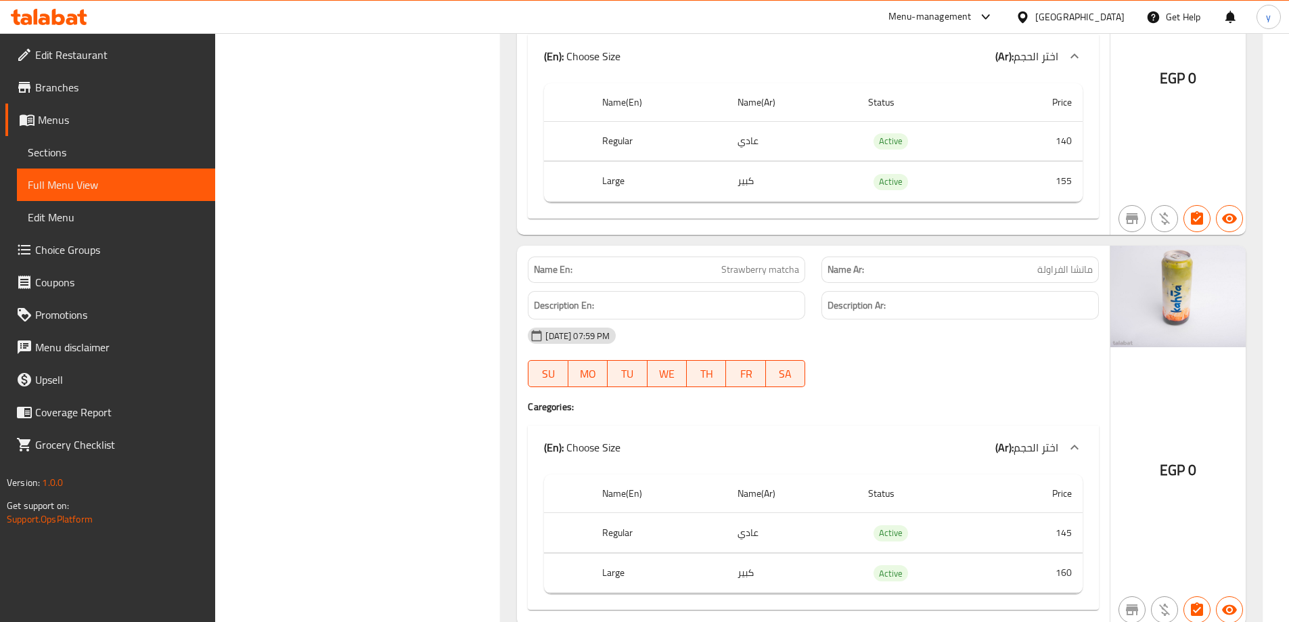
scroll to position [7171, 0]
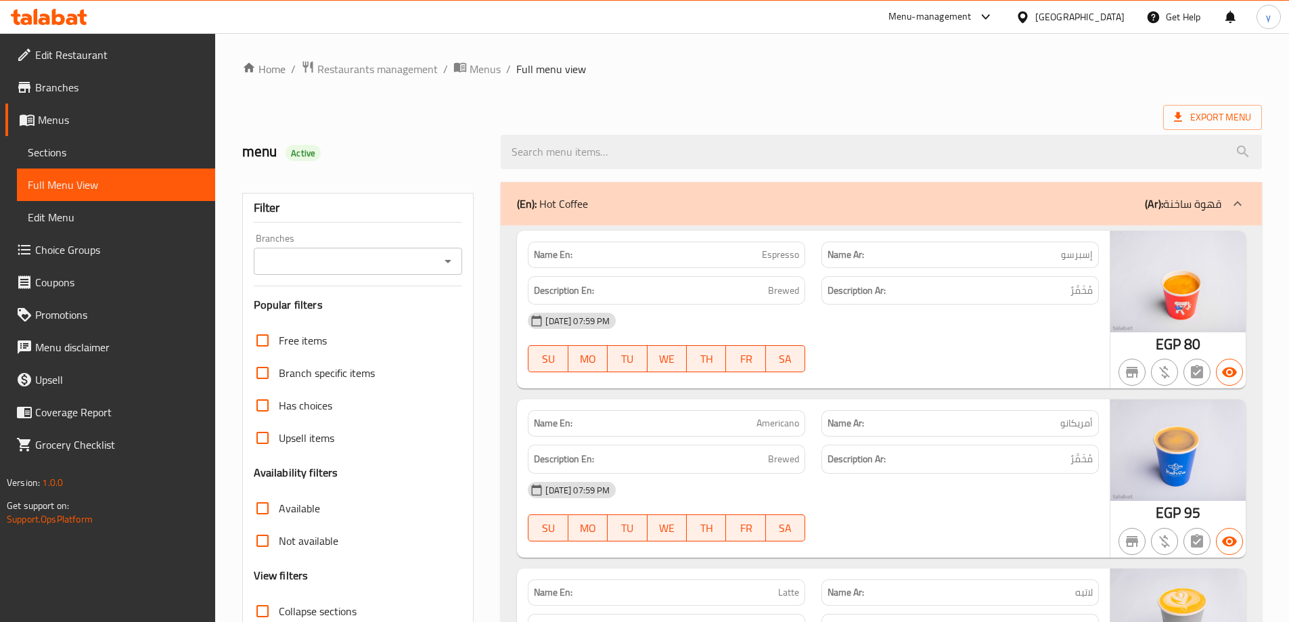
click at [108, 120] on span "Menus" at bounding box center [121, 120] width 166 height 16
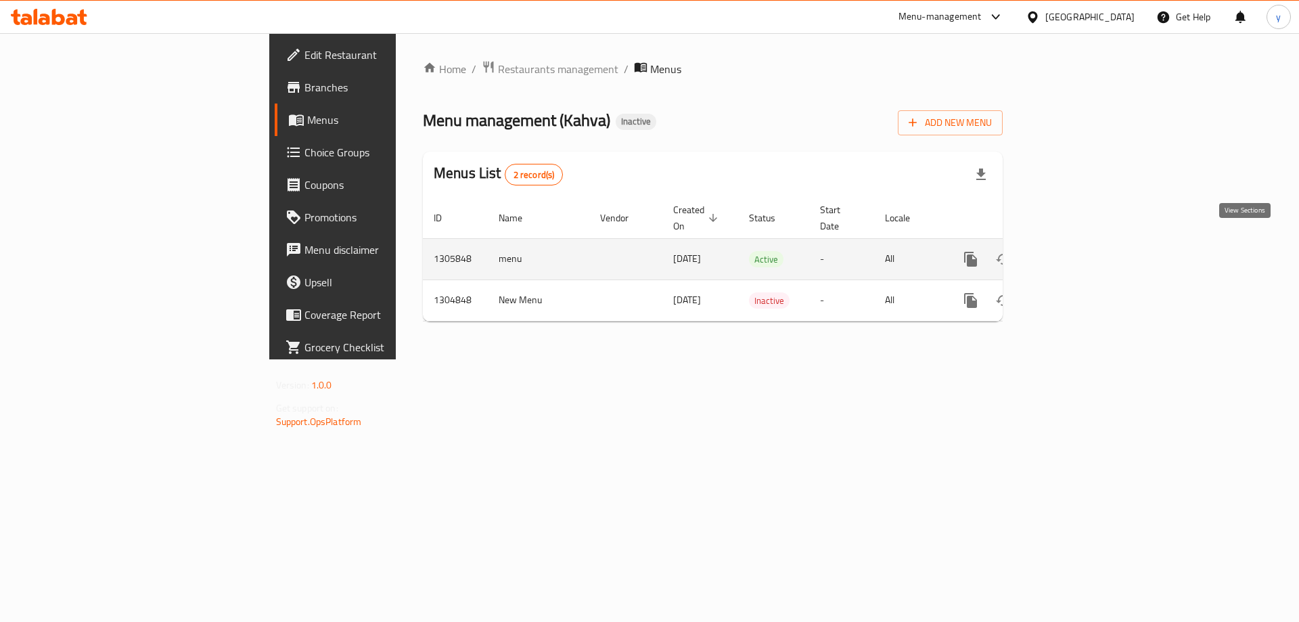
click at [1074, 253] on icon "enhanced table" at bounding box center [1068, 259] width 12 height 12
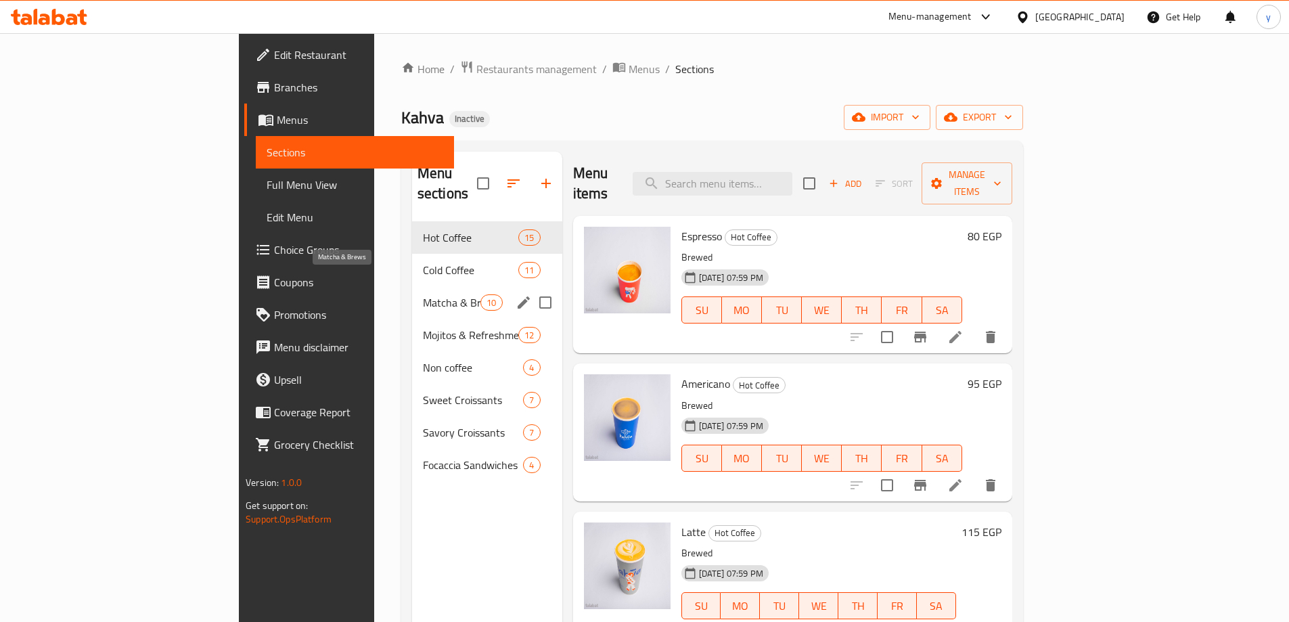
click at [423, 294] on span "Matcha & Brews" at bounding box center [452, 302] width 58 height 16
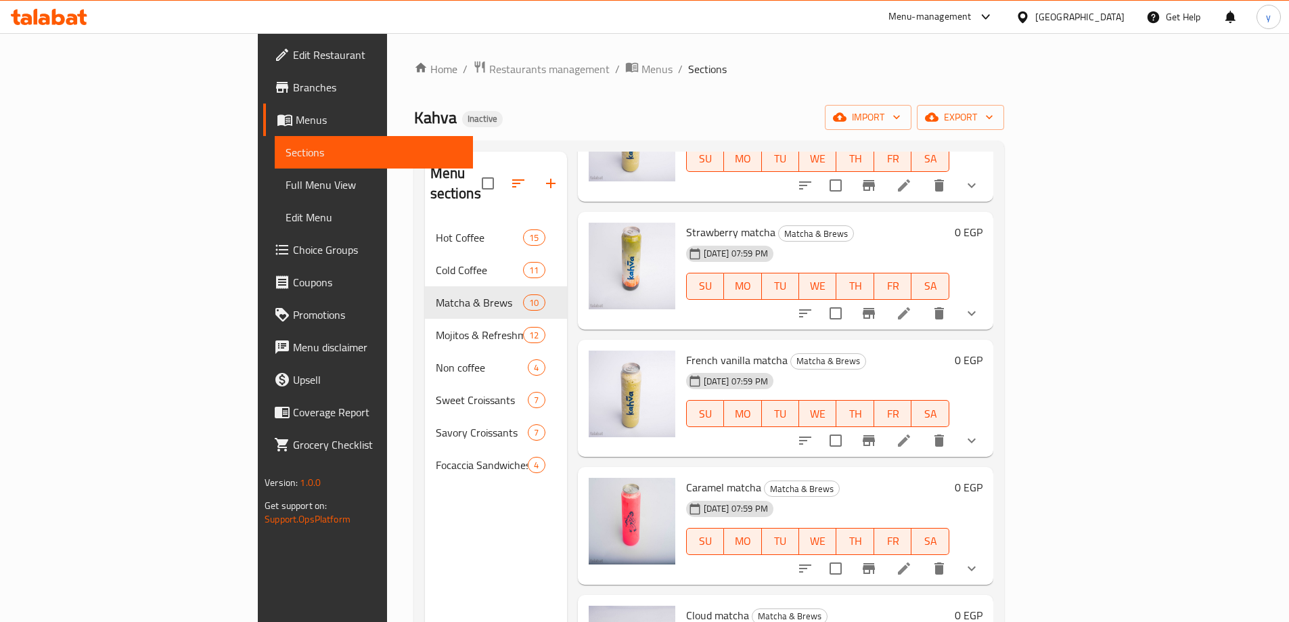
scroll to position [271, 0]
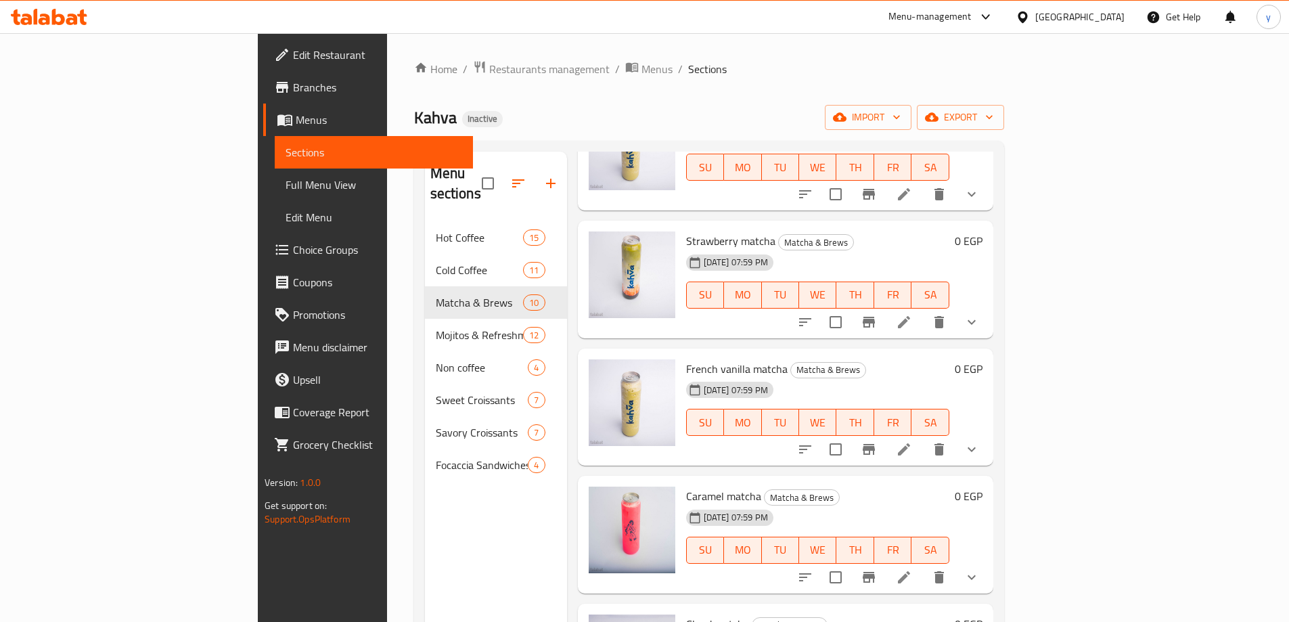
click at [912, 314] on icon at bounding box center [904, 322] width 16 height 16
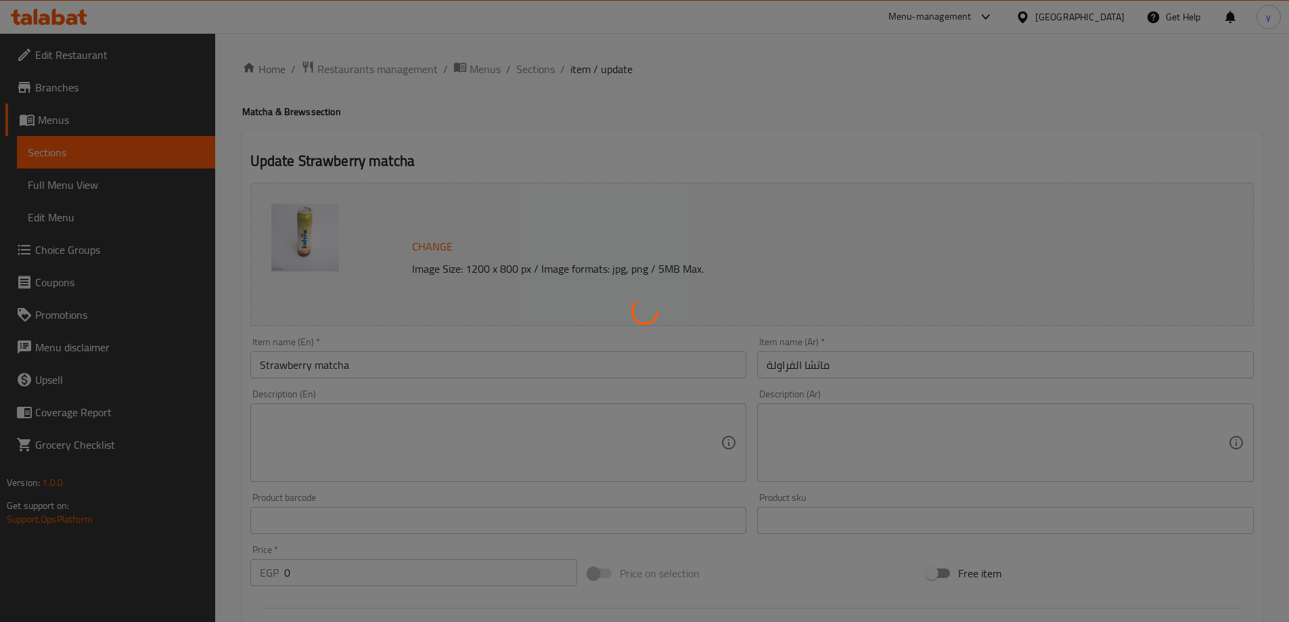
click at [399, 380] on div at bounding box center [644, 311] width 1289 height 622
click at [400, 406] on div at bounding box center [644, 311] width 1289 height 622
click at [399, 416] on div at bounding box center [644, 311] width 1289 height 622
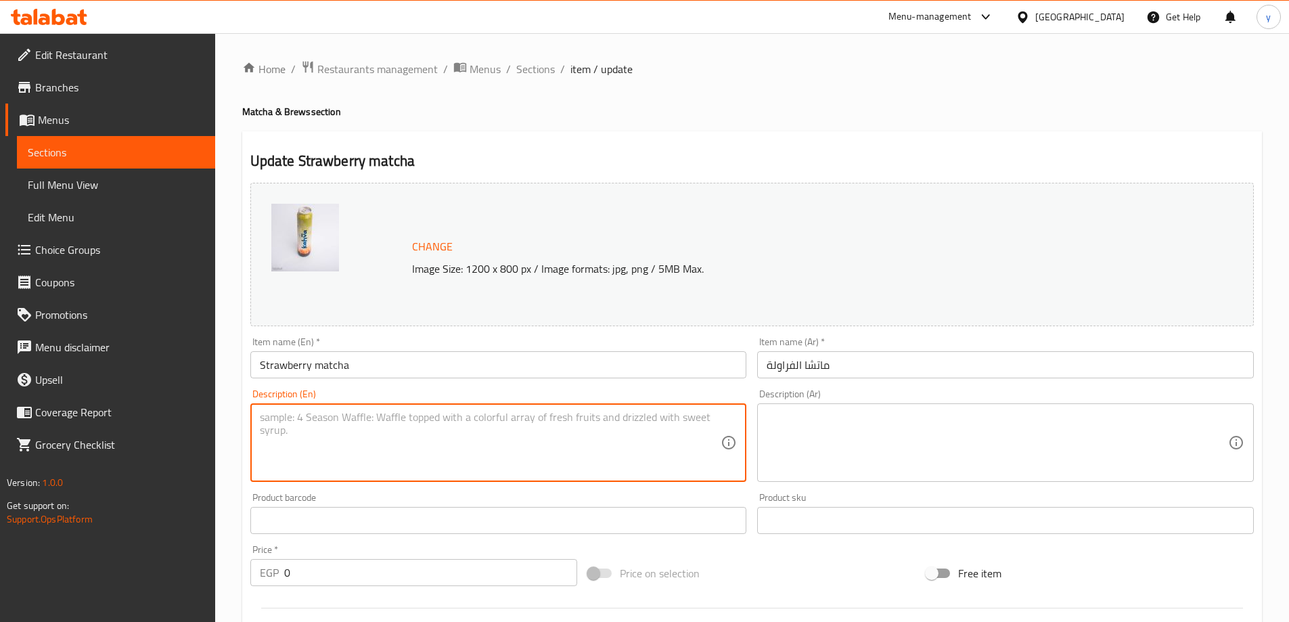
click at [399, 416] on textarea at bounding box center [490, 443] width 461 height 64
paste textarea "A drink with strawberry and matcha flavors."
type textarea "A drink with strawberry and matcha flavors."
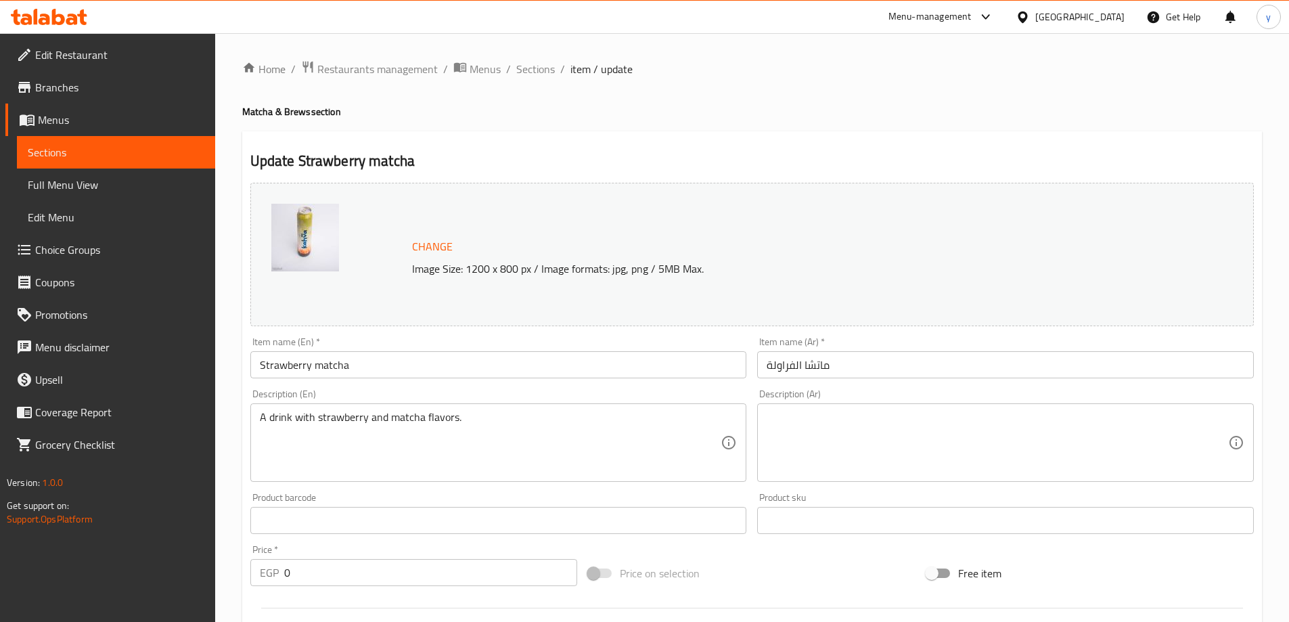
click at [766, 453] on div "Description (Ar)" at bounding box center [1005, 442] width 497 height 78
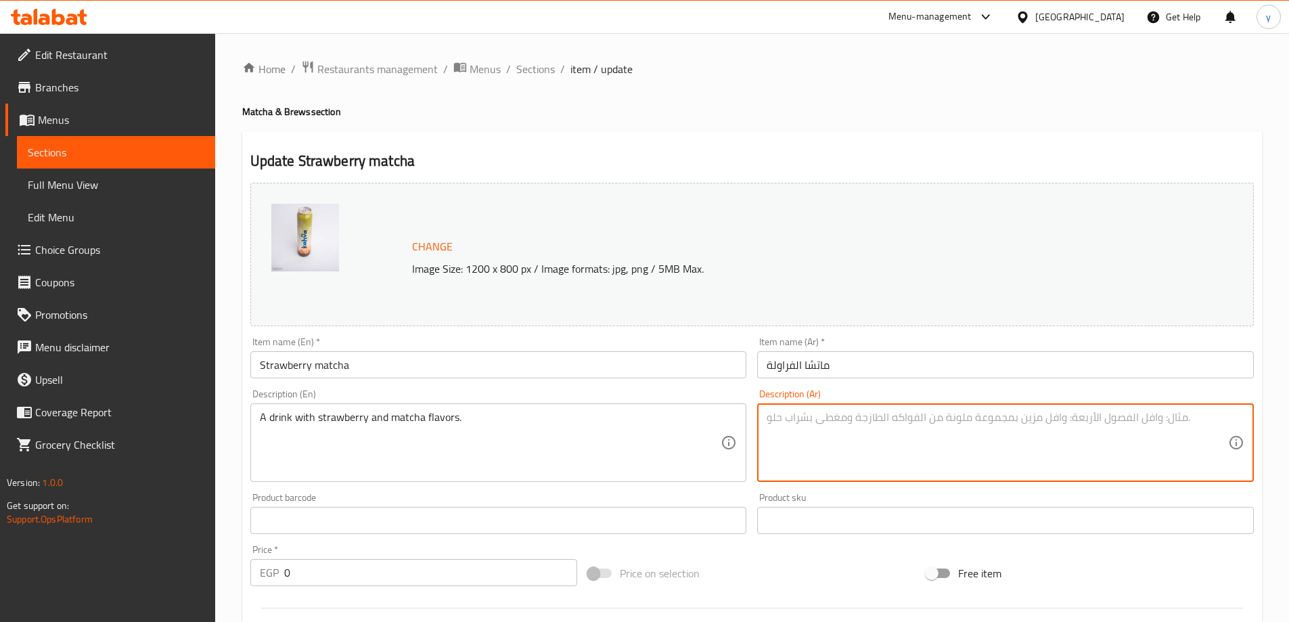
paste textarea "مشروب بنكهة الفراولة والماتشا."
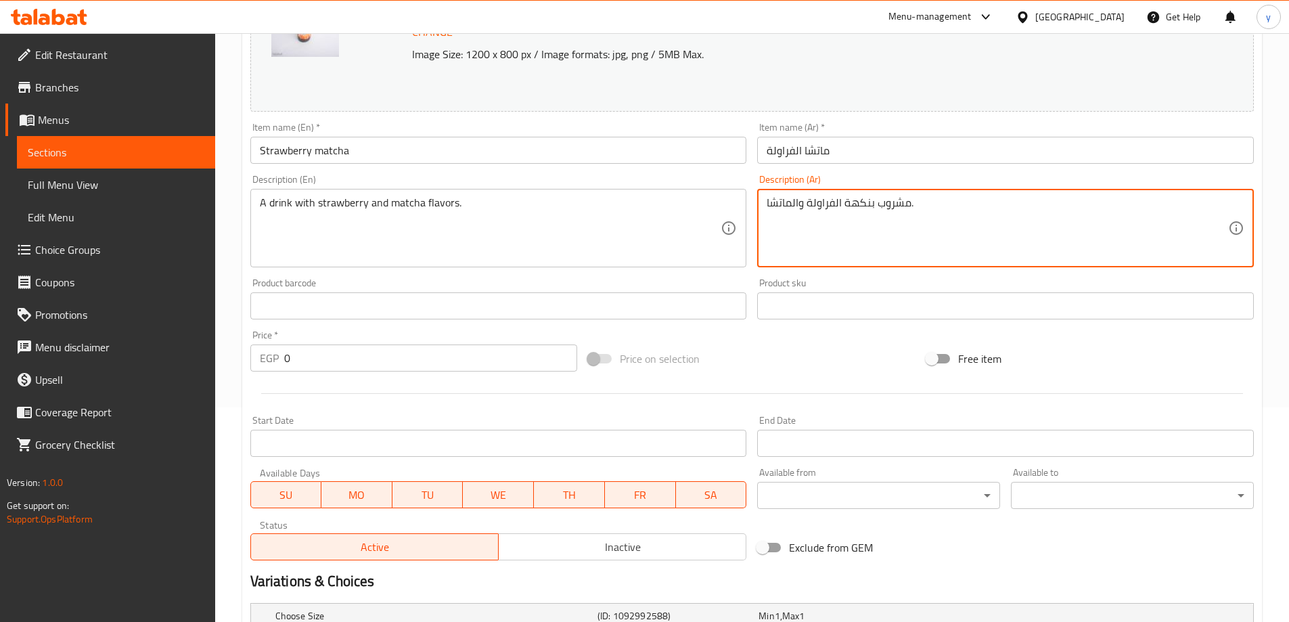
scroll to position [384, 0]
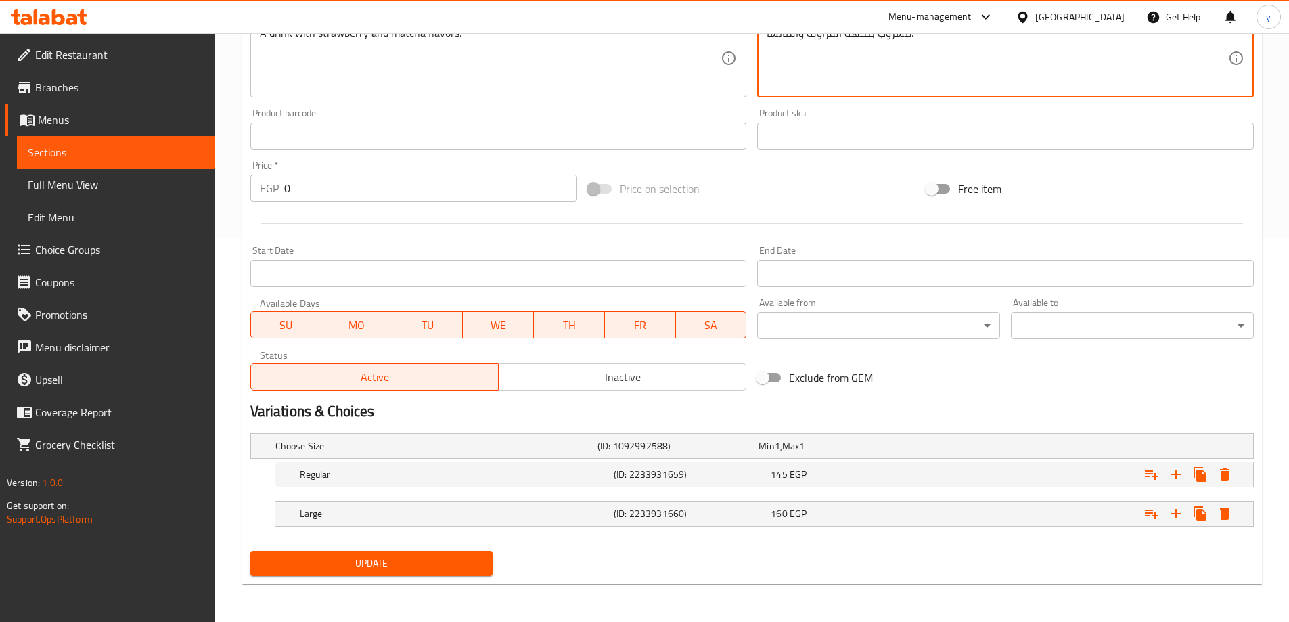
type textarea "مشروب بنكهة الفراولة والماتشا."
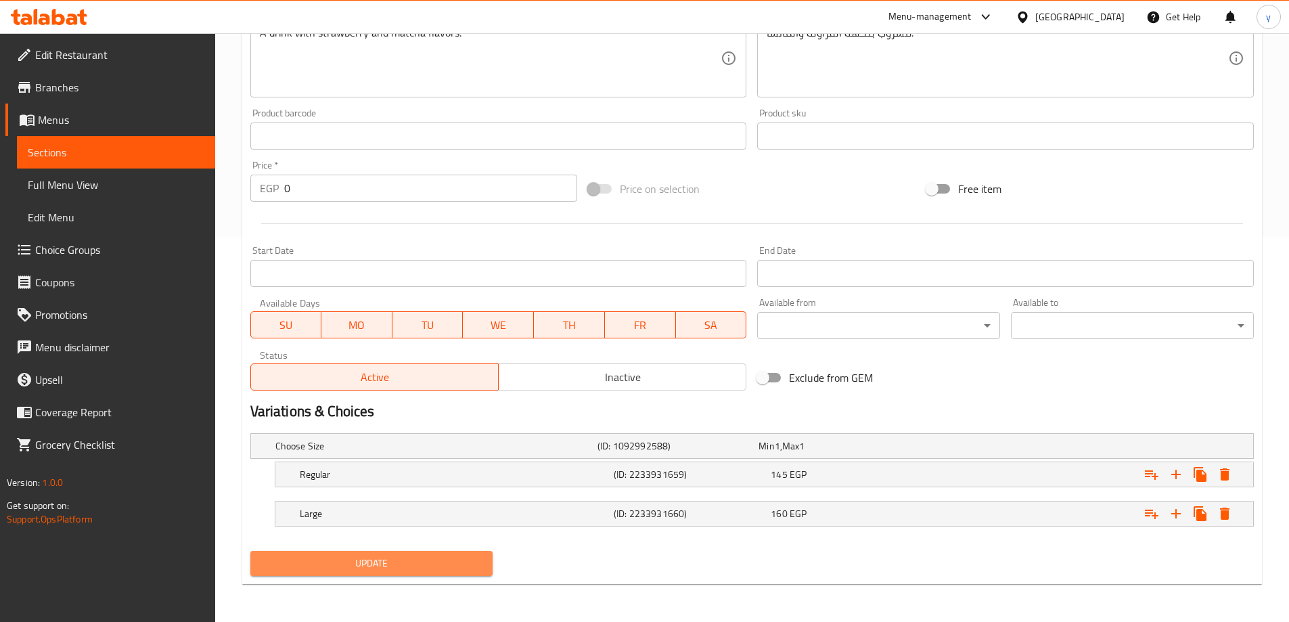
click at [405, 565] on span "Update" at bounding box center [371, 563] width 221 height 17
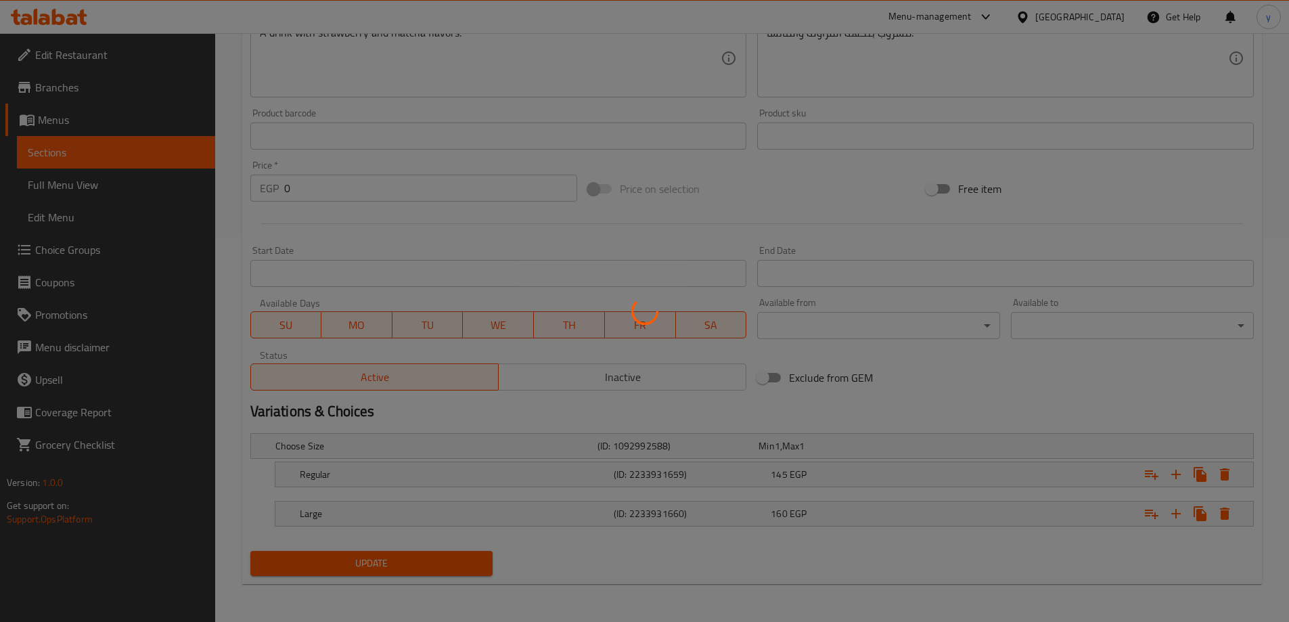
scroll to position [0, 0]
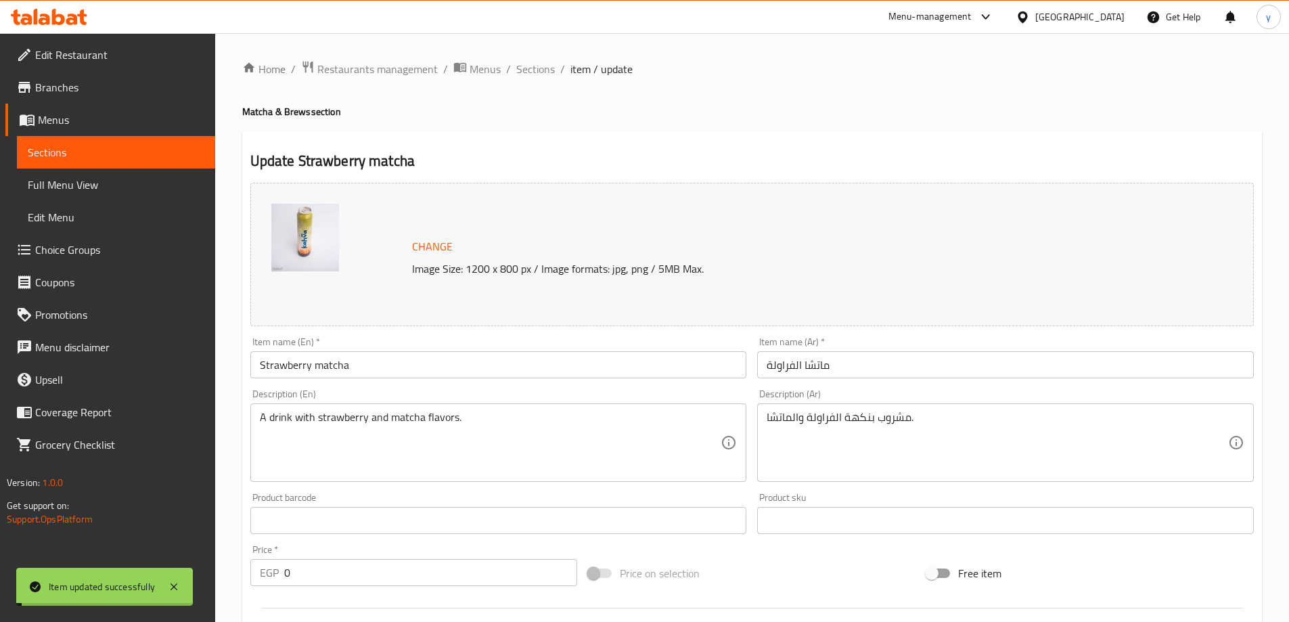
click at [525, 67] on span "Sections" at bounding box center [535, 69] width 39 height 16
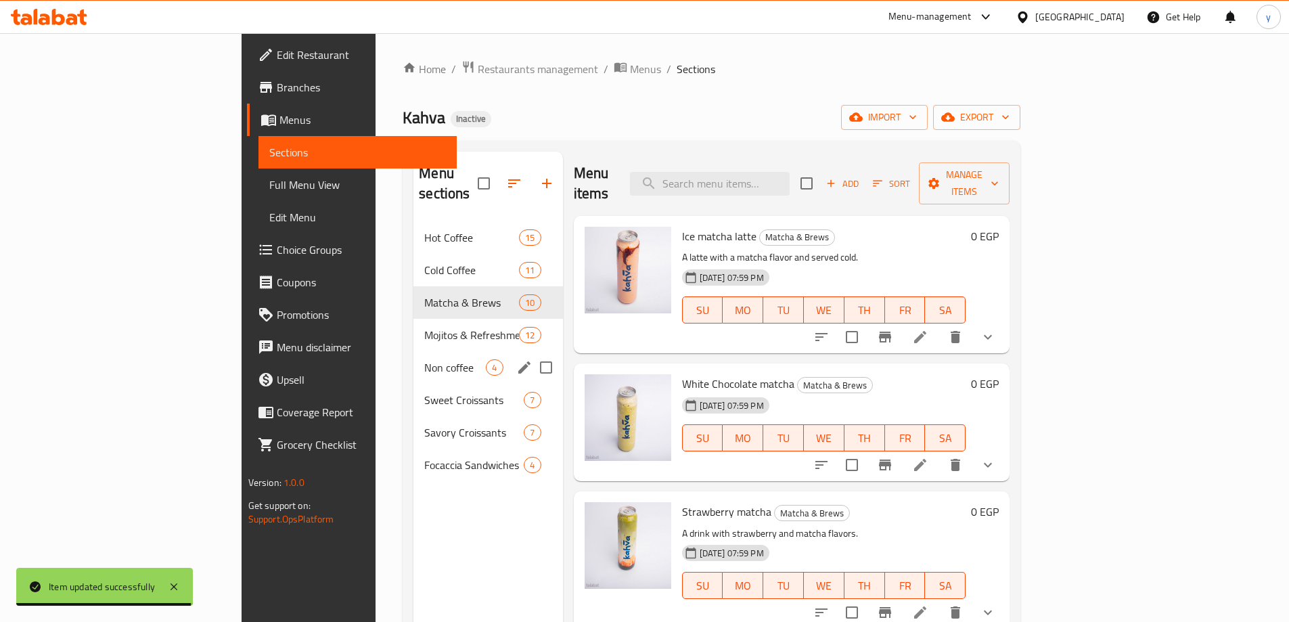
click at [413, 355] on div "Non coffee 4" at bounding box center [487, 367] width 149 height 32
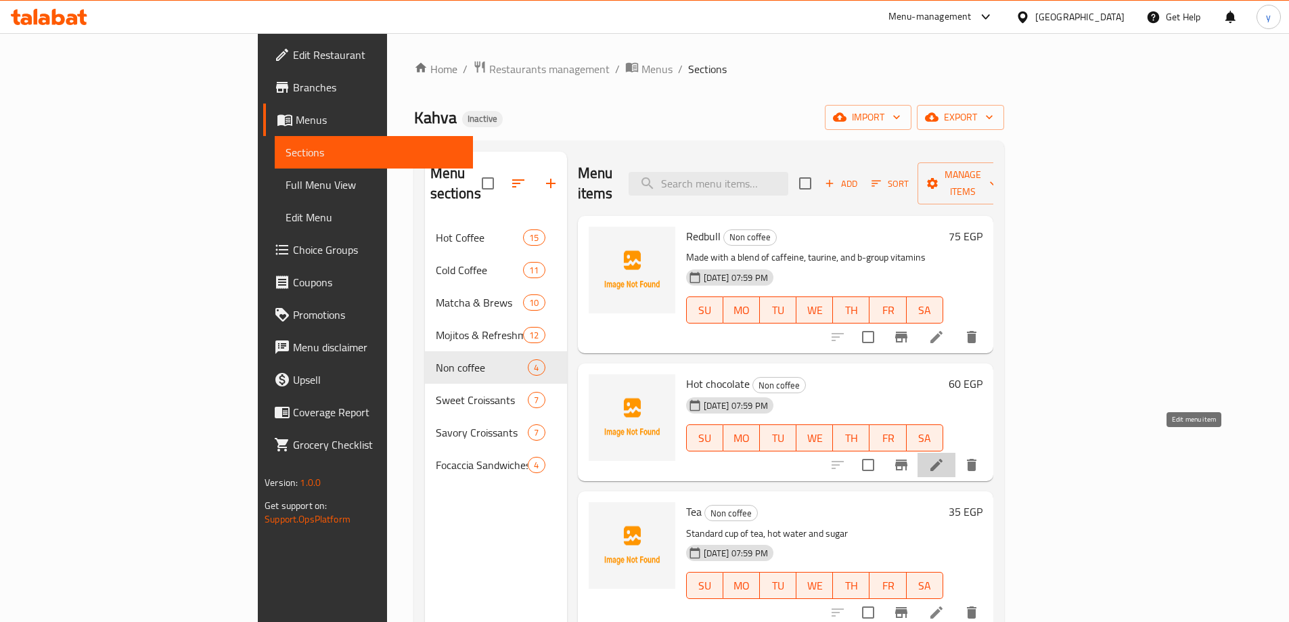
click at [942, 459] on icon at bounding box center [936, 465] width 12 height 12
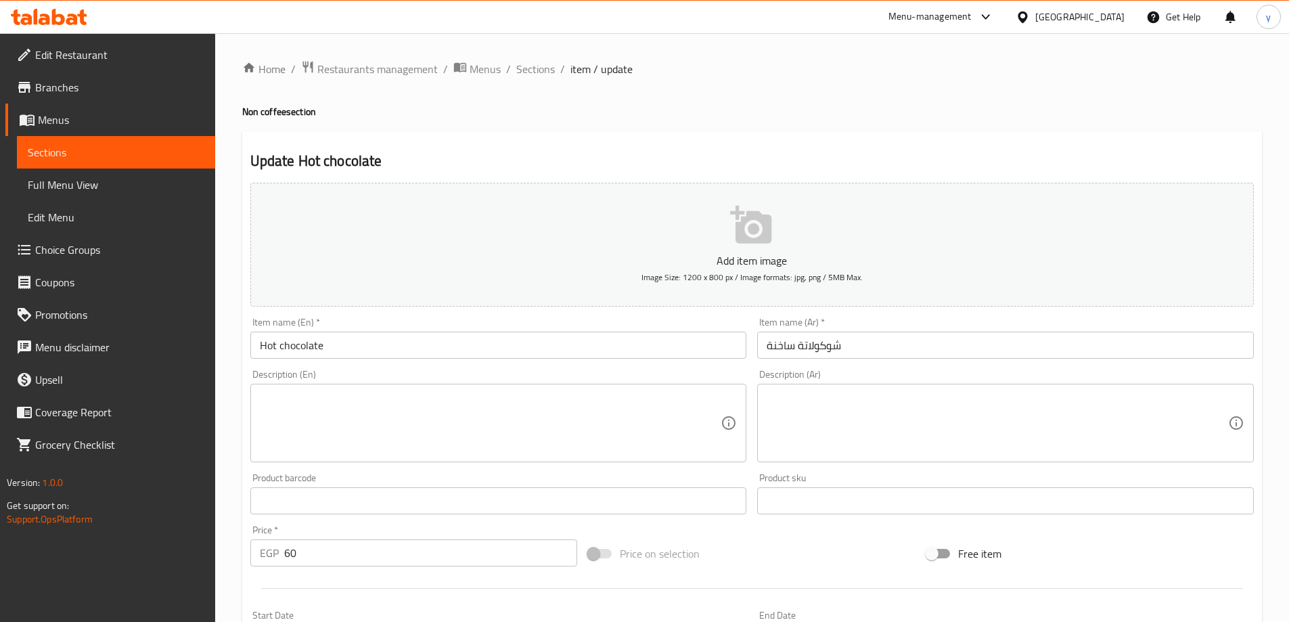
click at [512, 411] on textarea at bounding box center [490, 423] width 461 height 64
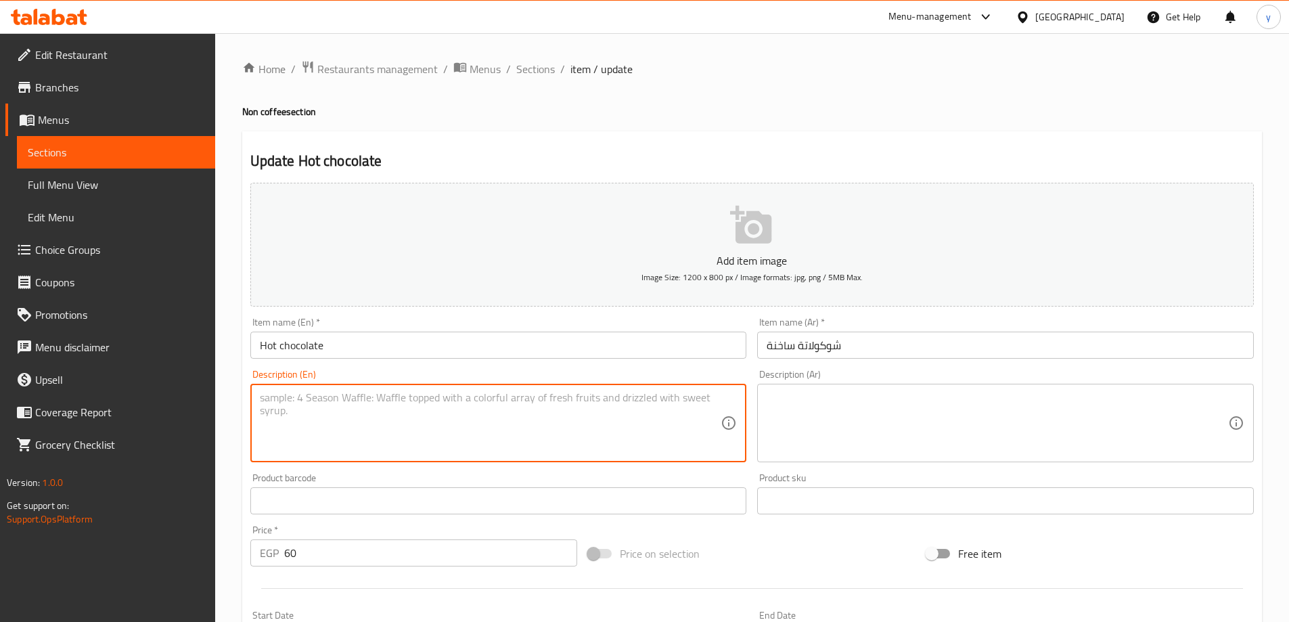
paste textarea "Rich and velvety hot chocolate, made with cocoa powder"
type textarea "Rich and velvety hot chocolate, made with cocoa powder"
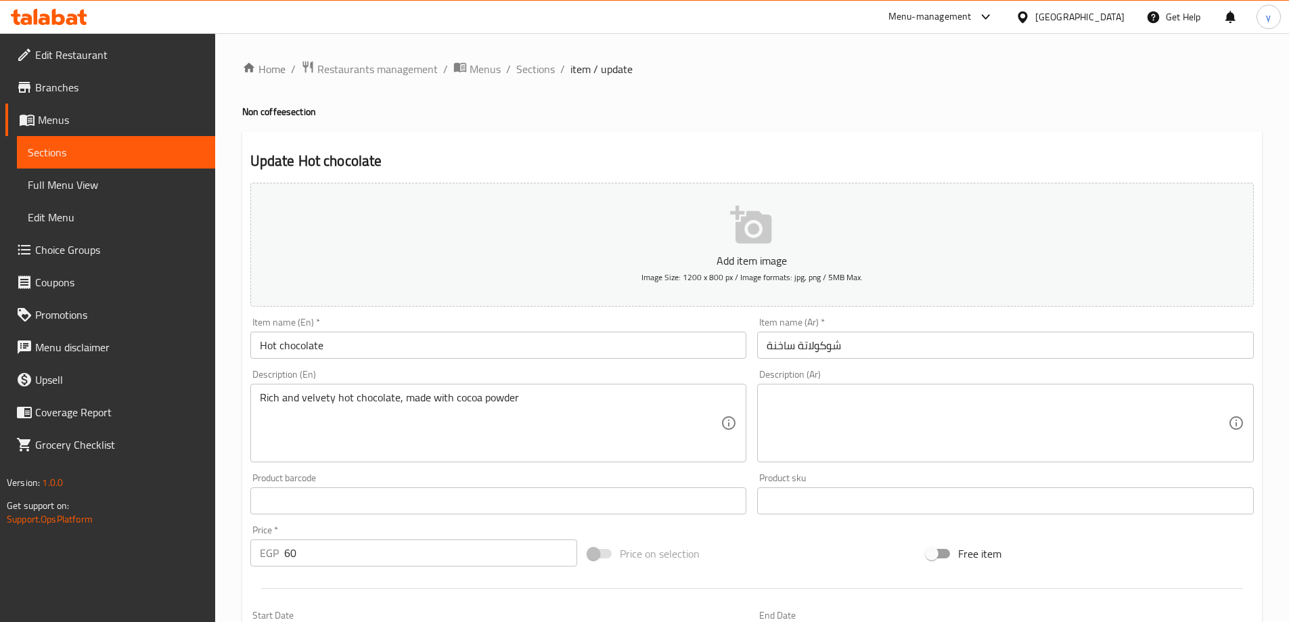
click at [825, 430] on textarea at bounding box center [996, 423] width 461 height 64
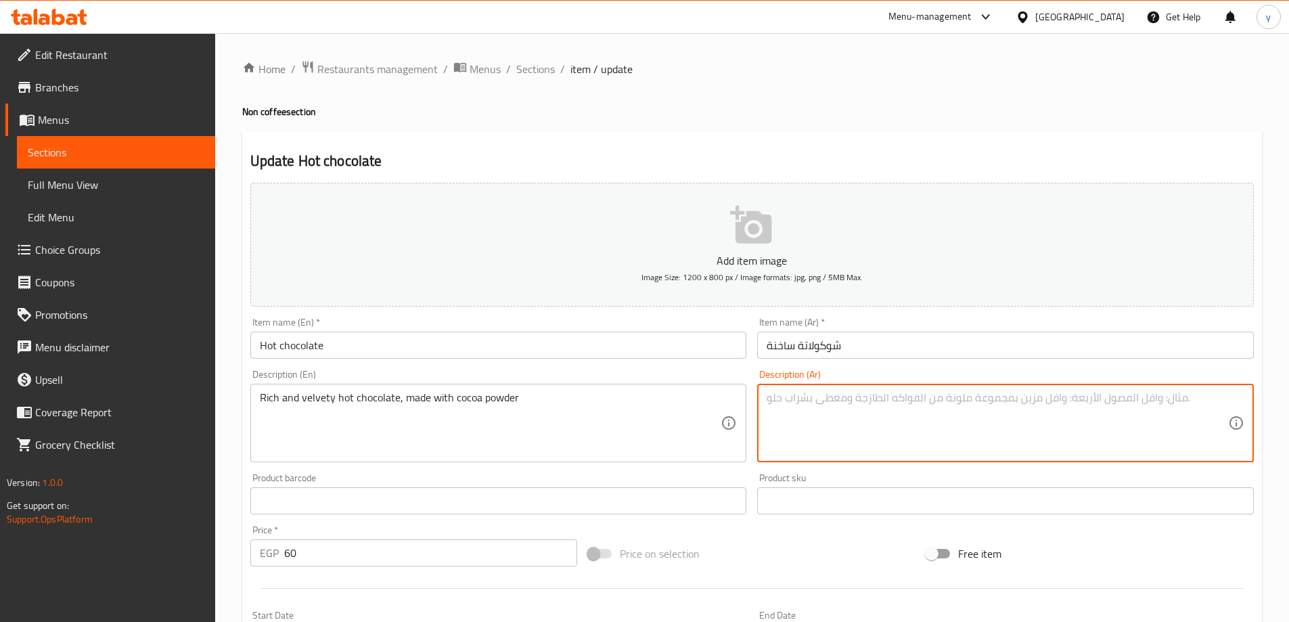
paste textarea "شوكولاتة ساخنة غنية ومخملية ، مصنوعة من مسحوق الكاكاو الفاخر"
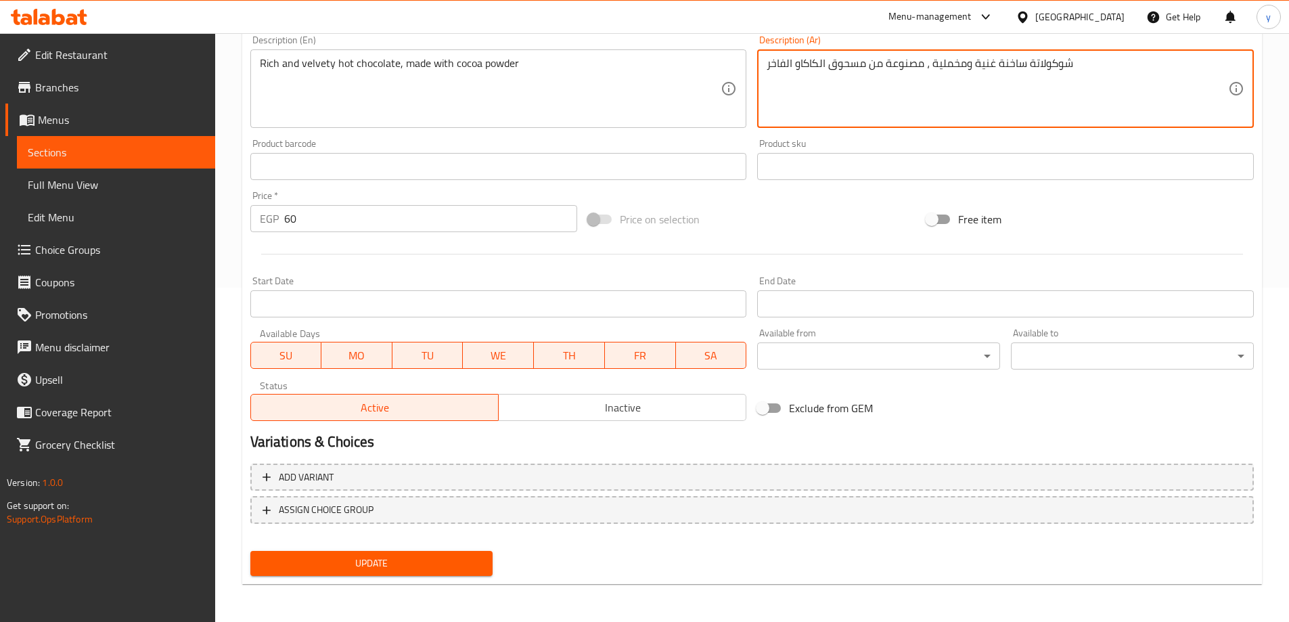
type textarea "شوكولاتة ساخنة غنية ومخملية ، مصنوعة من مسحوق الكاكاو الفاخر"
click at [393, 571] on span "Update" at bounding box center [371, 563] width 221 height 17
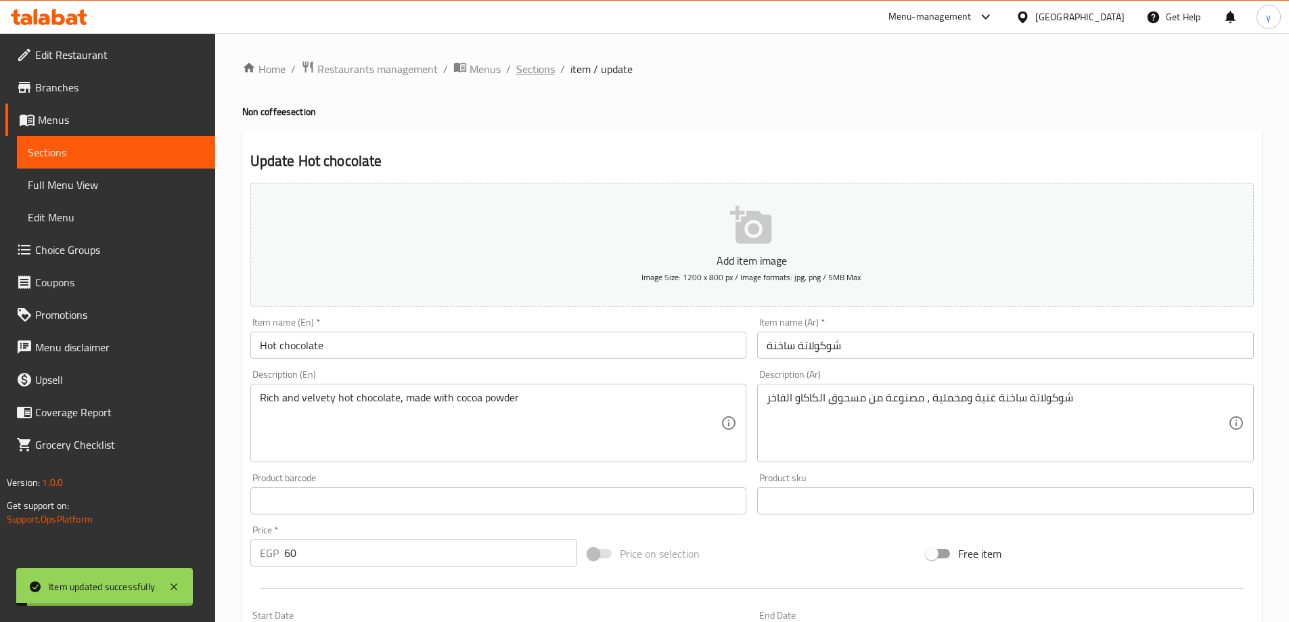
click at [546, 70] on span "Sections" at bounding box center [535, 69] width 39 height 16
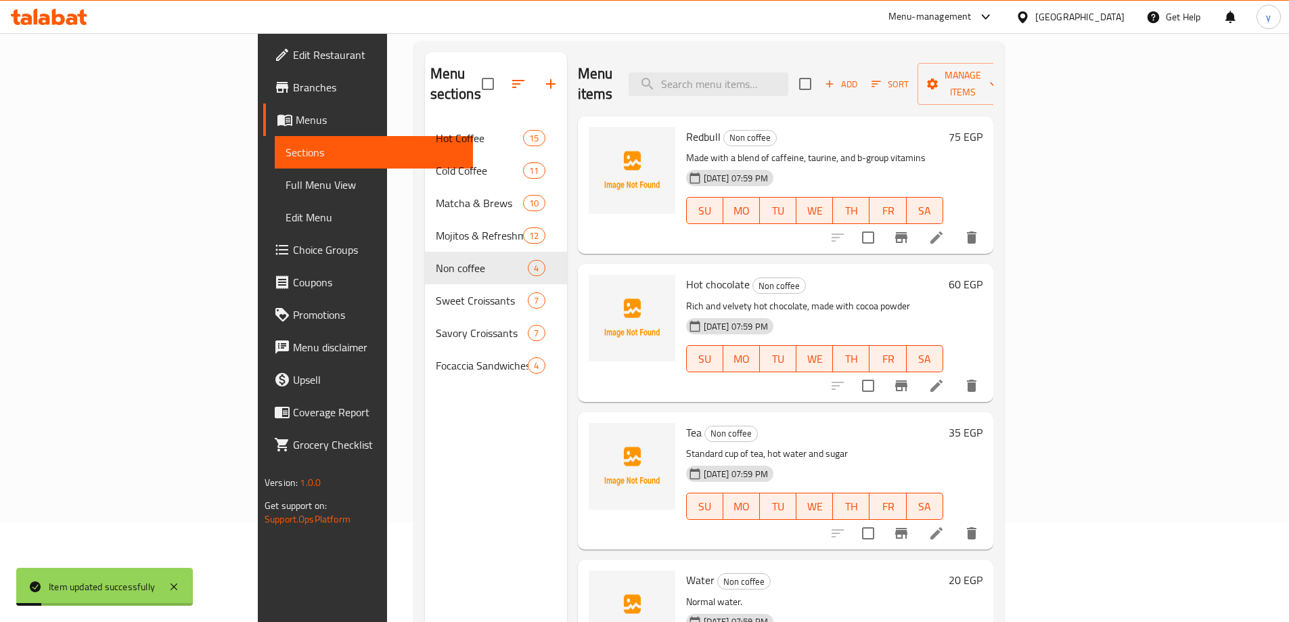
scroll to position [189, 0]
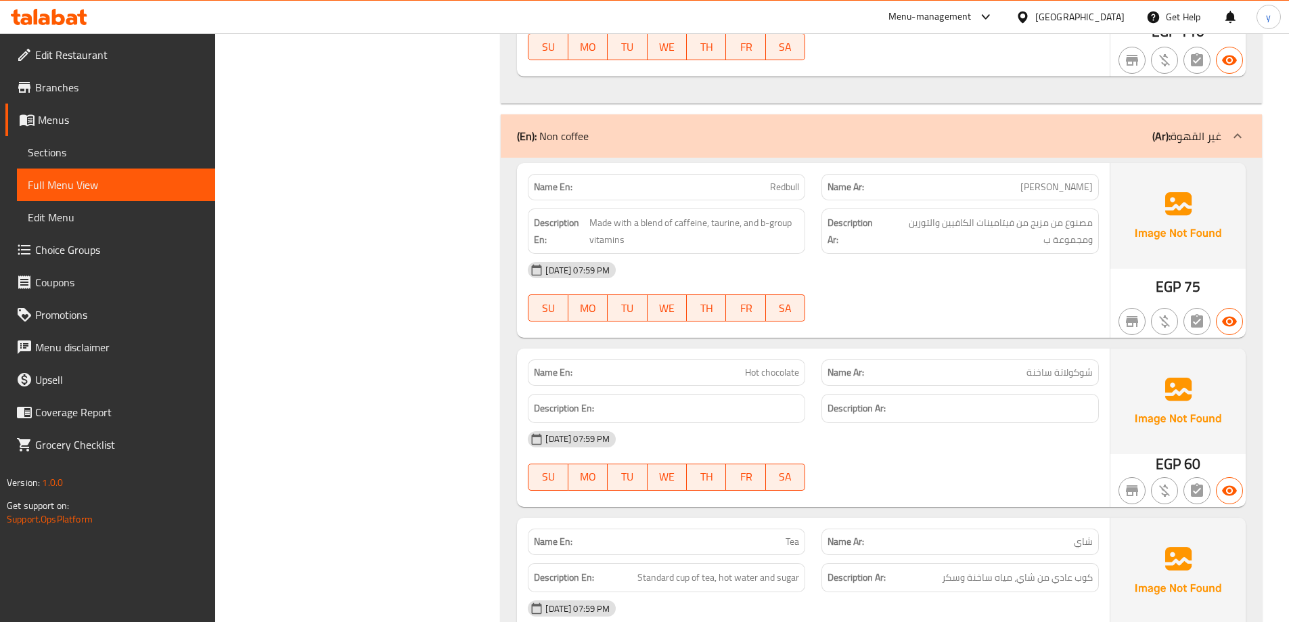
scroll to position [9674, 0]
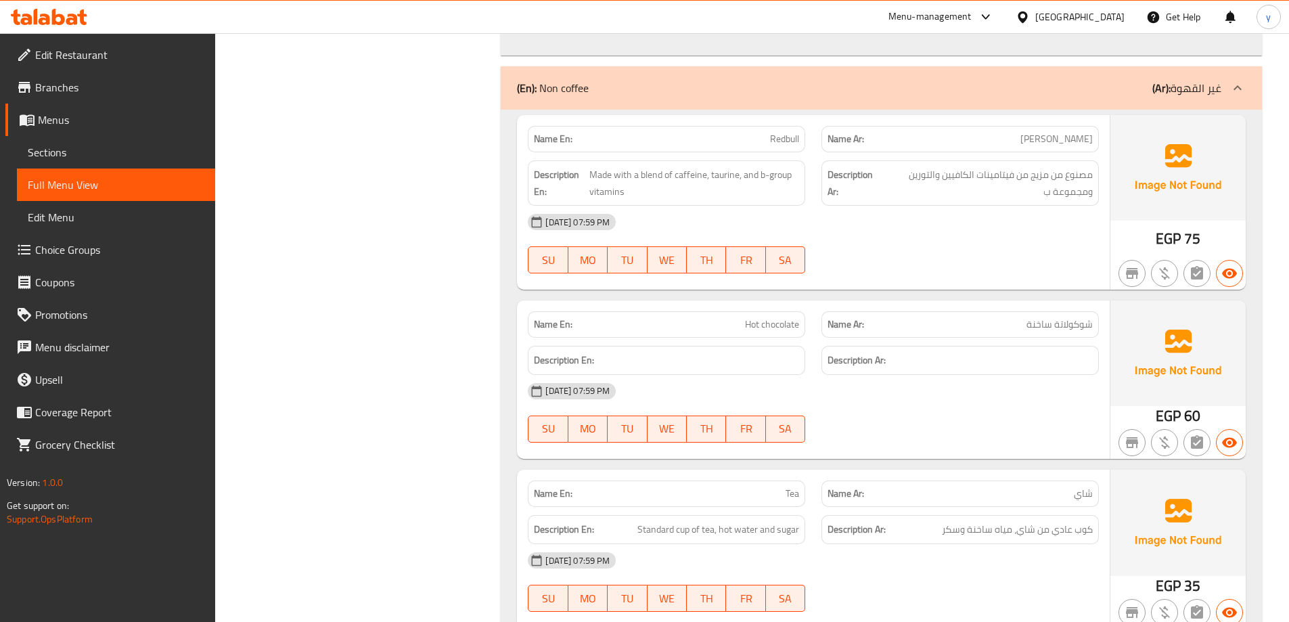
copy span "Hot chocolate"
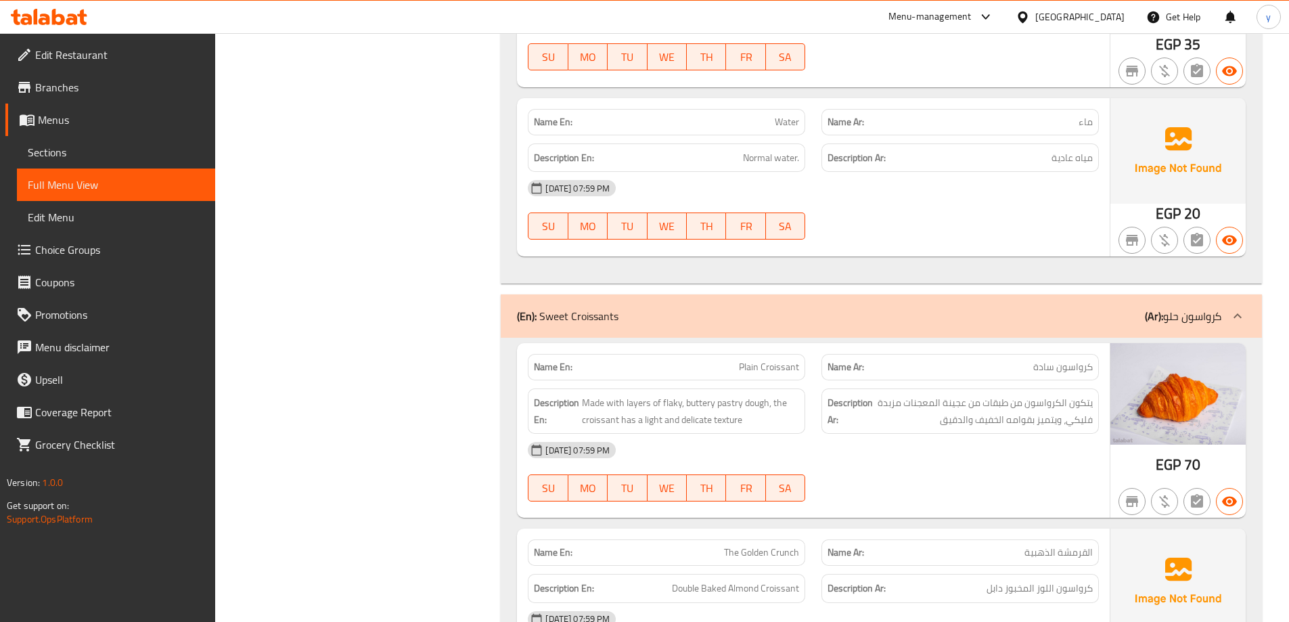
scroll to position [10283, 0]
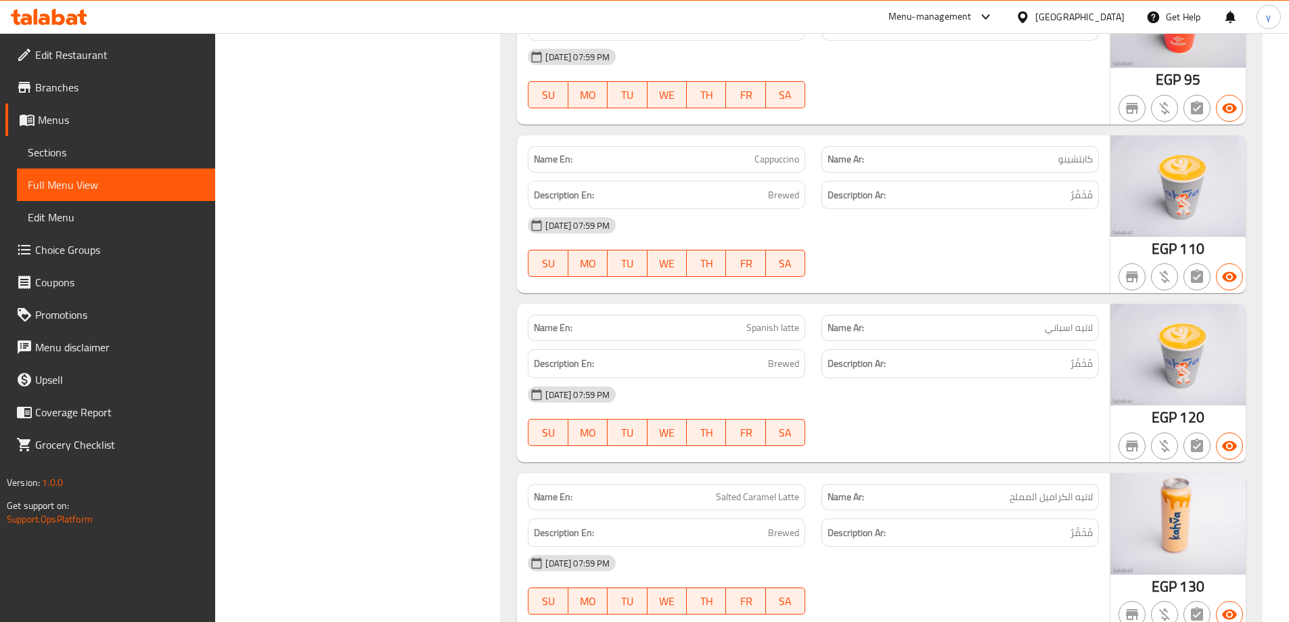
scroll to position [1248, 0]
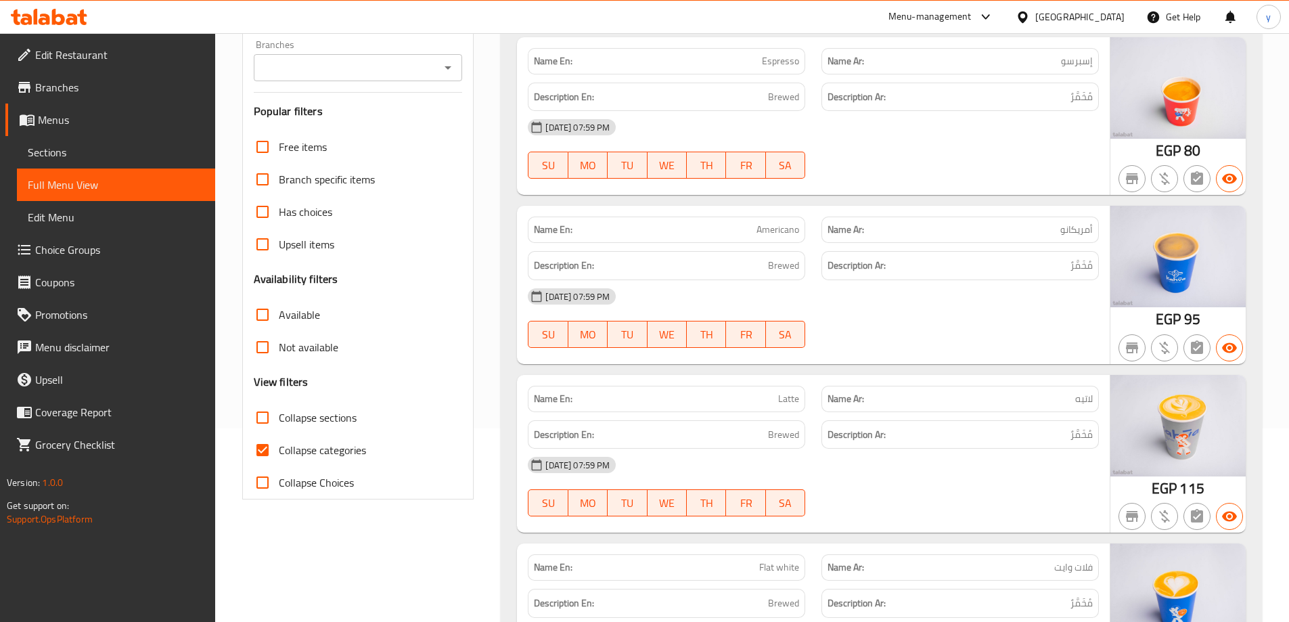
scroll to position [338, 0]
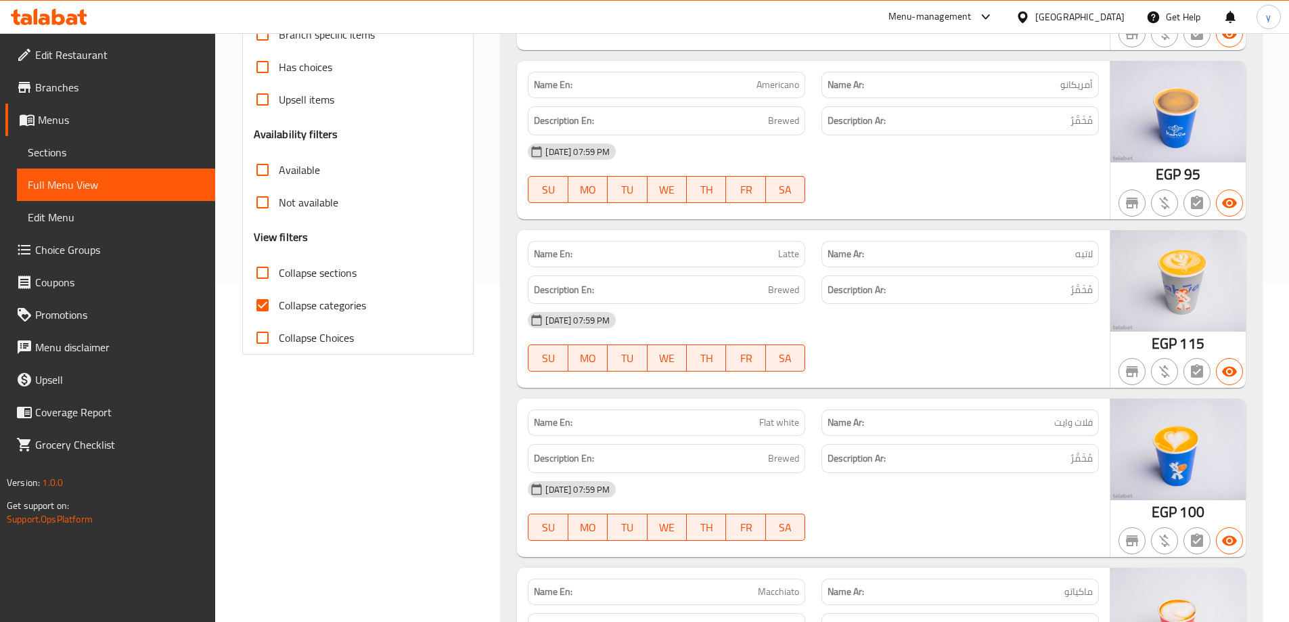
click at [357, 313] on span "Collapse categories" at bounding box center [322, 305] width 87 height 16
click at [279, 314] on input "Collapse categories" at bounding box center [262, 305] width 32 height 32
checkbox input "false"
click at [341, 266] on span "Collapse sections" at bounding box center [318, 273] width 78 height 16
click at [279, 266] on input "Collapse sections" at bounding box center [262, 272] width 32 height 32
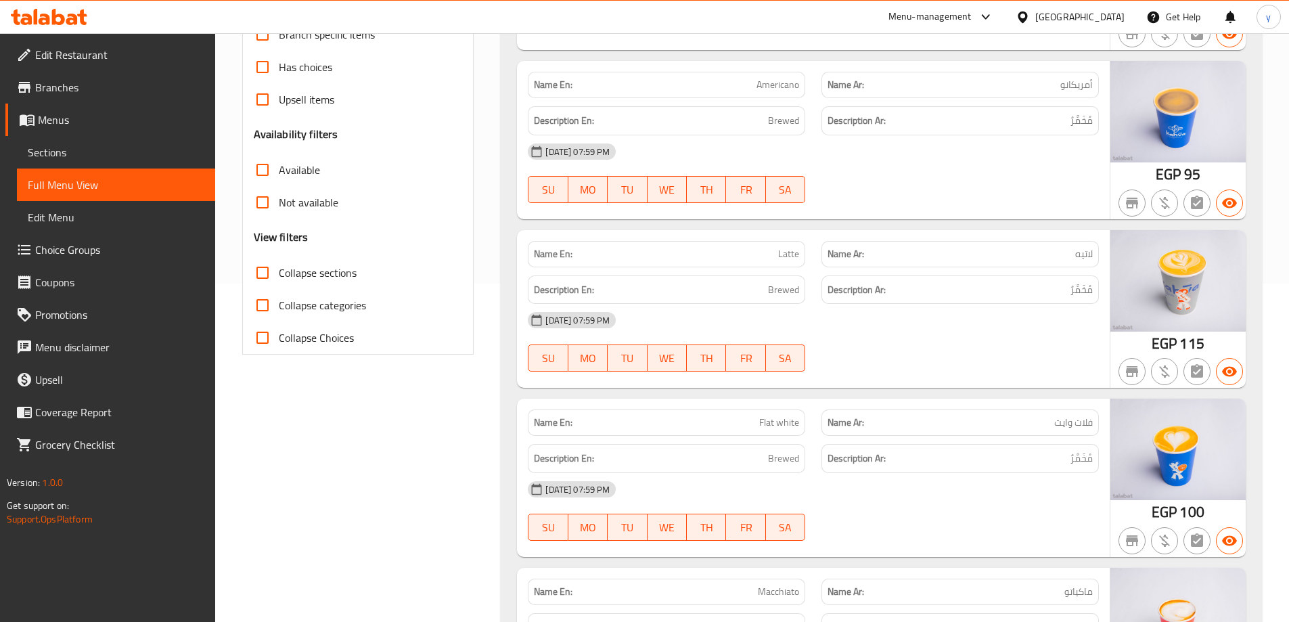
checkbox input "true"
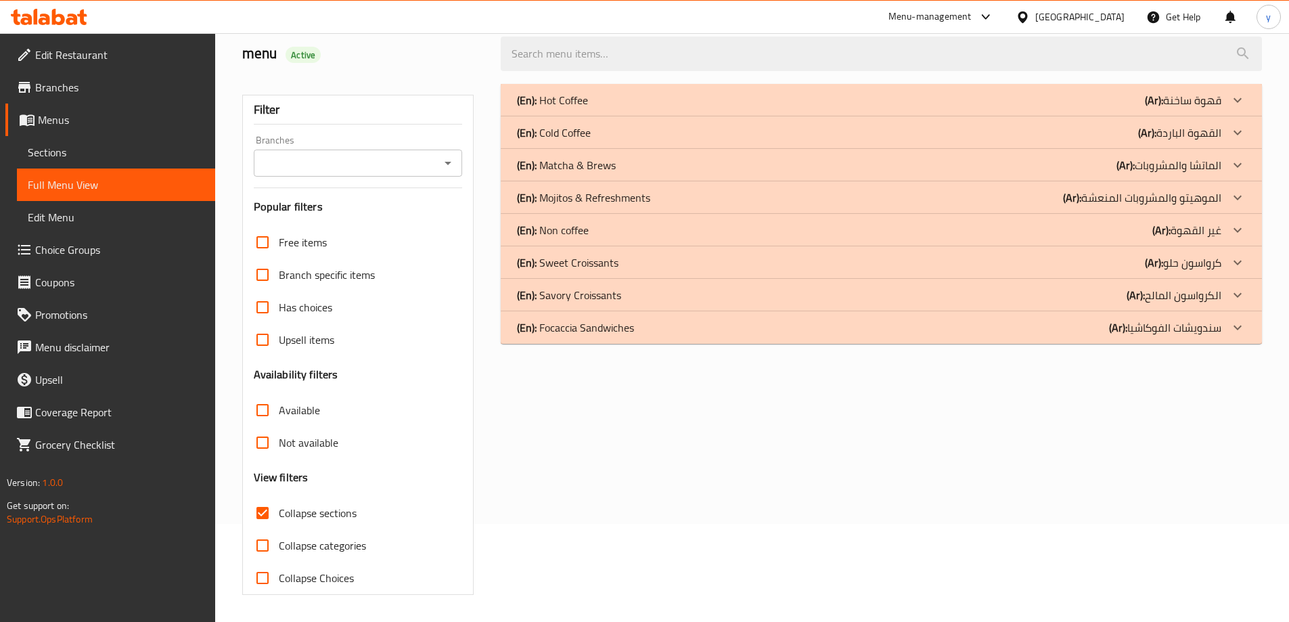
scroll to position [98, 0]
click at [825, 108] on div "(En): Sweet Croissants (Ar): كرواسون حلو" at bounding box center [869, 100] width 704 height 16
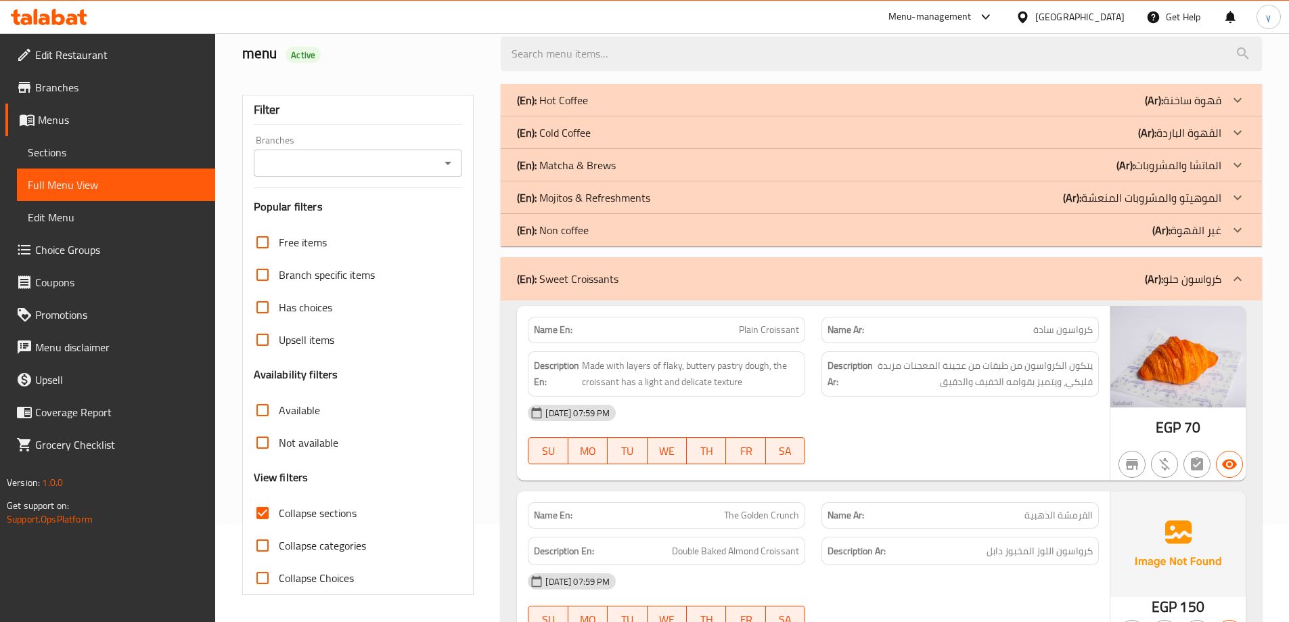
click at [911, 108] on div "(En): Non coffee (Ar): غير القهوة" at bounding box center [869, 100] width 704 height 16
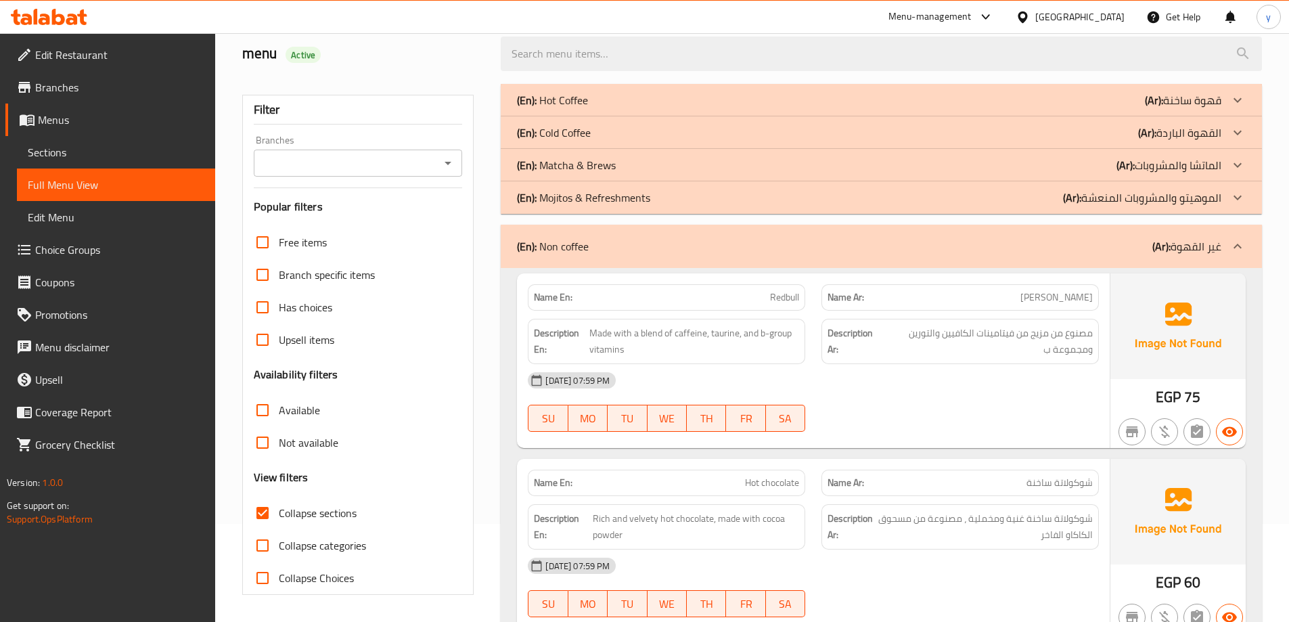
click at [797, 108] on div "(En): Matcha & Brews (Ar): الماتشا والمشروبات" at bounding box center [869, 100] width 704 height 16
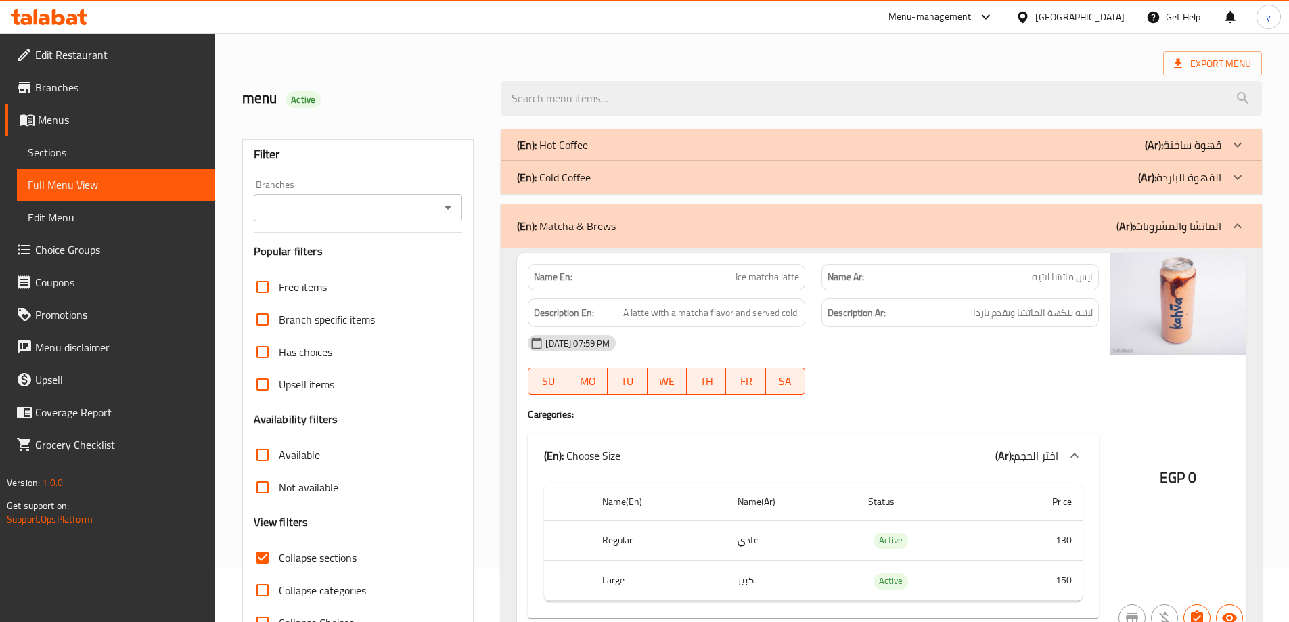
scroll to position [30, 0]
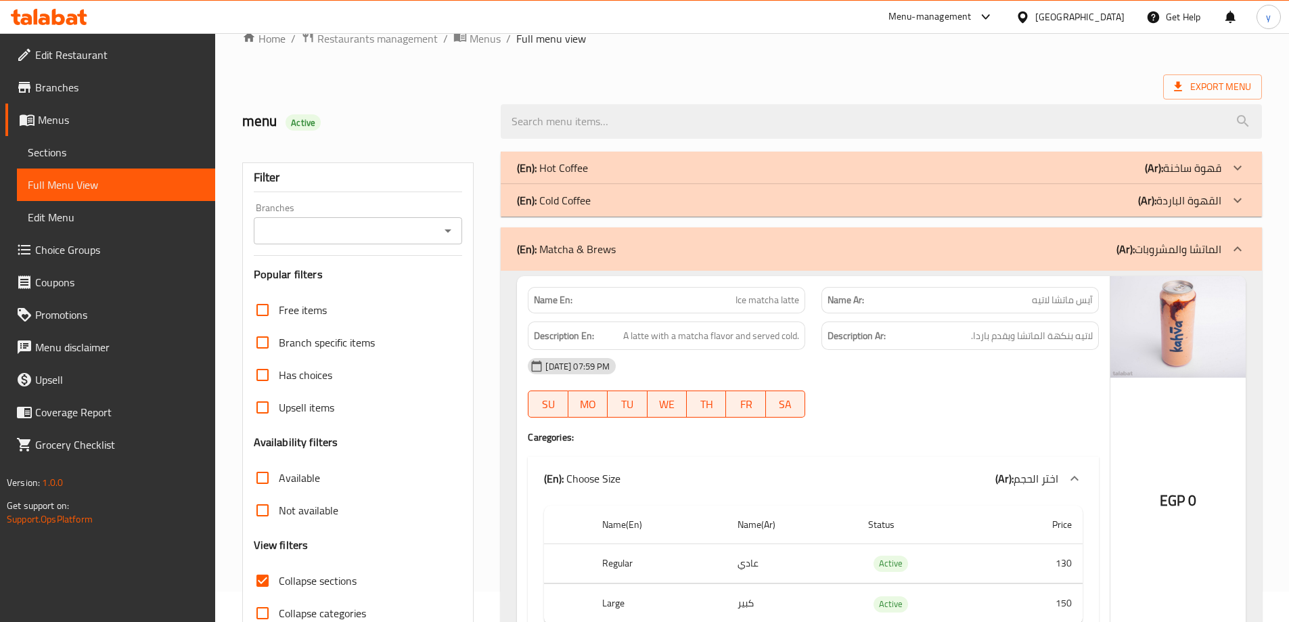
click at [1108, 176] on div "(En): Cold Coffee (Ar): القهوة الباردة" at bounding box center [869, 168] width 704 height 16
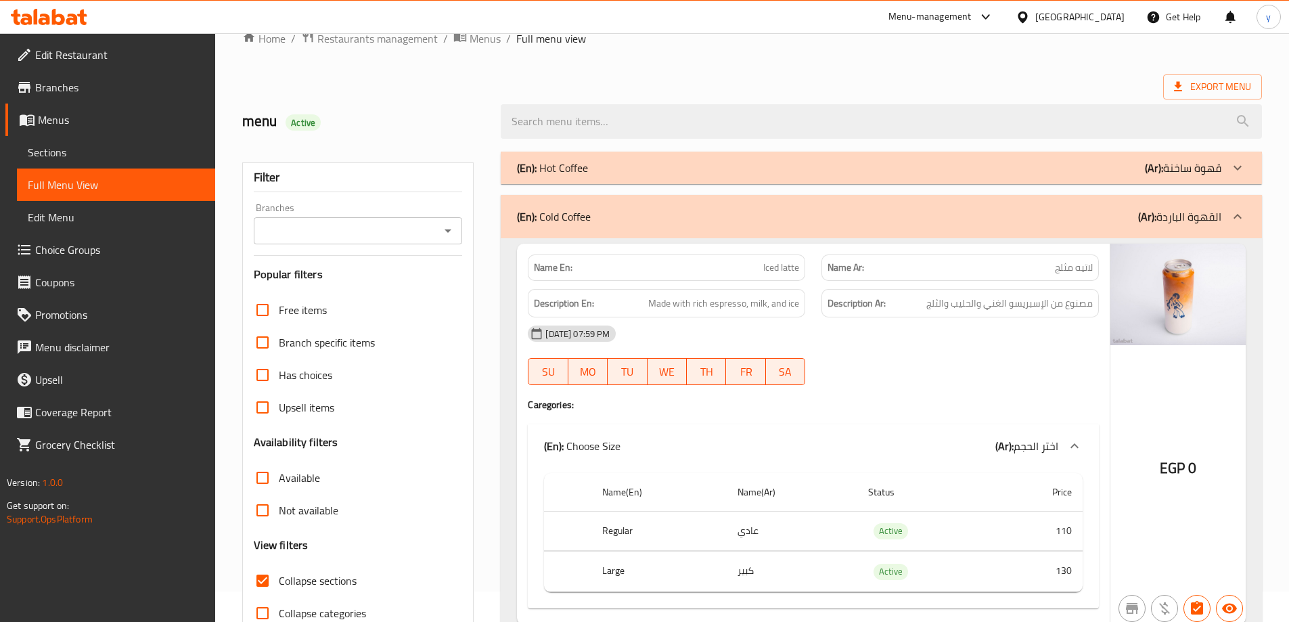
click at [1118, 168] on div "(En): Hot Coffee (Ar): قهوة ساخنة" at bounding box center [869, 168] width 704 height 16
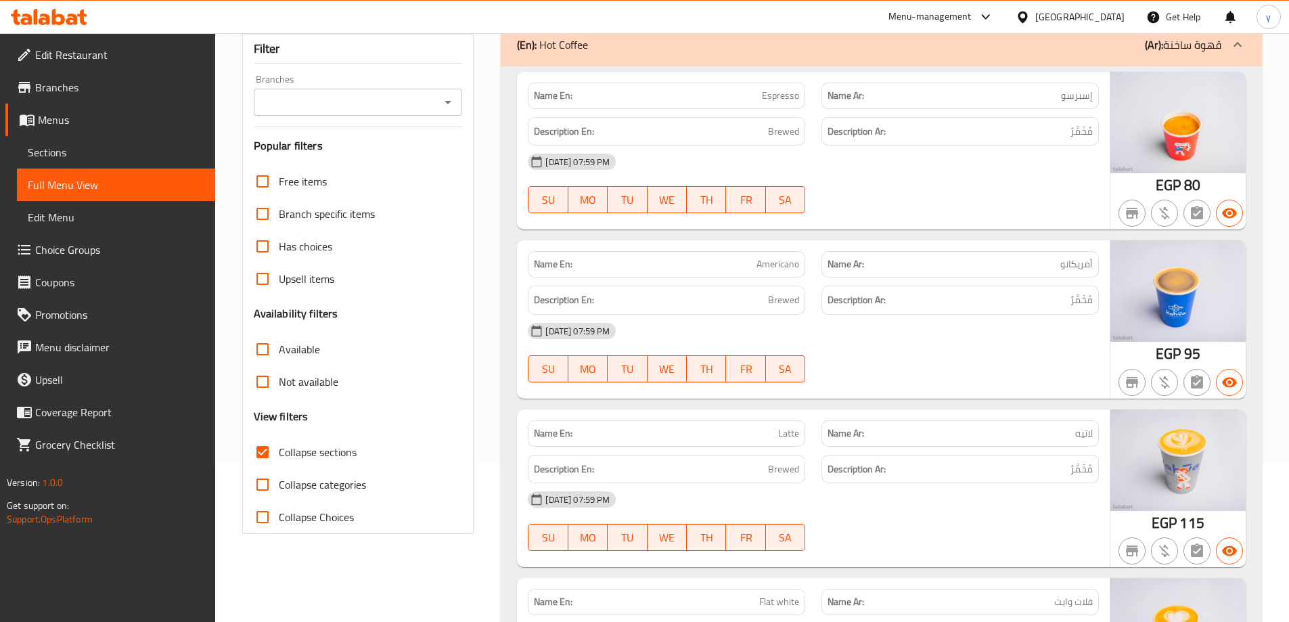
scroll to position [0, 0]
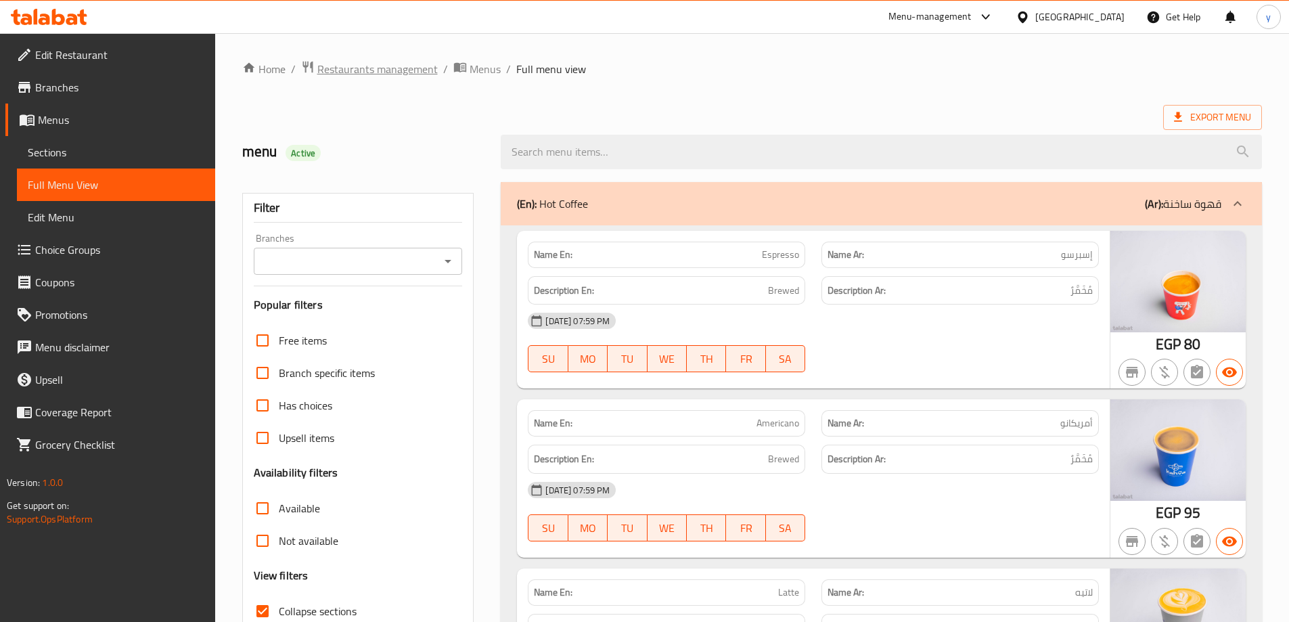
click at [415, 65] on span "Restaurants management" at bounding box center [377, 69] width 120 height 16
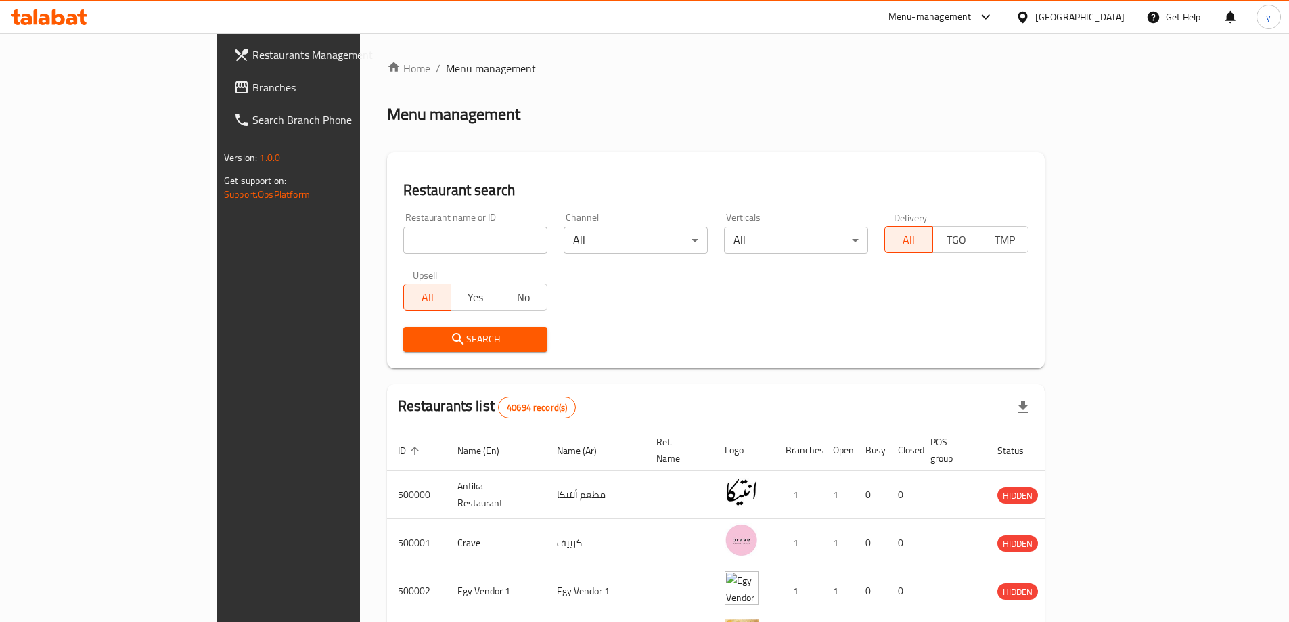
click at [223, 96] on link "Branches" at bounding box center [328, 87] width 210 height 32
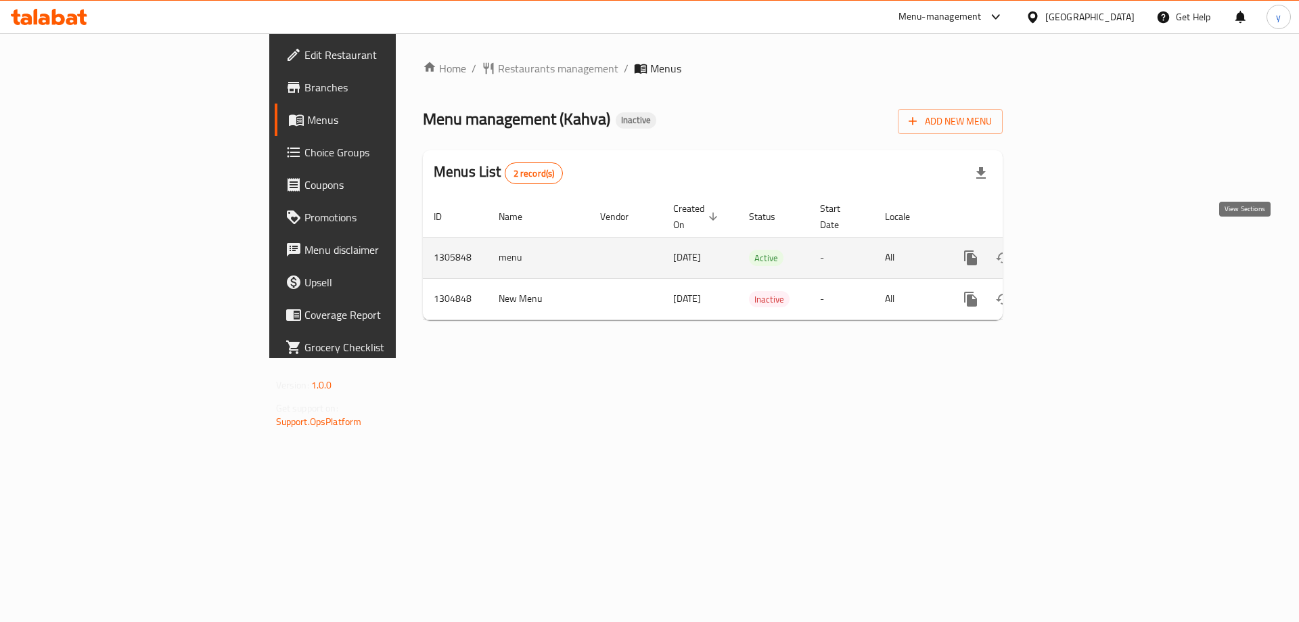
click at [1076, 250] on icon "enhanced table" at bounding box center [1068, 258] width 16 height 16
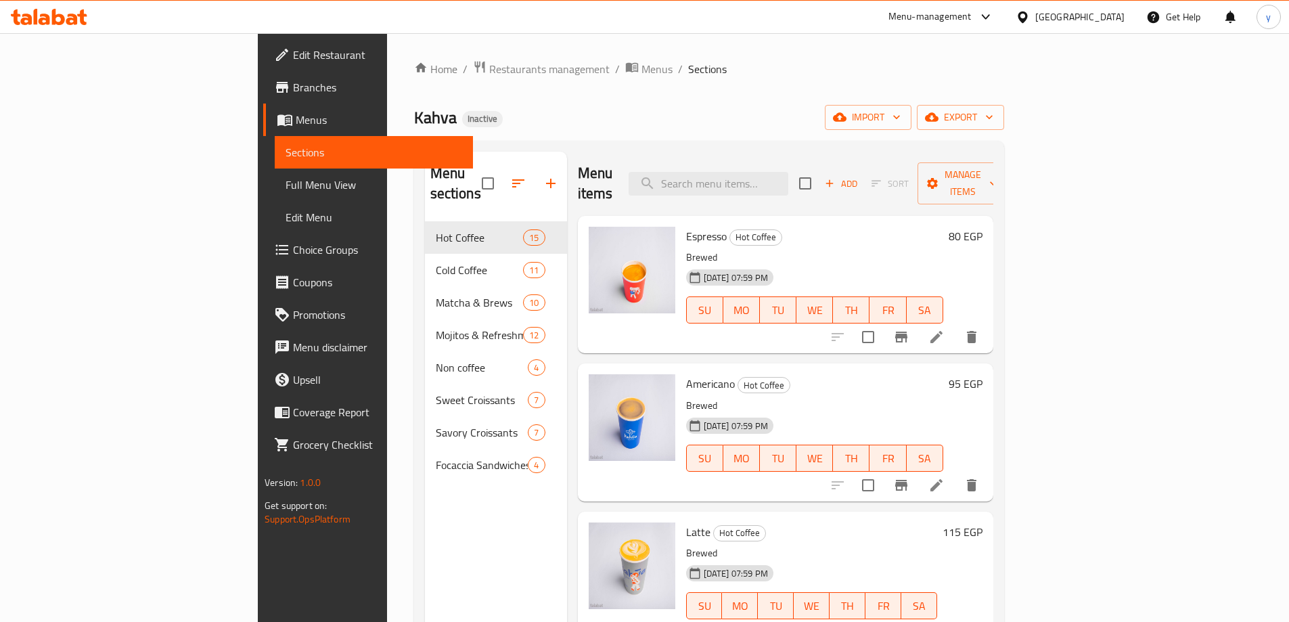
click at [285, 177] on span "Full Menu View" at bounding box center [373, 185] width 177 height 16
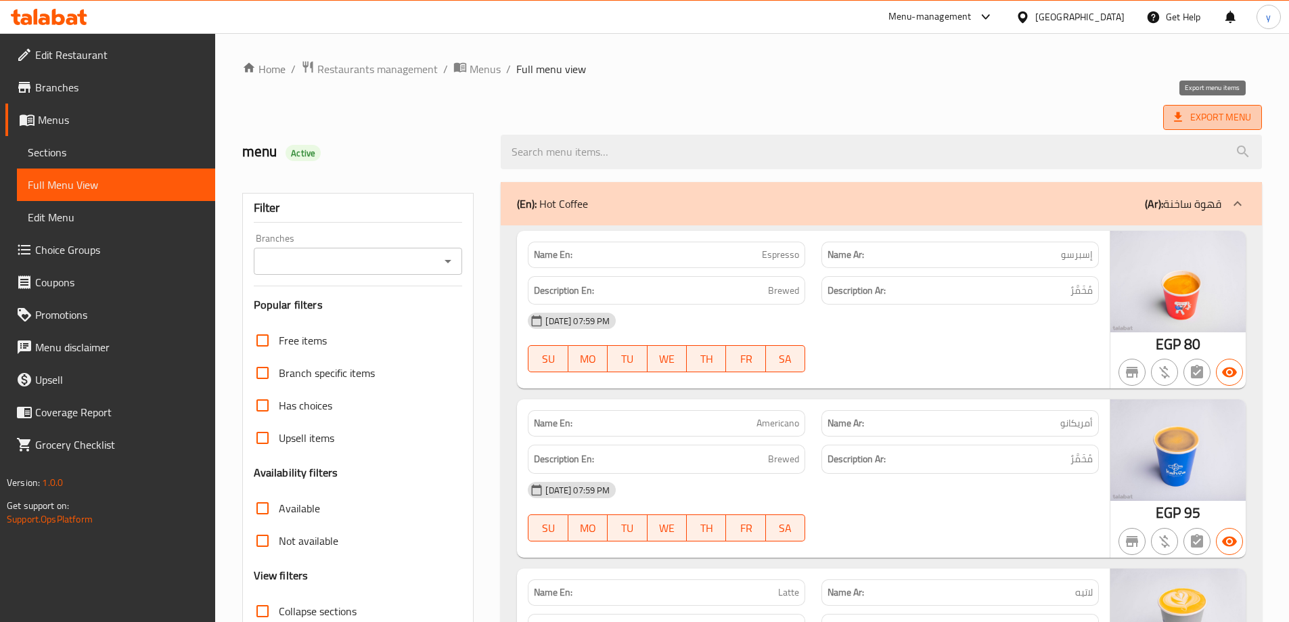
click at [1229, 117] on span "Export Menu" at bounding box center [1212, 117] width 77 height 17
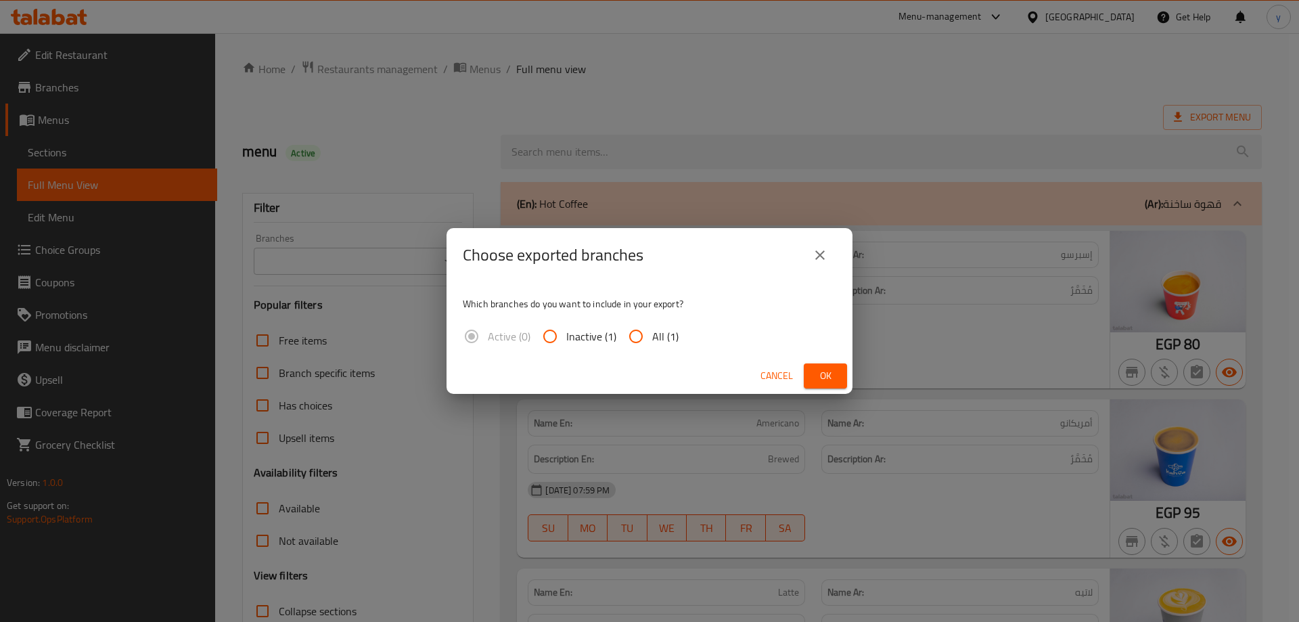
click at [618, 343] on div "Active (0) Inactive (1) All (1)" at bounding box center [576, 336] width 227 height 32
click at [635, 337] on input "All (1)" at bounding box center [636, 336] width 32 height 32
radio input "true"
click at [833, 371] on span "Ok" at bounding box center [825, 375] width 22 height 17
